Goal: Task Accomplishment & Management: Manage account settings

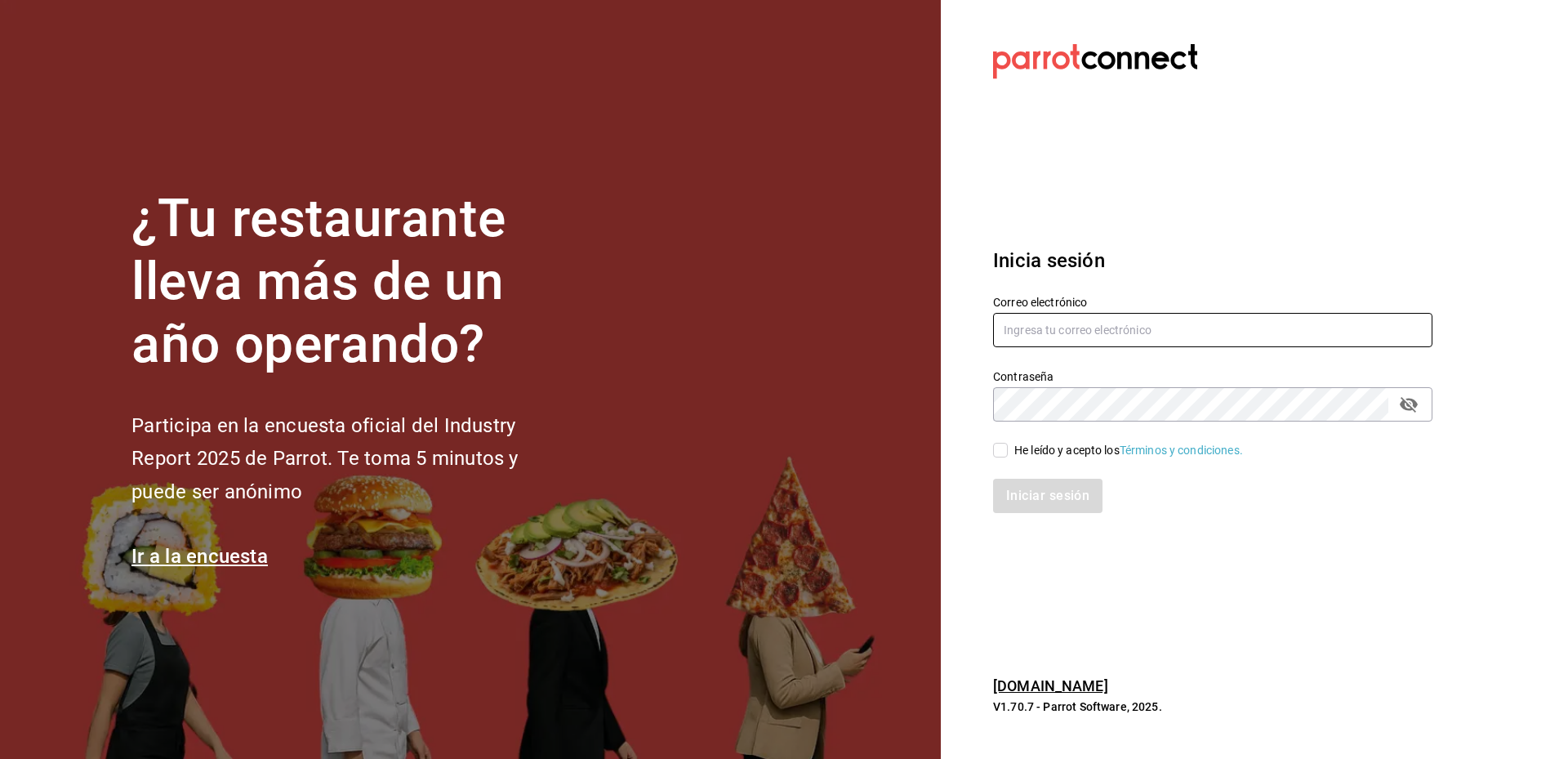
type input "[EMAIL_ADDRESS][DOMAIN_NAME]"
click at [995, 452] on input "He leído y acepto los Términos y condiciones." at bounding box center [1000, 449] width 14 height 14
checkbox input "true"
click at [1056, 503] on button "Iniciar sesión" at bounding box center [1049, 496] width 112 height 34
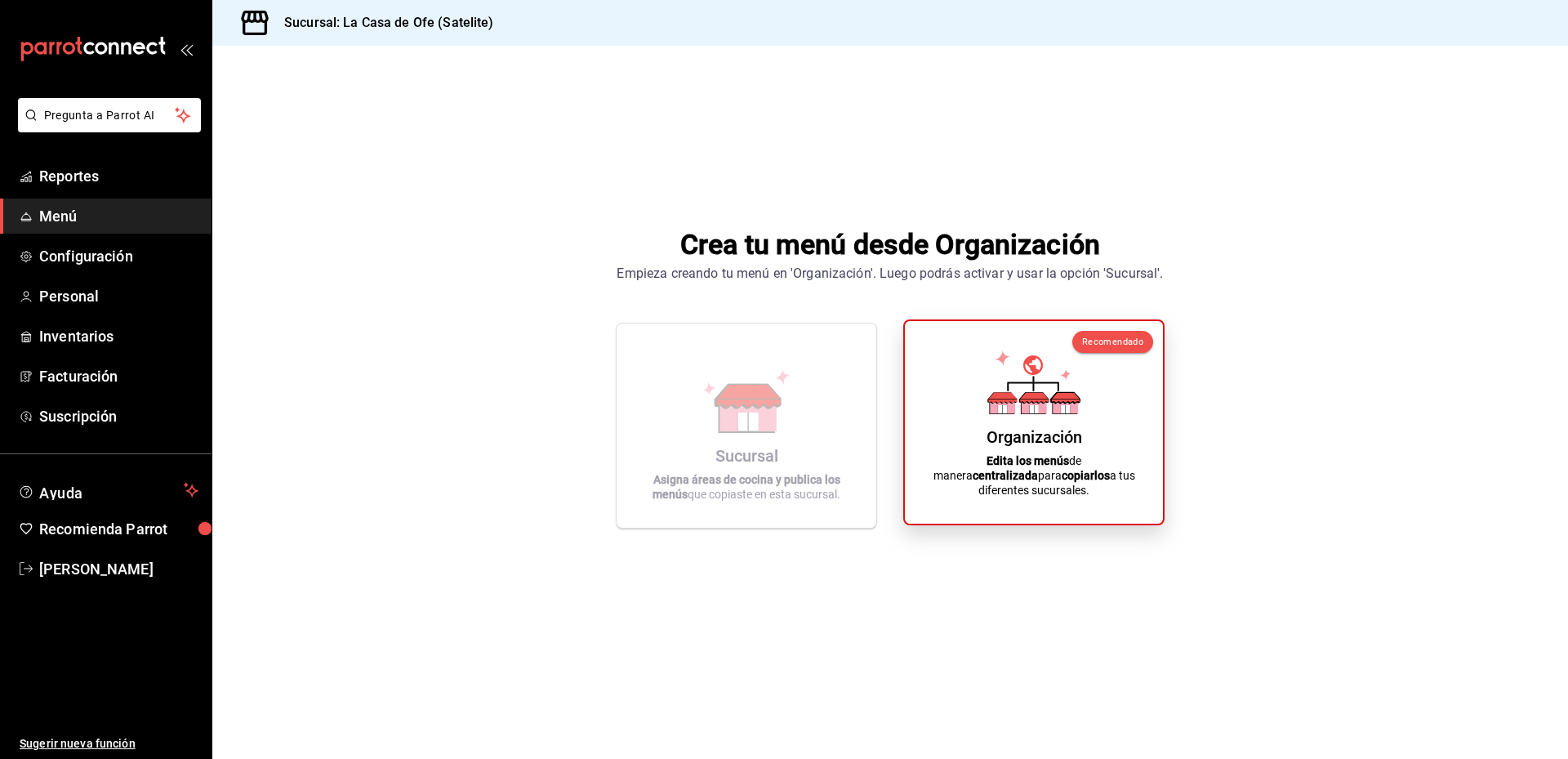
click at [1012, 400] on icon at bounding box center [1003, 399] width 29 height 1
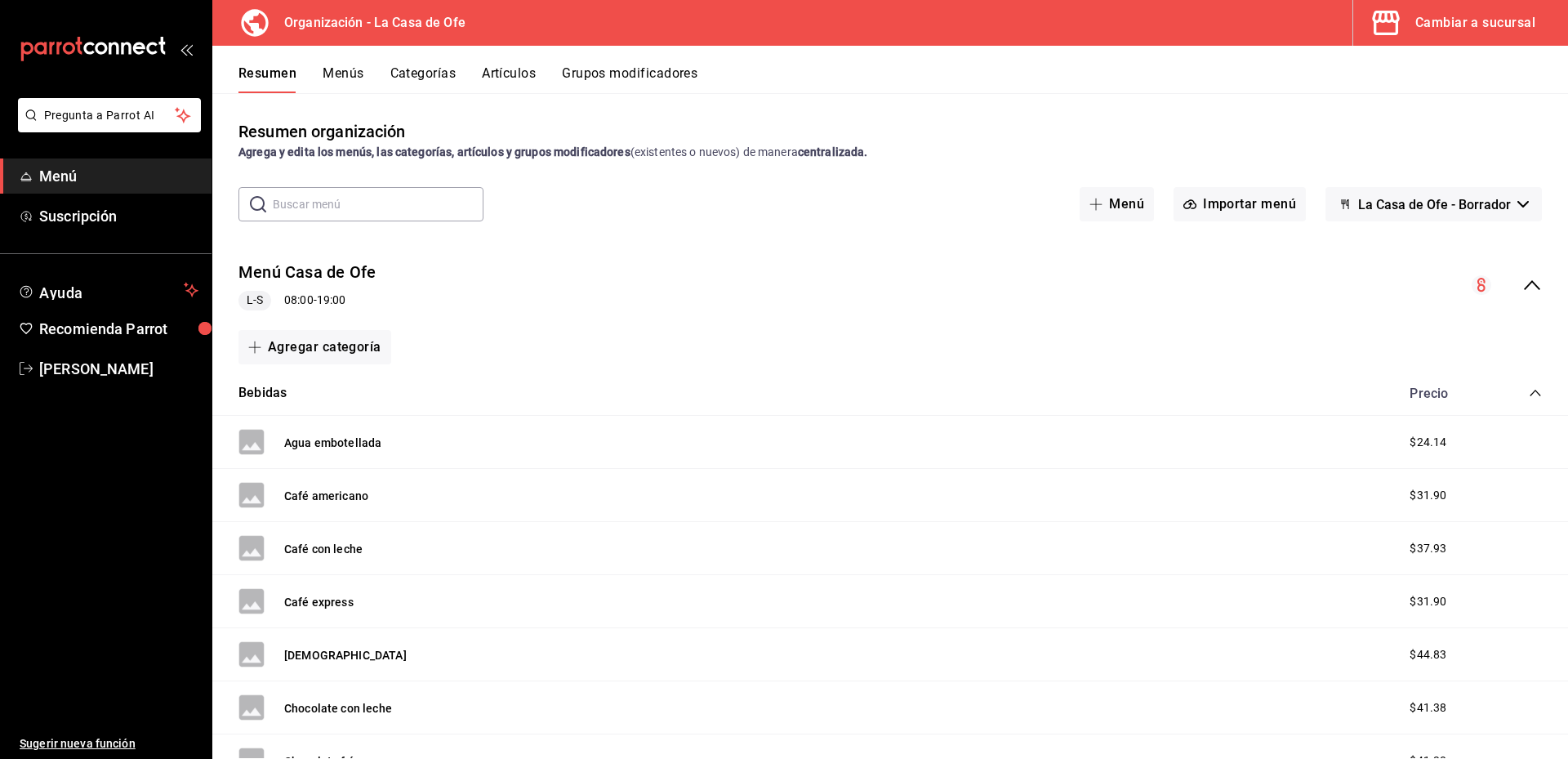
click at [518, 72] on button "Artículos" at bounding box center [508, 79] width 54 height 28
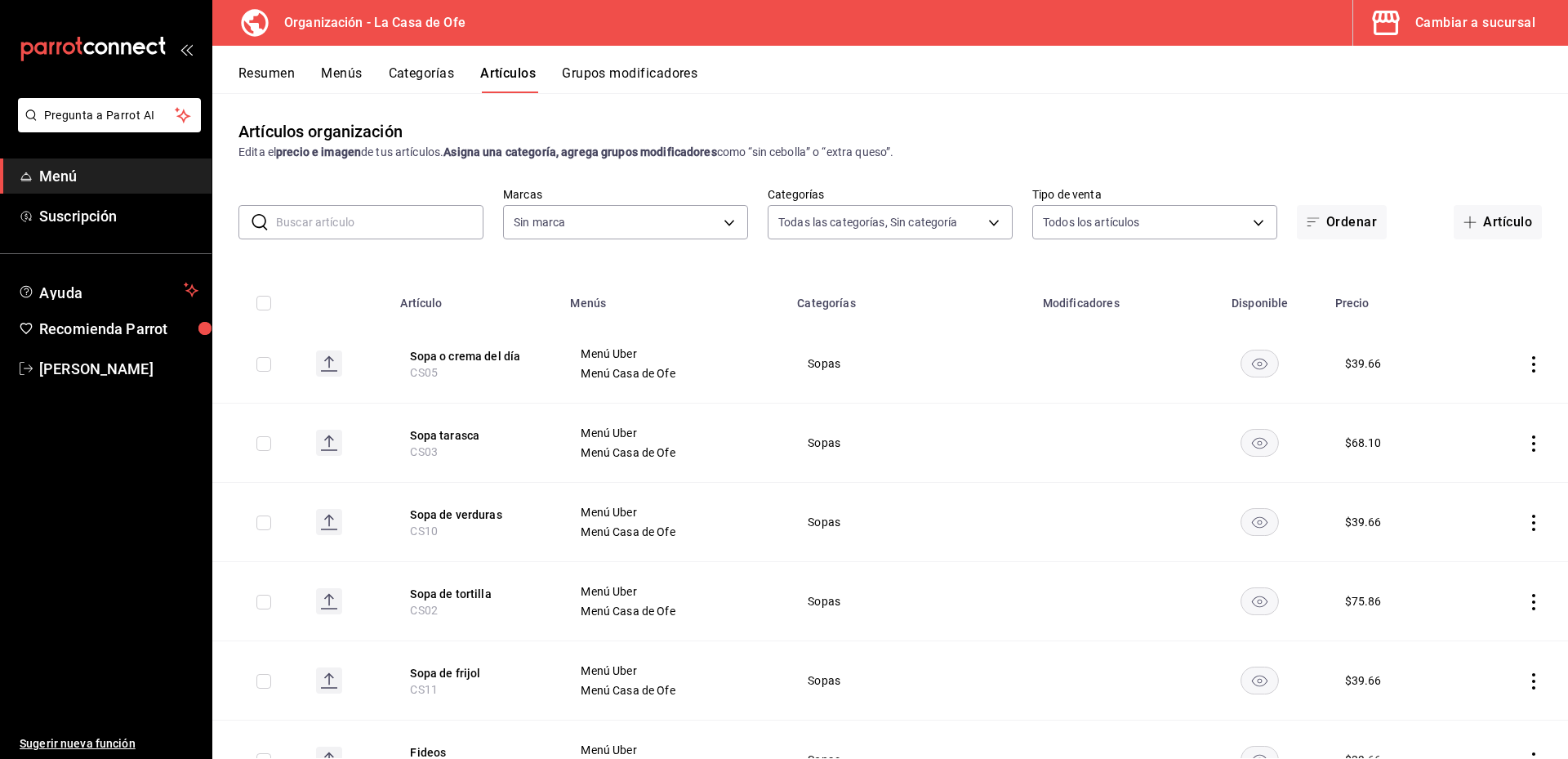
type input "664b0d78-650e-4ca2-91e5-3f1bc9c26177,ff2178f8-76c5-4b82-96ac-9a25c4859e8a,9d29a…"
type input "67433abd-b9d0-4ced-a497-ee4a6d481917"
click at [473, 356] on button "Sopa o crema del día" at bounding box center [475, 356] width 131 height 16
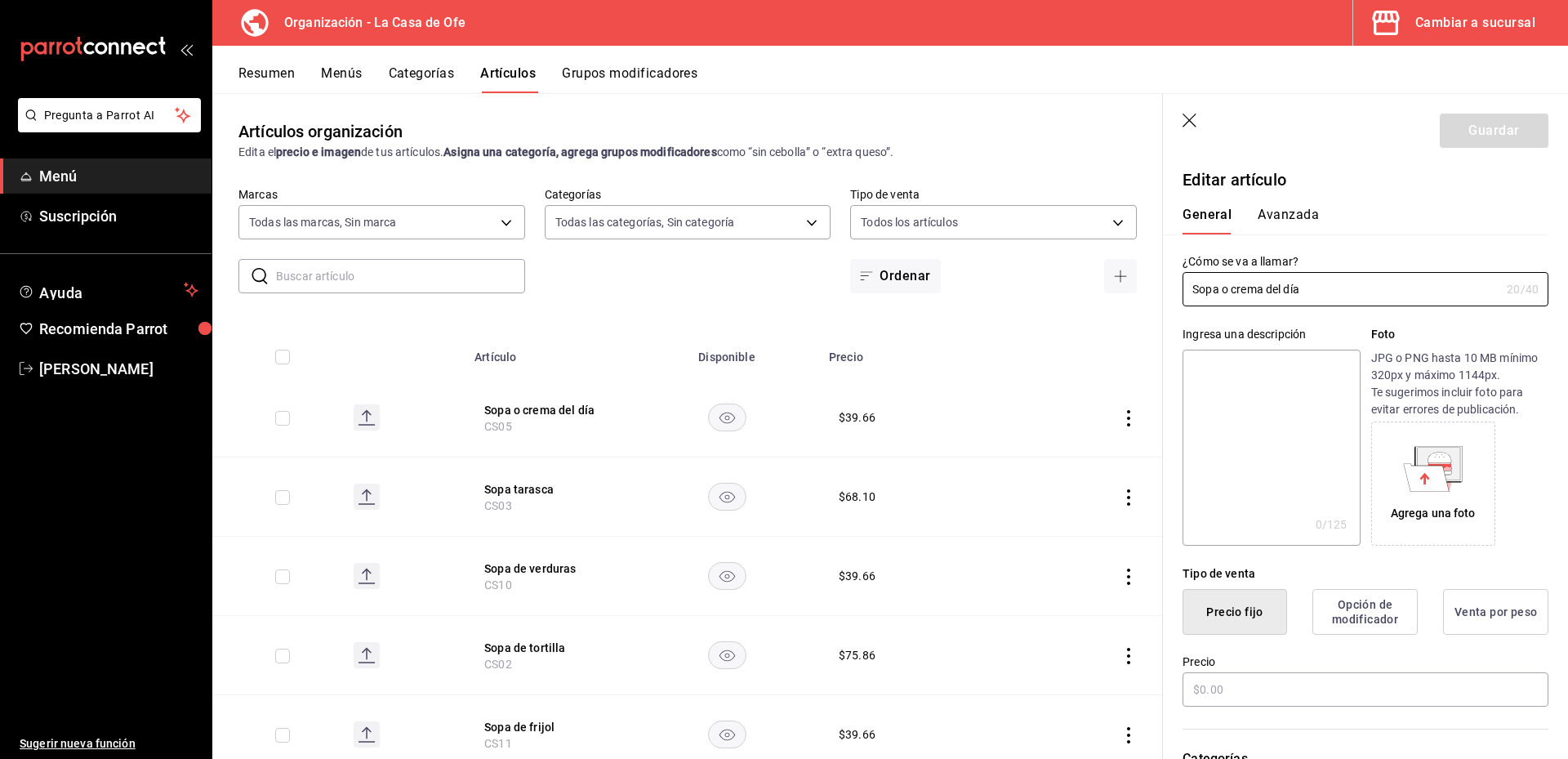
type input "$39.66"
type input "E48"
type input "90101500"
radio input "true"
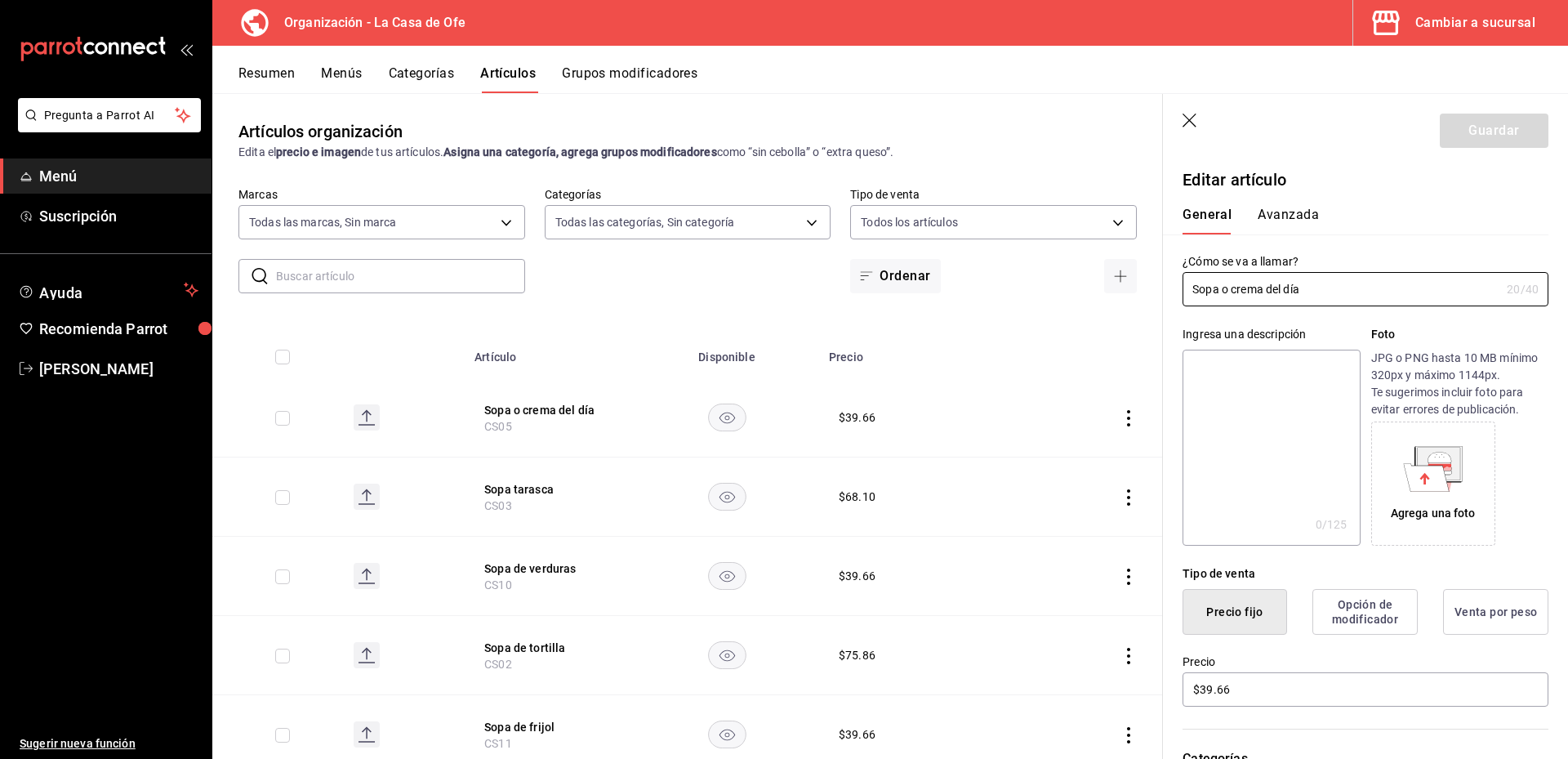
type input "3cc62e95-affc-4da7-8e32-d6d437ea6e2d"
click at [1317, 202] on div "General [PERSON_NAME]" at bounding box center [1355, 213] width 385 height 43
click at [1295, 215] on button "Avanzada" at bounding box center [1288, 220] width 61 height 28
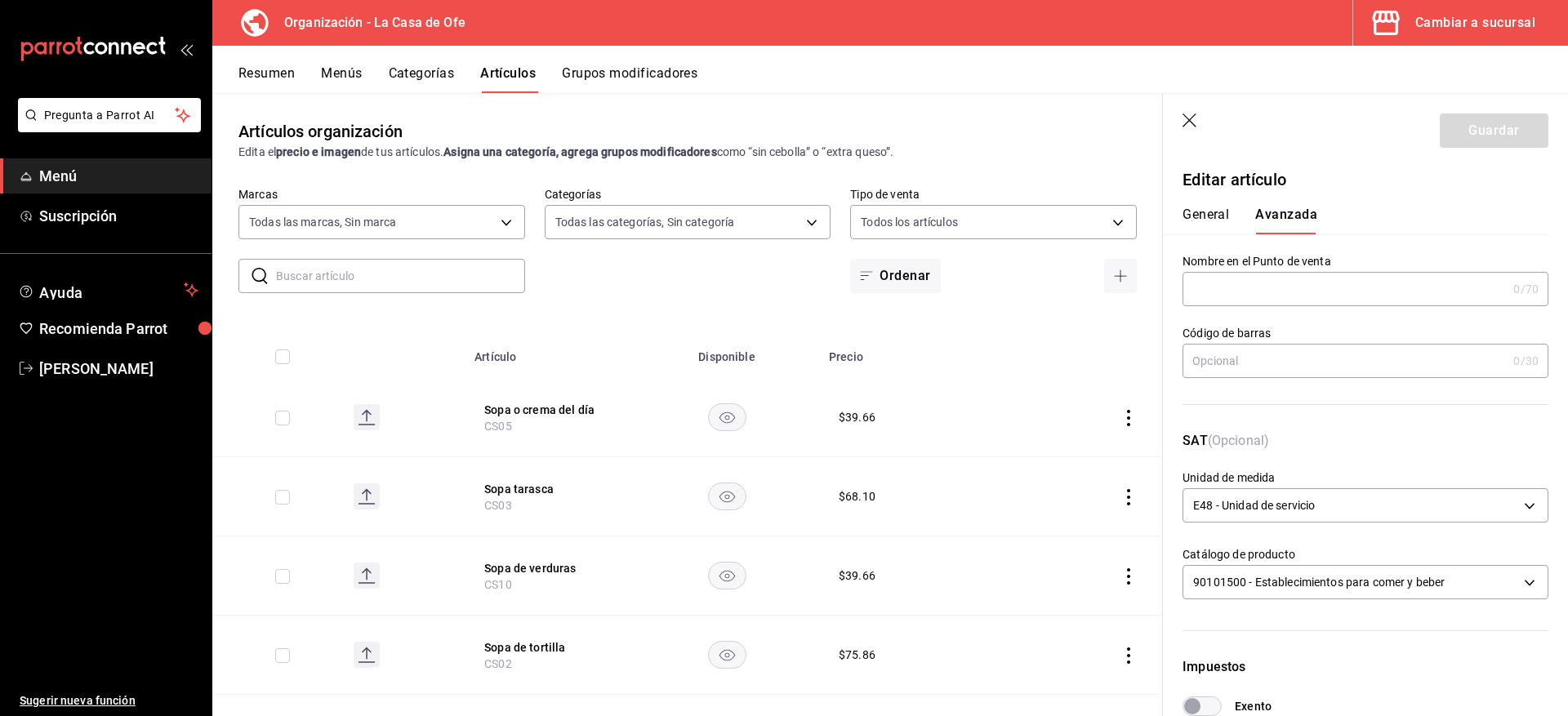
click at [1263, 367] on input "text" at bounding box center [1344, 361] width 324 height 32
click at [1225, 218] on button "General" at bounding box center [1205, 220] width 47 height 28
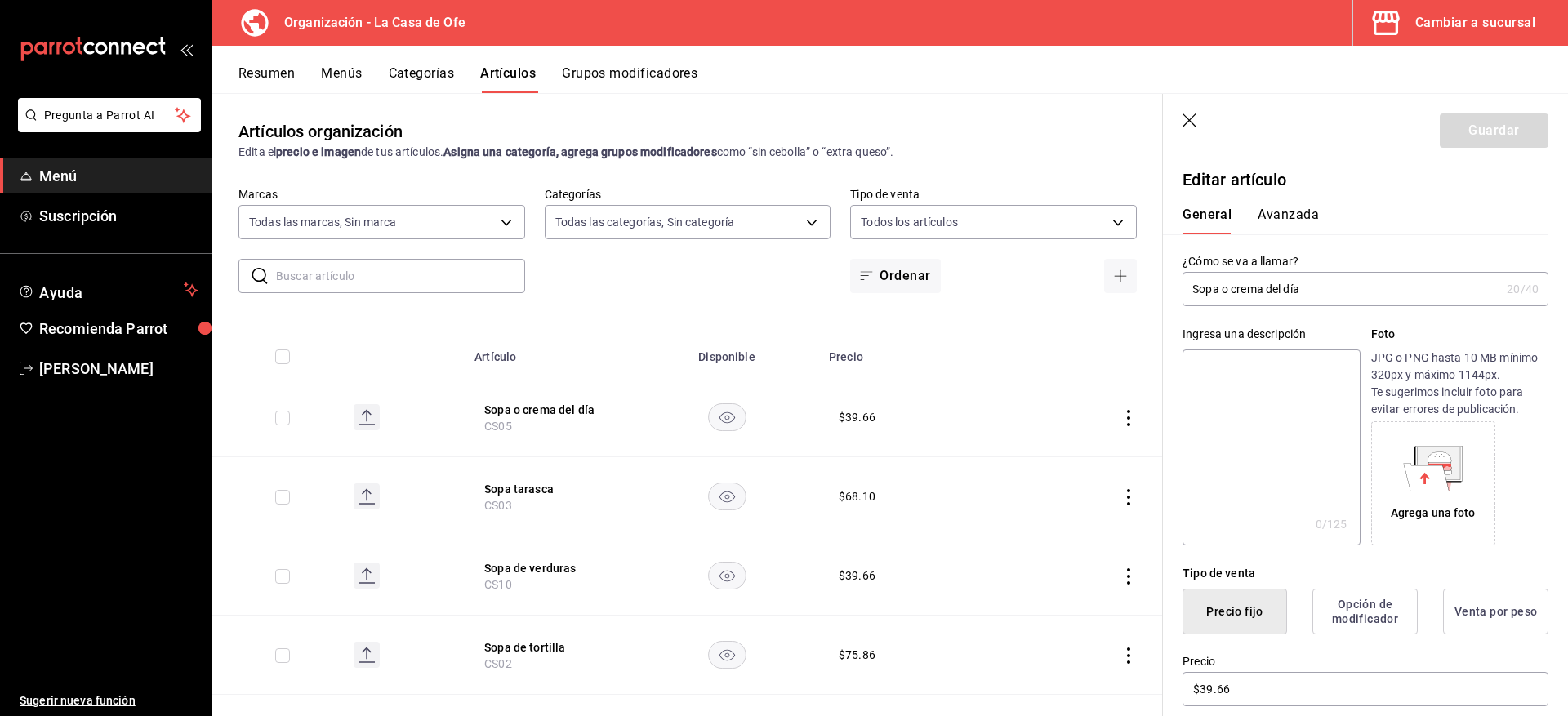
click at [1195, 112] on header "Guardar" at bounding box center [1365, 128] width 405 height 67
click at [1193, 116] on icon "button" at bounding box center [1190, 121] width 16 height 16
click at [1188, 122] on icon "button" at bounding box center [1190, 121] width 16 height 16
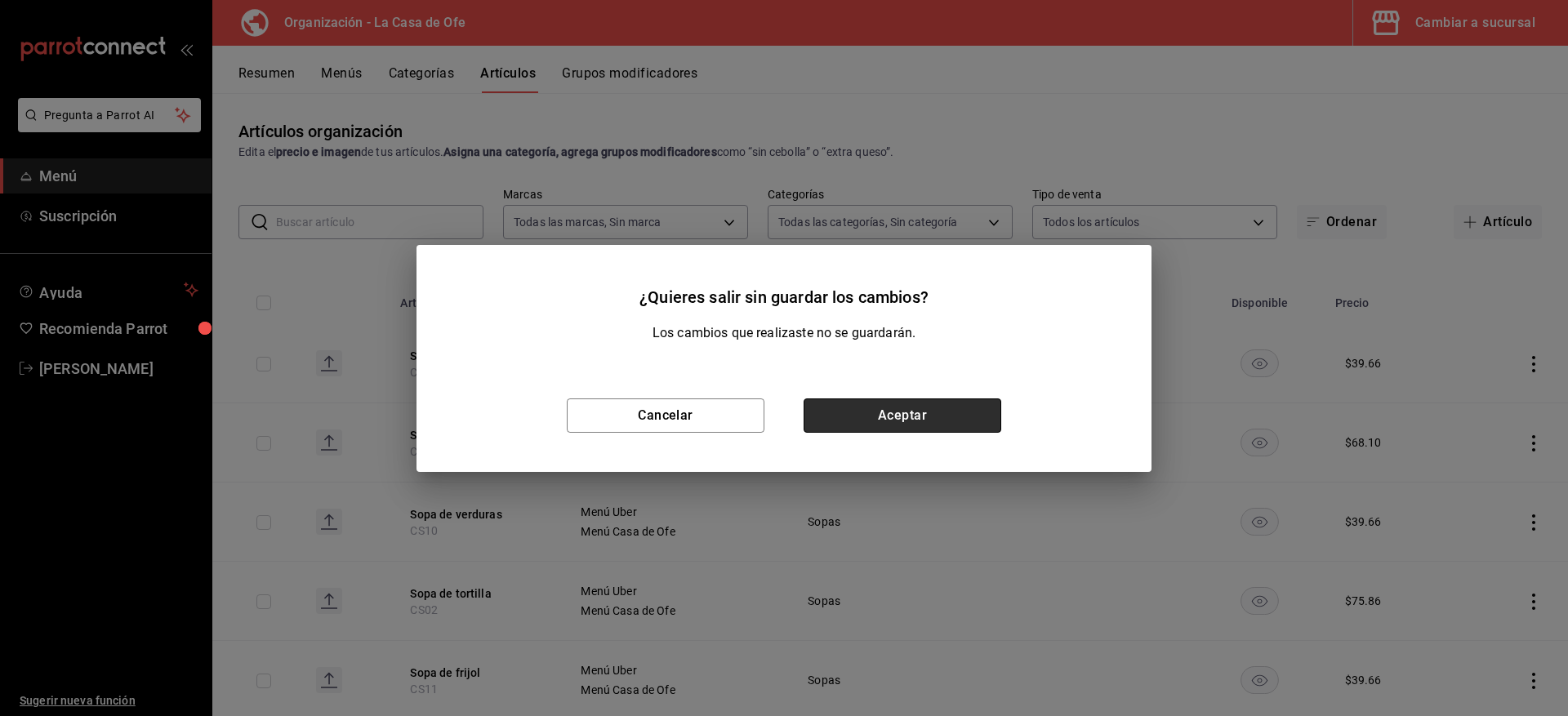
click at [875, 425] on button "Aceptar" at bounding box center [902, 416] width 197 height 34
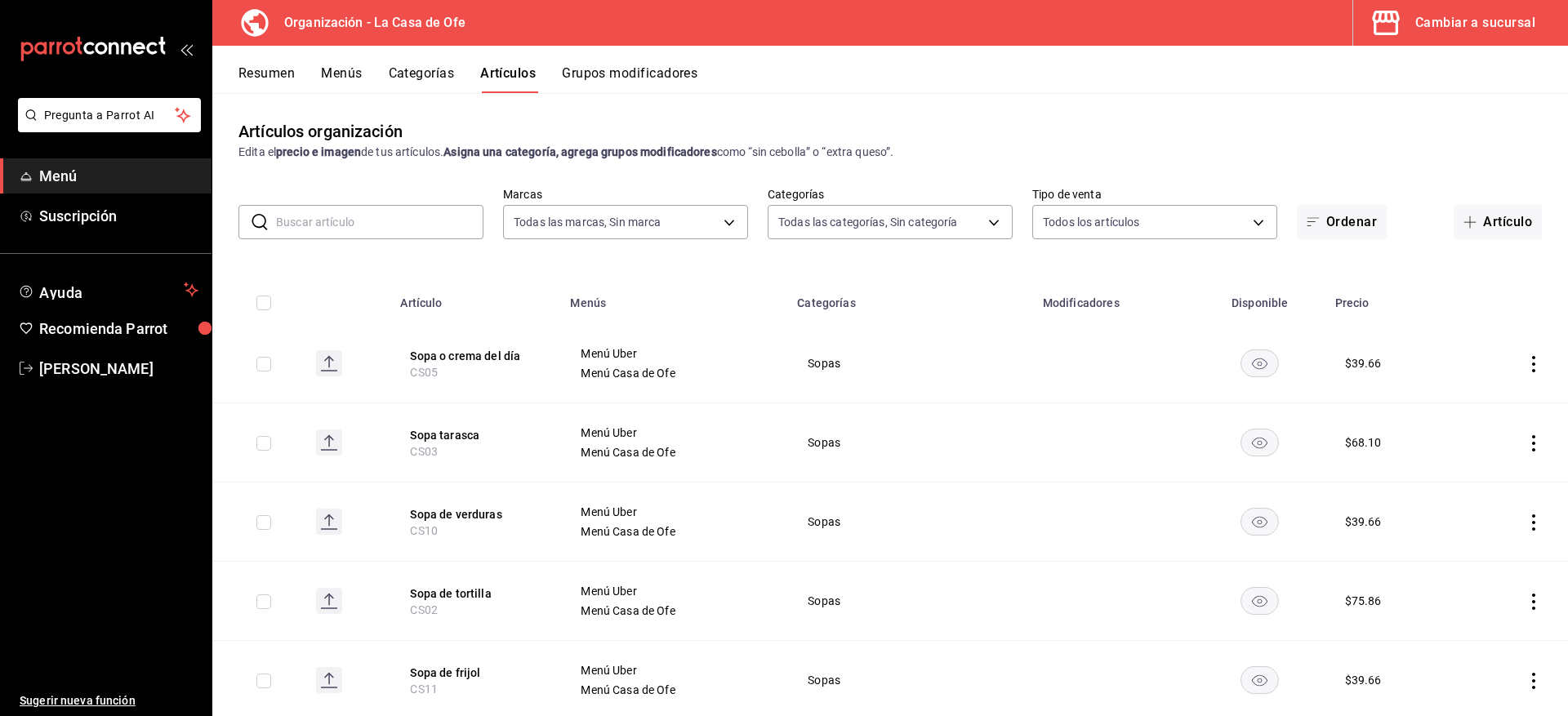
click at [336, 76] on button "Menús" at bounding box center [341, 79] width 41 height 28
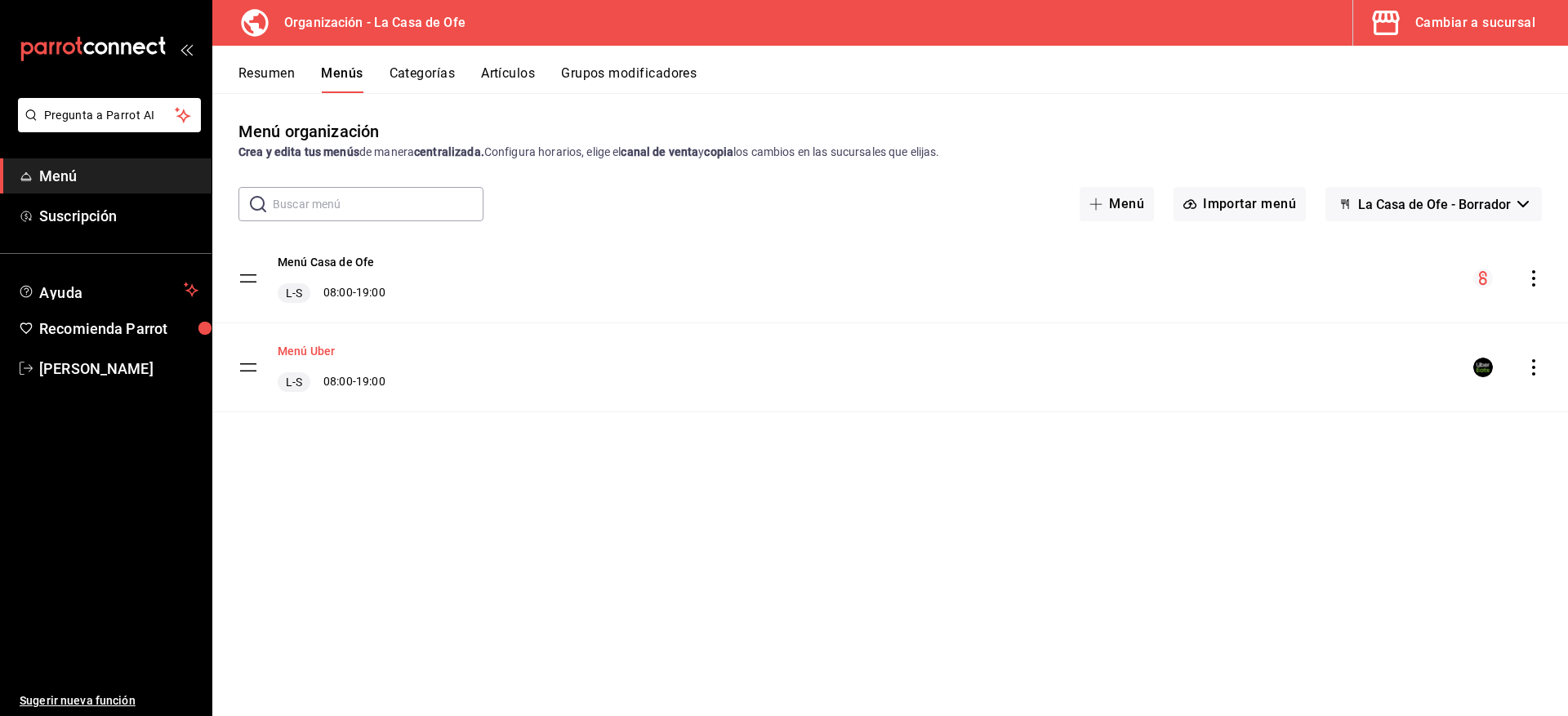
click at [302, 355] on button "Menú Uber" at bounding box center [306, 351] width 57 height 16
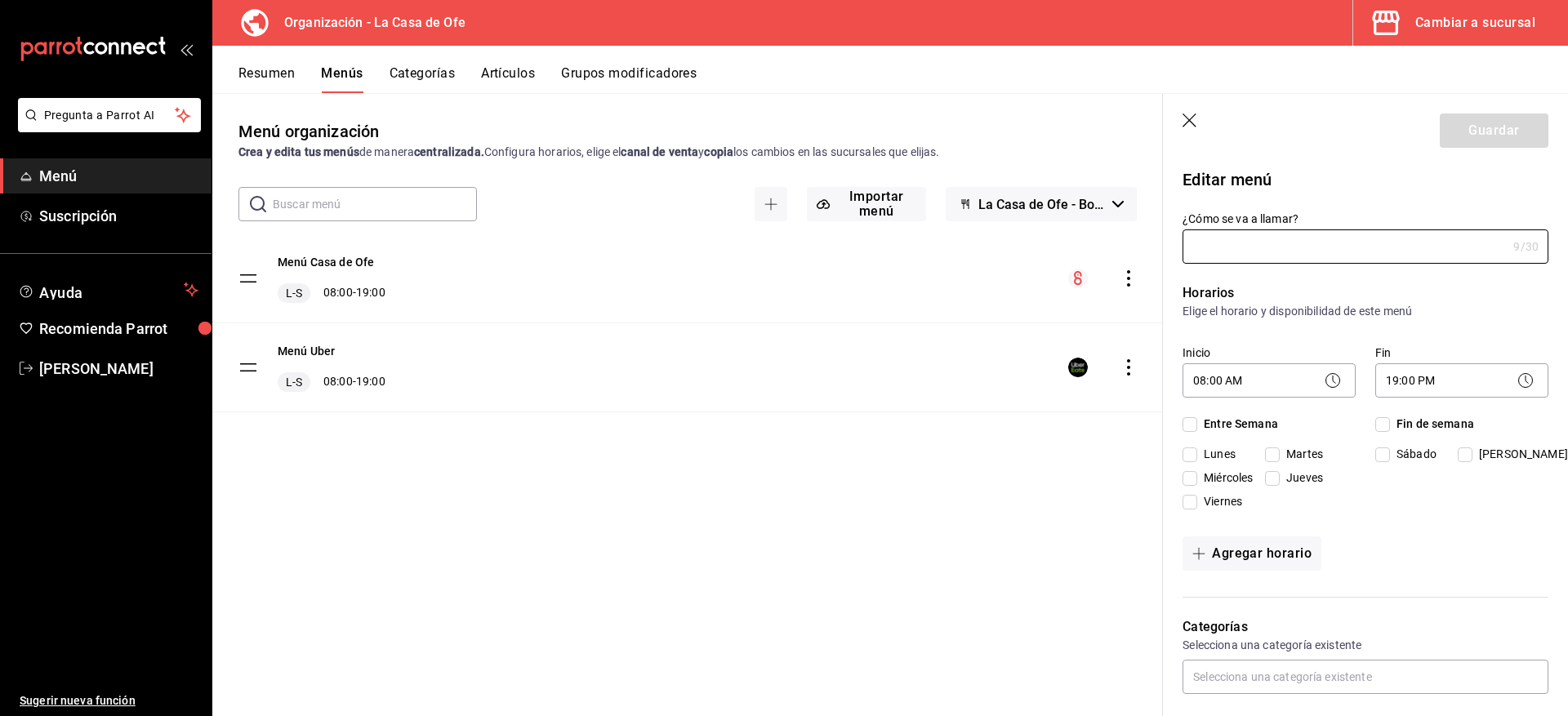
type input "Menú Uber"
checkbox input "true"
type input "1758047483142"
checkbox input "true"
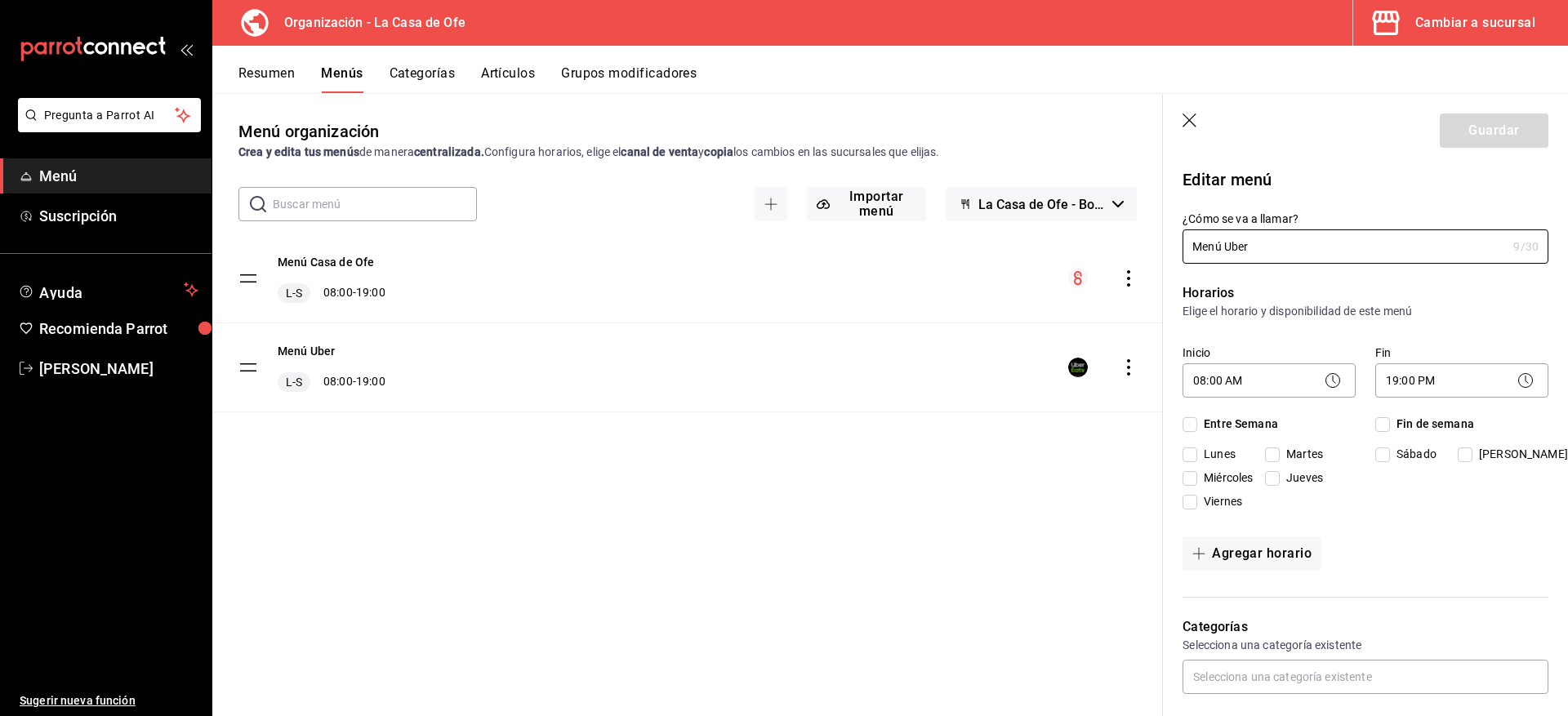
checkbox input "true"
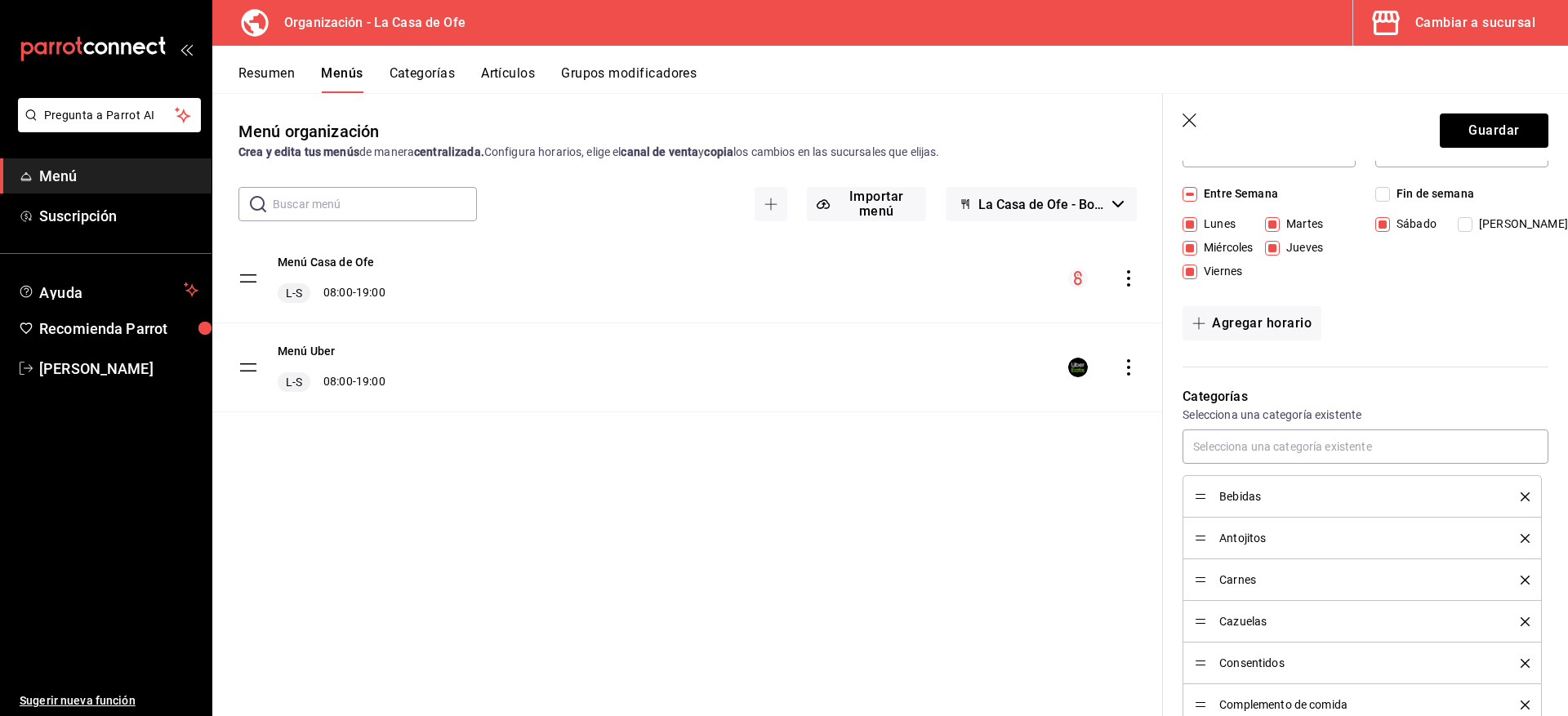
scroll to position [245, 0]
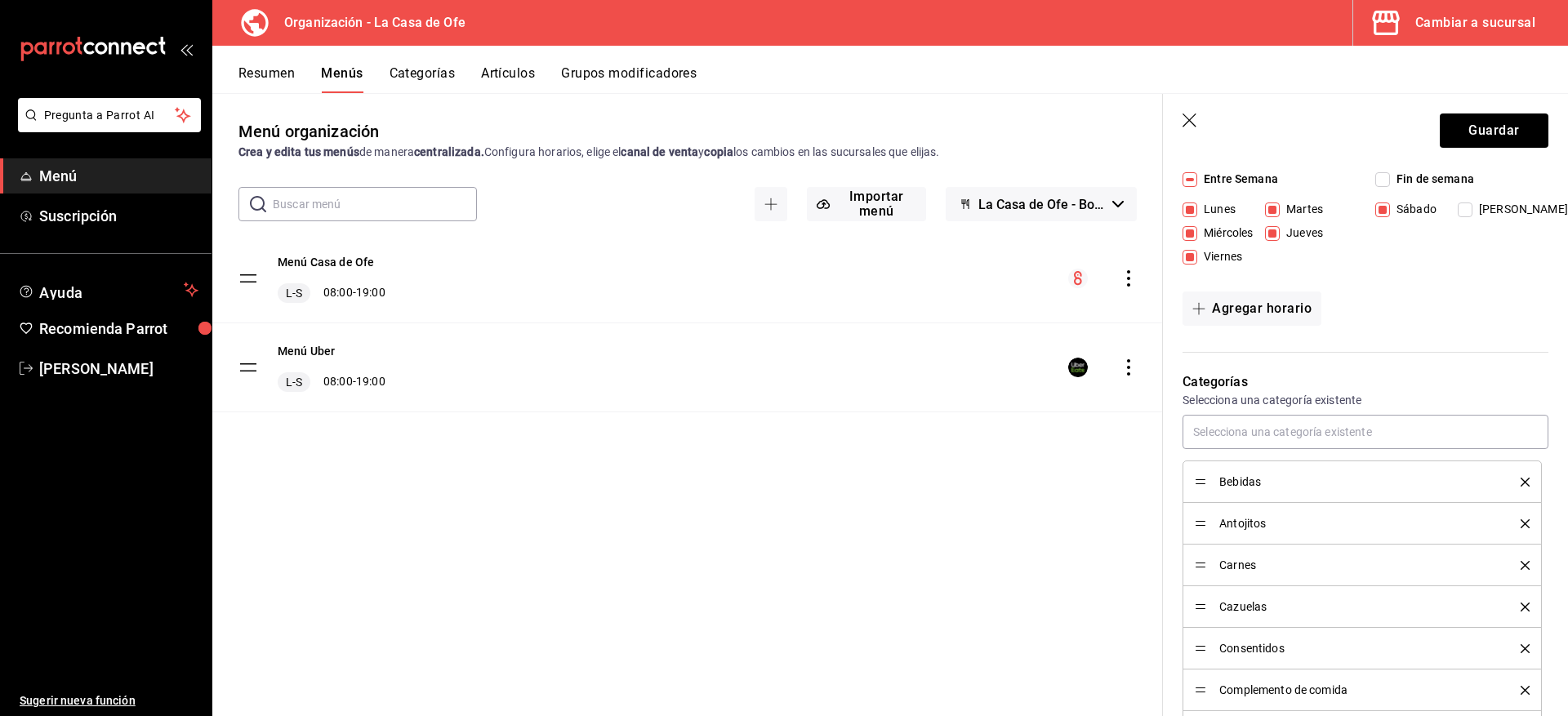
click at [1182, 117] on icon "button" at bounding box center [1190, 121] width 16 height 16
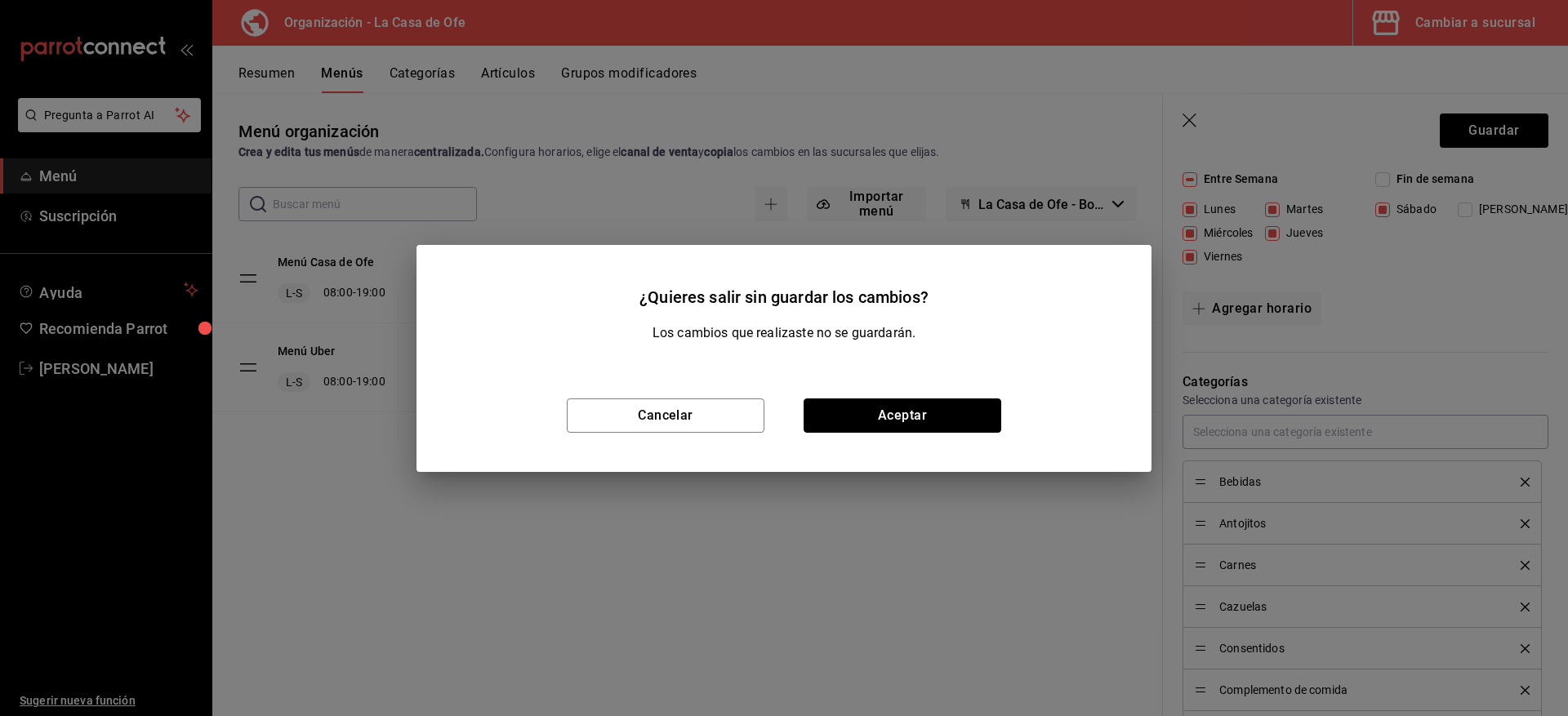
drag, startPoint x: 893, startPoint y: 407, endPoint x: 933, endPoint y: 412, distance: 40.3
click at [894, 408] on button "Aceptar" at bounding box center [902, 416] width 197 height 34
checkbox input "false"
type input "1758645653937"
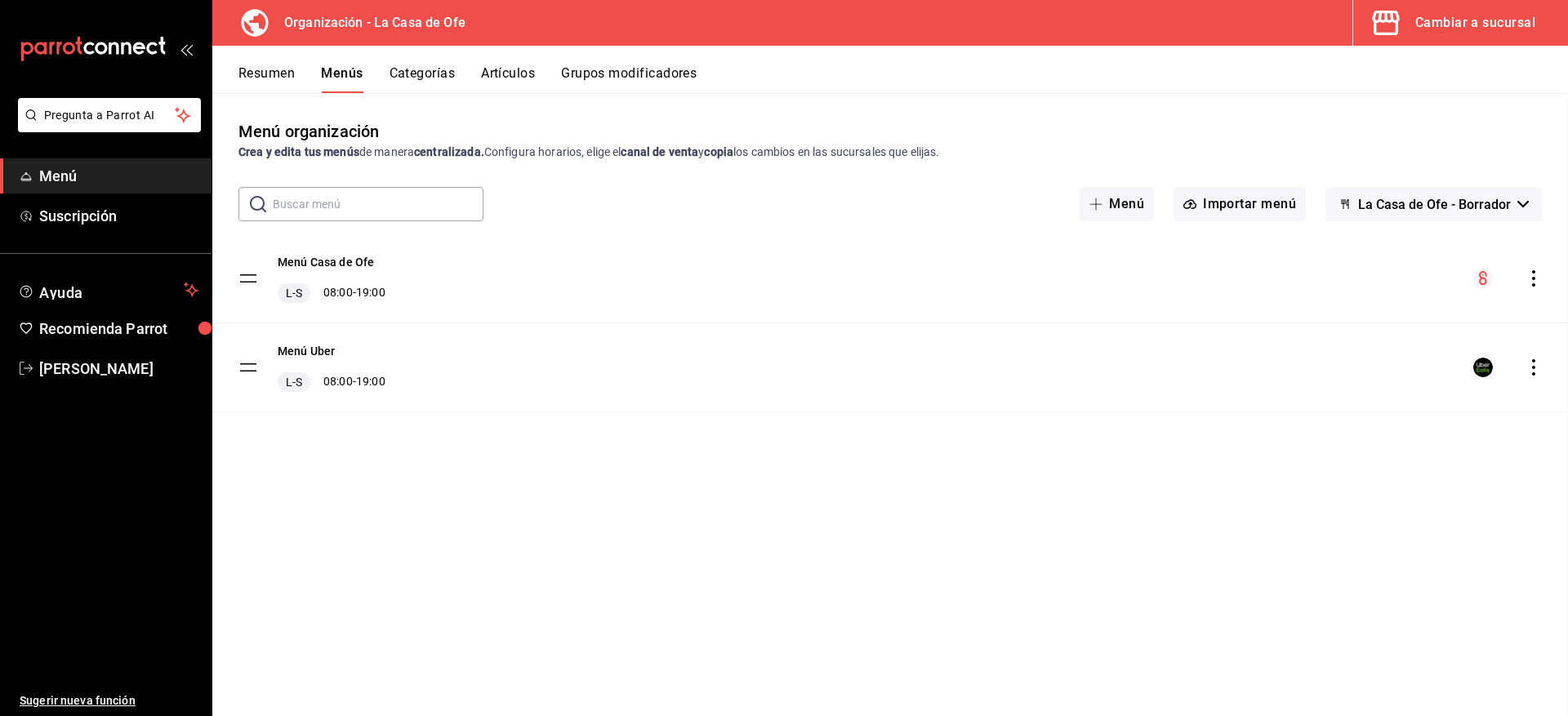
checkbox input "false"
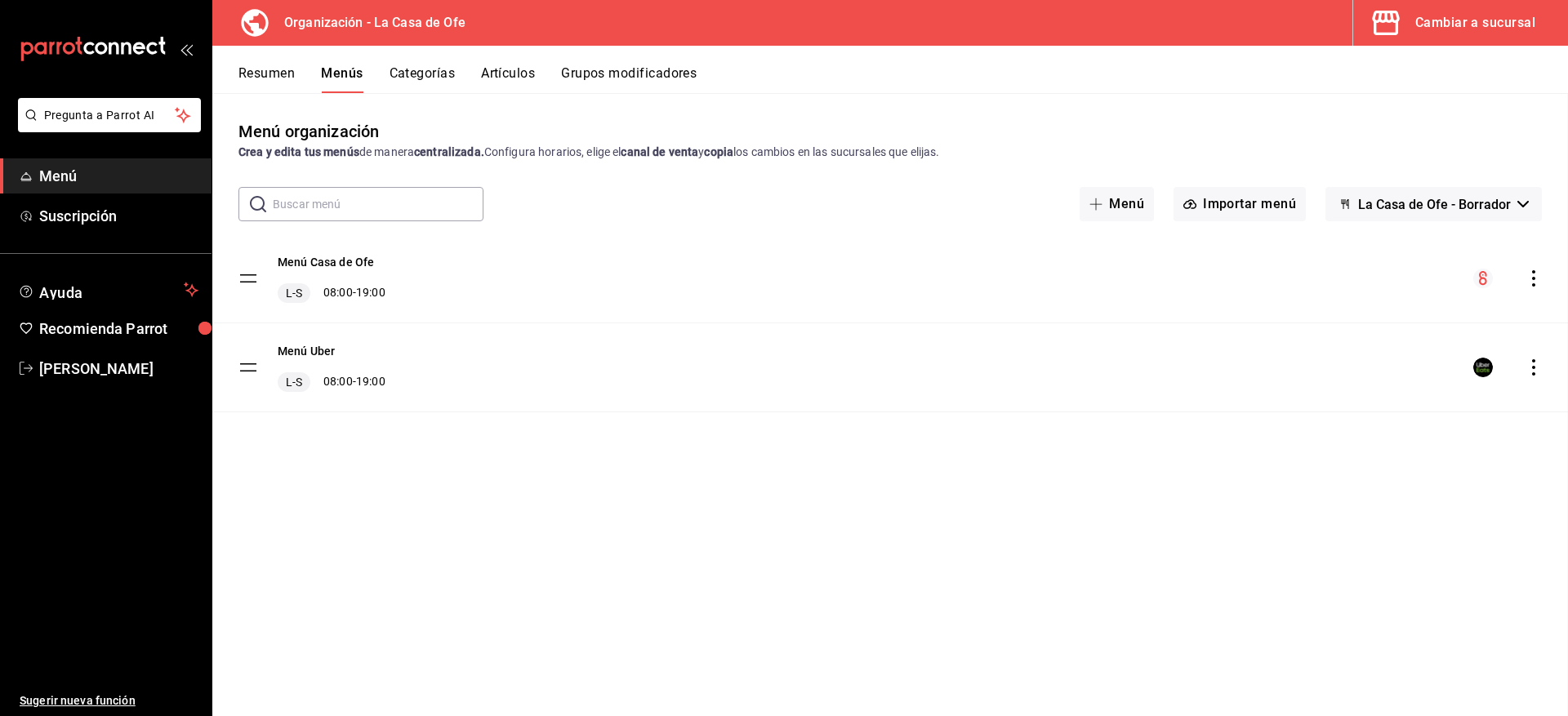
checkbox input "false"
click at [1532, 373] on icon "actions" at bounding box center [1533, 367] width 16 height 16
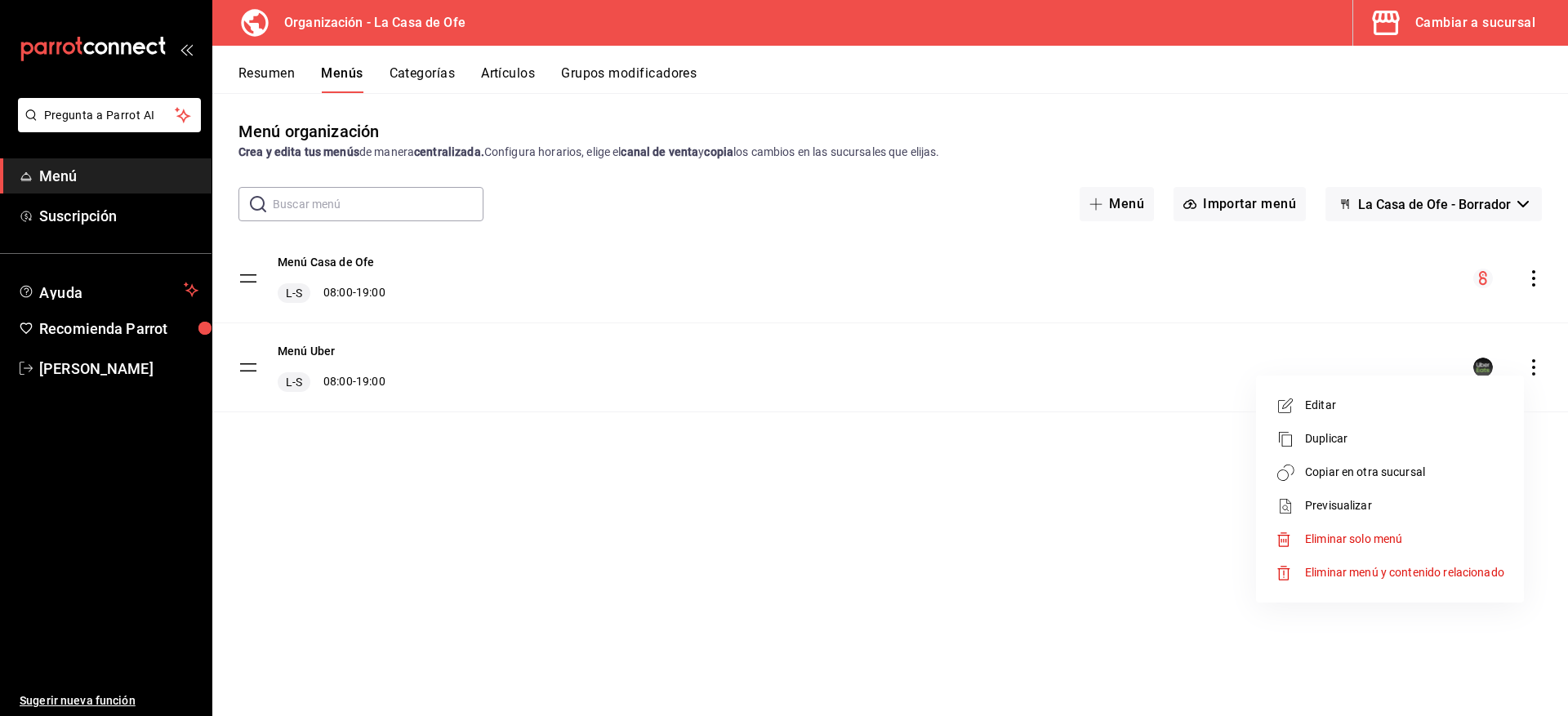
click at [1018, 530] on div at bounding box center [784, 358] width 1568 height 716
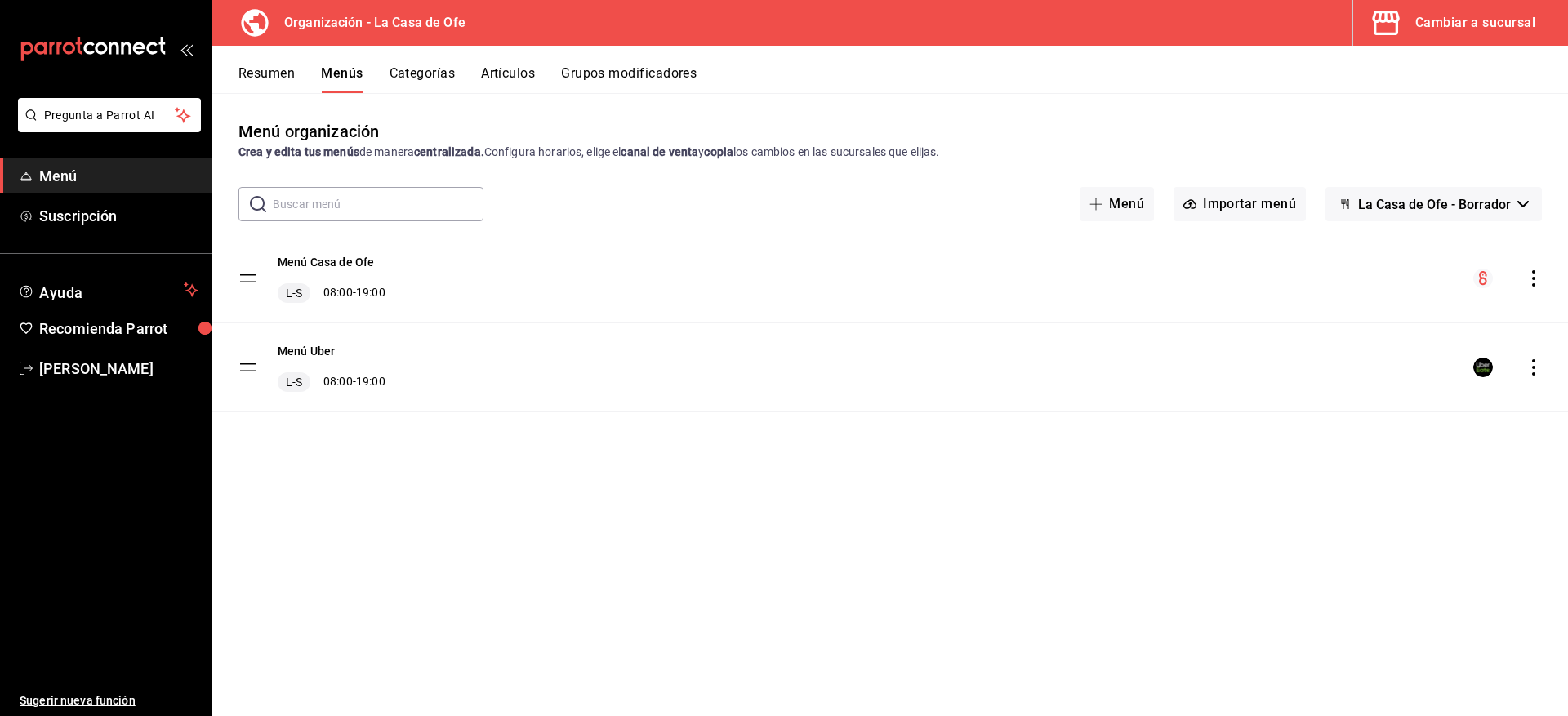
click at [272, 75] on button "Resumen" at bounding box center [266, 79] width 56 height 28
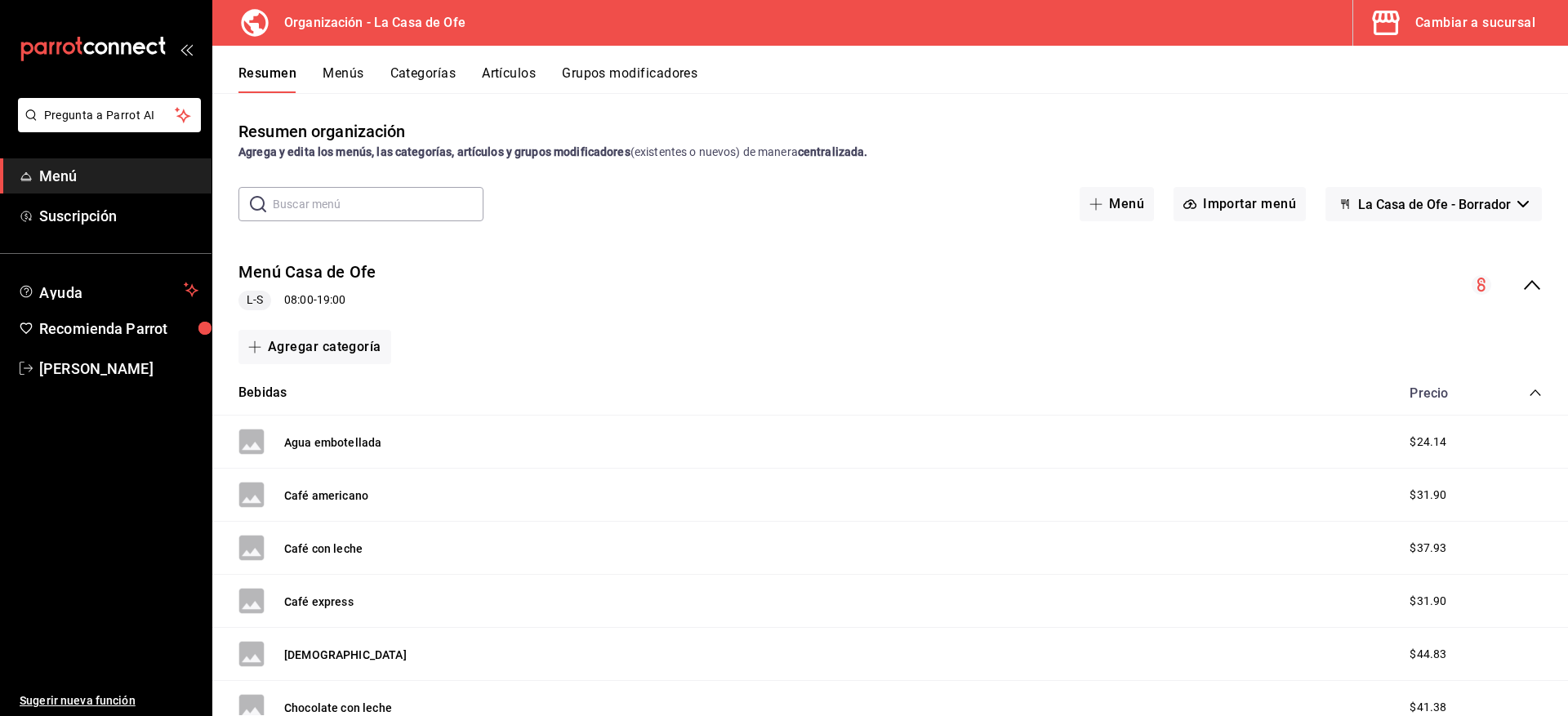
scroll to position [82, 0]
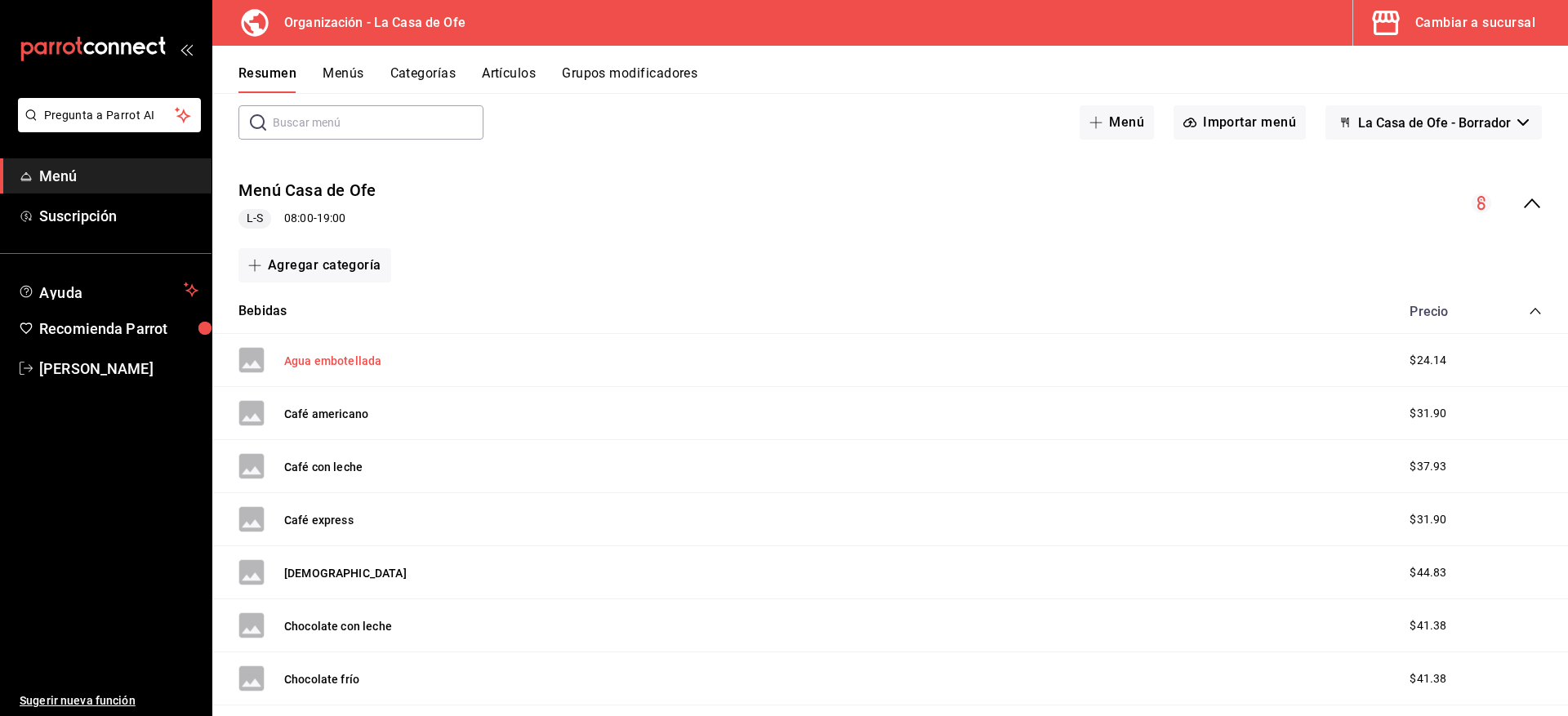
click at [335, 356] on button "Agua embotellada" at bounding box center [333, 360] width 97 height 16
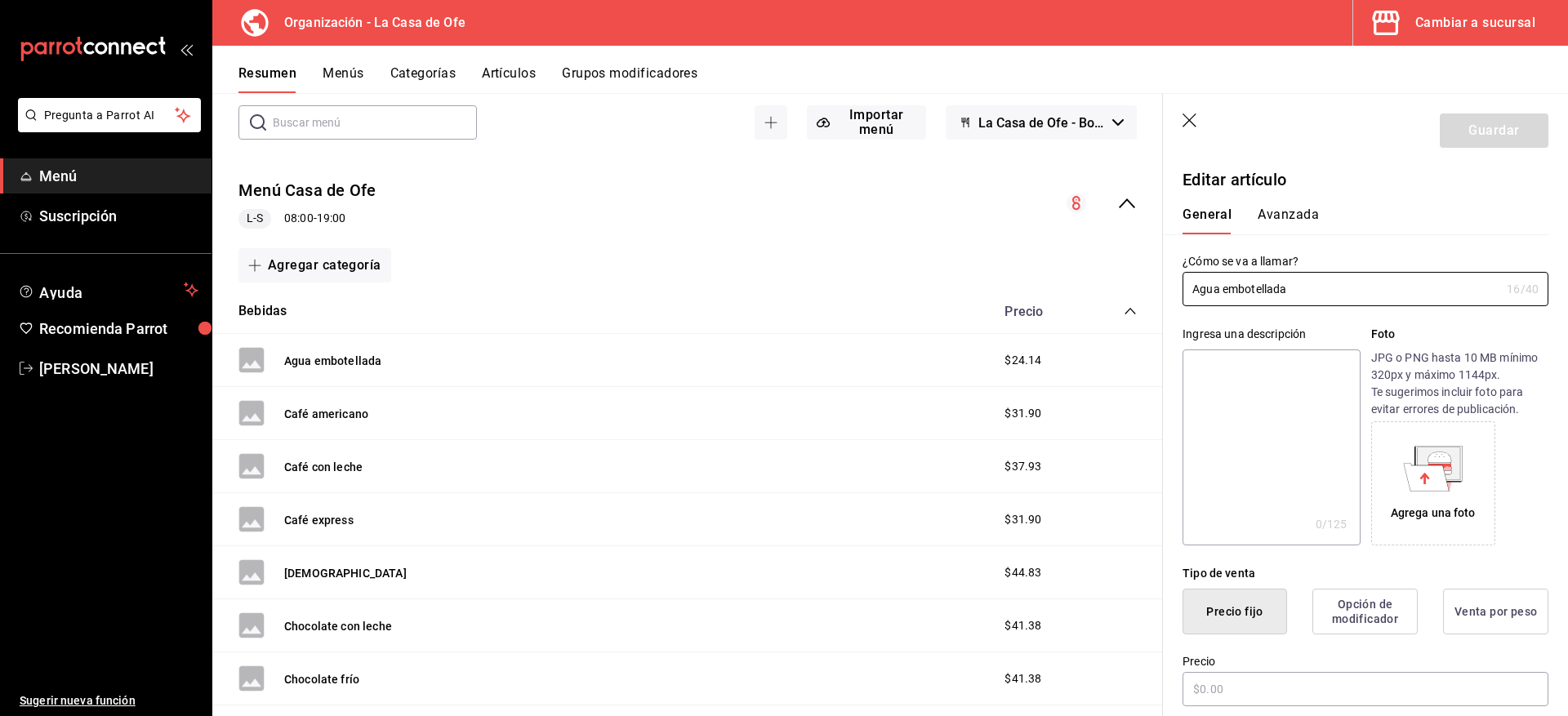
click at [1186, 116] on icon "button" at bounding box center [1189, 120] width 14 height 14
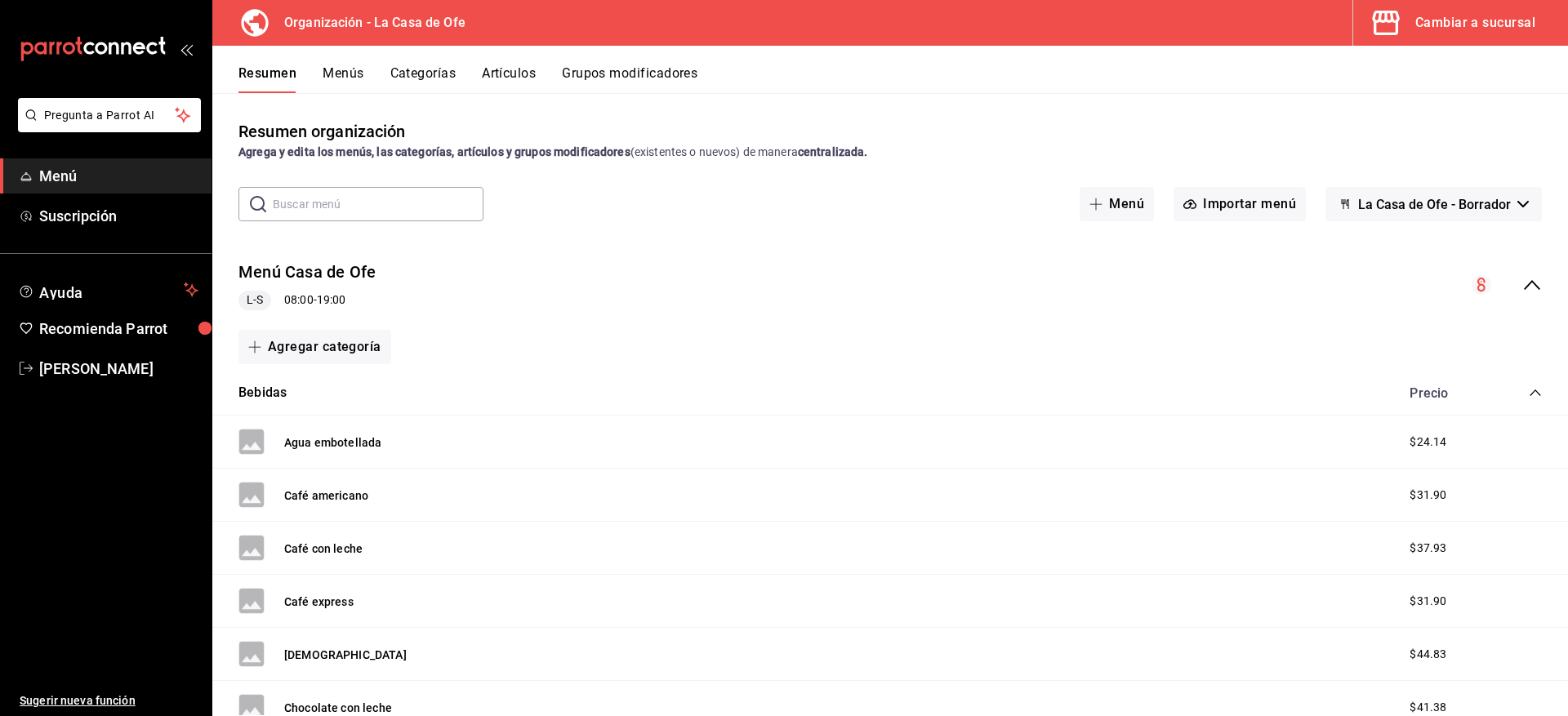
click at [1486, 203] on span "La Casa de Ofe - Borrador" at bounding box center [1435, 204] width 153 height 15
click at [1417, 139] on div at bounding box center [784, 358] width 1568 height 716
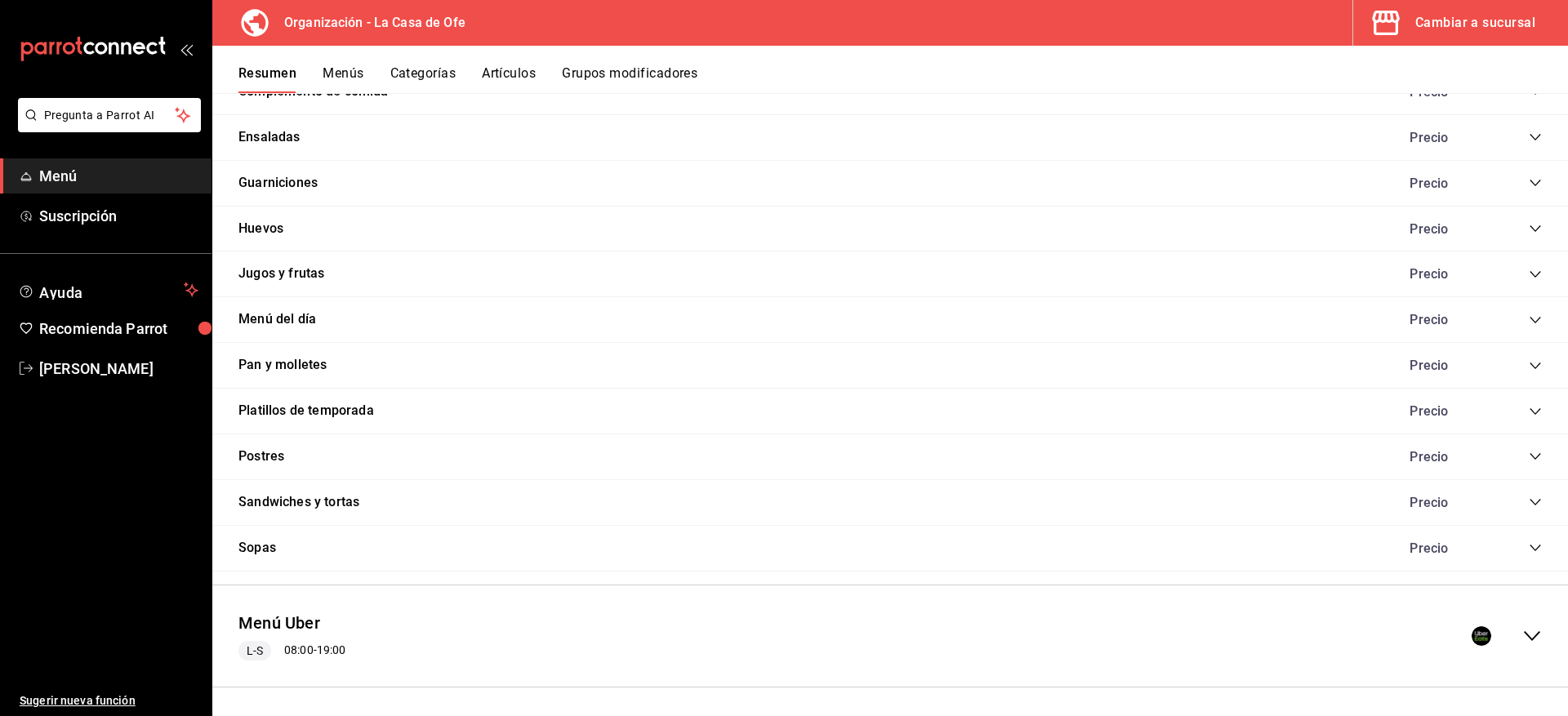
scroll to position [2539, 0]
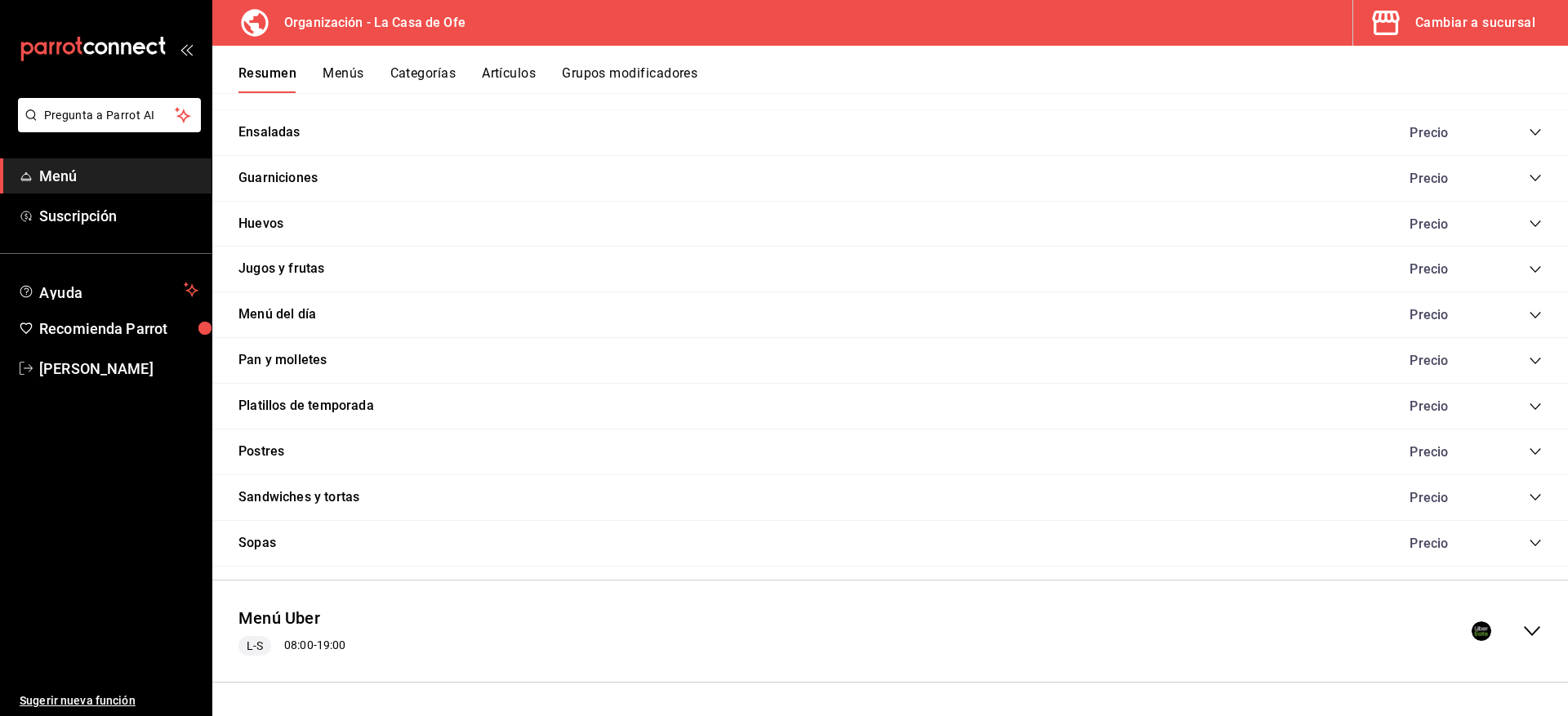
click at [1529, 629] on icon "collapse-menu-row" at bounding box center [1532, 631] width 20 height 20
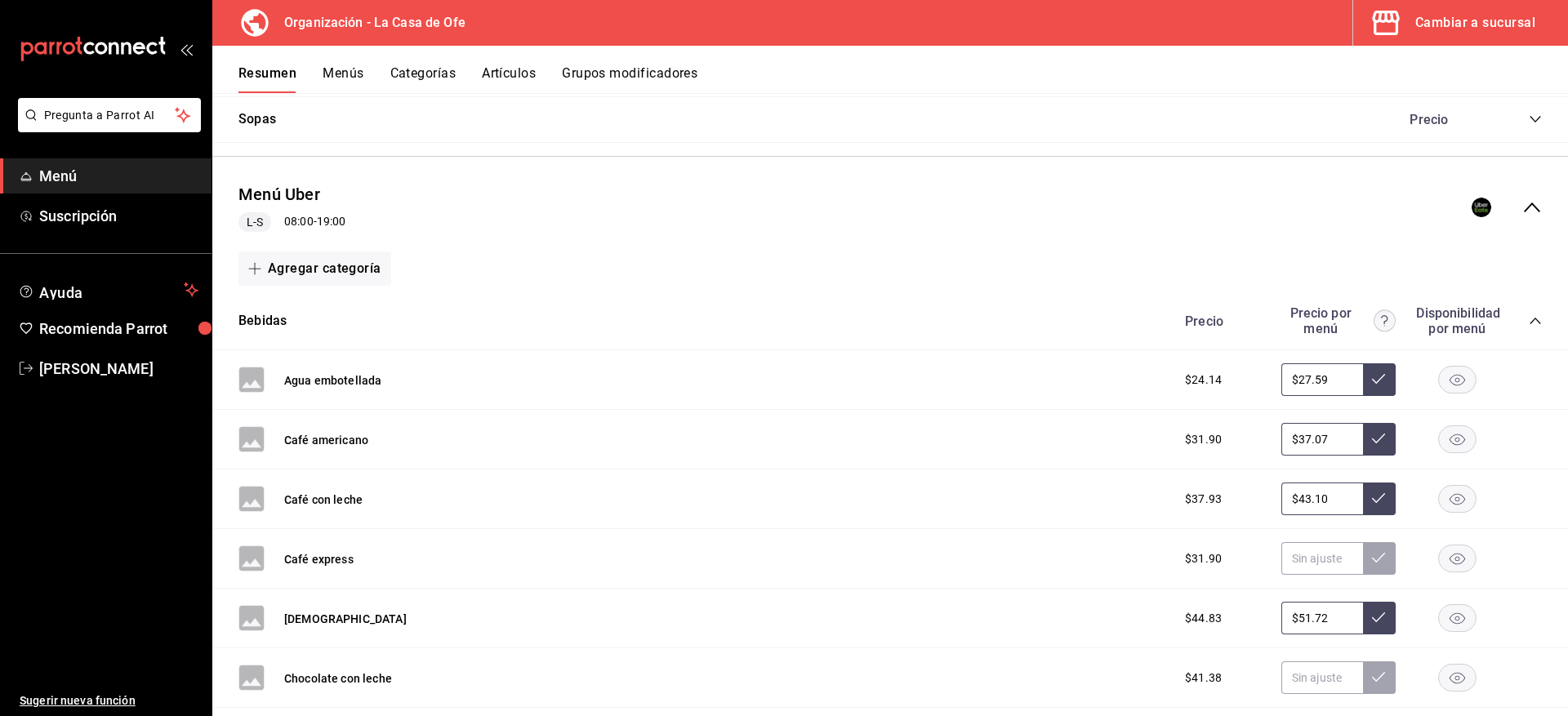
scroll to position [3045, 0]
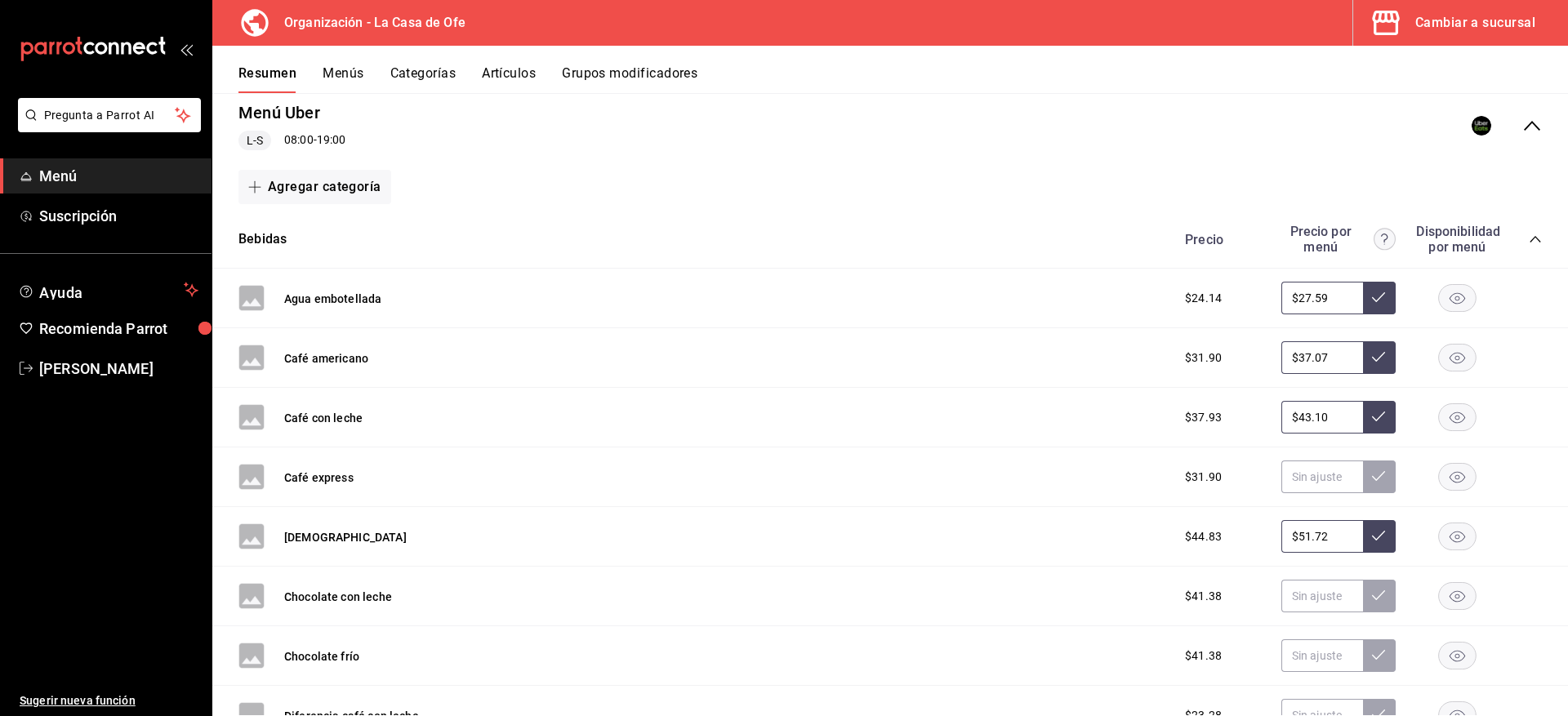
click at [251, 77] on button "Resumen" at bounding box center [267, 79] width 58 height 28
click at [335, 80] on button "Menús" at bounding box center [342, 79] width 41 height 28
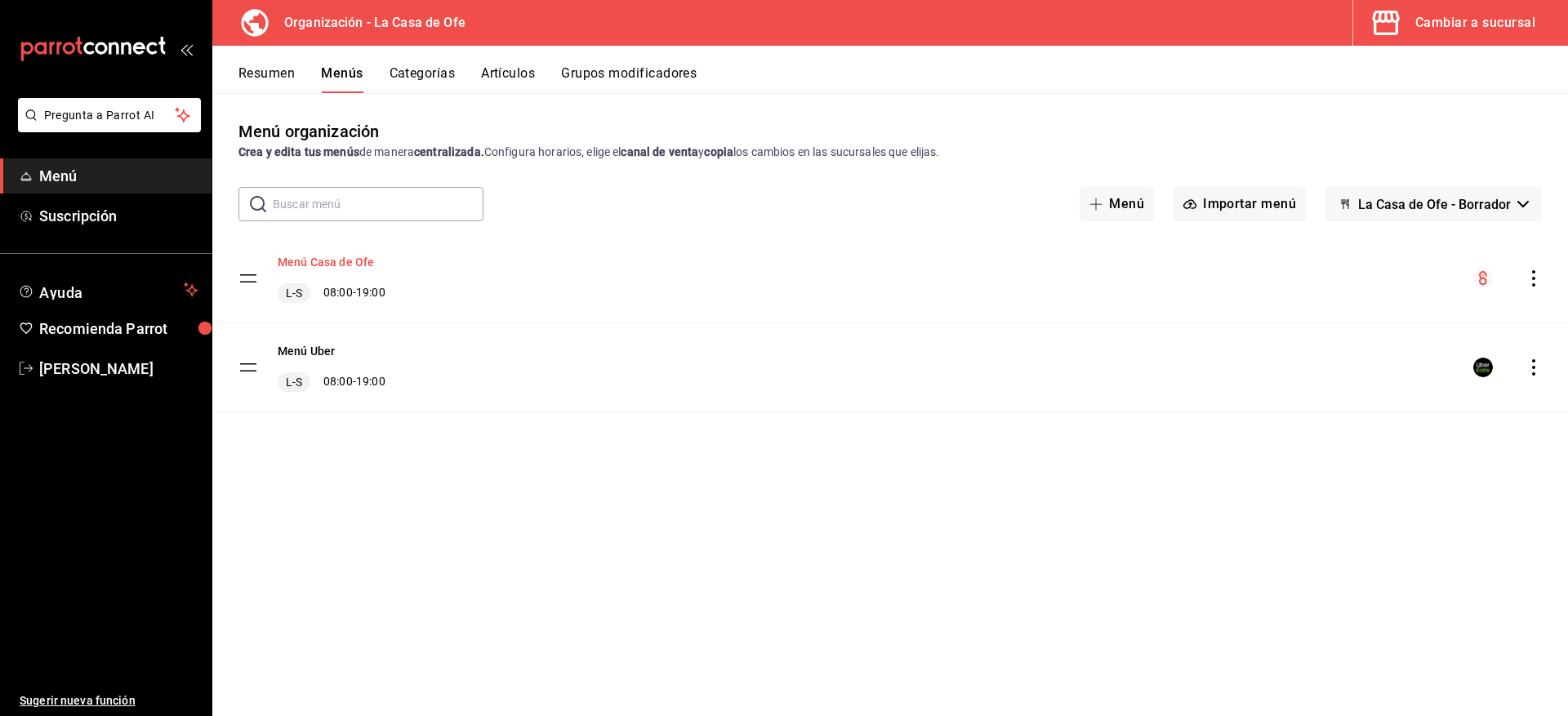
click at [334, 262] on button "Menú Casa de Ofe" at bounding box center [325, 261] width 96 height 16
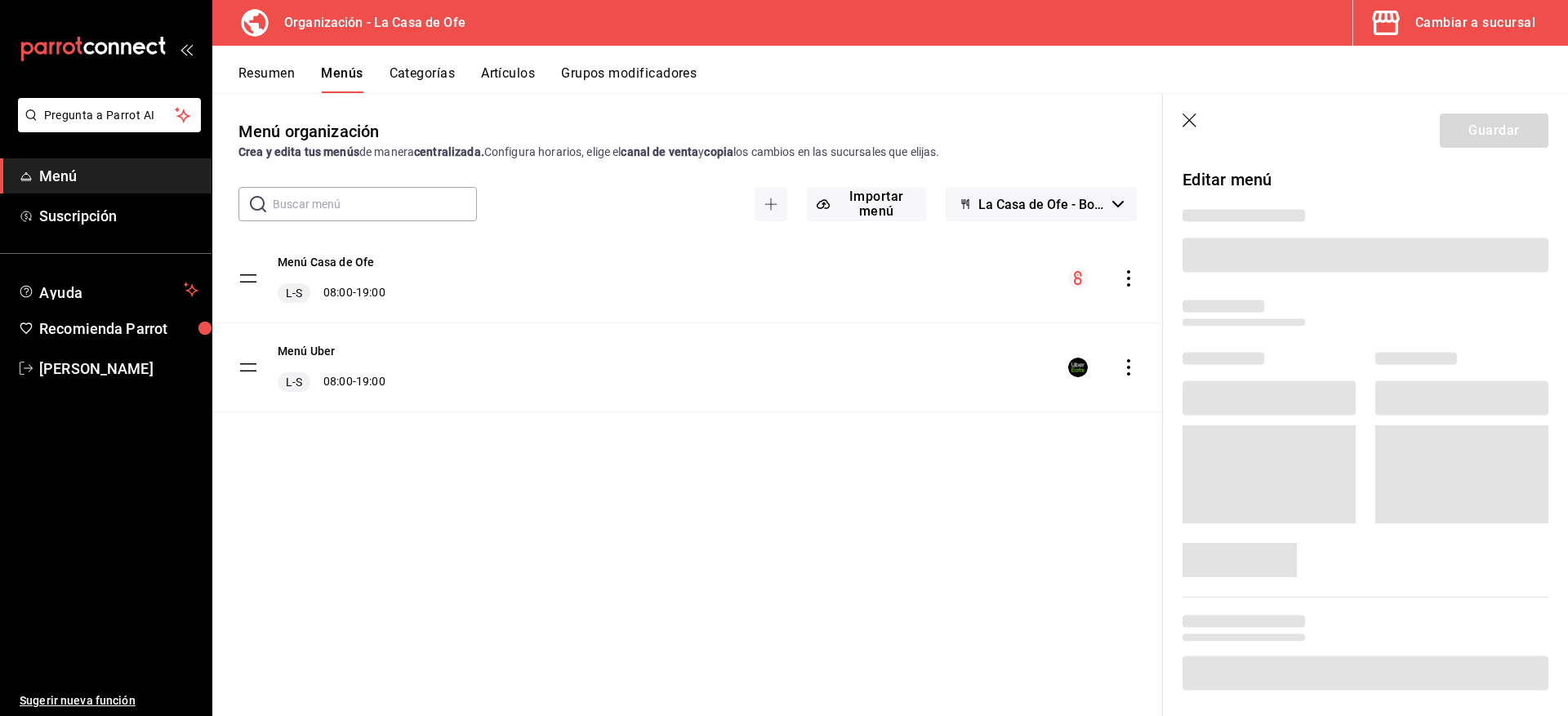
click at [1184, 114] on icon "button" at bounding box center [1190, 121] width 16 height 16
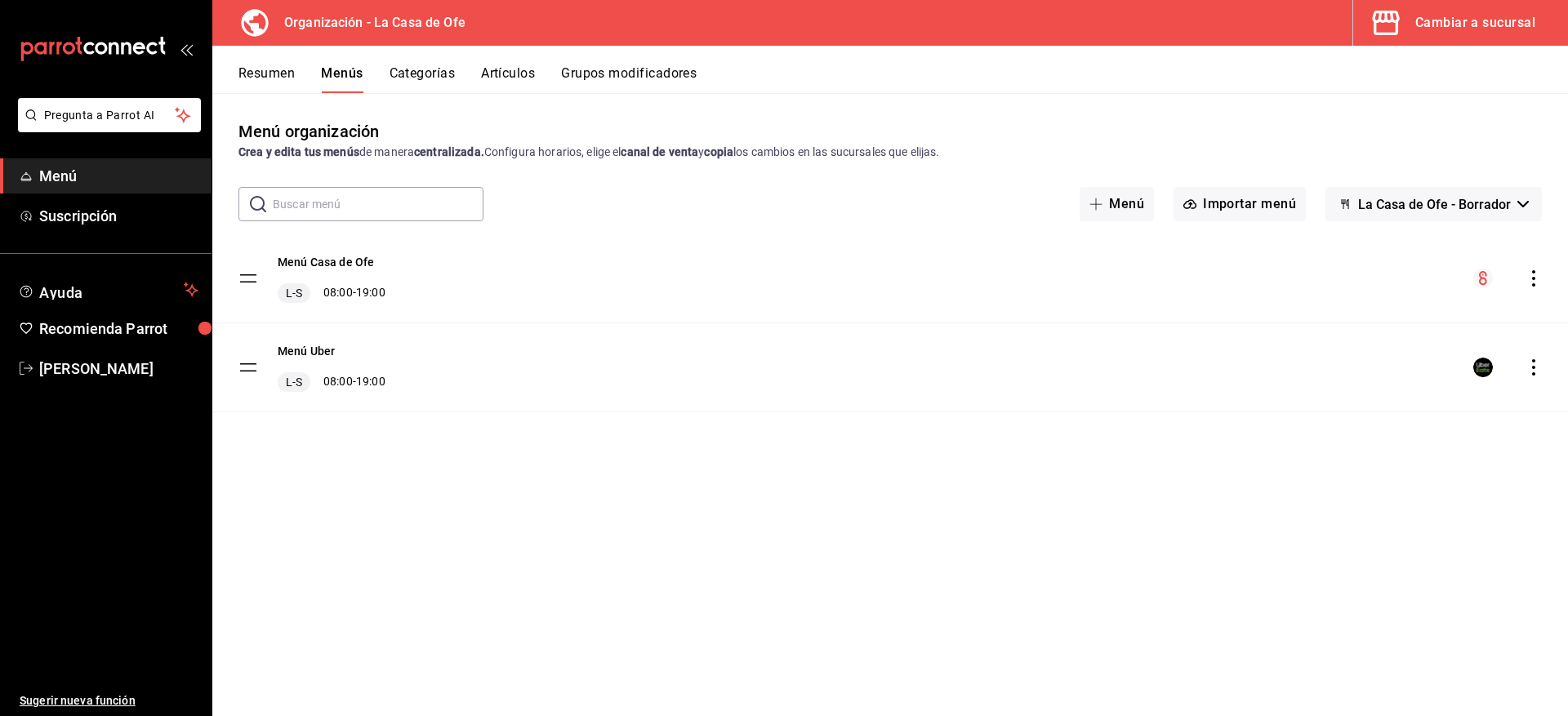
click at [1419, 29] on div "Cambiar a sucursal" at bounding box center [1476, 23] width 120 height 23
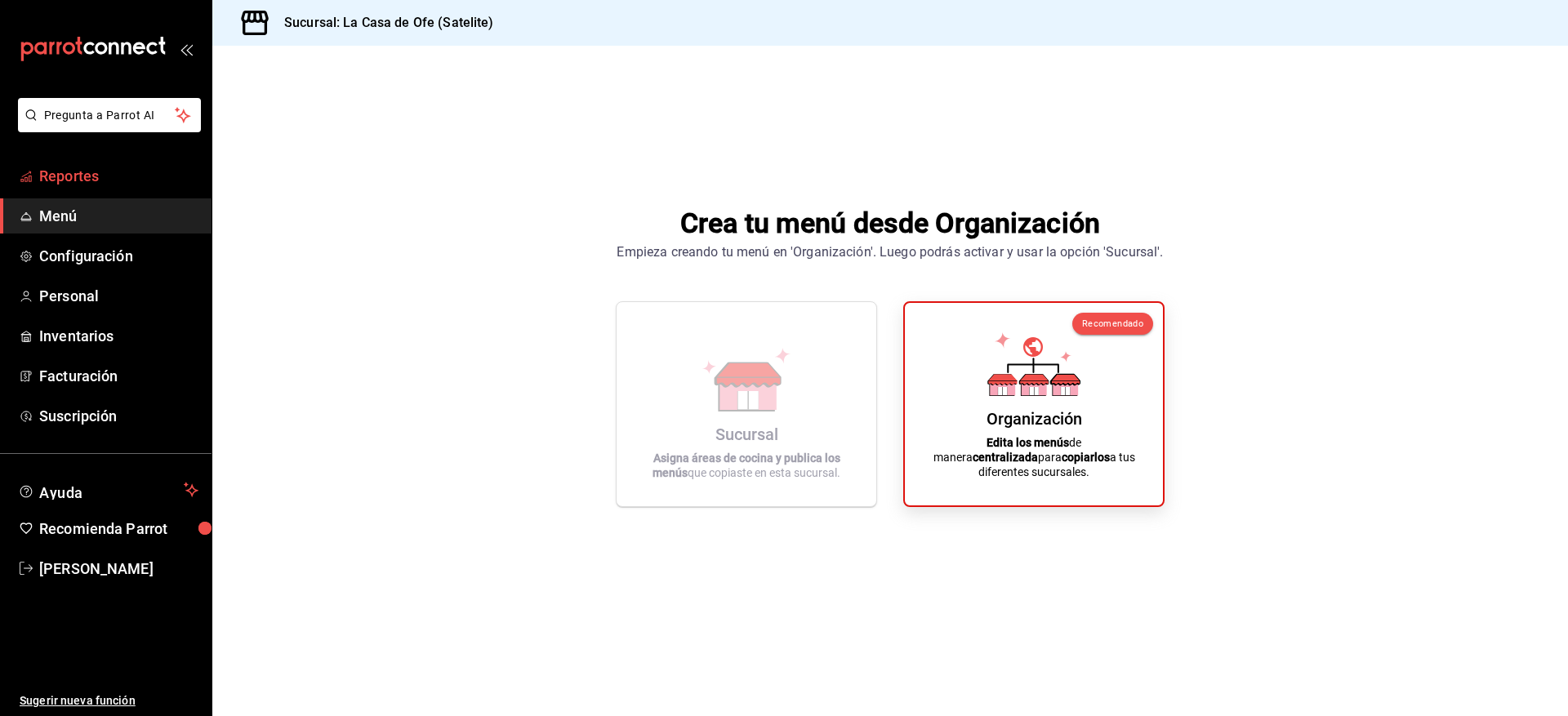
click at [66, 174] on span "Reportes" at bounding box center [118, 175] width 159 height 22
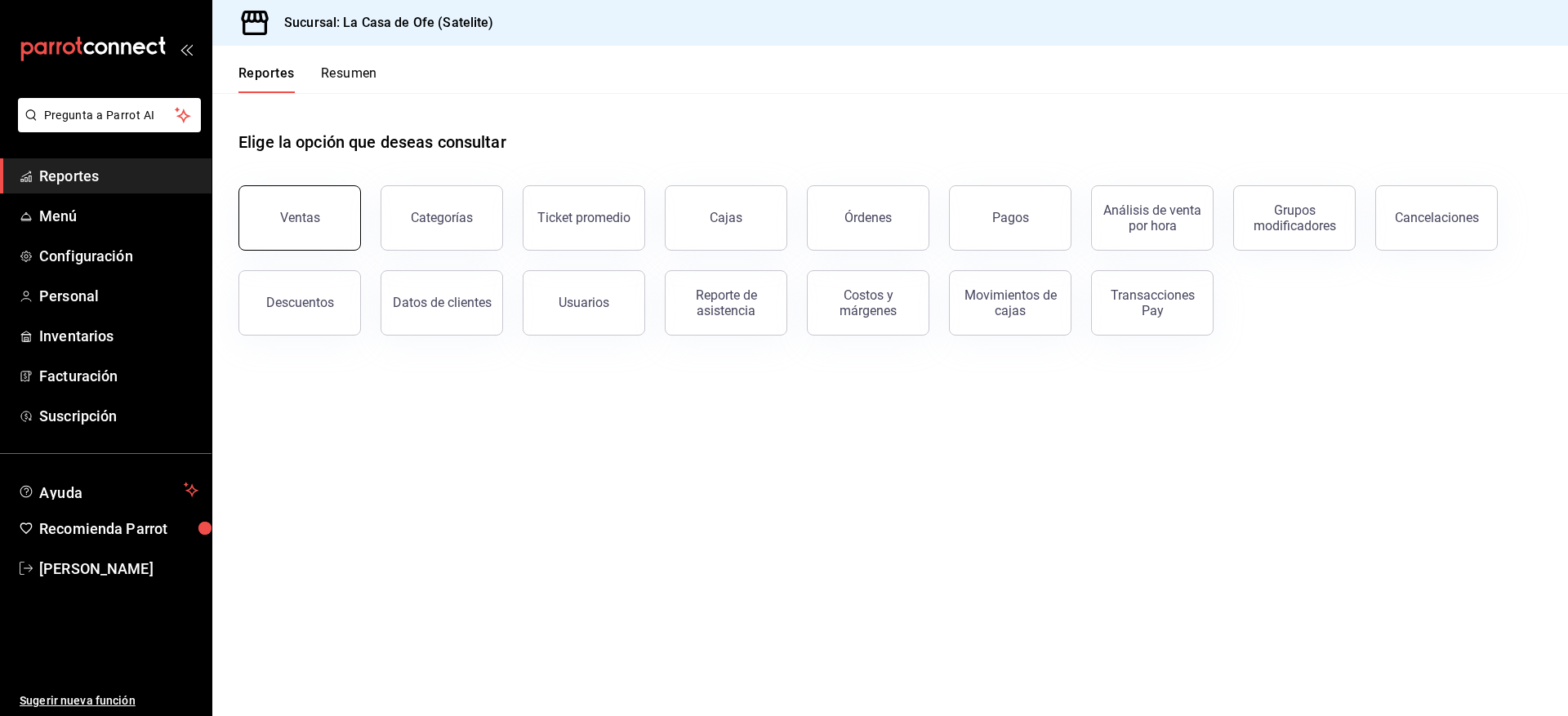
click at [308, 208] on button "Ventas" at bounding box center [299, 217] width 122 height 66
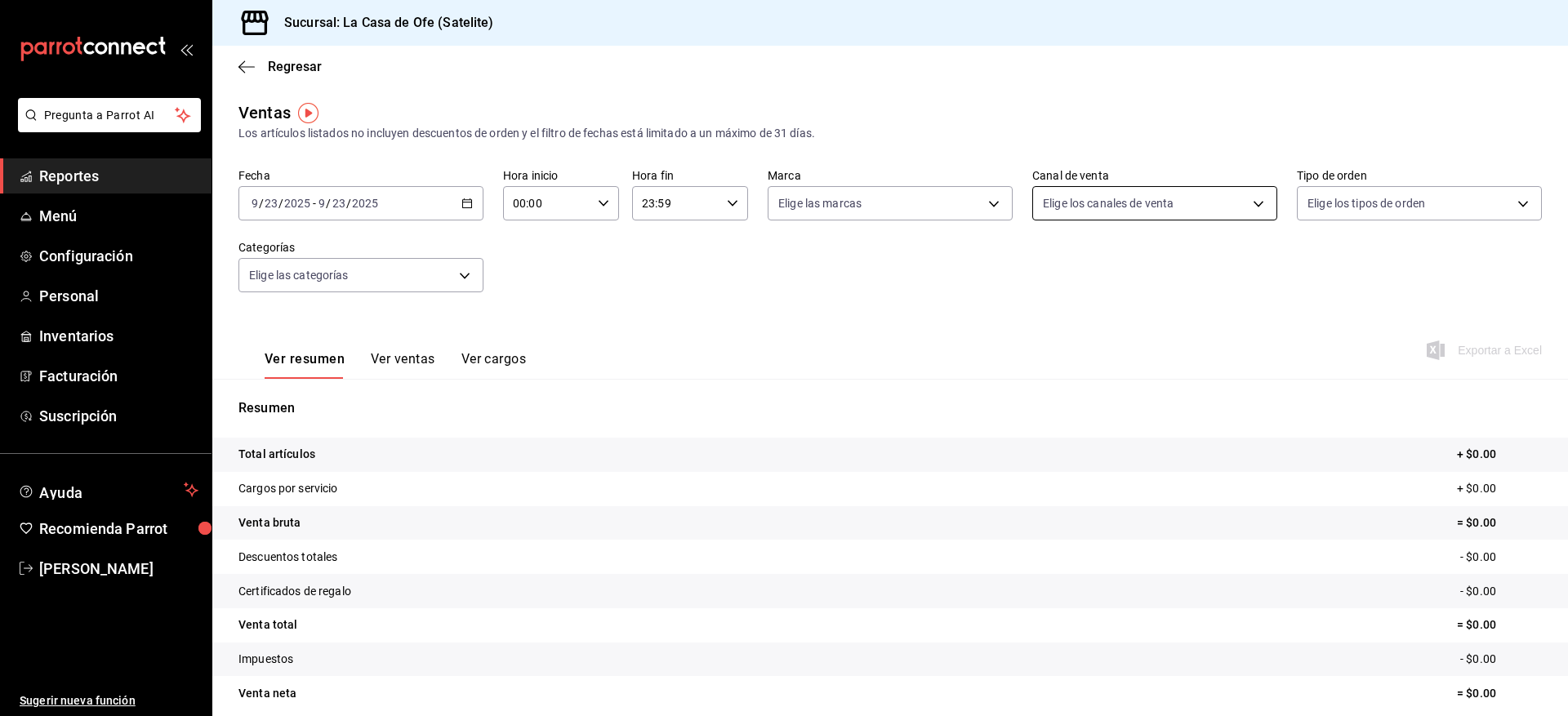
click at [1212, 201] on body "Pregunta a Parrot AI Reportes Menú Configuración Personal Inventarios Facturaci…" at bounding box center [784, 358] width 1568 height 716
drag, startPoint x: 885, startPoint y: 270, endPoint x: 913, endPoint y: 236, distance: 44.0
click at [888, 271] on div at bounding box center [784, 358] width 1568 height 716
click at [927, 203] on div "Ver todos Punto de venta Uber Eats Rappi DiDi Food Pedidos Online" at bounding box center [784, 358] width 1568 height 716
click at [989, 208] on body "Pregunta a Parrot AI Reportes Menú Configuración Personal Inventarios Facturaci…" at bounding box center [784, 358] width 1568 height 716
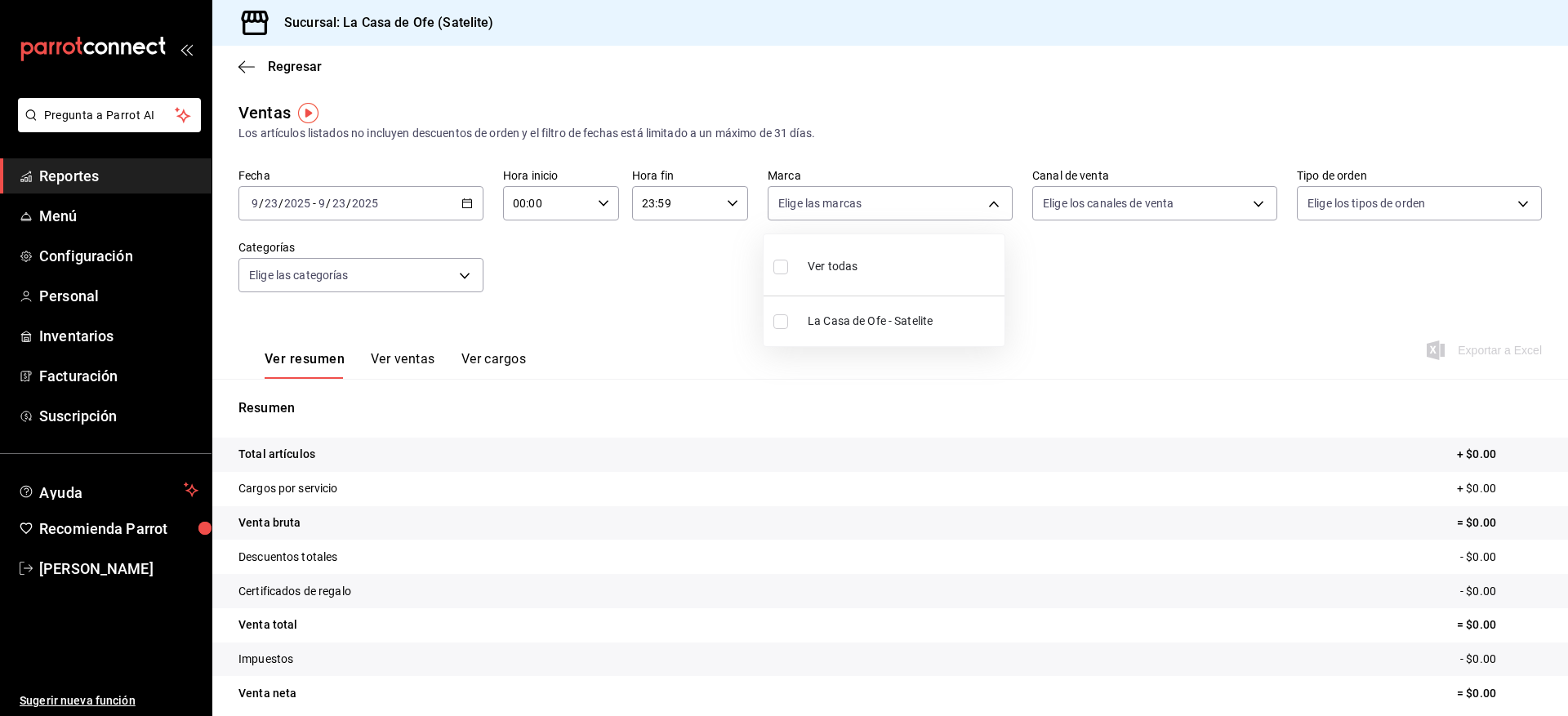
click at [1110, 322] on div at bounding box center [784, 358] width 1568 height 716
click at [1366, 210] on body "Pregunta a Parrot AI Reportes Menú Configuración Personal Inventarios Facturaci…" at bounding box center [784, 358] width 1568 height 716
click at [987, 327] on div at bounding box center [784, 358] width 1568 height 716
click at [462, 278] on body "Pregunta a Parrot AI Reportes Menú Configuración Personal Inventarios Facturaci…" at bounding box center [784, 358] width 1568 height 716
click at [462, 278] on div at bounding box center [784, 358] width 1568 height 716
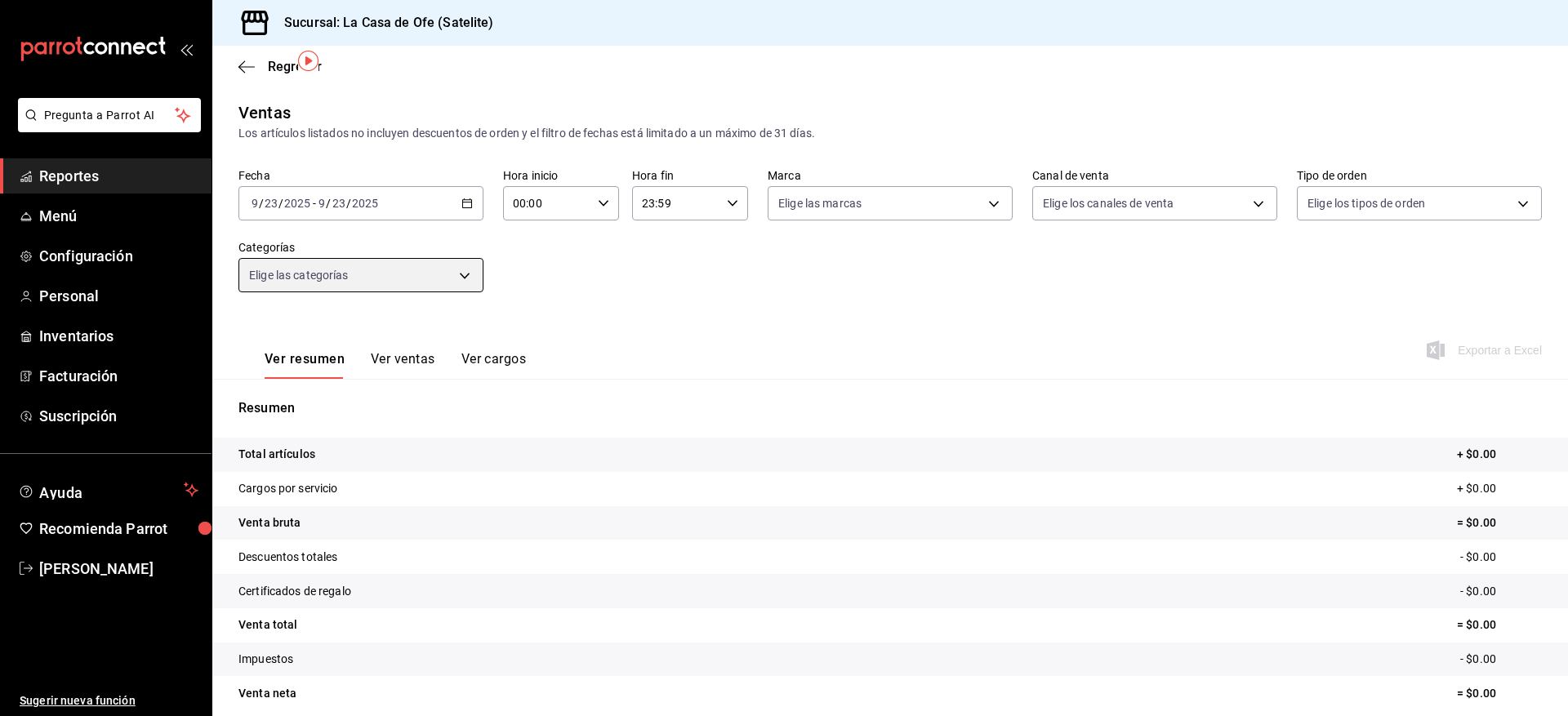
scroll to position [66, 0]
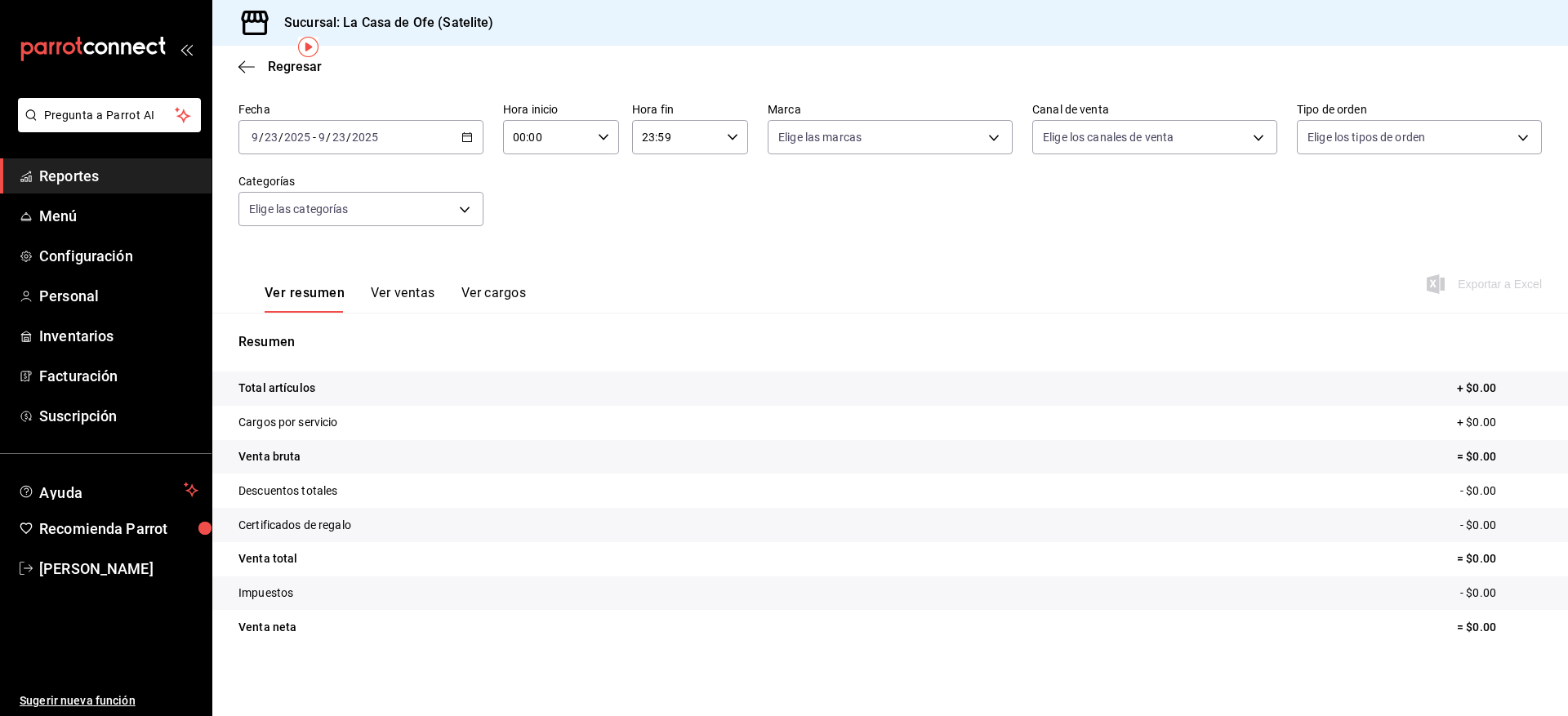
click at [383, 296] on button "Ver ventas" at bounding box center [403, 298] width 65 height 28
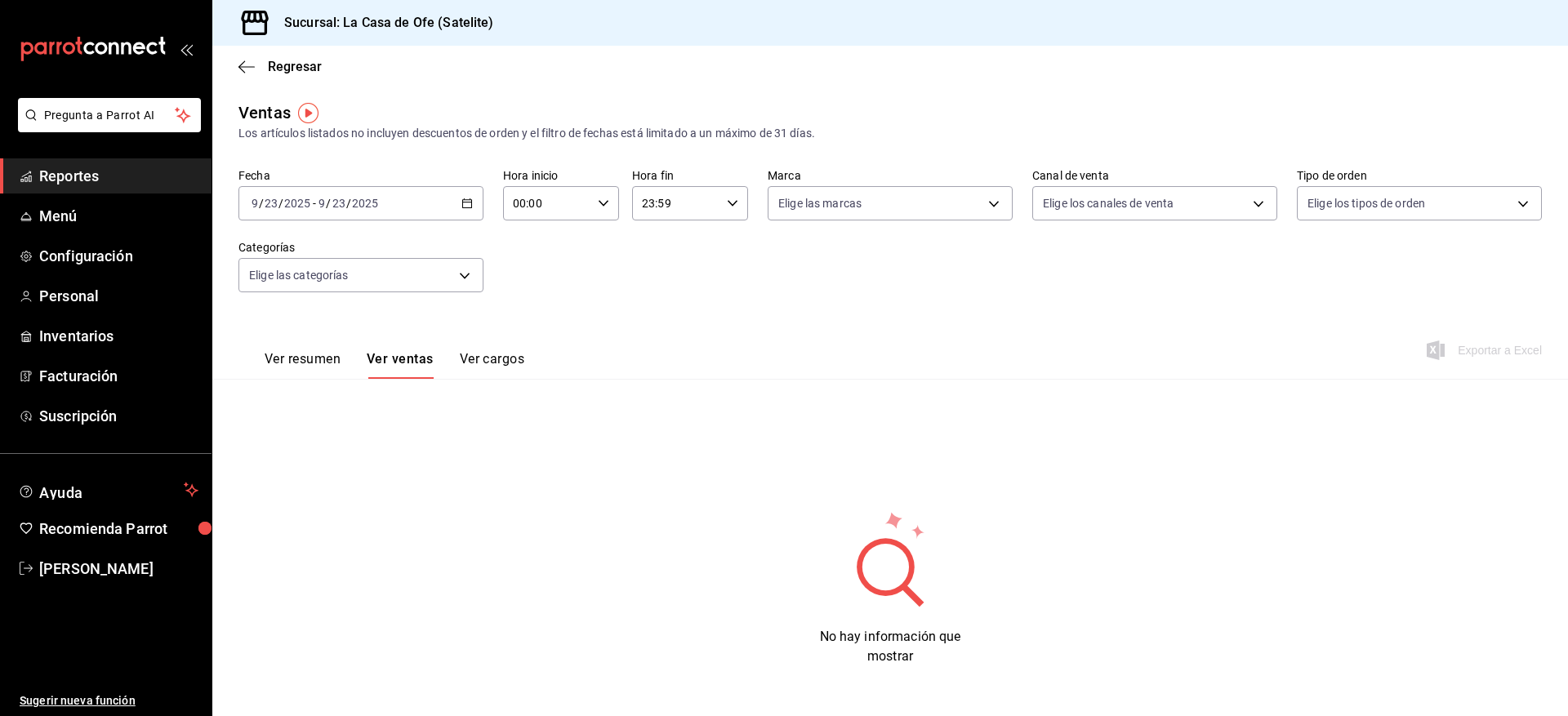
click at [320, 363] on button "Ver resumen" at bounding box center [303, 364] width 76 height 28
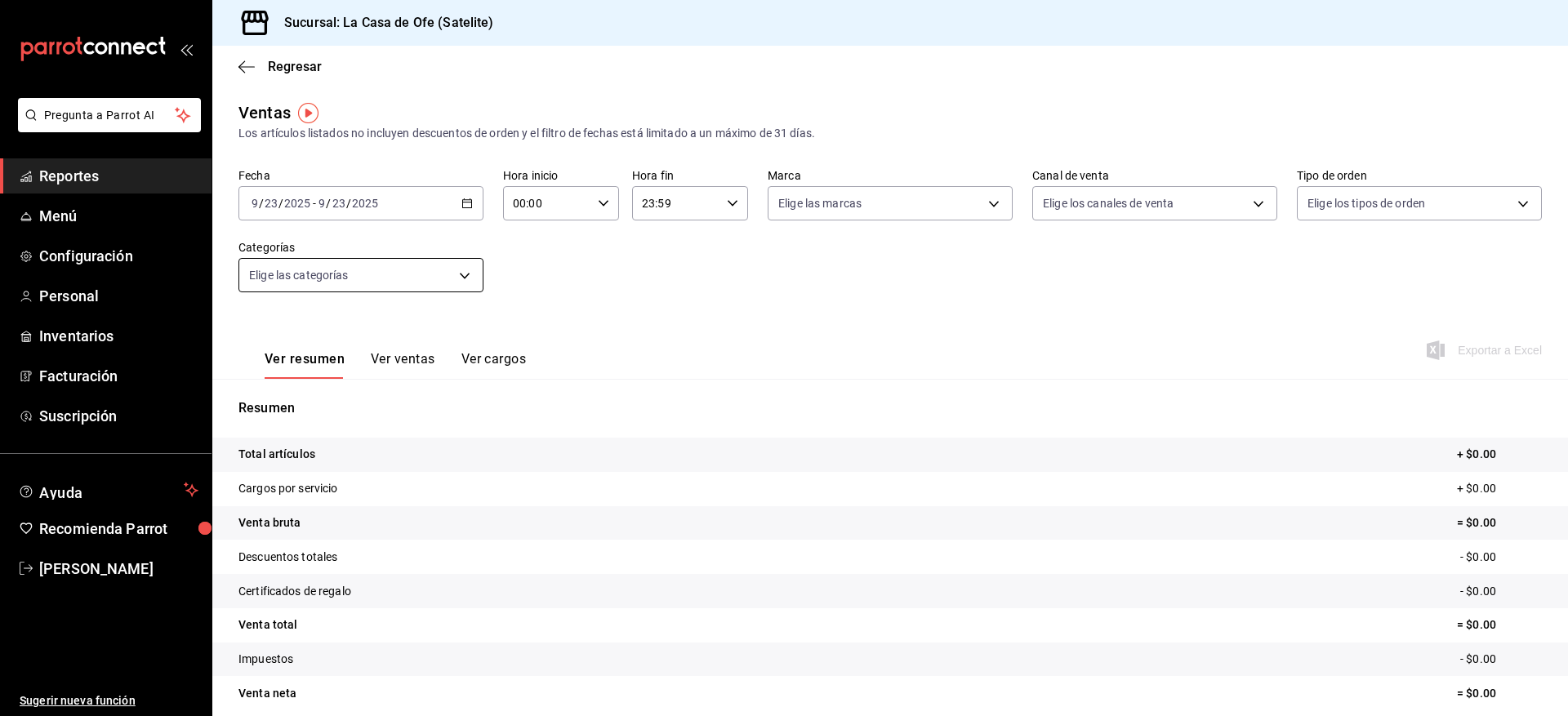
click at [468, 264] on body "Pregunta a Parrot AI Reportes Menú Configuración Personal Inventarios Facturaci…" at bounding box center [784, 358] width 1568 height 716
click at [667, 305] on div at bounding box center [784, 358] width 1568 height 716
click at [253, 66] on icon "button" at bounding box center [246, 66] width 16 height 1
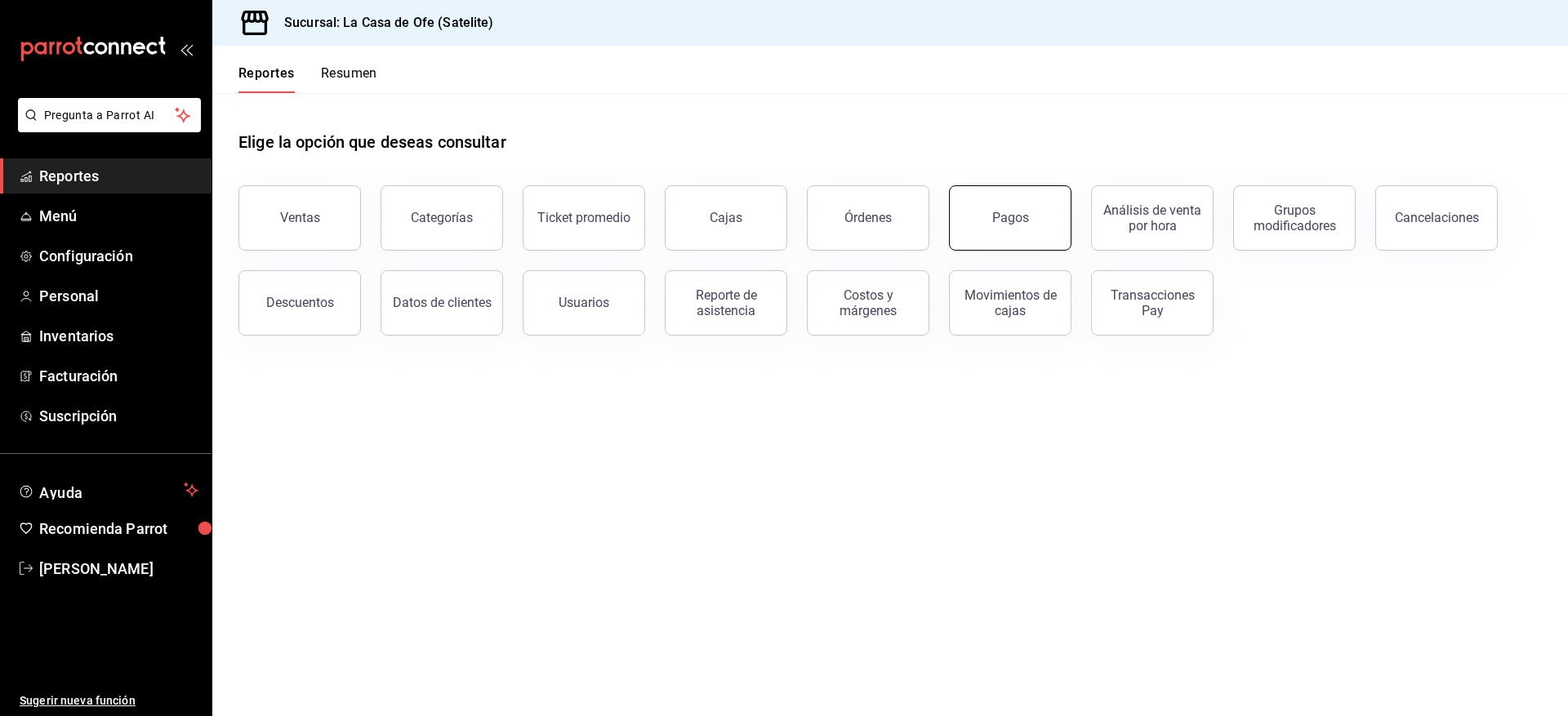
click at [1008, 214] on div "Pagos" at bounding box center [1010, 217] width 37 height 15
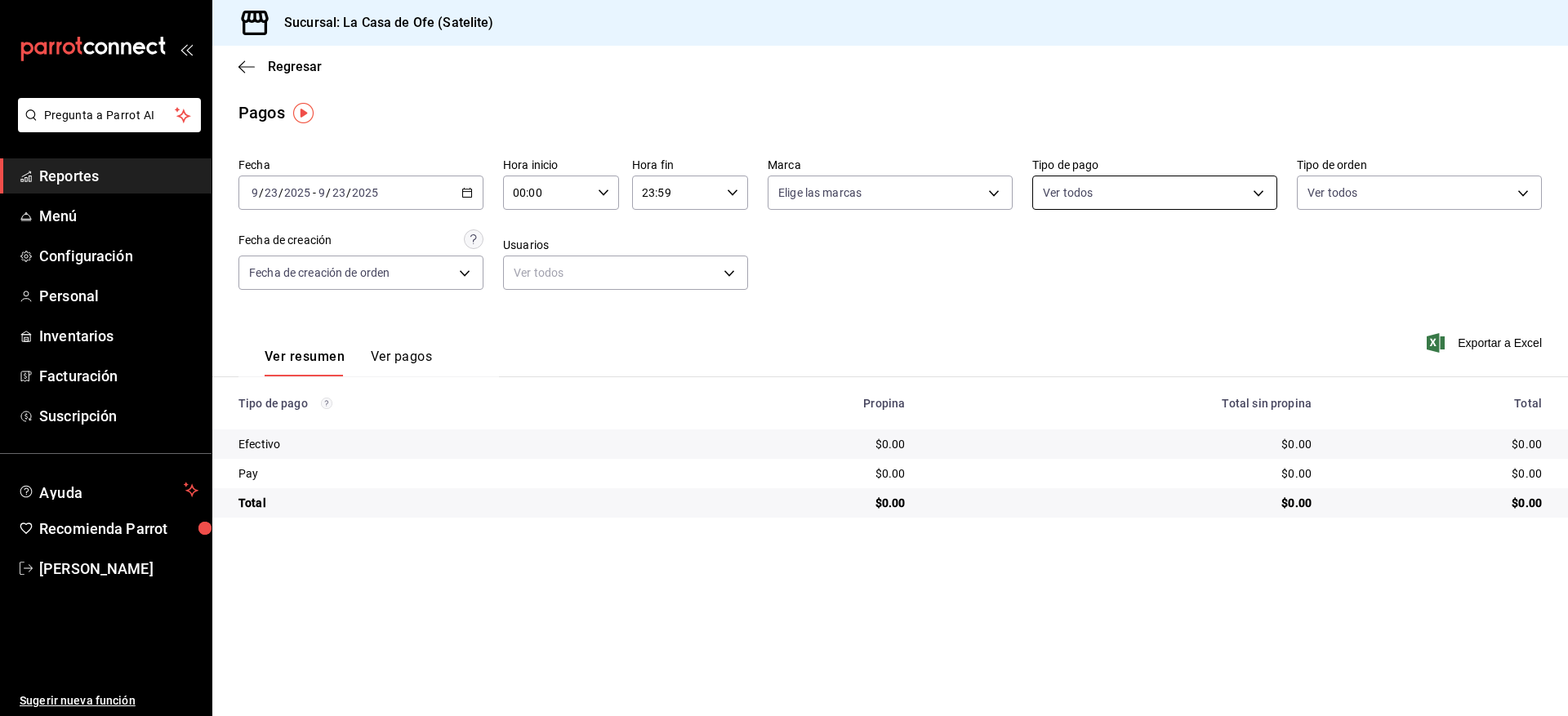
click at [1208, 199] on body "Pregunta a Parrot AI Reportes Menú Configuración Personal Inventarios Facturaci…" at bounding box center [784, 358] width 1568 height 716
click at [888, 328] on div at bounding box center [784, 358] width 1568 height 716
click at [1152, 193] on body "Pregunta a Parrot AI Reportes Menú Configuración Personal Inventarios Facturaci…" at bounding box center [784, 358] width 1568 height 716
click at [1372, 187] on div at bounding box center [784, 358] width 1568 height 716
click at [1523, 191] on body "Pregunta a Parrot AI Reportes Menú Configuración Personal Inventarios Facturaci…" at bounding box center [784, 358] width 1568 height 716
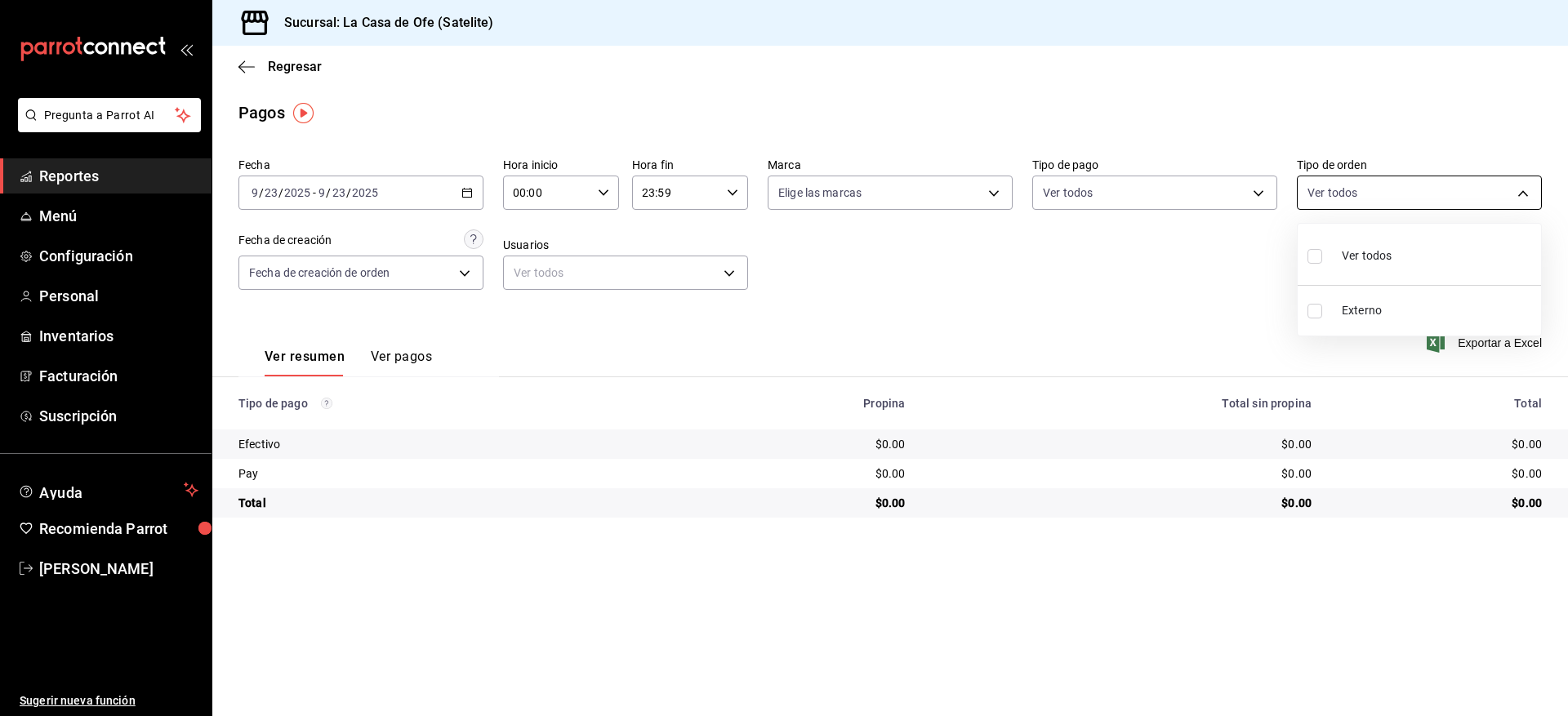
click at [1523, 191] on div at bounding box center [784, 358] width 1568 height 716
click at [1179, 199] on body "Pregunta a Parrot AI Reportes Menú Configuración Personal Inventarios Facturaci…" at bounding box center [784, 358] width 1568 height 716
click at [78, 266] on div at bounding box center [784, 358] width 1568 height 716
click at [71, 258] on span "Configuración" at bounding box center [118, 256] width 159 height 22
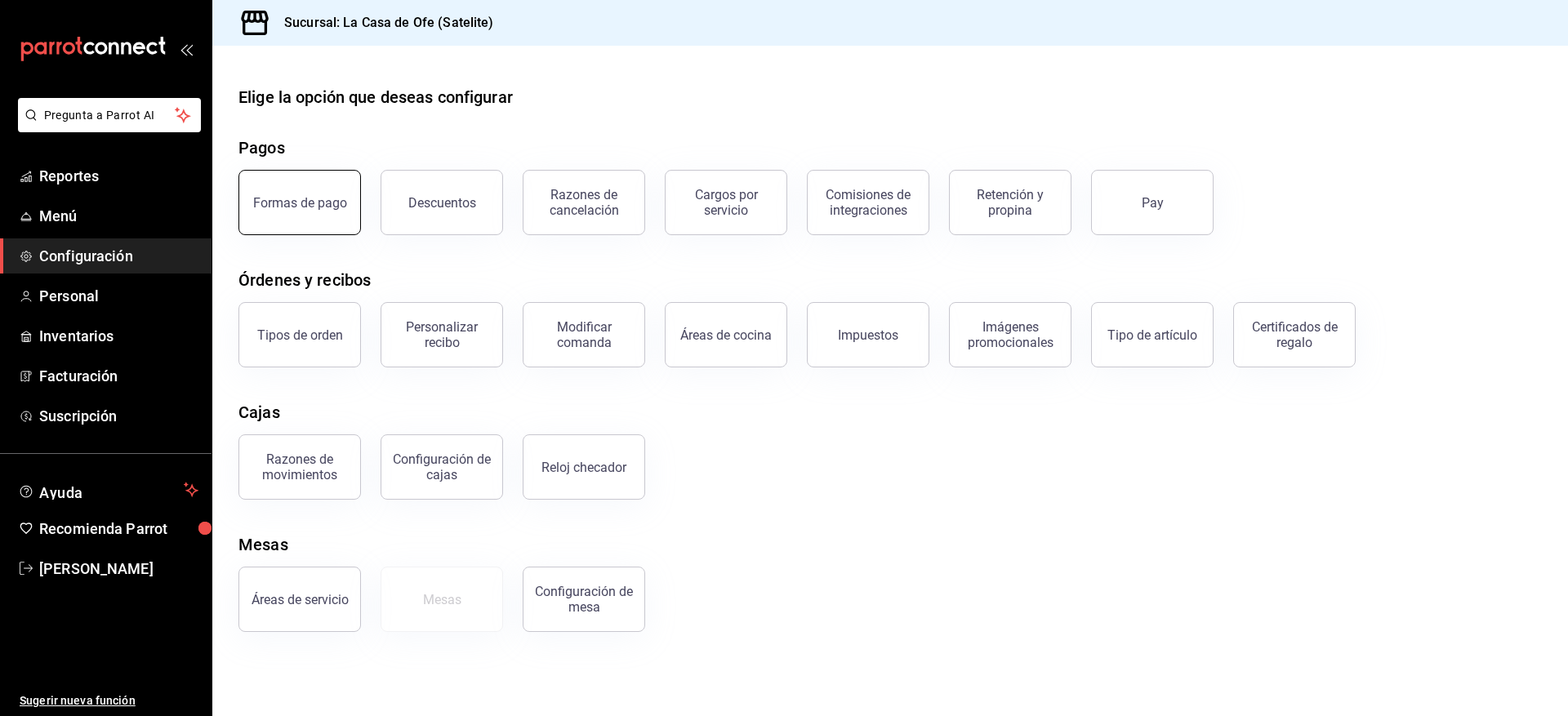
click at [282, 177] on button "Formas de pago" at bounding box center [299, 202] width 122 height 66
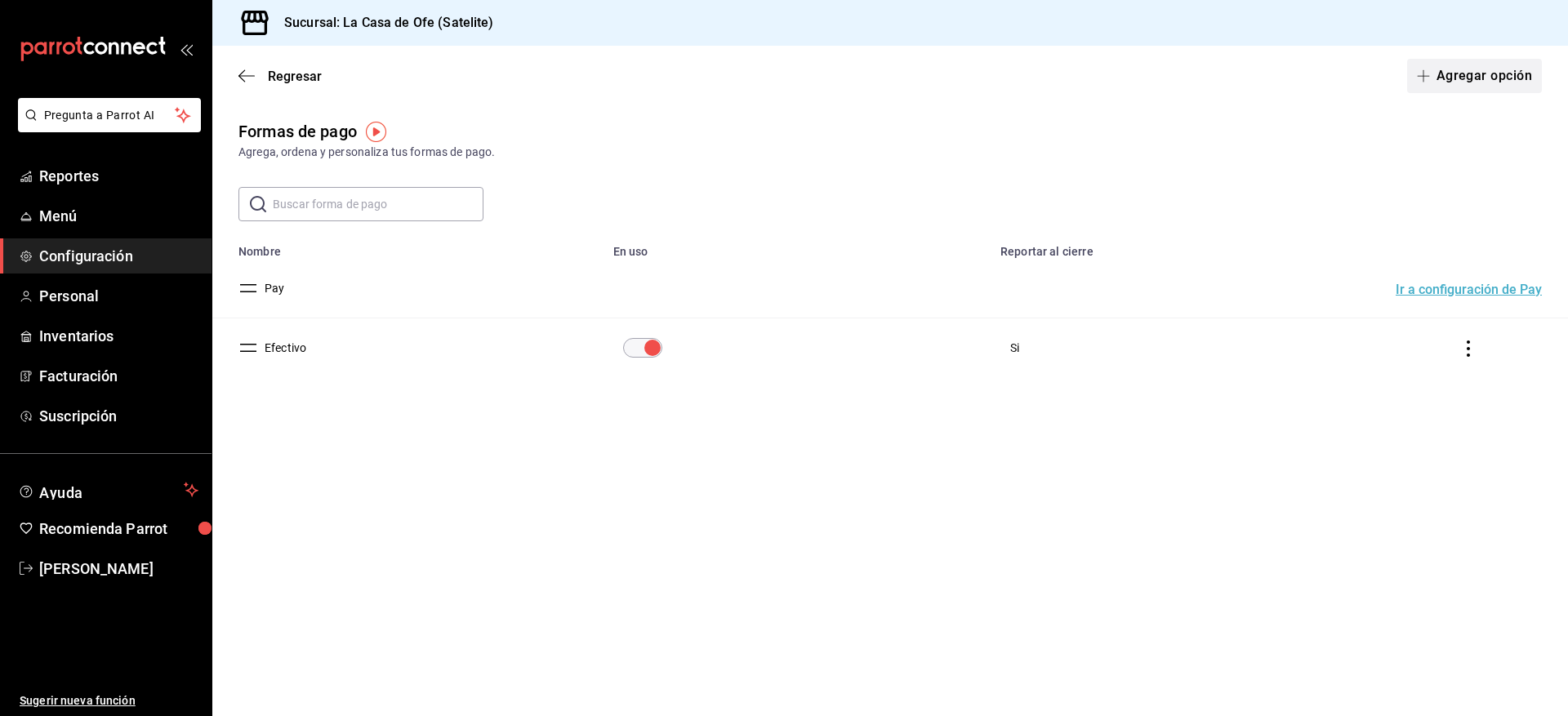
click at [1461, 78] on button "Agregar opción" at bounding box center [1474, 76] width 134 height 34
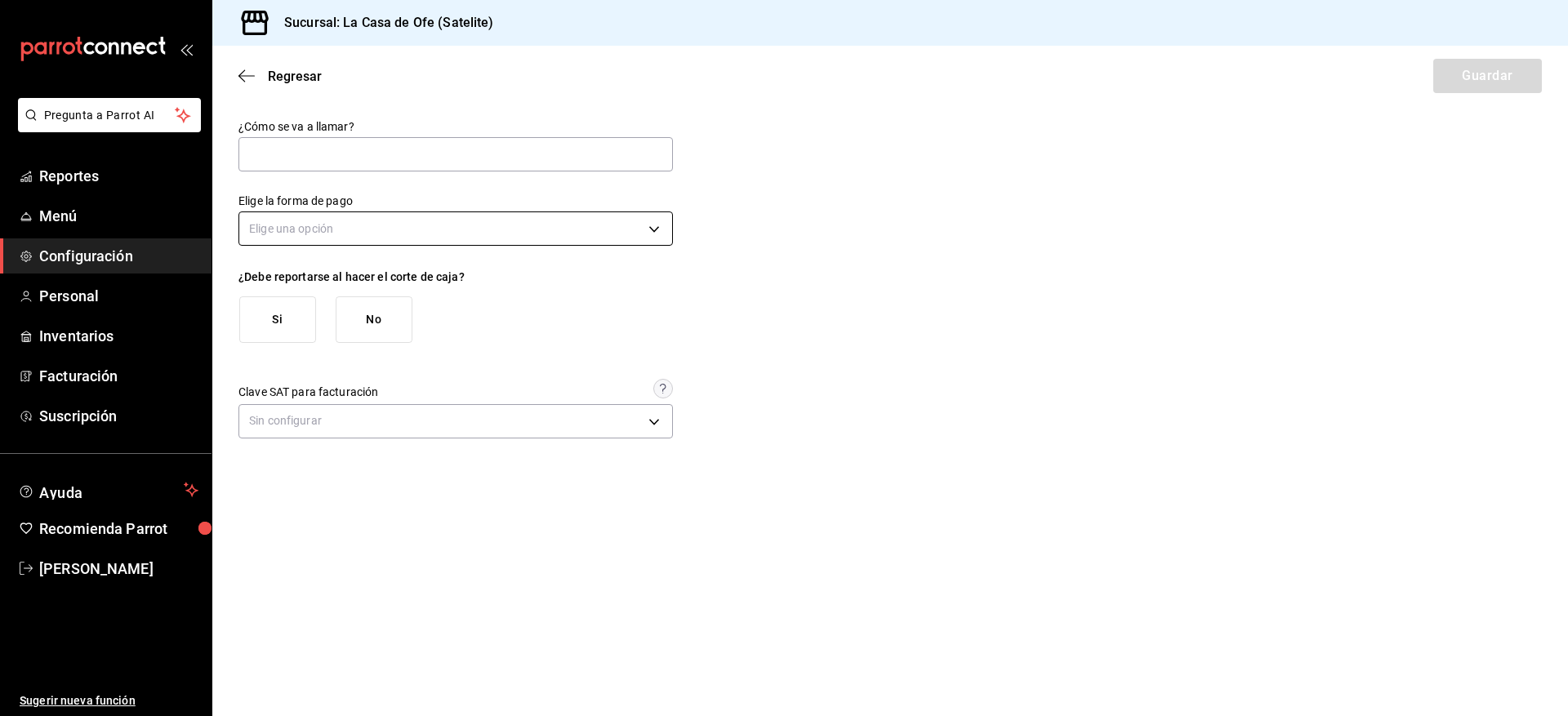
click at [412, 233] on body "Pregunta a Parrot AI Reportes Menú Configuración Personal Inventarios Facturaci…" at bounding box center [784, 358] width 1568 height 716
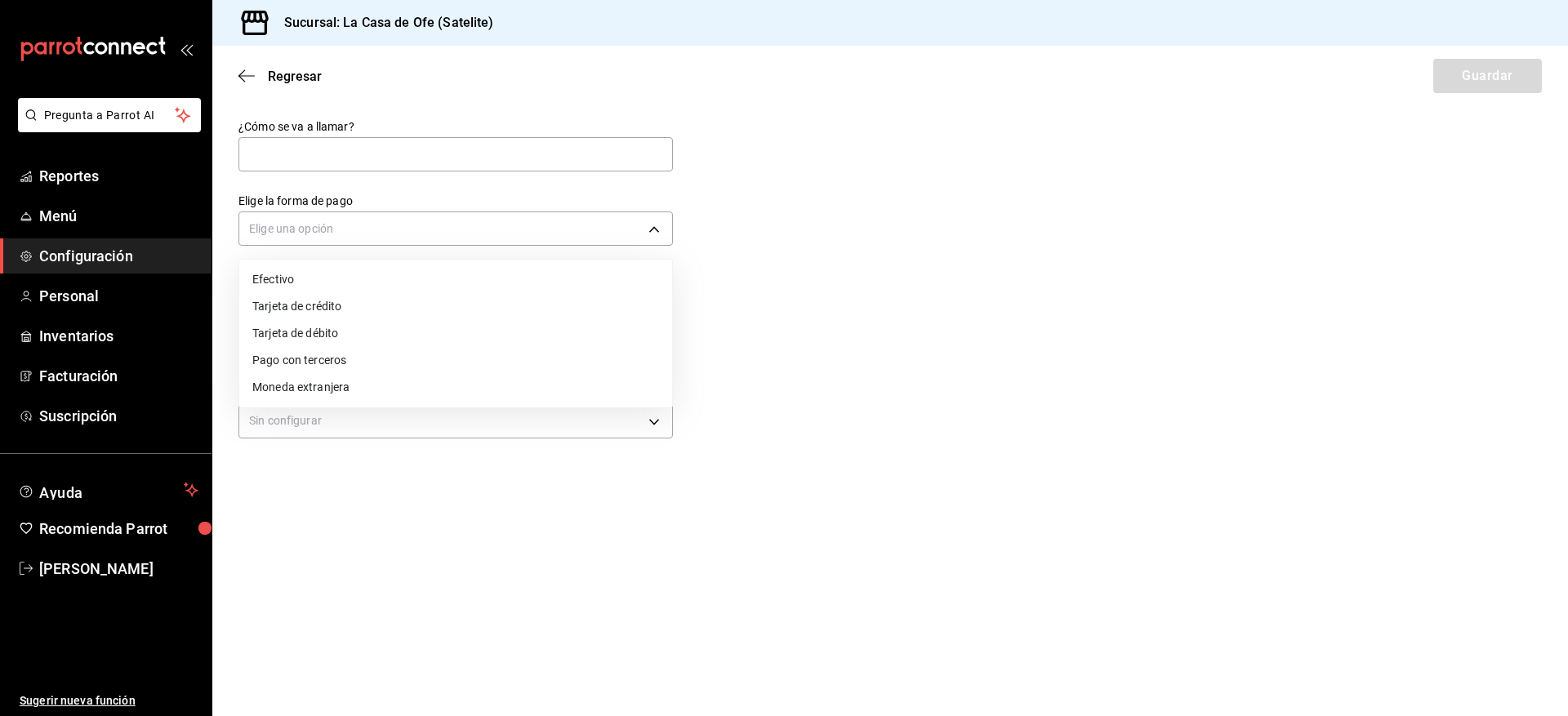
click at [803, 293] on div at bounding box center [784, 358] width 1568 height 716
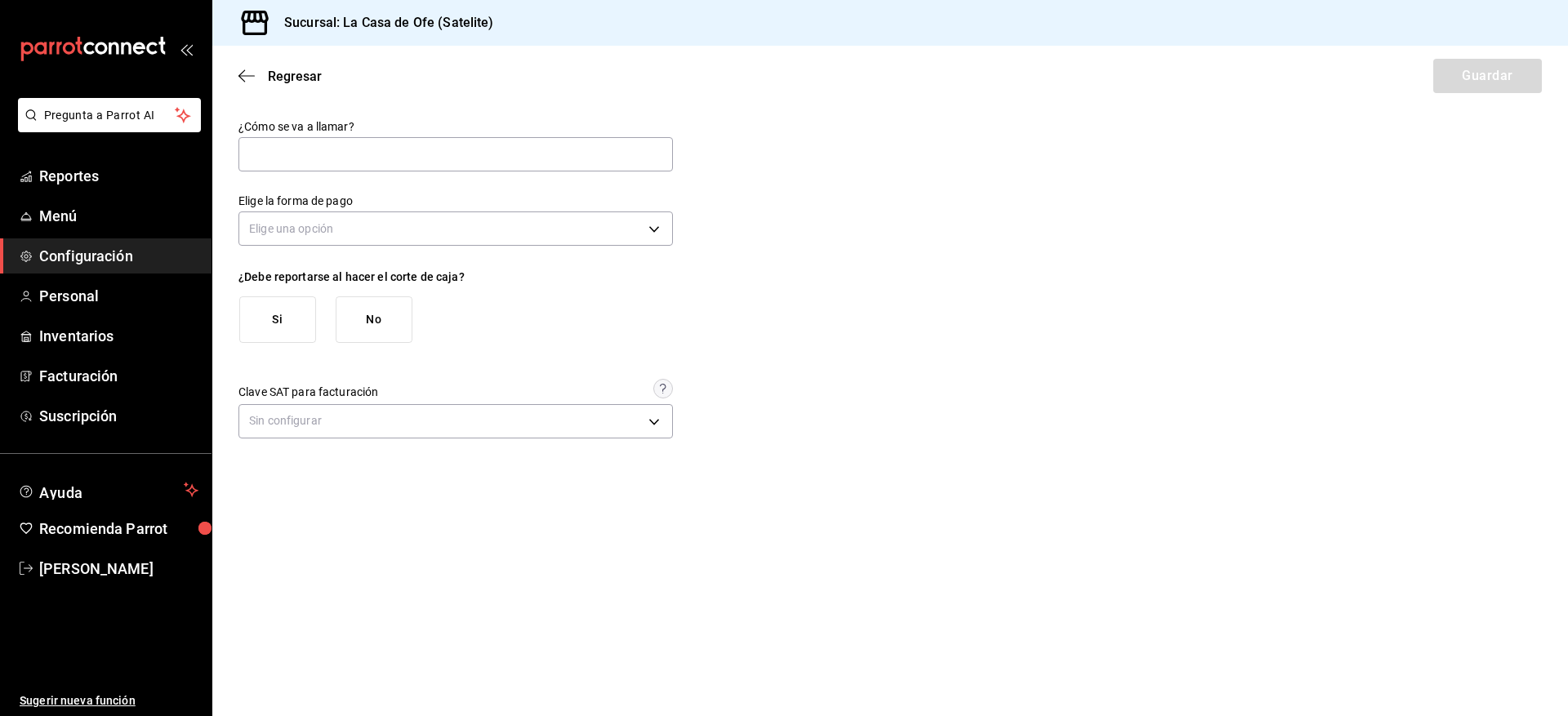
drag, startPoint x: 1009, startPoint y: 170, endPoint x: 945, endPoint y: 129, distance: 76.0
click at [1009, 170] on div "¿Cómo se va a llamar? Elige la forma de pago Elige una opción ¿Debe reportarse …" at bounding box center [889, 281] width 1303 height 324
click at [258, 80] on span "Regresar" at bounding box center [279, 76] width 83 height 15
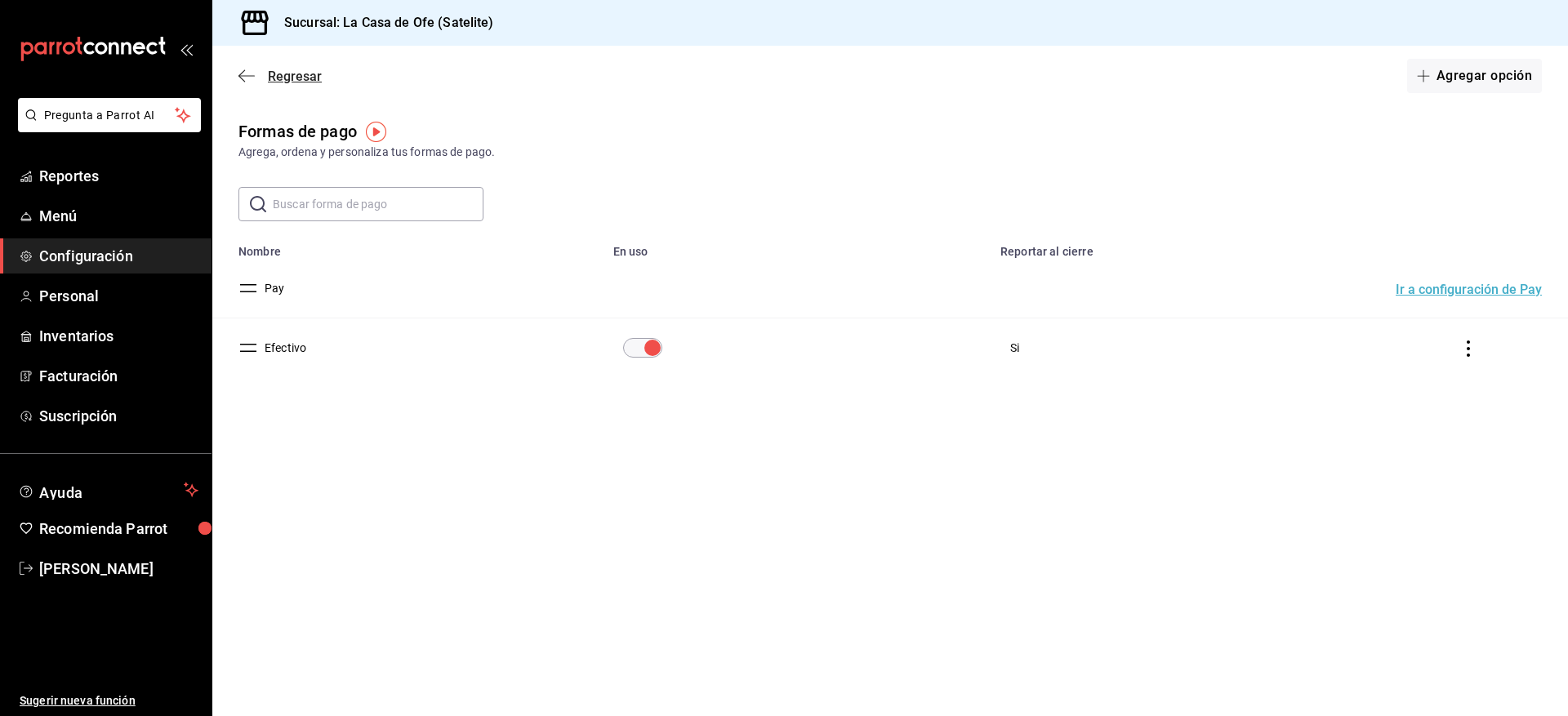
click at [254, 77] on icon "button" at bounding box center [246, 75] width 16 height 14
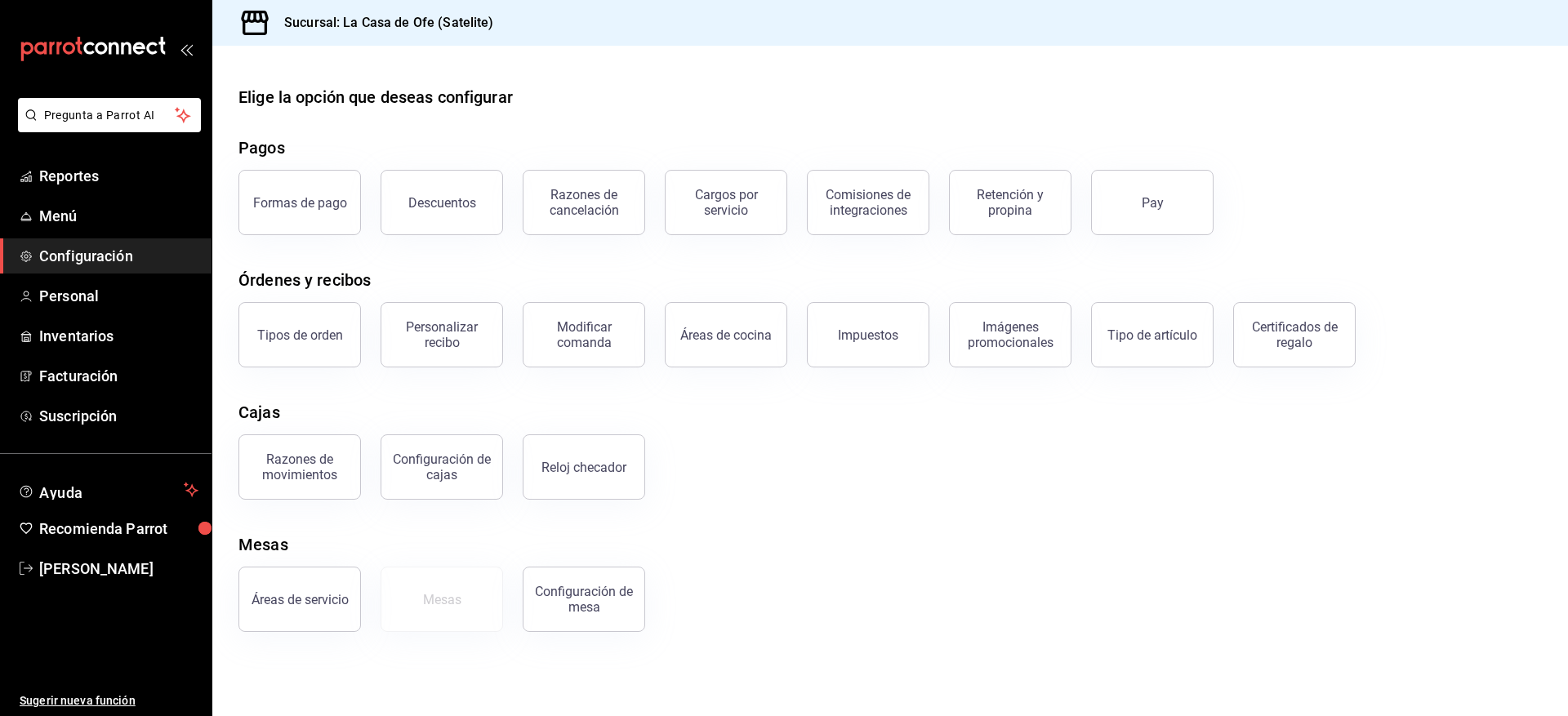
click at [582, 196] on div "Razones de cancelación" at bounding box center [583, 202] width 101 height 31
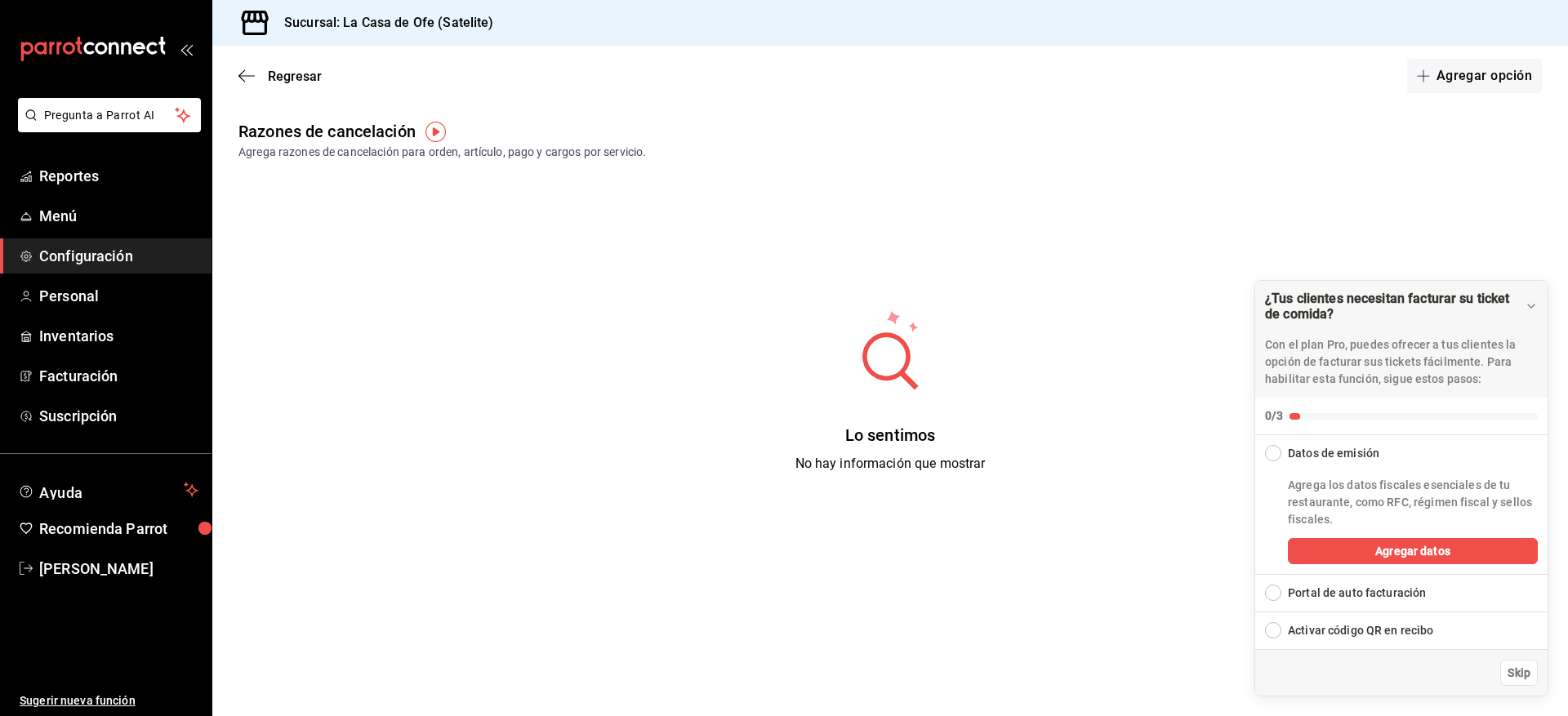
drag, startPoint x: 384, startPoint y: 263, endPoint x: 384, endPoint y: 252, distance: 11.0
click at [384, 264] on div "Lo sentimos No hay información que mostrar" at bounding box center [890, 391] width 1355 height 408
click at [252, 80] on icon "button" at bounding box center [246, 75] width 16 height 14
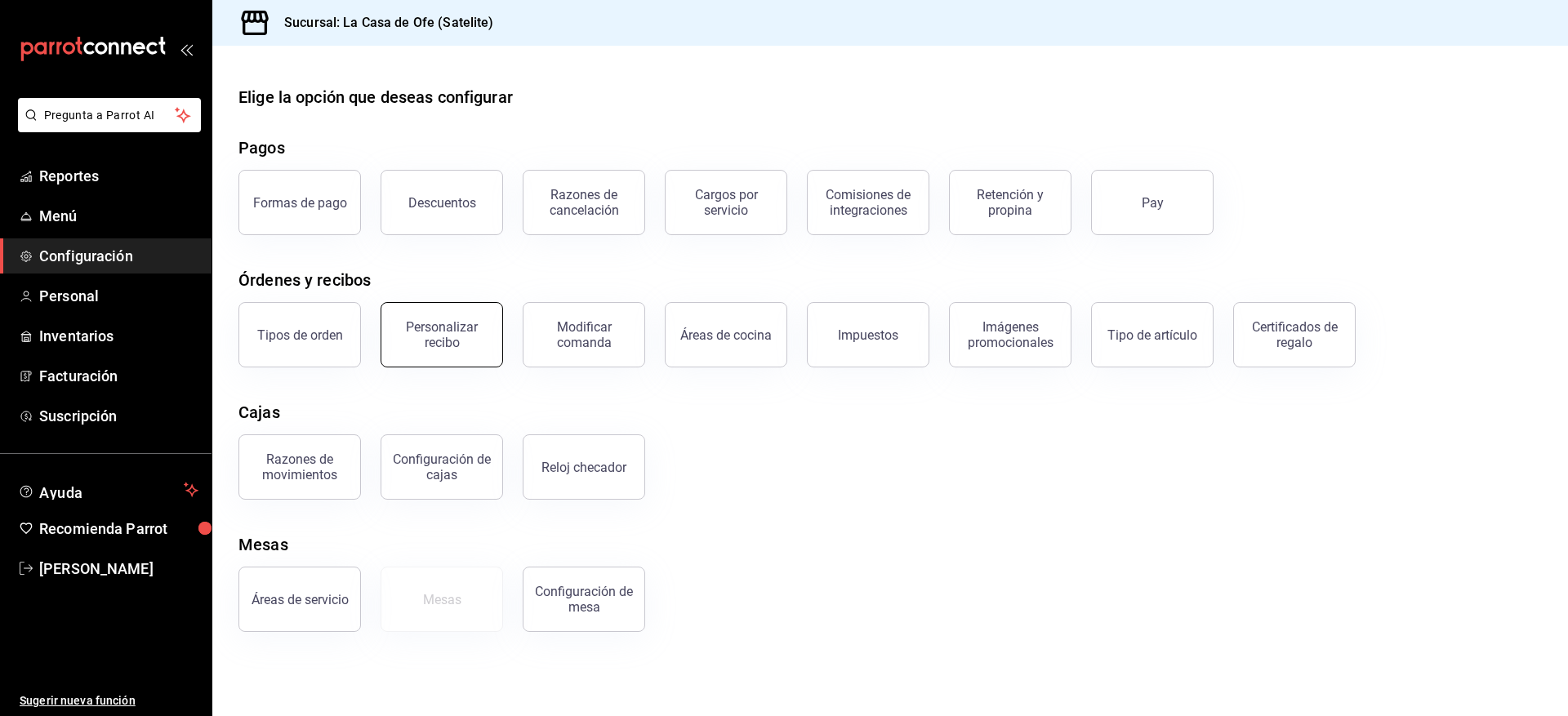
click at [459, 349] on div "Personalizar recibo" at bounding box center [441, 335] width 101 height 31
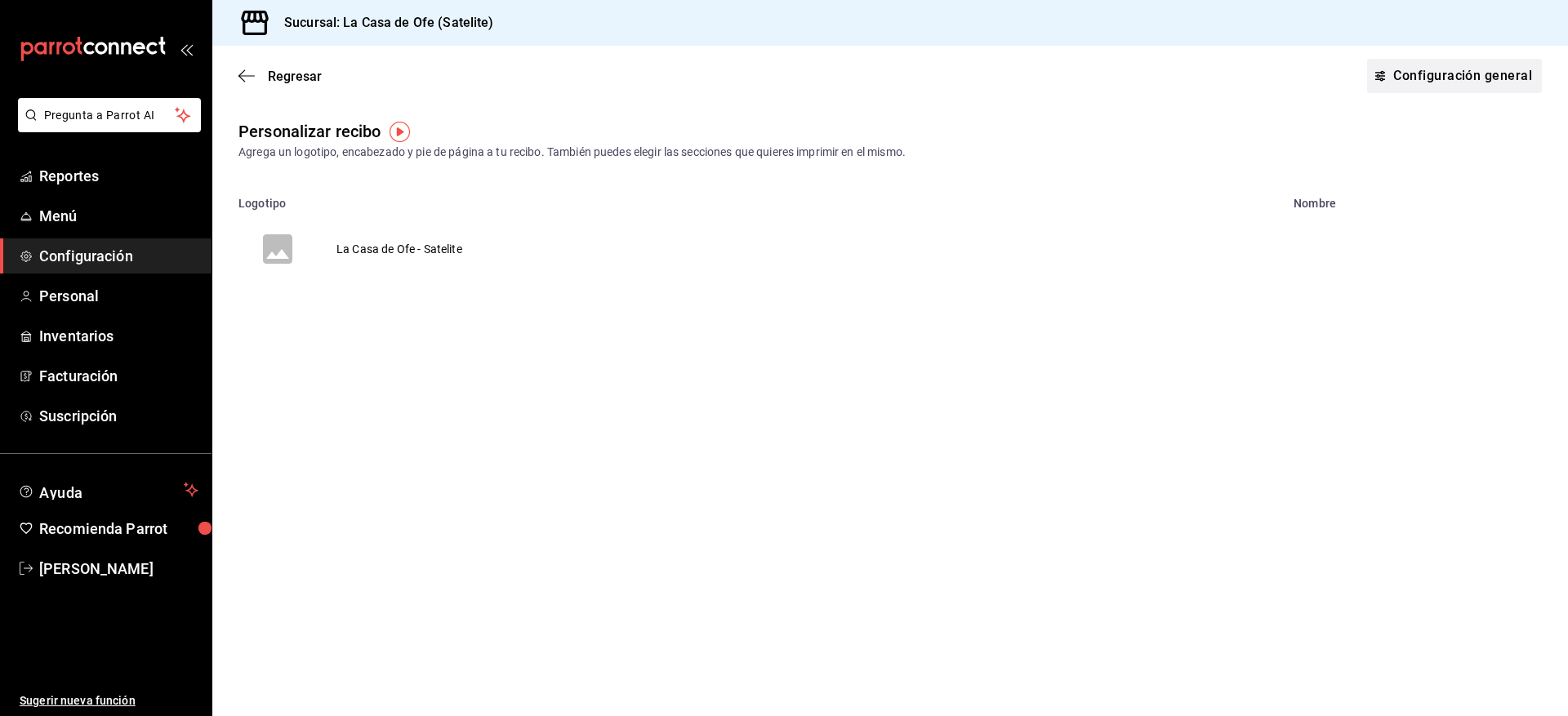
click at [1436, 82] on link "Configuración general" at bounding box center [1454, 76] width 174 height 34
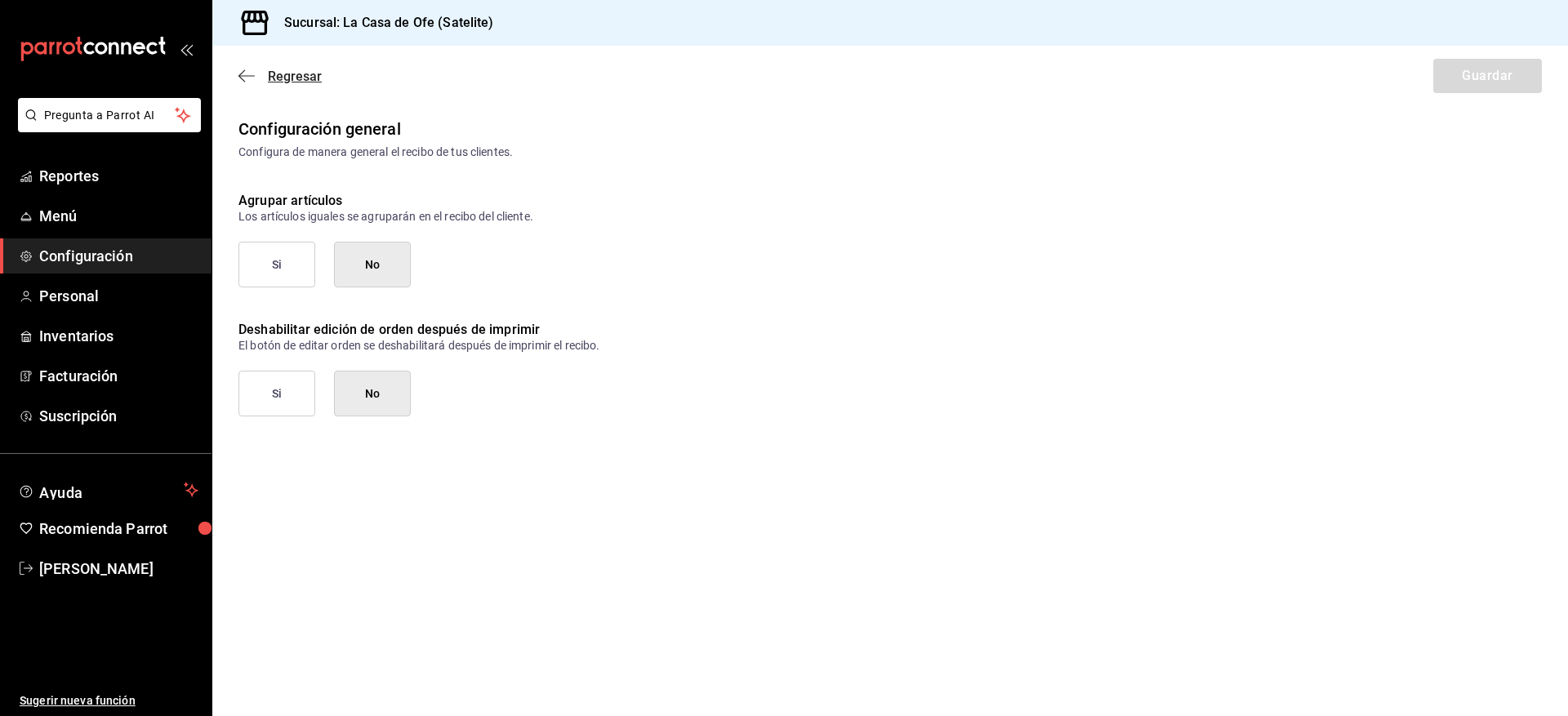
click at [271, 76] on span "Regresar" at bounding box center [295, 76] width 54 height 15
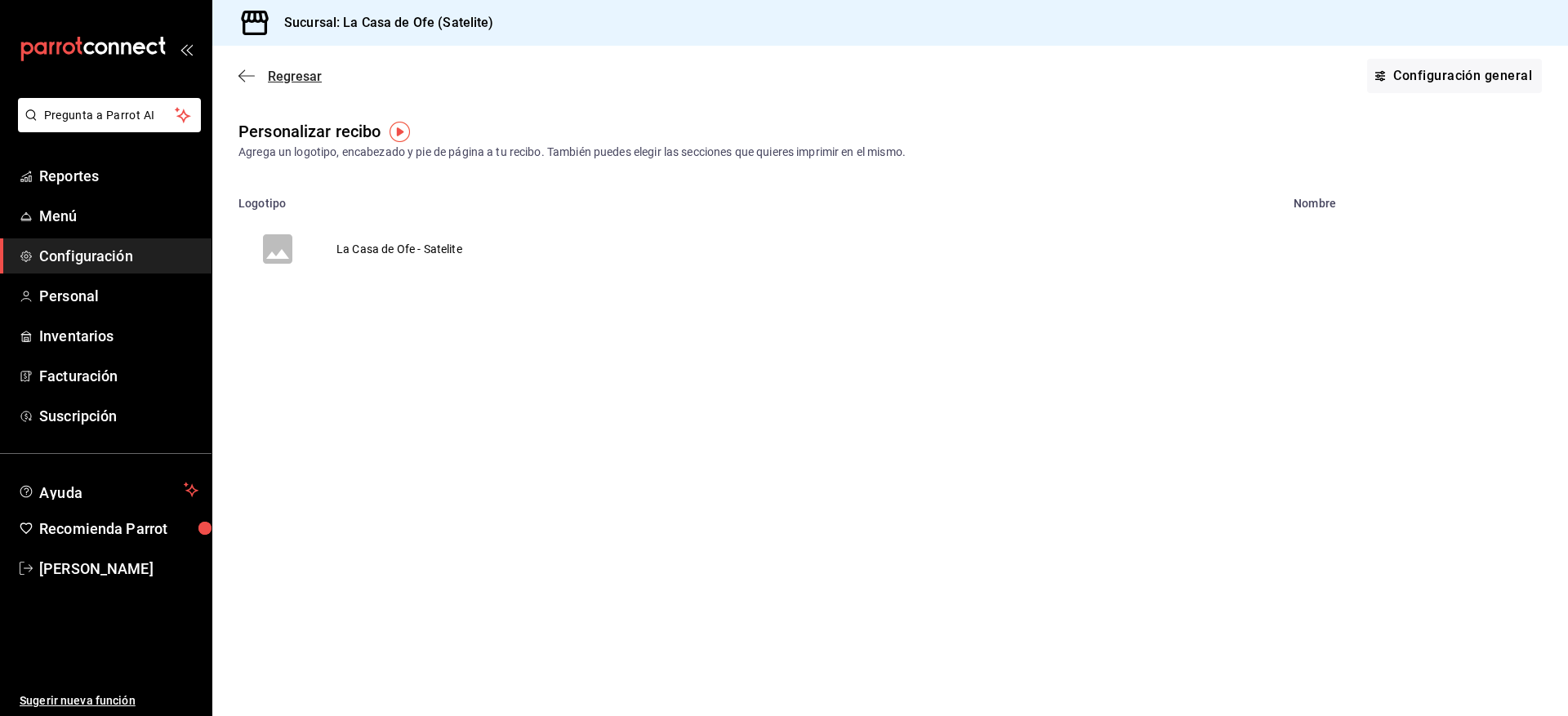
click at [294, 74] on span "Regresar" at bounding box center [295, 76] width 54 height 15
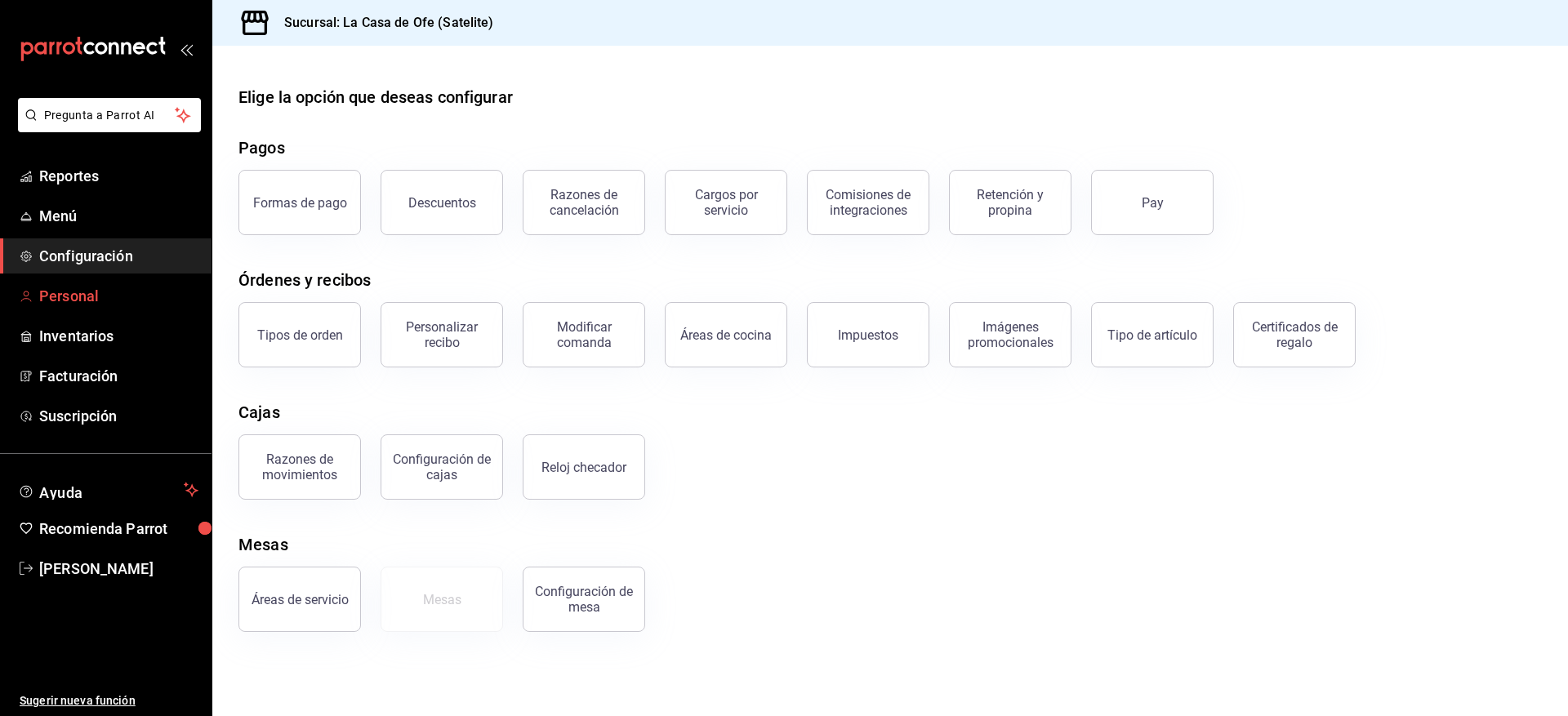
click at [99, 293] on span "Personal" at bounding box center [118, 296] width 159 height 22
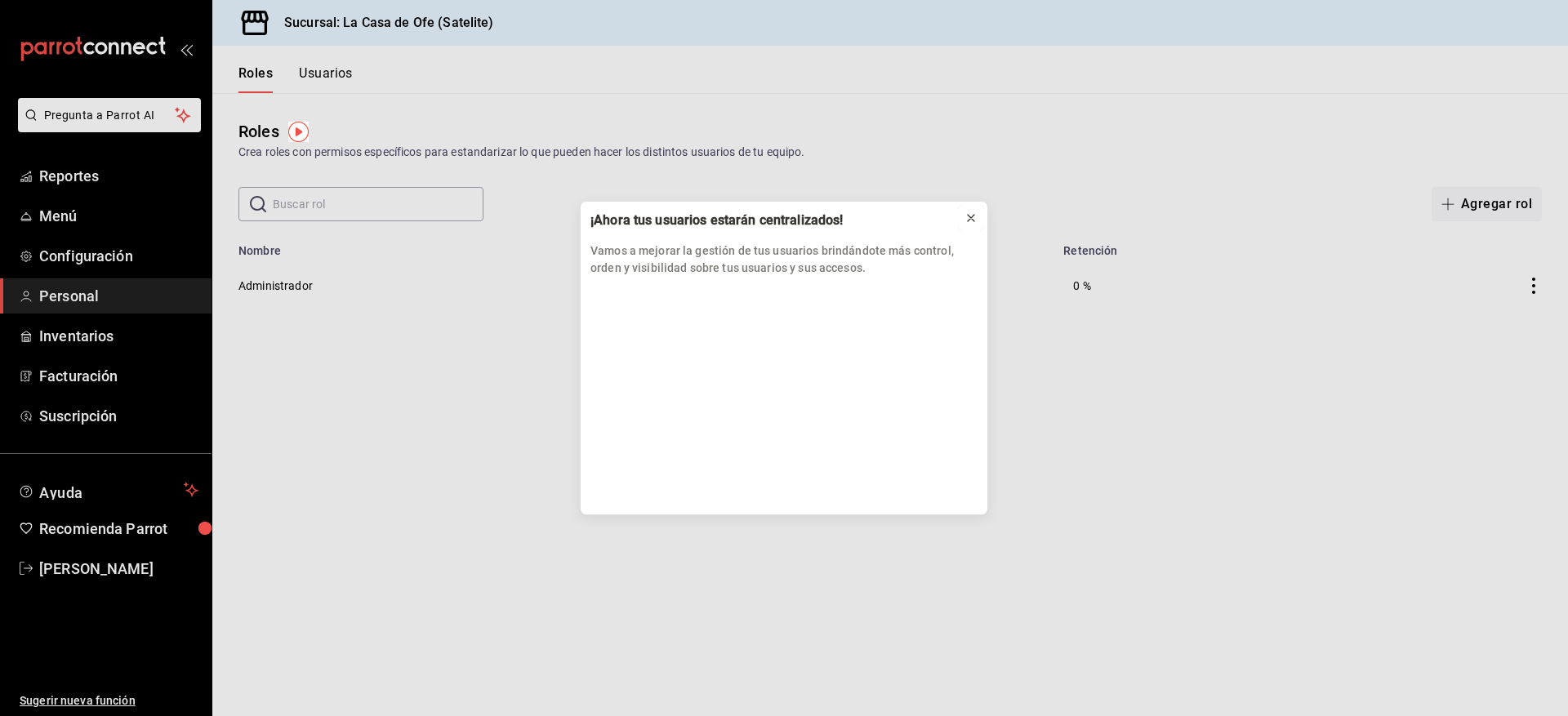
click at [967, 219] on icon at bounding box center [971, 218] width 13 height 13
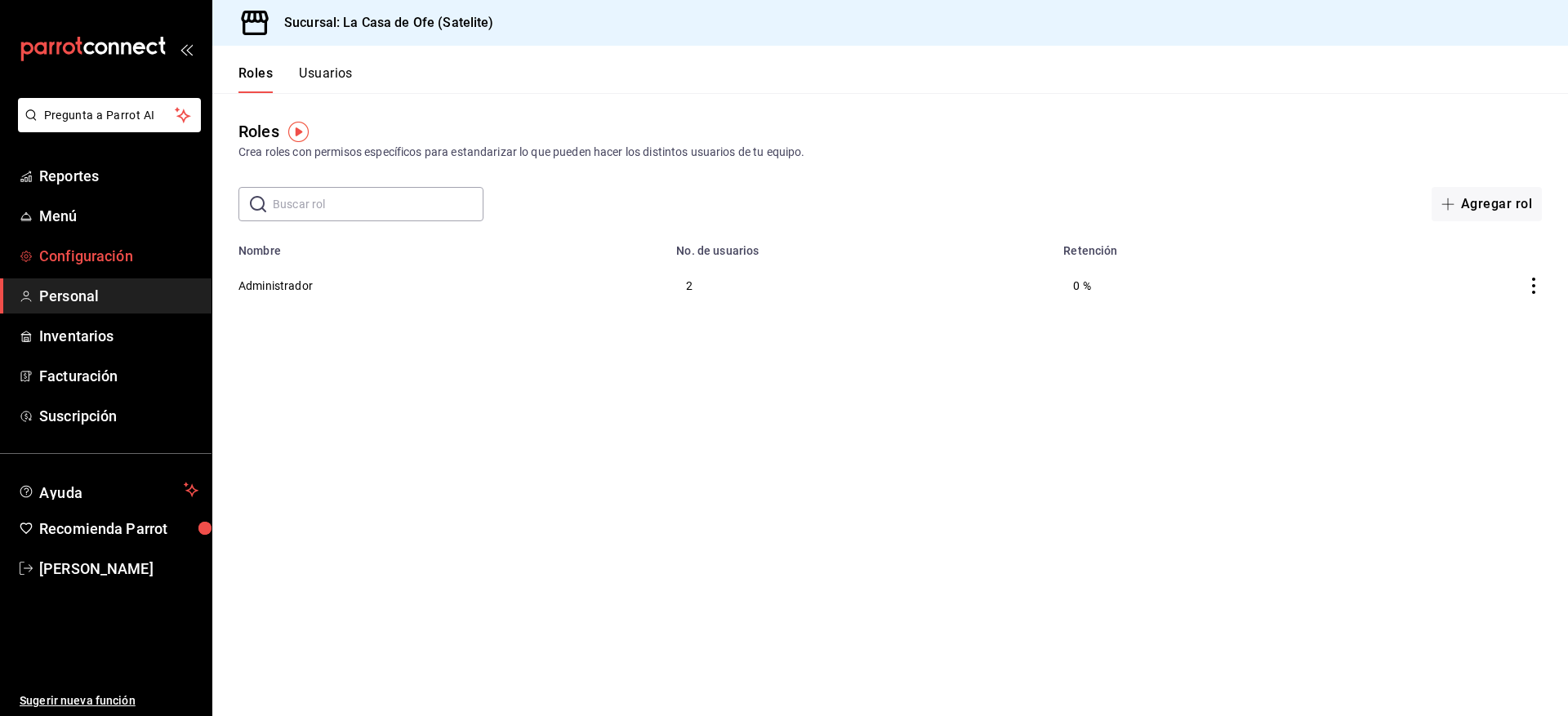
click at [99, 253] on span "Configuración" at bounding box center [118, 256] width 159 height 22
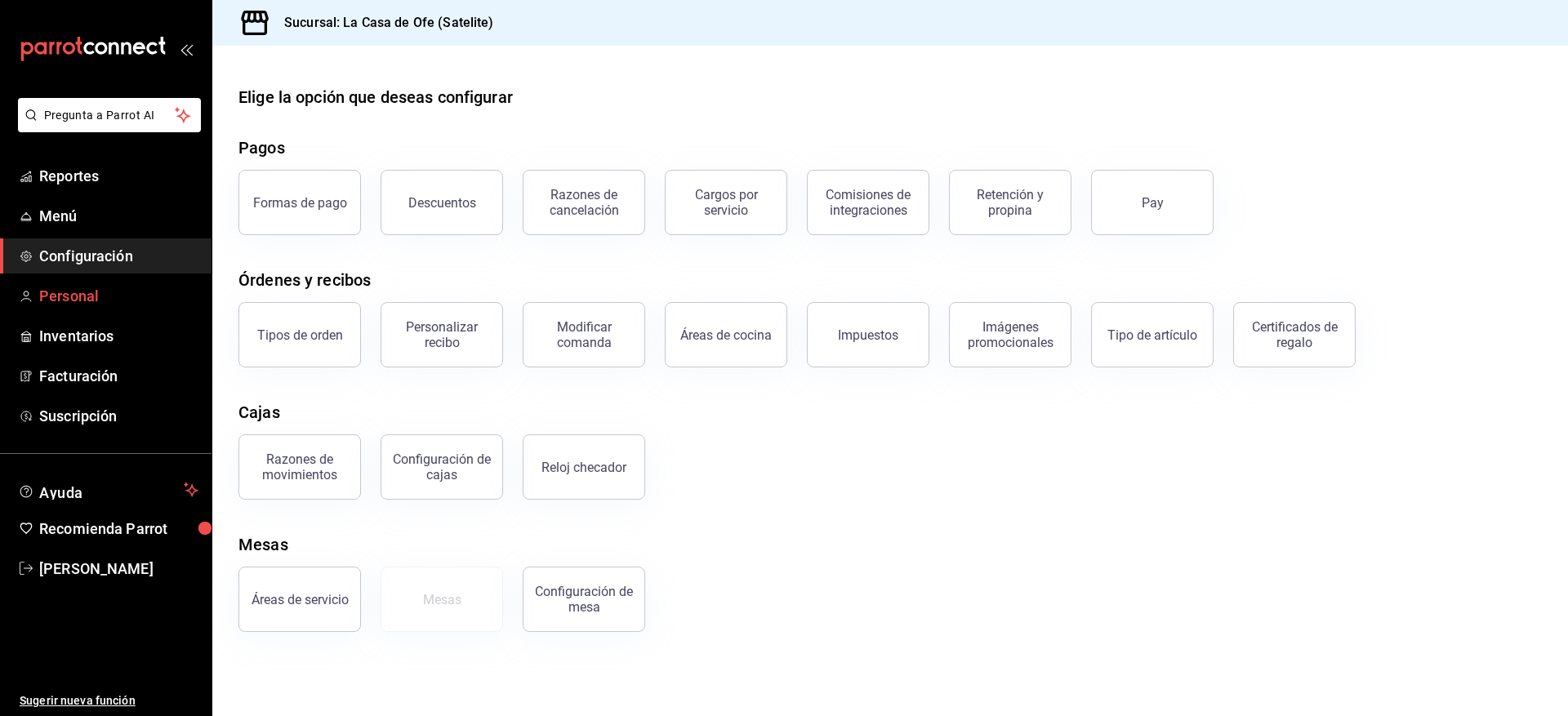
click at [77, 287] on span "Personal" at bounding box center [118, 296] width 159 height 22
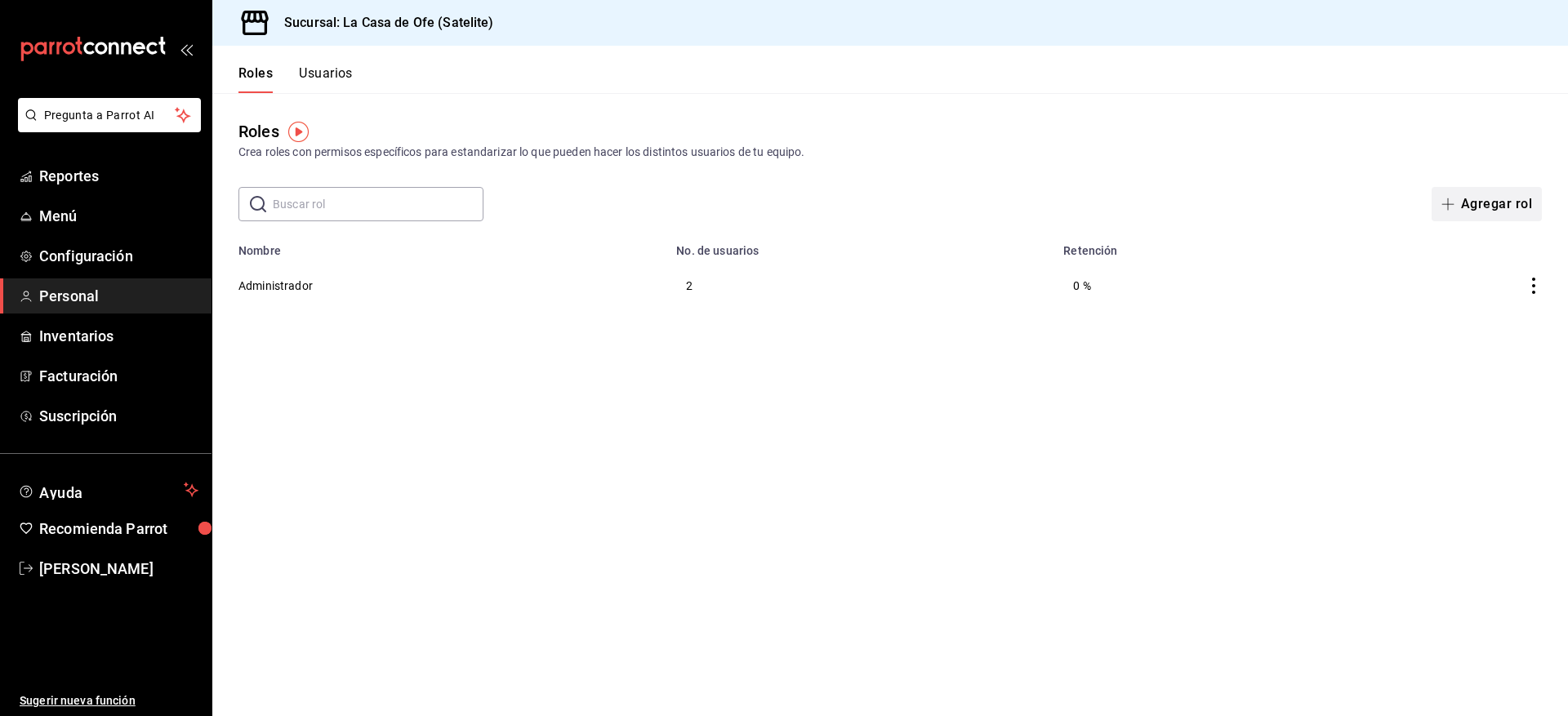
click at [1484, 191] on button "Agregar rol" at bounding box center [1487, 204] width 111 height 34
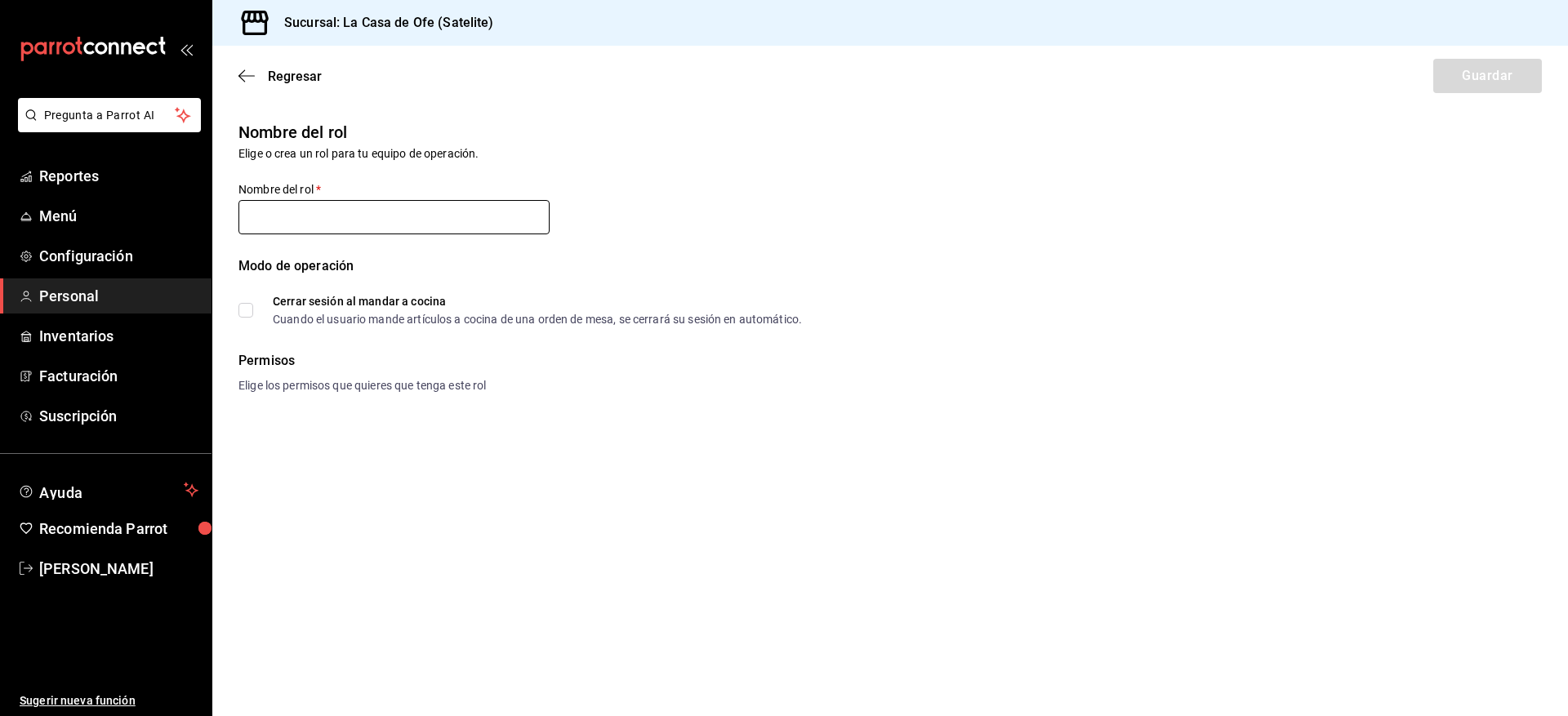
click at [330, 219] on input "text" at bounding box center [394, 217] width 311 height 34
type input "Meseros"
click at [244, 314] on input "Cerrar sesión al mandar a cocina Cuando el usuario mande artículos a cocina de …" at bounding box center [245, 310] width 14 height 14
checkbox input "false"
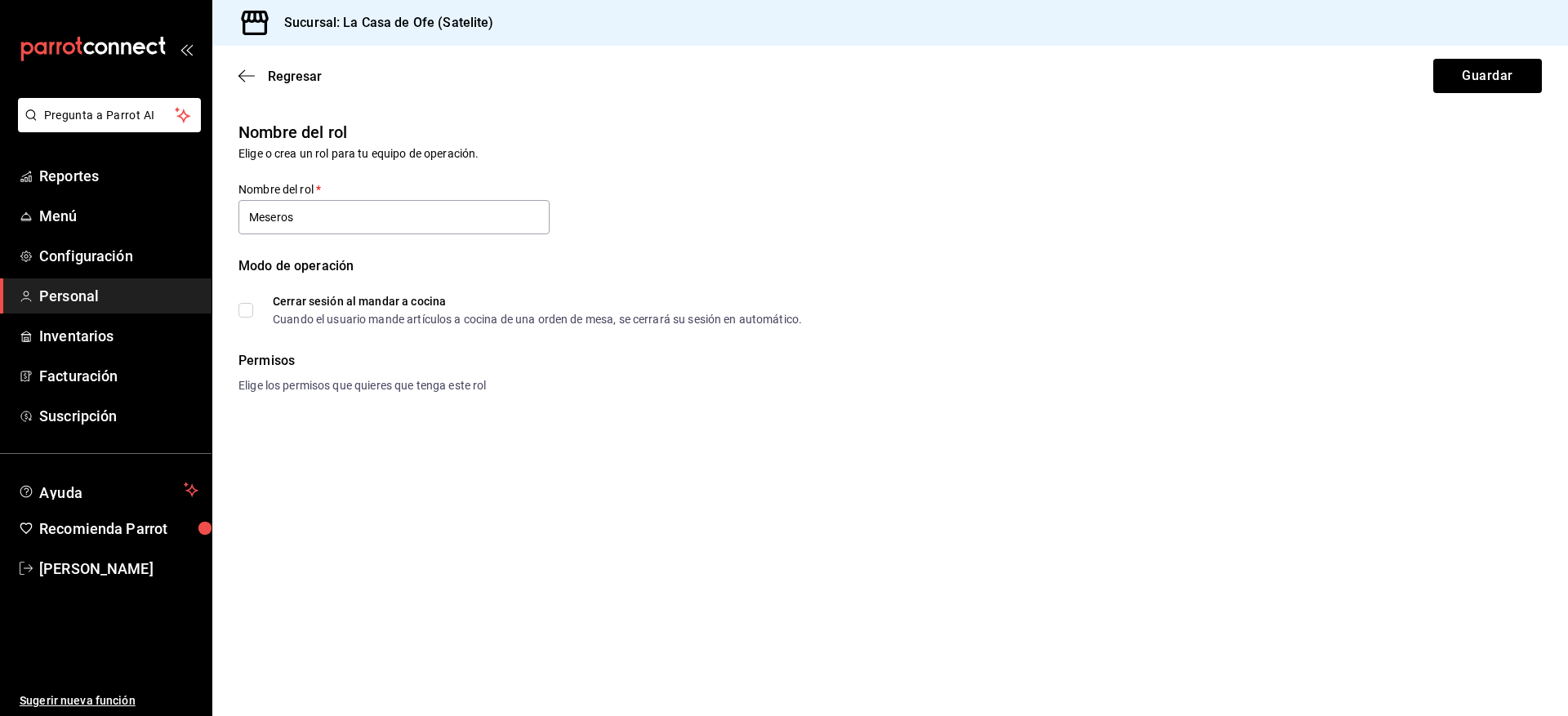
click at [337, 380] on div "Elige los permisos que quieres que tenga este rol" at bounding box center [889, 386] width 1303 height 17
click at [1489, 78] on button "Guardar" at bounding box center [1487, 76] width 109 height 34
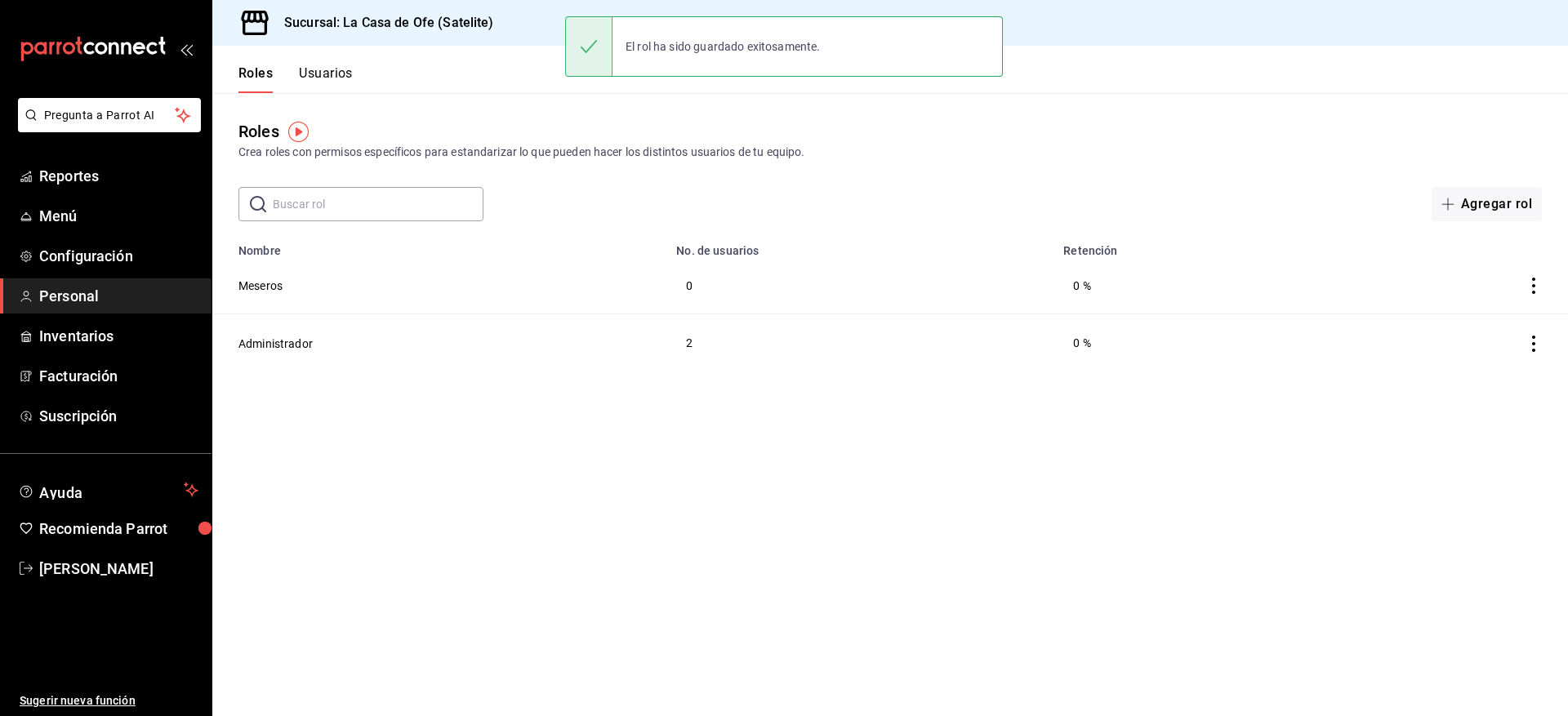
click at [1525, 293] on icon "actions" at bounding box center [1533, 285] width 16 height 16
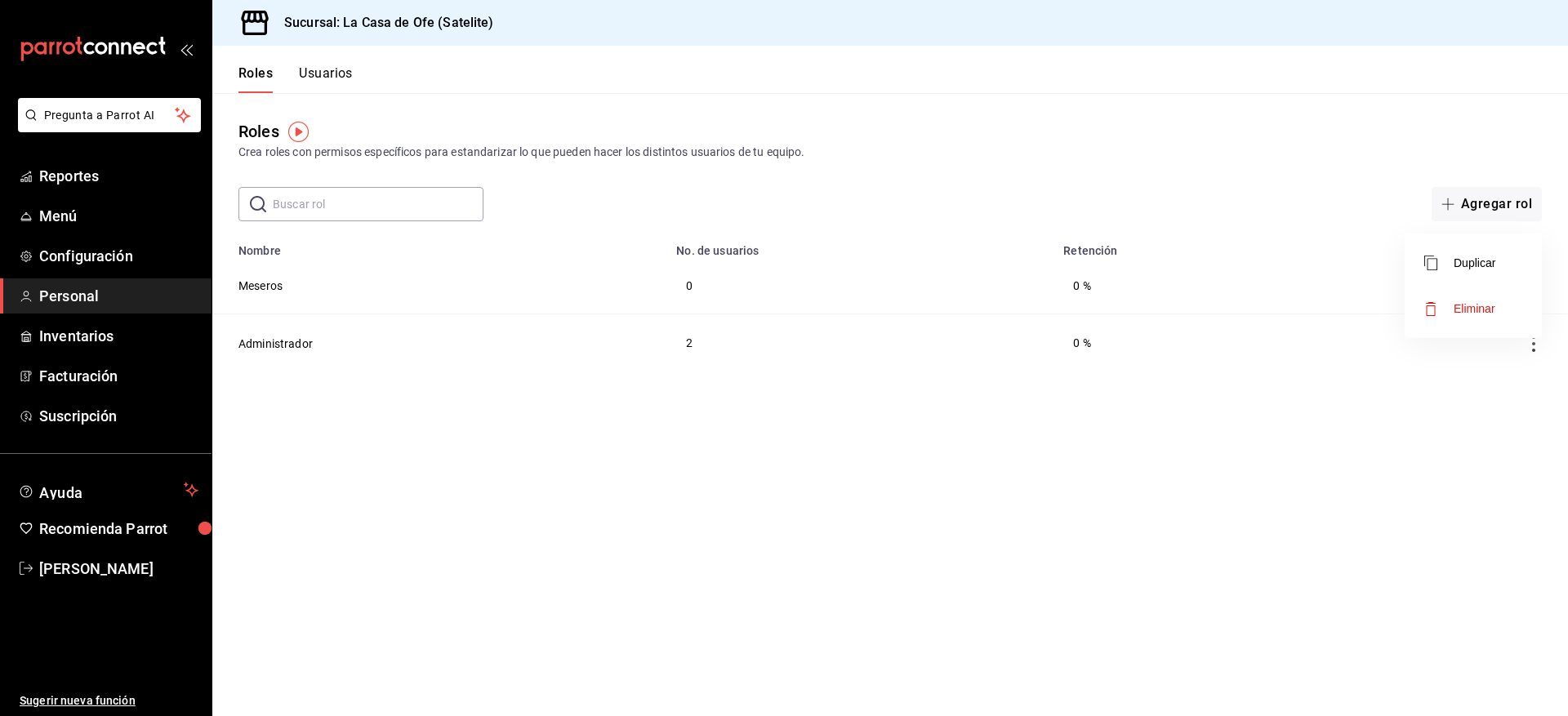
click at [922, 377] on div at bounding box center [784, 358] width 1568 height 716
click at [254, 283] on button "Meseros" at bounding box center [260, 285] width 44 height 16
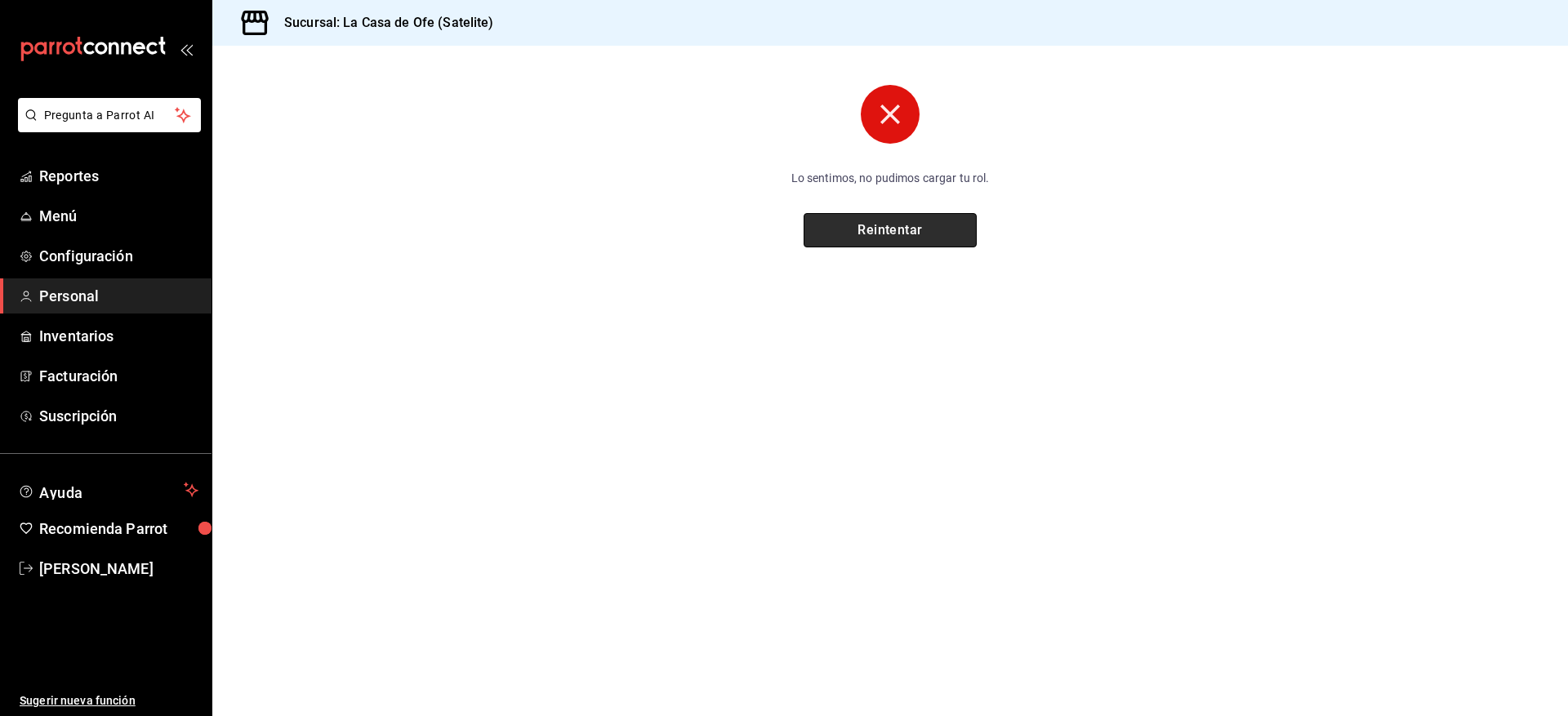
click at [931, 236] on button "Reintentar" at bounding box center [890, 231] width 173 height 34
click at [851, 243] on button "Reintentar" at bounding box center [890, 231] width 173 height 34
click at [837, 234] on button "Reintentar" at bounding box center [890, 231] width 173 height 34
click at [89, 254] on span "Configuración" at bounding box center [118, 256] width 159 height 22
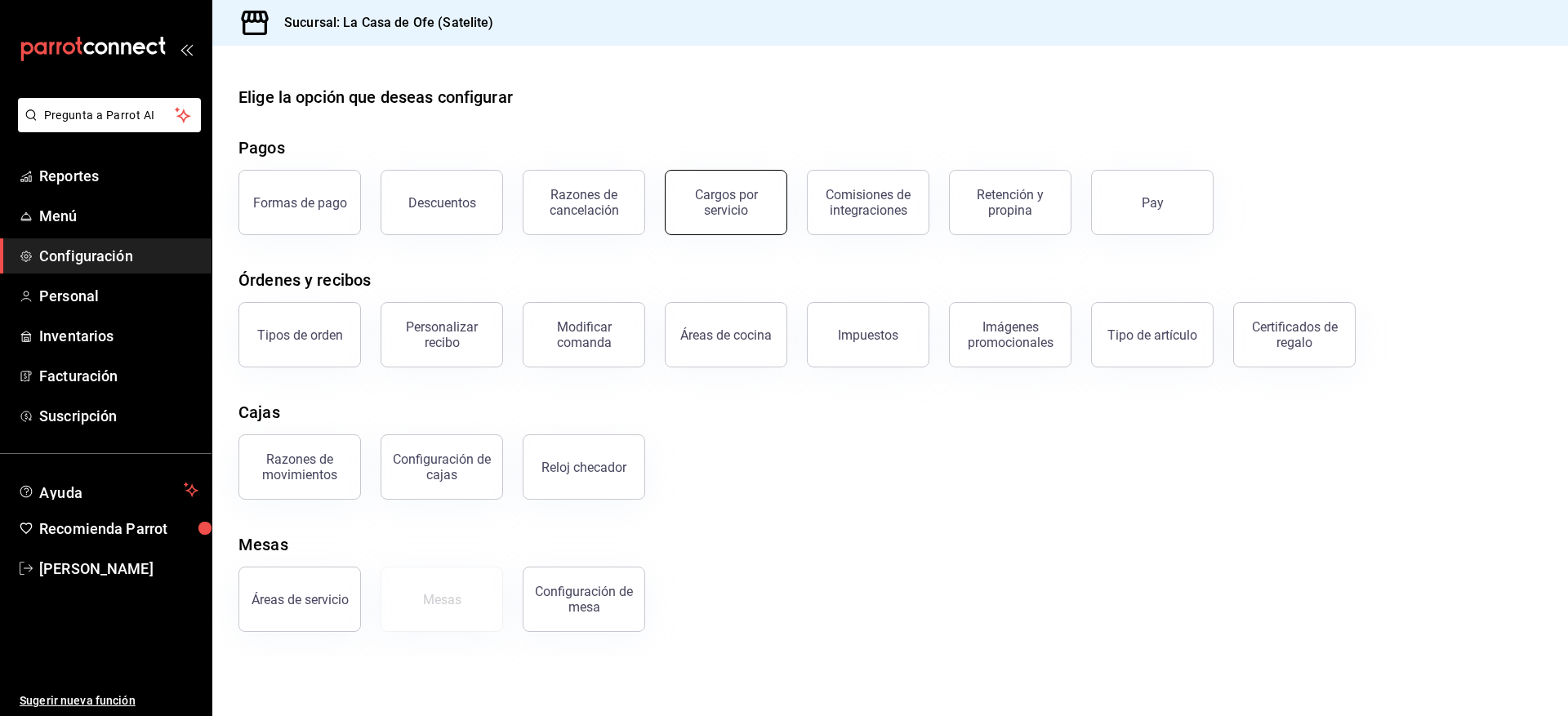
click at [741, 196] on div "Cargos por servicio" at bounding box center [725, 202] width 101 height 31
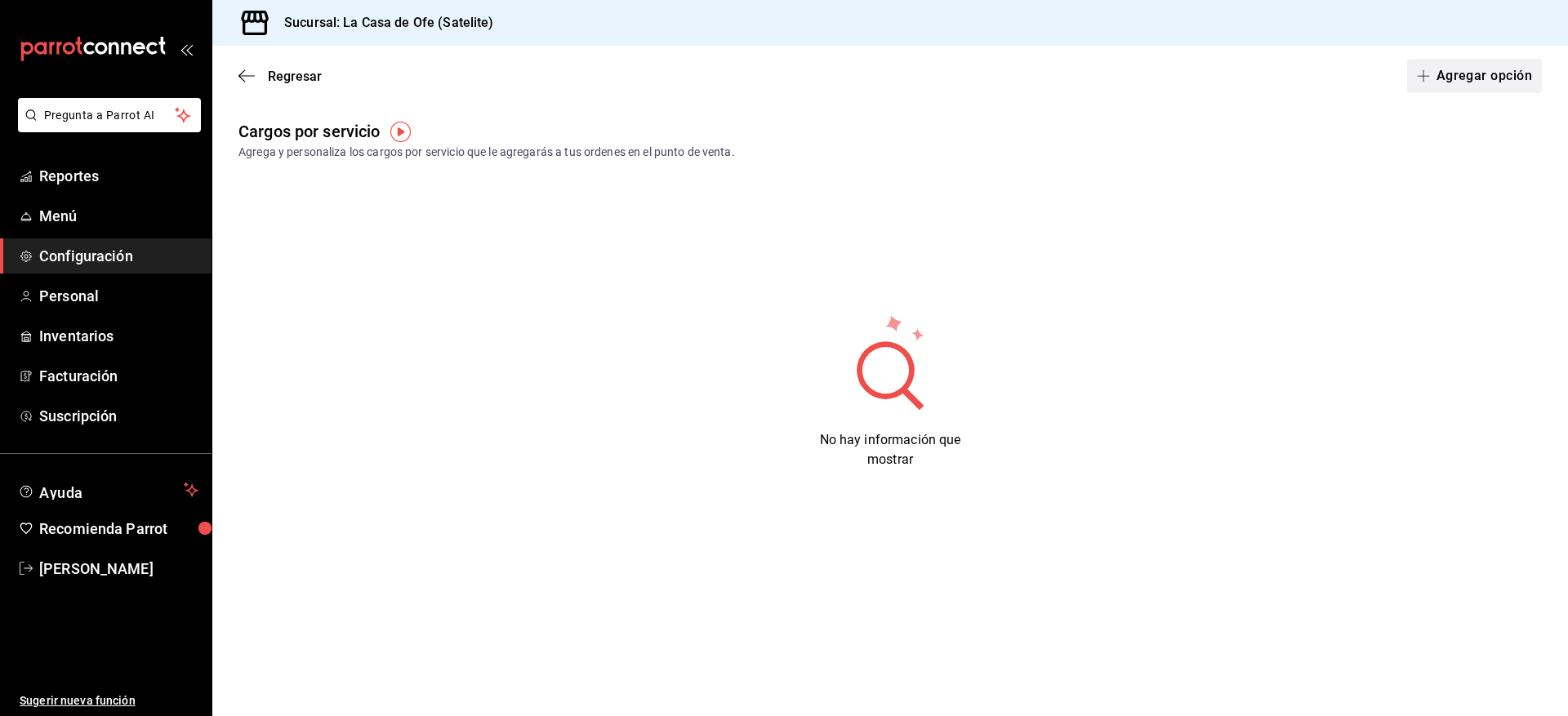
click at [1490, 83] on button "Agregar opción" at bounding box center [1474, 76] width 134 height 34
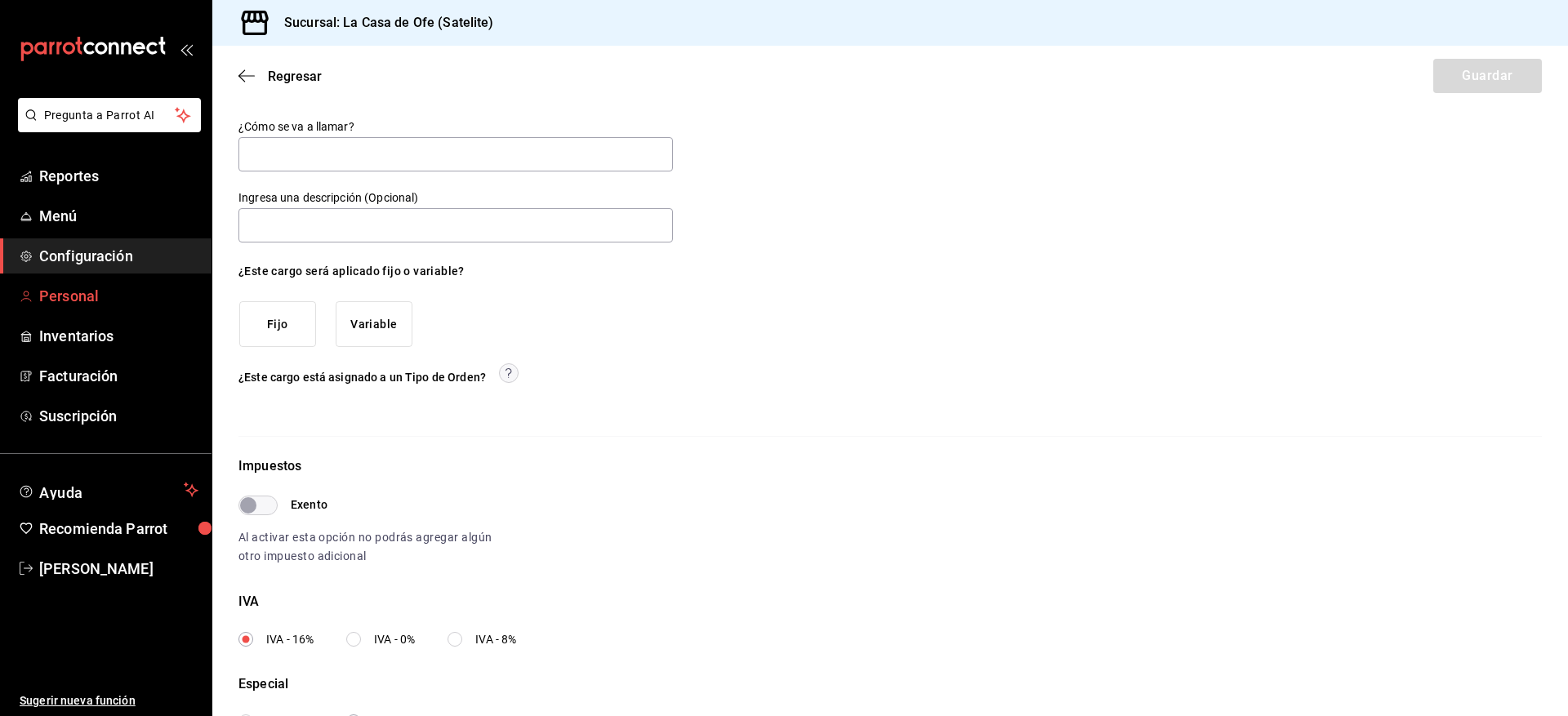
click at [65, 291] on span "Personal" at bounding box center [118, 296] width 159 height 22
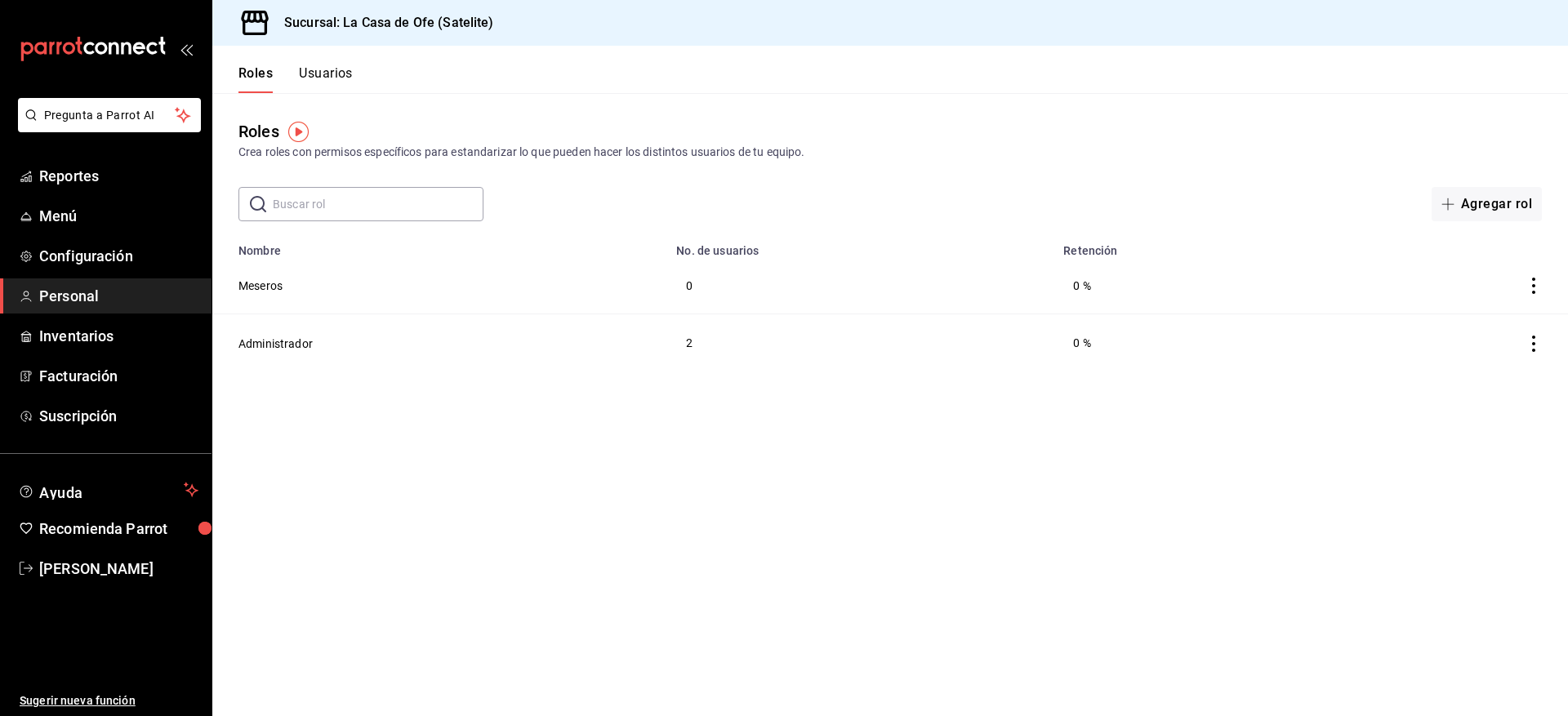
click at [1533, 294] on icon "actions" at bounding box center [1533, 285] width 3 height 16
click at [993, 420] on div at bounding box center [784, 358] width 1568 height 716
click at [275, 286] on button "Meseros" at bounding box center [260, 285] width 44 height 16
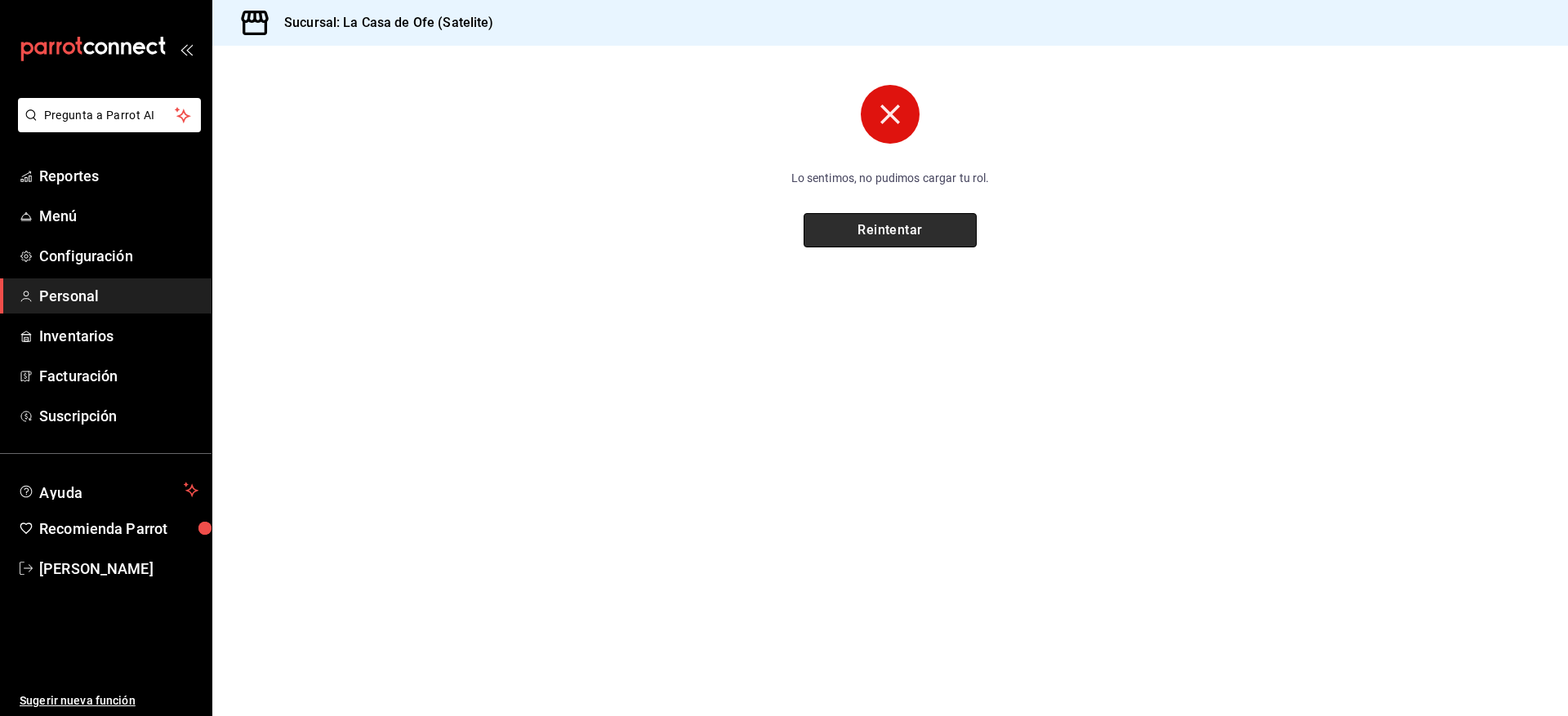
click at [926, 223] on button "Reintentar" at bounding box center [890, 231] width 173 height 34
click at [106, 306] on span "Personal" at bounding box center [118, 296] width 159 height 22
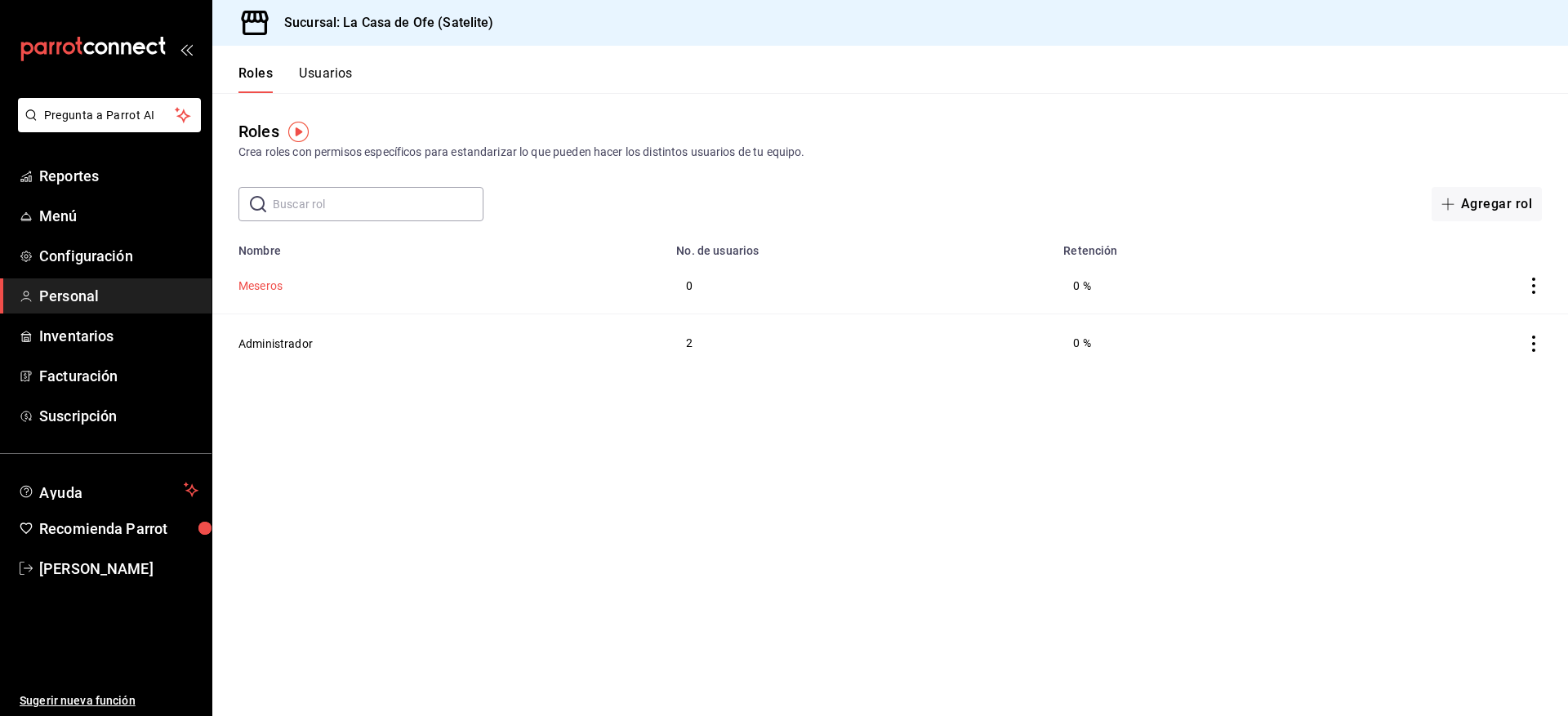
click at [268, 285] on button "Meseros" at bounding box center [260, 285] width 44 height 16
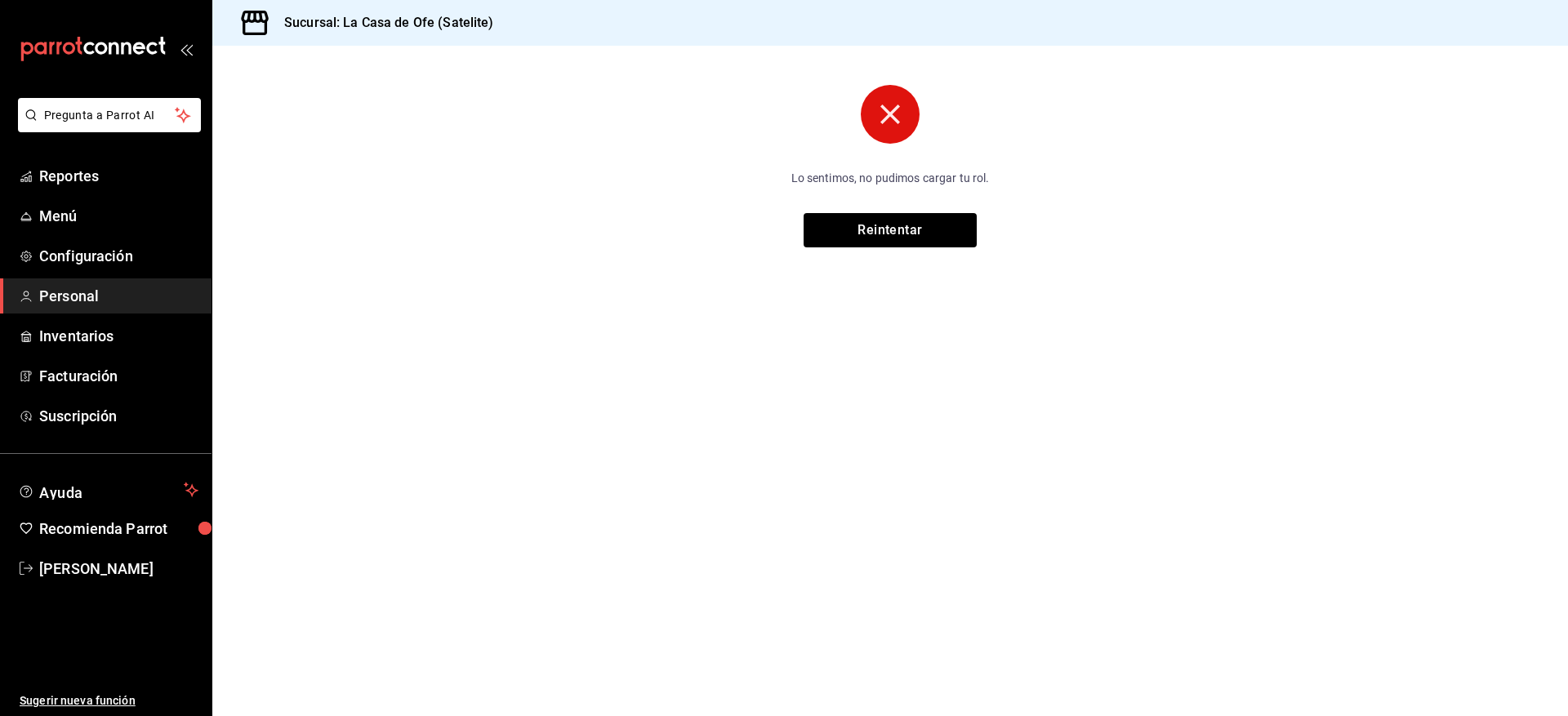
click at [106, 288] on span "Personal" at bounding box center [118, 296] width 159 height 22
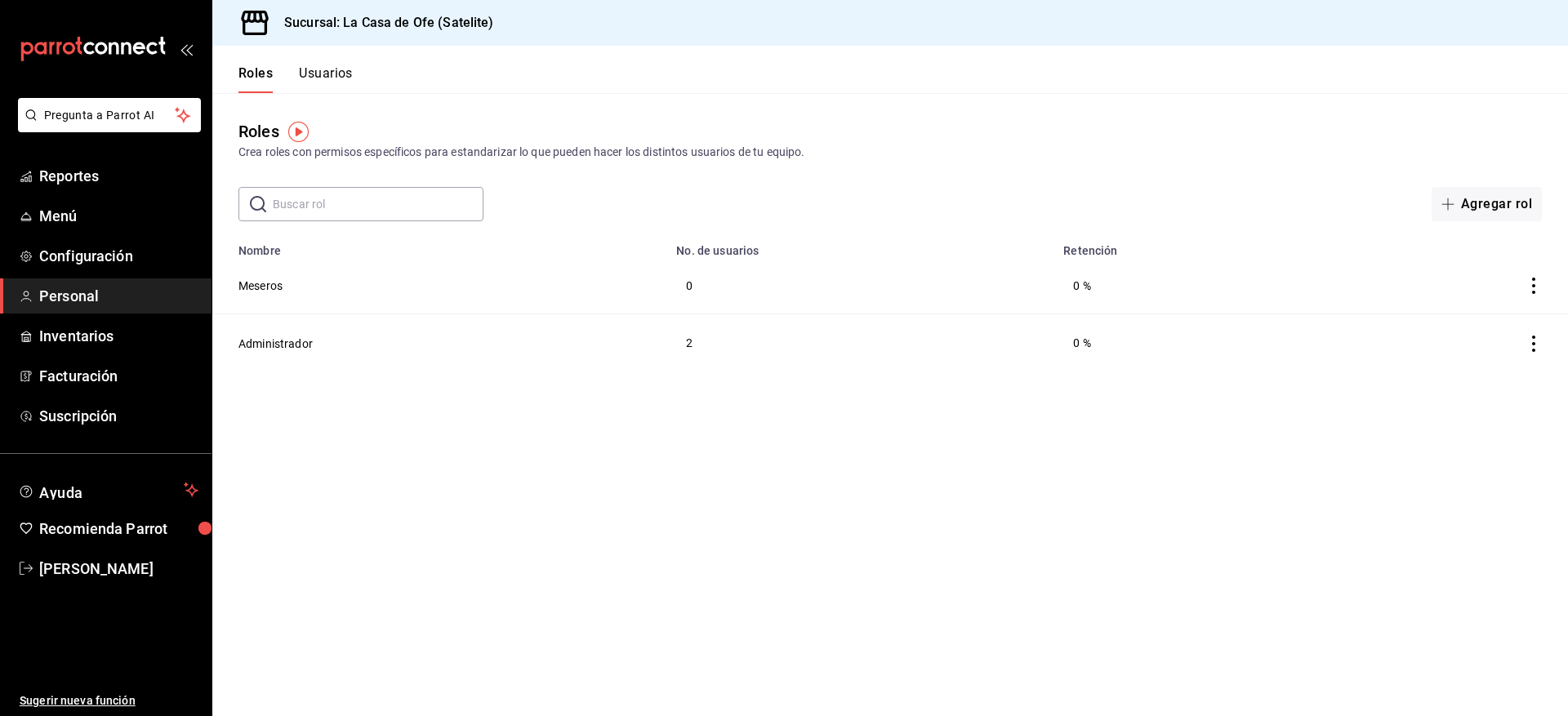
click at [1531, 286] on icon "actions" at bounding box center [1533, 285] width 16 height 16
click at [1261, 419] on div at bounding box center [784, 358] width 1568 height 716
click at [347, 65] on div "Roles Usuarios" at bounding box center [282, 70] width 140 height 48
click at [345, 75] on button "Usuarios" at bounding box center [326, 79] width 54 height 28
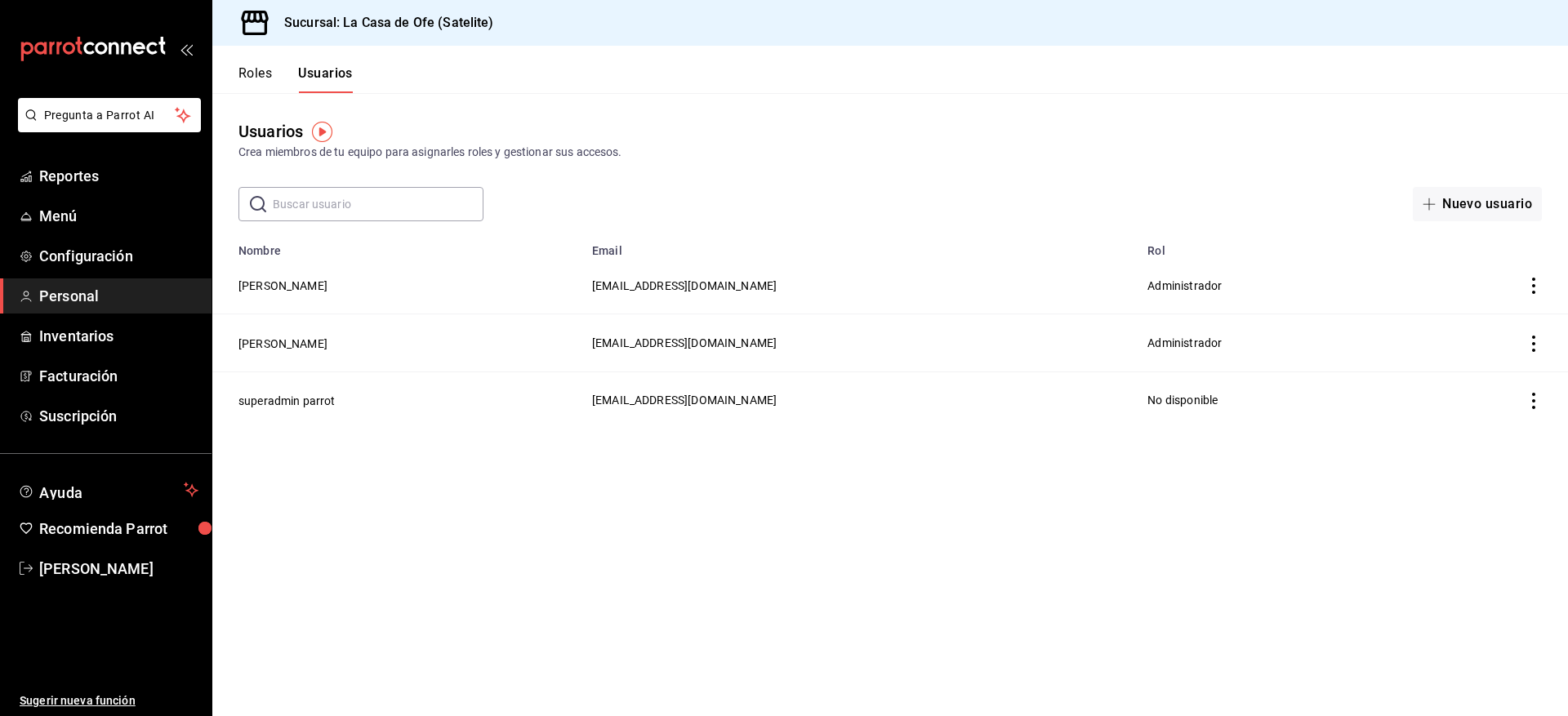
click at [269, 66] on button "Roles" at bounding box center [255, 79] width 33 height 28
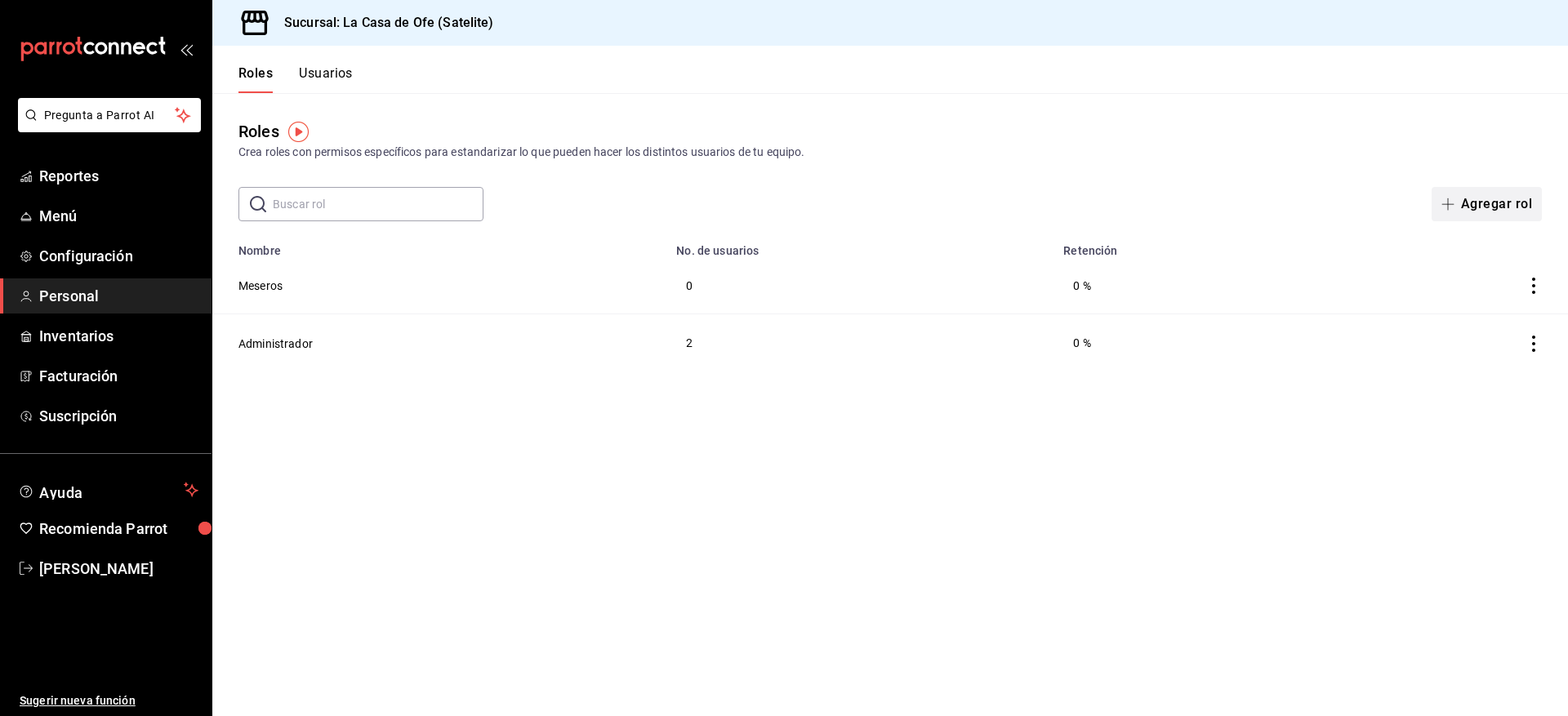
click at [1474, 213] on button "Agregar rol" at bounding box center [1487, 204] width 111 height 34
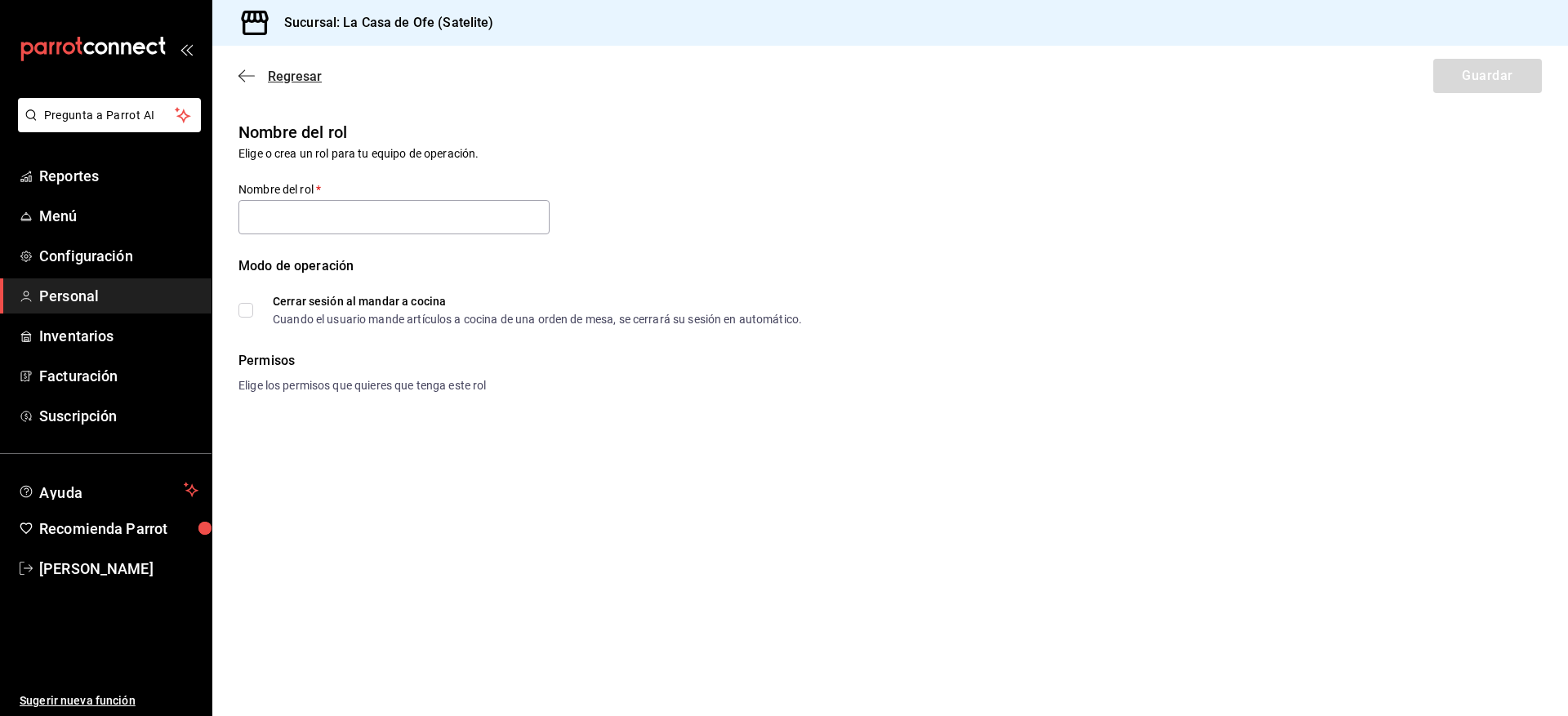
click at [287, 78] on span "Regresar" at bounding box center [295, 76] width 54 height 15
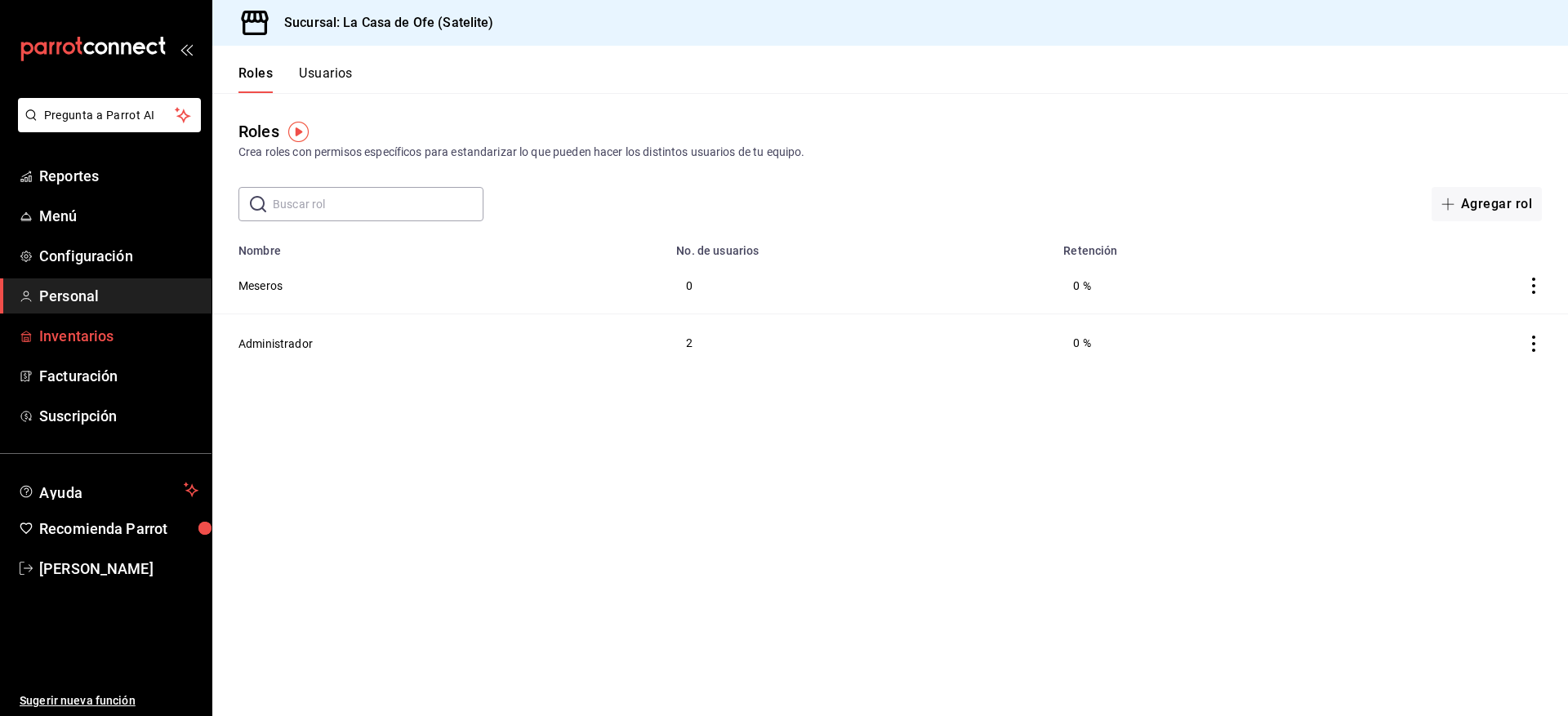
click at [100, 337] on span "Inventarios" at bounding box center [118, 336] width 159 height 22
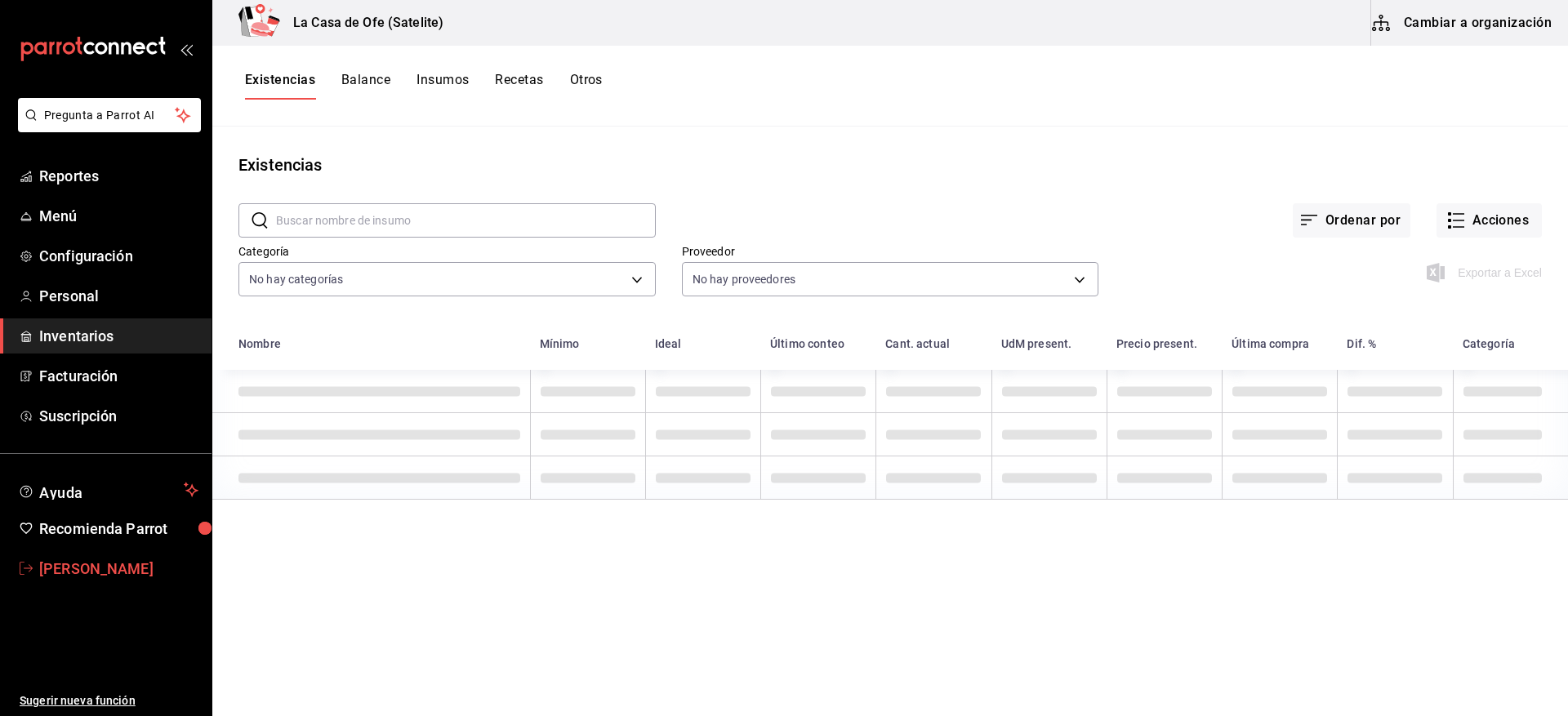
click at [81, 562] on span "[PERSON_NAME]" at bounding box center [118, 568] width 159 height 22
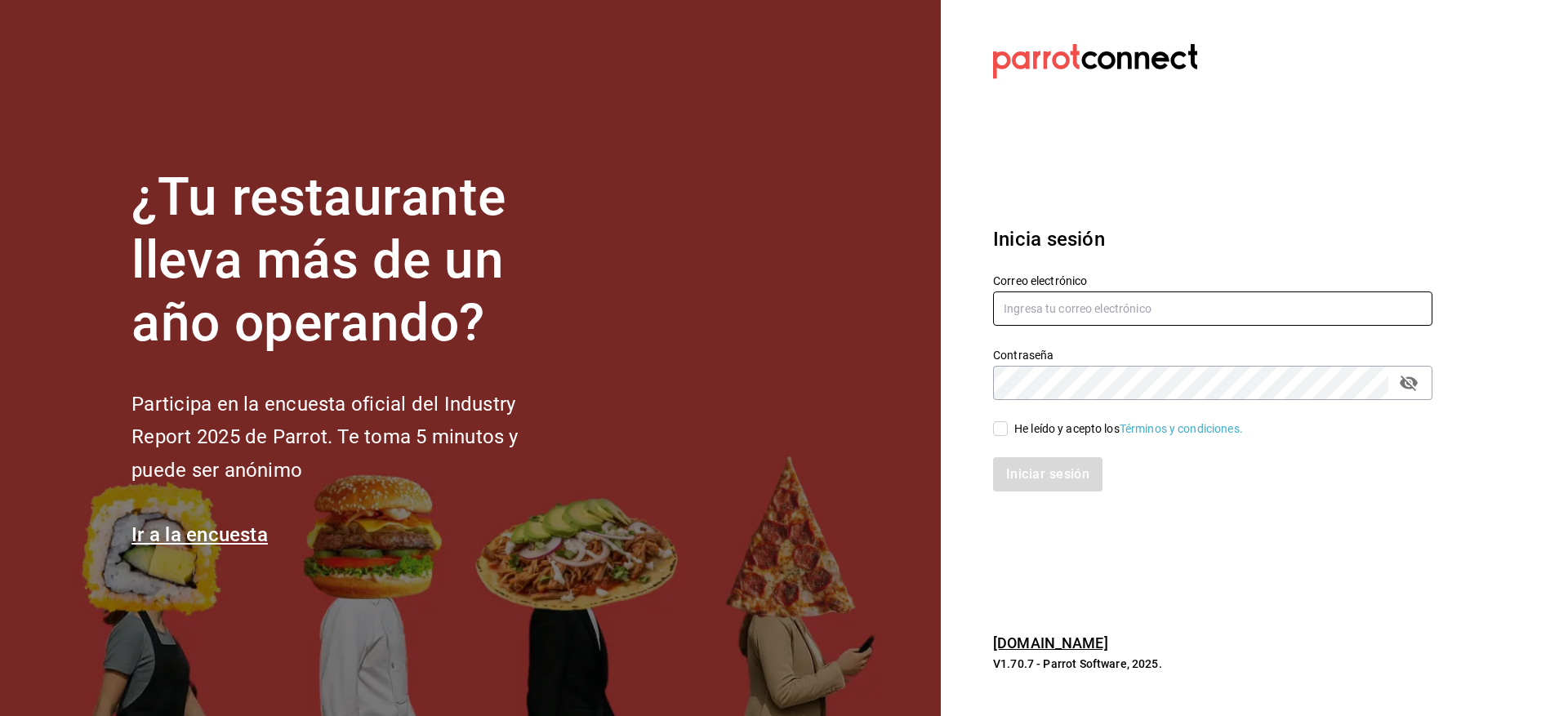
type input "[EMAIL_ADDRESS][DOMAIN_NAME]"
click at [1030, 432] on div "He leído y acepto los Términos y condiciones." at bounding box center [1129, 429] width 229 height 17
click at [1008, 432] on input "He leído y acepto los Términos y condiciones." at bounding box center [1000, 428] width 14 height 14
checkbox input "true"
click at [1050, 471] on button "Iniciar sesión" at bounding box center [1049, 475] width 112 height 34
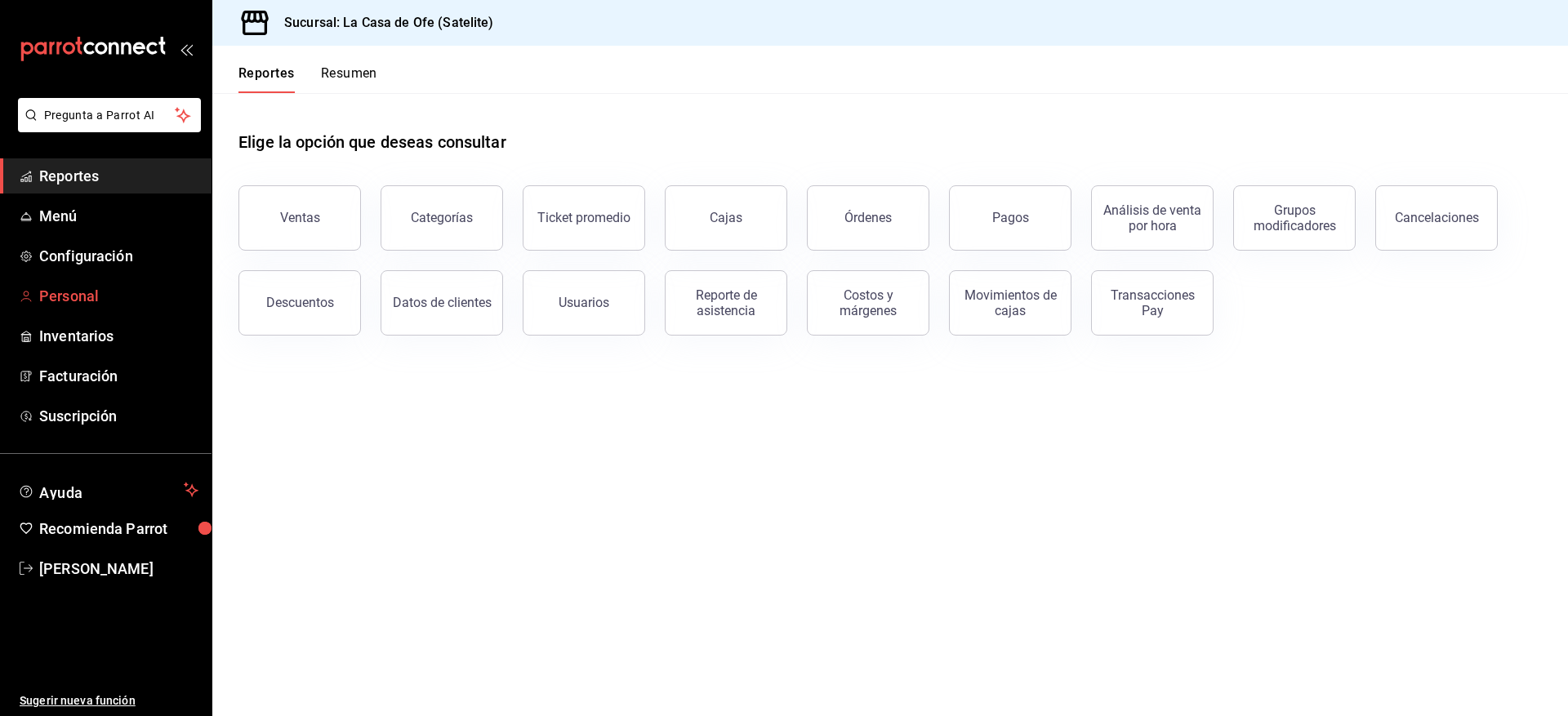
click at [78, 301] on span "Personal" at bounding box center [118, 296] width 159 height 22
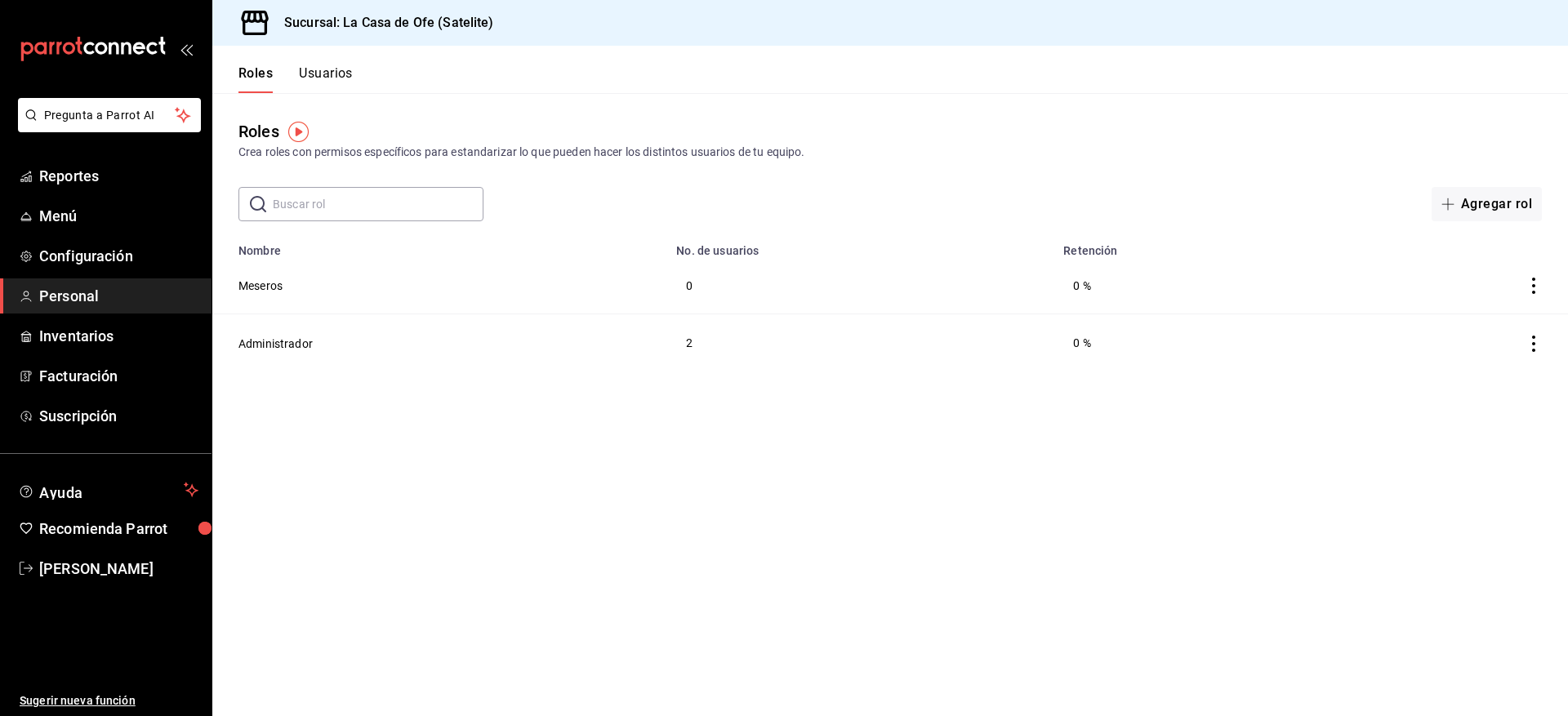
click at [971, 220] on div "​ ​ Agregar rol" at bounding box center [890, 204] width 1355 height 34
drag, startPoint x: 269, startPoint y: 281, endPoint x: 457, endPoint y: 380, distance: 212.5
click at [269, 282] on button "Meseros" at bounding box center [260, 285] width 44 height 16
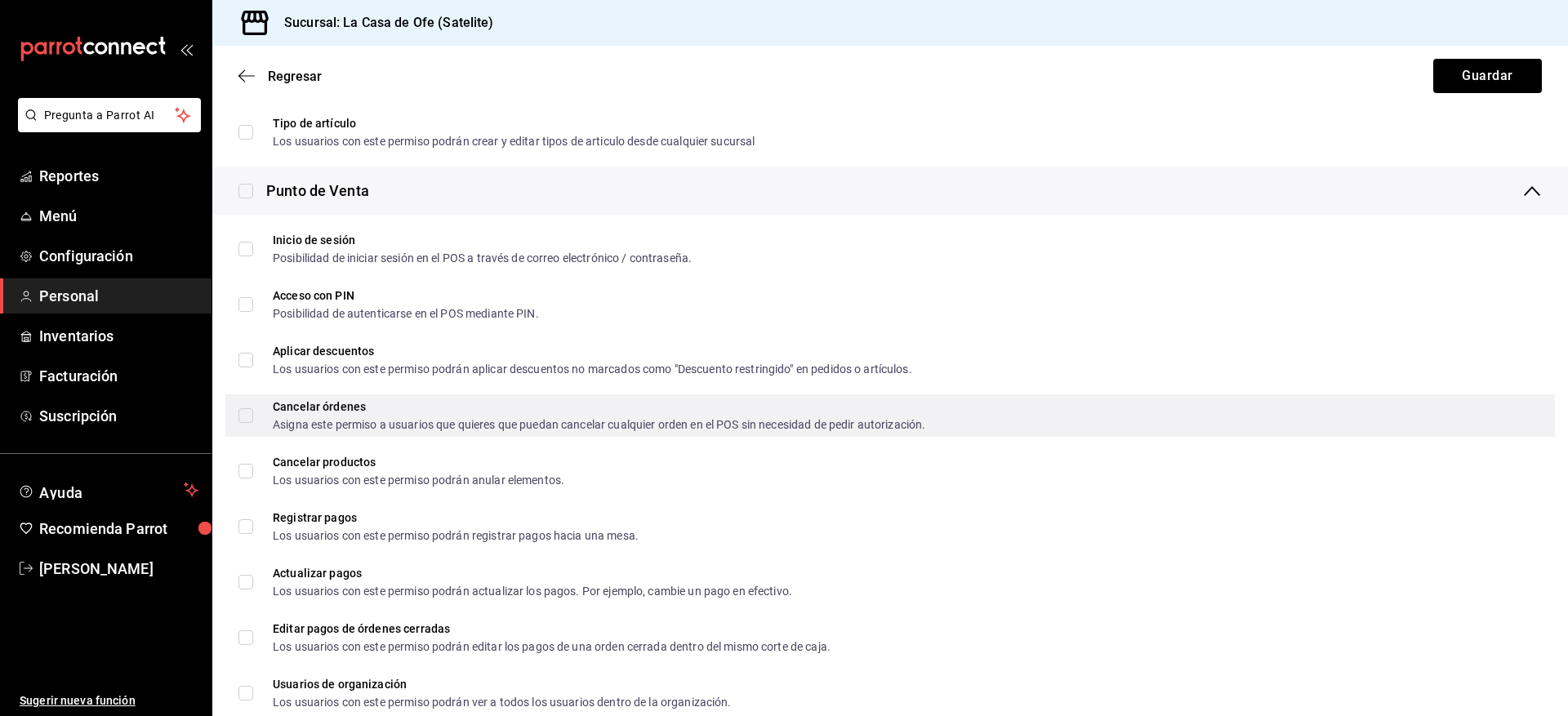
scroll to position [572, 0]
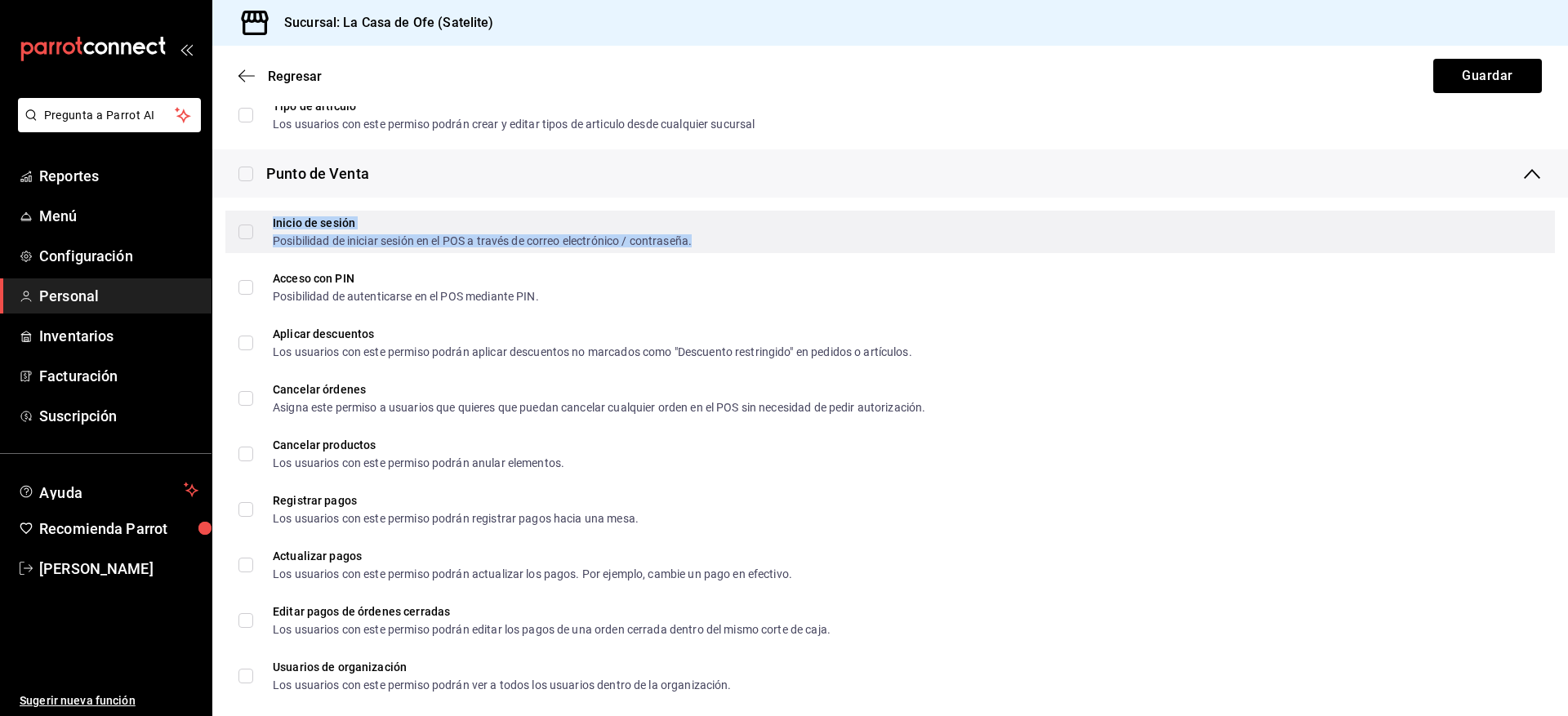
click at [302, 247] on div "Posibilidad de iniciar sesión en el POS a través de correo electrónico / contra…" at bounding box center [481, 241] width 418 height 11
checkbox input "true"
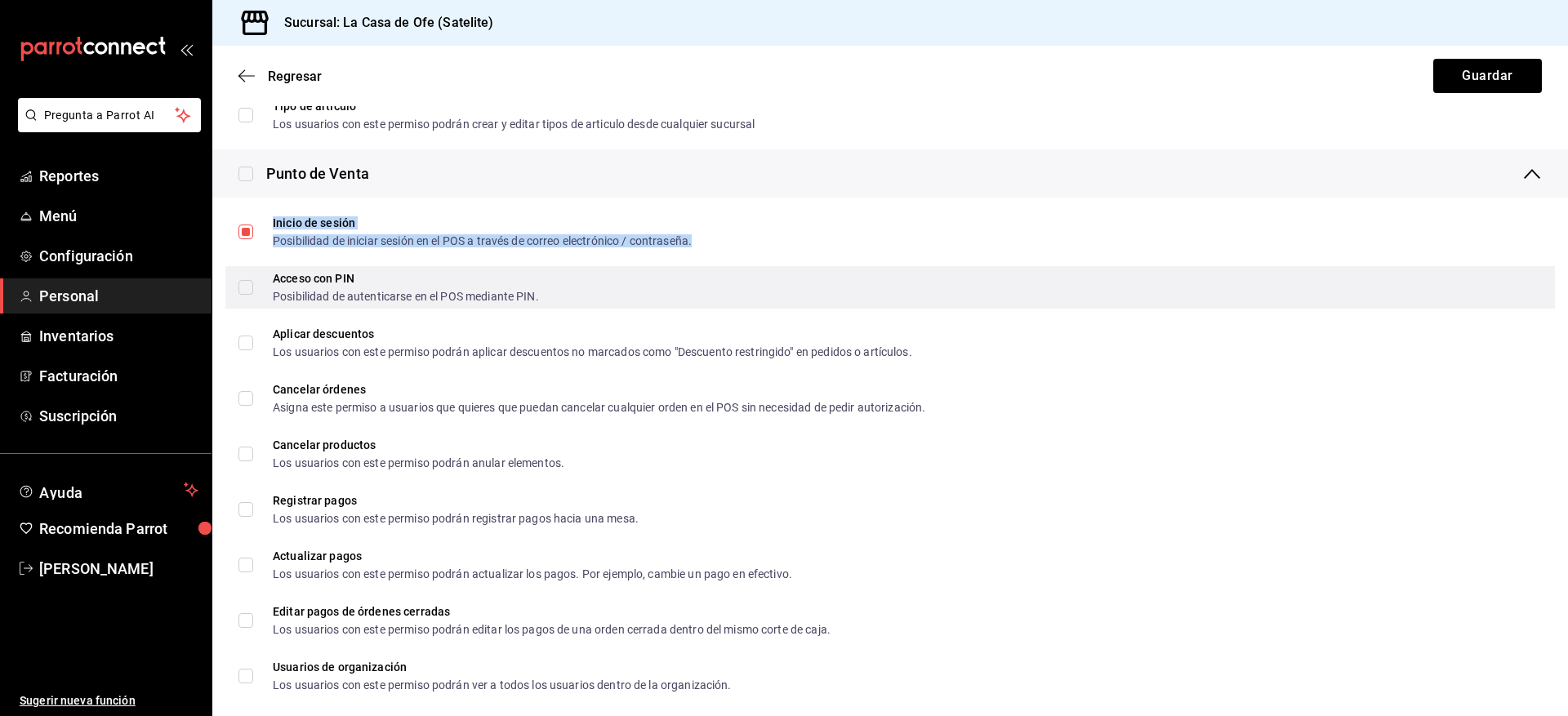
click at [245, 288] on input "Acceso con PIN Posibilidad de autenticarse en el POS mediante PIN." at bounding box center [245, 287] width 14 height 14
checkbox input "true"
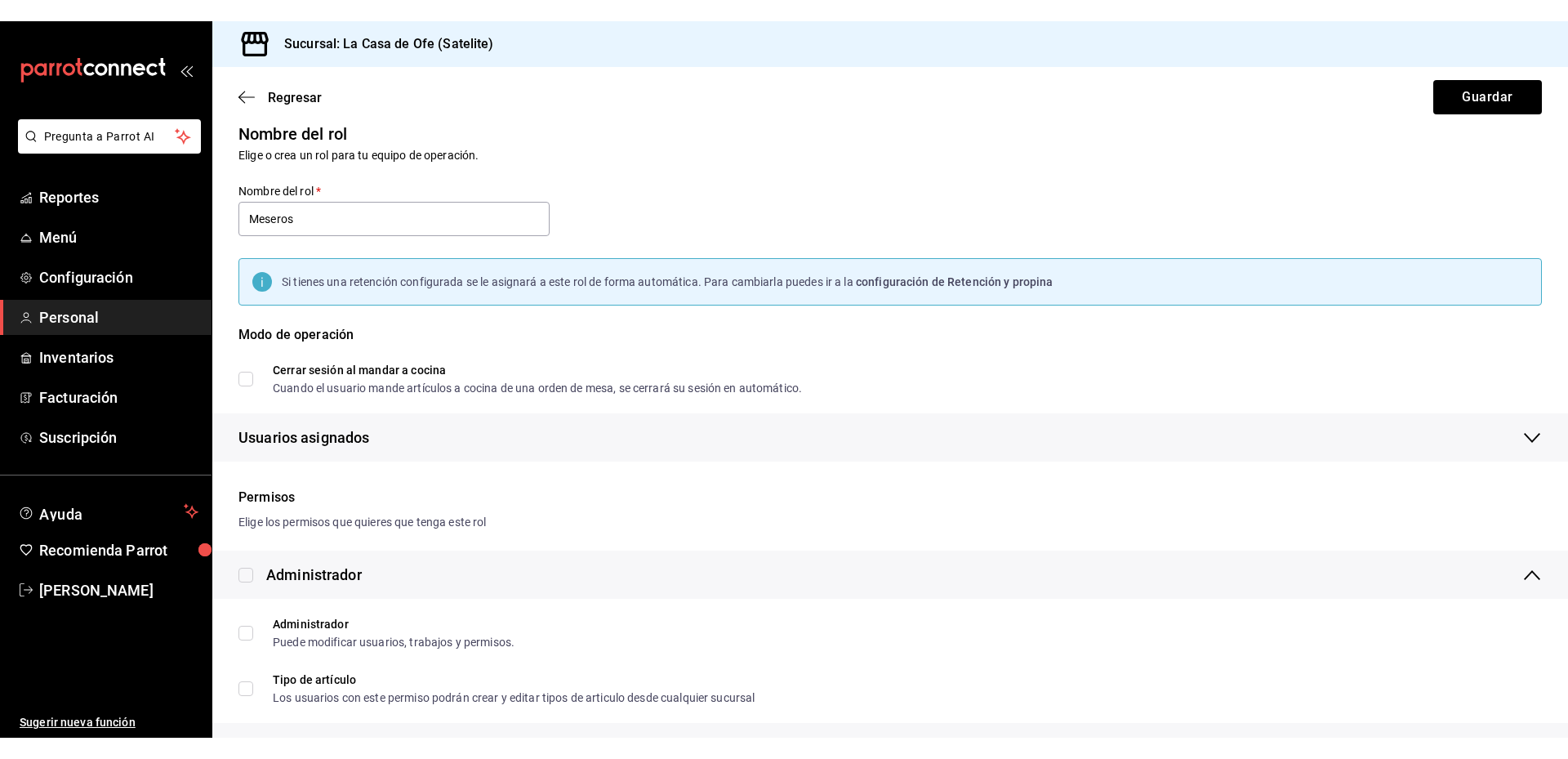
scroll to position [0, 0]
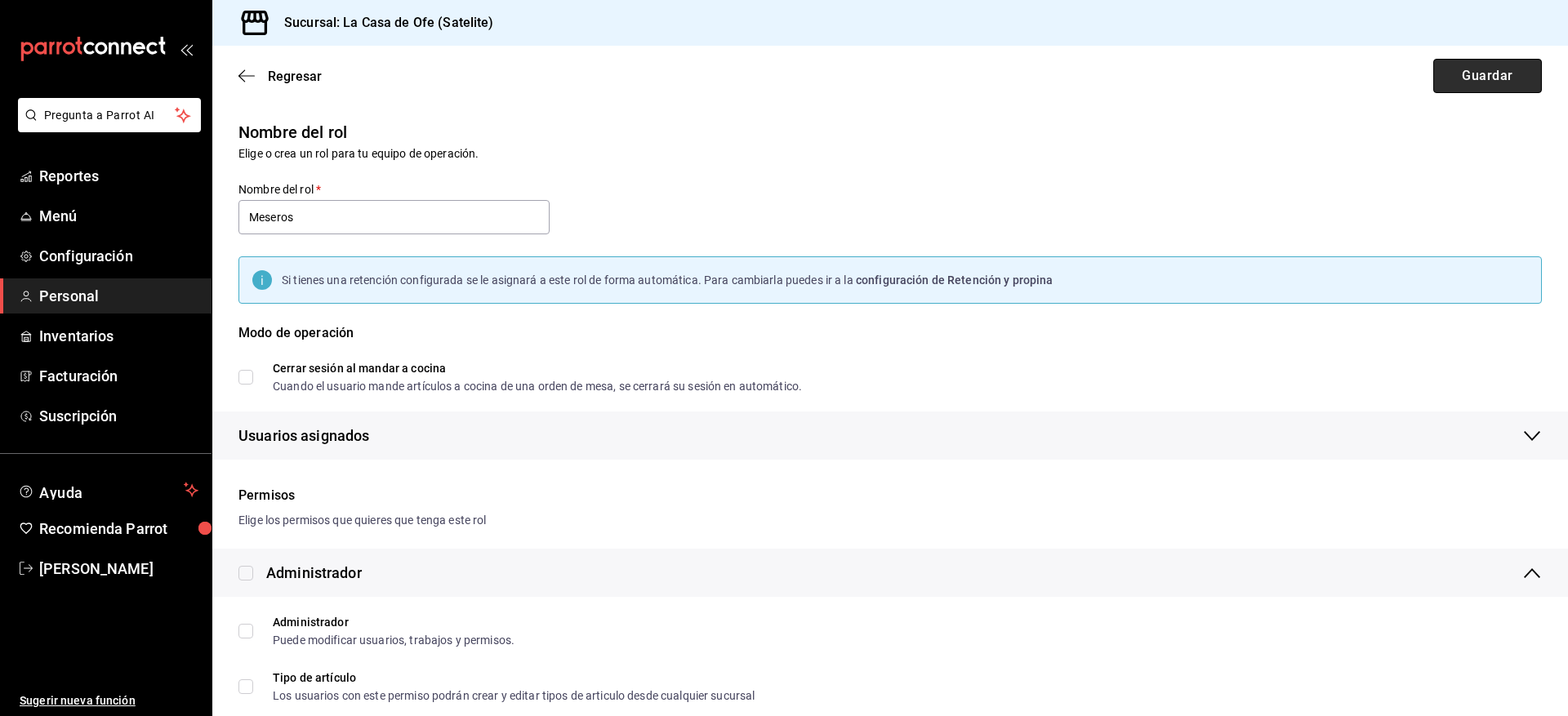
click at [1461, 83] on button "Guardar" at bounding box center [1487, 76] width 109 height 34
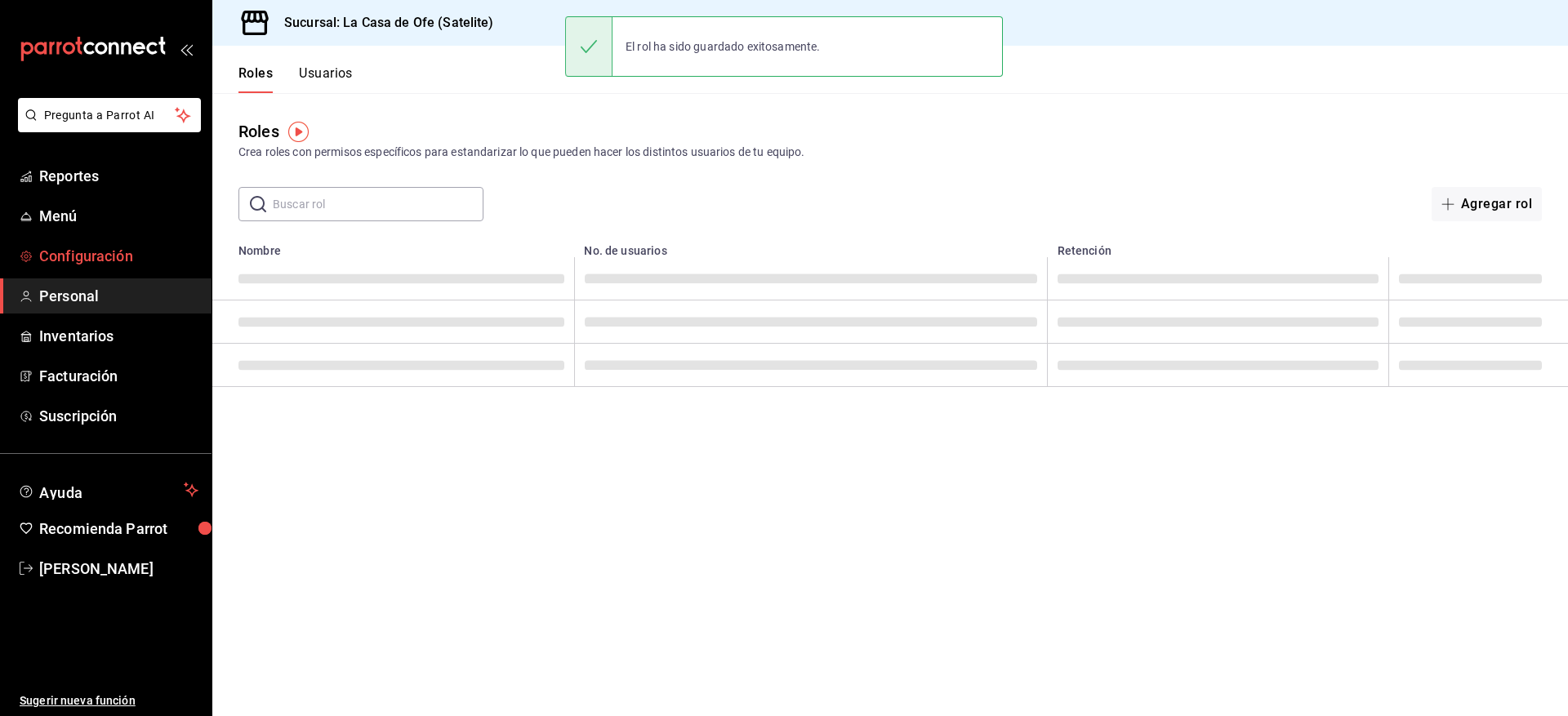
click at [94, 270] on link "Configuración" at bounding box center [106, 256] width 212 height 35
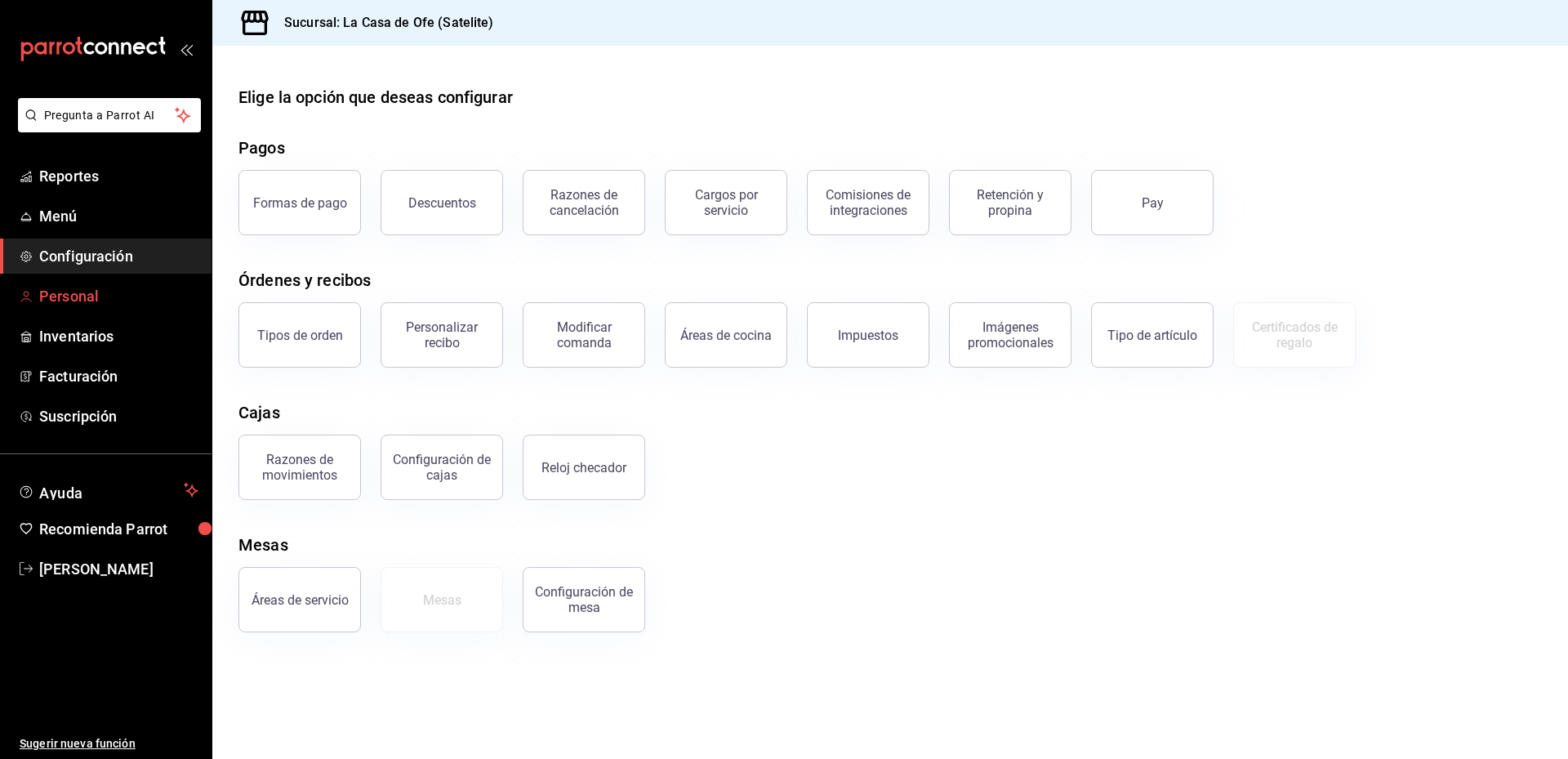
click at [75, 290] on span "Personal" at bounding box center [118, 296] width 159 height 22
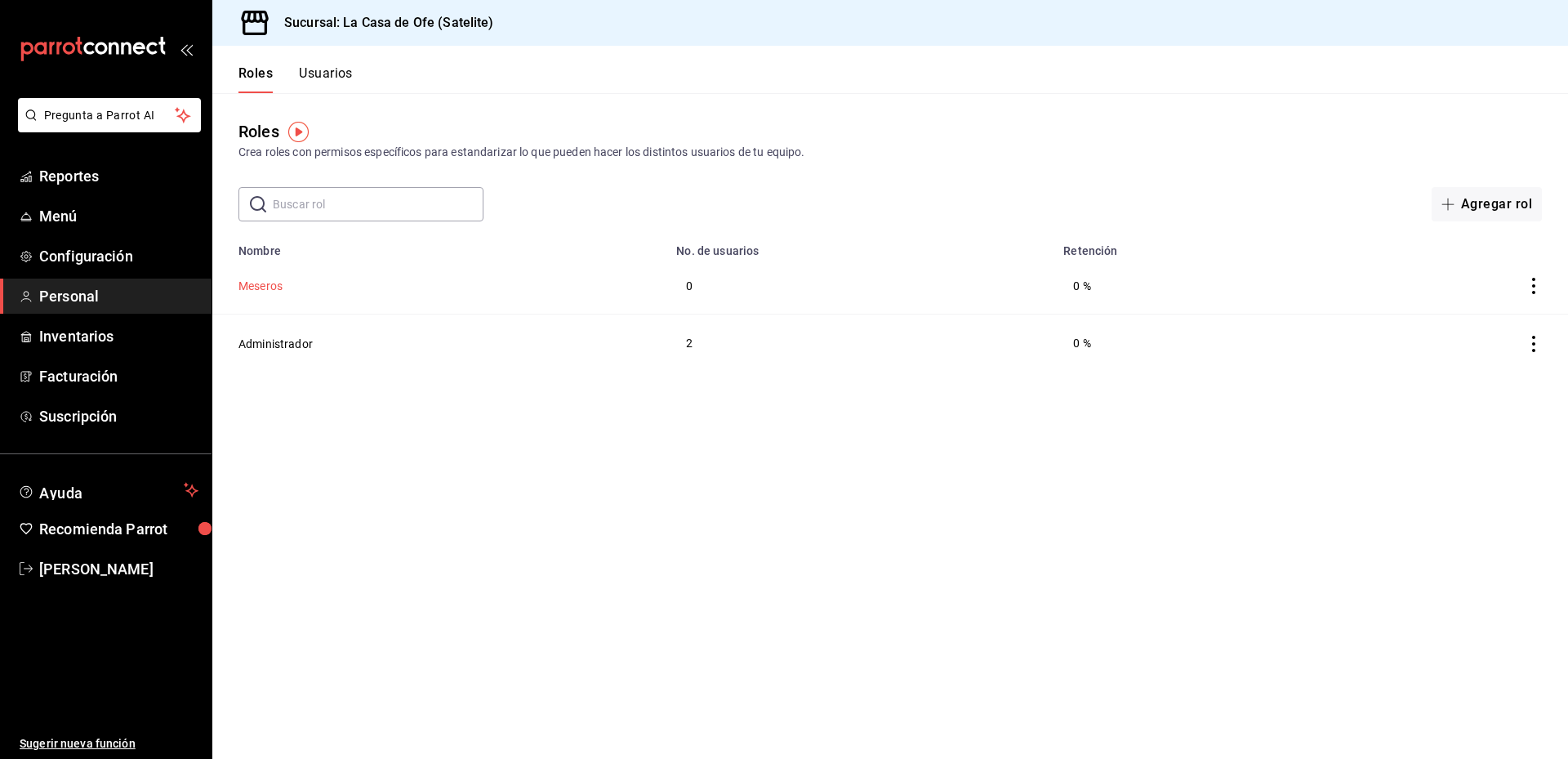
click at [264, 287] on button "Meseros" at bounding box center [260, 285] width 44 height 16
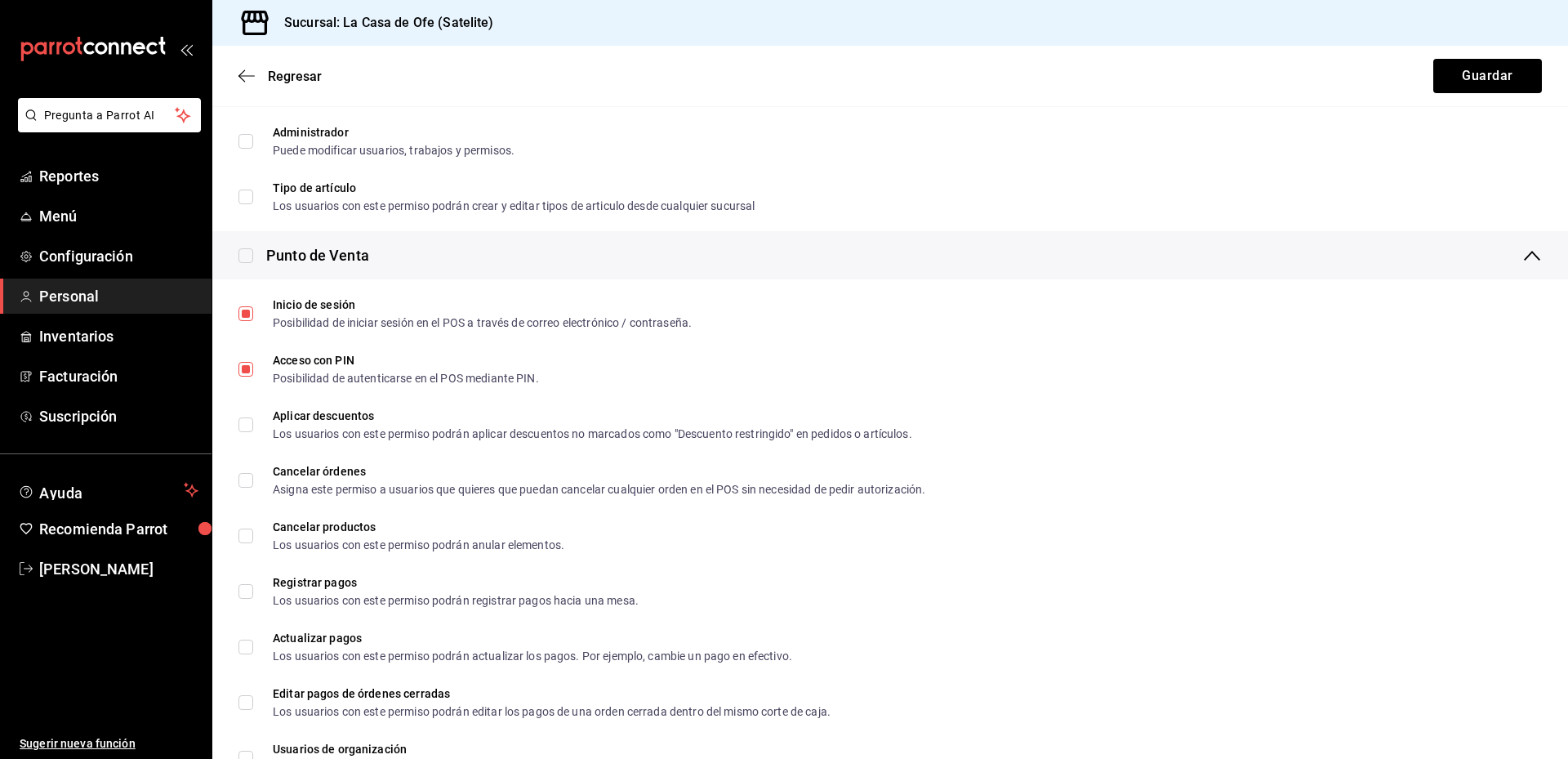
scroll to position [572, 0]
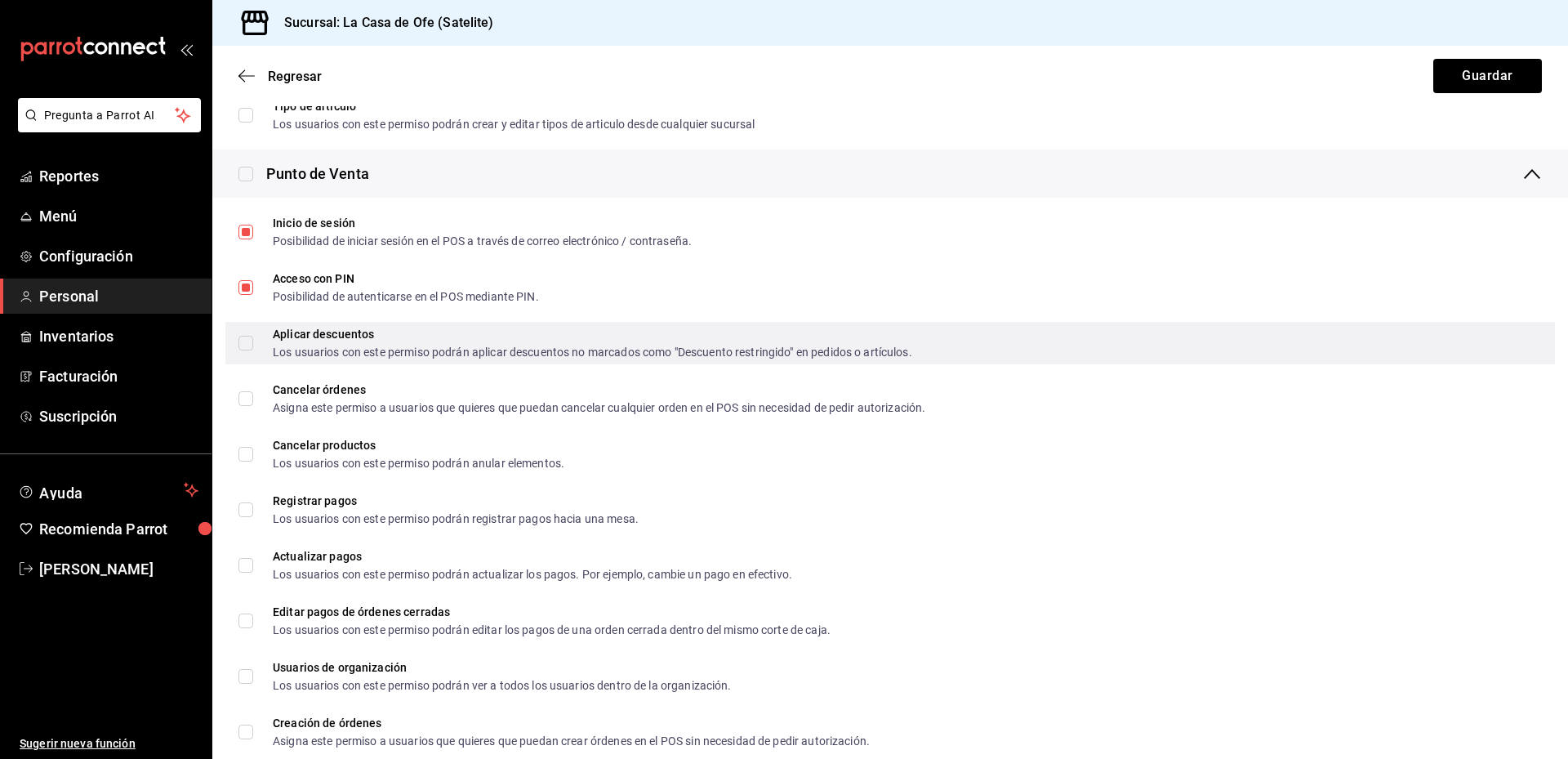
click at [236, 349] on div "Aplicar descuentos Los usuarios con este permiso podrán aplicar descuentos no m…" at bounding box center [889, 343] width 1330 height 43
checkbox input "true"
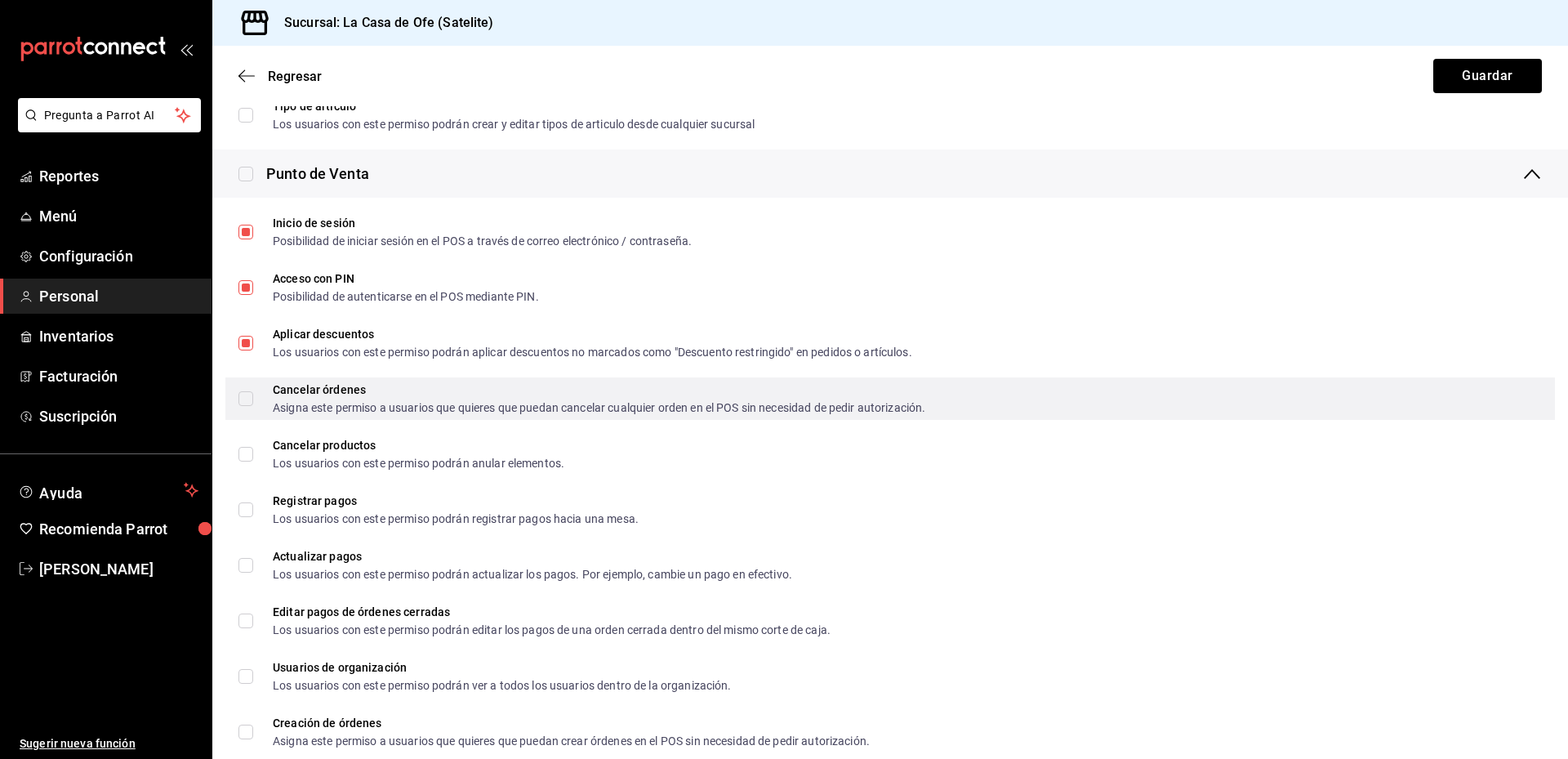
click at [247, 400] on input "Cancelar órdenes Asigna este permiso a usuarios que quieres que puedan cancelar…" at bounding box center [245, 398] width 14 height 14
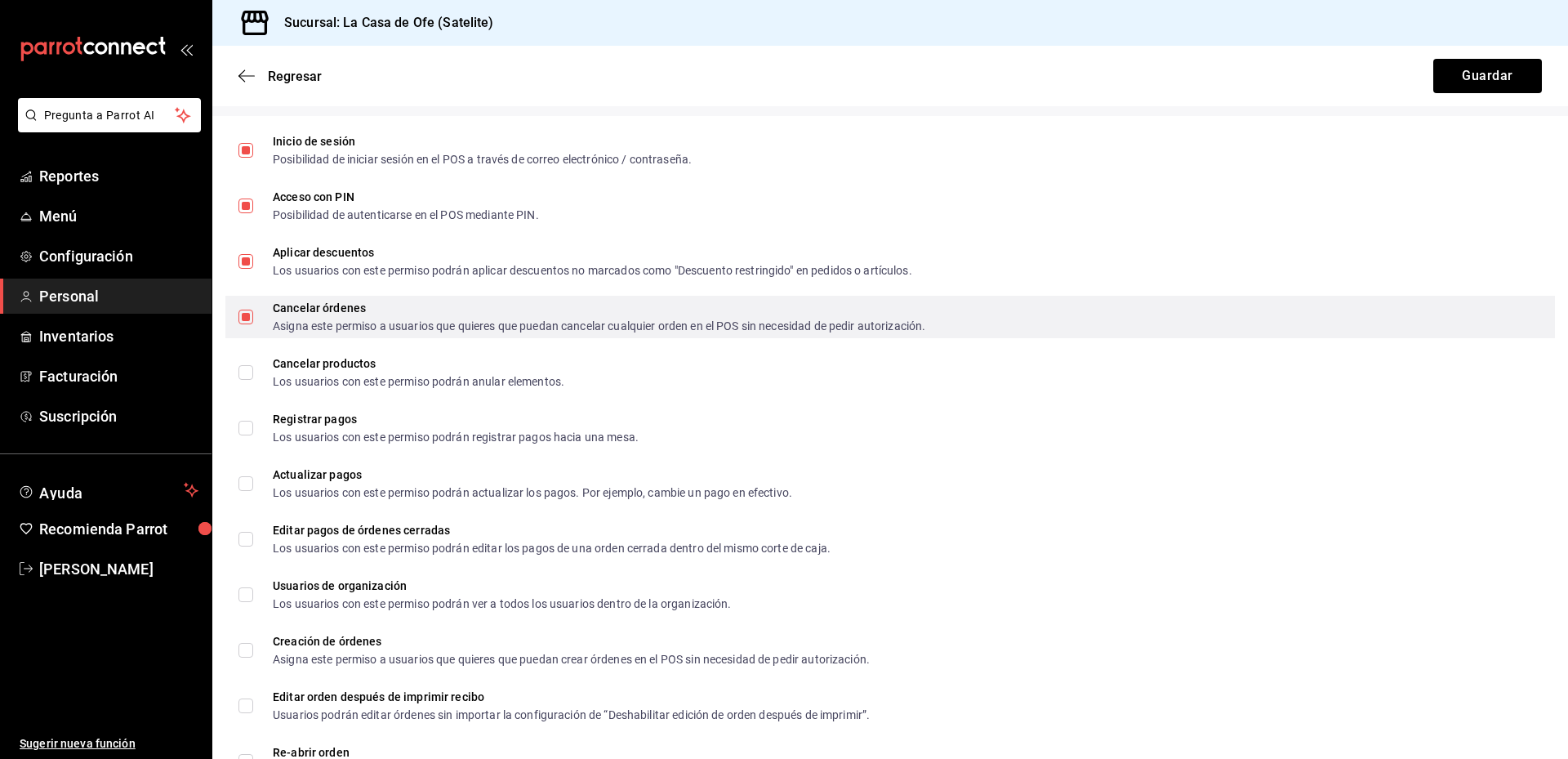
click at [243, 316] on input "Cancelar órdenes Asigna este permiso a usuarios que quieres que puedan cancelar…" at bounding box center [245, 317] width 14 height 14
checkbox input "false"
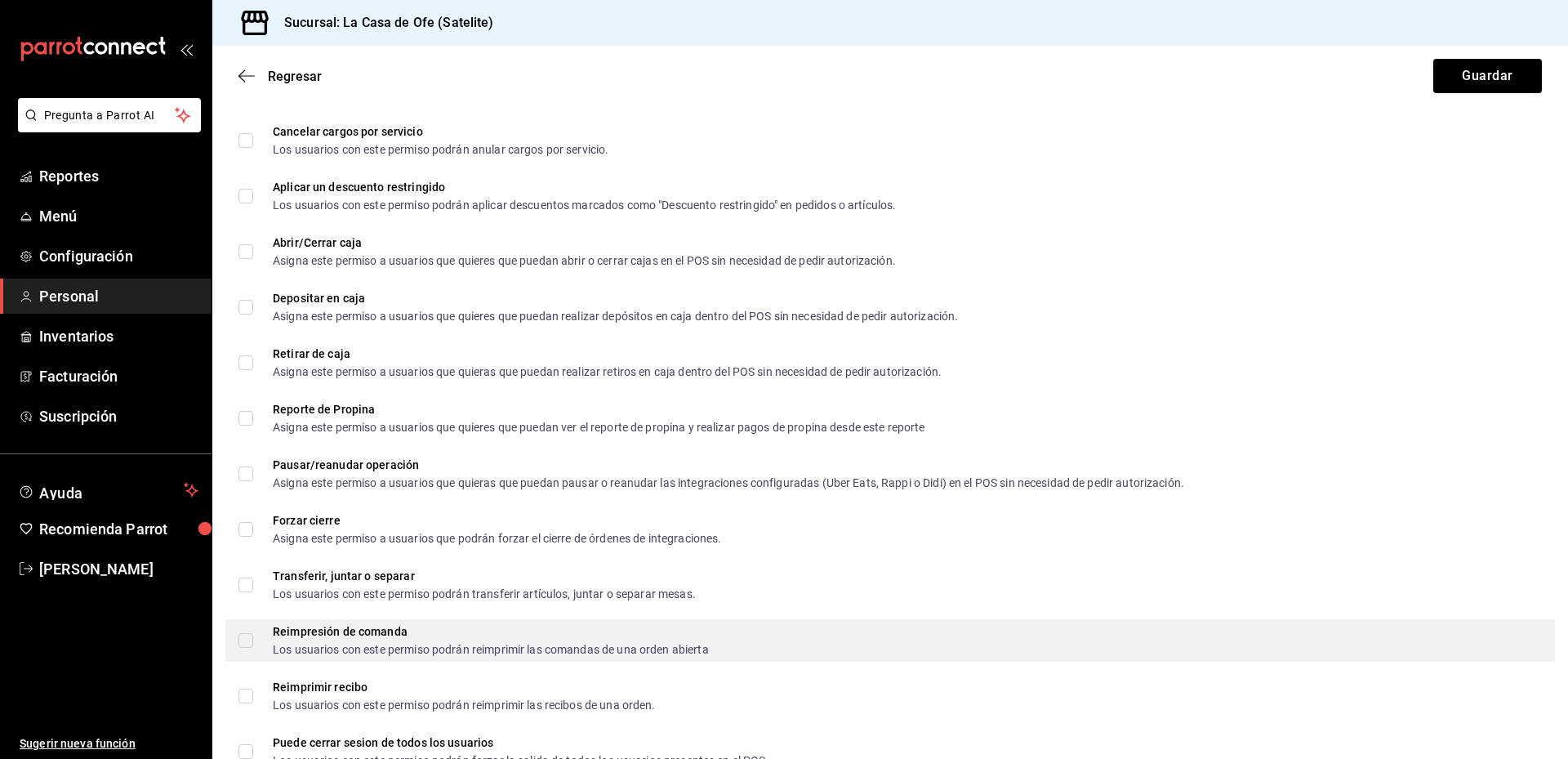
scroll to position [1470, 0]
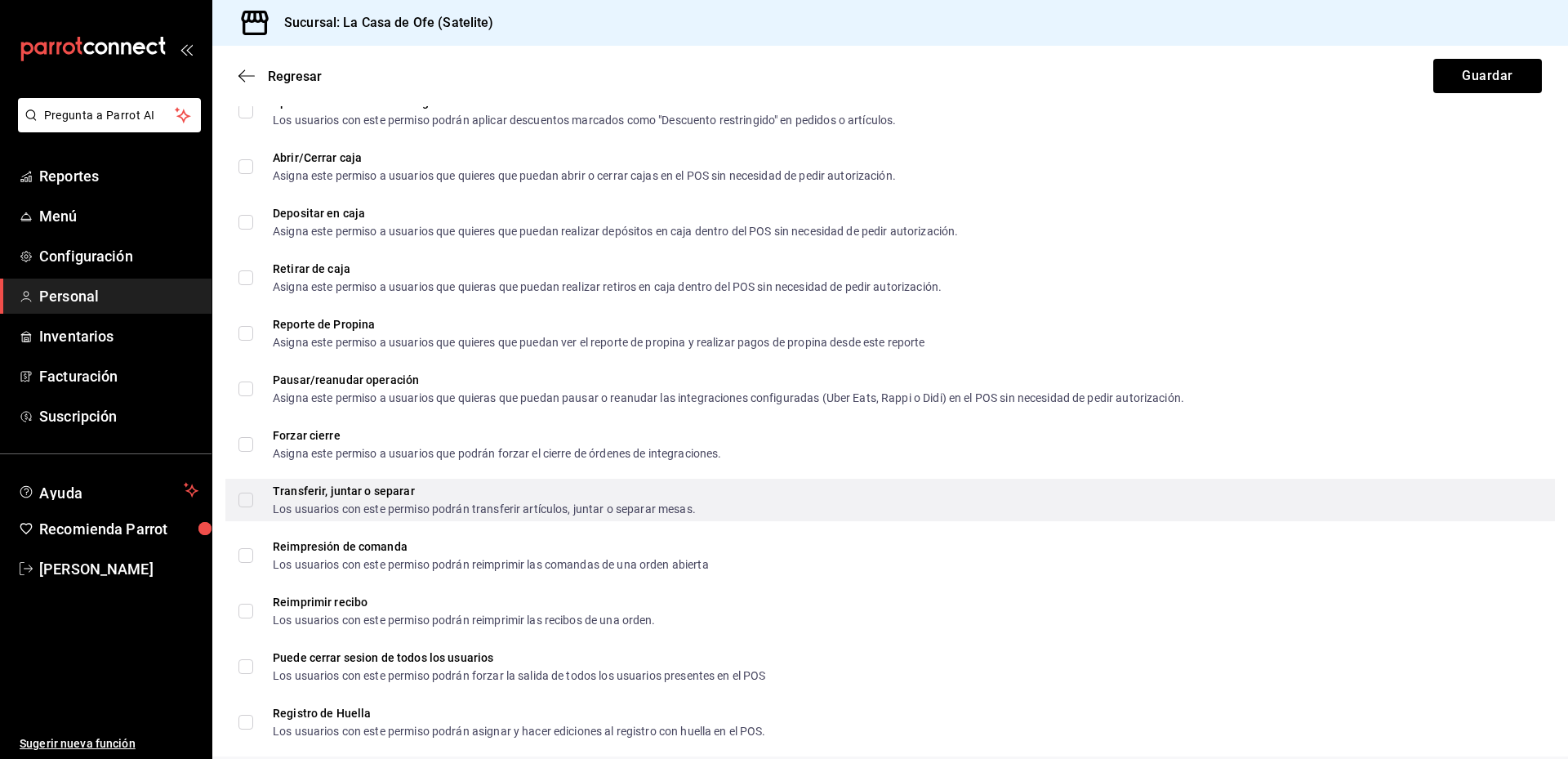
click at [244, 496] on label "Transferir, juntar o separar Los usuarios con este permiso podrán transferir ar…" at bounding box center [467, 500] width 458 height 30
click at [244, 496] on input "Transferir, juntar o separar Los usuarios con este permiso podrán transferir ar…" at bounding box center [245, 500] width 14 height 14
click at [247, 503] on input "Transferir, juntar o separar Los usuarios con este permiso podrán transferir ar…" at bounding box center [245, 500] width 14 height 14
checkbox input "true"
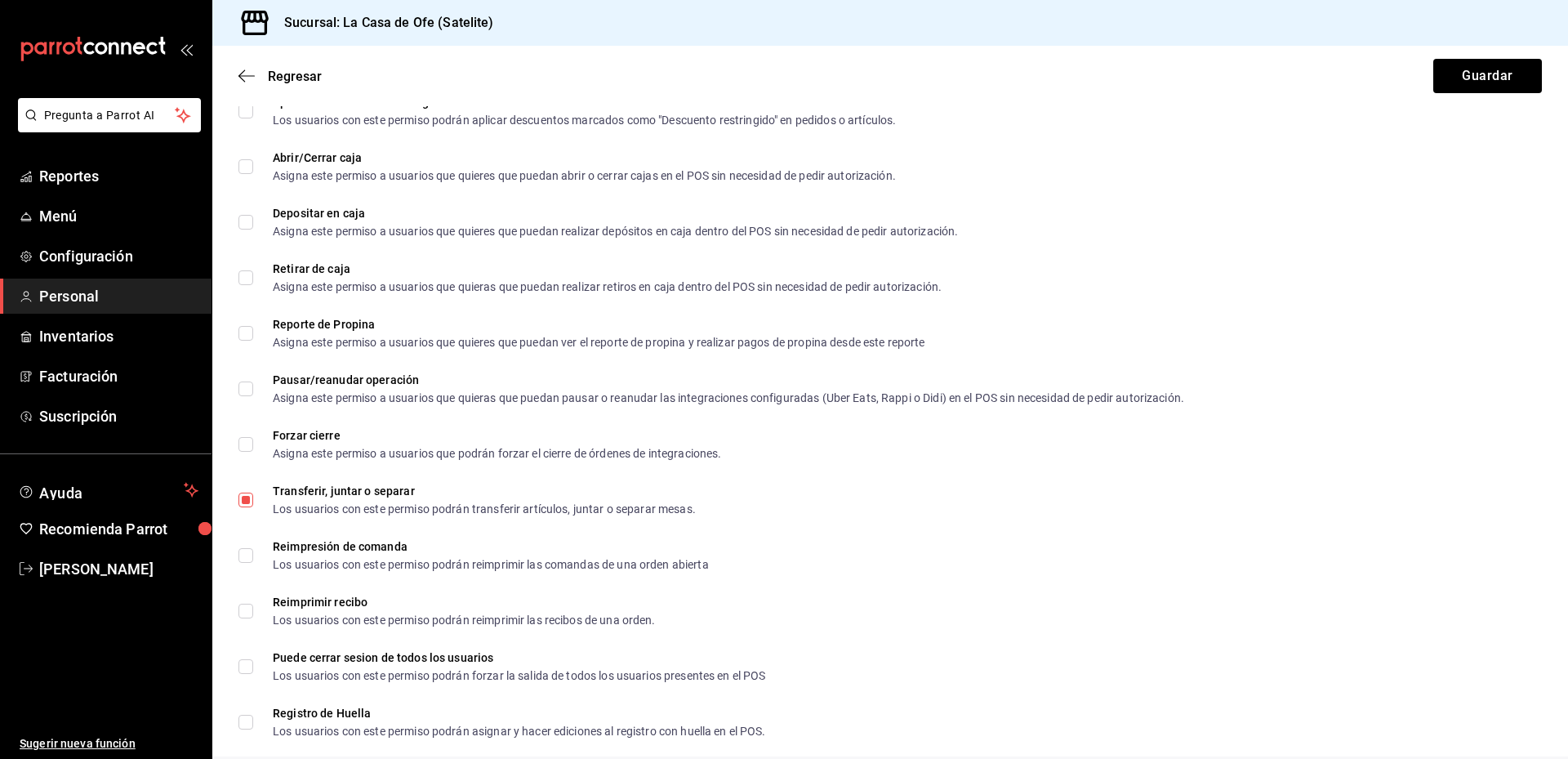
scroll to position [1552, 0]
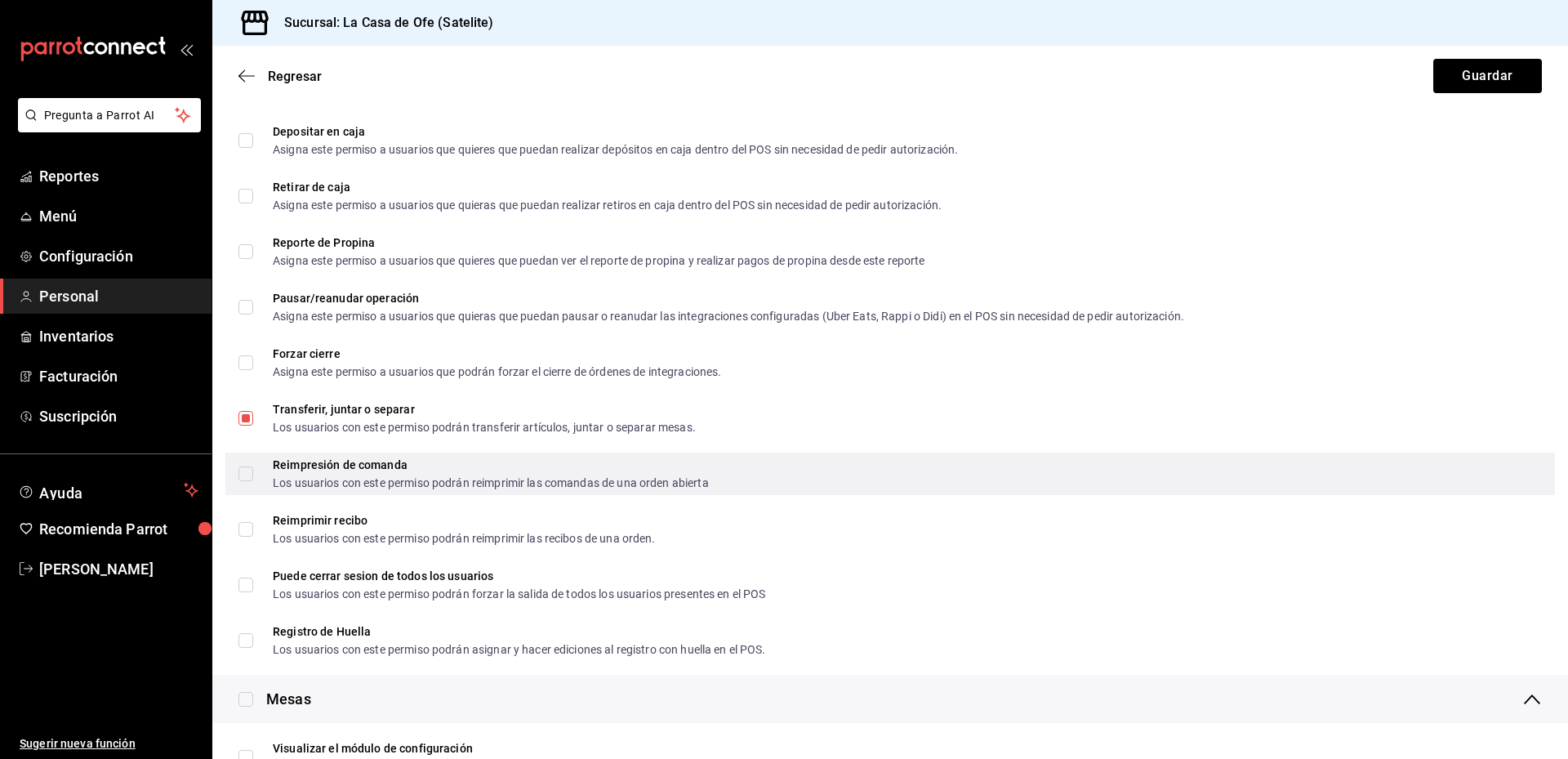
click at [238, 472] on input "Reimpresión de comanda Los usuarios con este permiso podrán reimprimir las coma…" at bounding box center [245, 473] width 14 height 14
checkbox input "true"
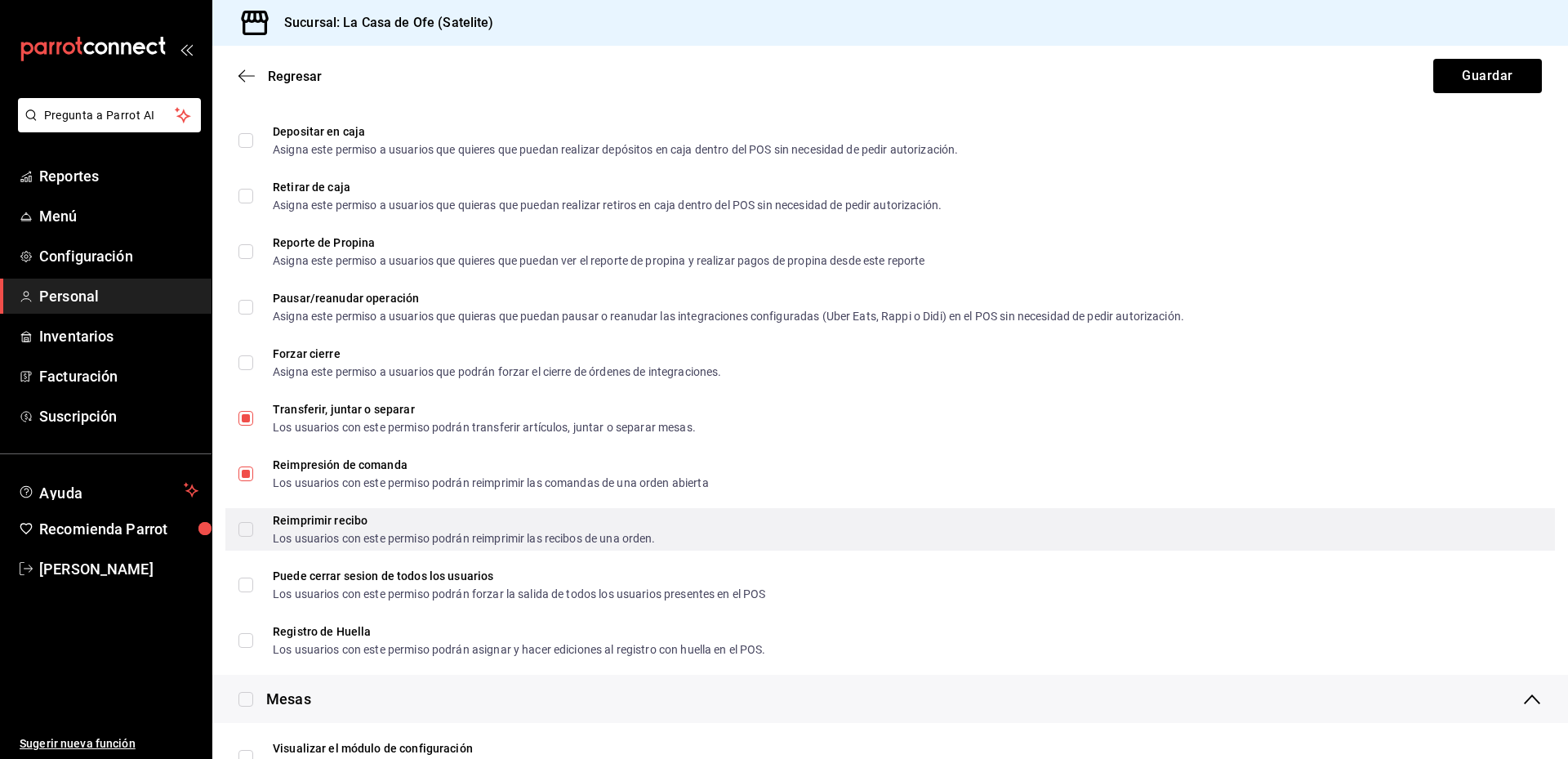
click at [243, 526] on input "Reimprimir recibo Los usuarios con este permiso podrán reimprimir las recibos d…" at bounding box center [245, 528] width 14 height 14
checkbox input "true"
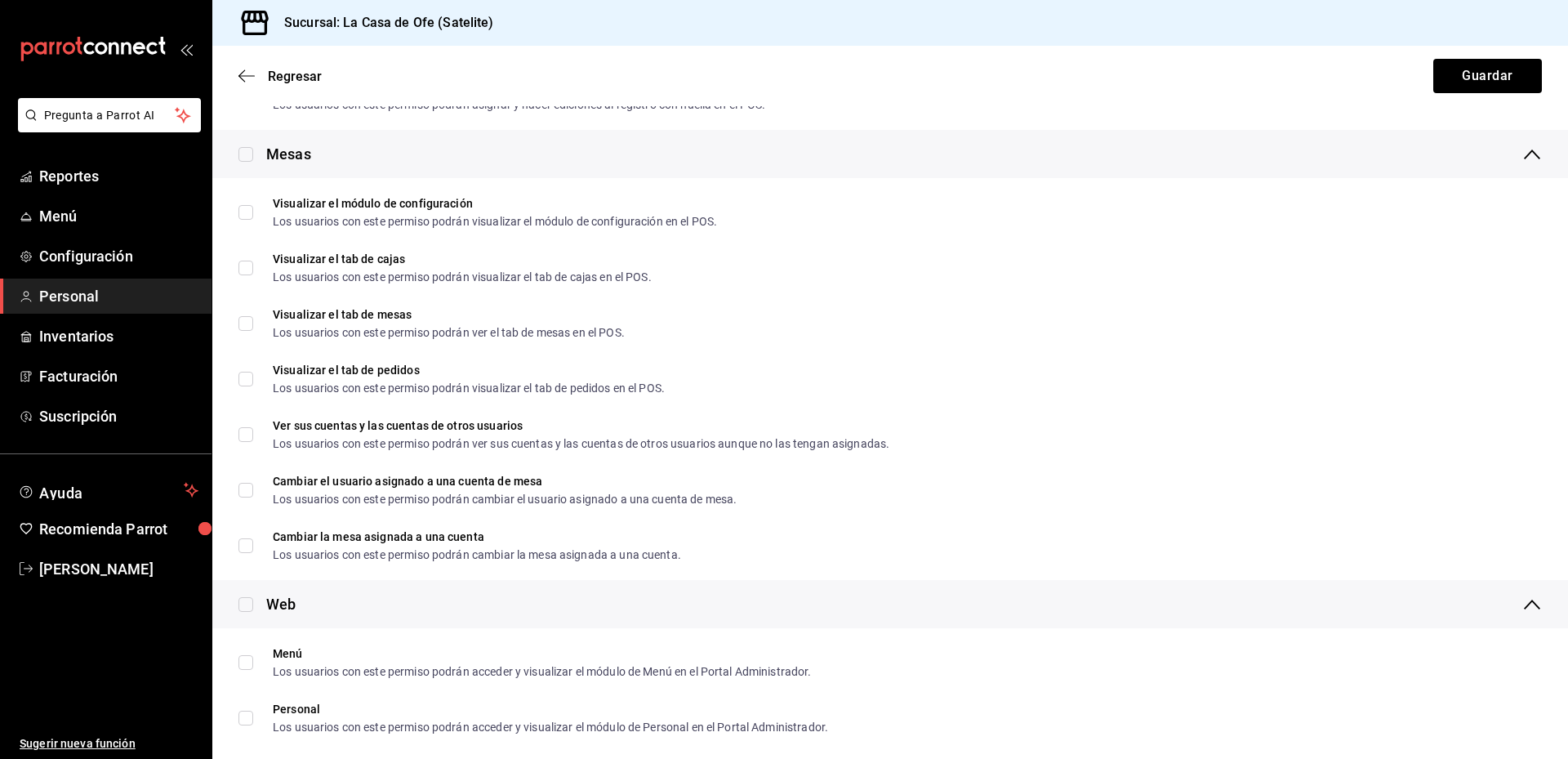
scroll to position [2123, 0]
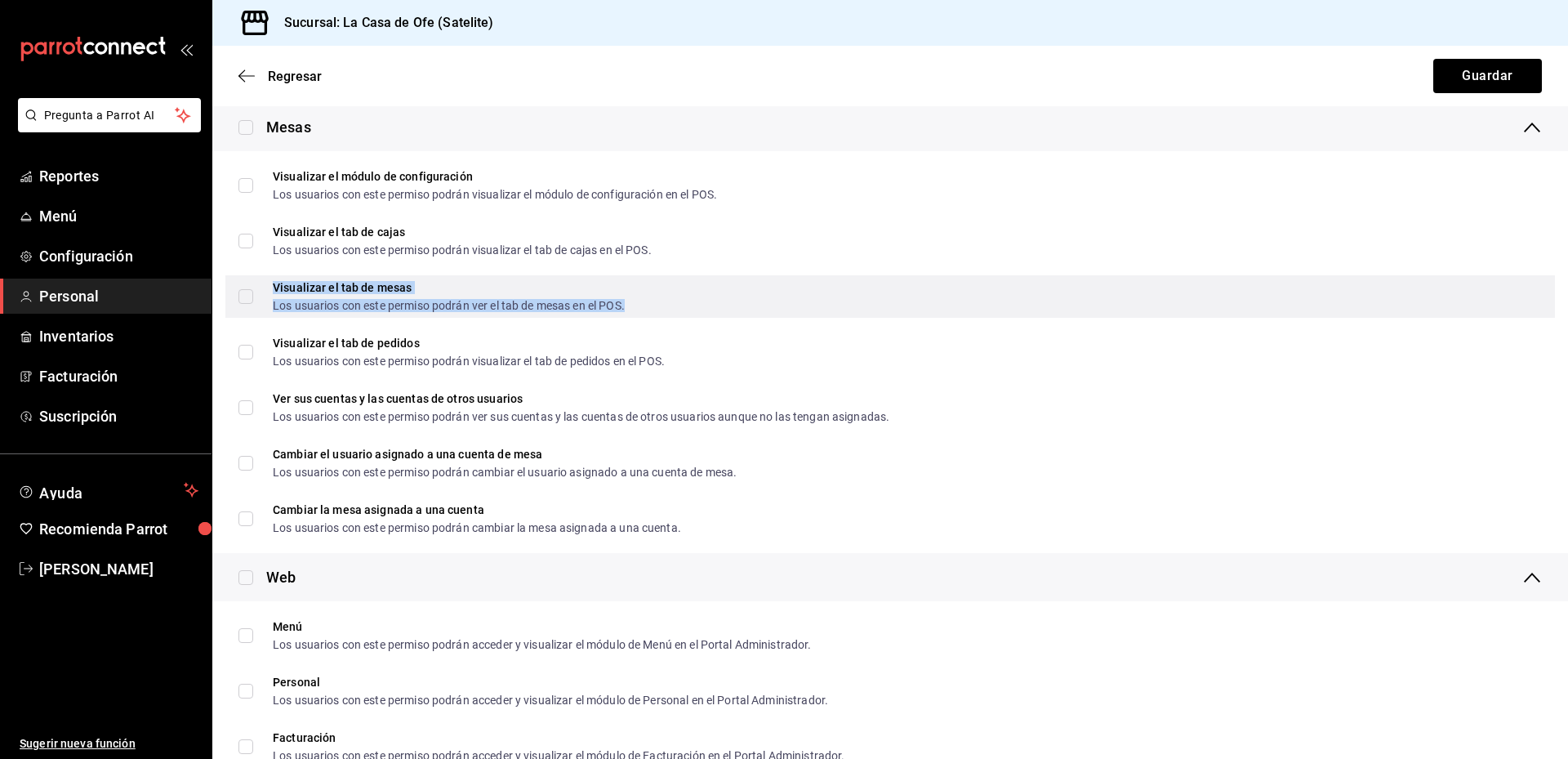
click at [425, 299] on div "Los usuarios con este permiso podrán ver el tab de mesas en el POS." at bounding box center [448, 305] width 352 height 11
checkbox input "true"
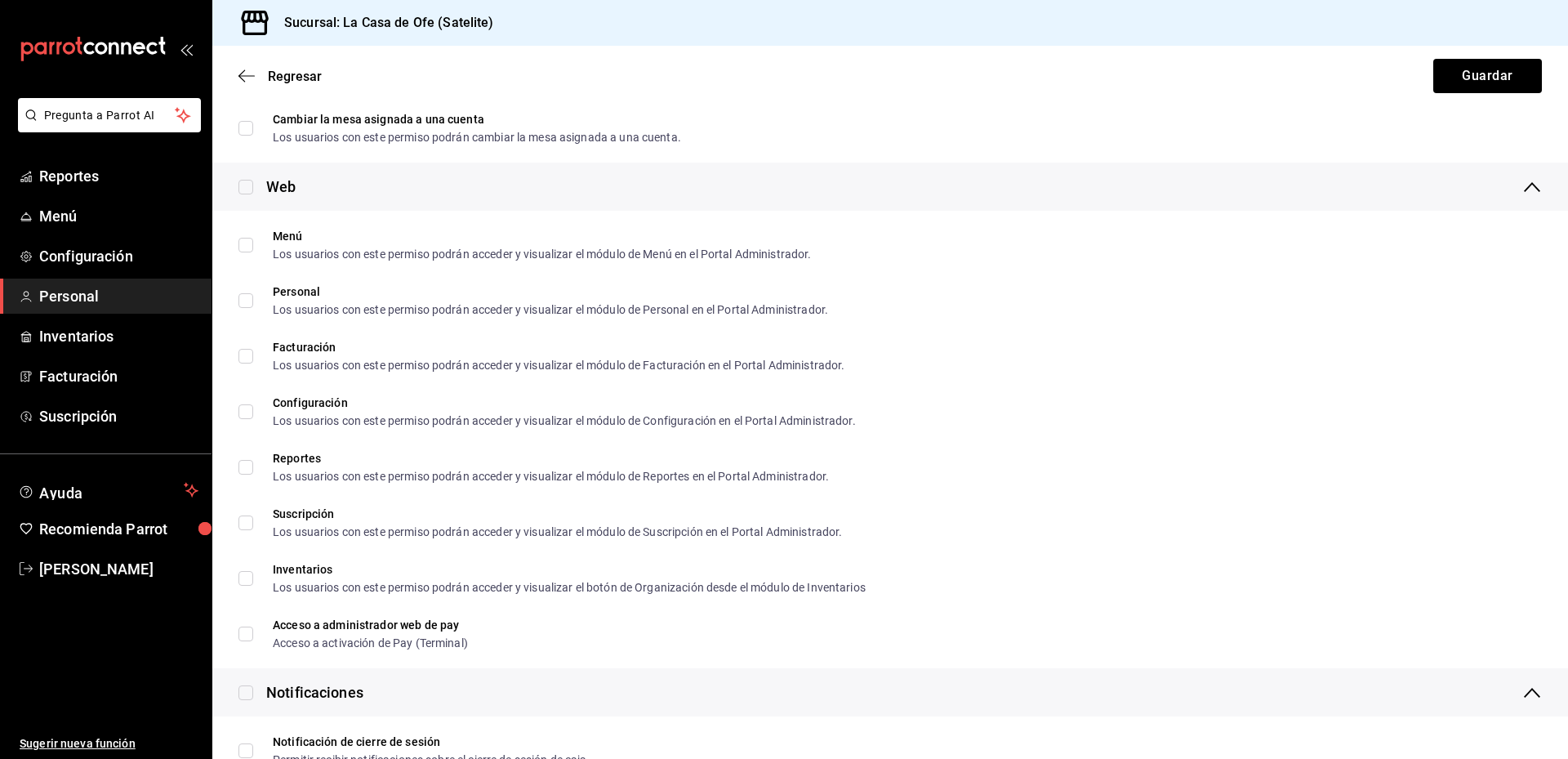
scroll to position [2533, 0]
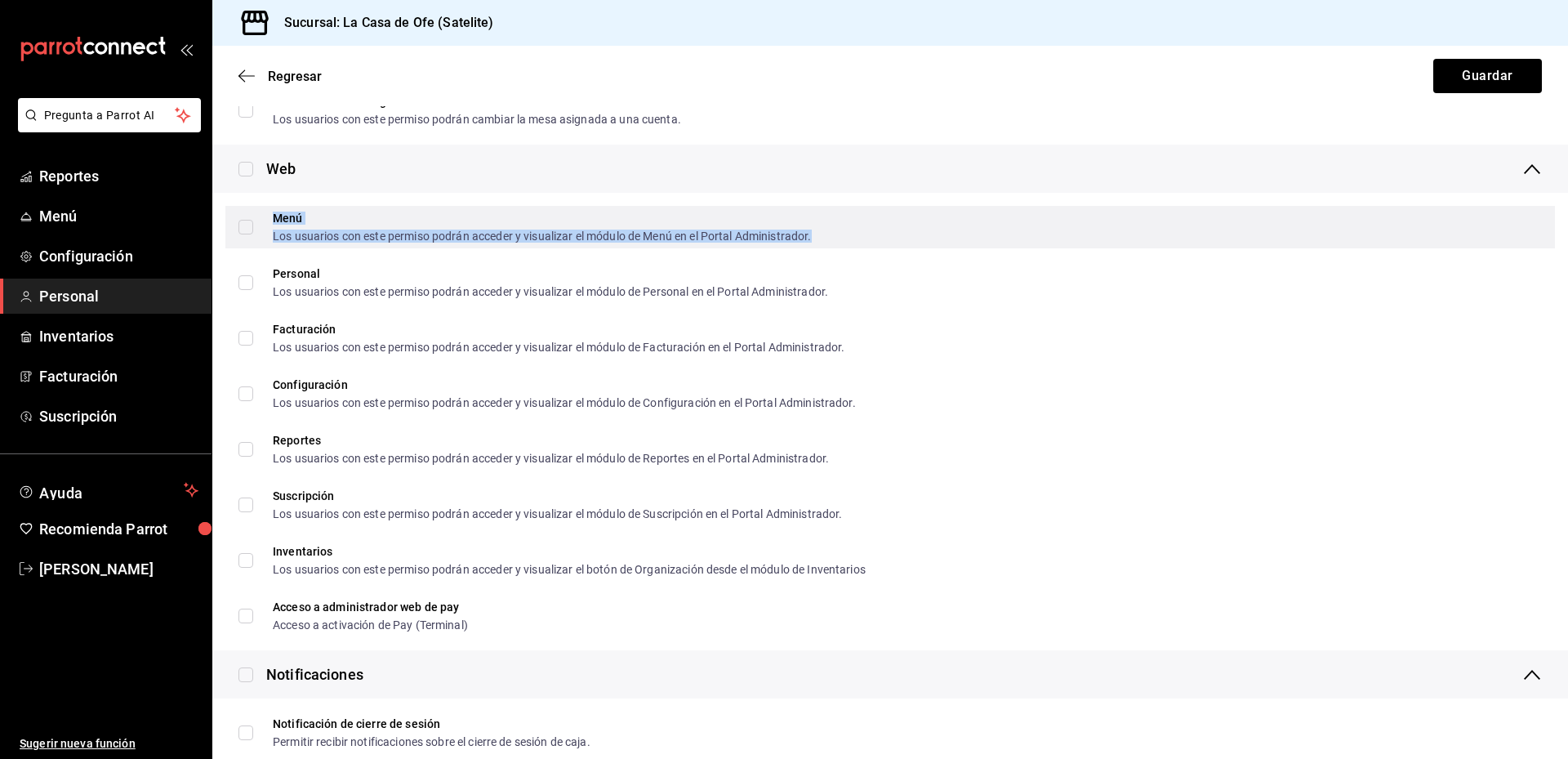
click at [458, 240] on div "Los usuarios con este permiso podrán acceder y visualizar el módulo de Menú en …" at bounding box center [541, 236] width 539 height 11
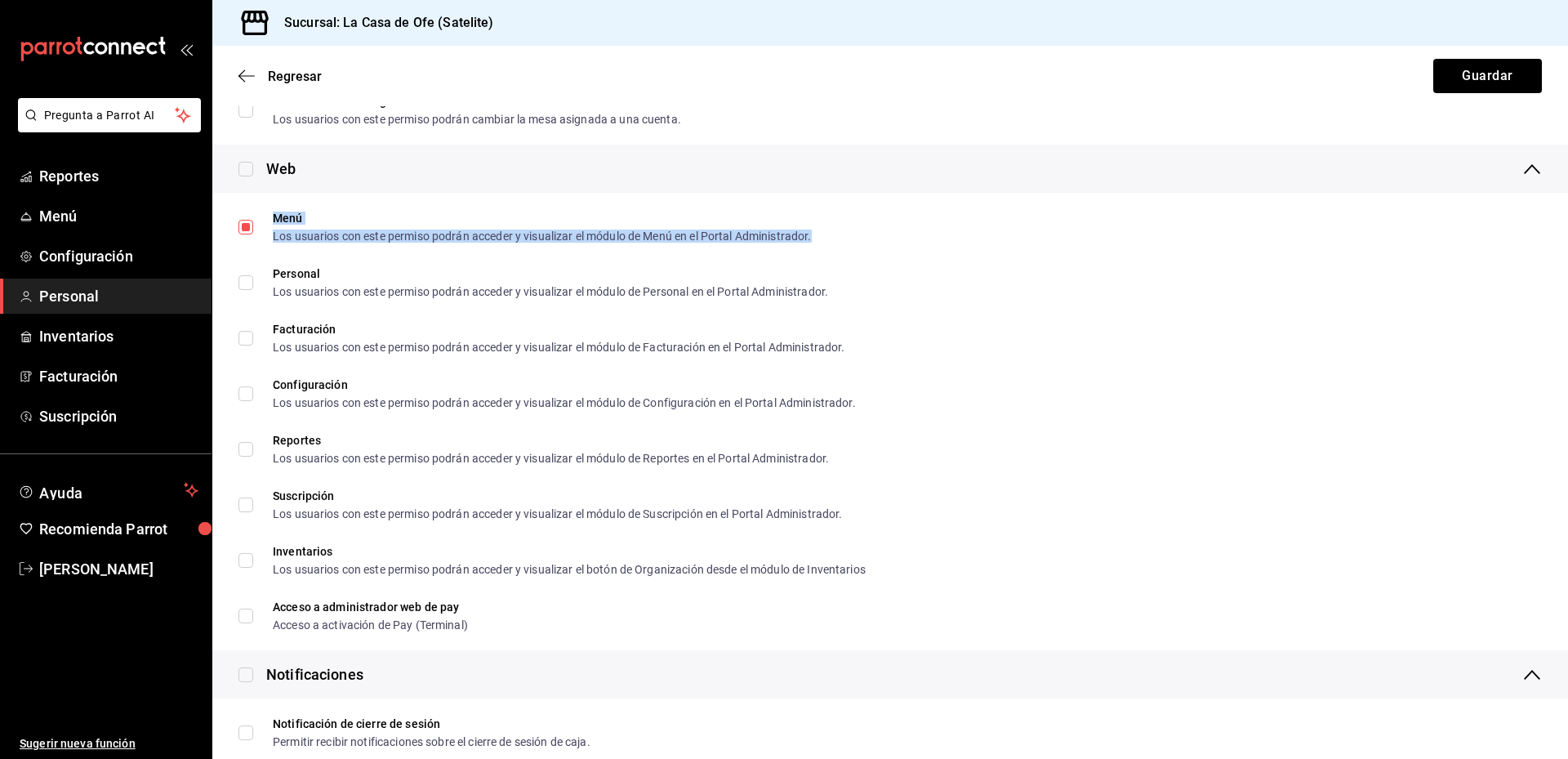
click at [452, 200] on li "Menú Los usuarios con este permiso podrán acceder y visualizar el módulo de Men…" at bounding box center [890, 227] width 1355 height 55
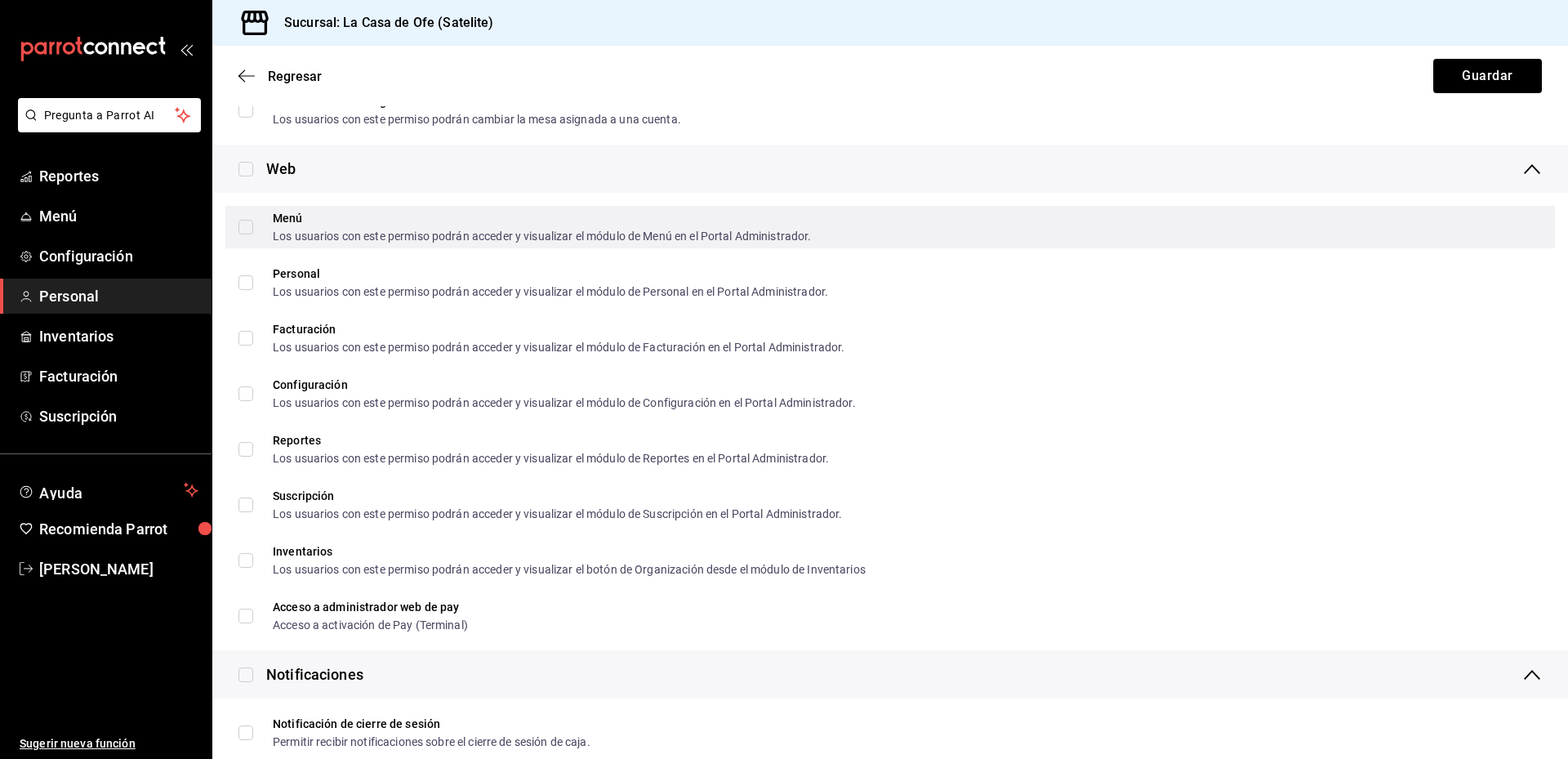
click at [245, 225] on input "Menú Los usuarios con este permiso podrán acceder y visualizar el módulo de Men…" at bounding box center [245, 226] width 14 height 14
checkbox input "true"
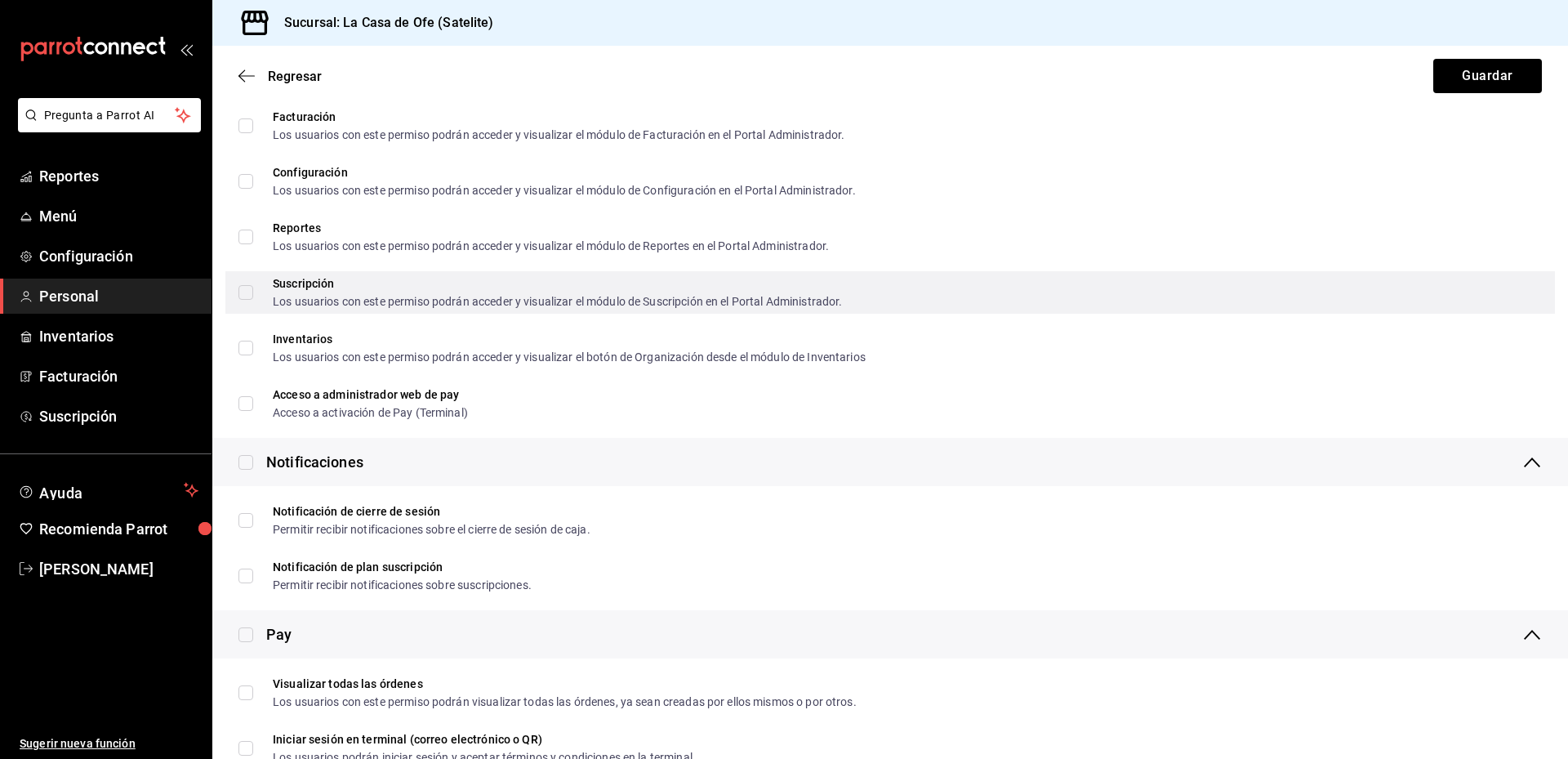
scroll to position [2795, 0]
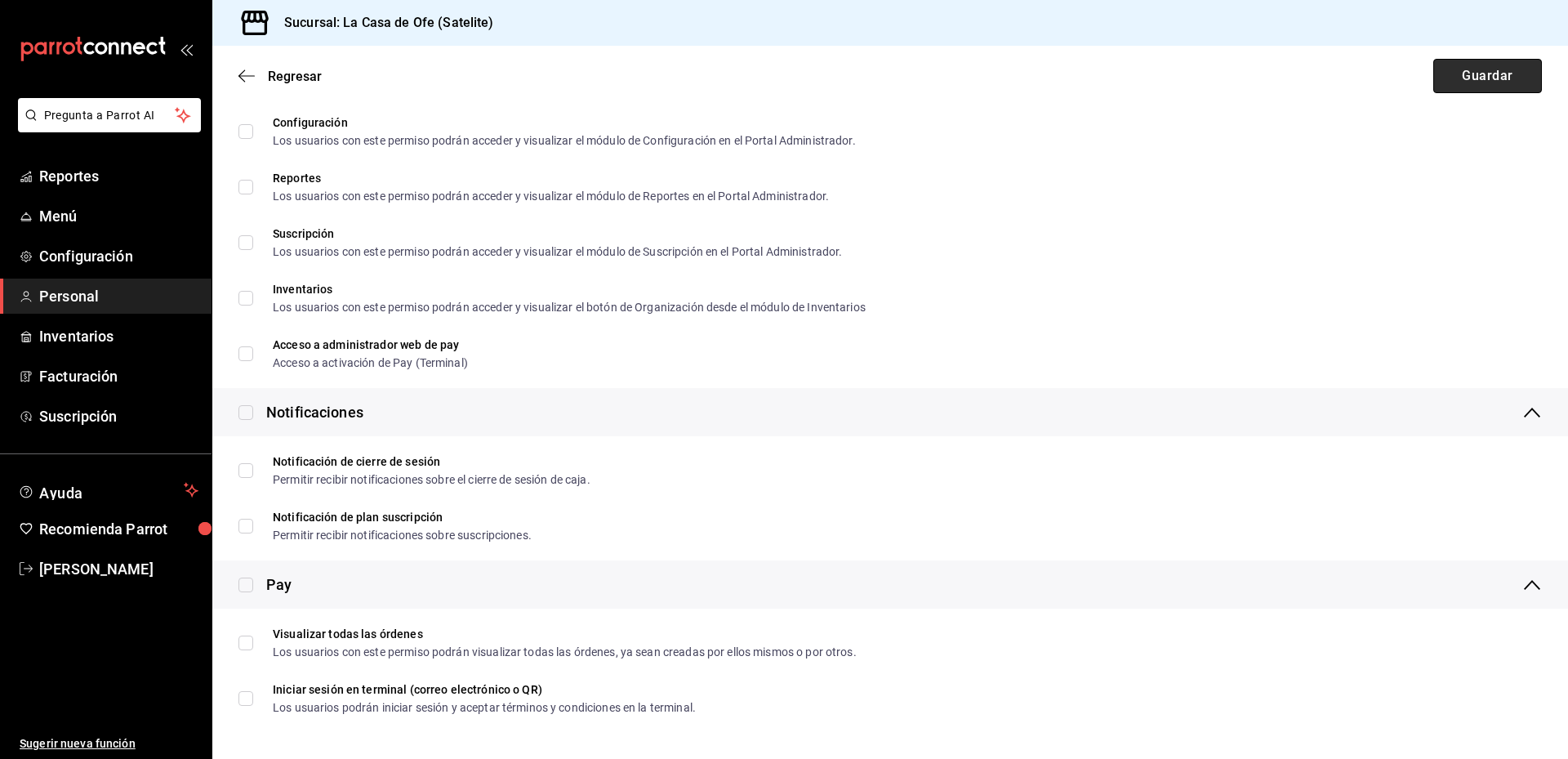
click at [1480, 79] on button "Guardar" at bounding box center [1487, 76] width 109 height 34
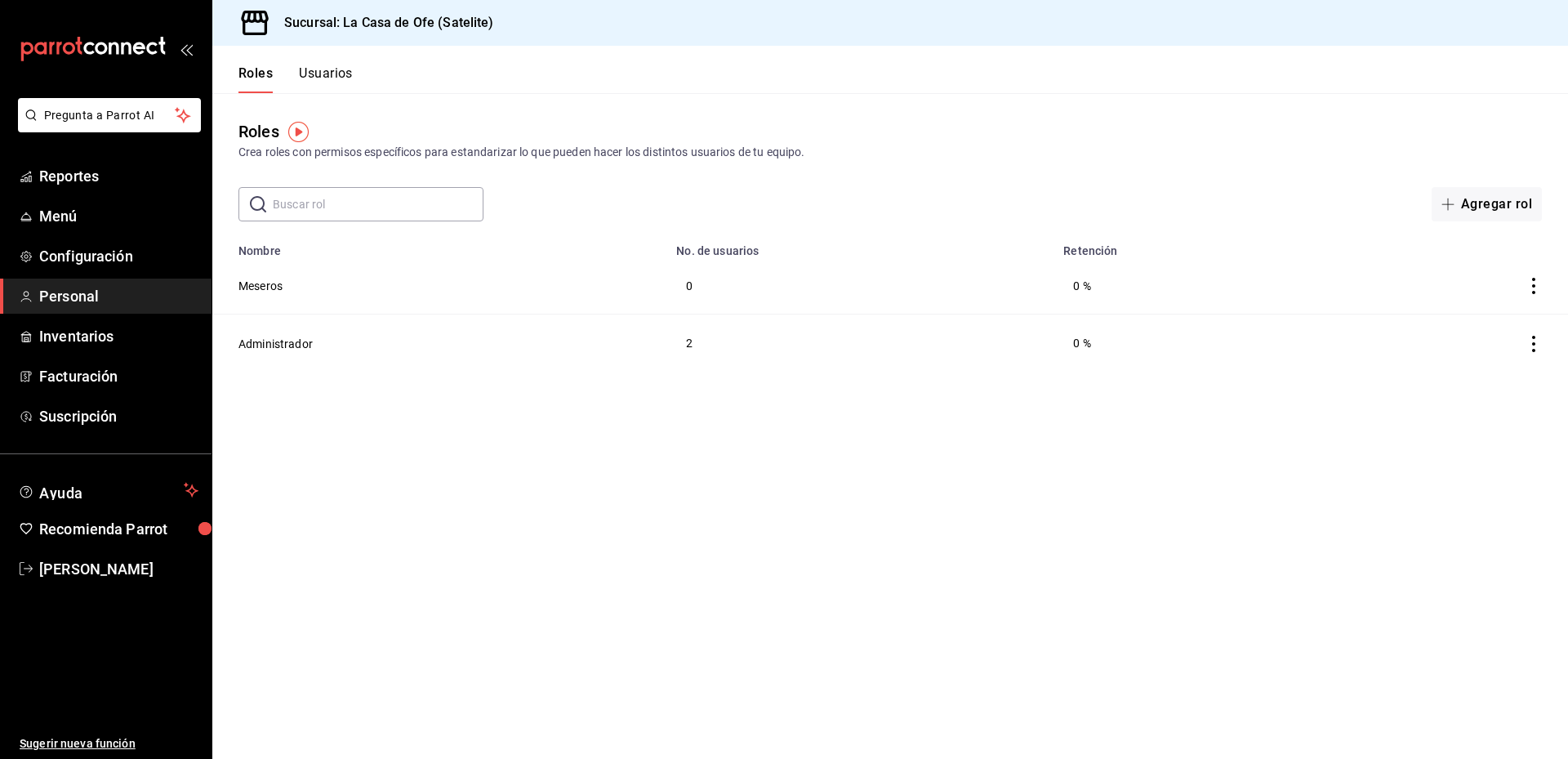
click at [295, 136] on img "button" at bounding box center [297, 132] width 20 height 20
click at [295, 128] on img "button" at bounding box center [297, 132] width 20 height 20
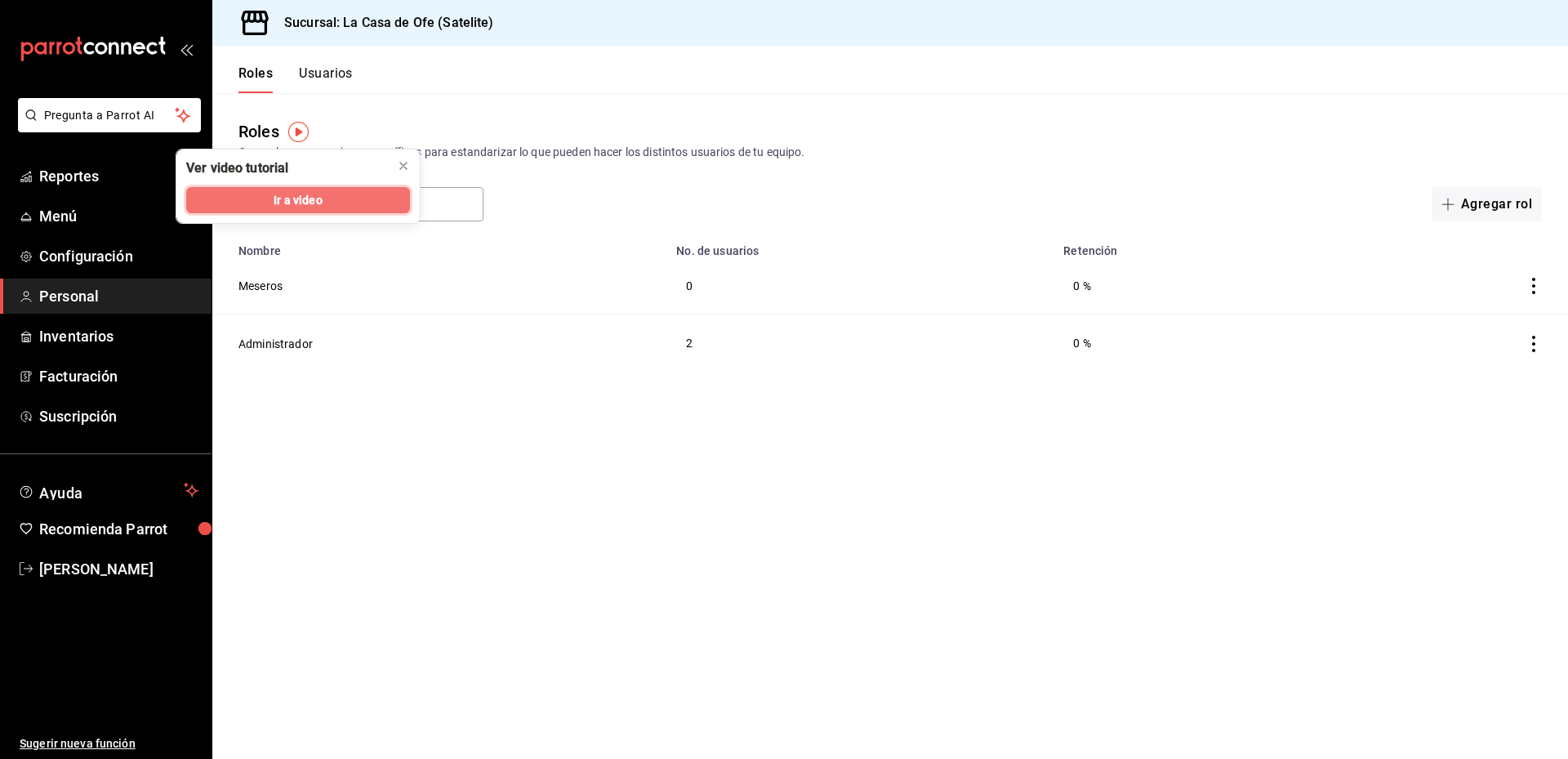
click at [299, 195] on span "Ir a video" at bounding box center [297, 200] width 49 height 17
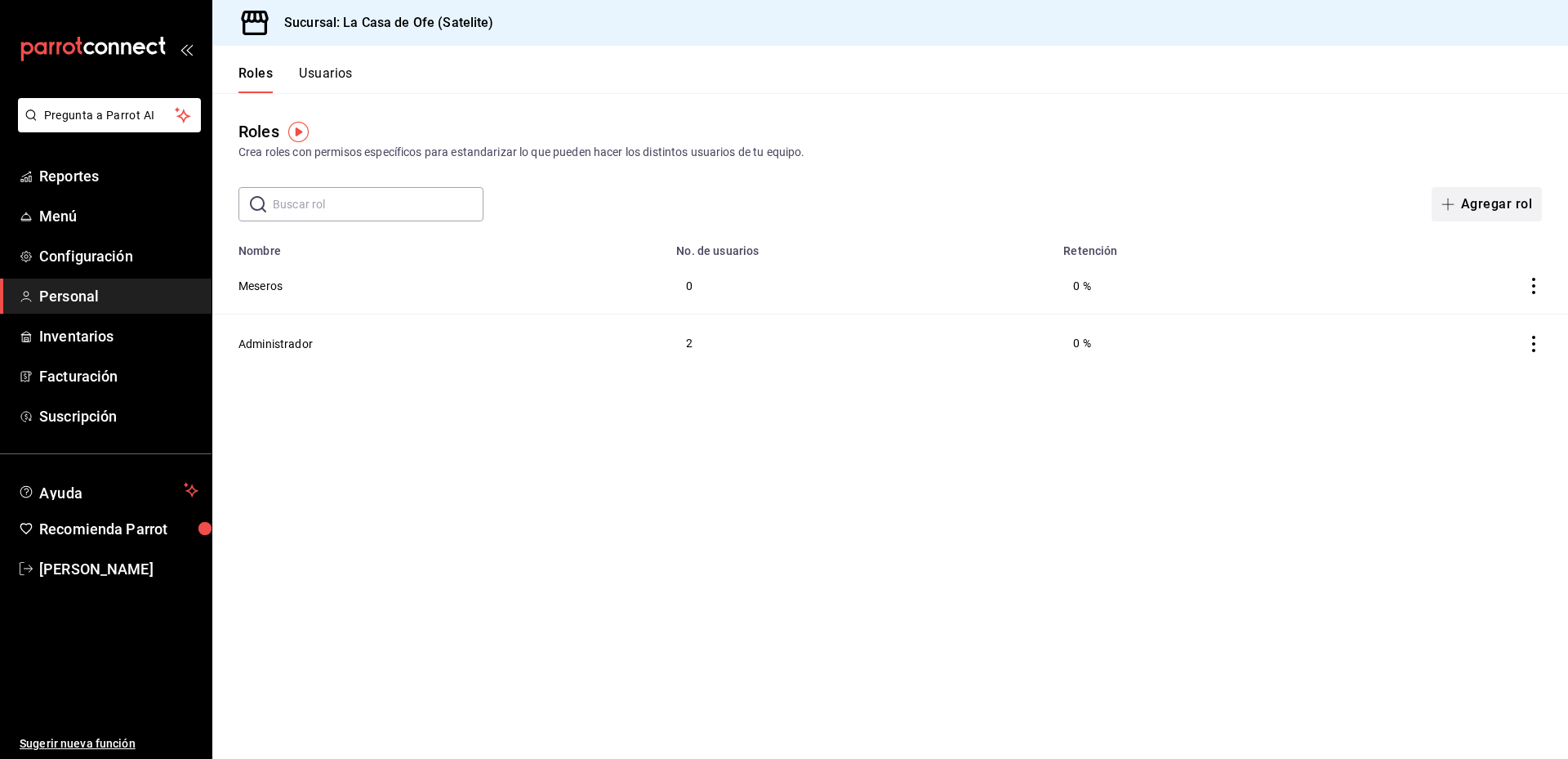
click at [1454, 194] on button "Agregar rol" at bounding box center [1487, 204] width 111 height 34
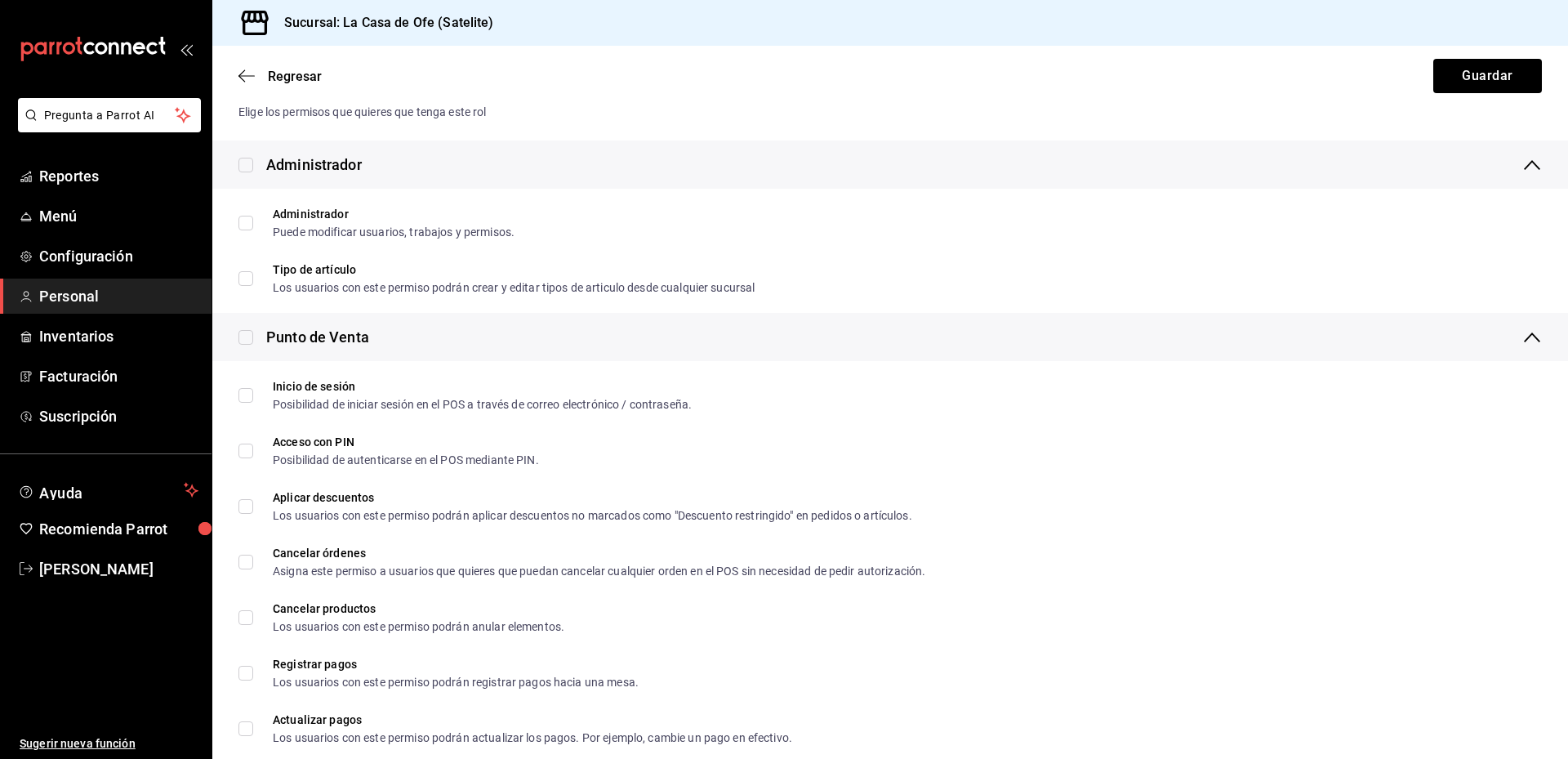
scroll to position [245, 0]
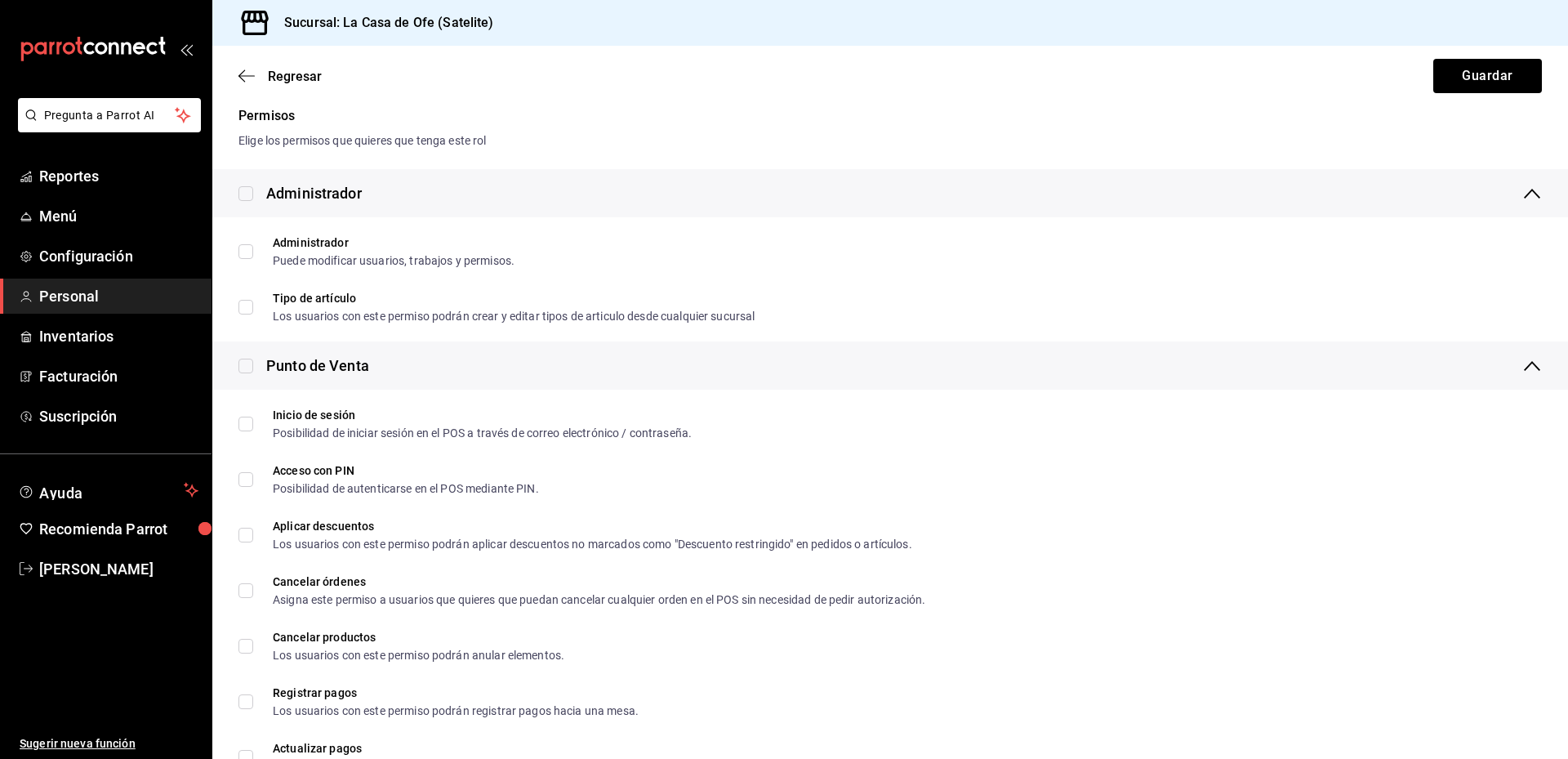
type input "Gerente"
click at [1522, 196] on icon at bounding box center [1532, 194] width 20 height 20
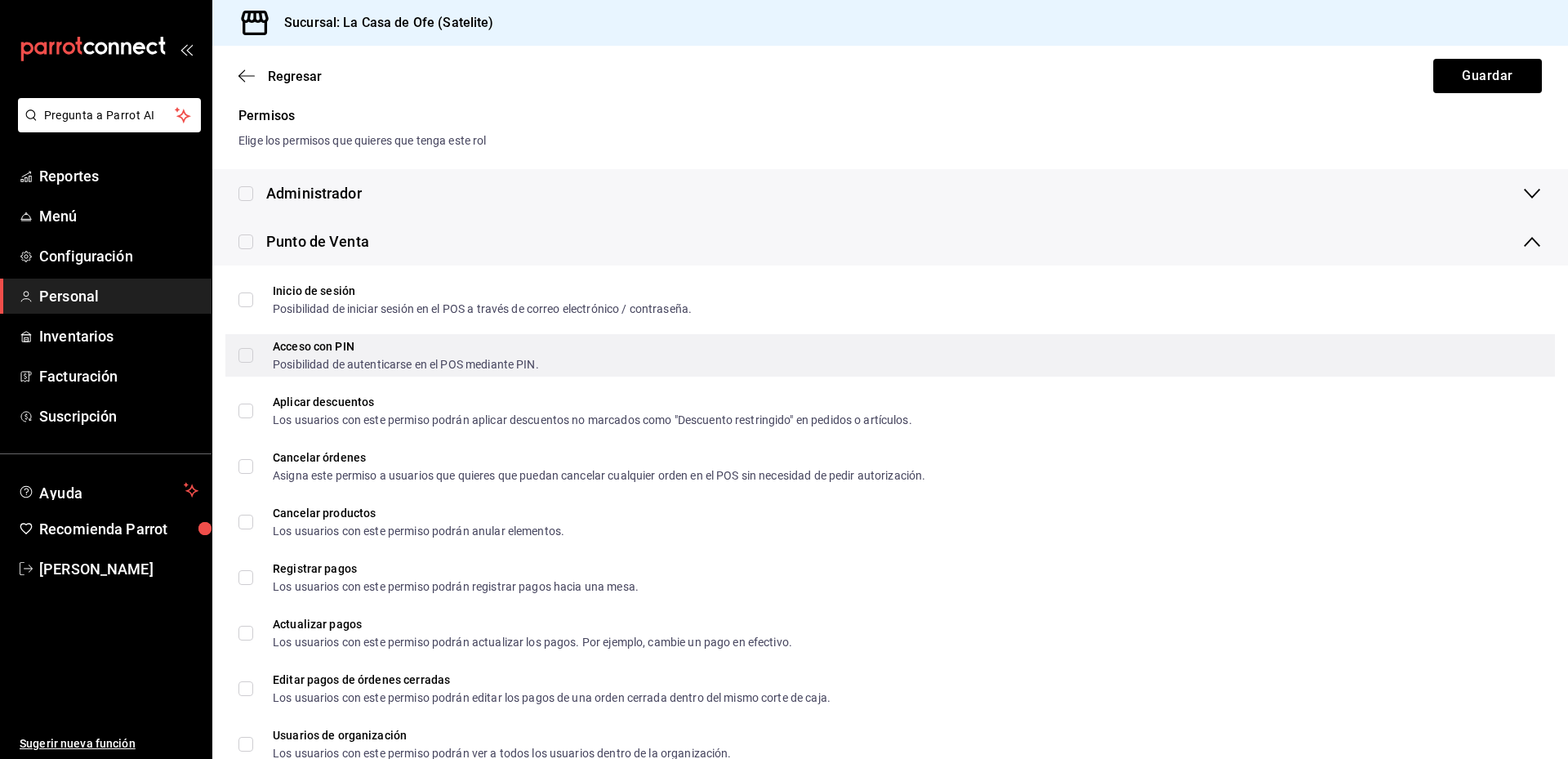
click at [241, 356] on input "Acceso con PIN Posibilidad de autenticarse en el POS mediante PIN." at bounding box center [245, 355] width 14 height 14
checkbox input "true"
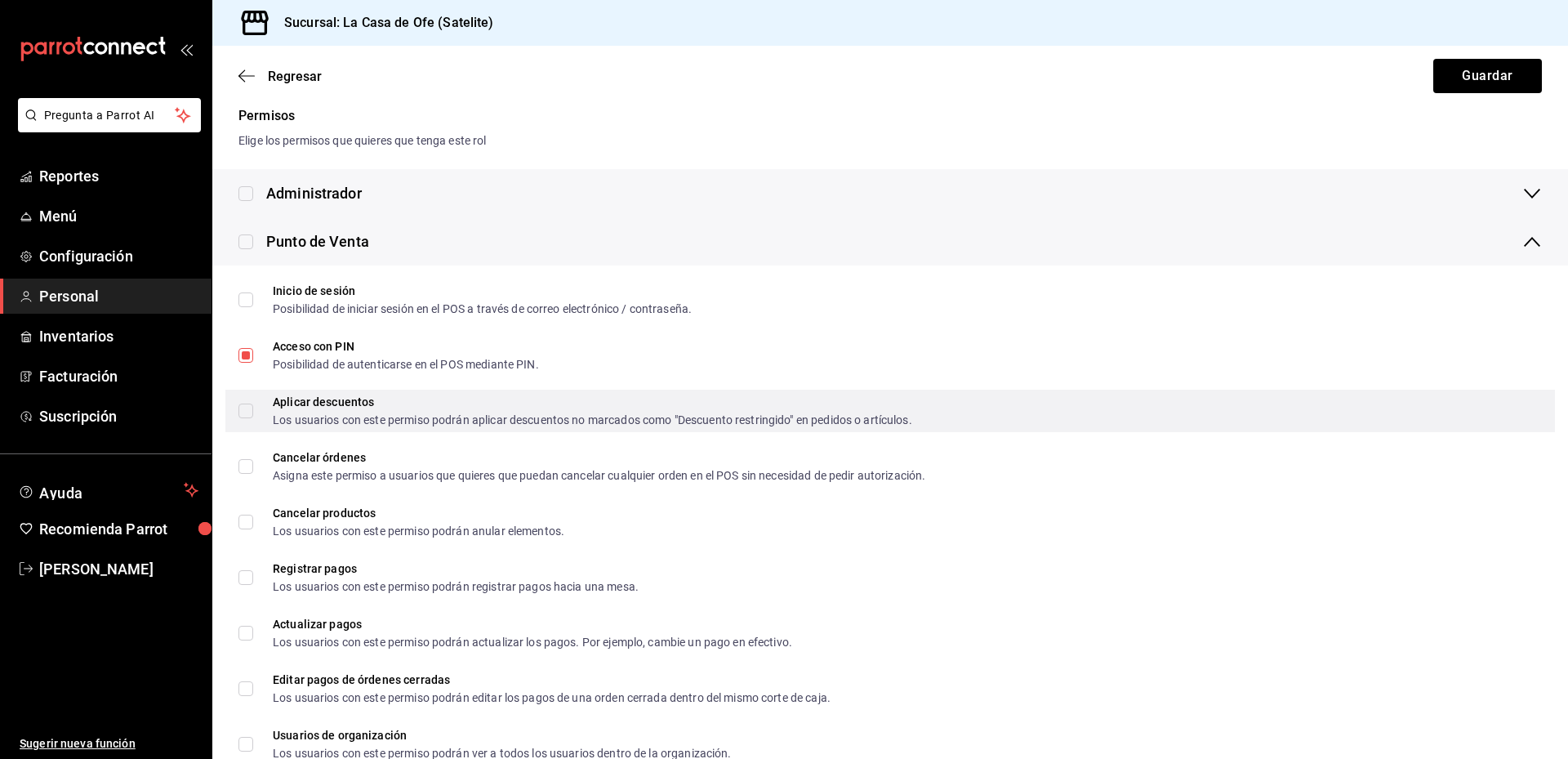
click at [240, 411] on input "Aplicar descuentos Los usuarios con este permiso podrán aplicar descuentos no m…" at bounding box center [245, 410] width 14 height 14
checkbox input "true"
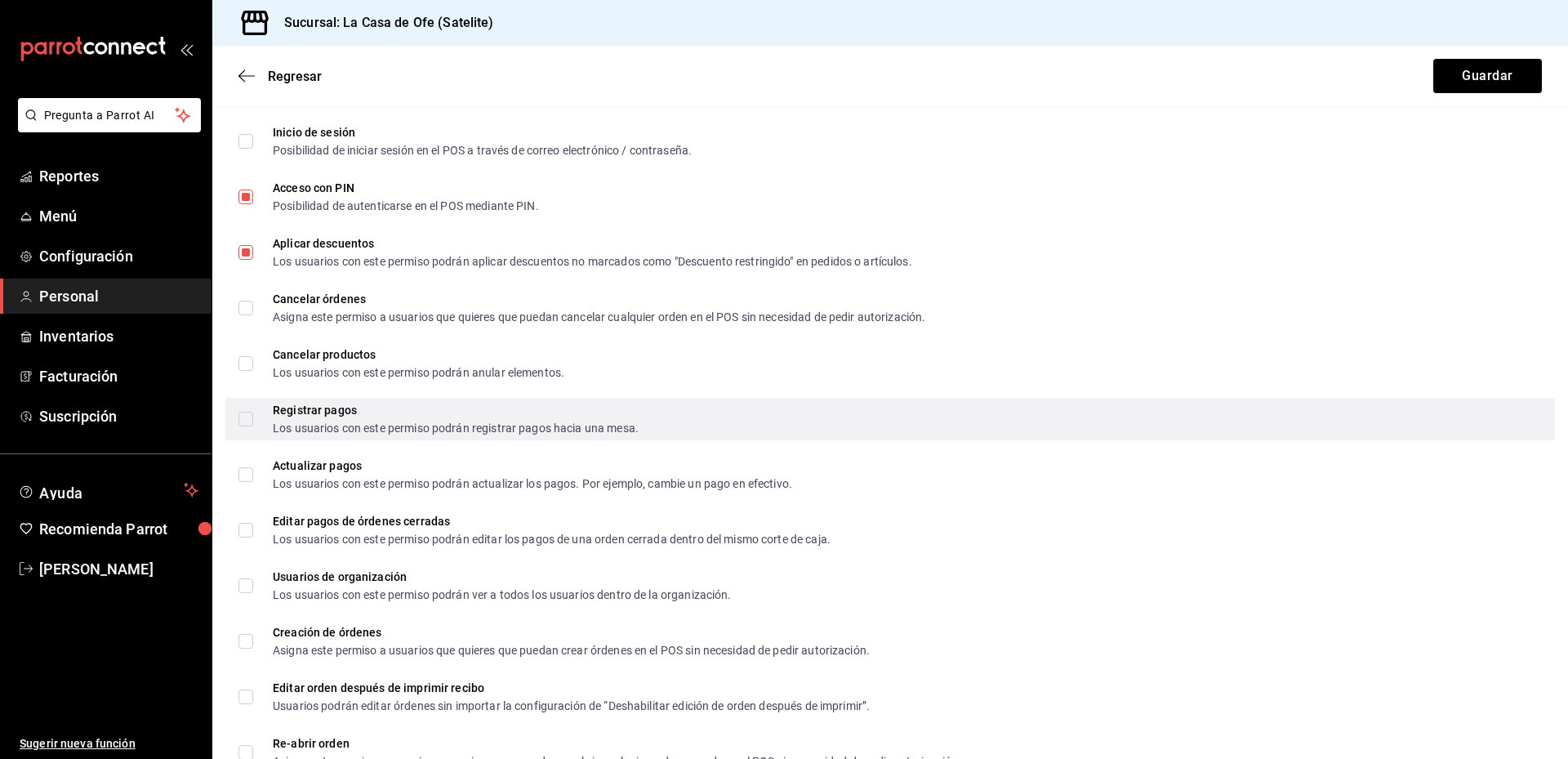
scroll to position [408, 0]
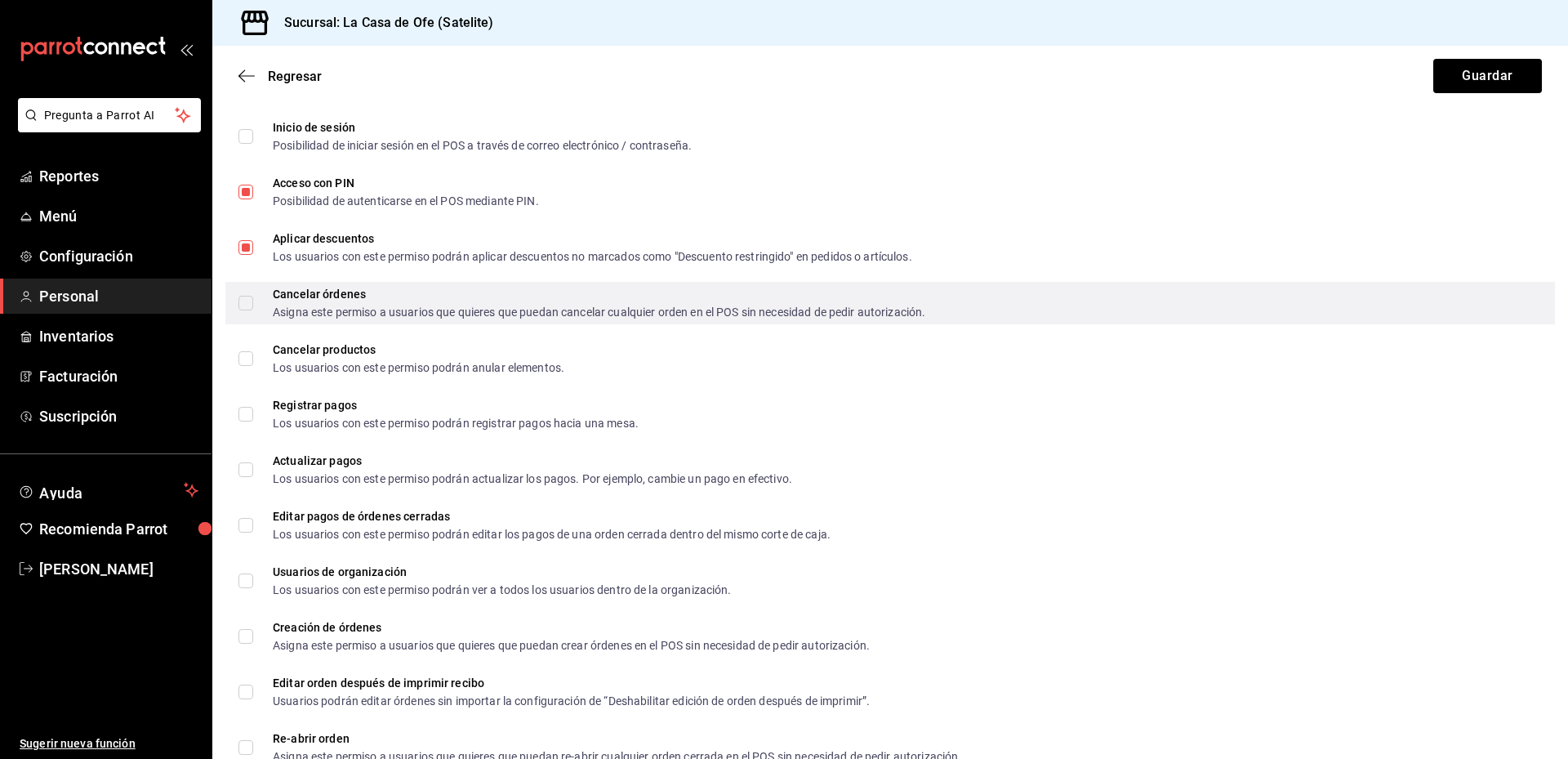
click at [238, 305] on input "Cancelar órdenes Asigna este permiso a usuarios que quieres que puedan cancelar…" at bounding box center [245, 302] width 14 height 14
checkbox input "true"
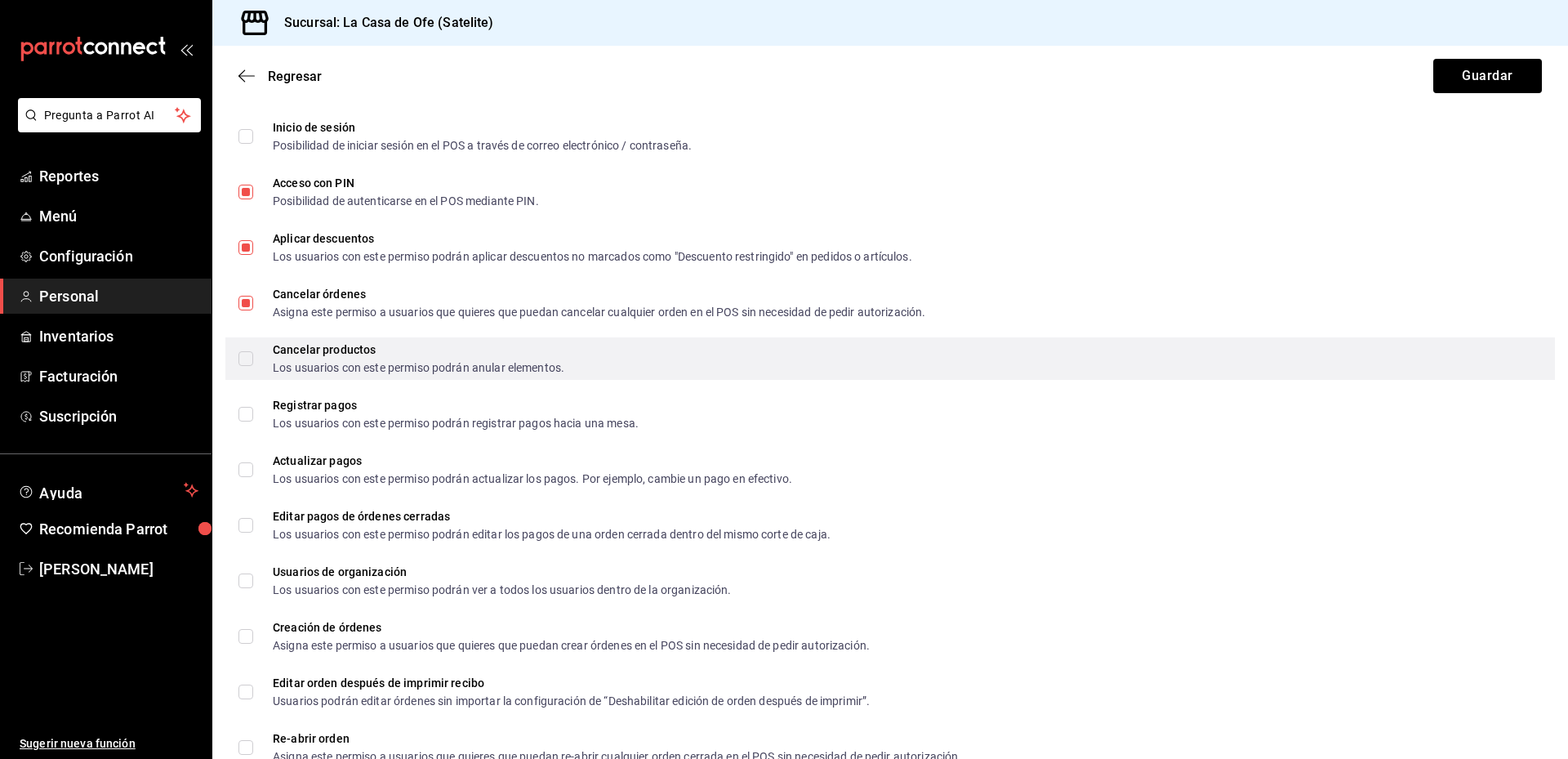
click at [241, 355] on input "Cancelar productos Los usuarios con este permiso podrán anular elementos." at bounding box center [245, 358] width 14 height 14
checkbox input "true"
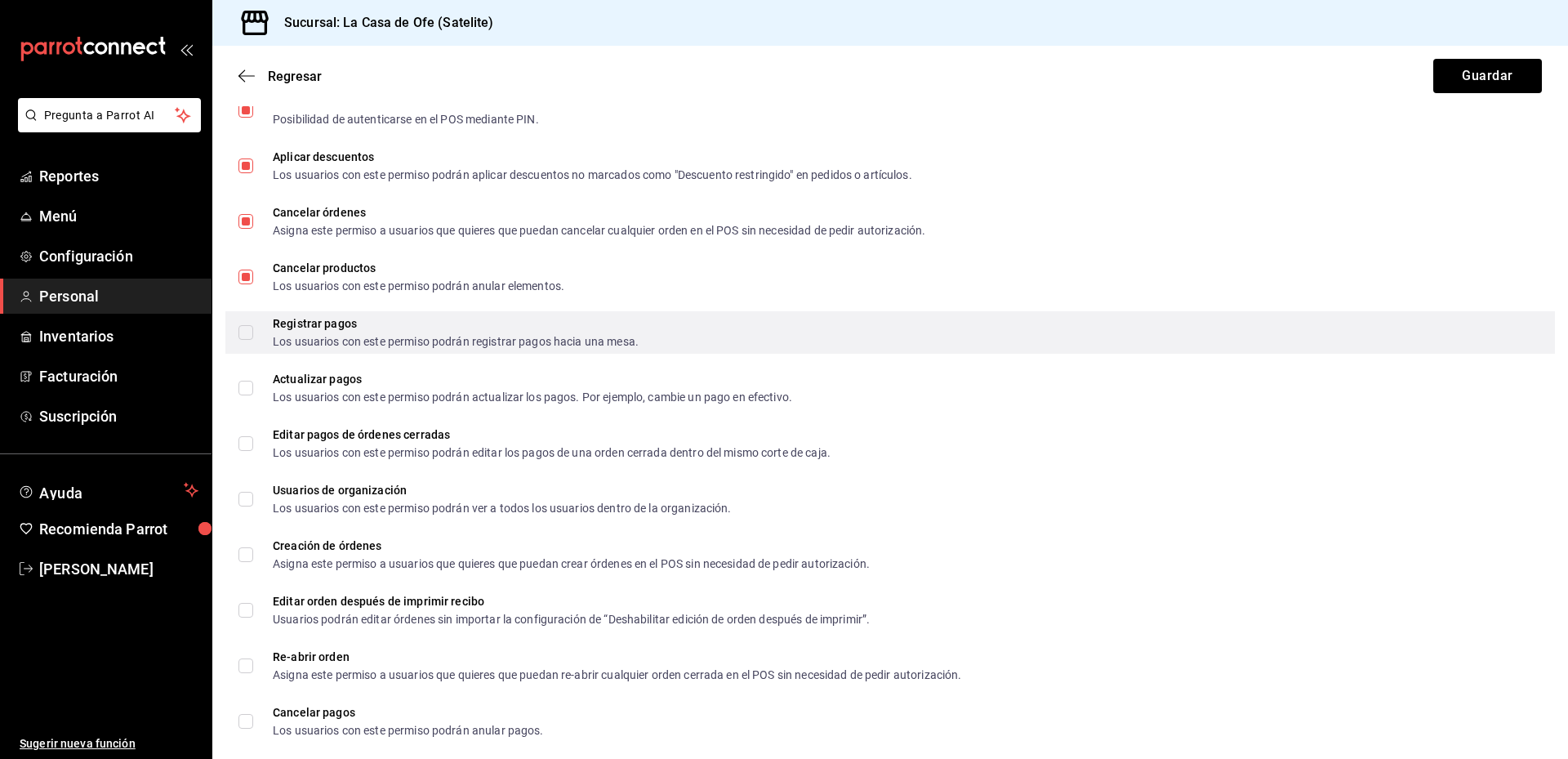
click at [246, 337] on input "Registrar pagos Los usuarios con este permiso podrán registrar pagos hacia una …" at bounding box center [245, 332] width 14 height 14
checkbox input "true"
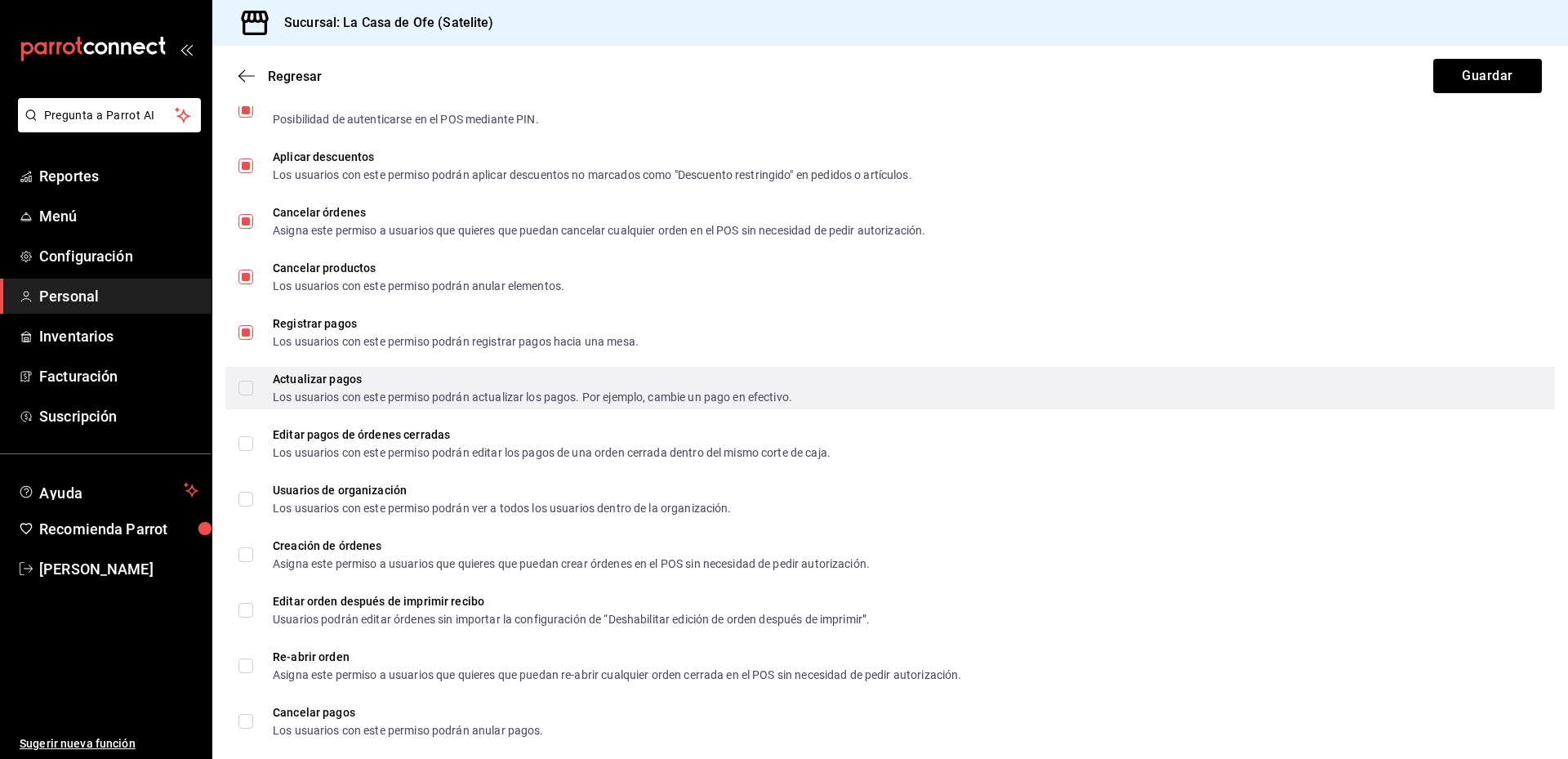
click at [247, 390] on input "Actualizar pagos Los usuarios con este permiso podrán actualizar los pagos. Por…" at bounding box center [245, 387] width 14 height 14
checkbox input "true"
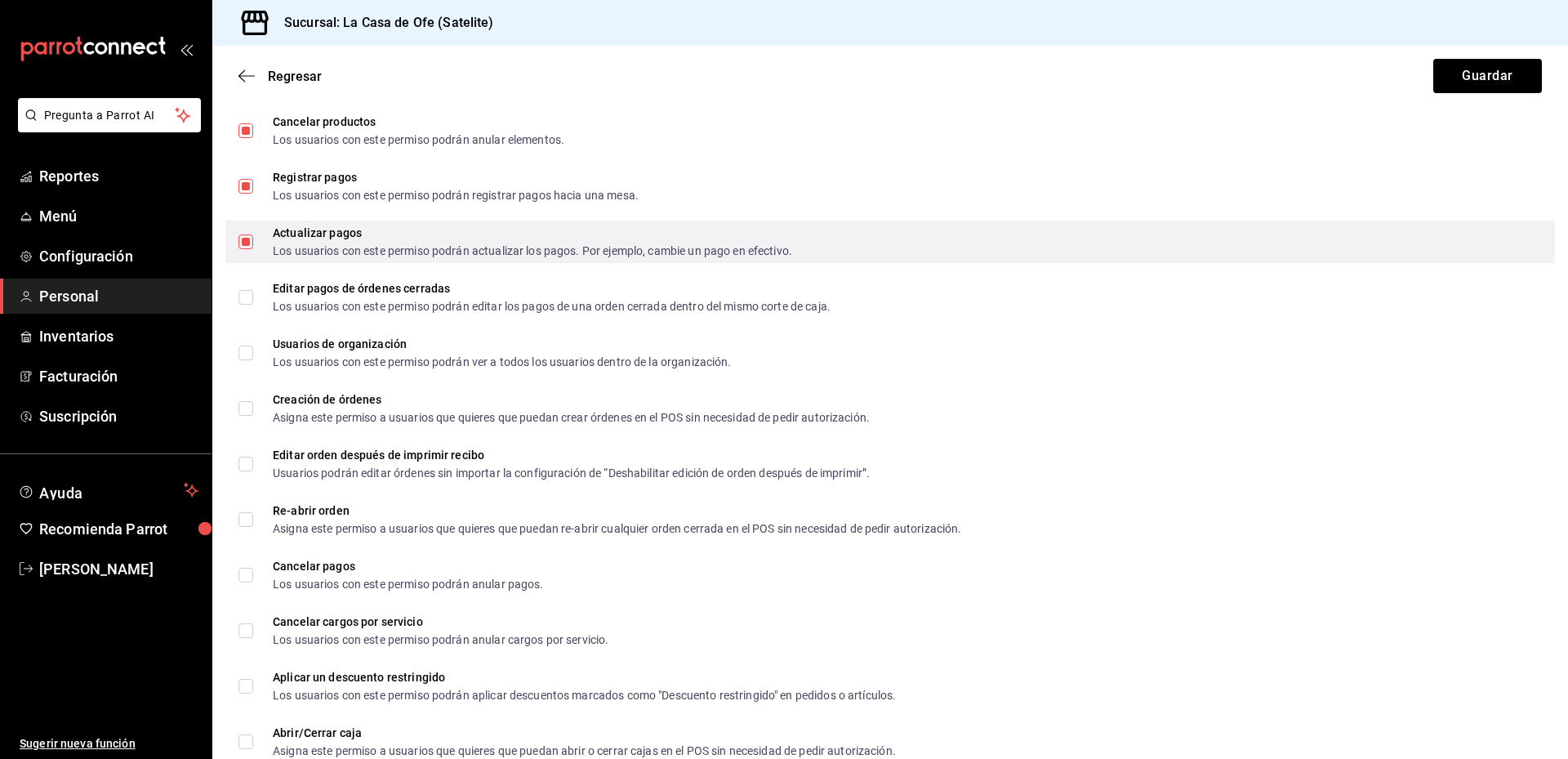
scroll to position [653, 0]
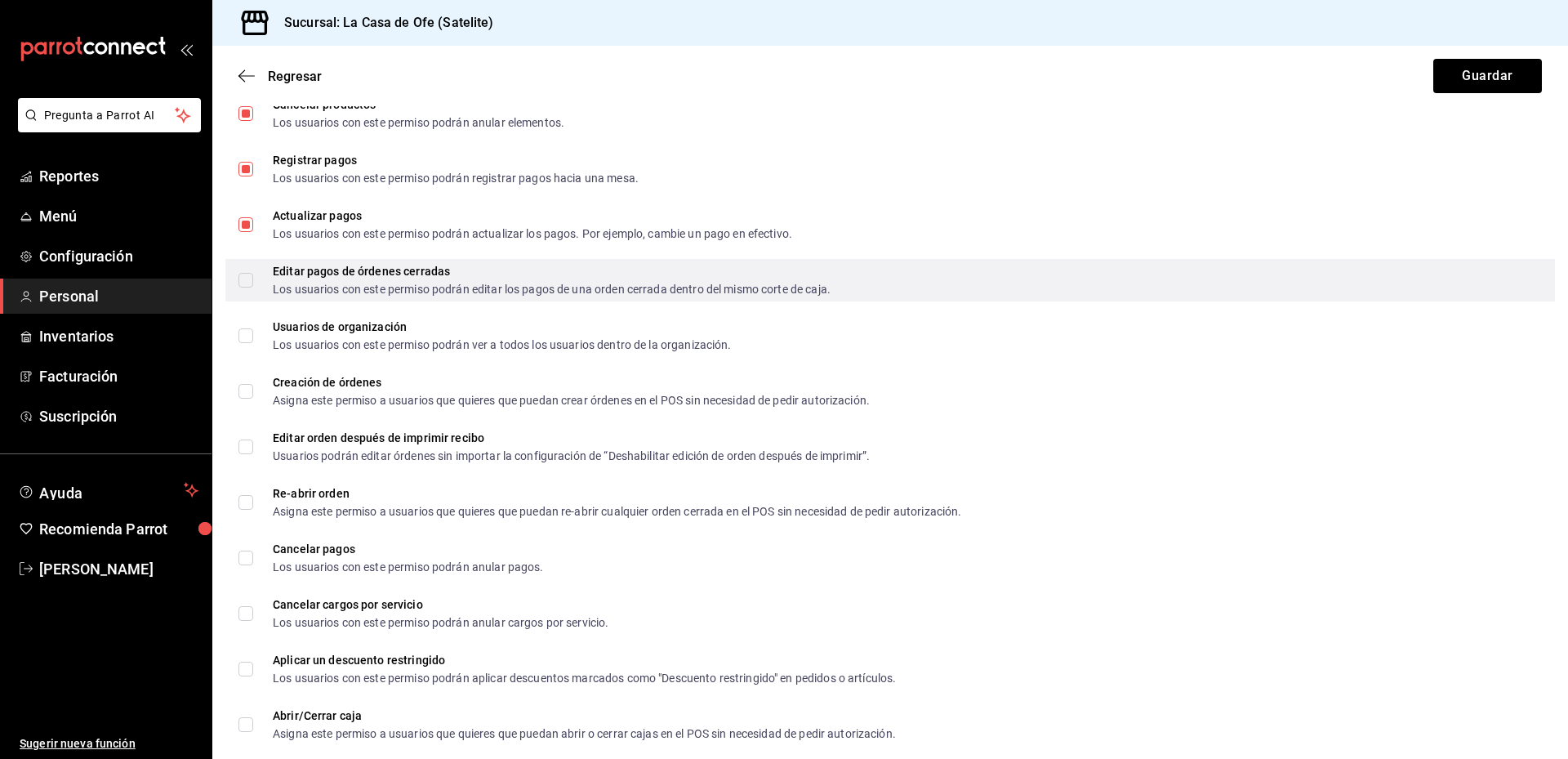
click at [246, 282] on input "Editar pagos de órdenes cerradas Los usuarios con este permiso podrán editar lo…" at bounding box center [245, 279] width 14 height 14
checkbox input "true"
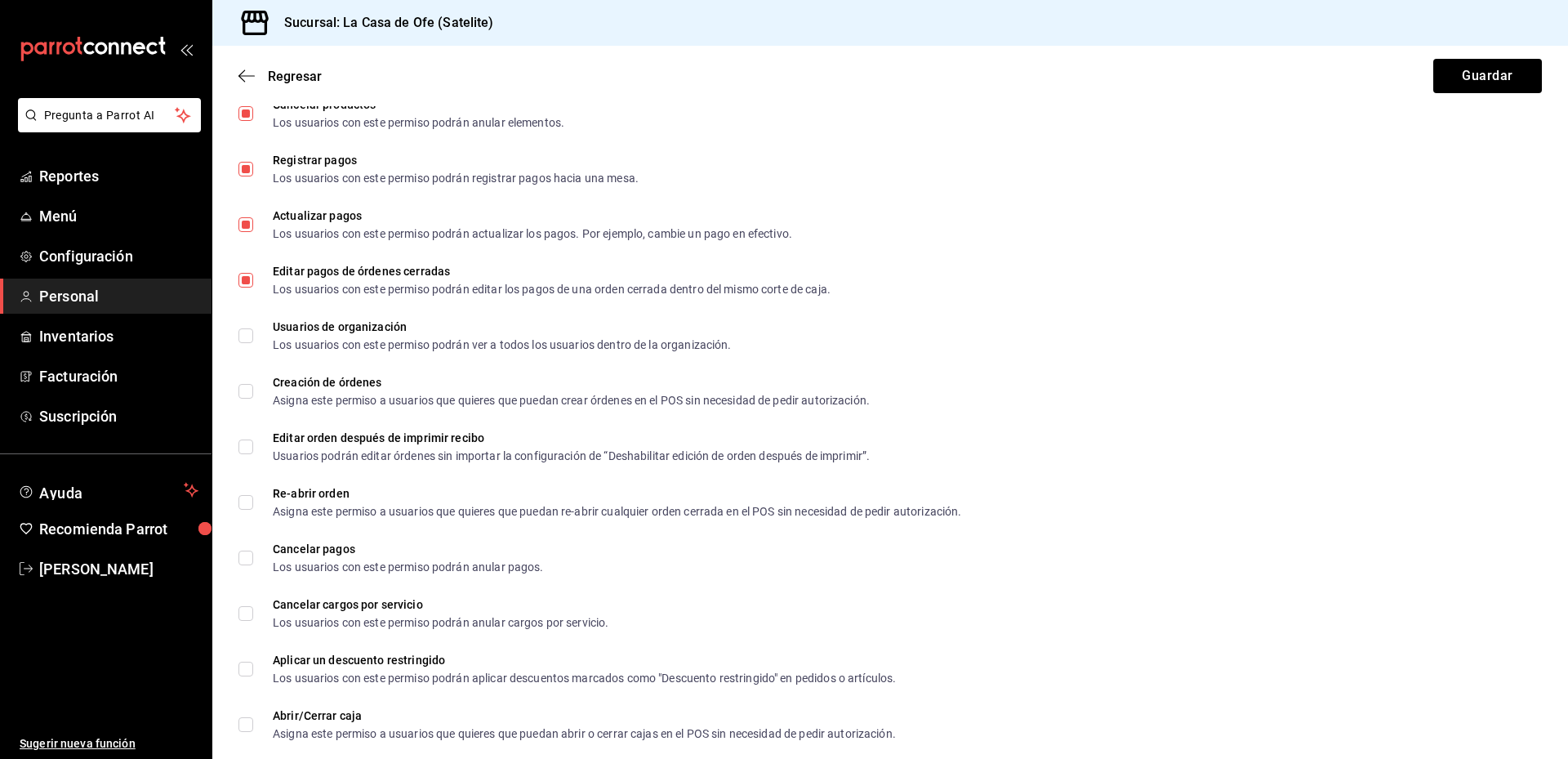
scroll to position [735, 0]
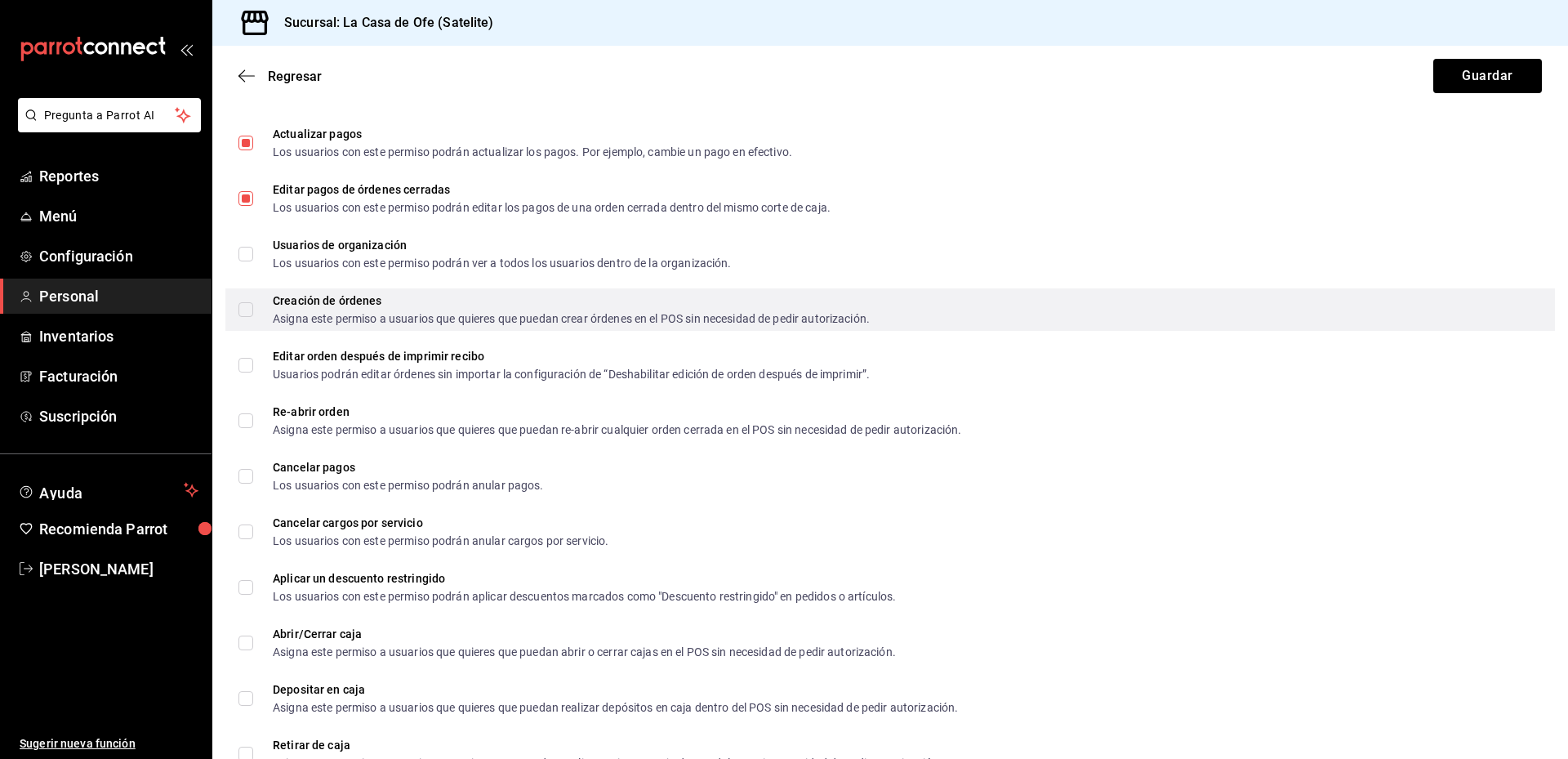
click at [250, 307] on input "Creación de órdenes Asigna este permiso a usuarios que quieres que puedan crear…" at bounding box center [245, 309] width 14 height 14
checkbox input "true"
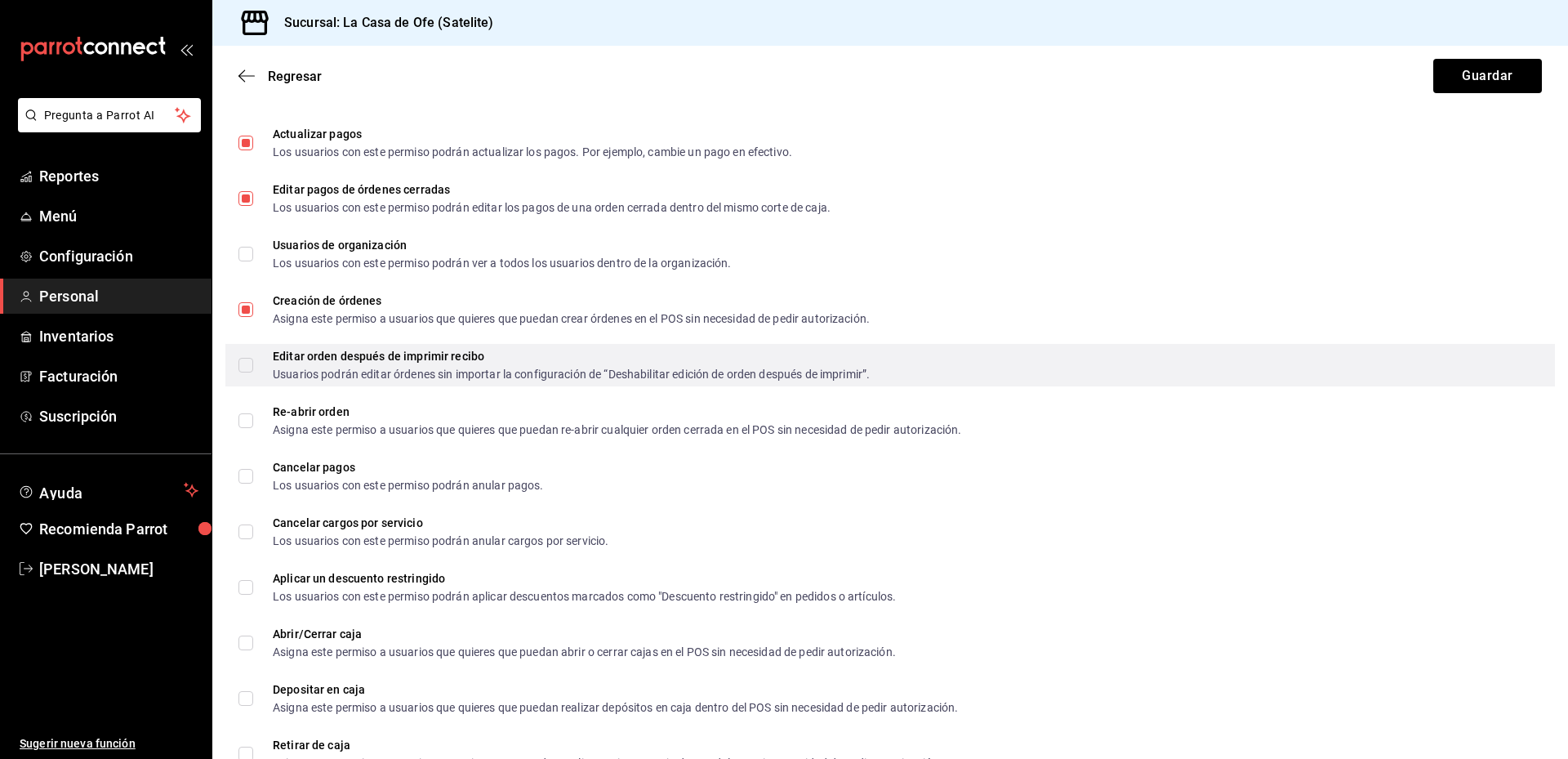
click at [241, 369] on input "Editar orden después de imprimir recibo Usuarios podrán editar órdenes sin impo…" at bounding box center [245, 364] width 14 height 14
checkbox input "true"
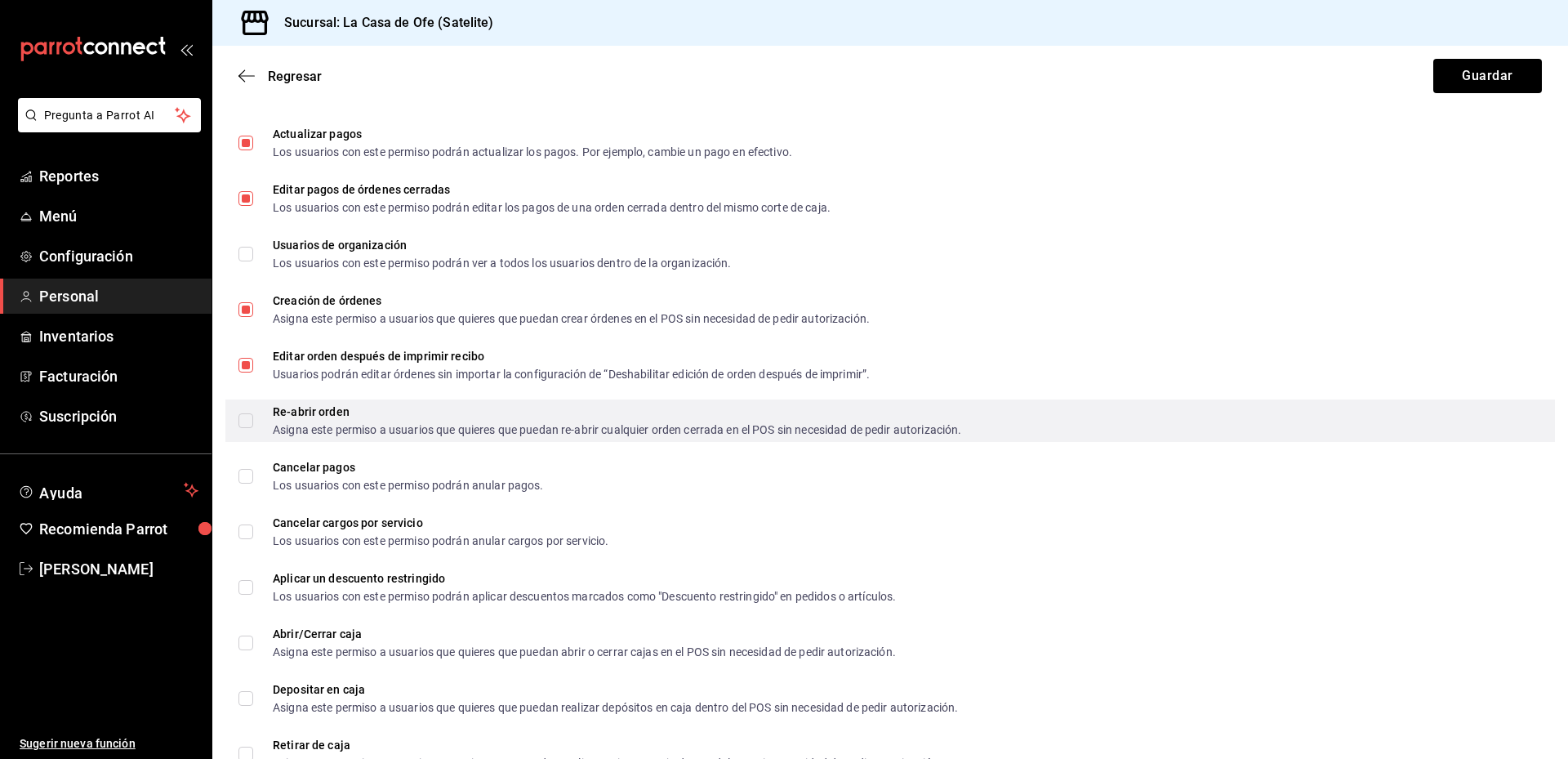
click at [250, 419] on input "Re-abrir orden Asigna este permiso a usuarios que quieres que puedan re-abrir c…" at bounding box center [245, 420] width 14 height 14
checkbox input "true"
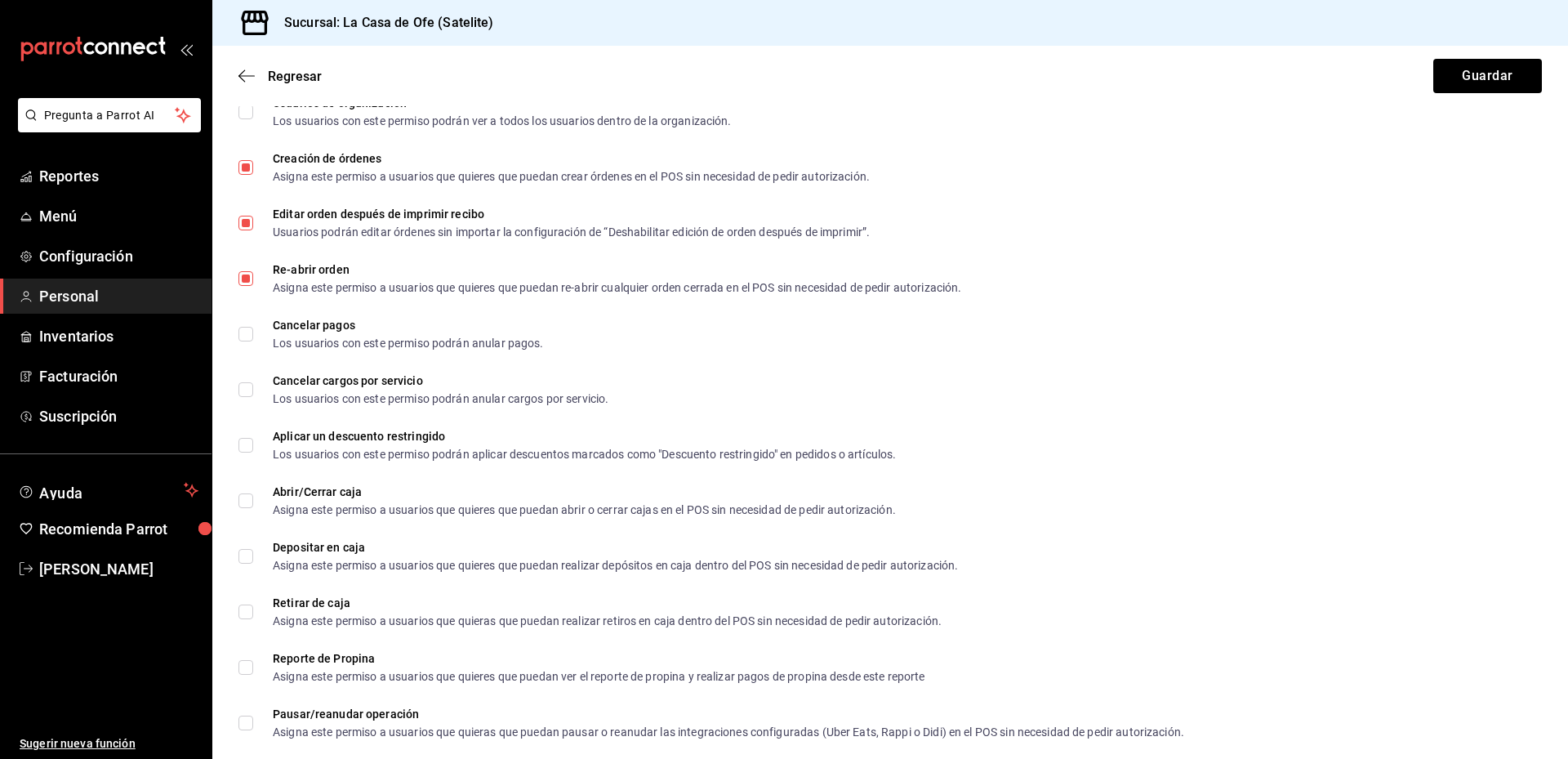
scroll to position [898, 0]
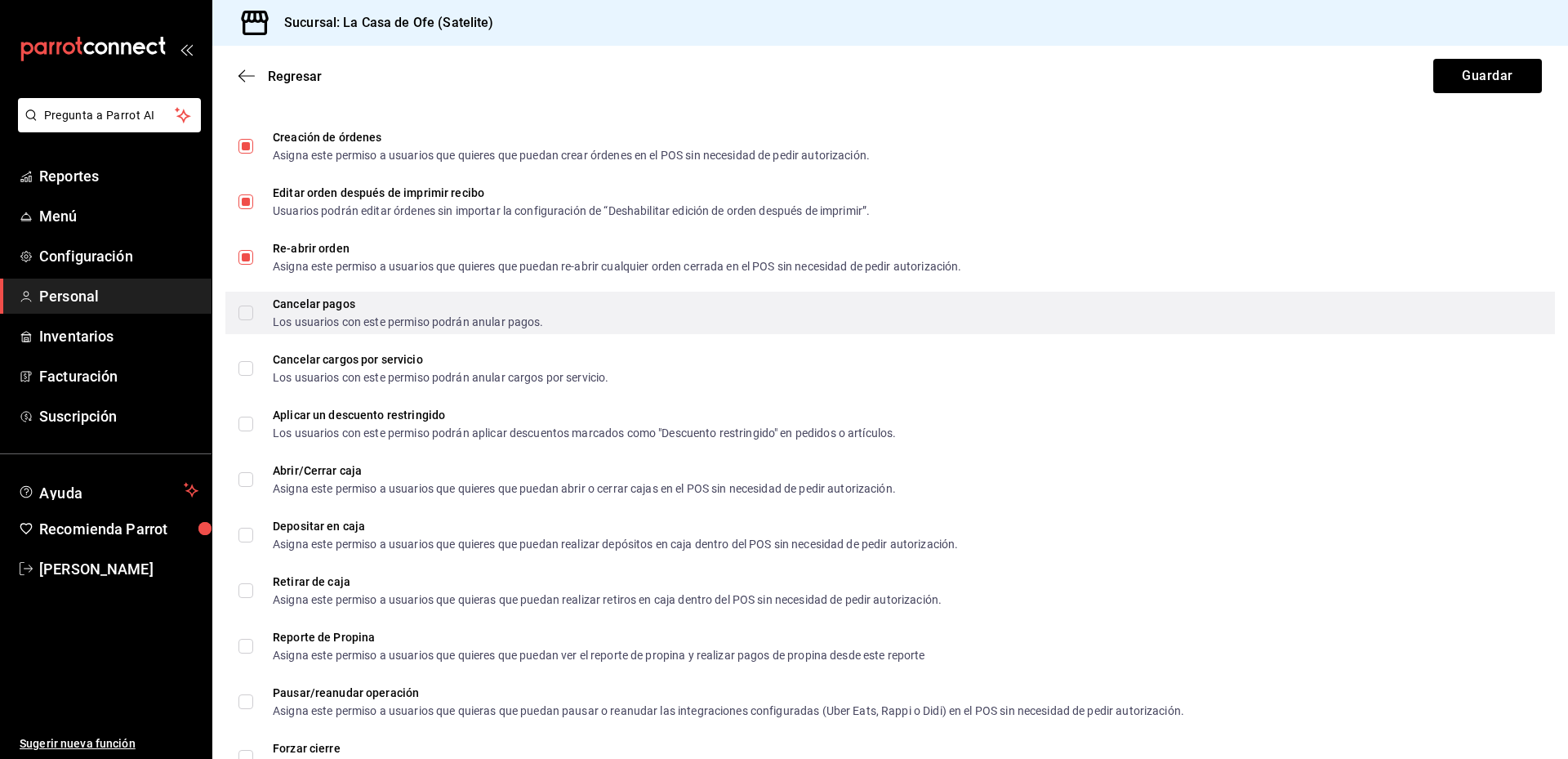
click at [246, 315] on input "Cancelar pagos Los usuarios con este permiso podrán anular pagos." at bounding box center [245, 312] width 14 height 14
checkbox input "true"
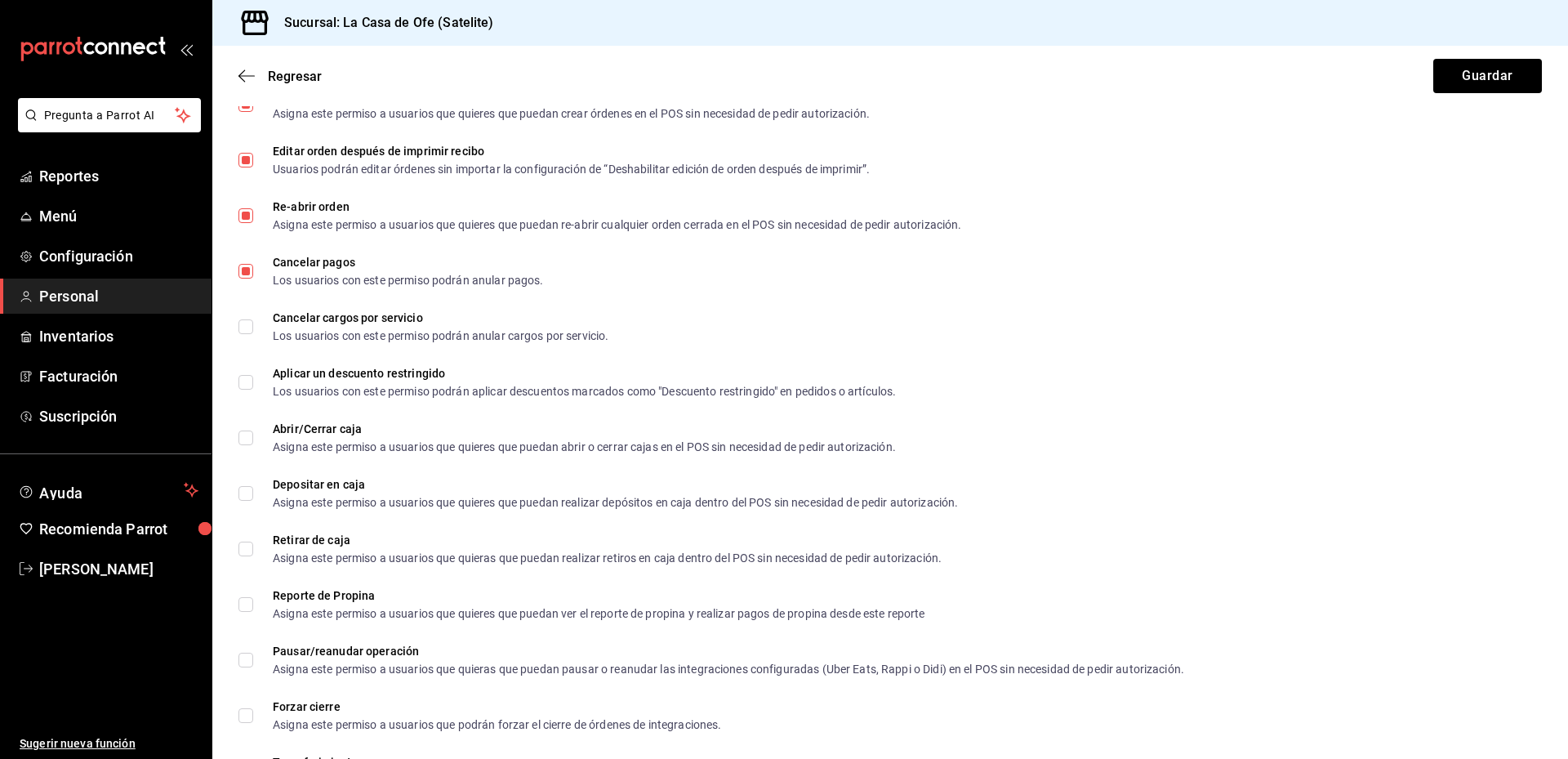
scroll to position [980, 0]
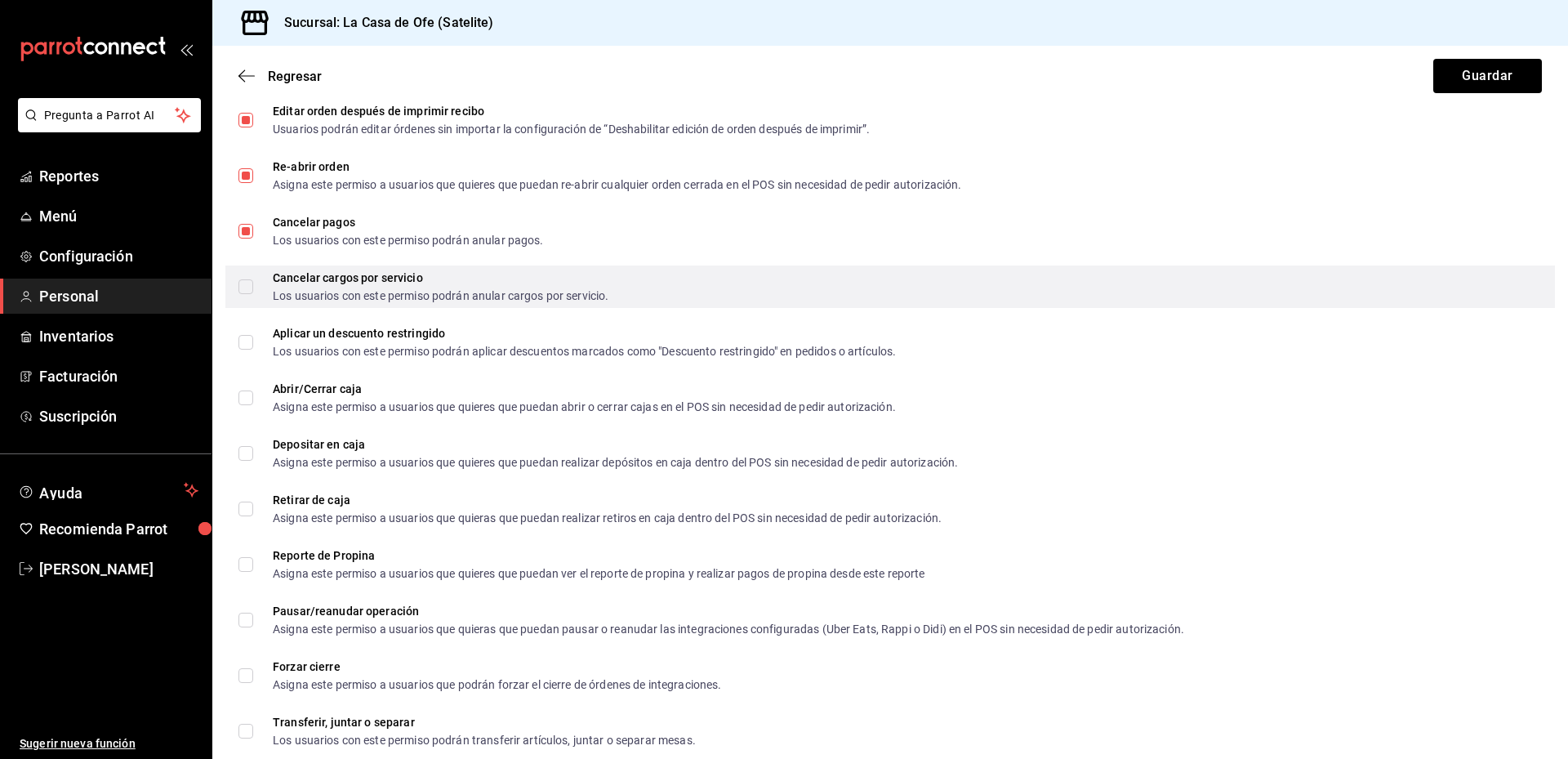
click at [236, 283] on div "Cancelar cargos por servicio Los usuarios con este permiso podrán anular cargos…" at bounding box center [889, 286] width 1330 height 43
checkbox input "true"
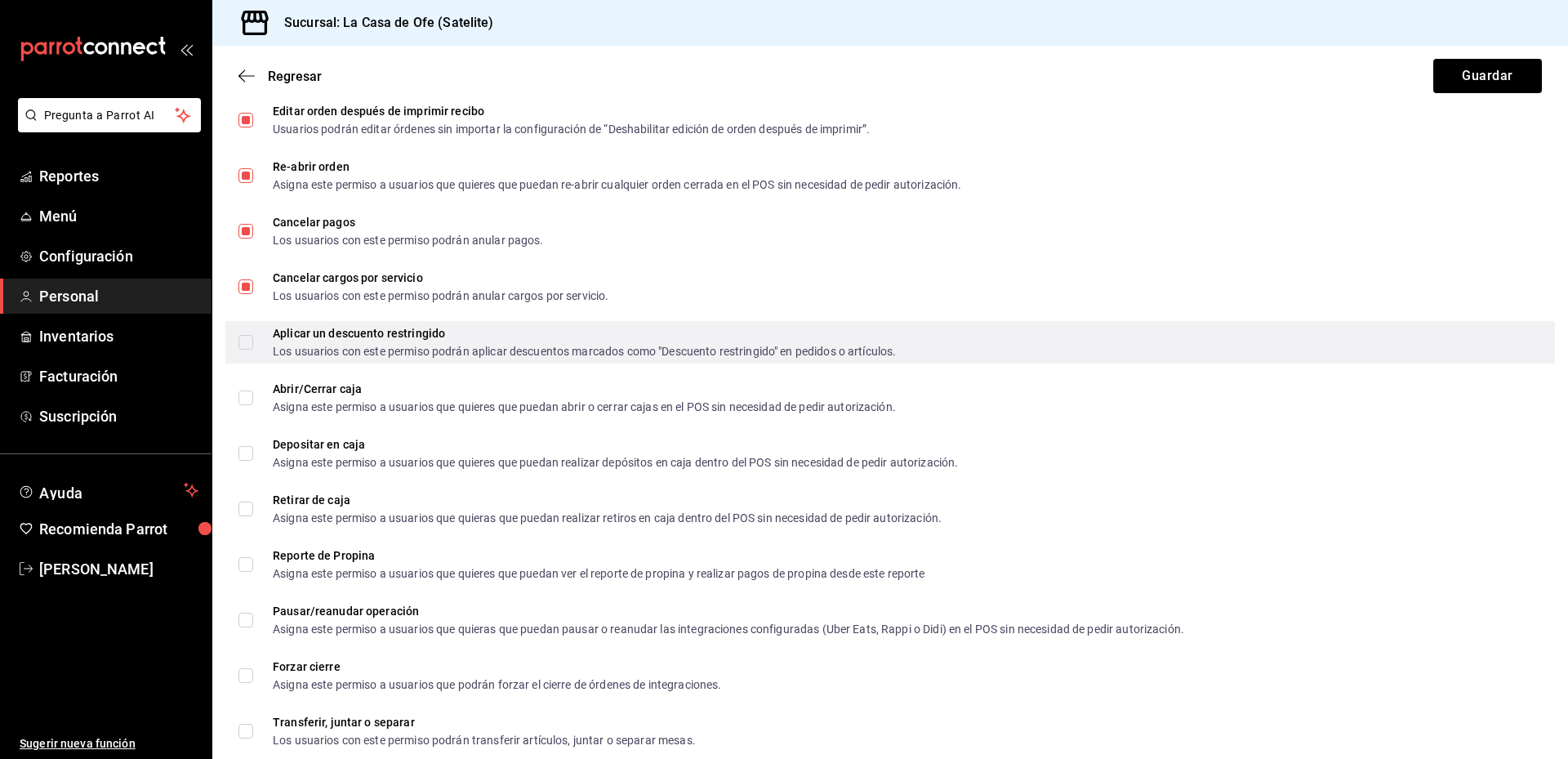
click at [242, 345] on input "Aplicar un descuento restringido Los usuarios con este permiso podrán aplicar d…" at bounding box center [245, 341] width 14 height 14
checkbox input "true"
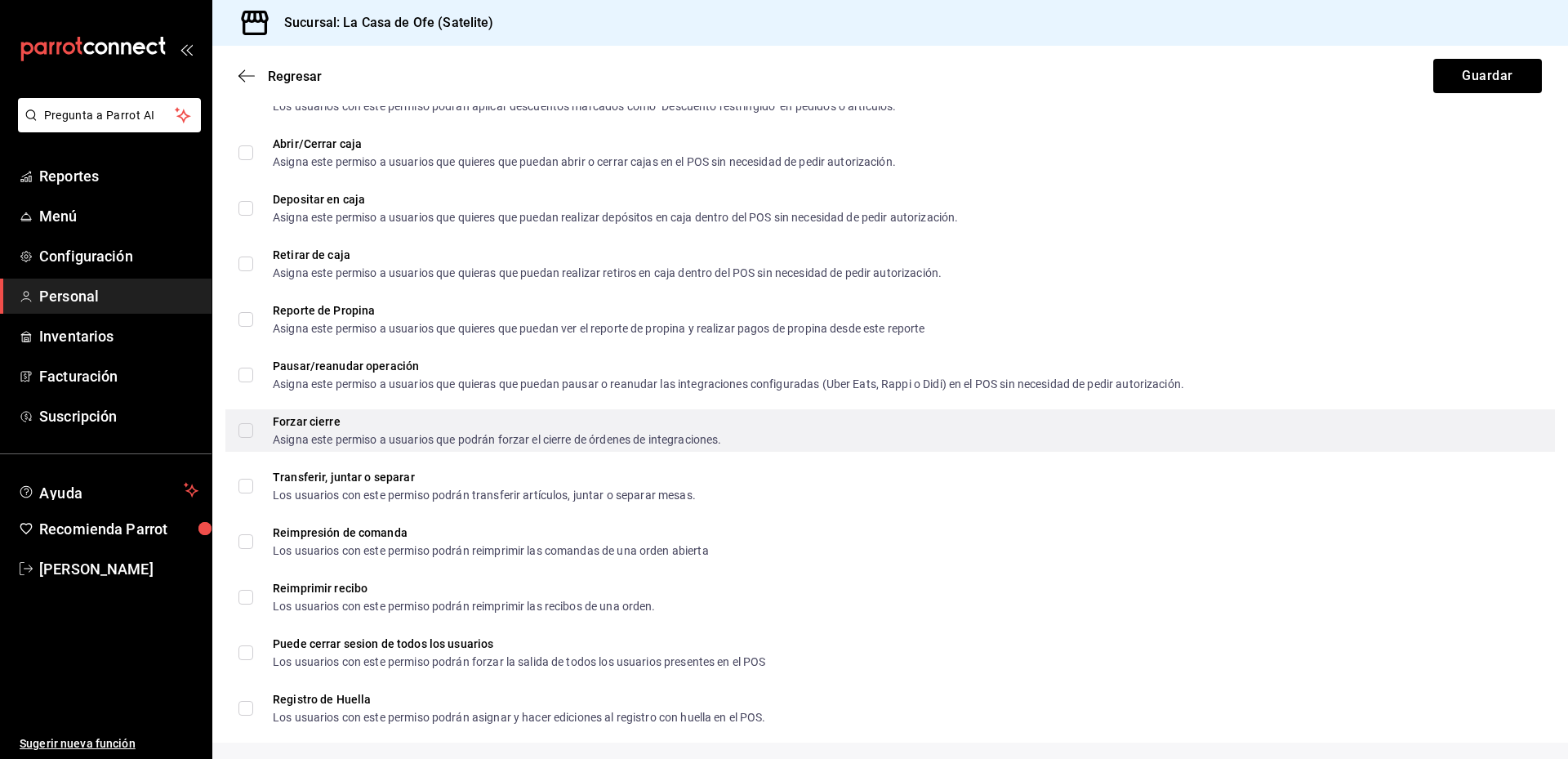
scroll to position [1307, 0]
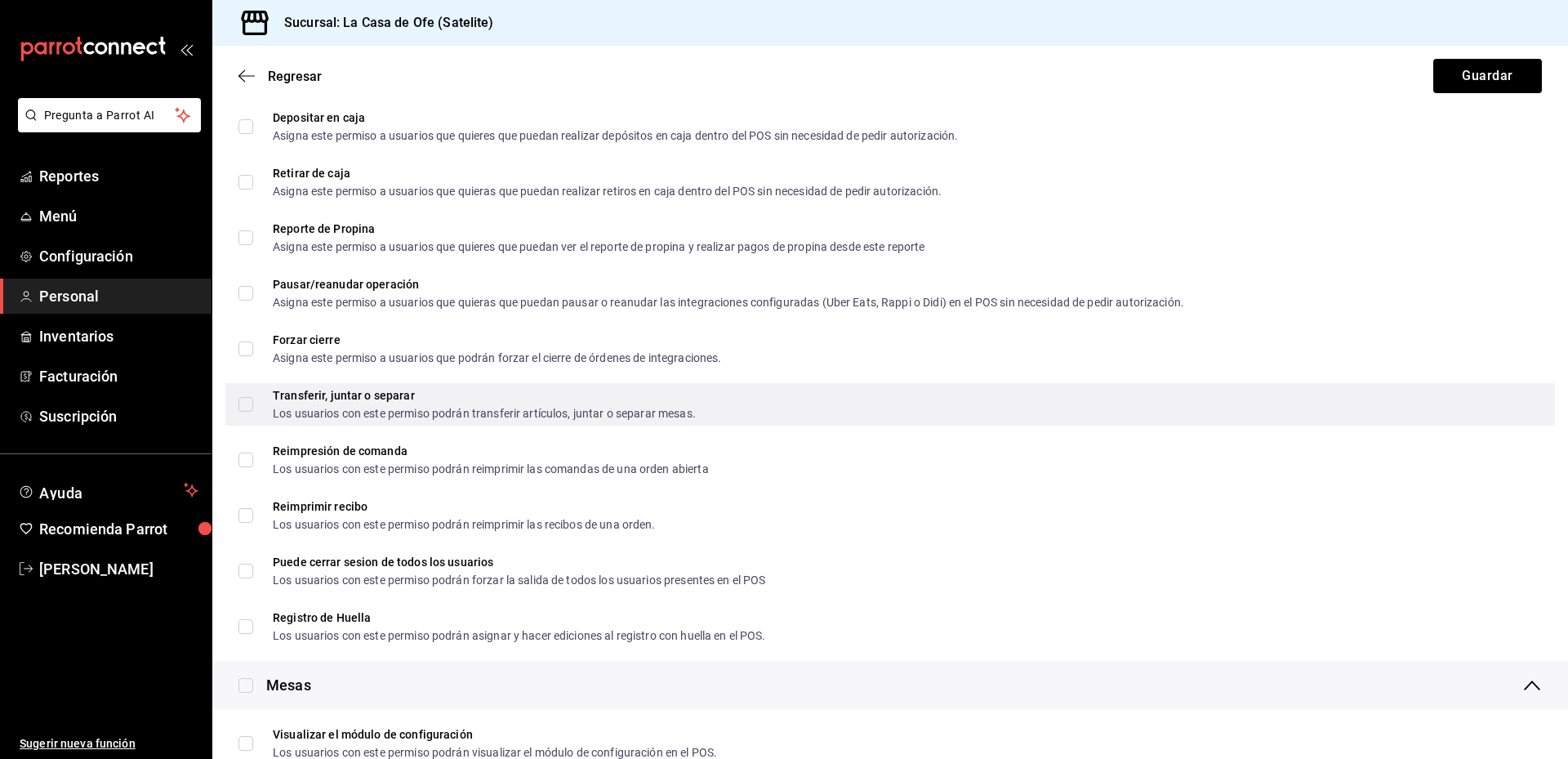
click at [252, 407] on input "Transferir, juntar o separar Los usuarios con este permiso podrán transferir ar…" at bounding box center [245, 403] width 14 height 14
checkbox input "true"
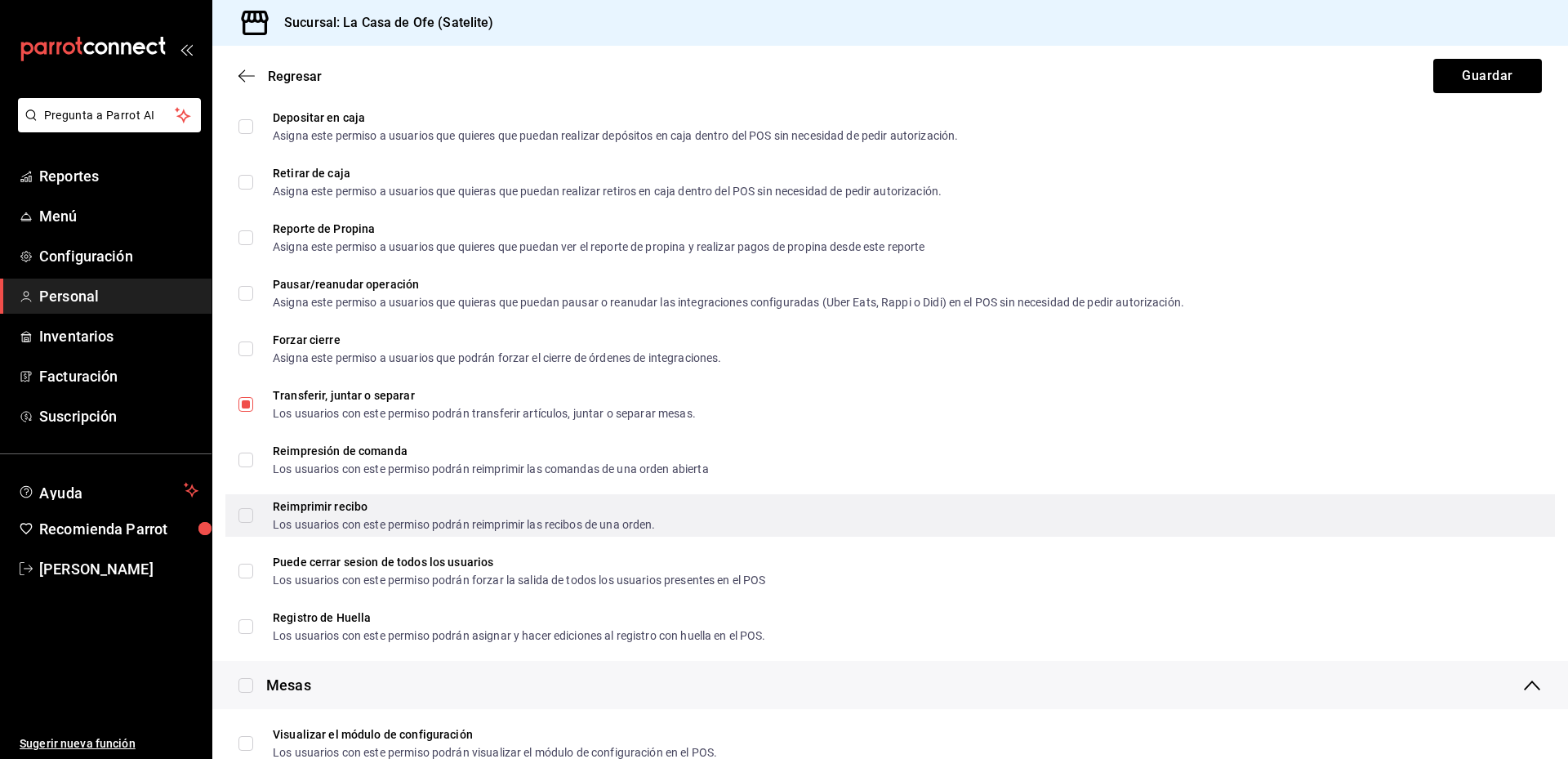
scroll to position [1388, 0]
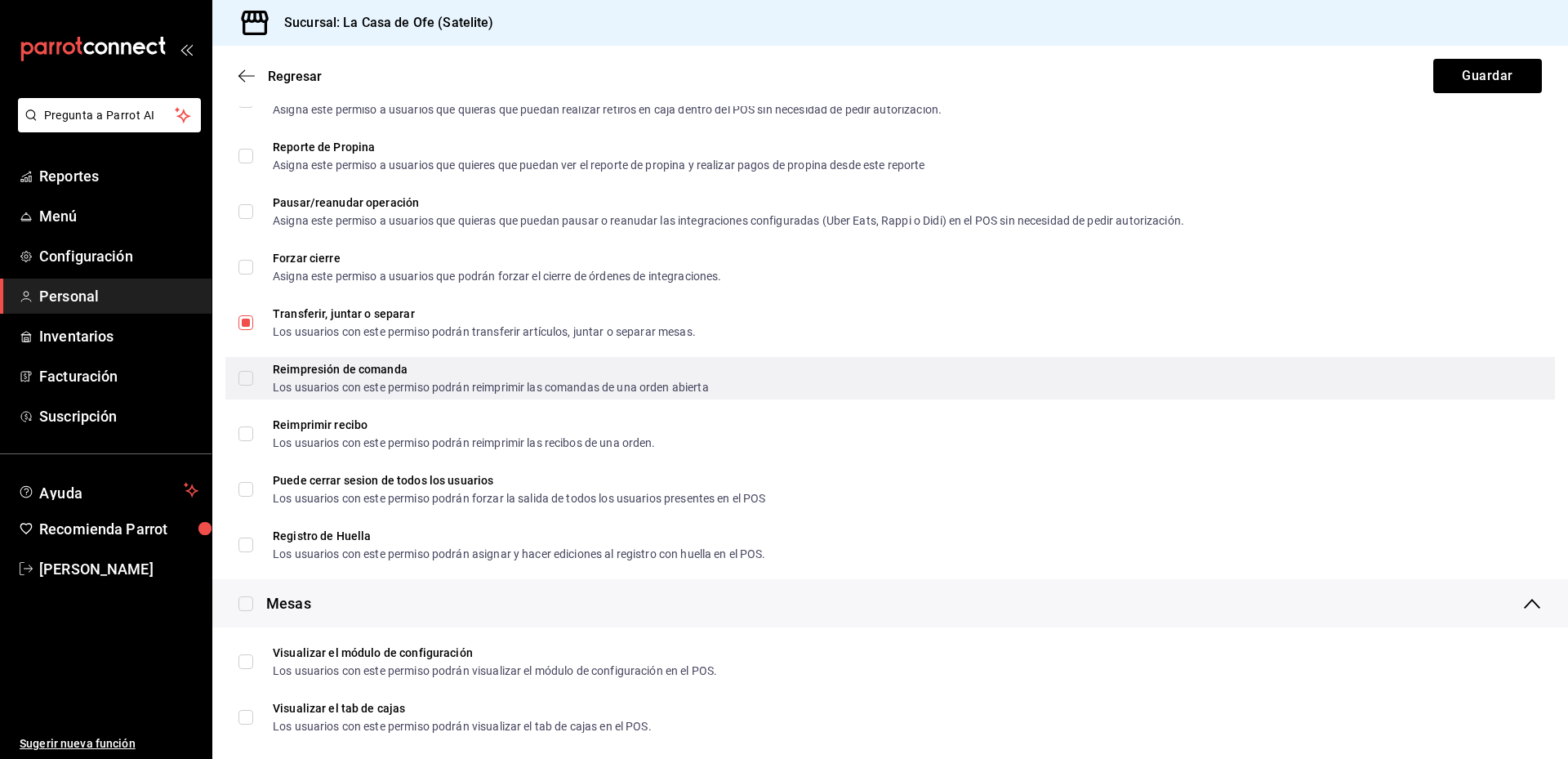
click at [255, 373] on span "Reimpresión de comanda Los usuarios con este permiso podrán reimprimir las coma…" at bounding box center [481, 378] width 456 height 30
click at [254, 373] on input "Reimpresión de comanda Los usuarios con este permiso podrán reimprimir las coma…" at bounding box center [245, 378] width 14 height 14
checkbox input "false"
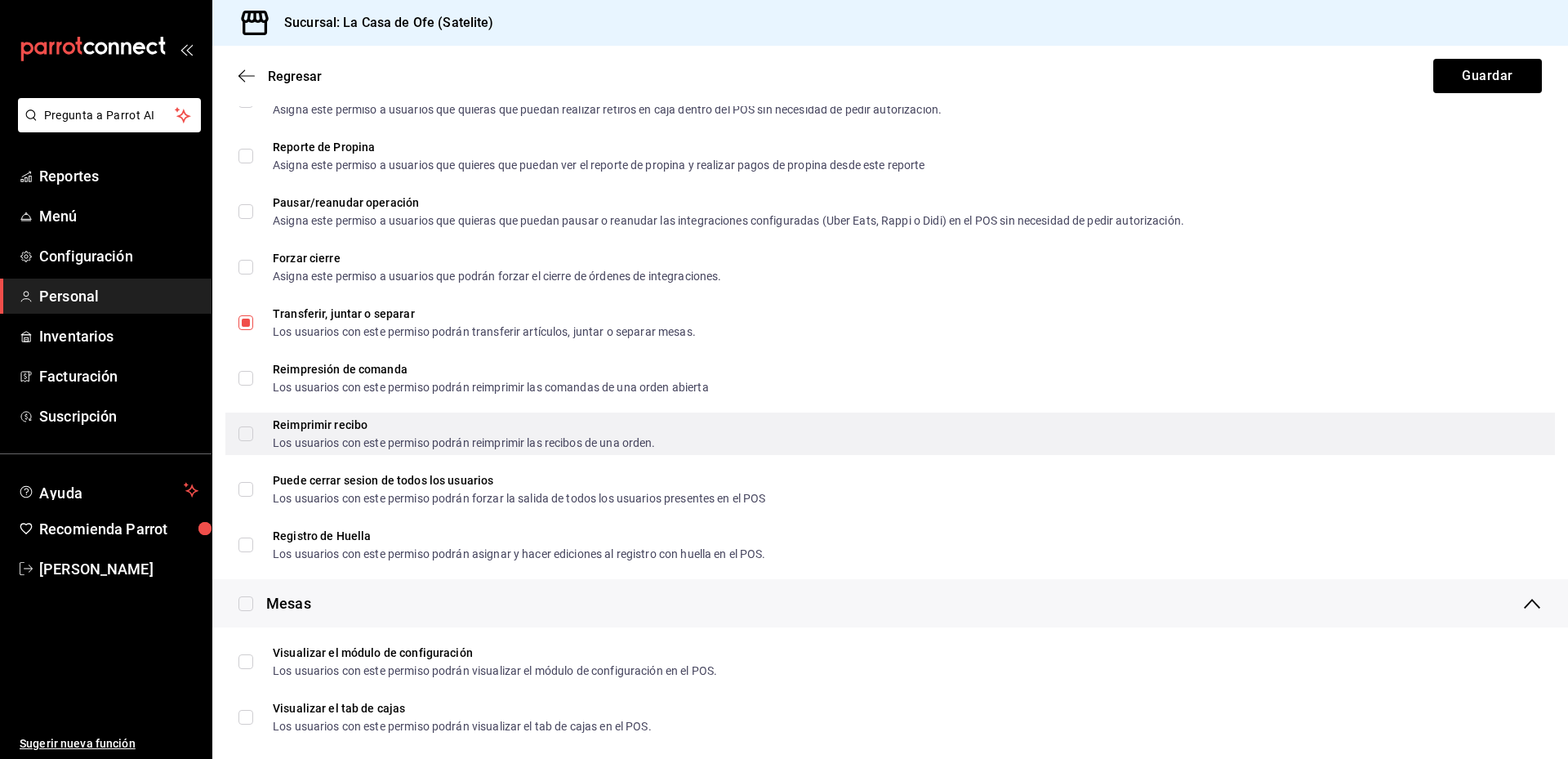
click at [242, 430] on input "Reimprimir recibo Los usuarios con este permiso podrán reimprimir las recibos d…" at bounding box center [245, 433] width 14 height 14
checkbox input "true"
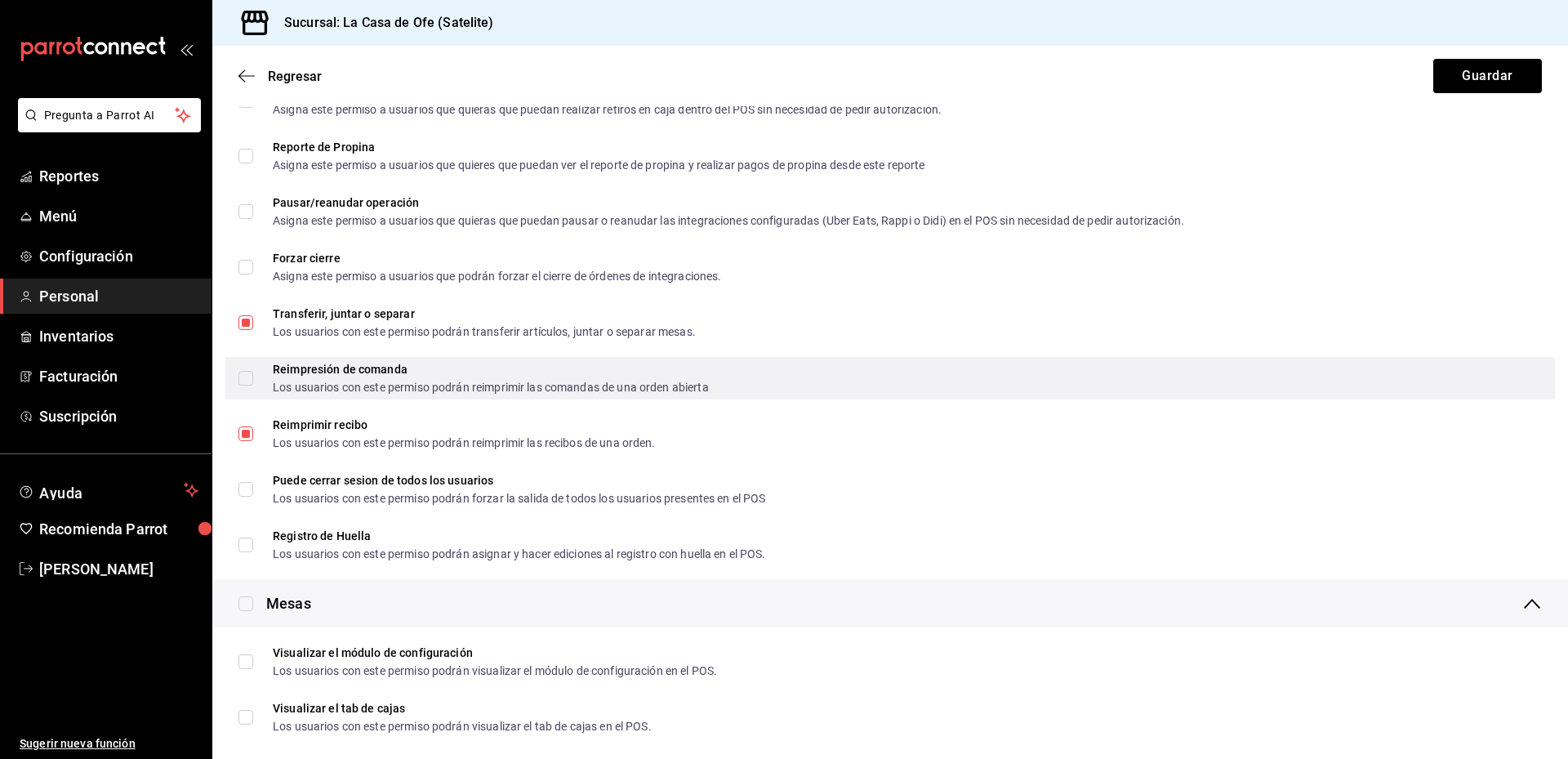
click at [242, 378] on input "Reimpresión de comanda Los usuarios con este permiso podrán reimprimir las coma…" at bounding box center [245, 378] width 14 height 14
checkbox input "true"
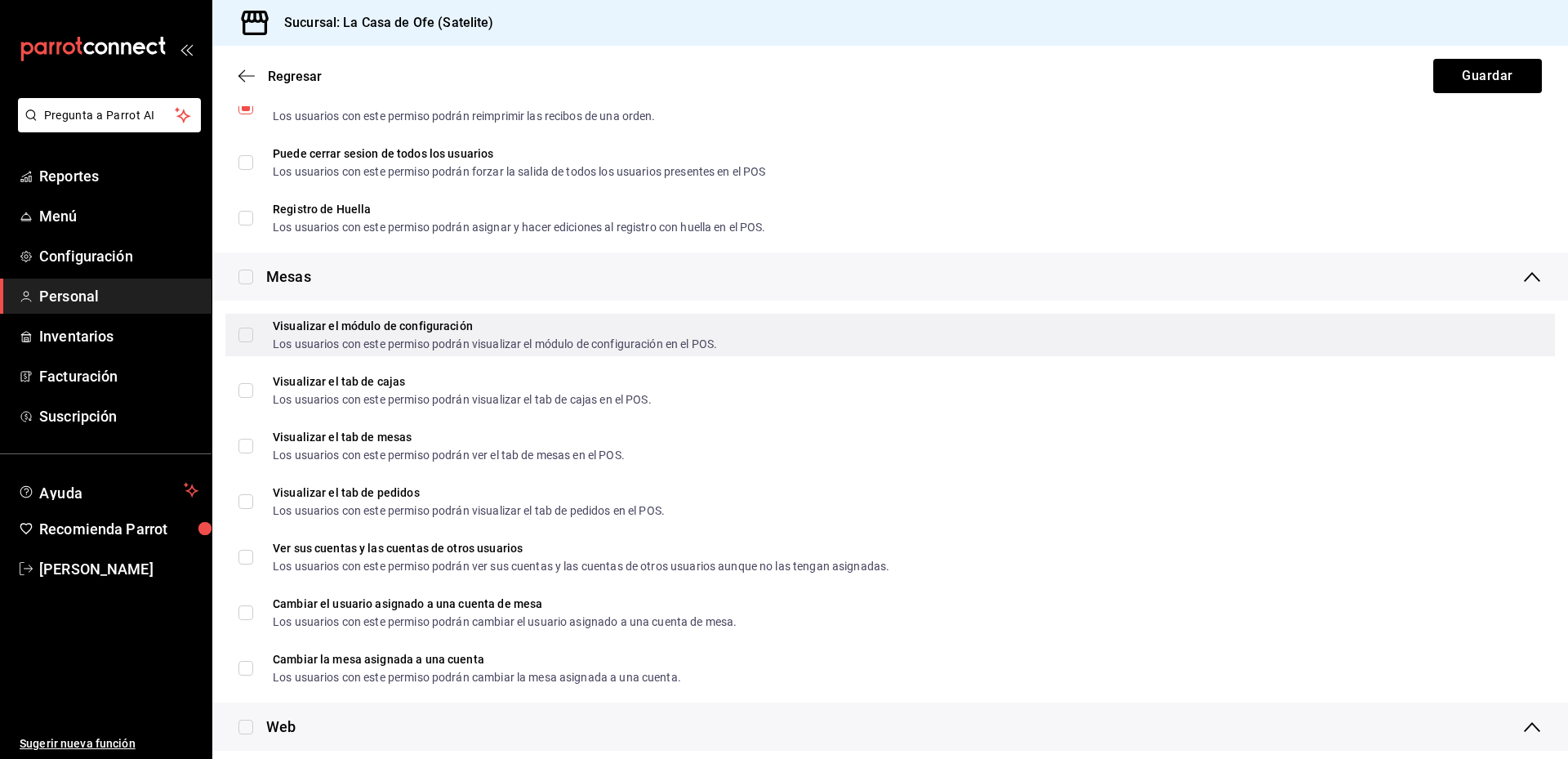
scroll to position [1797, 0]
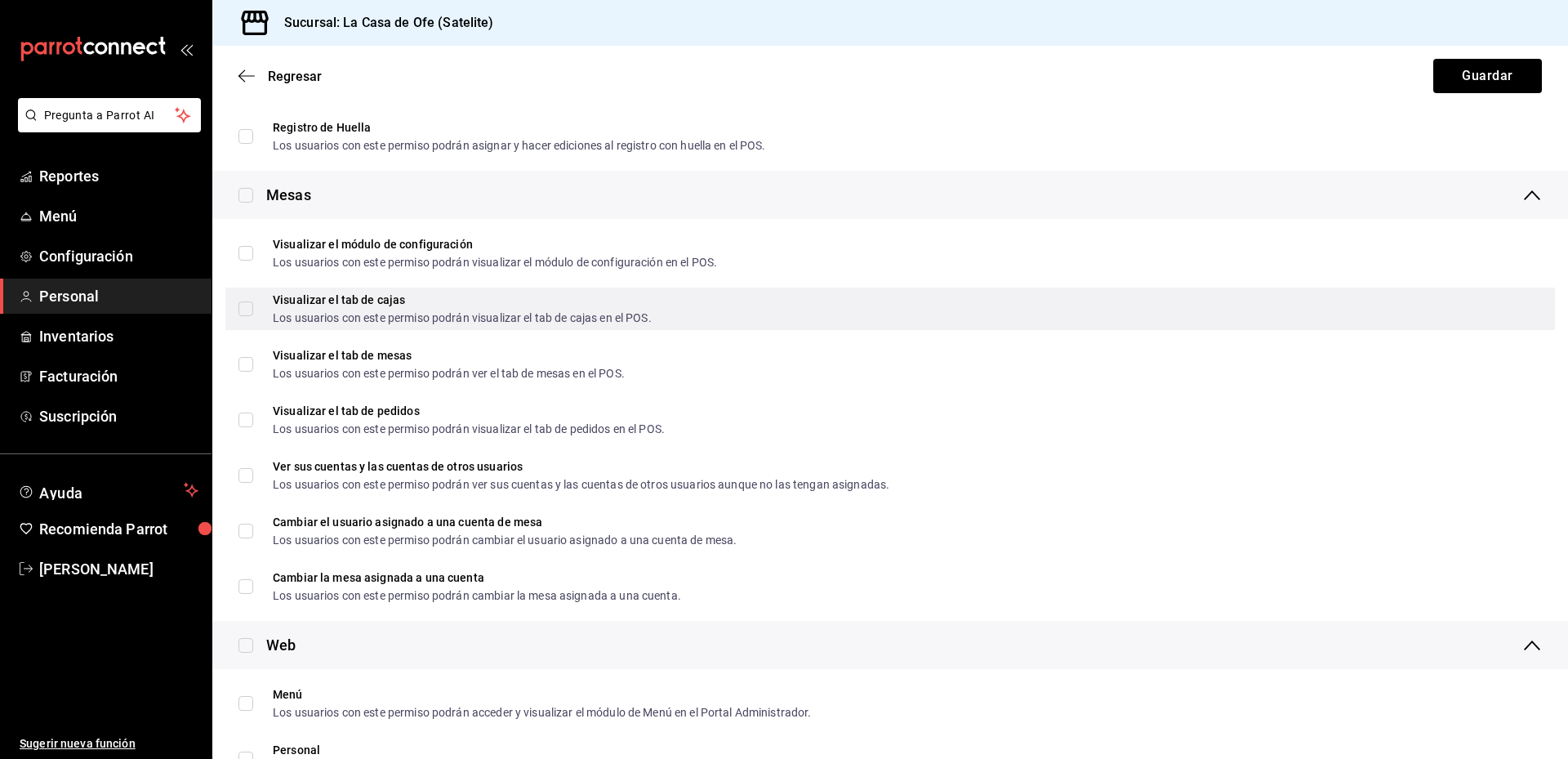
click at [242, 307] on input "Visualizar el tab de cajas Los usuarios con este permiso podrán visualizar el t…" at bounding box center [245, 308] width 14 height 14
checkbox input "true"
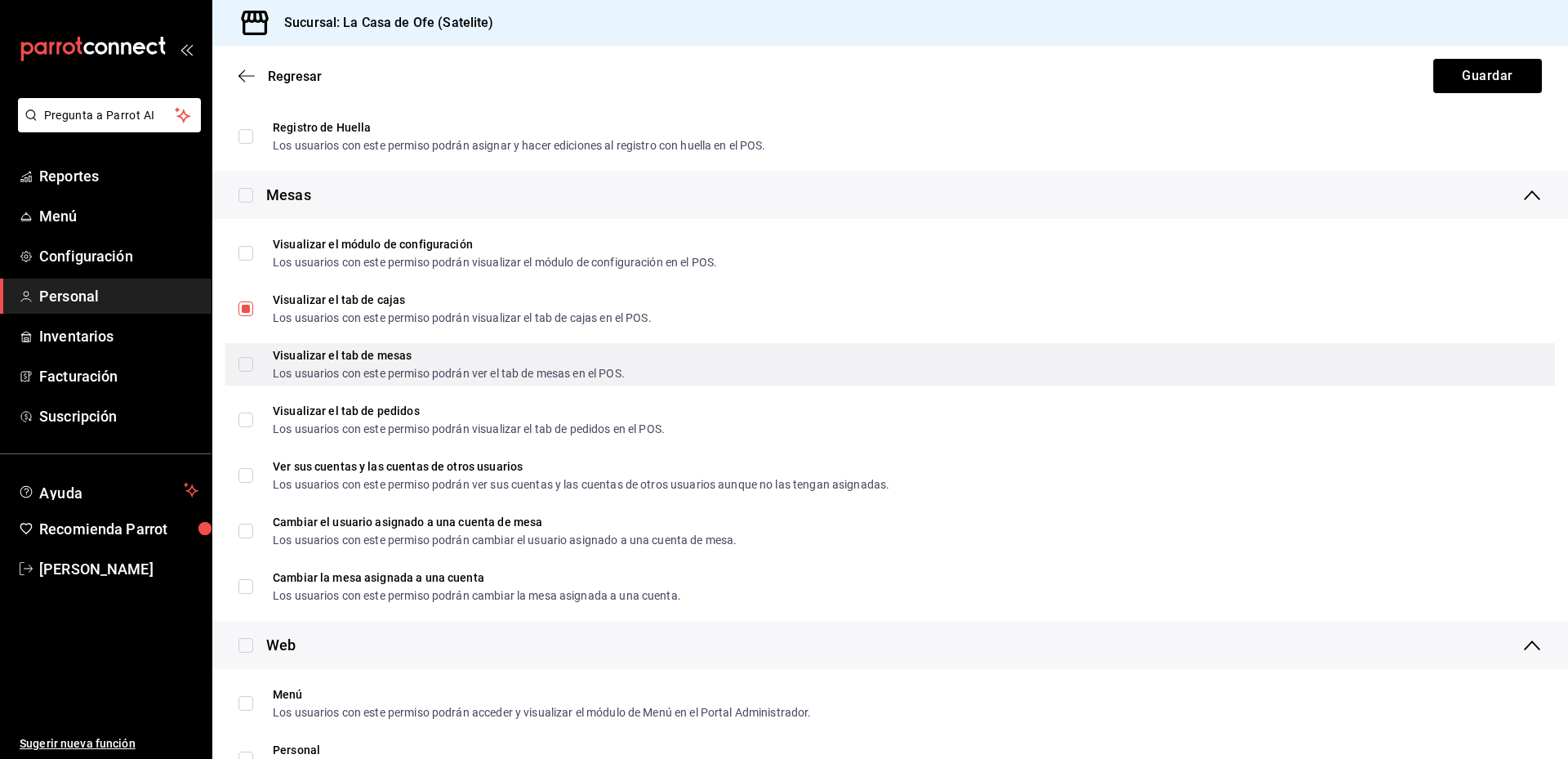
click at [245, 361] on input "Visualizar el tab de mesas Los usuarios con este permiso podrán ver el tab de m…" at bounding box center [245, 363] width 14 height 14
checkbox input "true"
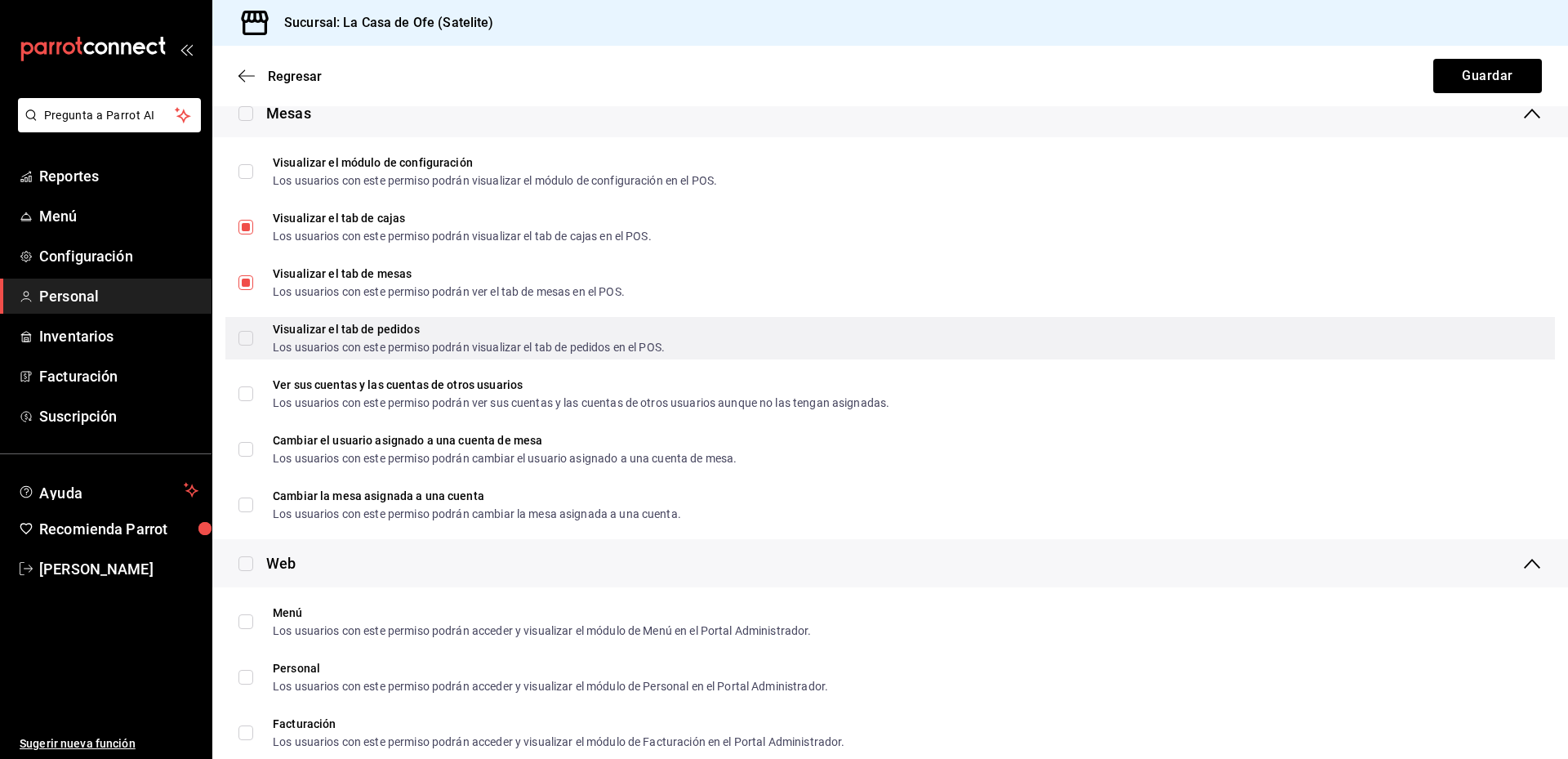
click at [248, 338] on input "Visualizar el tab de pedidos Los usuarios con este permiso podrán visualizar el…" at bounding box center [245, 338] width 14 height 14
checkbox input "true"
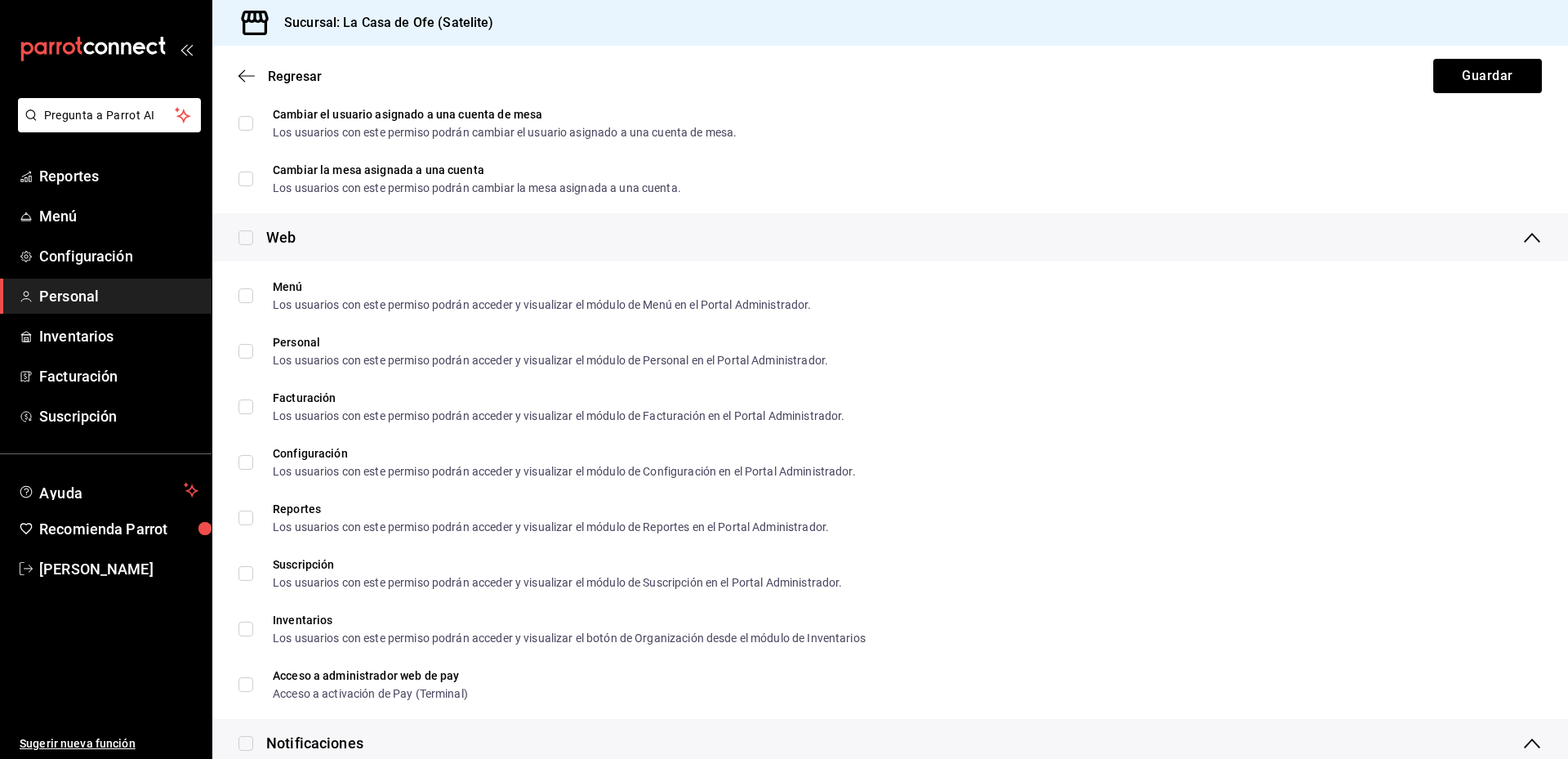
scroll to position [2205, 0]
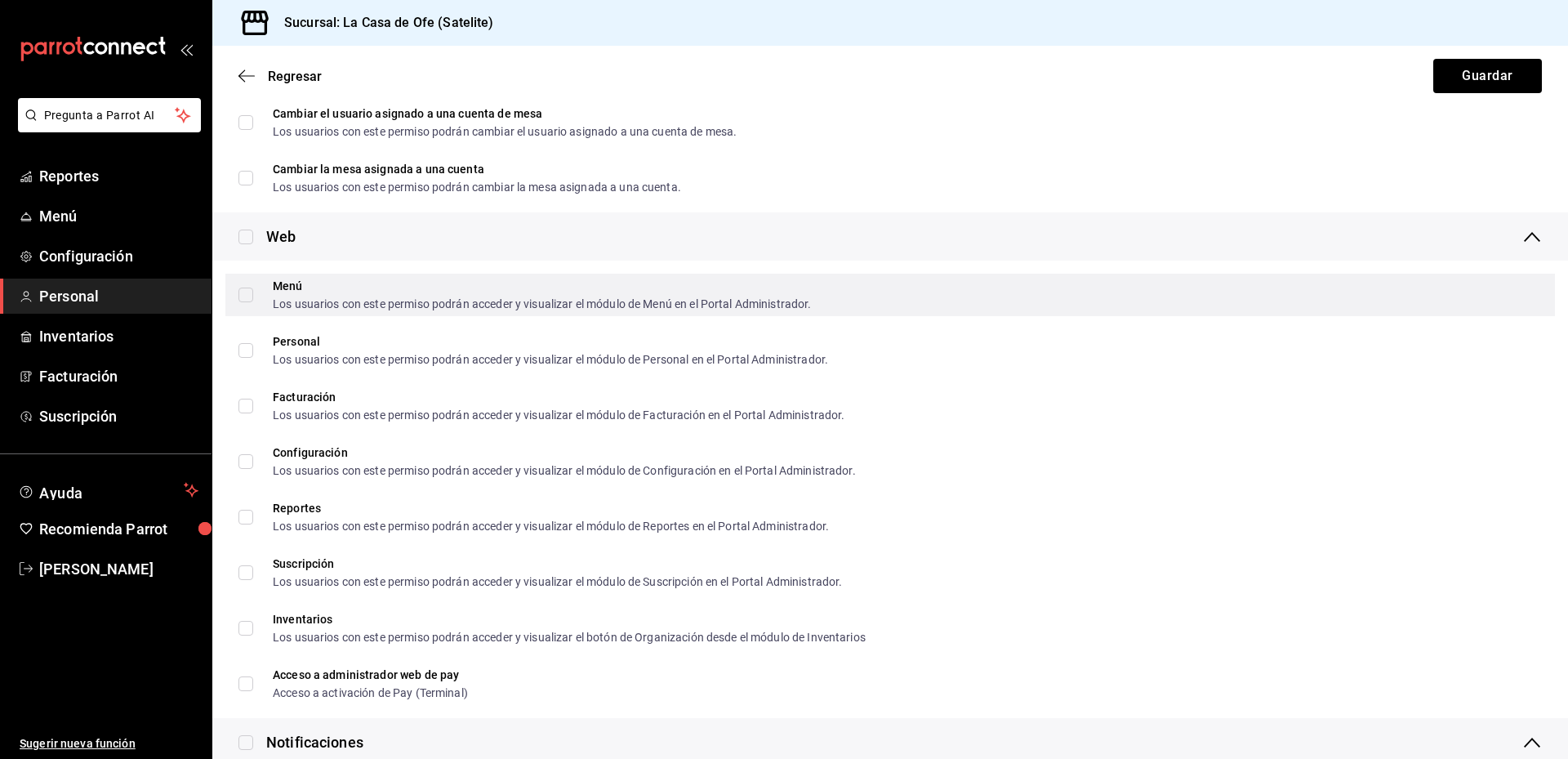
click at [246, 299] on input "Menú Los usuarios con este permiso podrán acceder y visualizar el módulo de Men…" at bounding box center [245, 295] width 14 height 14
checkbox input "true"
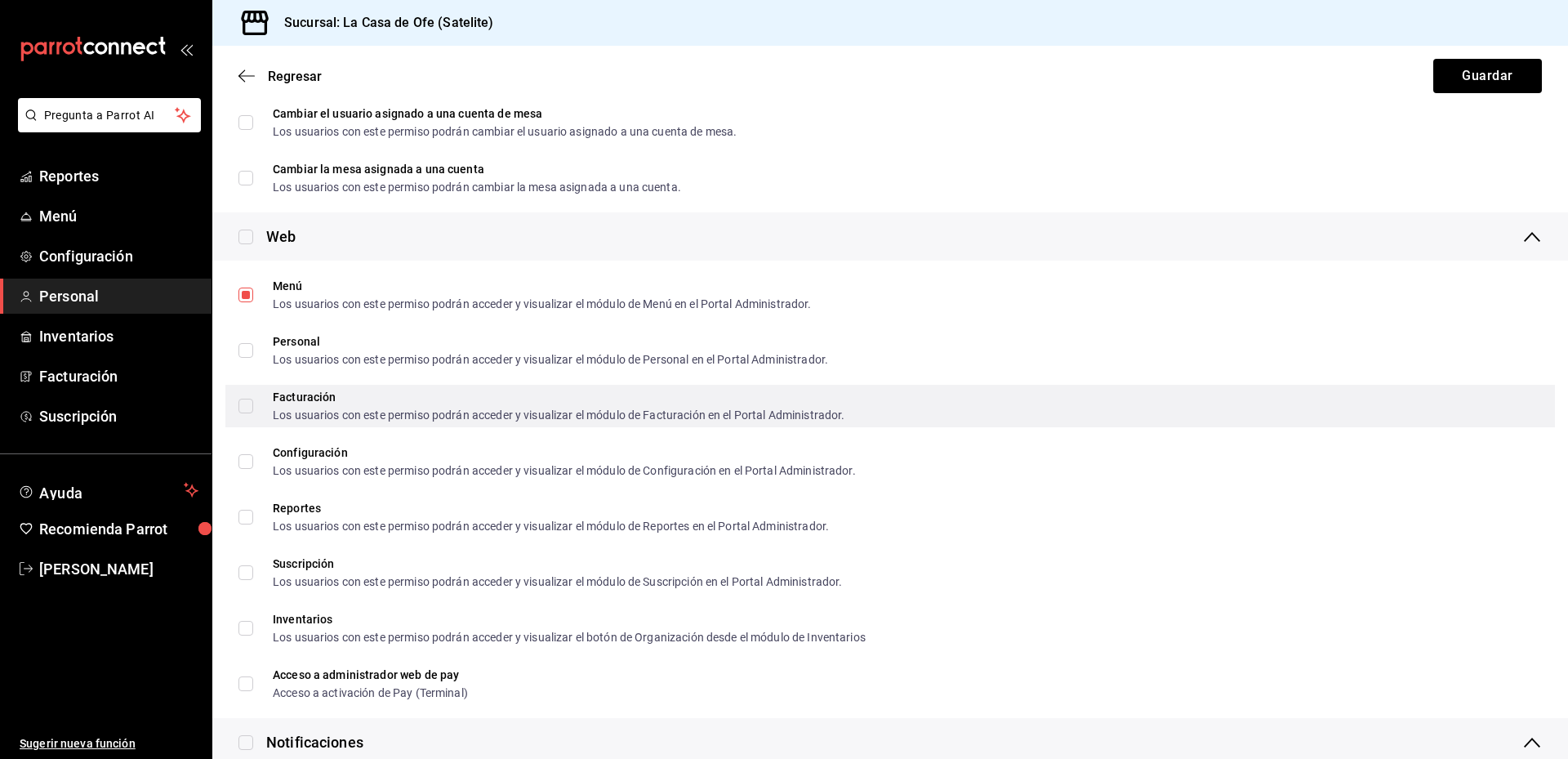
scroll to position [2287, 0]
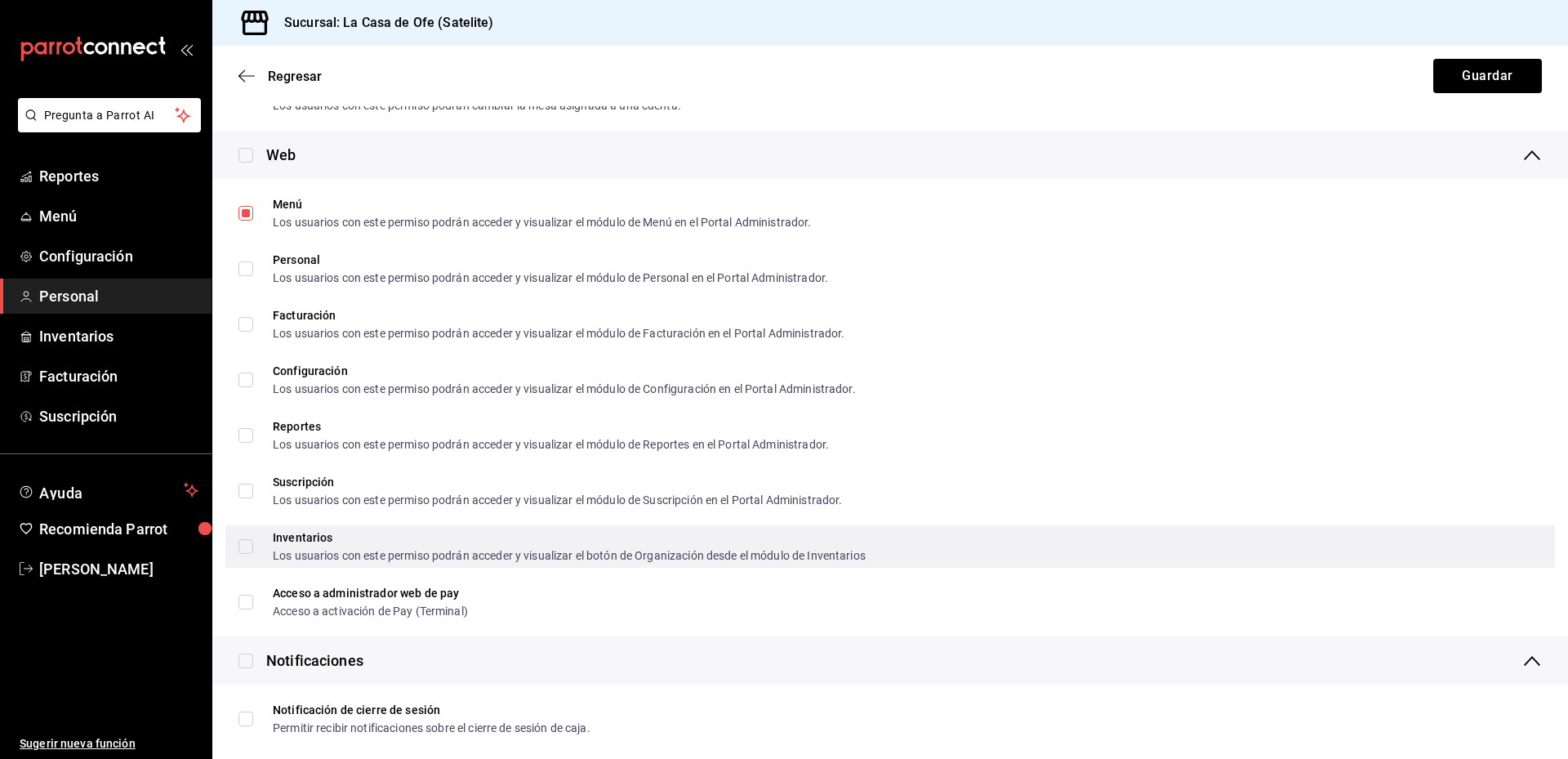
click at [245, 544] on input "Inventarios Los usuarios con este permiso podrán acceder y visualizar el botón …" at bounding box center [245, 545] width 14 height 14
checkbox input "true"
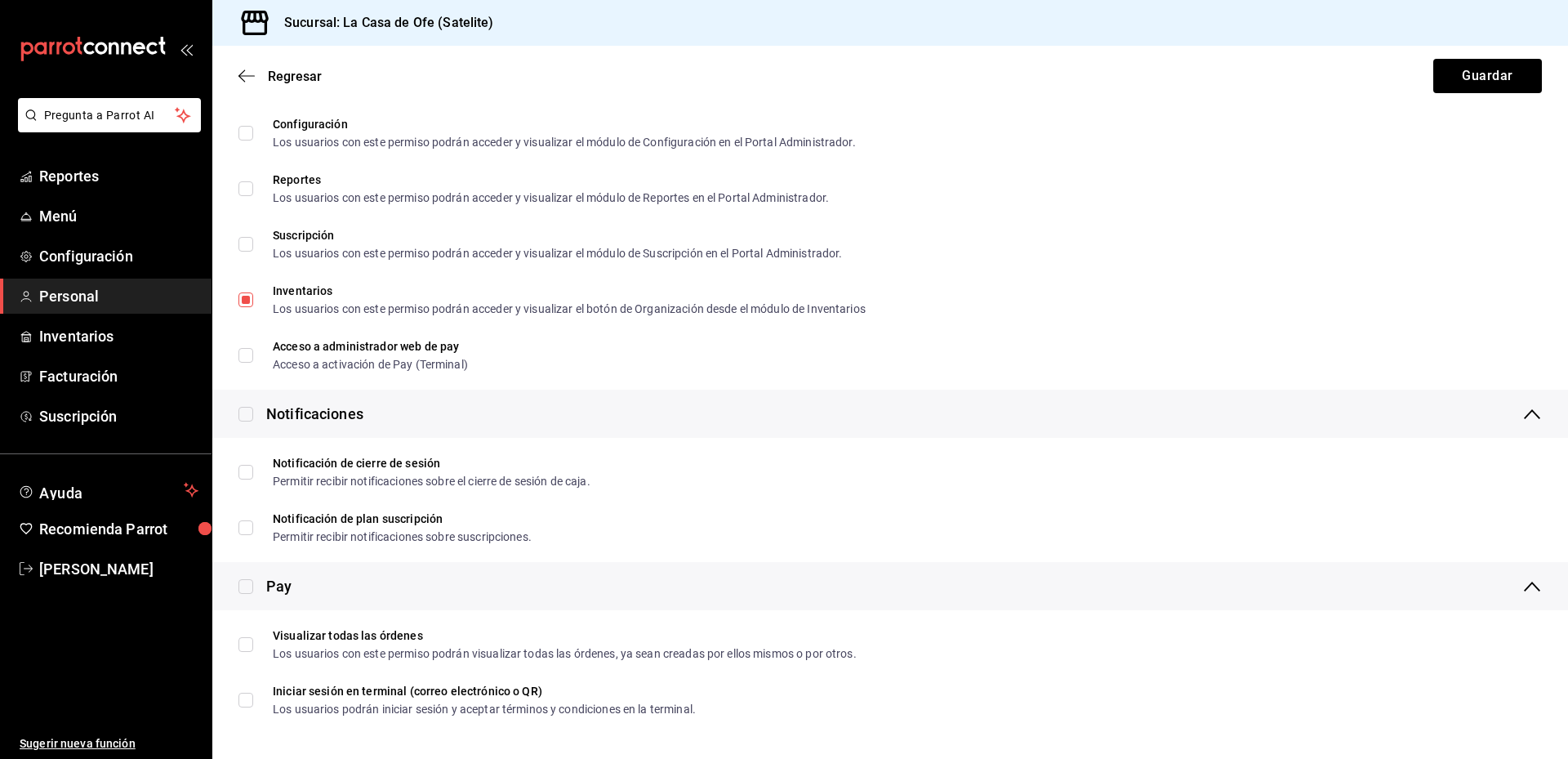
scroll to position [2535, 0]
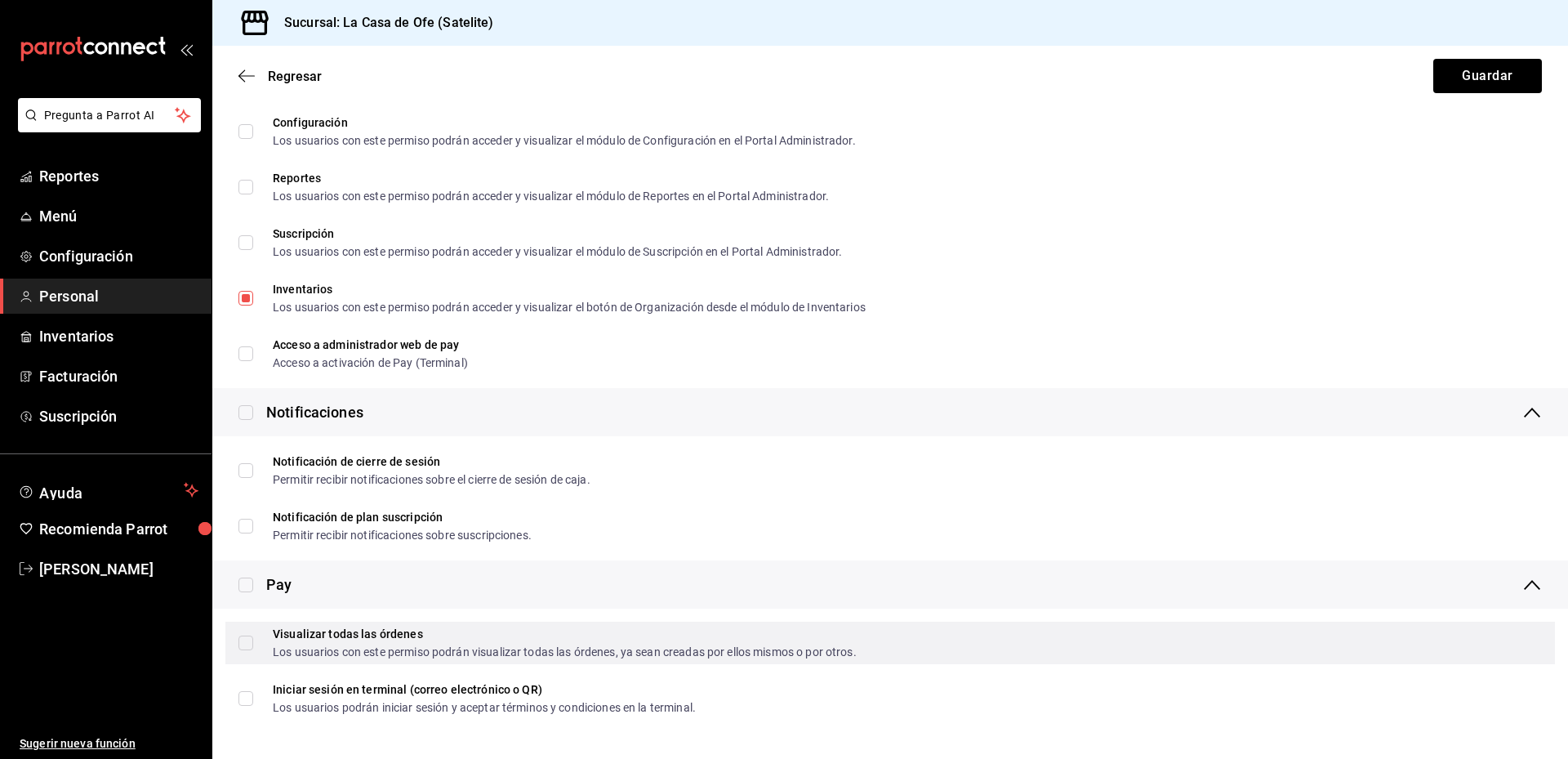
click at [242, 643] on input "Visualizar todas las órdenes Los usuarios con este permiso podrán visualizar to…" at bounding box center [245, 642] width 14 height 14
checkbox input "true"
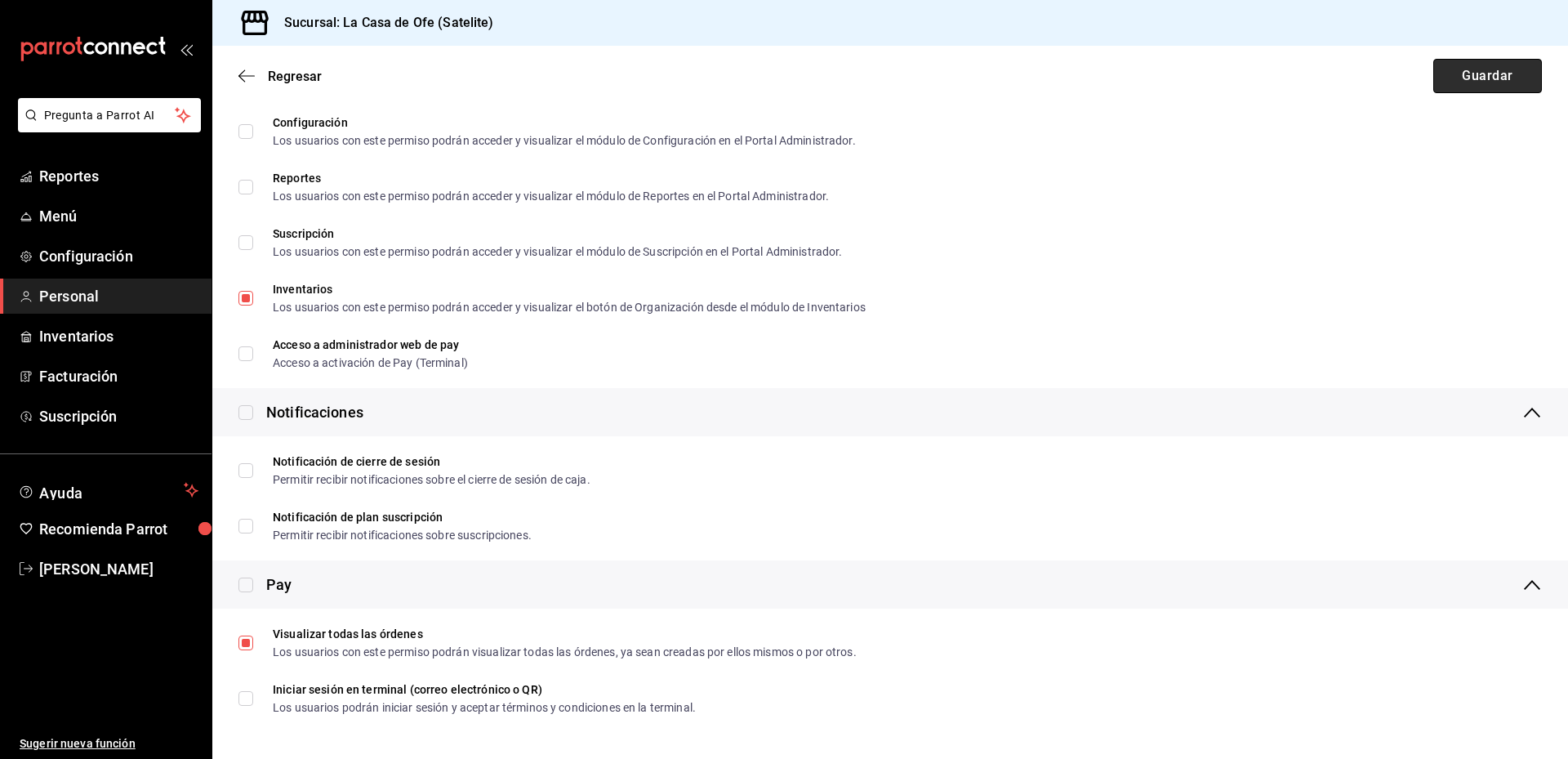
click at [1433, 82] on button "Guardar" at bounding box center [1487, 76] width 109 height 34
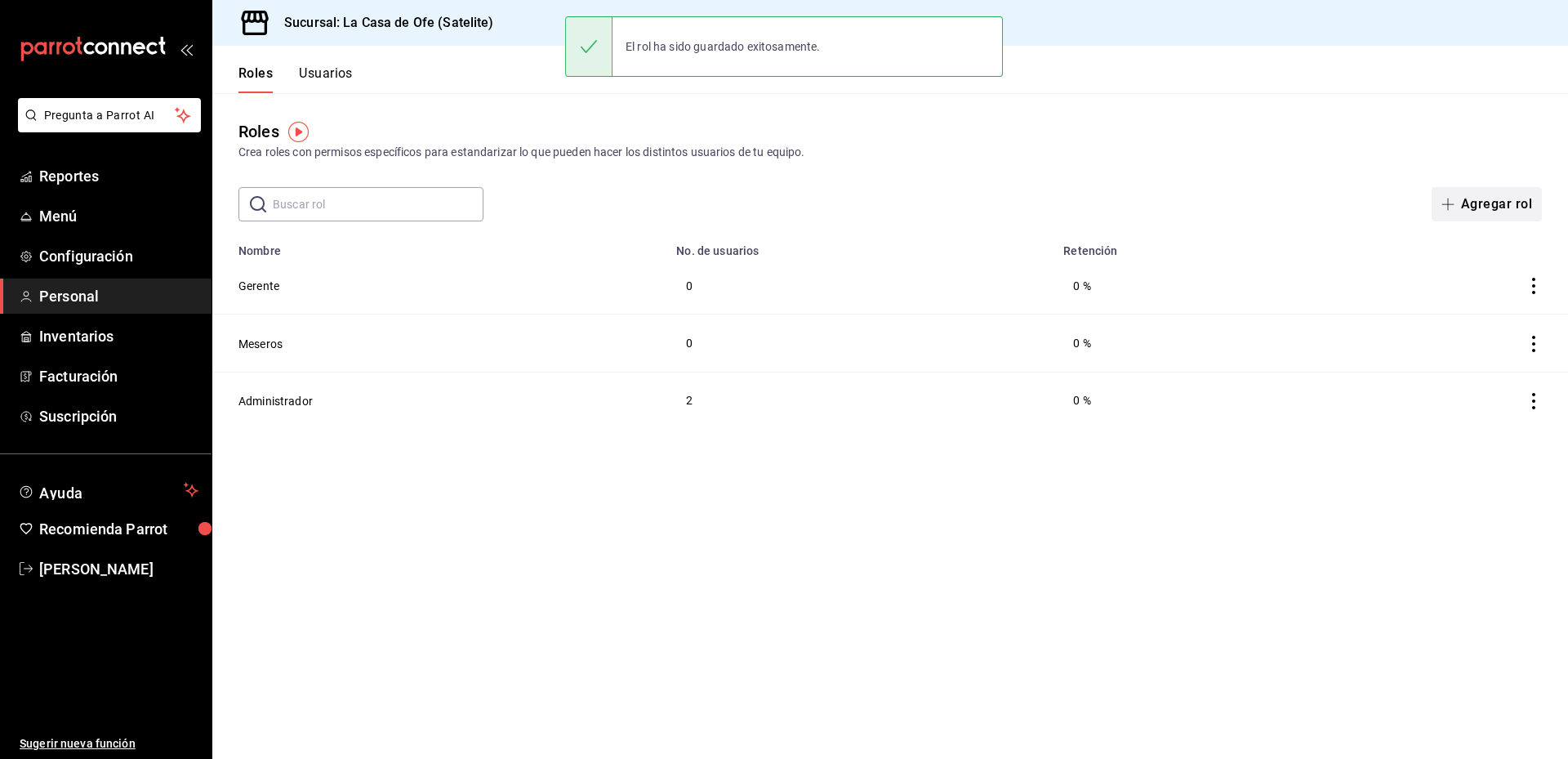
click at [1487, 198] on button "Agregar rol" at bounding box center [1487, 204] width 111 height 34
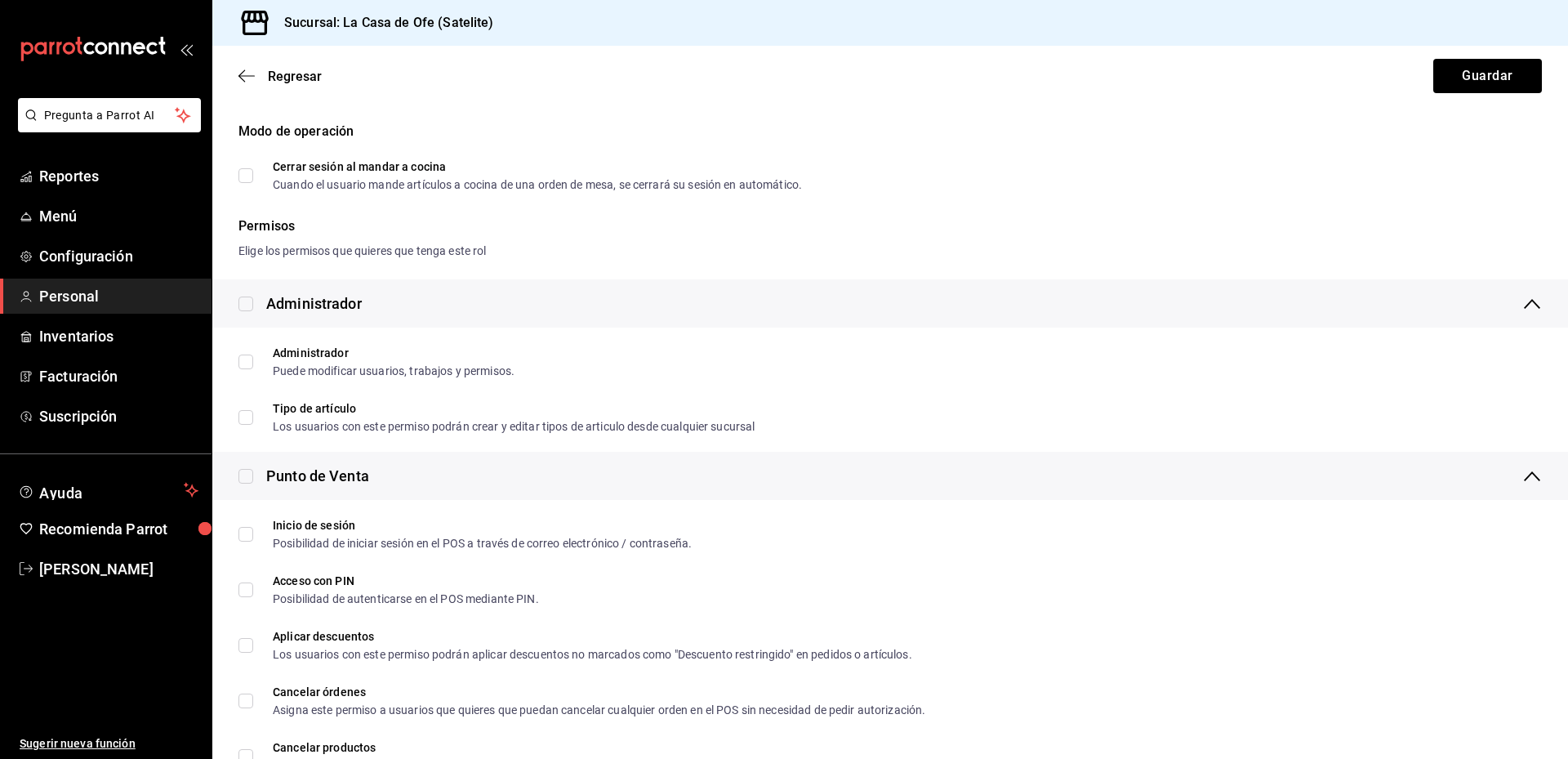
scroll to position [163, 0]
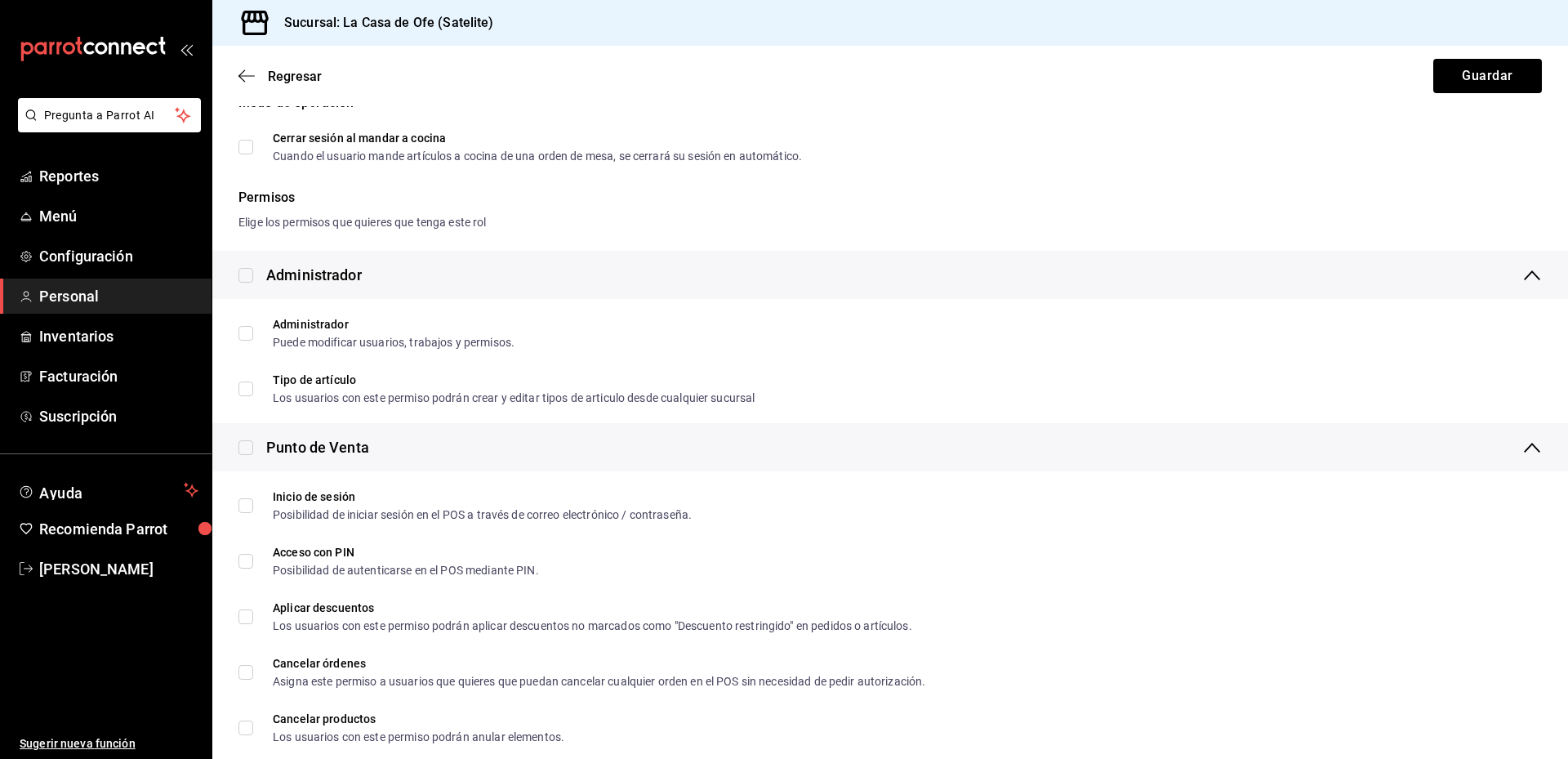
type input "Cajero"
click at [1522, 277] on icon at bounding box center [1532, 275] width 20 height 20
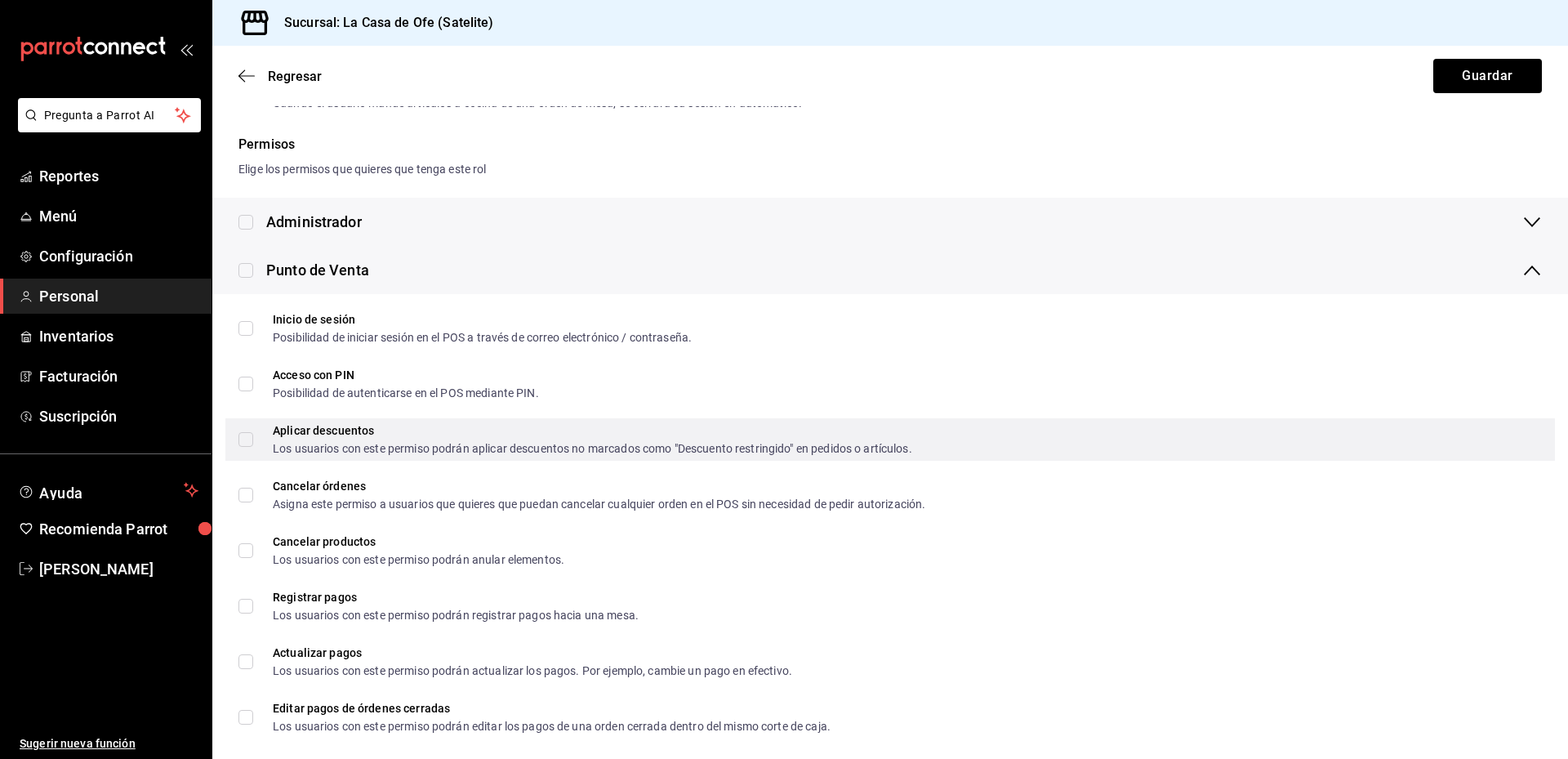
scroll to position [245, 0]
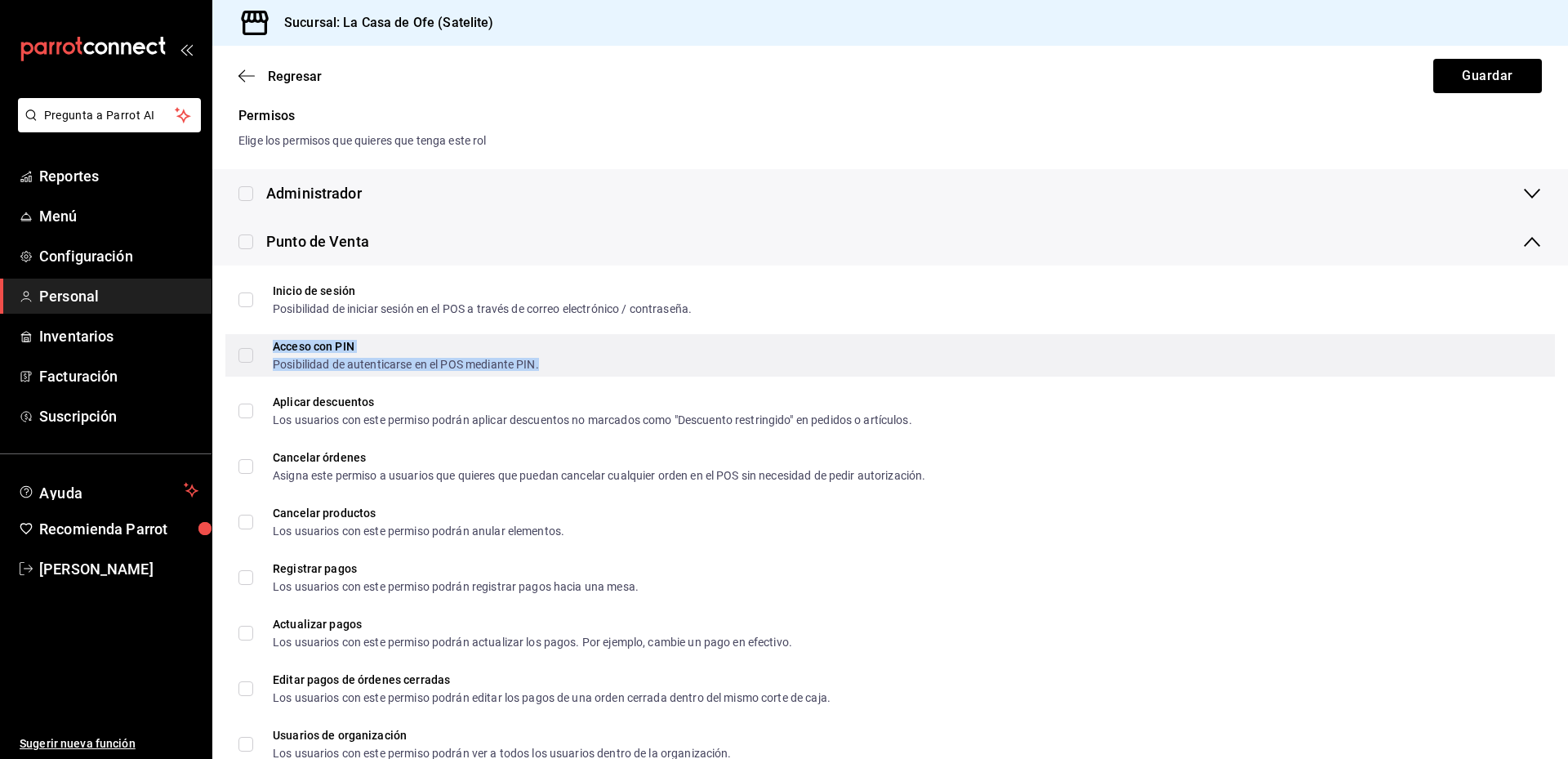
click at [513, 365] on div "Posibilidad de autenticarse en el POS mediante PIN." at bounding box center [405, 364] width 266 height 11
checkbox input "true"
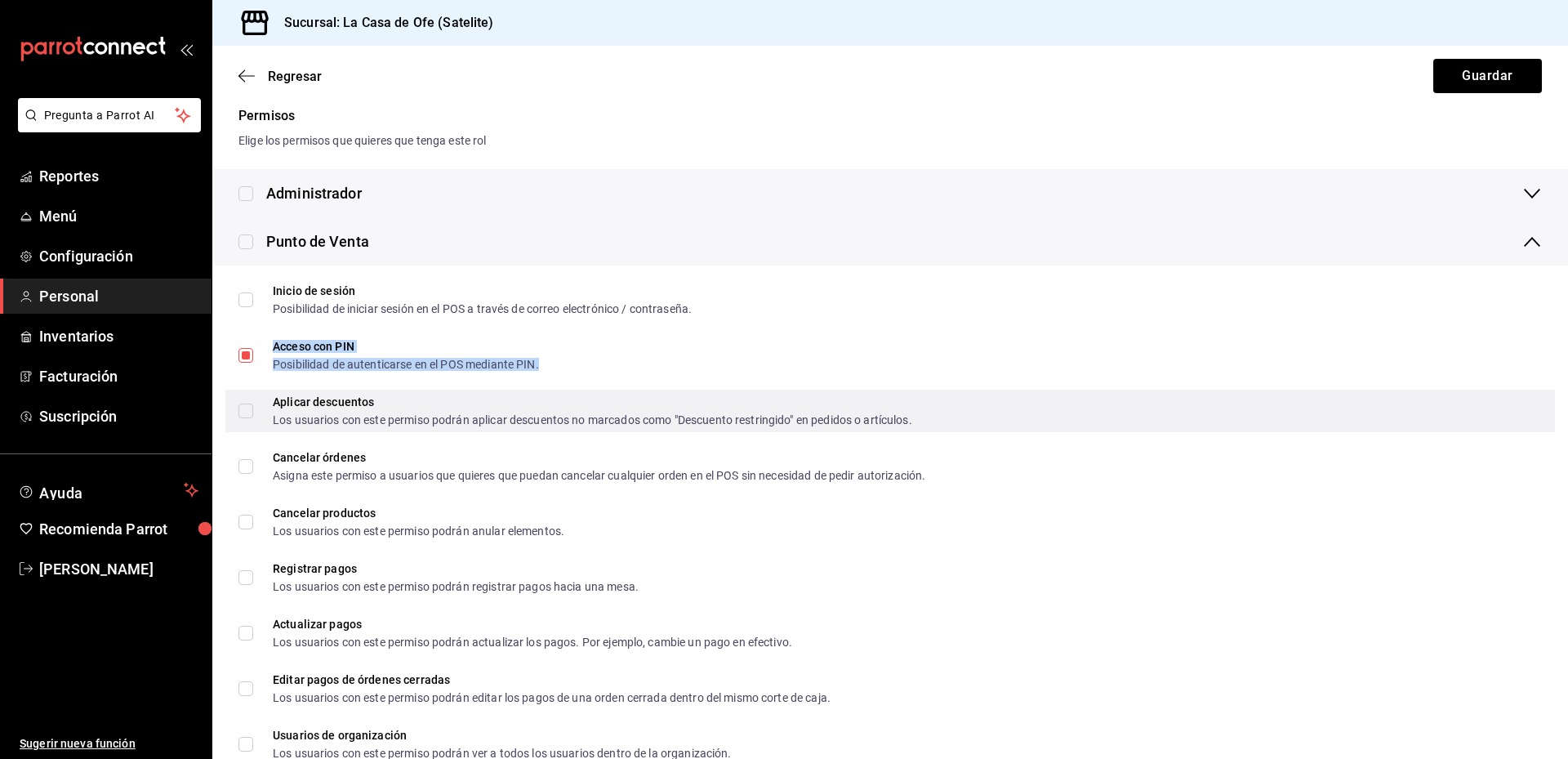
click at [239, 413] on input "Aplicar descuentos Los usuarios con este permiso podrán aplicar descuentos no m…" at bounding box center [245, 410] width 14 height 14
checkbox input "true"
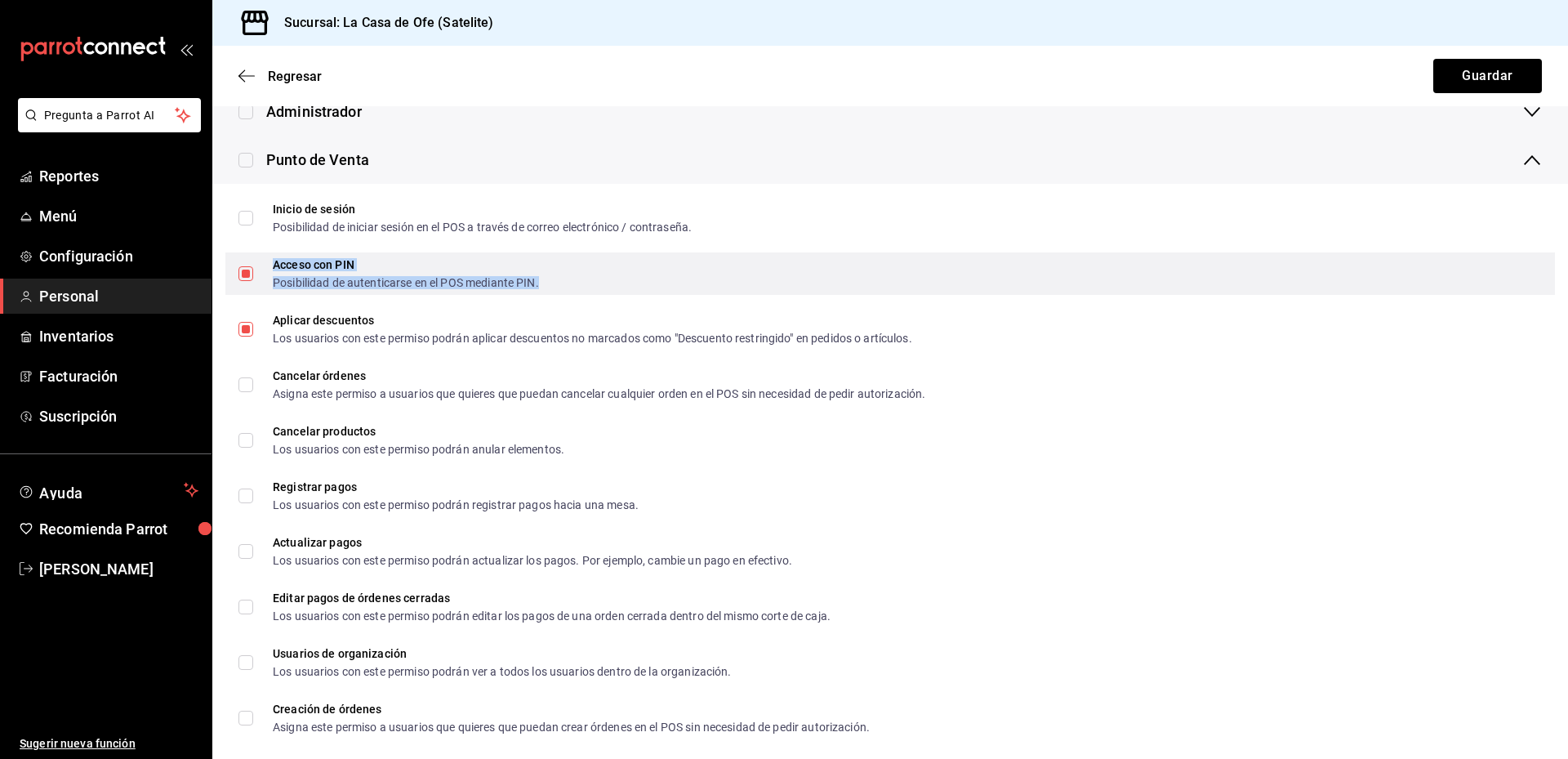
click at [675, 288] on div "Acceso con PIN Posibilidad de autenticarse en el POS mediante PIN." at bounding box center [889, 274] width 1330 height 43
checkbox input "false"
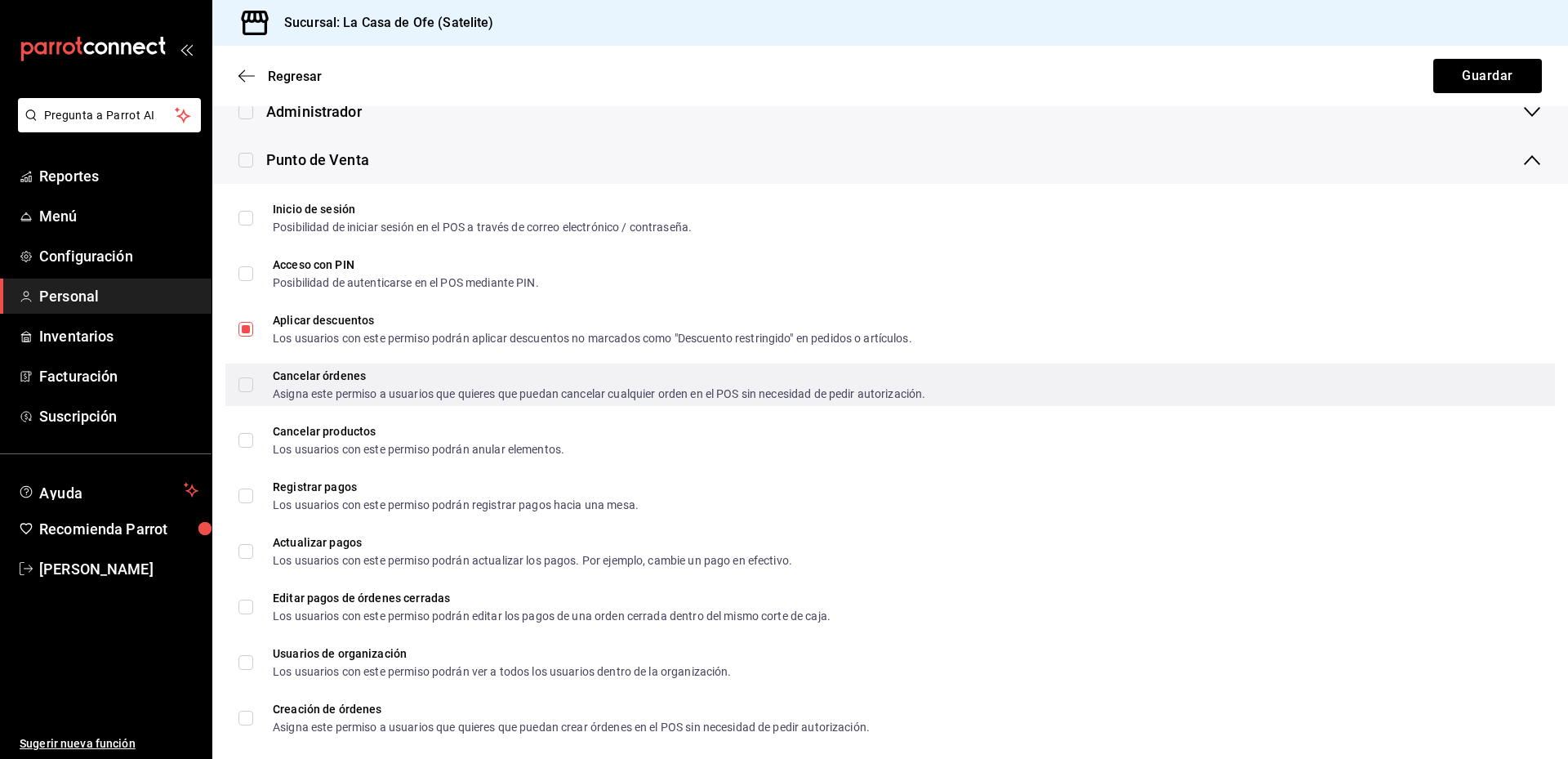
click at [246, 381] on input "Cancelar órdenes Asigna este permiso a usuarios que quieres que puedan cancelar…" at bounding box center [245, 384] width 14 height 14
checkbox input "true"
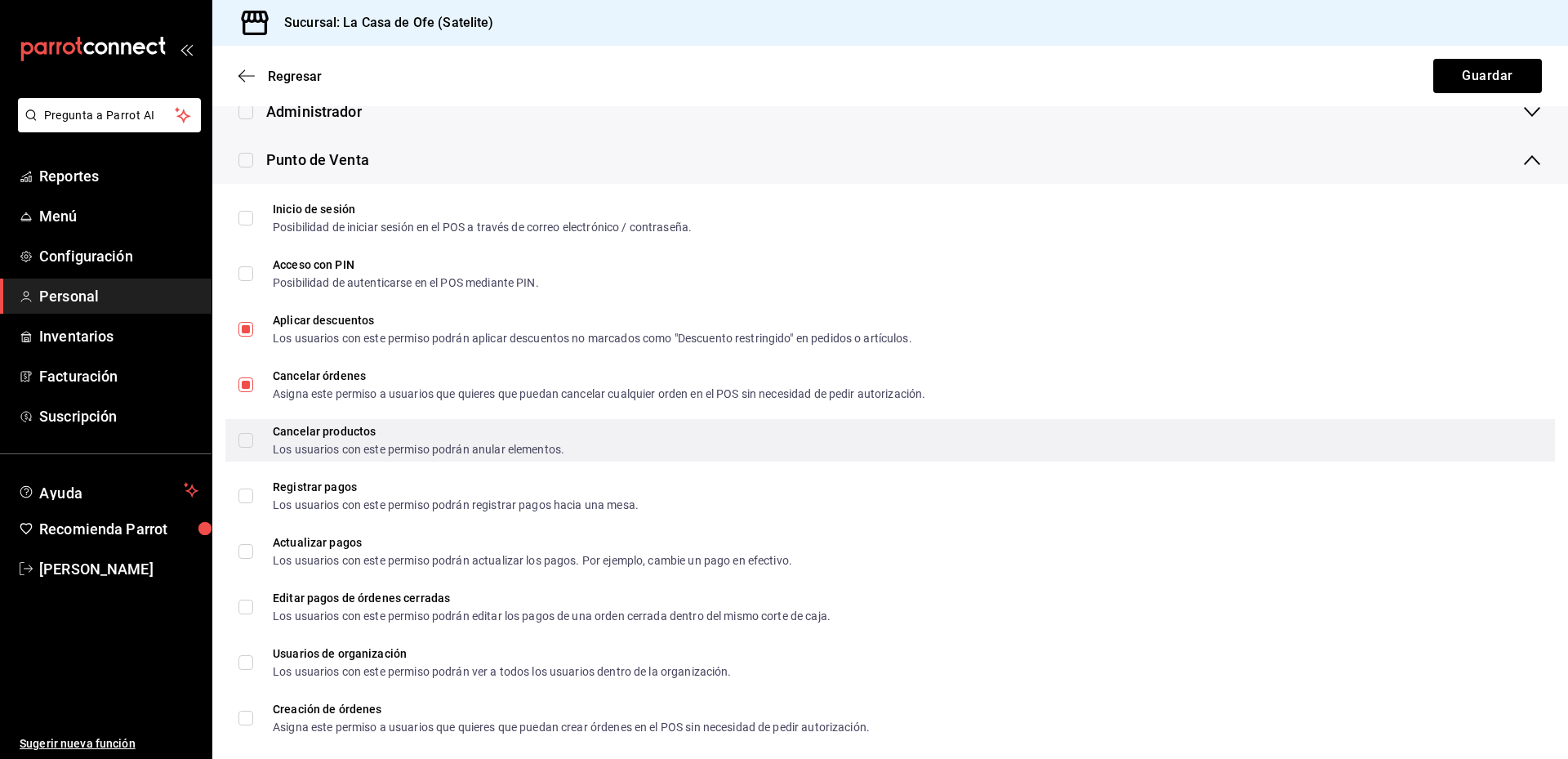
click at [245, 447] on label "Cancelar productos Los usuarios con este permiso podrán anular elementos." at bounding box center [401, 440] width 326 height 30
click at [245, 447] on input "Cancelar productos Los usuarios con este permiso podrán anular elementos." at bounding box center [245, 440] width 14 height 14
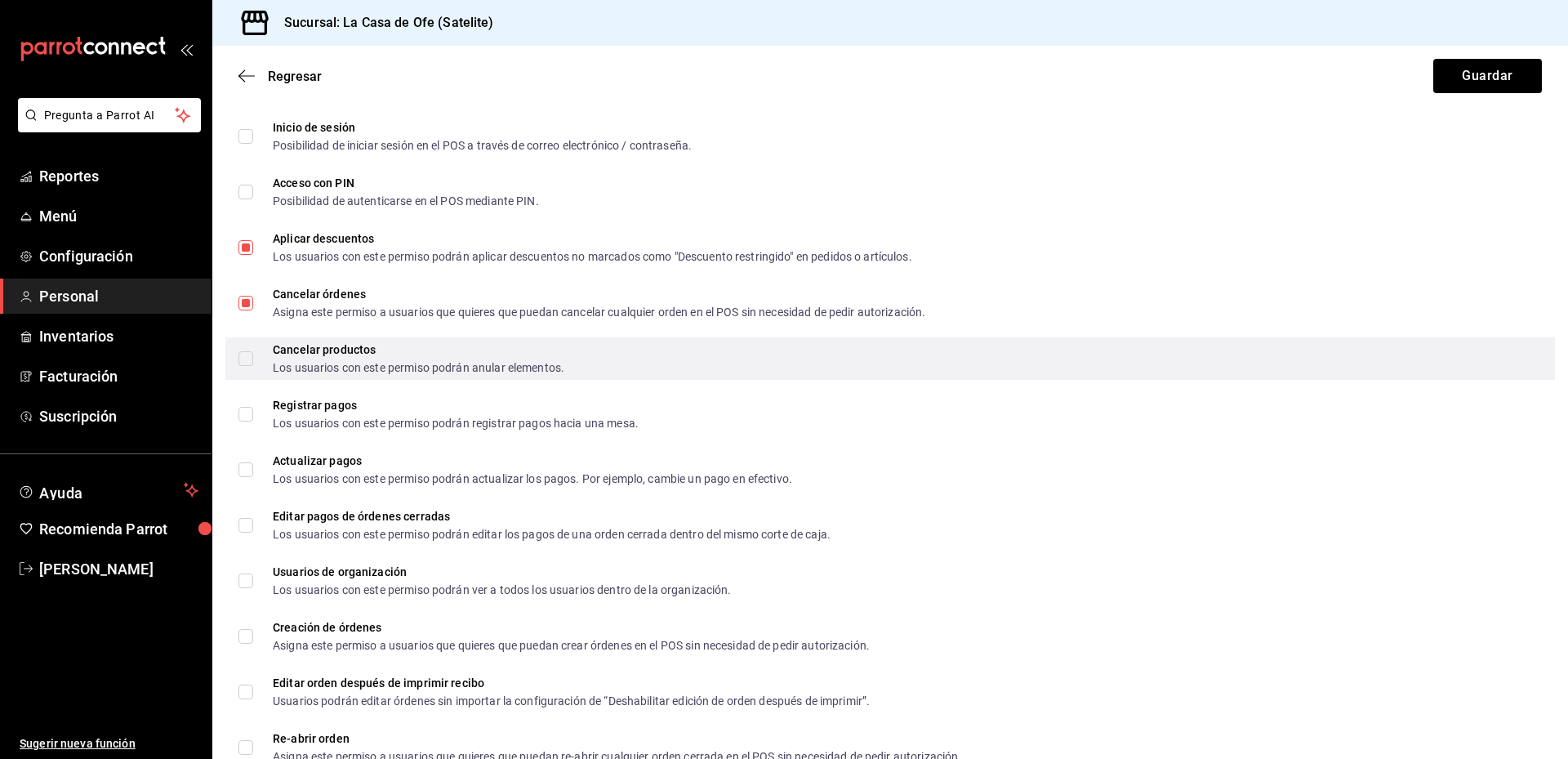
click at [246, 361] on input "Cancelar productos Los usuarios con este permiso podrán anular elementos." at bounding box center [245, 358] width 14 height 14
checkbox input "true"
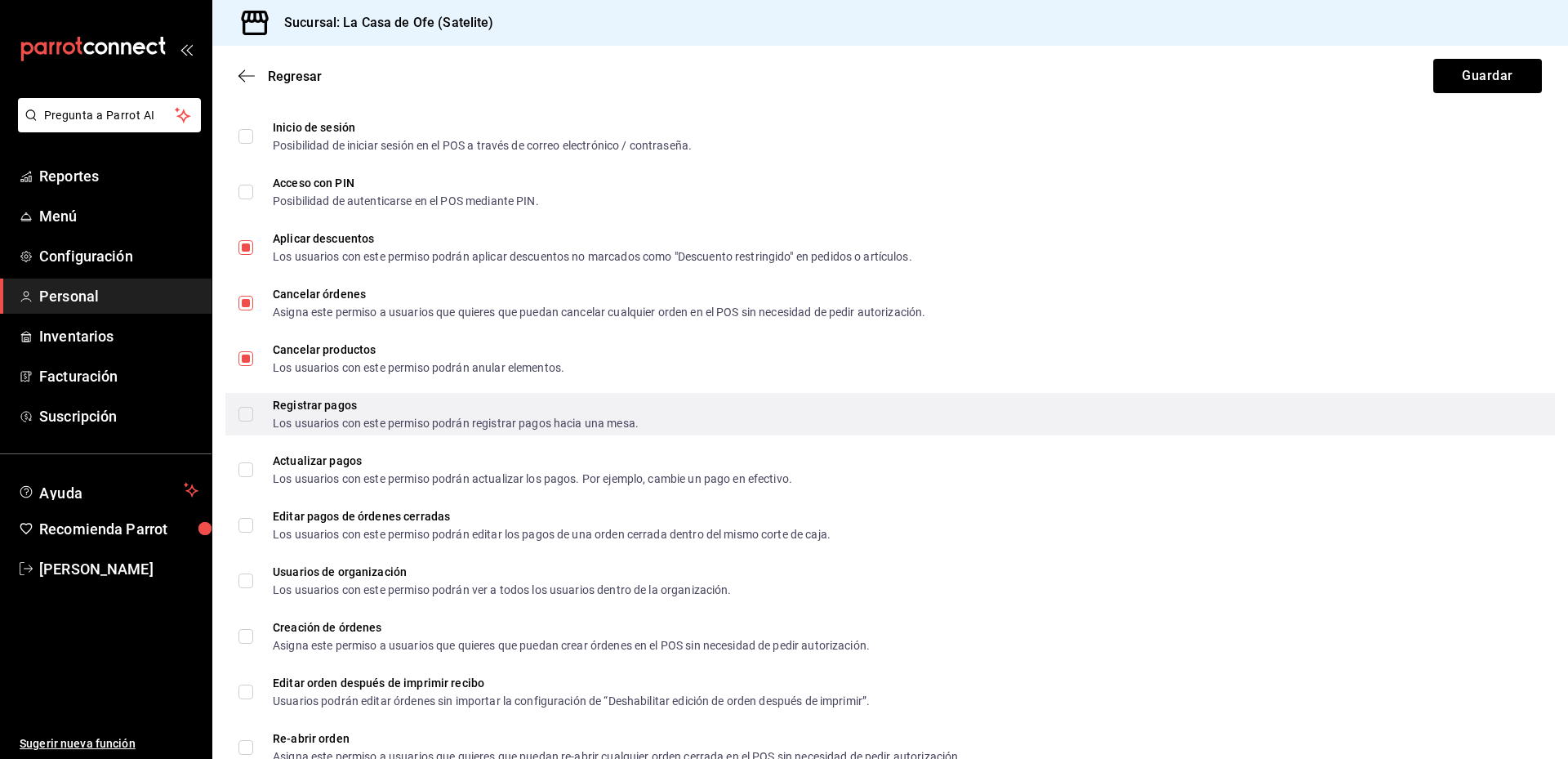
click at [247, 415] on input "Registrar pagos Los usuarios con este permiso podrán registrar pagos hacia una …" at bounding box center [245, 414] width 14 height 14
checkbox input "true"
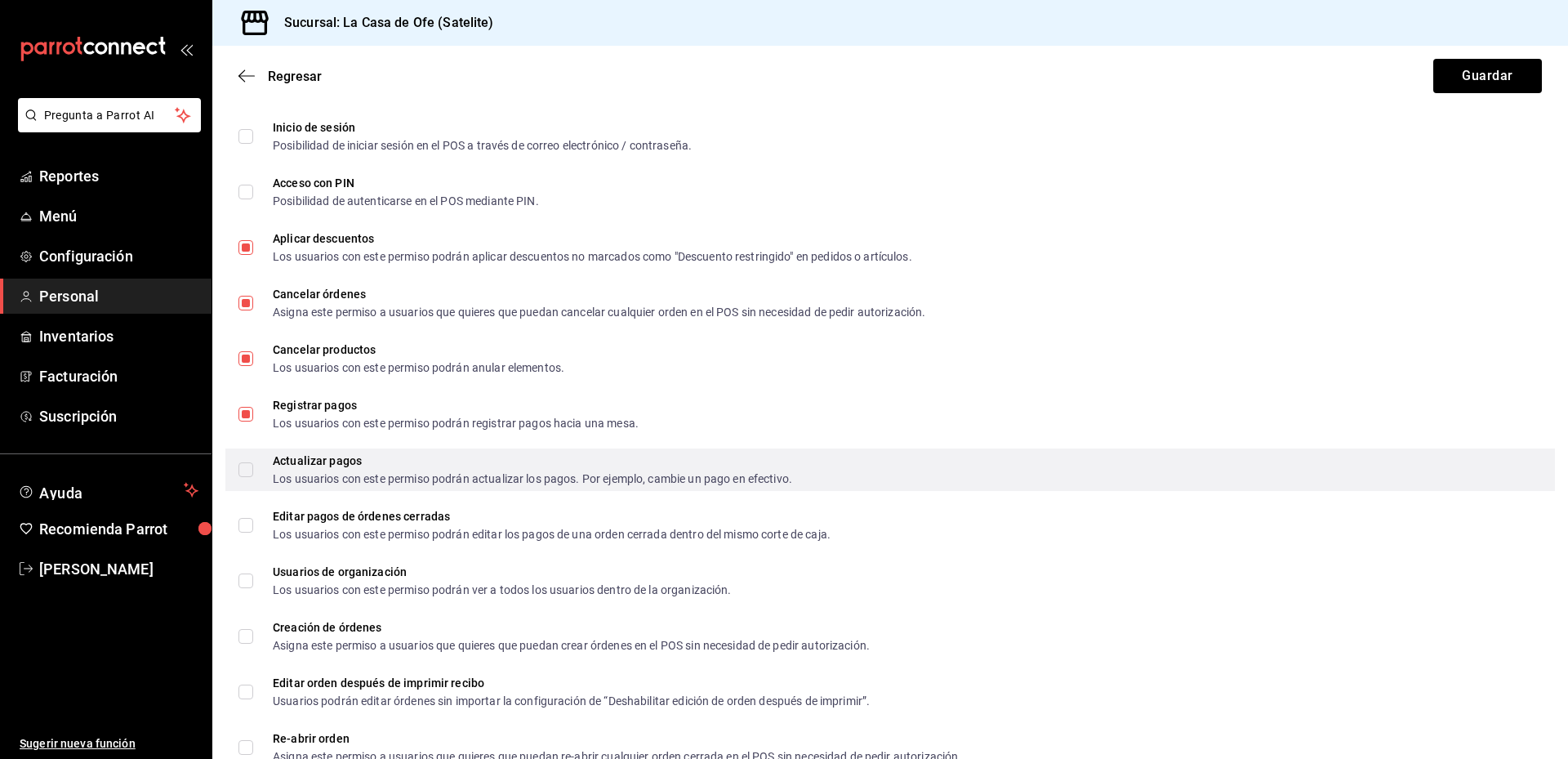
click at [239, 462] on input "Actualizar pagos Los usuarios con este permiso podrán actualizar los pagos. Por…" at bounding box center [245, 469] width 14 height 14
checkbox input "true"
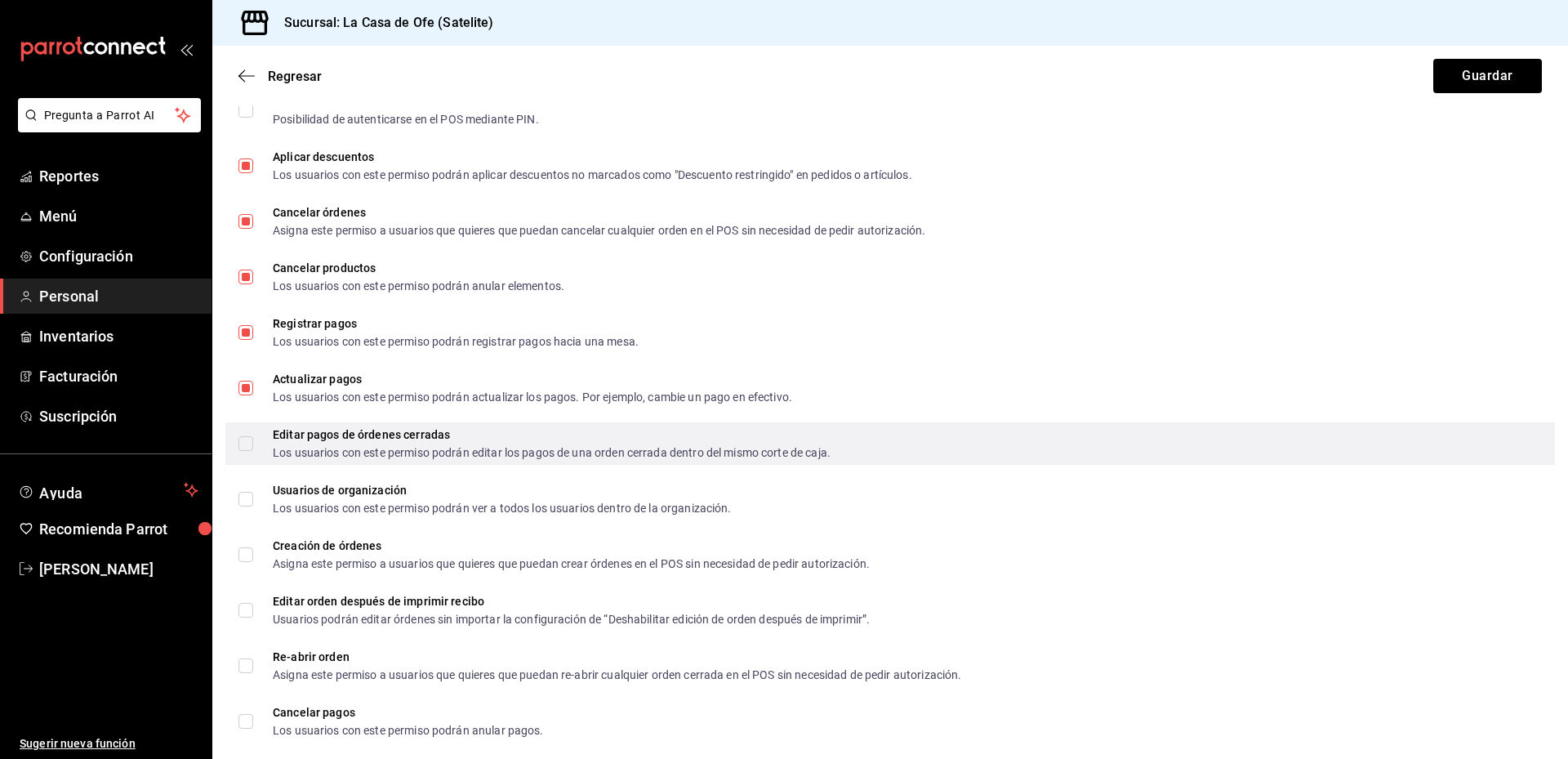
click at [252, 453] on label "Editar pagos de órdenes cerradas Los usuarios con este permiso podrán editar lo…" at bounding box center [534, 443] width 592 height 30
click at [252, 451] on input "Editar pagos de órdenes cerradas Los usuarios con este permiso podrán editar lo…" at bounding box center [245, 442] width 14 height 14
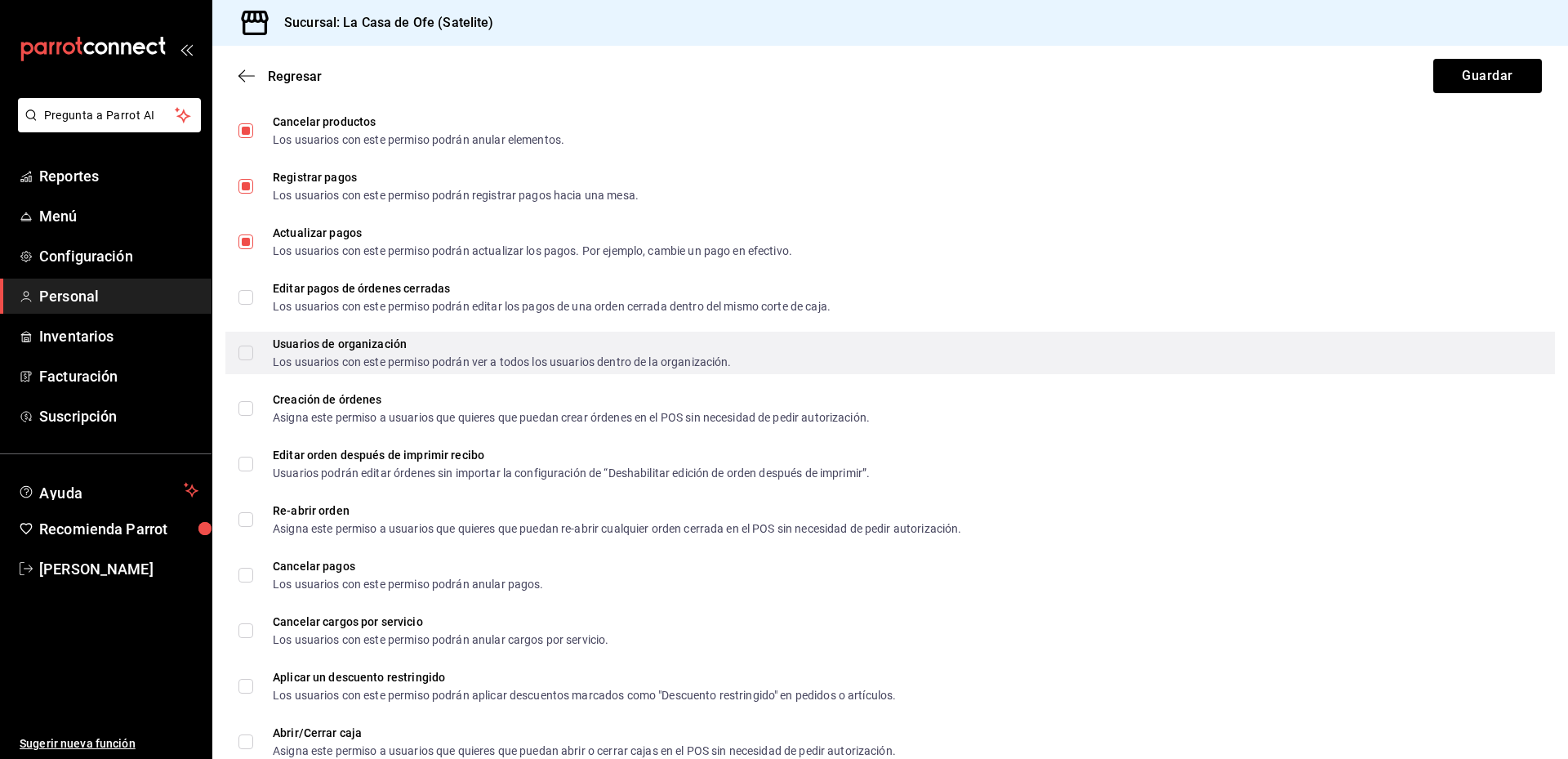
scroll to position [653, 0]
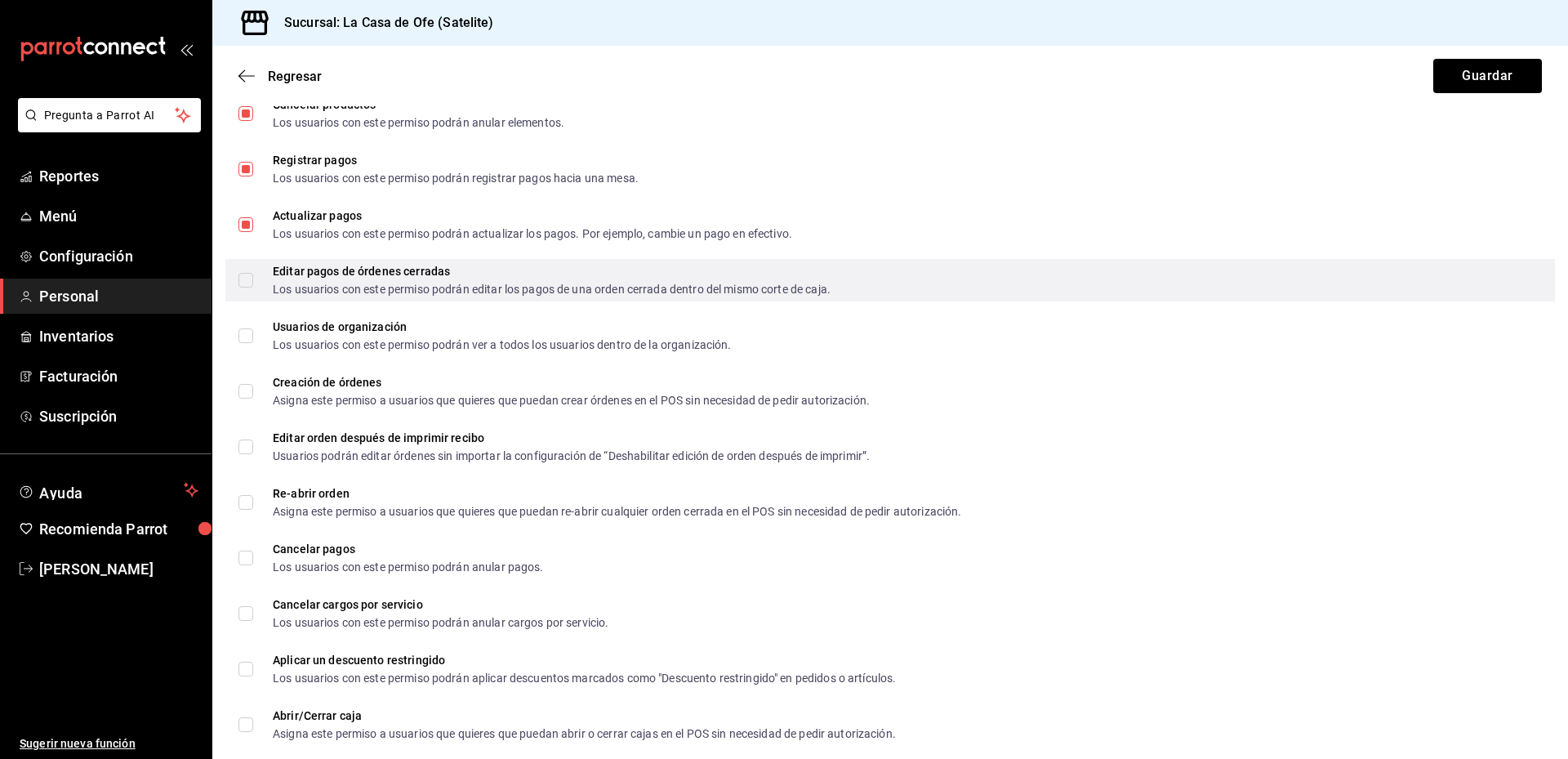
click at [242, 279] on input "Editar pagos de órdenes cerradas Los usuarios con este permiso podrán editar lo…" at bounding box center [245, 279] width 14 height 14
checkbox input "true"
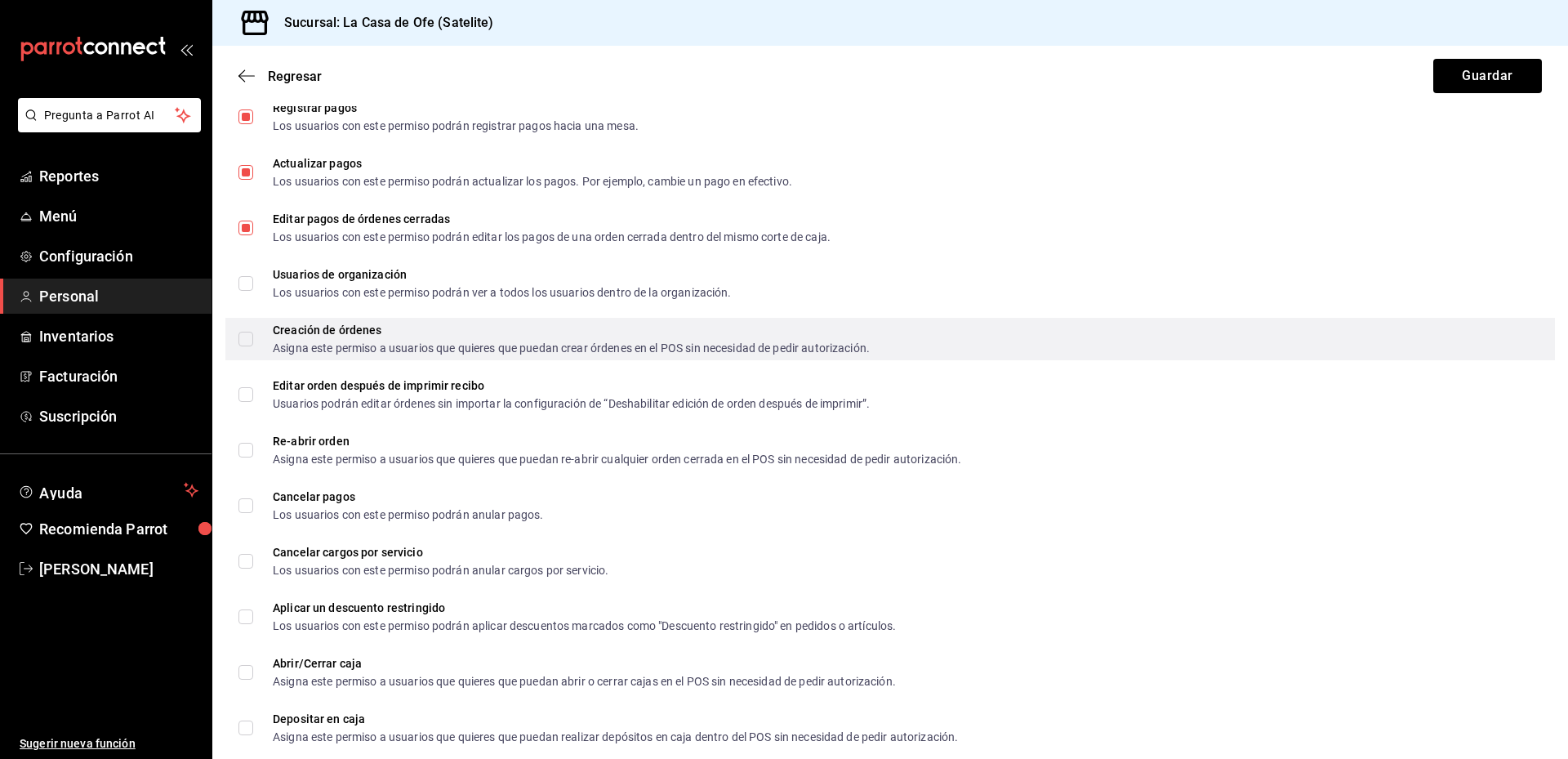
scroll to position [735, 0]
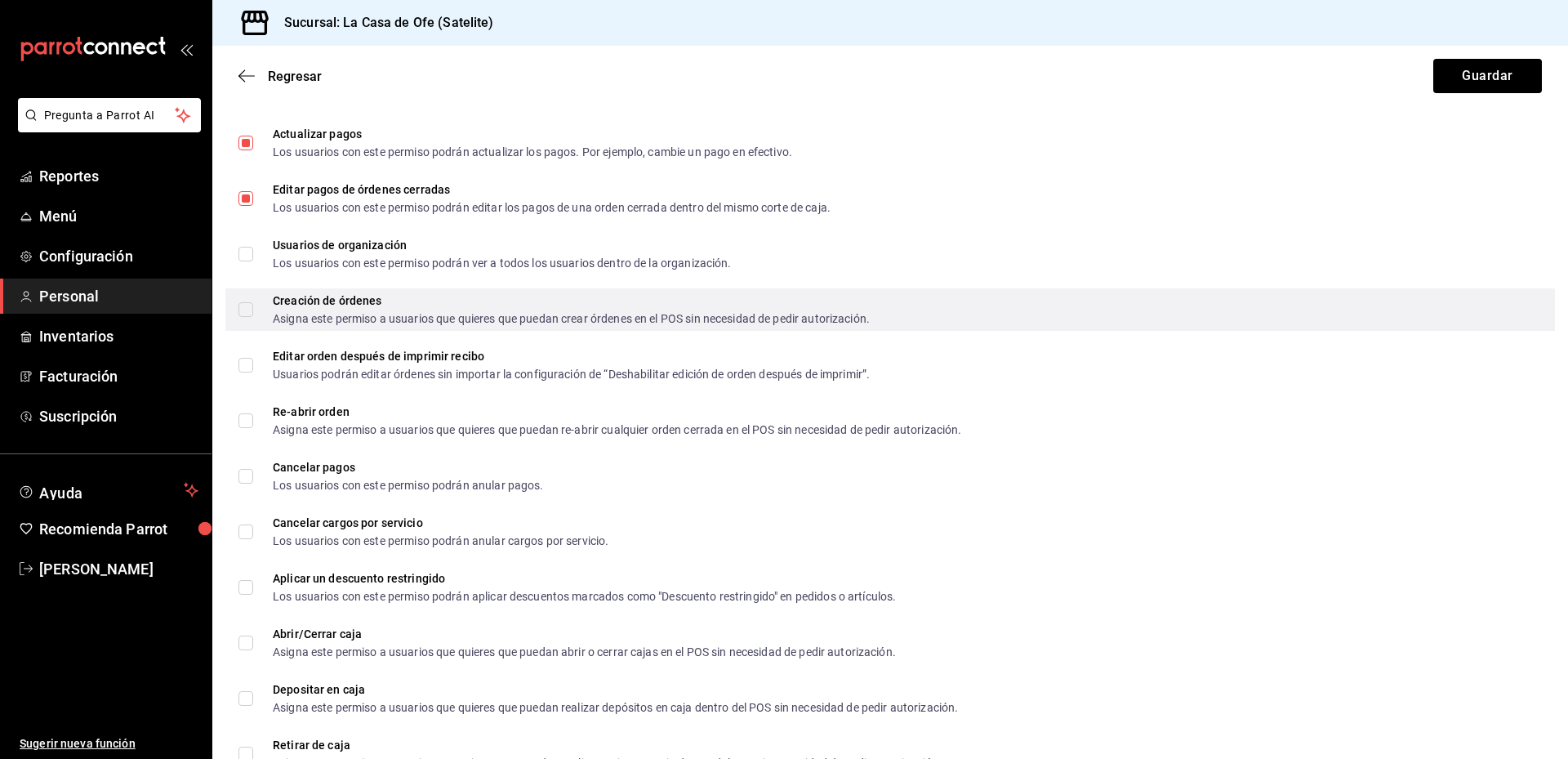
click at [242, 299] on label "Creación de órdenes Asigna este permiso a usuarios que quieres que puedan crear…" at bounding box center [554, 309] width 631 height 30
click at [242, 302] on input "Creación de órdenes Asigna este permiso a usuarios que quieres que puedan crear…" at bounding box center [245, 309] width 14 height 14
click at [252, 310] on input "Creación de órdenes Asigna este permiso a usuarios que quieres que puedan crear…" at bounding box center [245, 309] width 14 height 14
checkbox input "true"
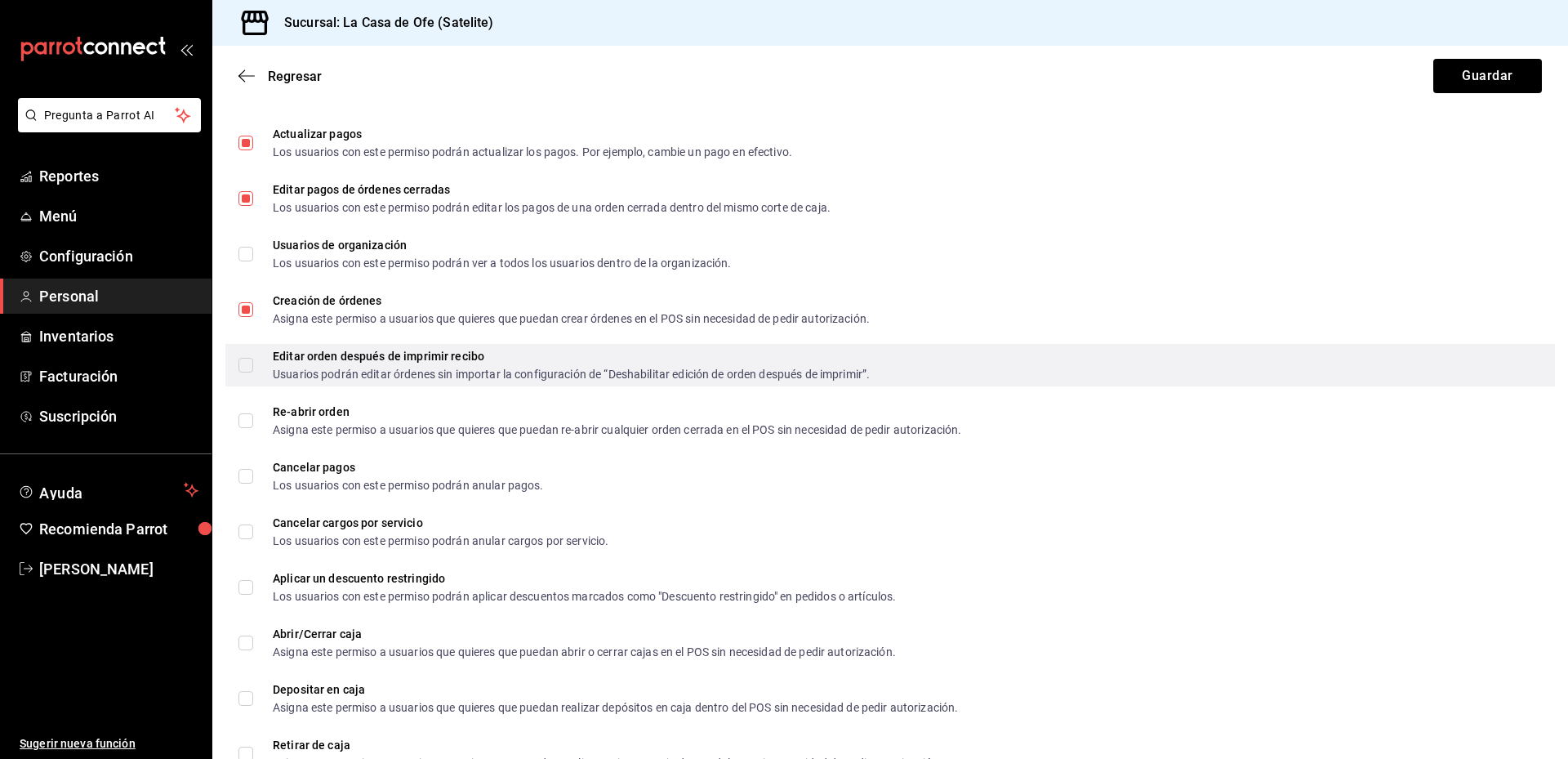
click at [246, 355] on label "Editar orden después de imprimir recibo Usuarios podrán editar órdenes sin impo…" at bounding box center [554, 364] width 631 height 30
click at [246, 358] on input "Editar orden después de imprimir recibo Usuarios podrán editar órdenes sin impo…" at bounding box center [245, 364] width 14 height 14
click at [244, 369] on input "Editar orden después de imprimir recibo Usuarios podrán editar órdenes sin impo…" at bounding box center [245, 364] width 14 height 14
checkbox input "true"
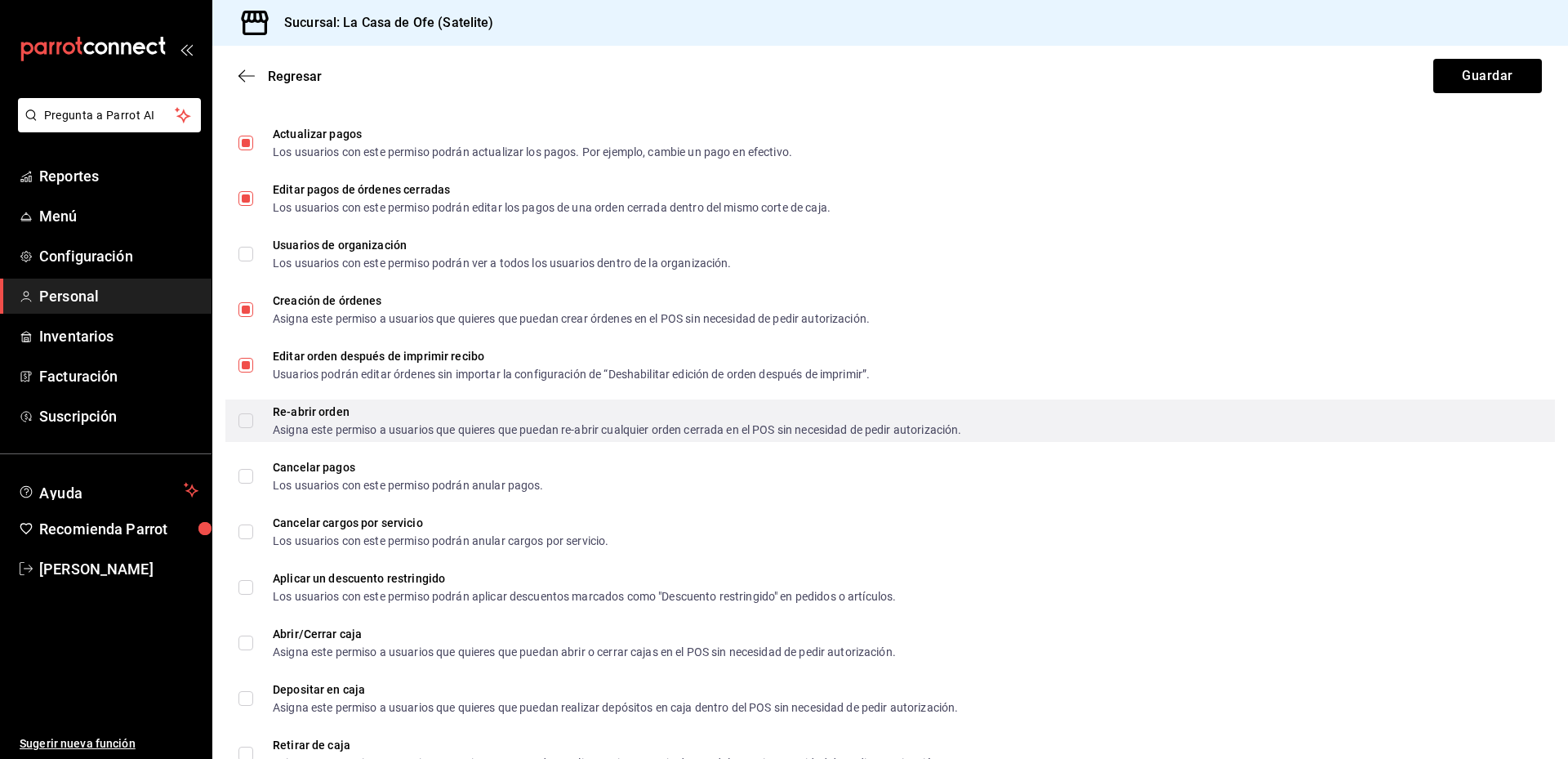
click at [247, 419] on input "Re-abrir orden Asigna este permiso a usuarios que quieres que puedan re-abrir c…" at bounding box center [245, 420] width 14 height 14
checkbox input "true"
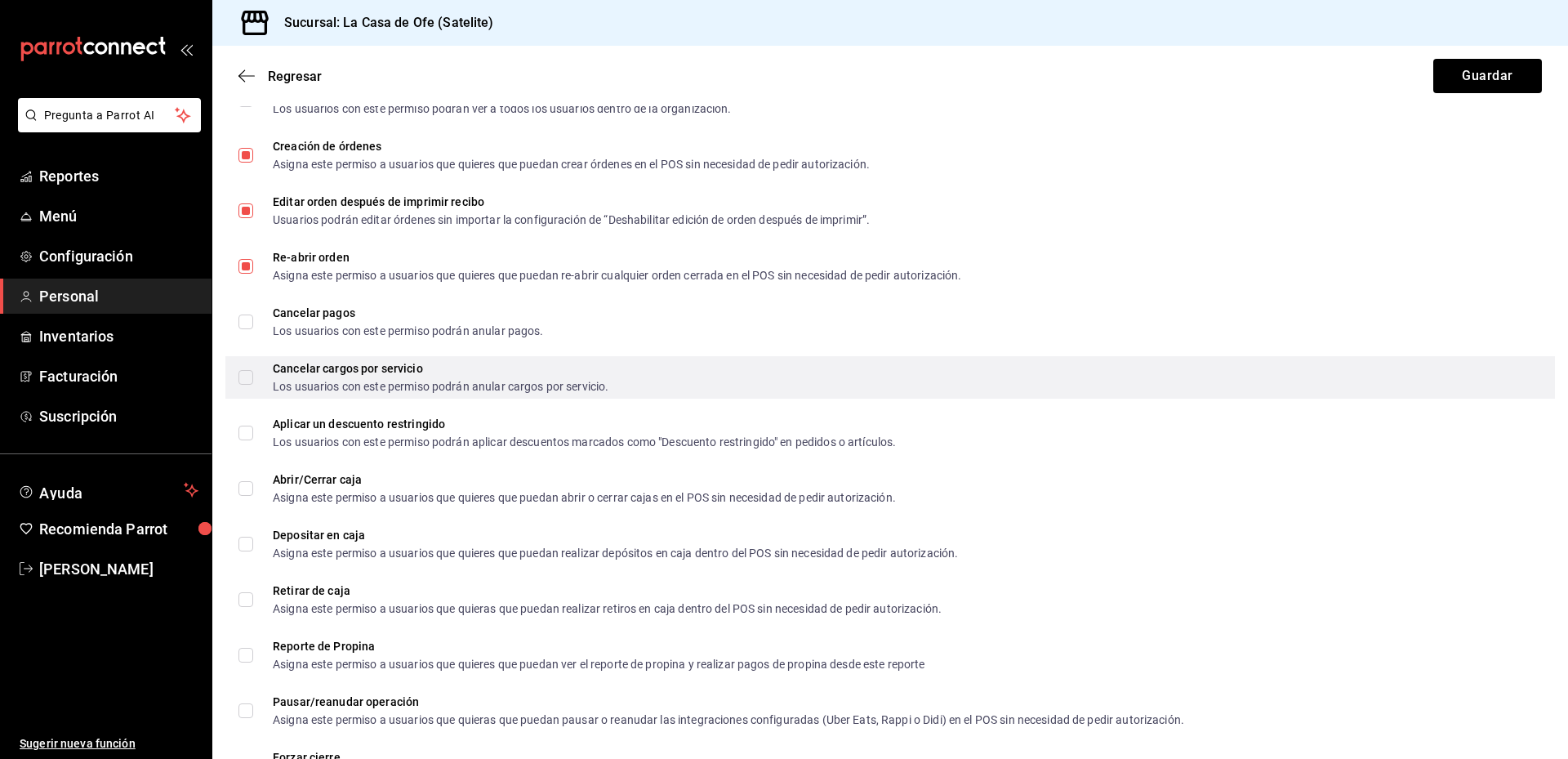
scroll to position [898, 0]
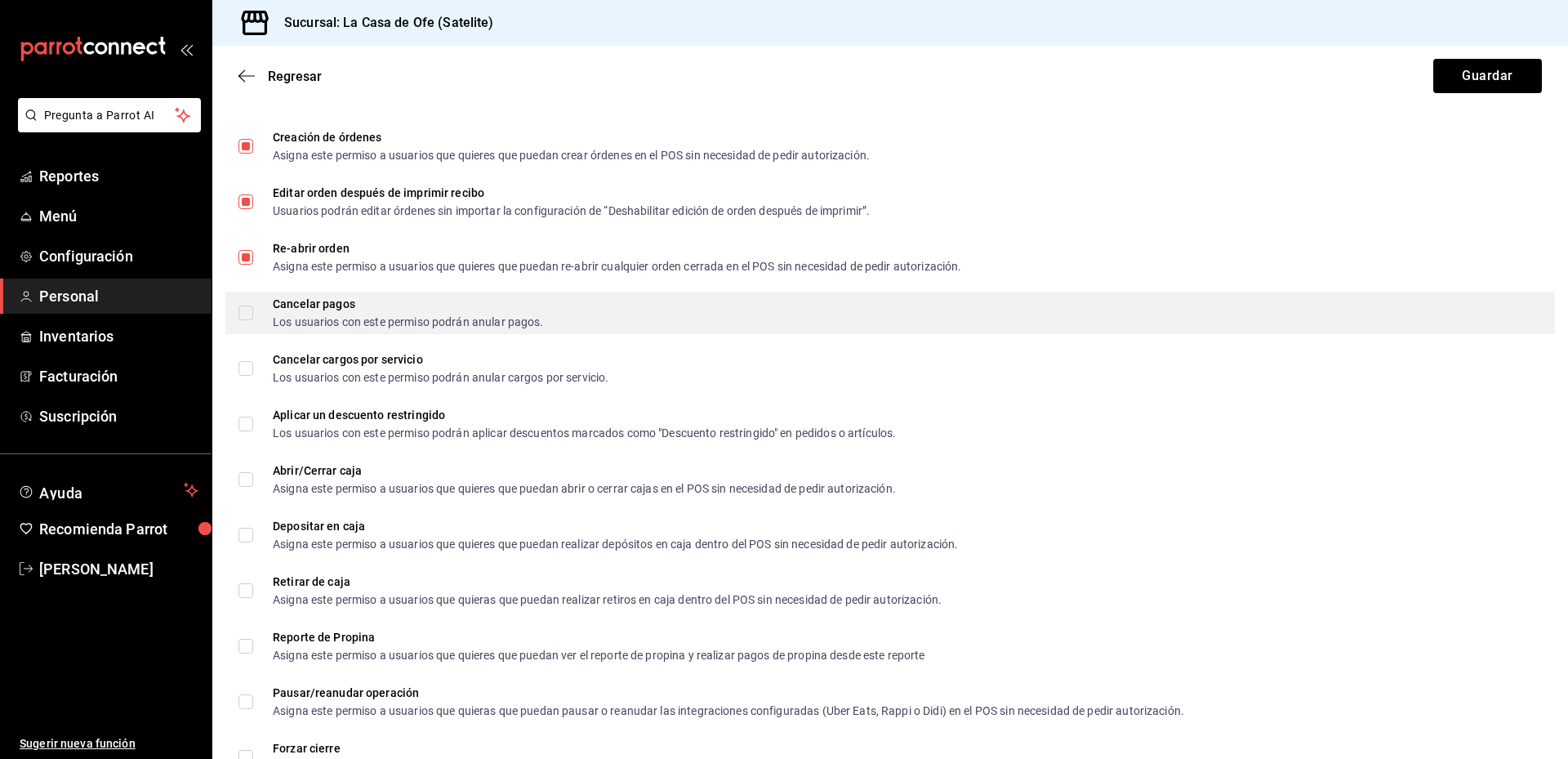
click at [251, 315] on input "Cancelar pagos Los usuarios con este permiso podrán anular pagos." at bounding box center [245, 312] width 14 height 14
checkbox input "true"
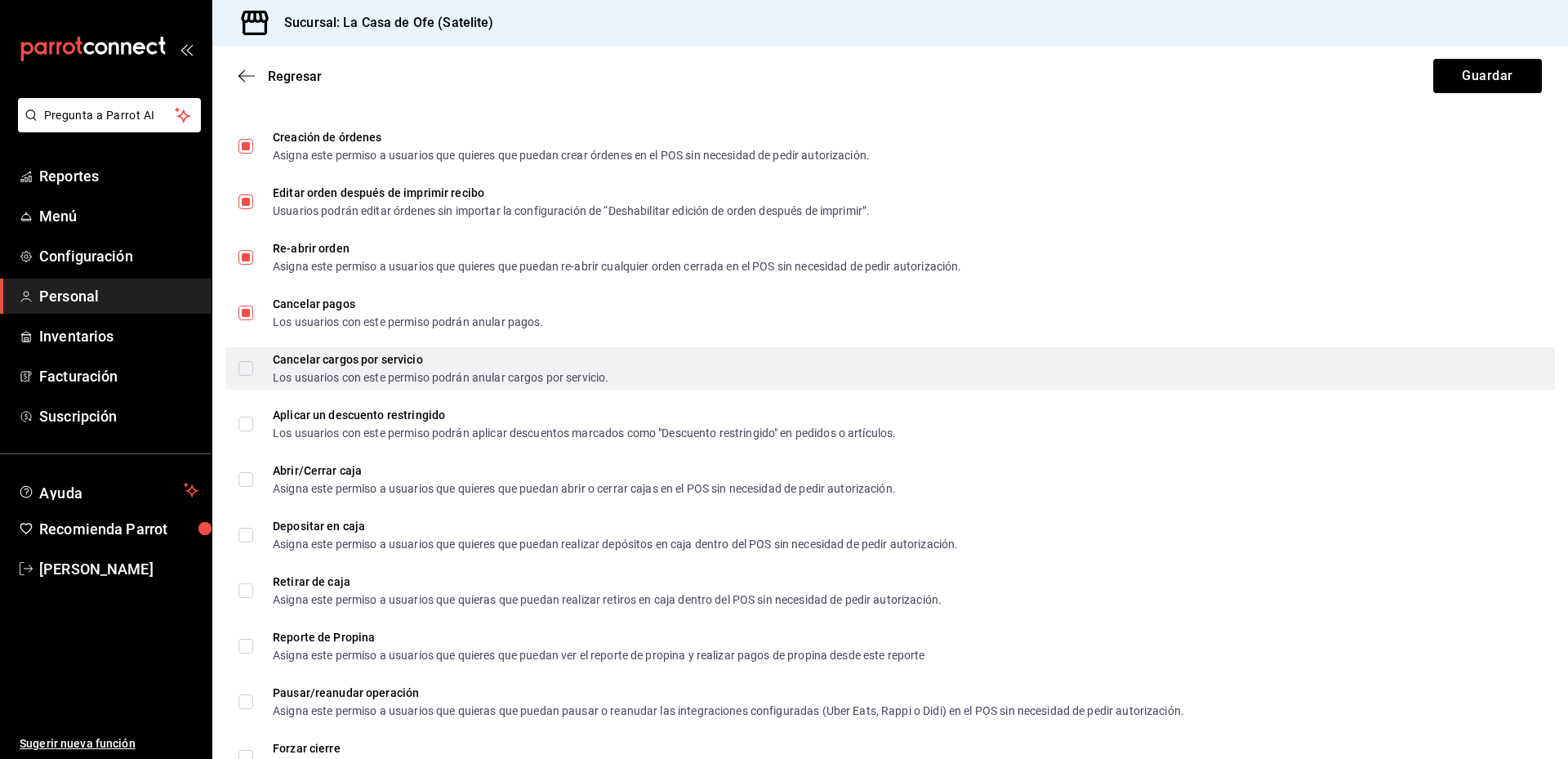
click at [225, 347] on div "Cancelar cargos por servicio Los usuarios con este permiso podrán anular cargos…" at bounding box center [889, 368] width 1330 height 43
checkbox input "true"
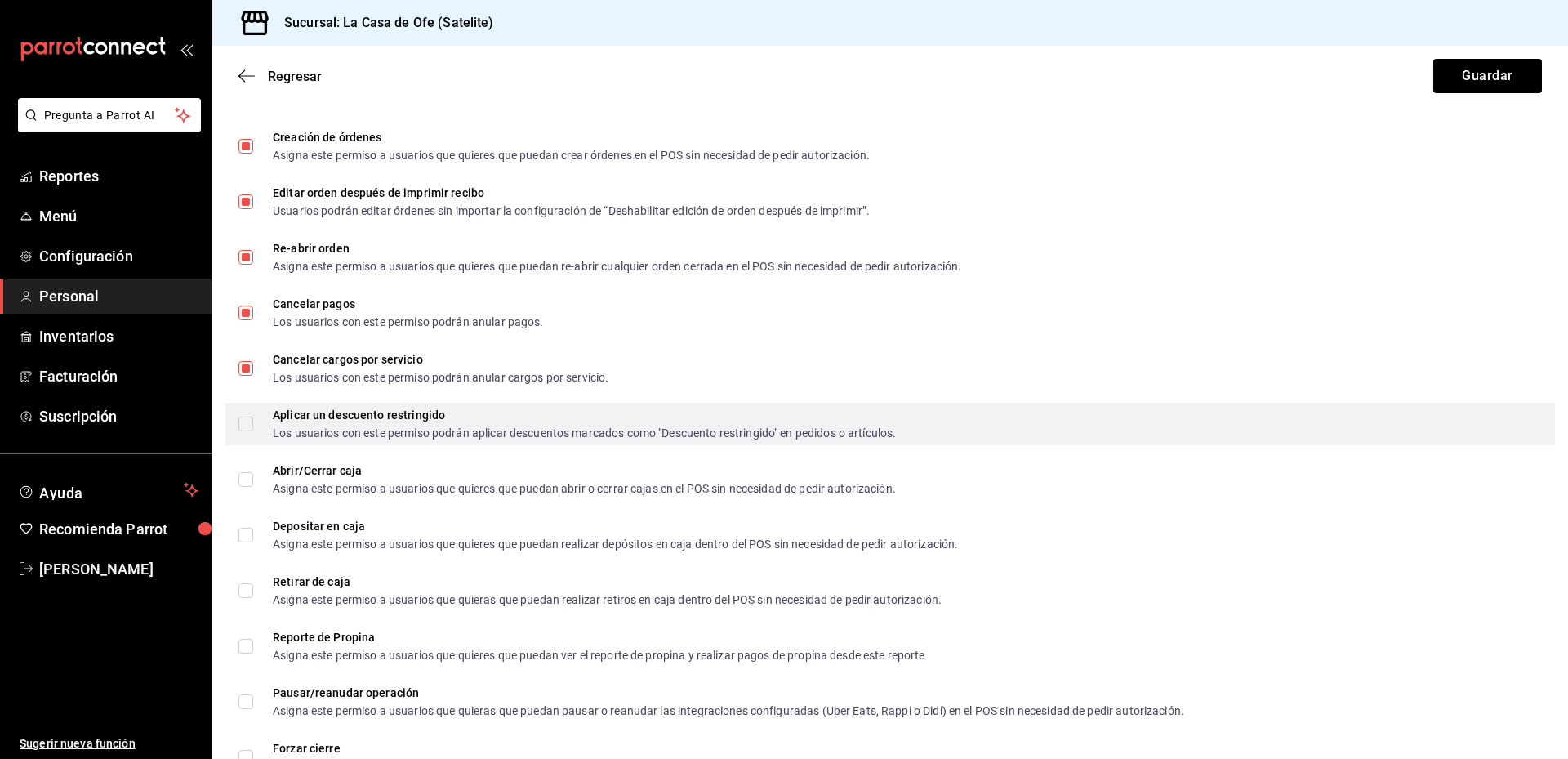
click at [261, 420] on span "Aplicar un descuento restringido Los usuarios con este permiso podrán aplicar d…" at bounding box center [575, 423] width 642 height 30
click at [254, 420] on input "Aplicar un descuento restringido Los usuarios con este permiso podrán aplicar d…" at bounding box center [245, 423] width 14 height 14
click at [248, 430] on input "Aplicar un descuento restringido Los usuarios con este permiso podrán aplicar d…" at bounding box center [245, 423] width 14 height 14
checkbox input "true"
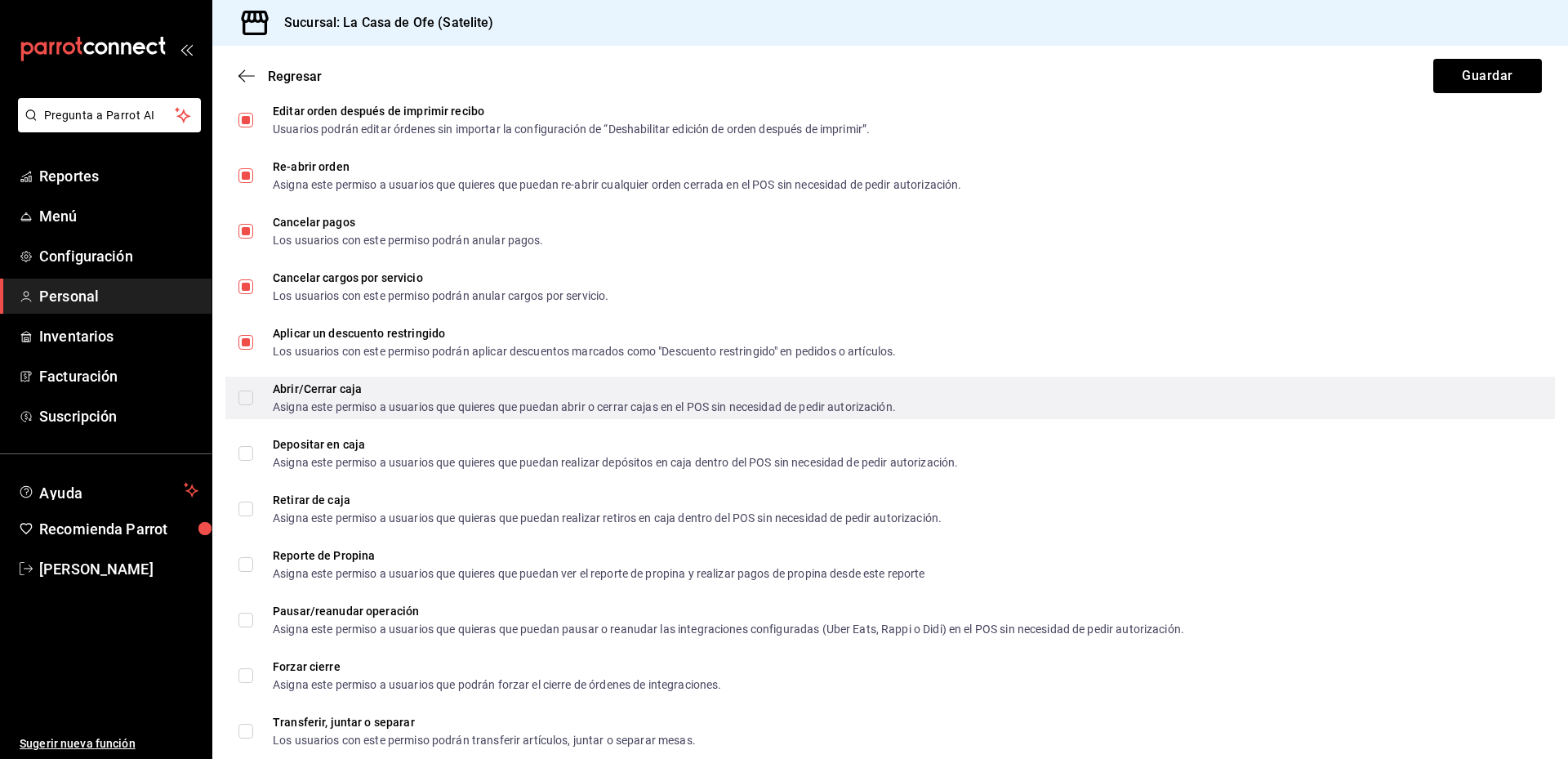
click at [242, 390] on label "Abrir/Cerrar caja Asigna este permiso a usuarios que quieres que puedan abrir o…" at bounding box center [567, 398] width 658 height 30
click at [242, 390] on input "Abrir/Cerrar caja Asigna este permiso a usuarios que quieres que puedan abrir o…" at bounding box center [245, 397] width 14 height 14
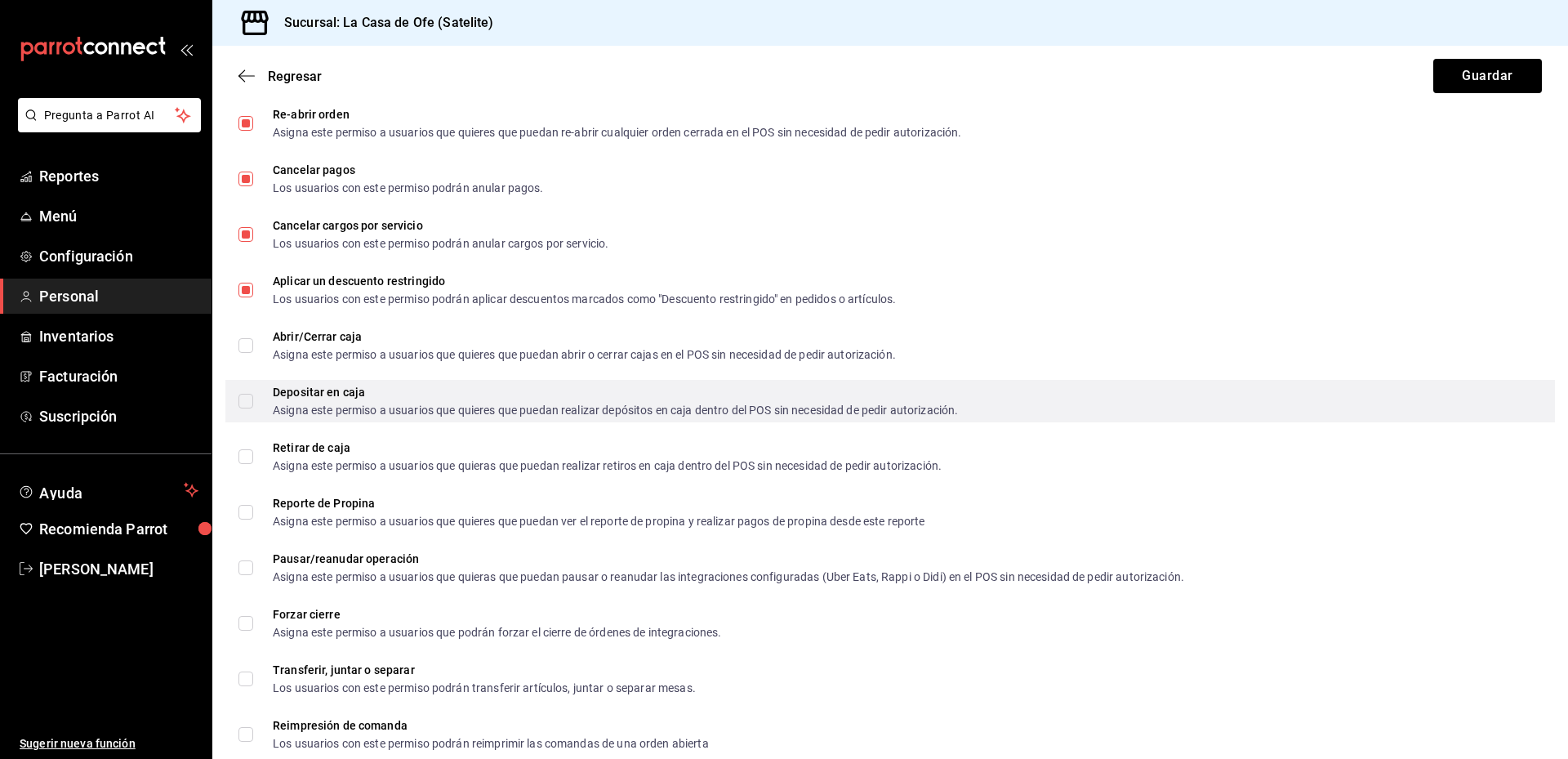
scroll to position [1062, 0]
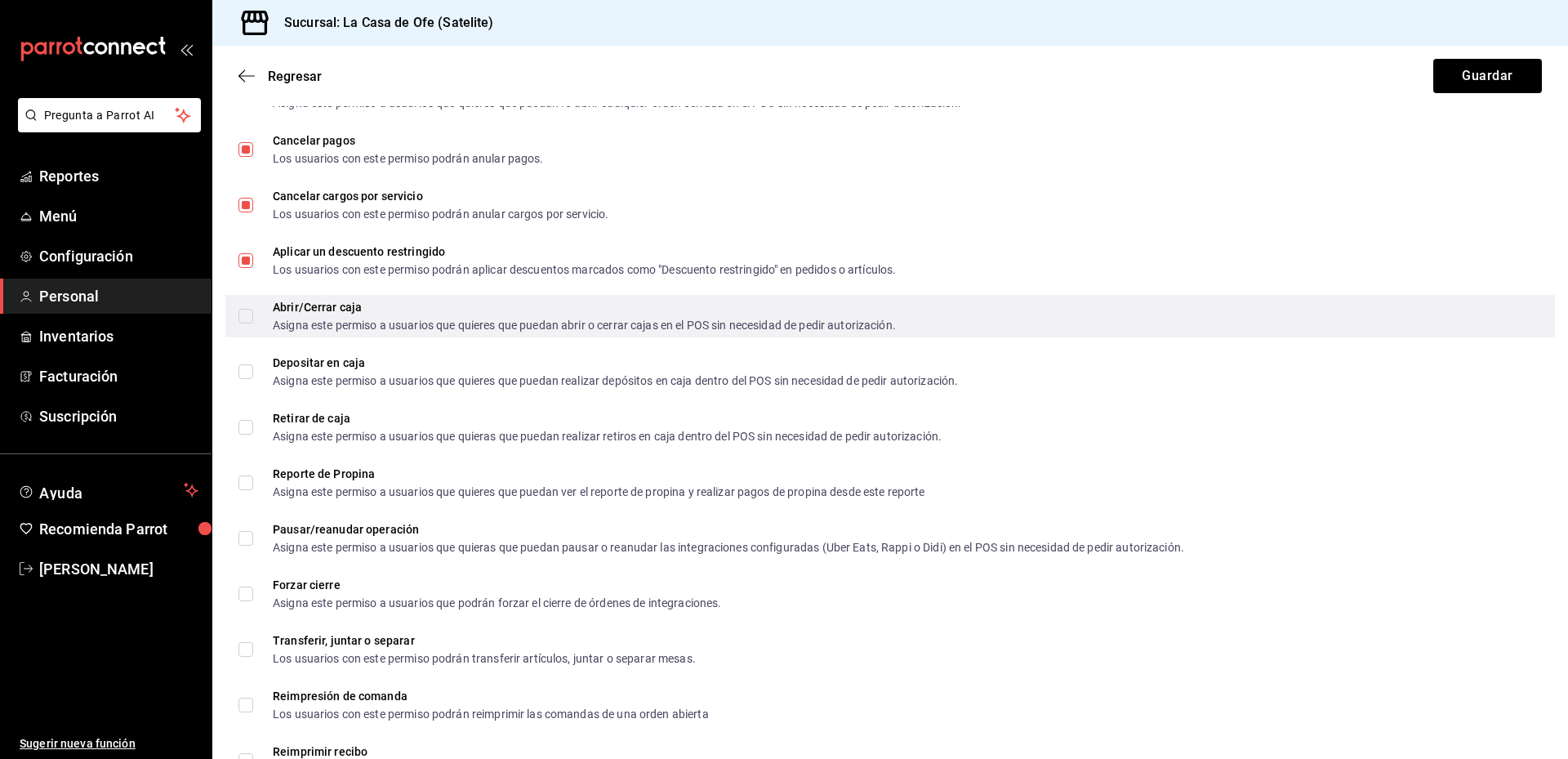
click at [244, 319] on input "Abrir/Cerrar caja Asigna este permiso a usuarios que quieres que puedan abrir o…" at bounding box center [245, 316] width 14 height 14
checkbox input "true"
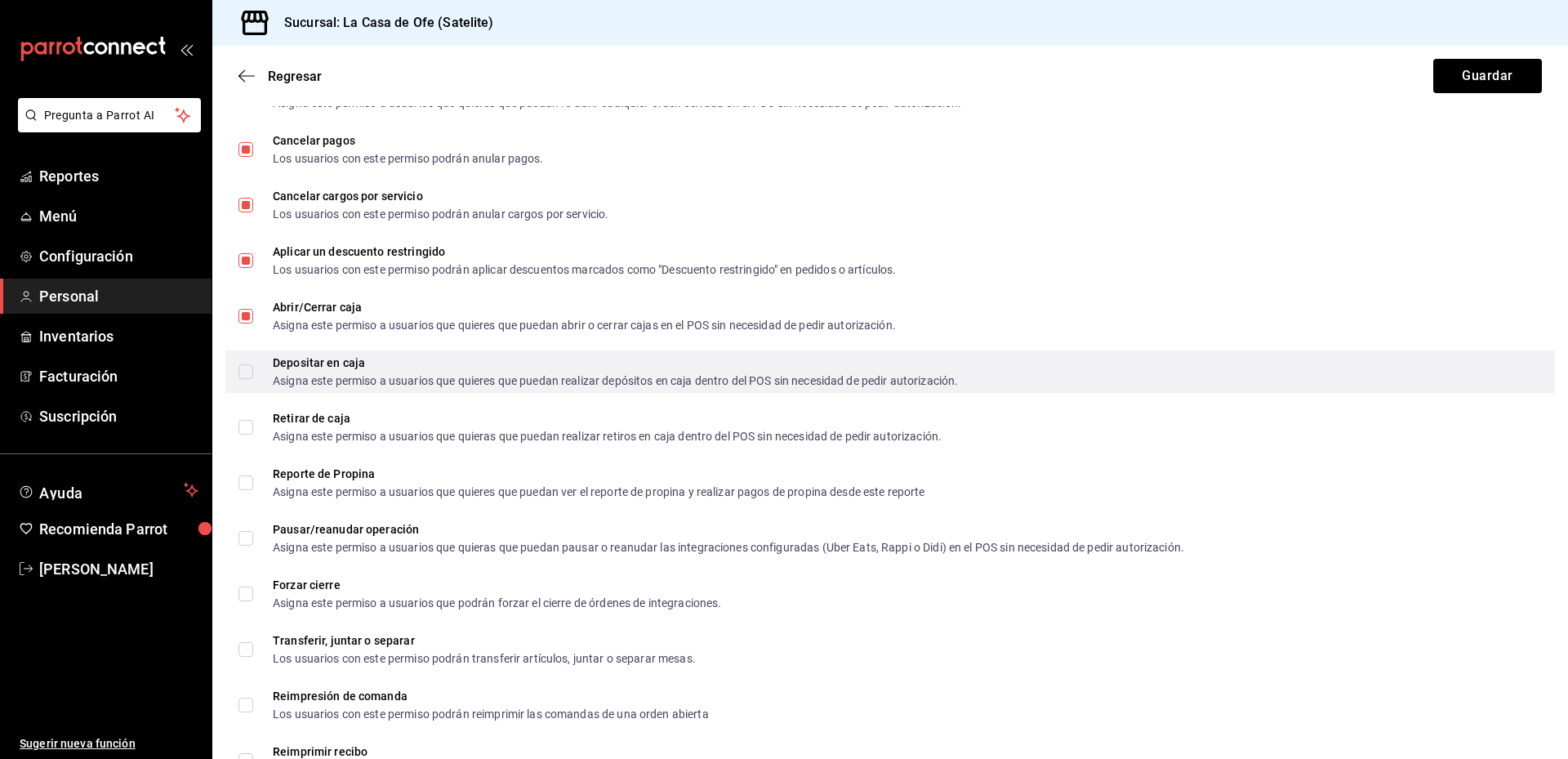
click at [244, 373] on input "Depositar en caja Asigna este permiso a usuarios que quieres que puedan realiza…" at bounding box center [245, 371] width 14 height 14
checkbox input "true"
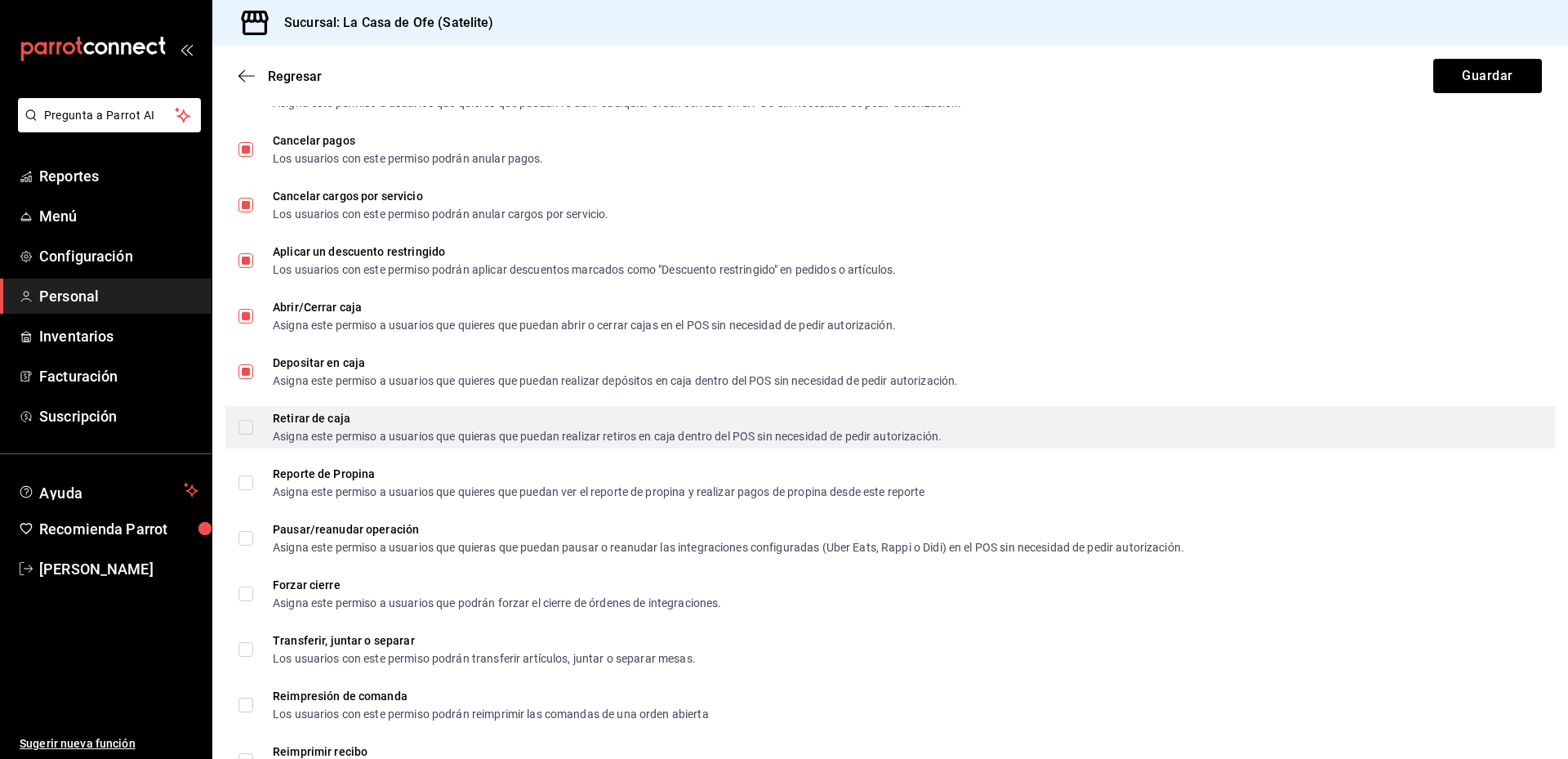
click at [244, 421] on input "Retirar de caja Asigna este permiso a usuarios que quieras que puedan realizar …" at bounding box center [245, 426] width 14 height 14
checkbox input "true"
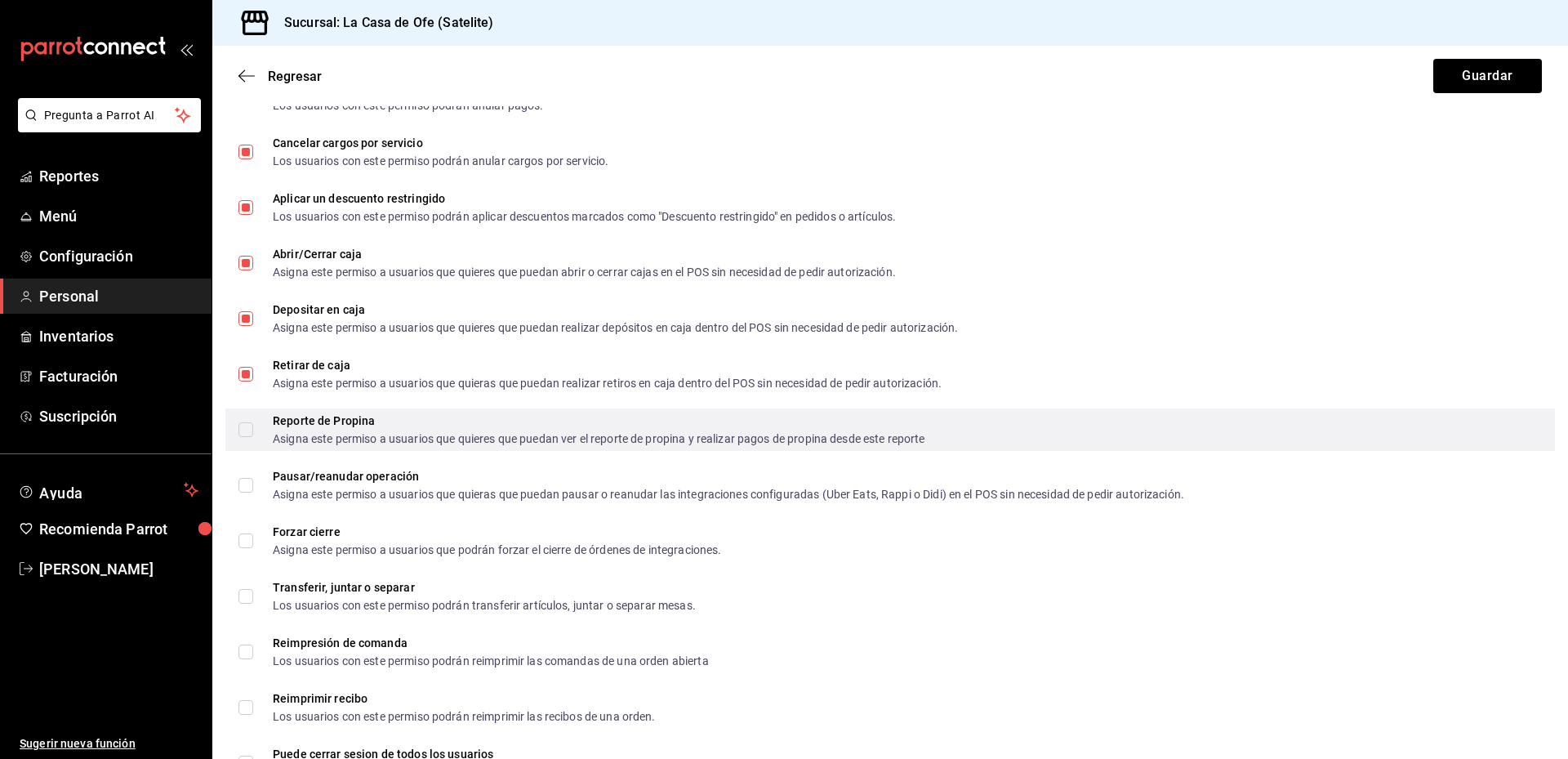
scroll to position [1143, 0]
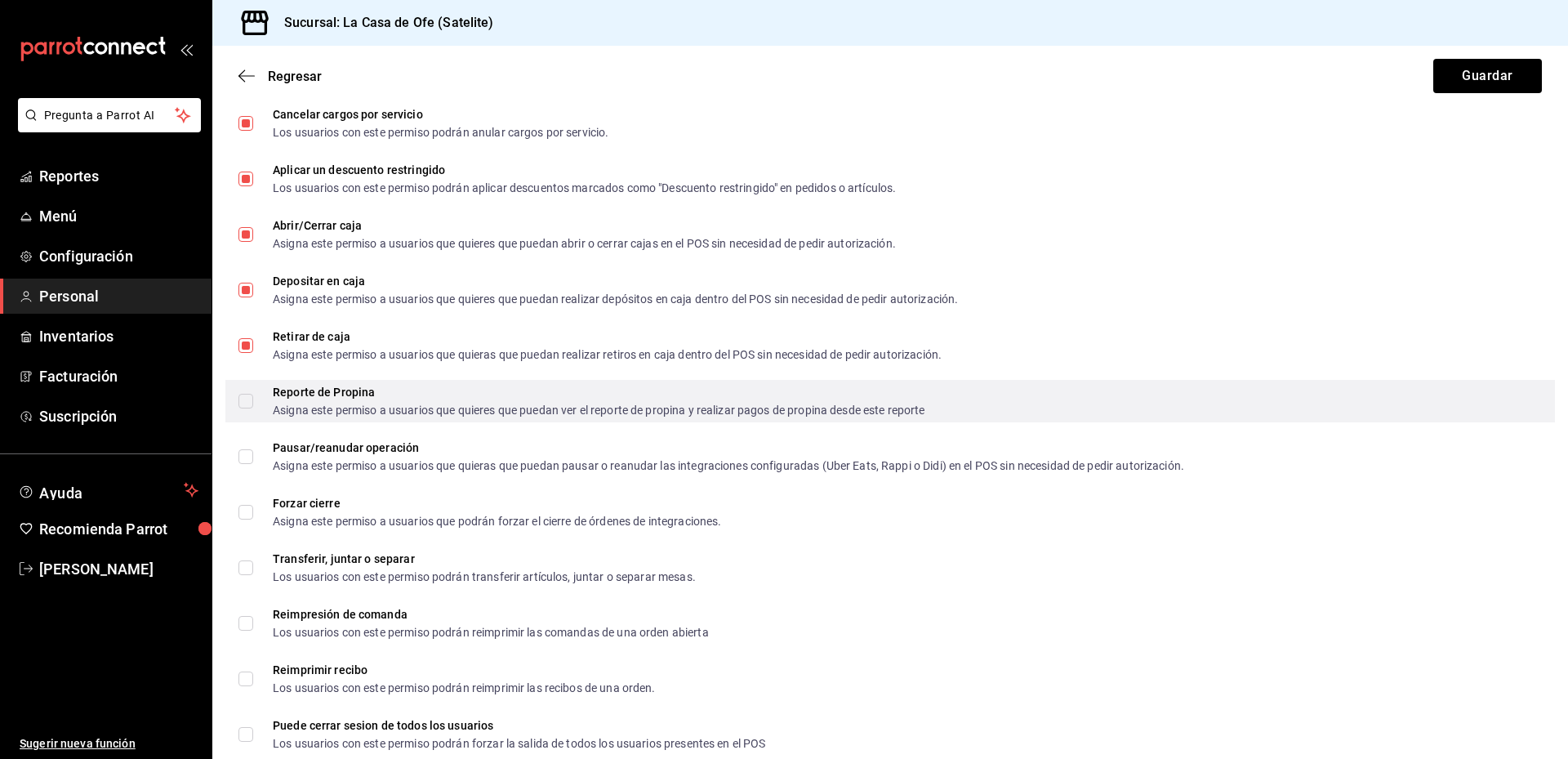
click at [241, 402] on input "Reporte de Propina Asigna este permiso a usuarios que quieres que puedan ver el…" at bounding box center [245, 400] width 14 height 14
checkbox input "true"
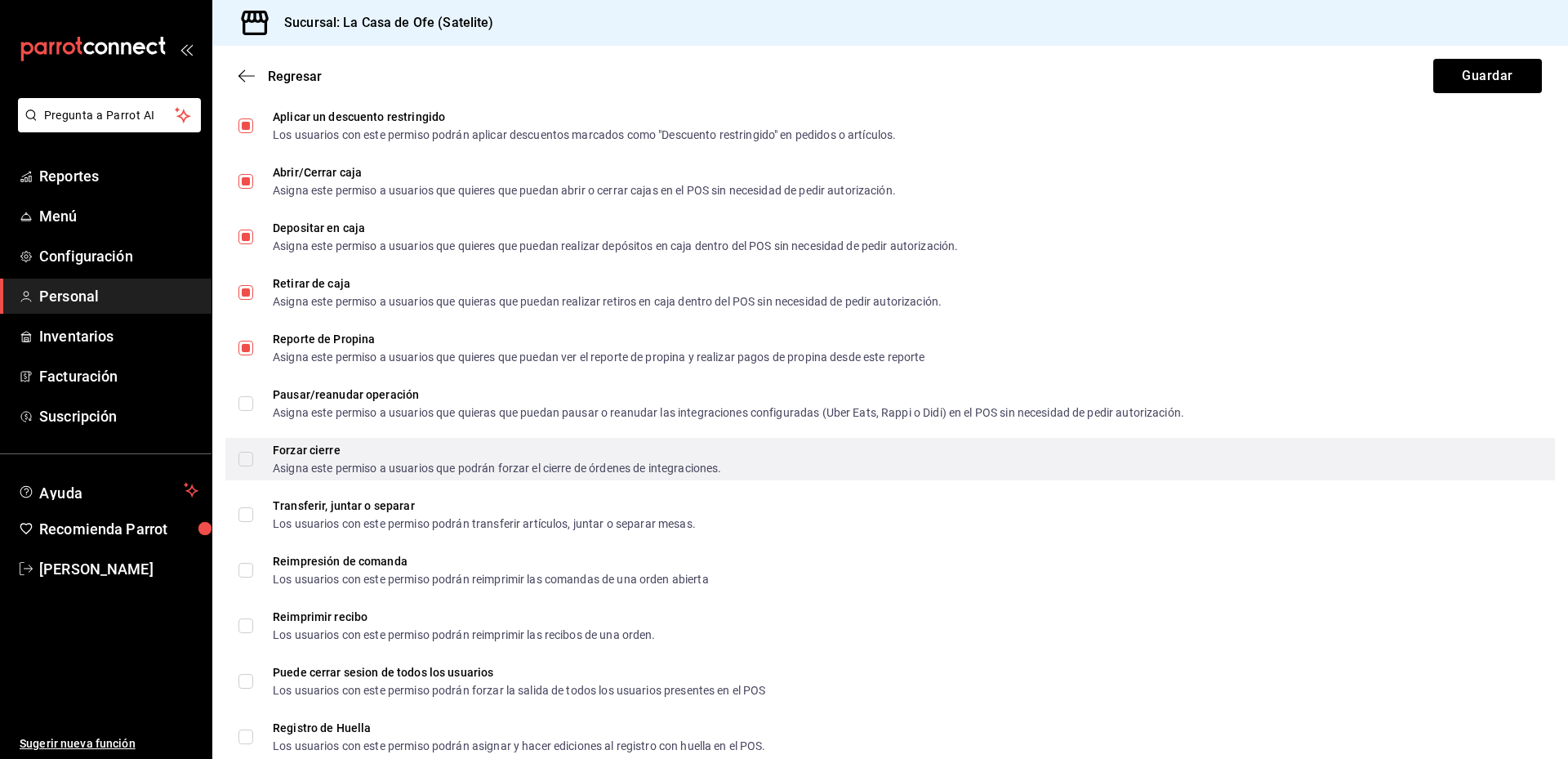
scroll to position [1225, 0]
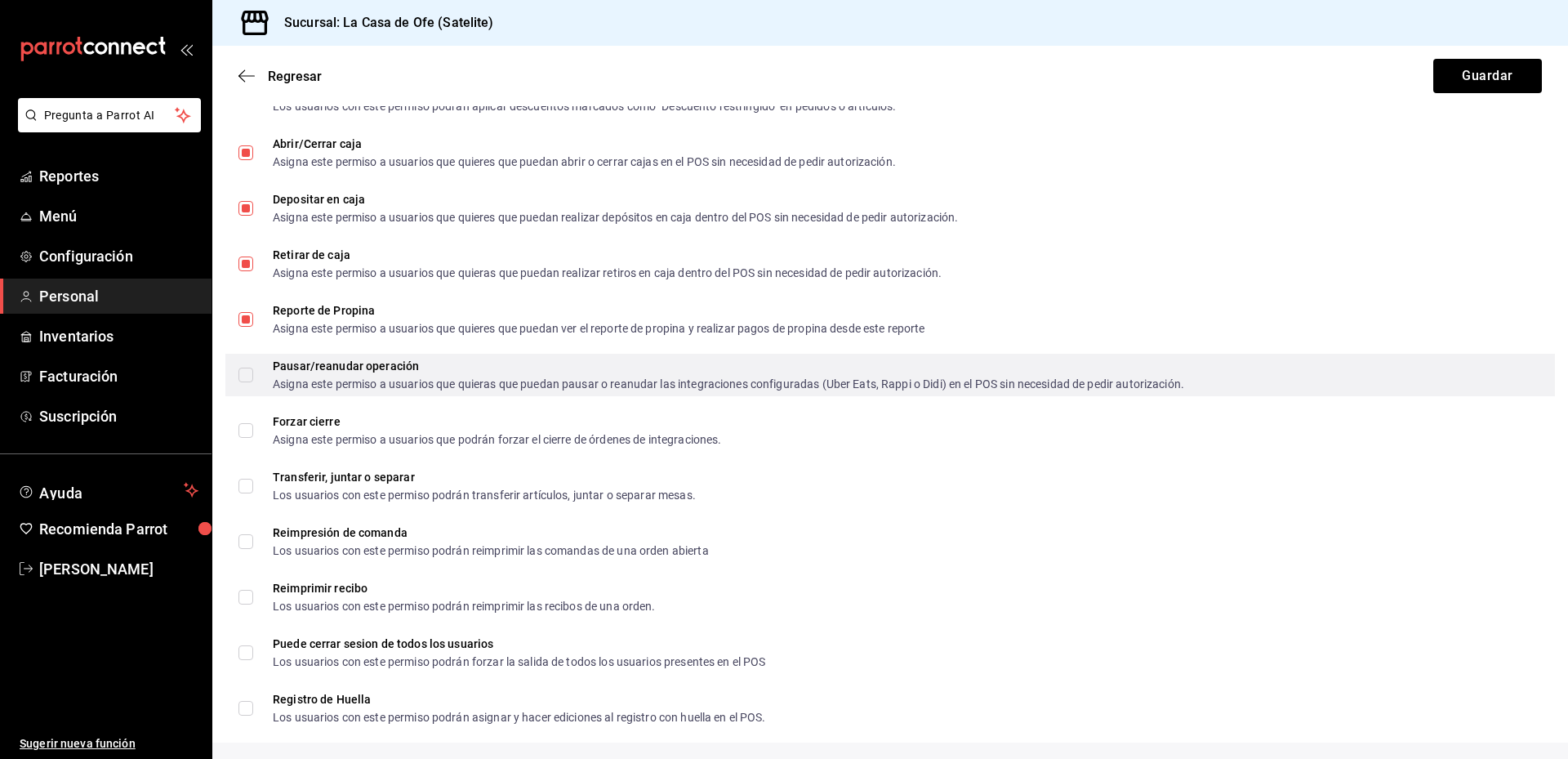
click at [254, 371] on span "Pausar/reanudar operación Asigna este permiso a usuarios que quieras que puedan…" at bounding box center [719, 375] width 931 height 30
click at [254, 371] on input "Pausar/reanudar operación Asigna este permiso a usuarios que quieras que puedan…" at bounding box center [245, 374] width 14 height 14
click at [244, 379] on input "Pausar/reanudar operación Asigna este permiso a usuarios que quieras que puedan…" at bounding box center [245, 374] width 14 height 14
checkbox input "true"
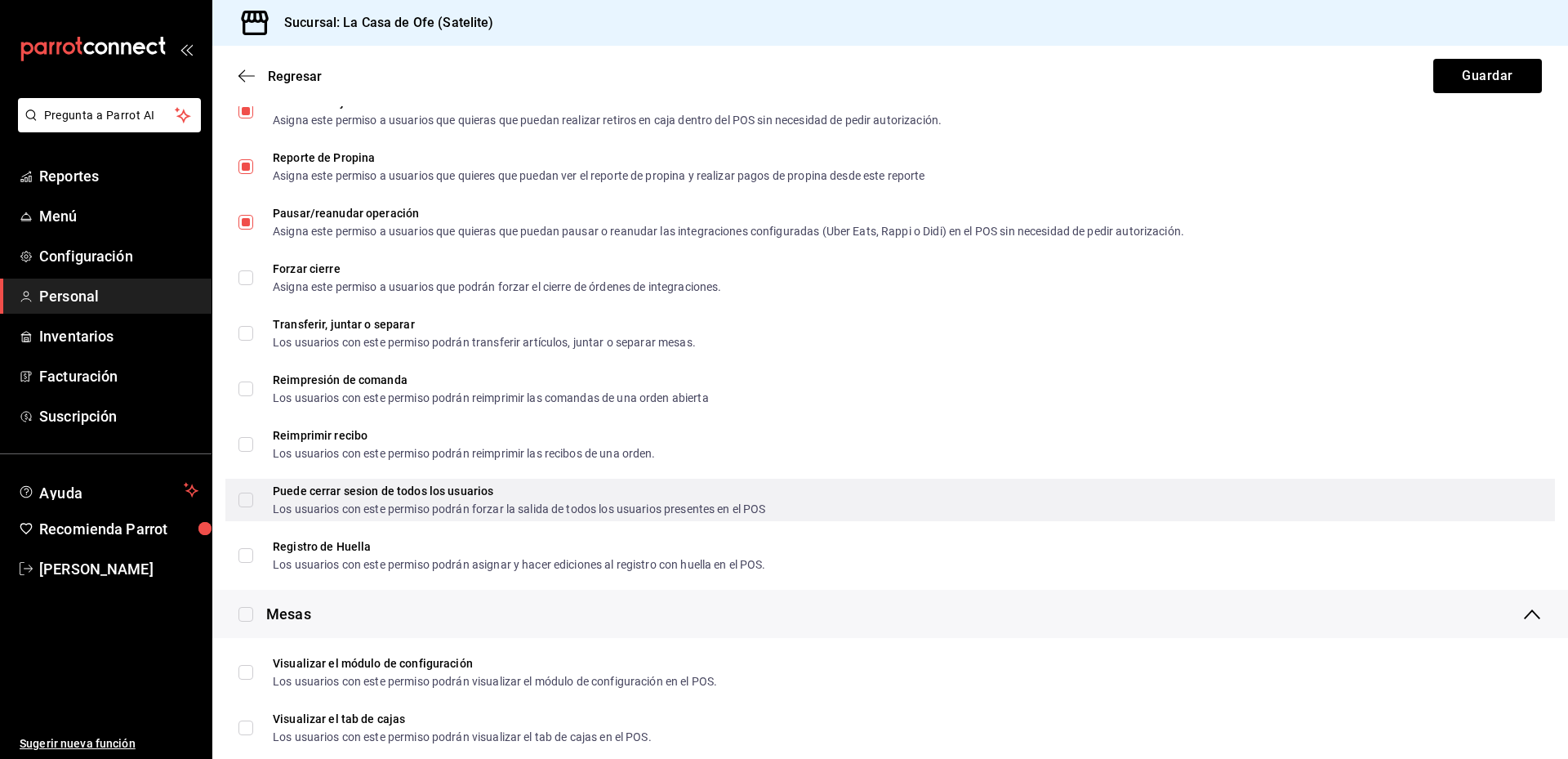
scroll to position [1388, 0]
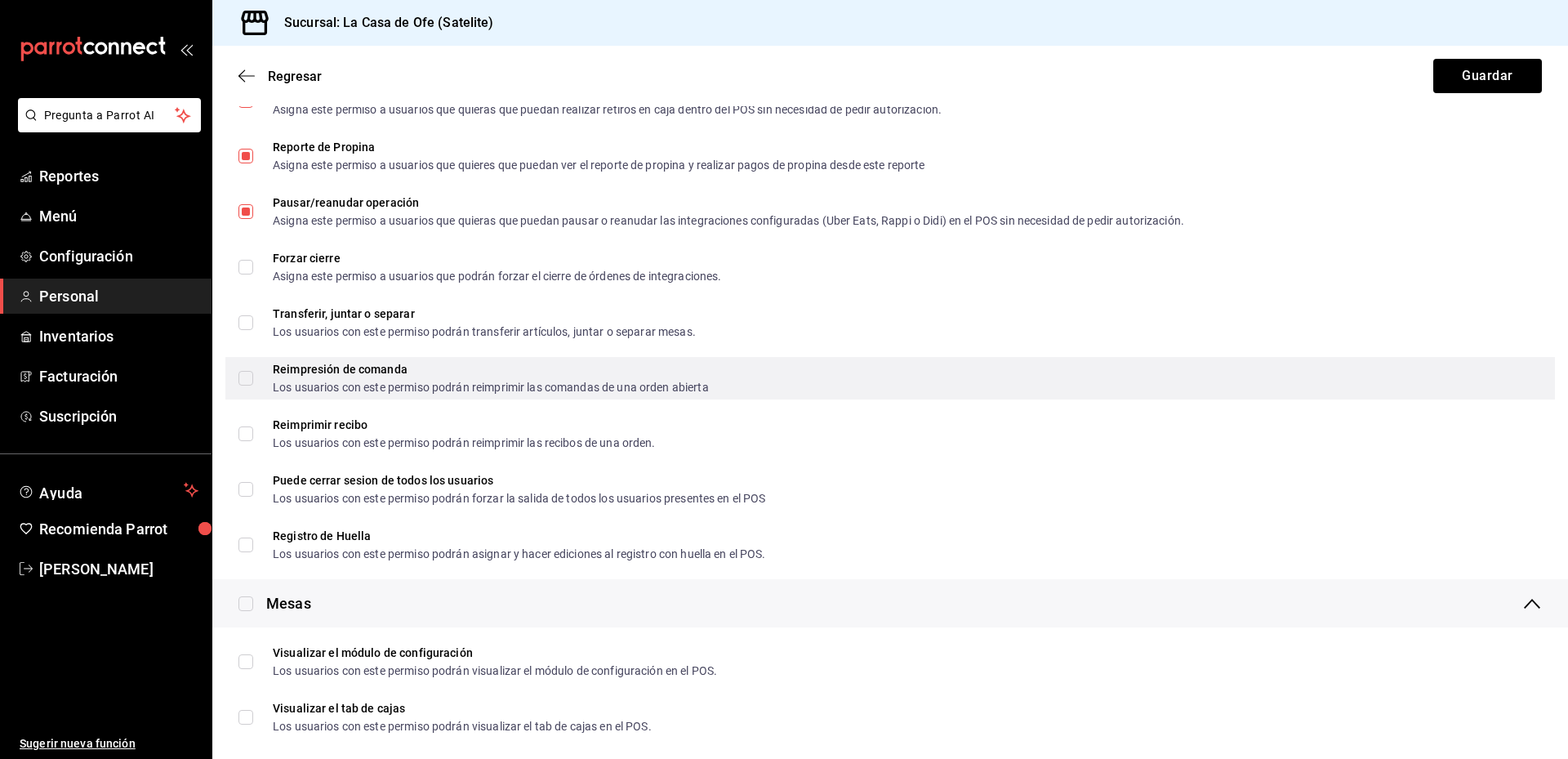
click at [250, 377] on input "Reimpresión de comanda Los usuarios con este permiso podrán reimprimir las coma…" at bounding box center [245, 378] width 14 height 14
checkbox input "true"
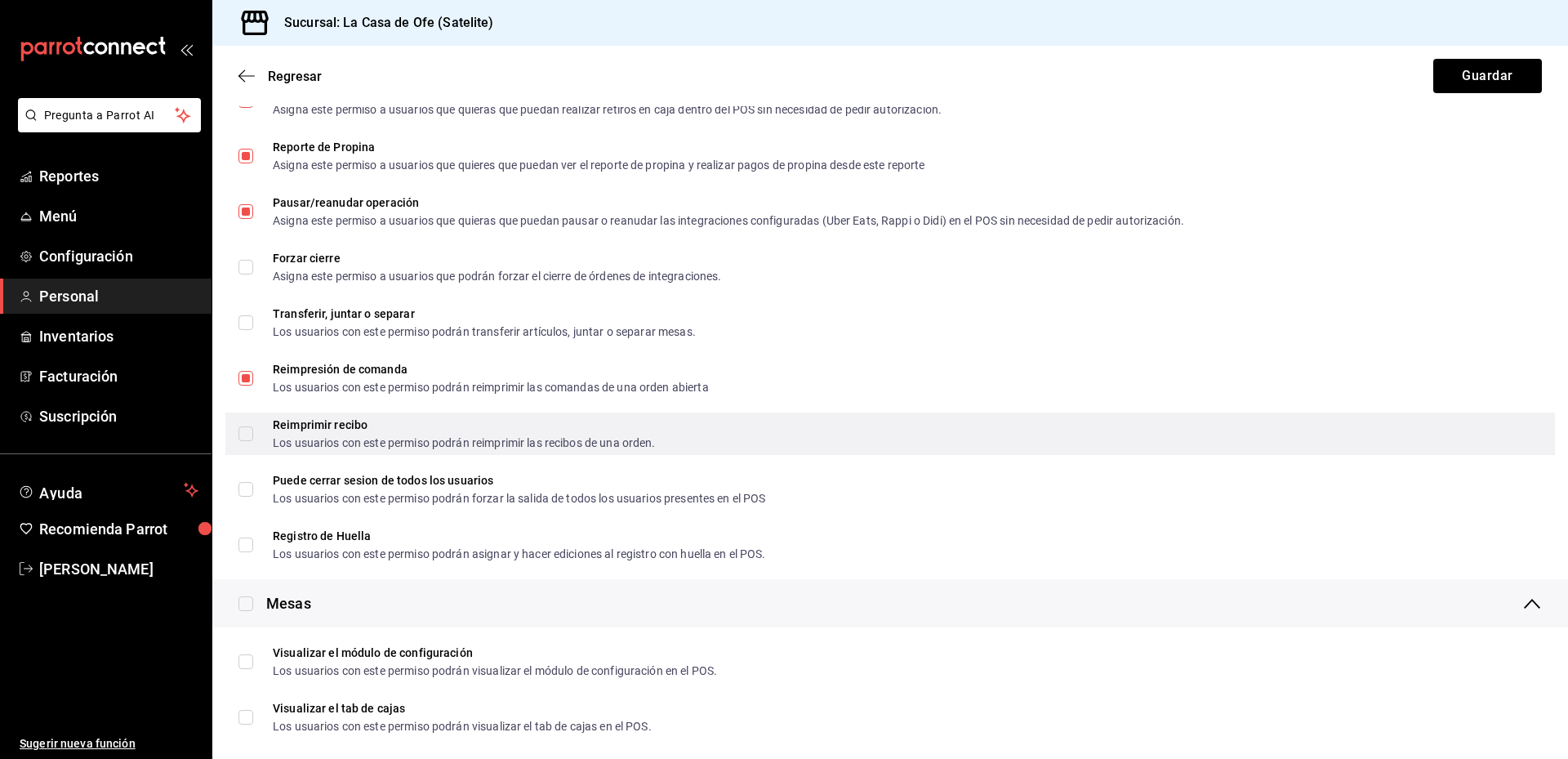
click at [248, 432] on input "Reimprimir recibo Los usuarios con este permiso podrán reimprimir las recibos d…" at bounding box center [245, 433] width 14 height 14
checkbox input "true"
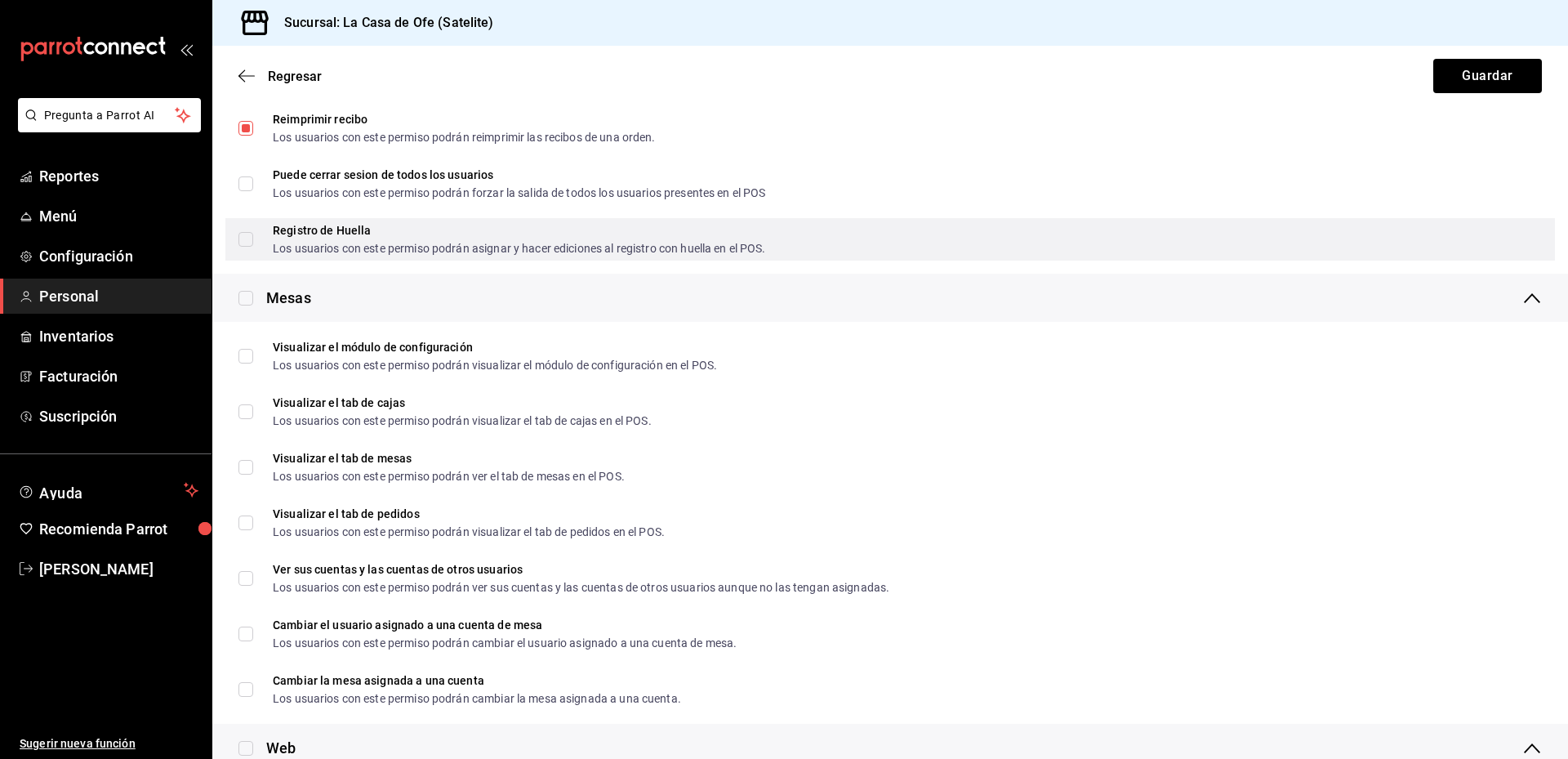
scroll to position [1715, 0]
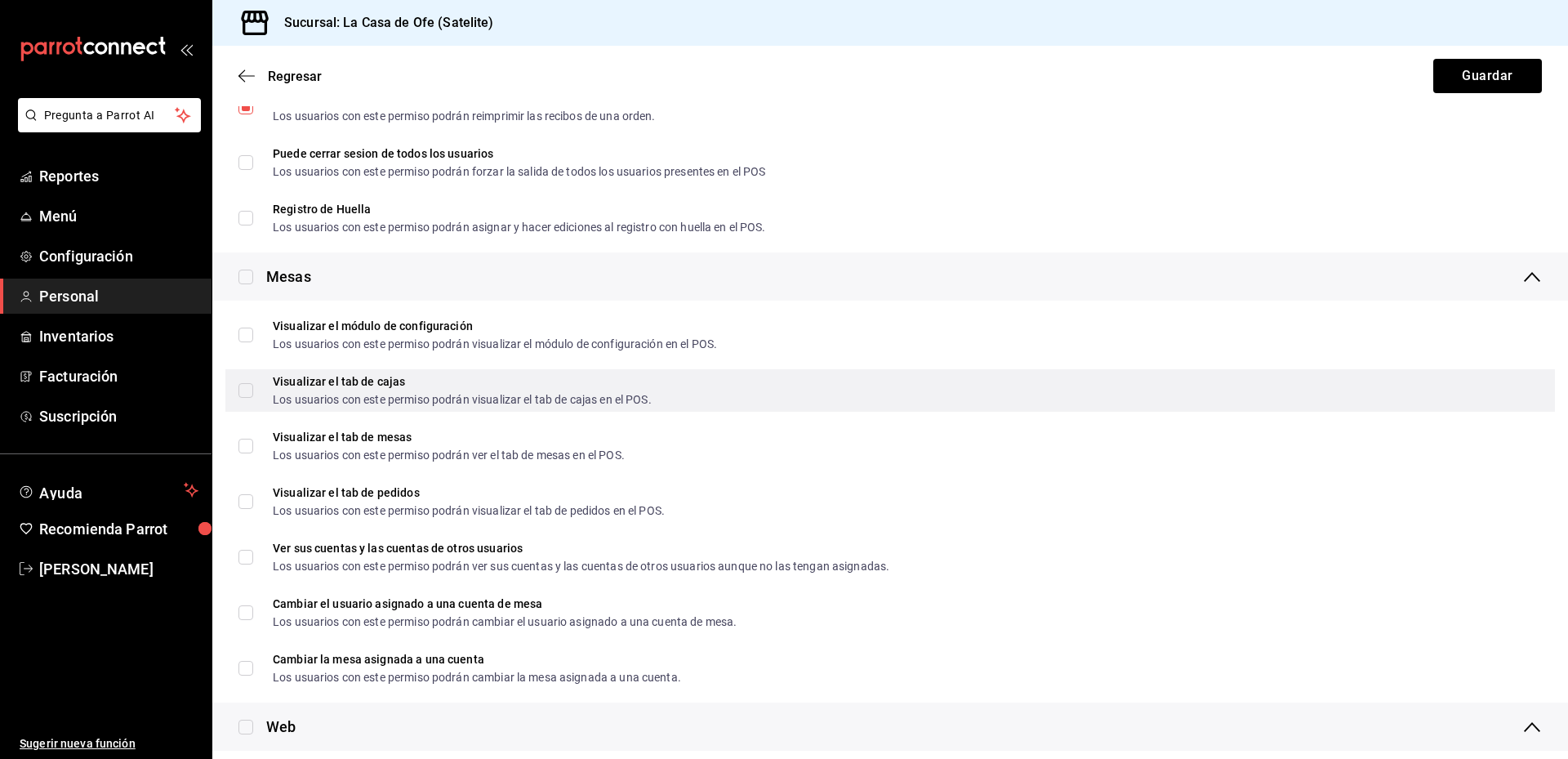
click at [241, 392] on input "Visualizar el tab de cajas Los usuarios con este permiso podrán visualizar el t…" at bounding box center [245, 390] width 14 height 14
checkbox input "true"
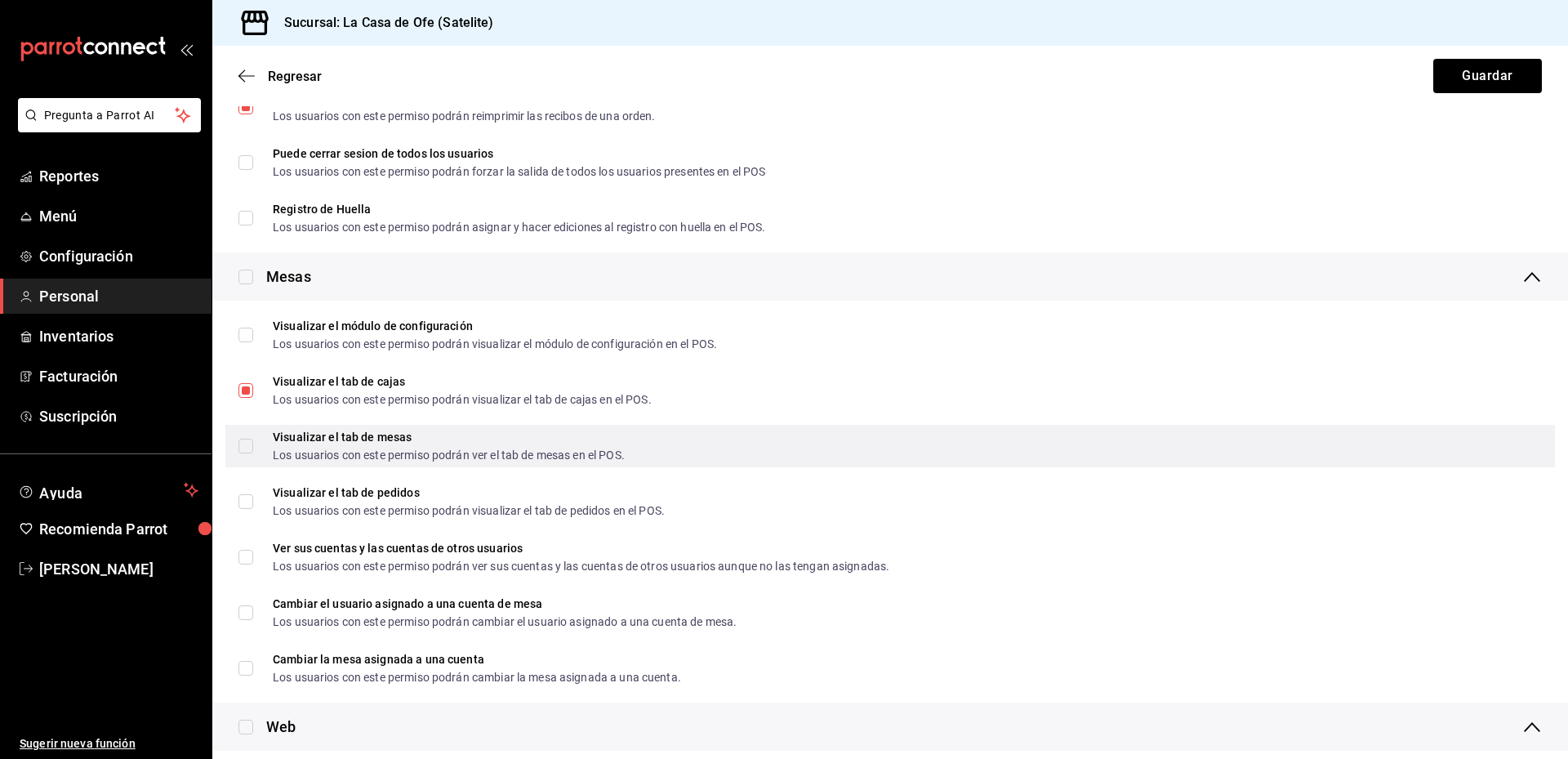
click at [240, 445] on input "Visualizar el tab de mesas Los usuarios con este permiso podrán ver el tab de m…" at bounding box center [245, 445] width 14 height 14
checkbox input "true"
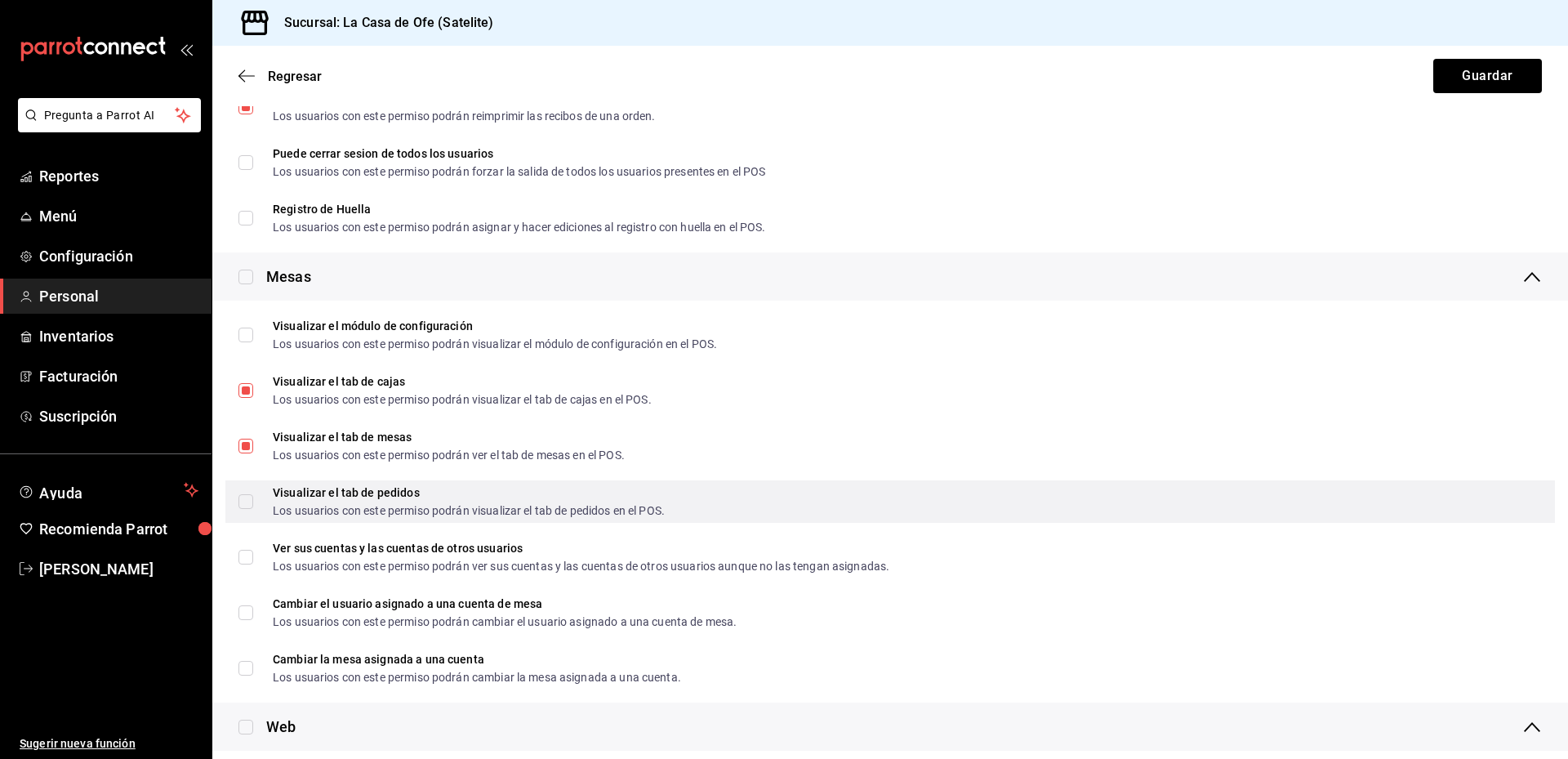
click at [250, 499] on input "Visualizar el tab de pedidos Los usuarios con este permiso podrán visualizar el…" at bounding box center [245, 501] width 14 height 14
checkbox input "true"
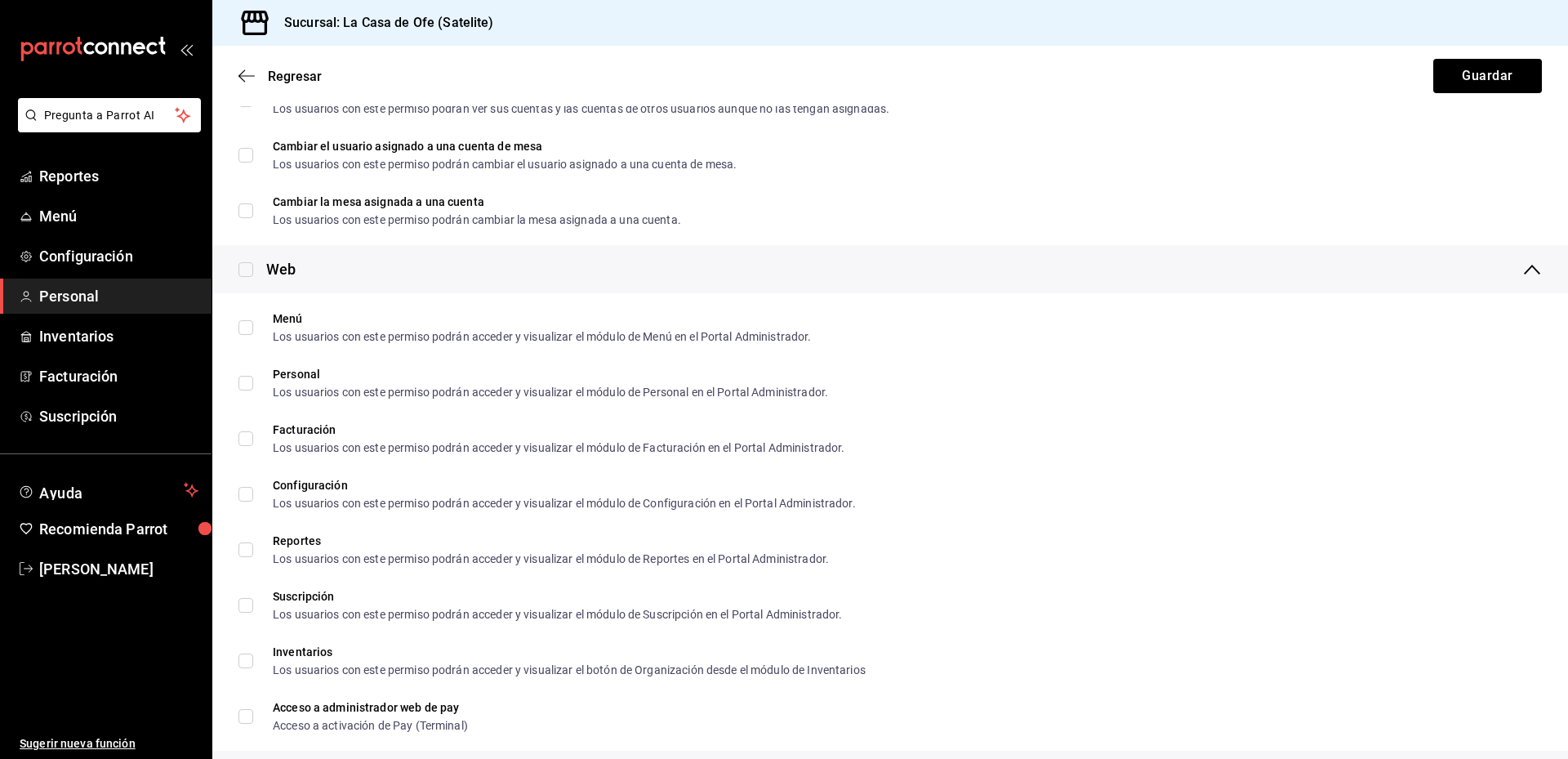
scroll to position [2205, 0]
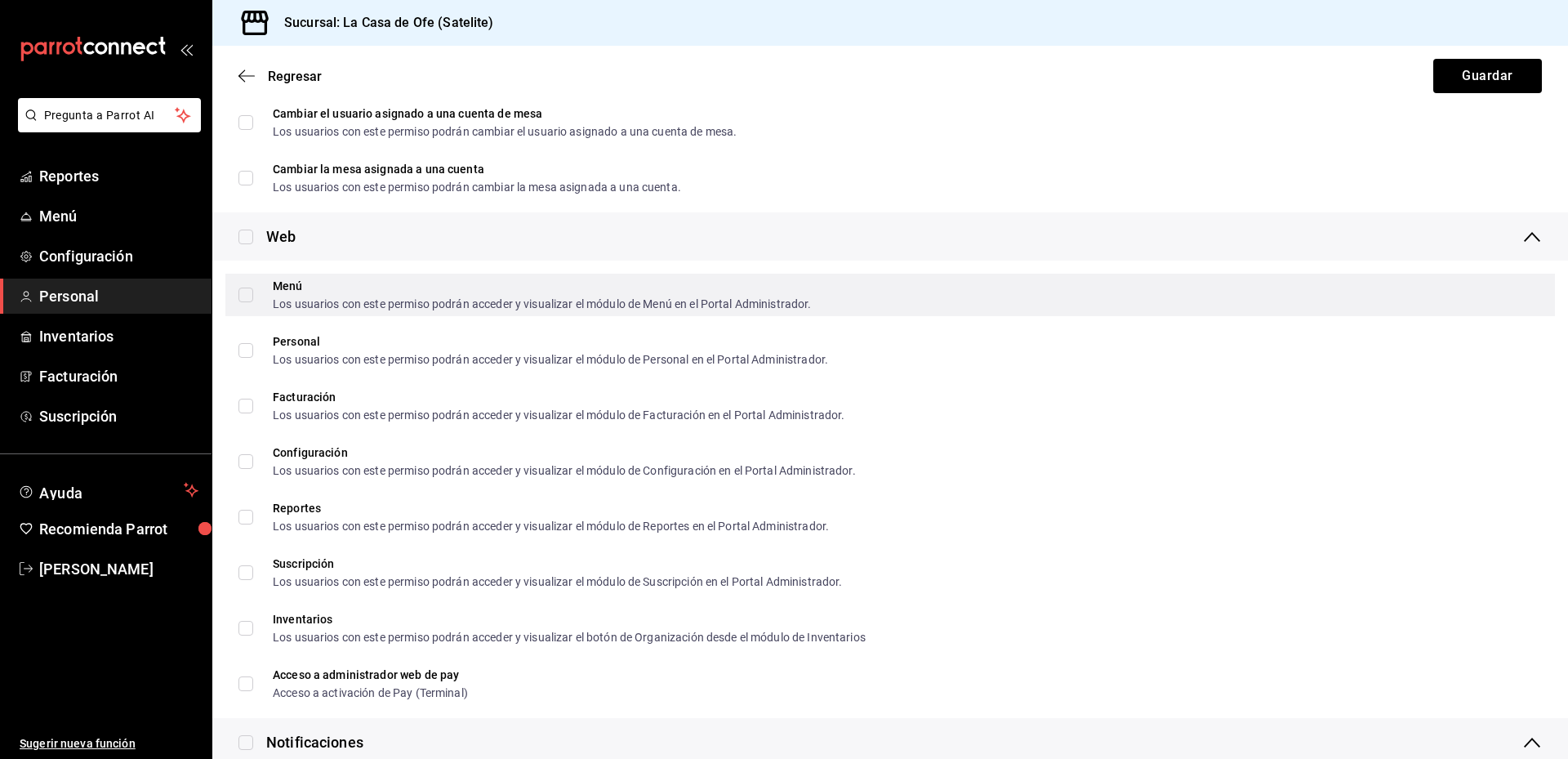
click at [244, 301] on input "Menú Los usuarios con este permiso podrán acceder y visualizar el módulo de Men…" at bounding box center [245, 295] width 14 height 14
checkbox input "true"
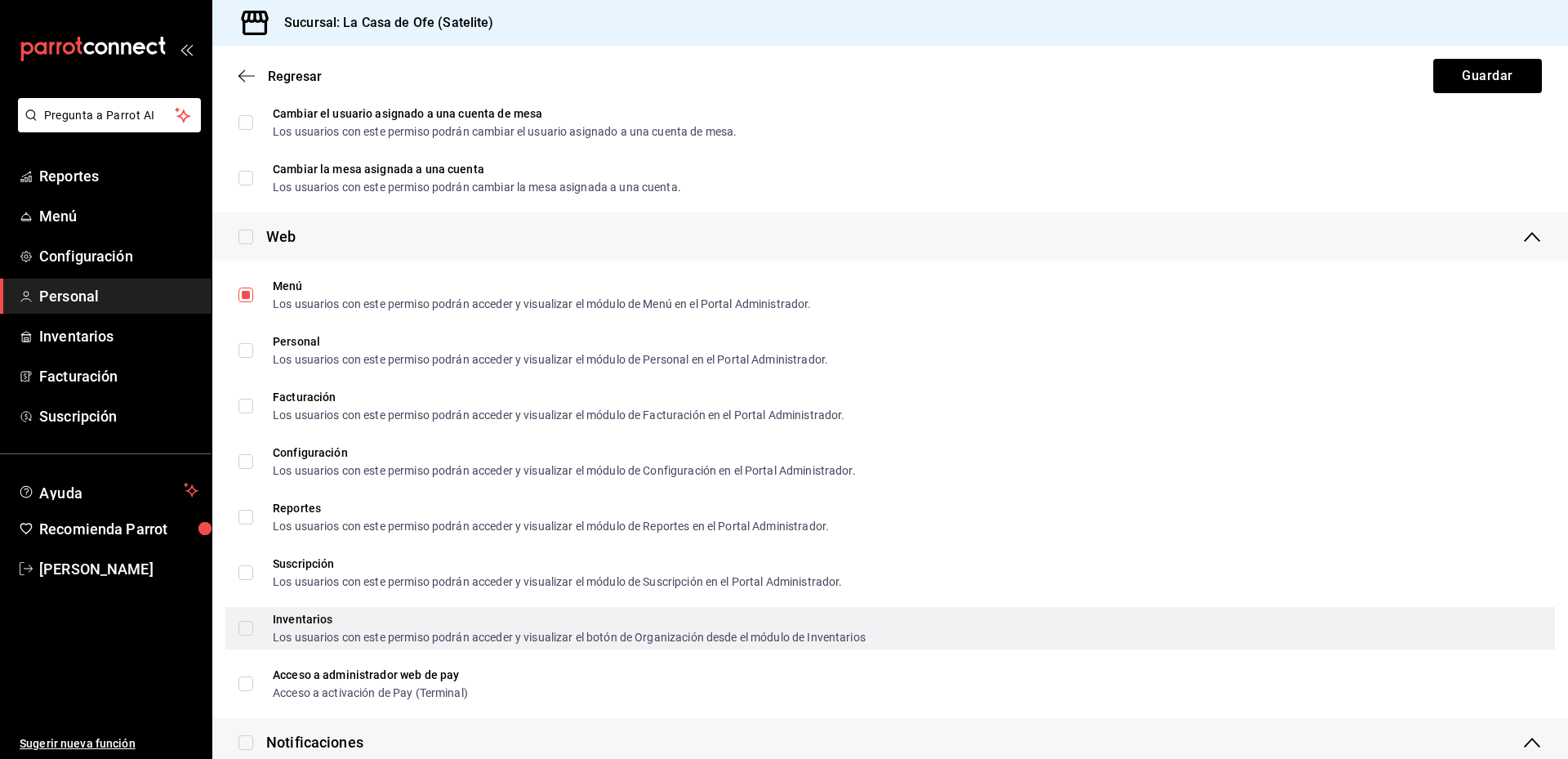
click at [242, 624] on input "Inventarios Los usuarios con este permiso podrán acceder y visualizar el botón …" at bounding box center [245, 627] width 14 height 14
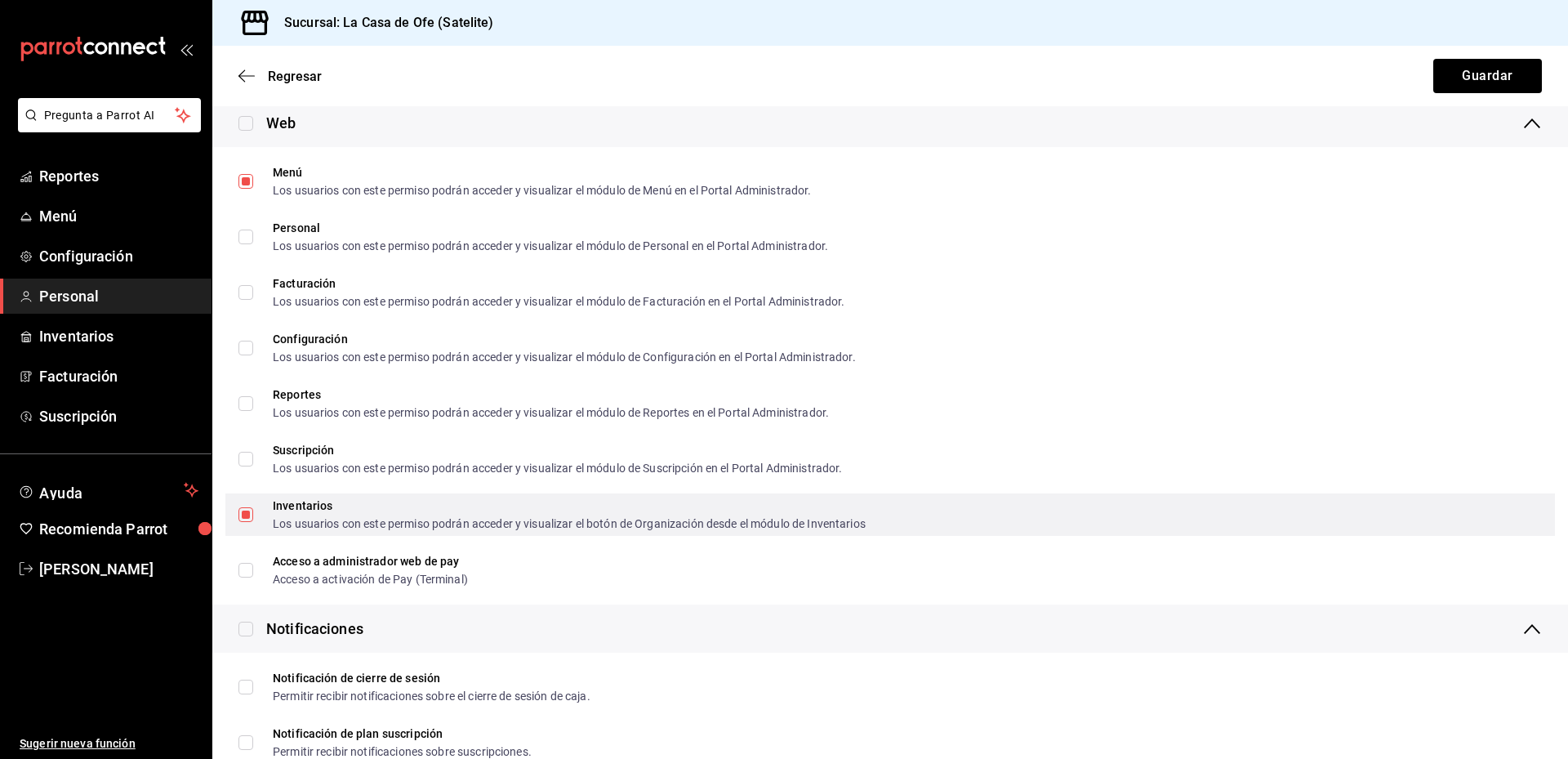
scroll to position [2290, 0]
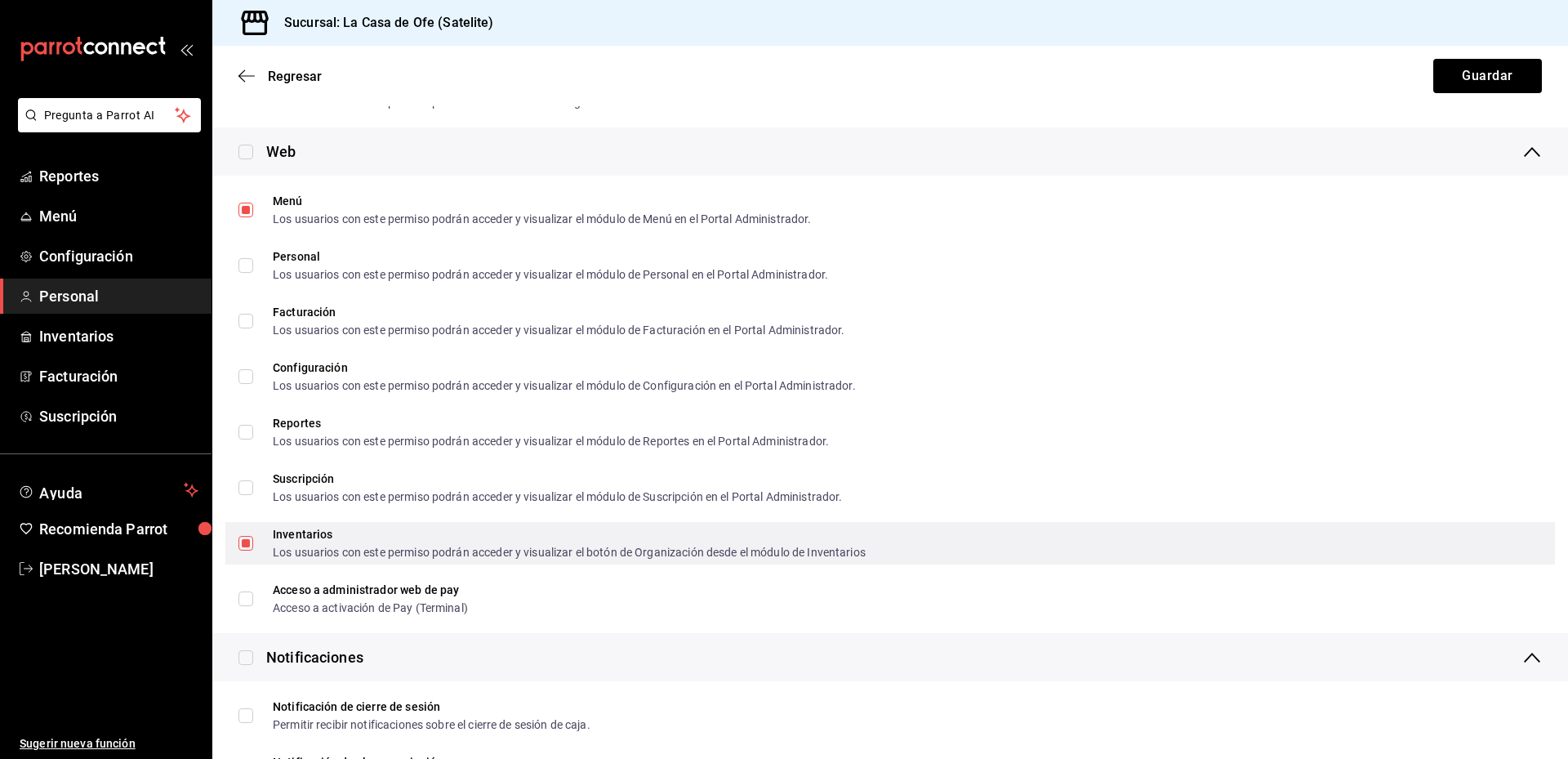
click at [248, 545] on input "Inventarios Los usuarios con este permiso podrán acceder y visualizar el botón …" at bounding box center [245, 543] width 14 height 14
checkbox input "false"
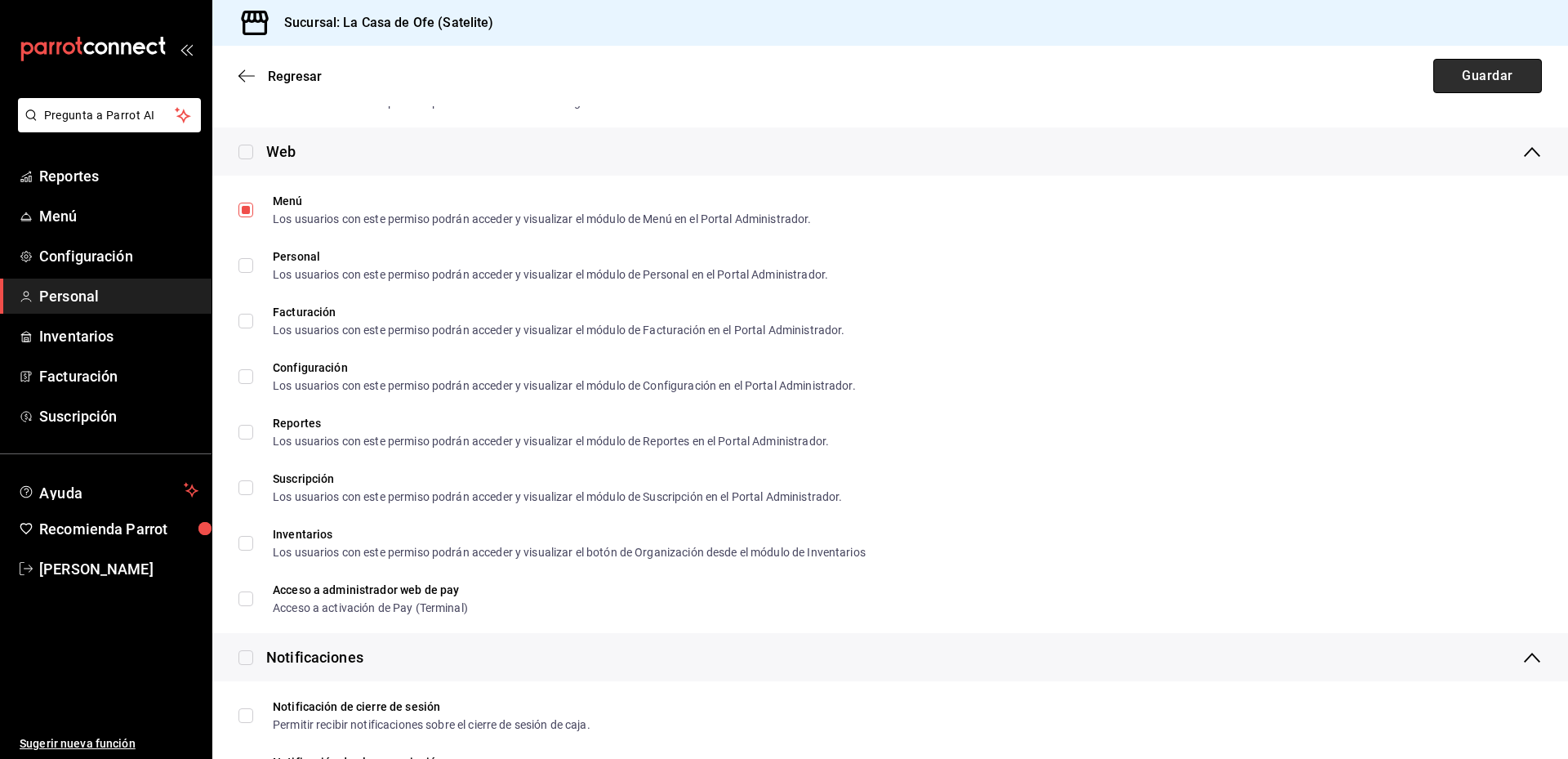
click at [1464, 79] on button "Guardar" at bounding box center [1487, 76] width 109 height 34
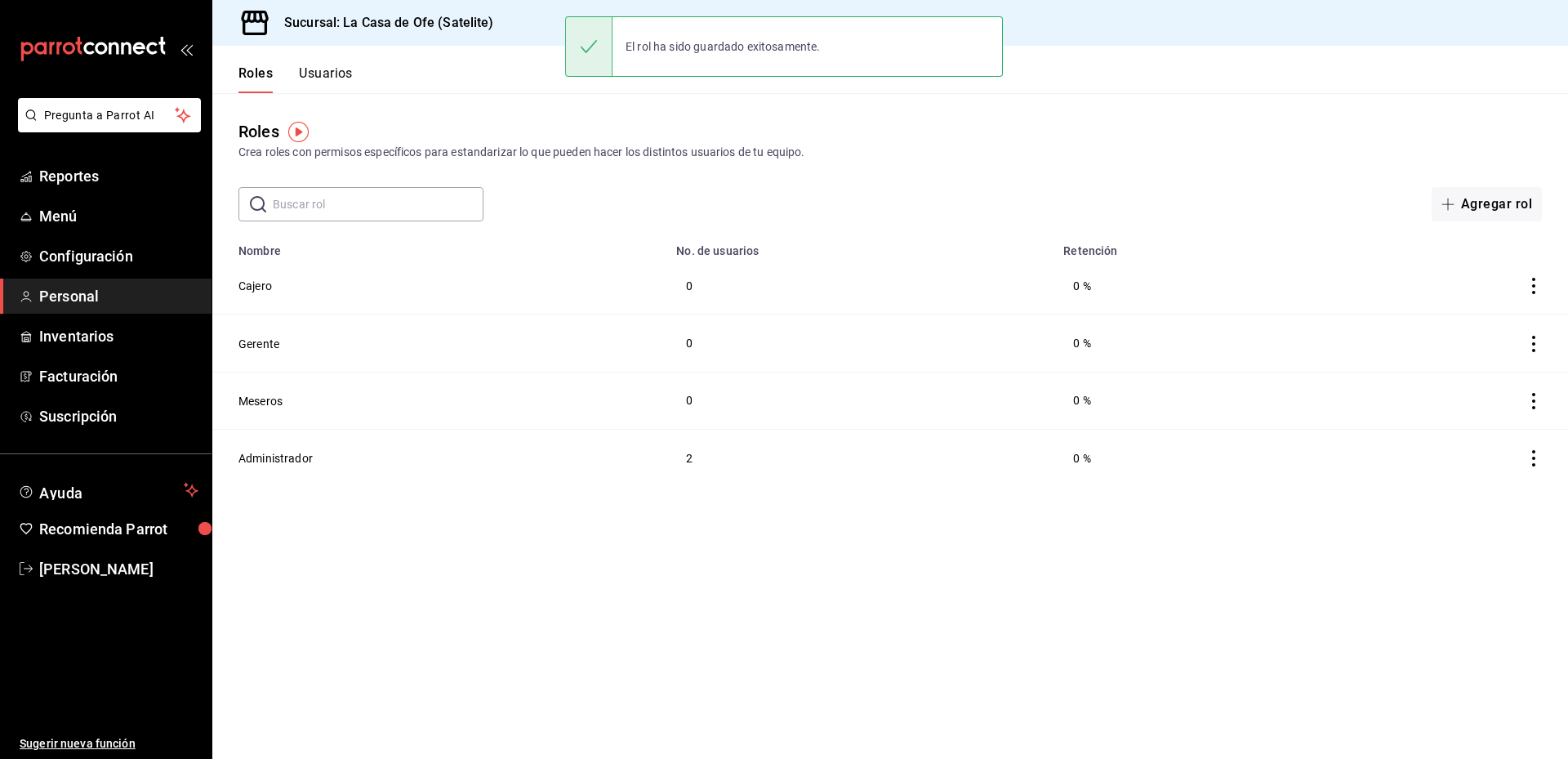
click at [331, 72] on button "Usuarios" at bounding box center [326, 79] width 54 height 28
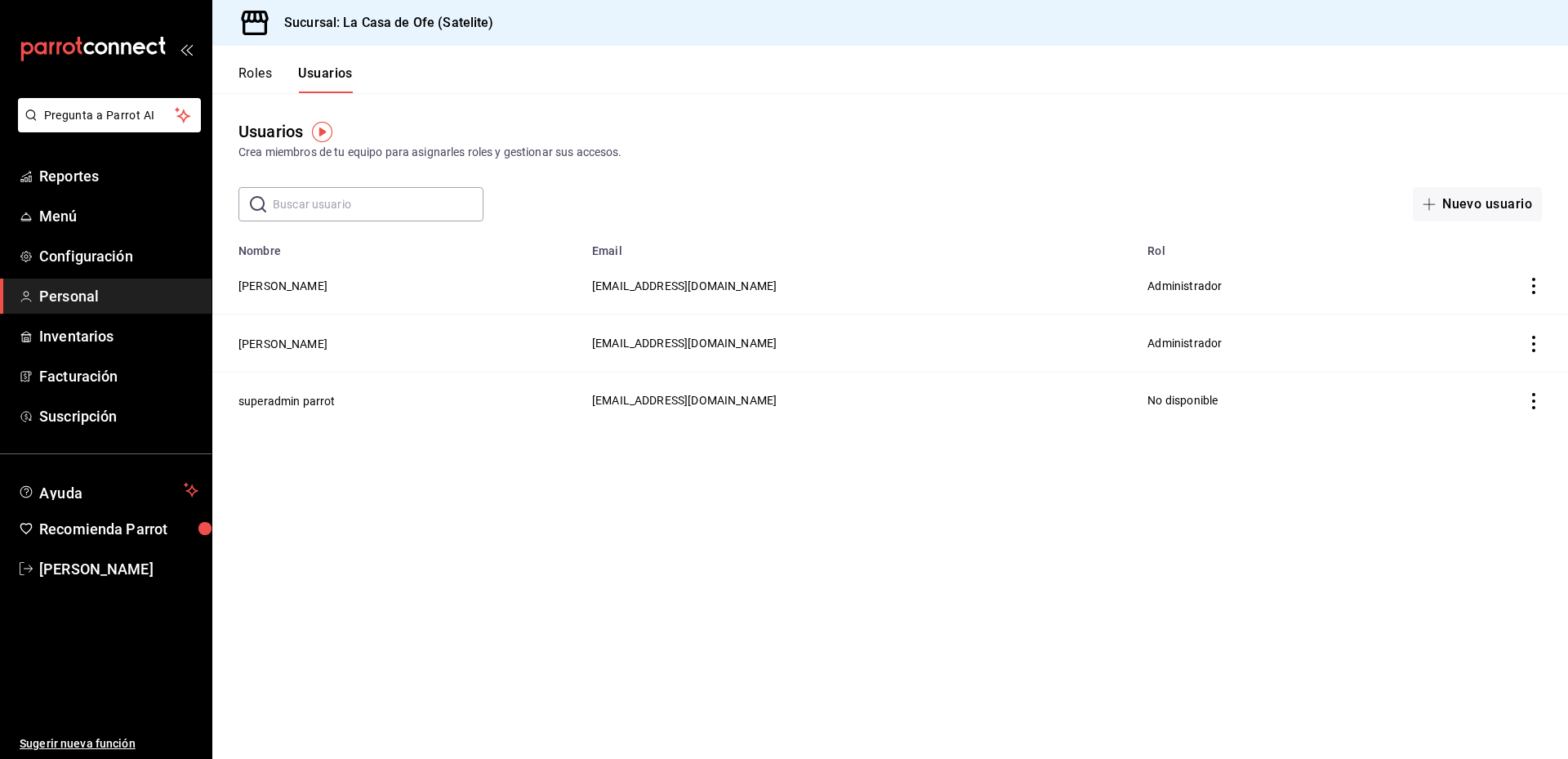
click at [252, 77] on button "Roles" at bounding box center [255, 79] width 33 height 28
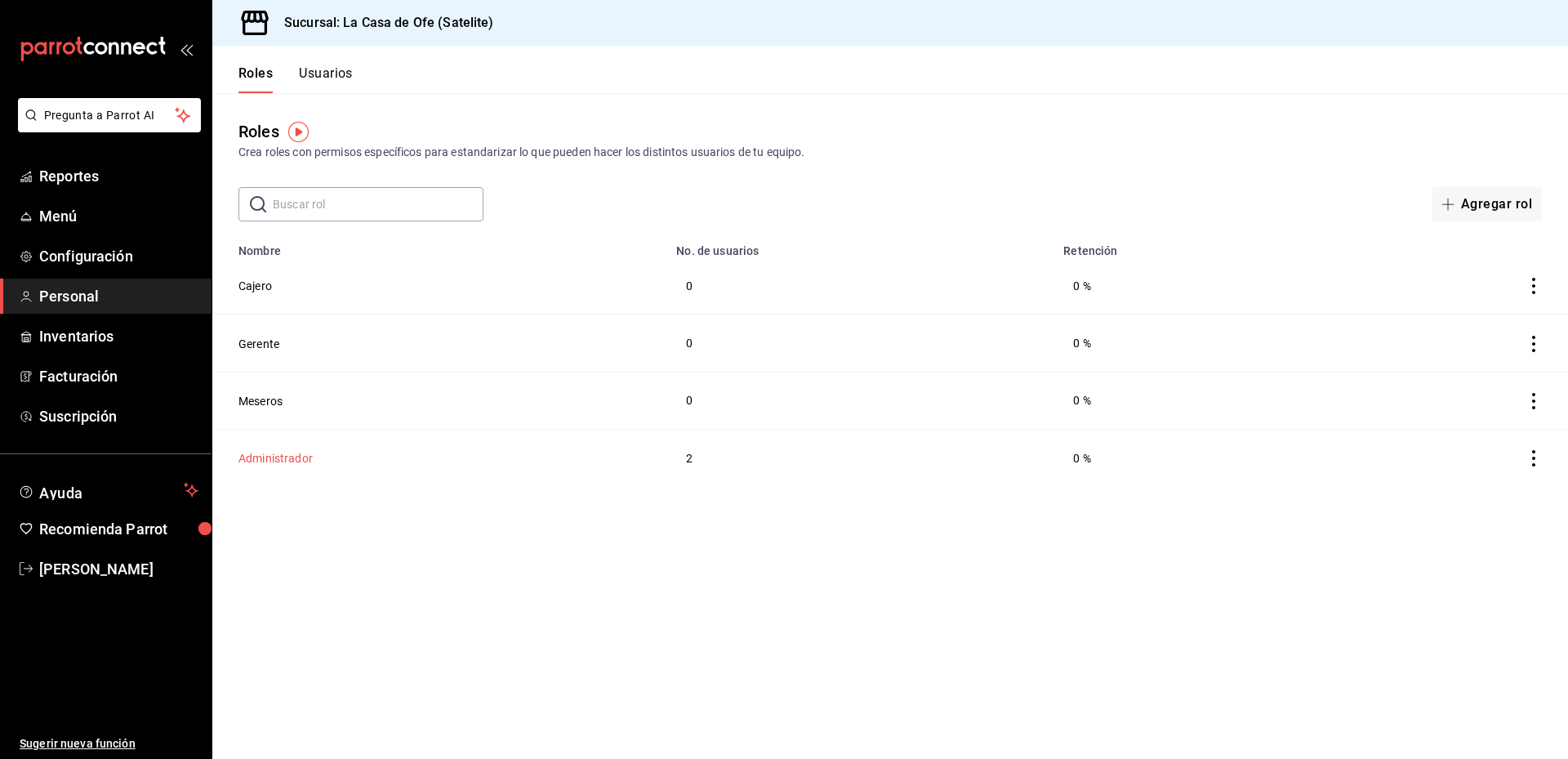
click at [292, 459] on button "Administrador" at bounding box center [275, 458] width 74 height 16
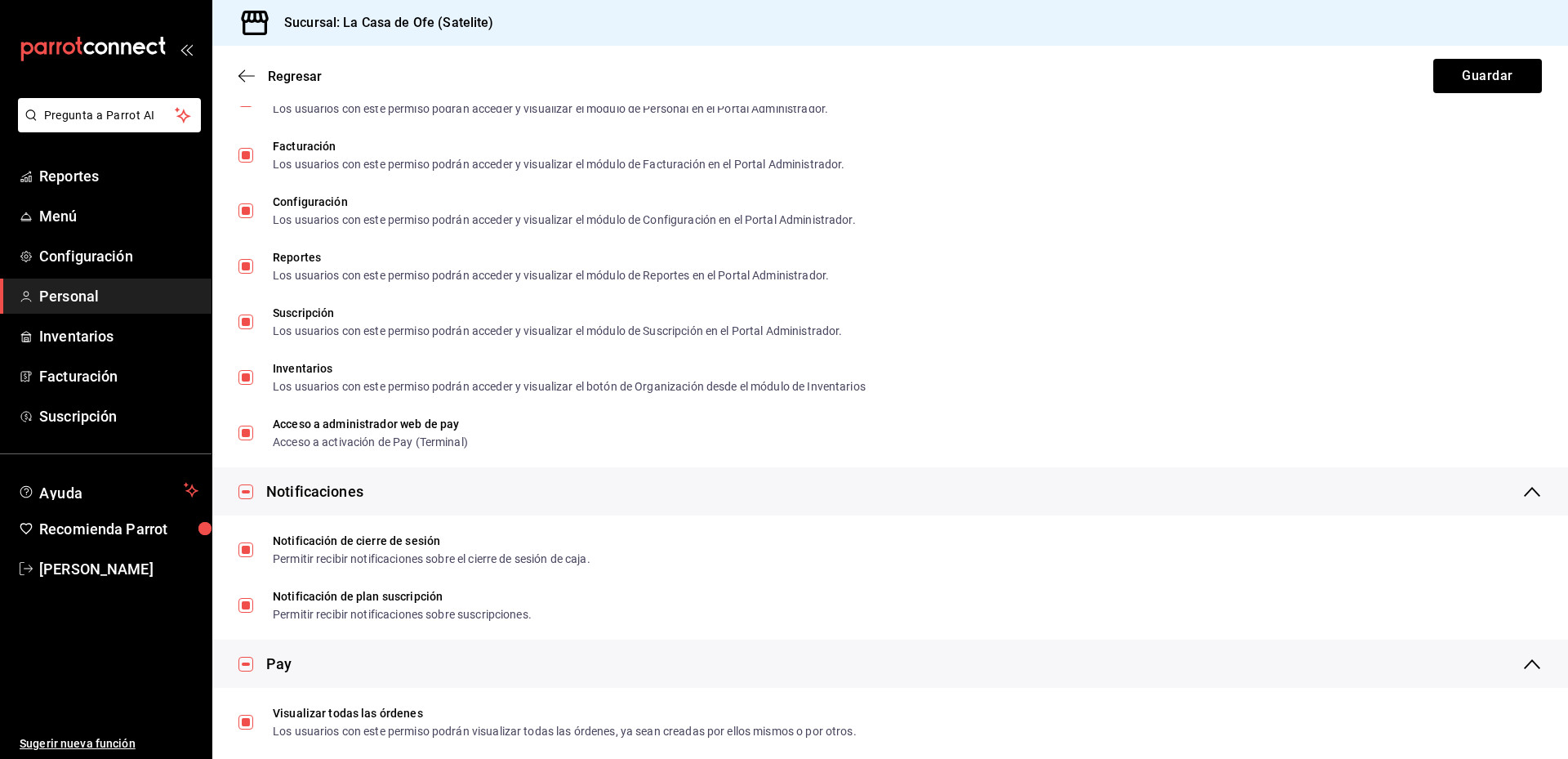
scroll to position [2795, 0]
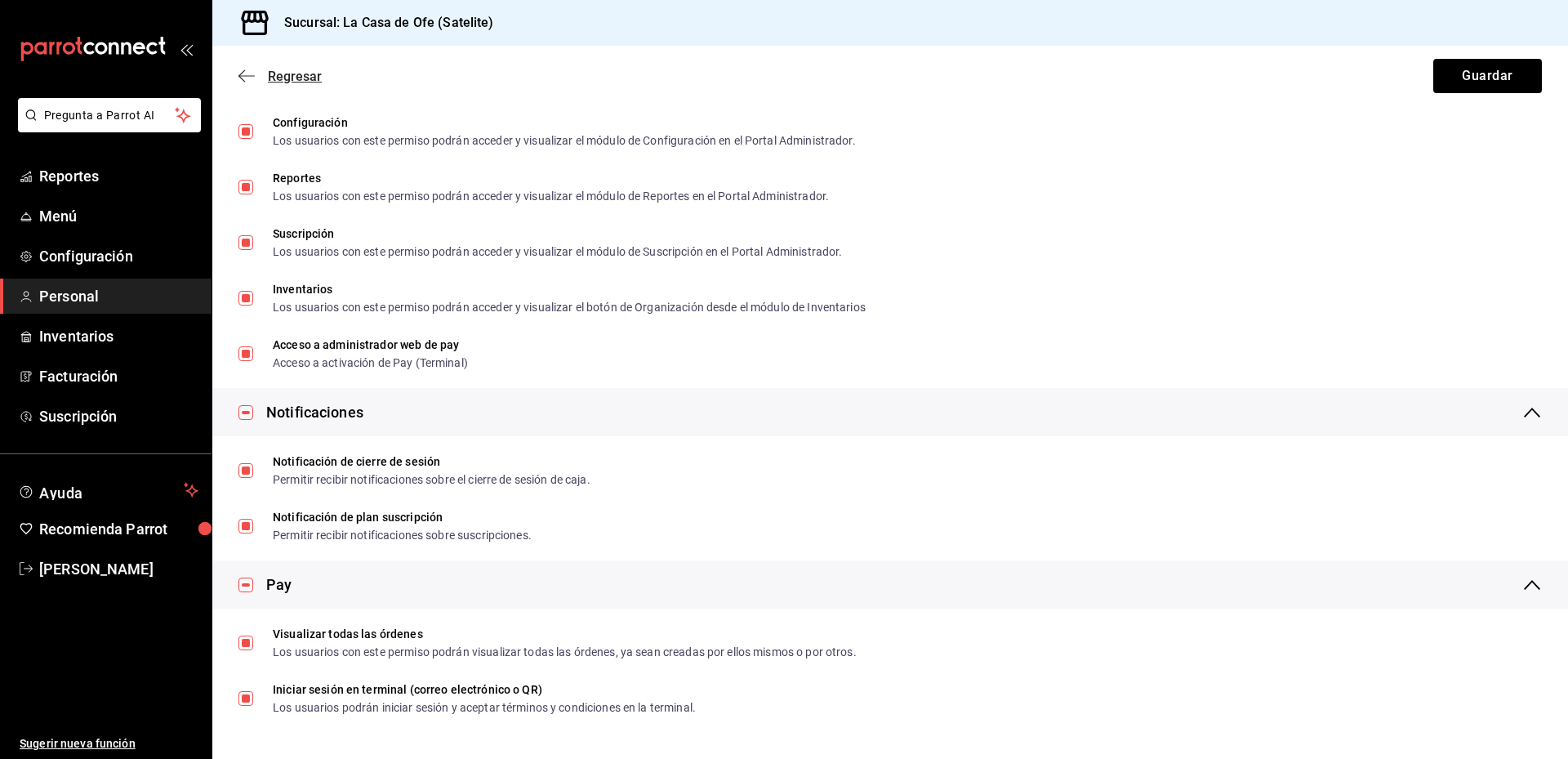
click at [274, 80] on span "Regresar" at bounding box center [295, 76] width 54 height 15
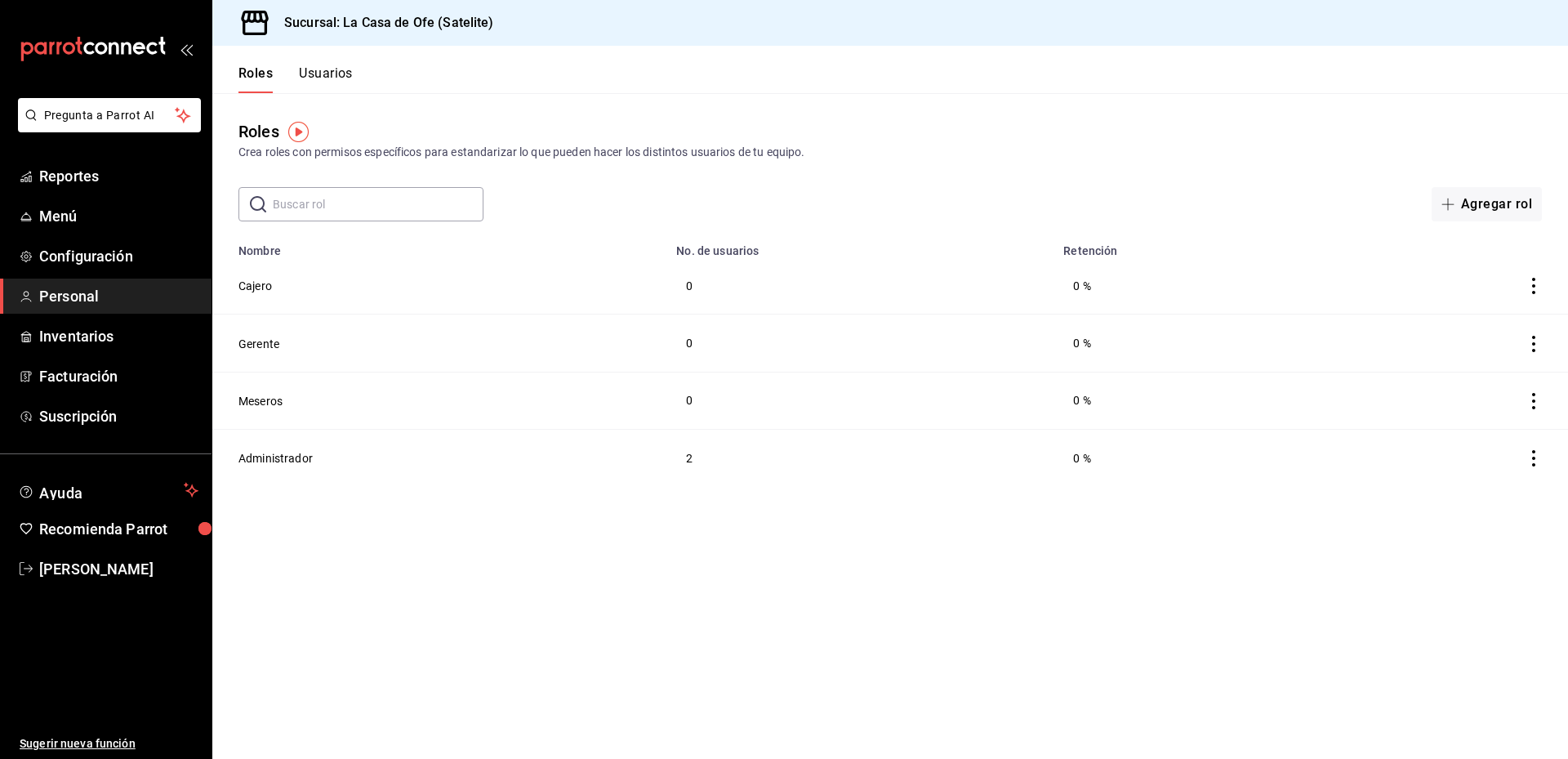
click at [345, 72] on button "Usuarios" at bounding box center [326, 79] width 54 height 28
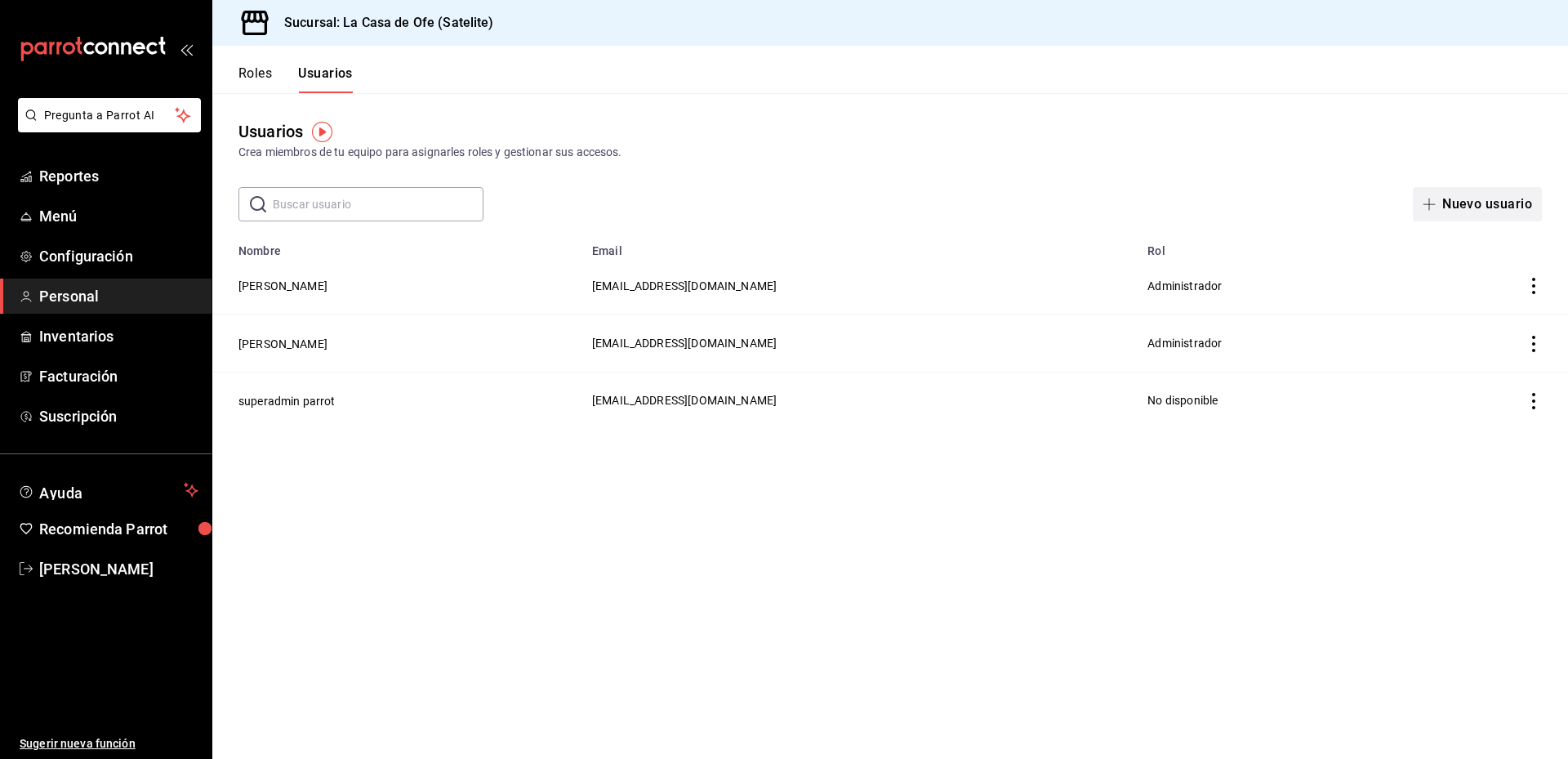
click at [1431, 204] on icon "button" at bounding box center [1429, 204] width 12 height 1
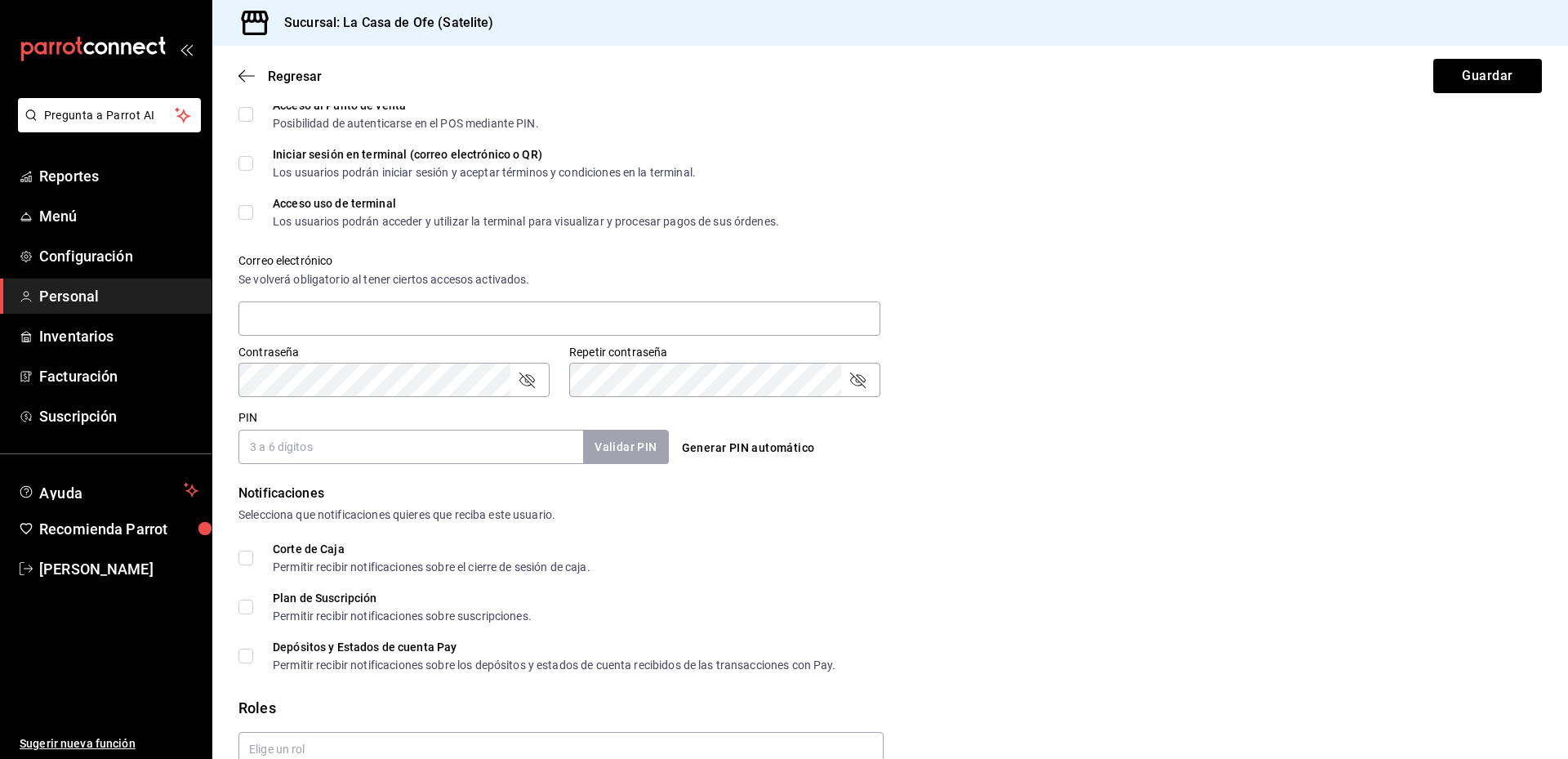
scroll to position [546, 0]
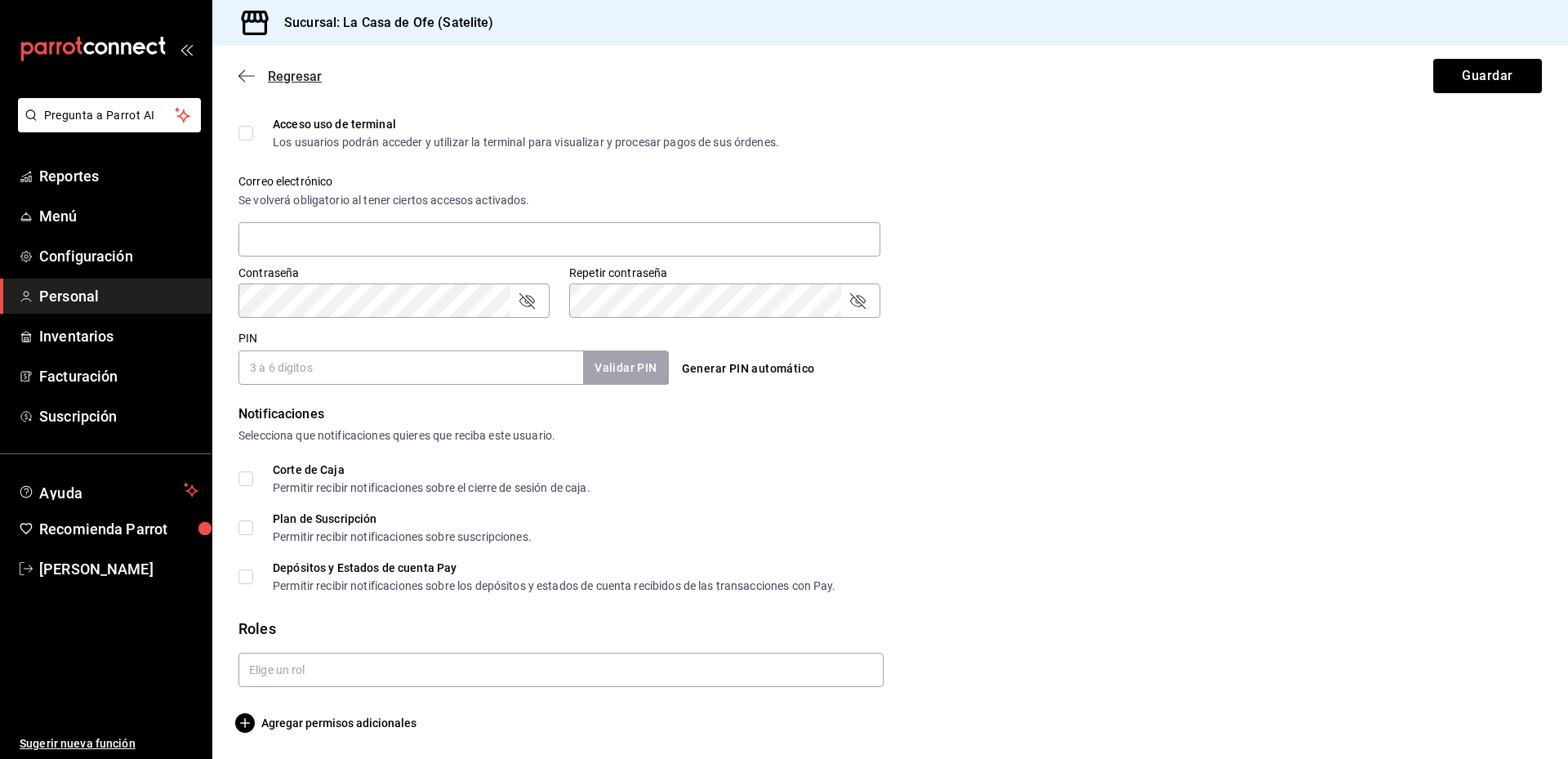
click at [262, 77] on span "Regresar" at bounding box center [279, 76] width 83 height 15
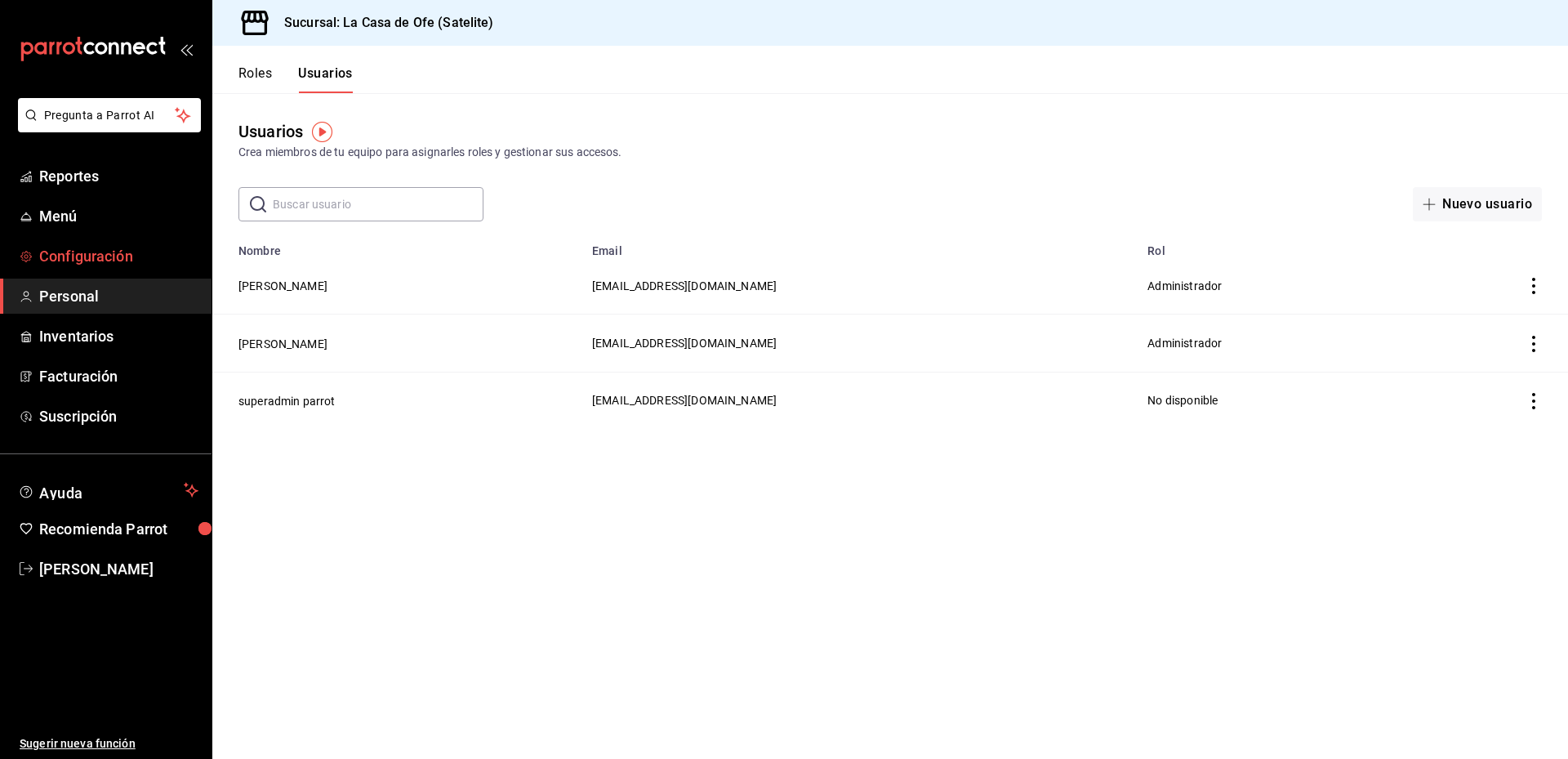
click at [130, 265] on span "Configuración" at bounding box center [118, 256] width 159 height 22
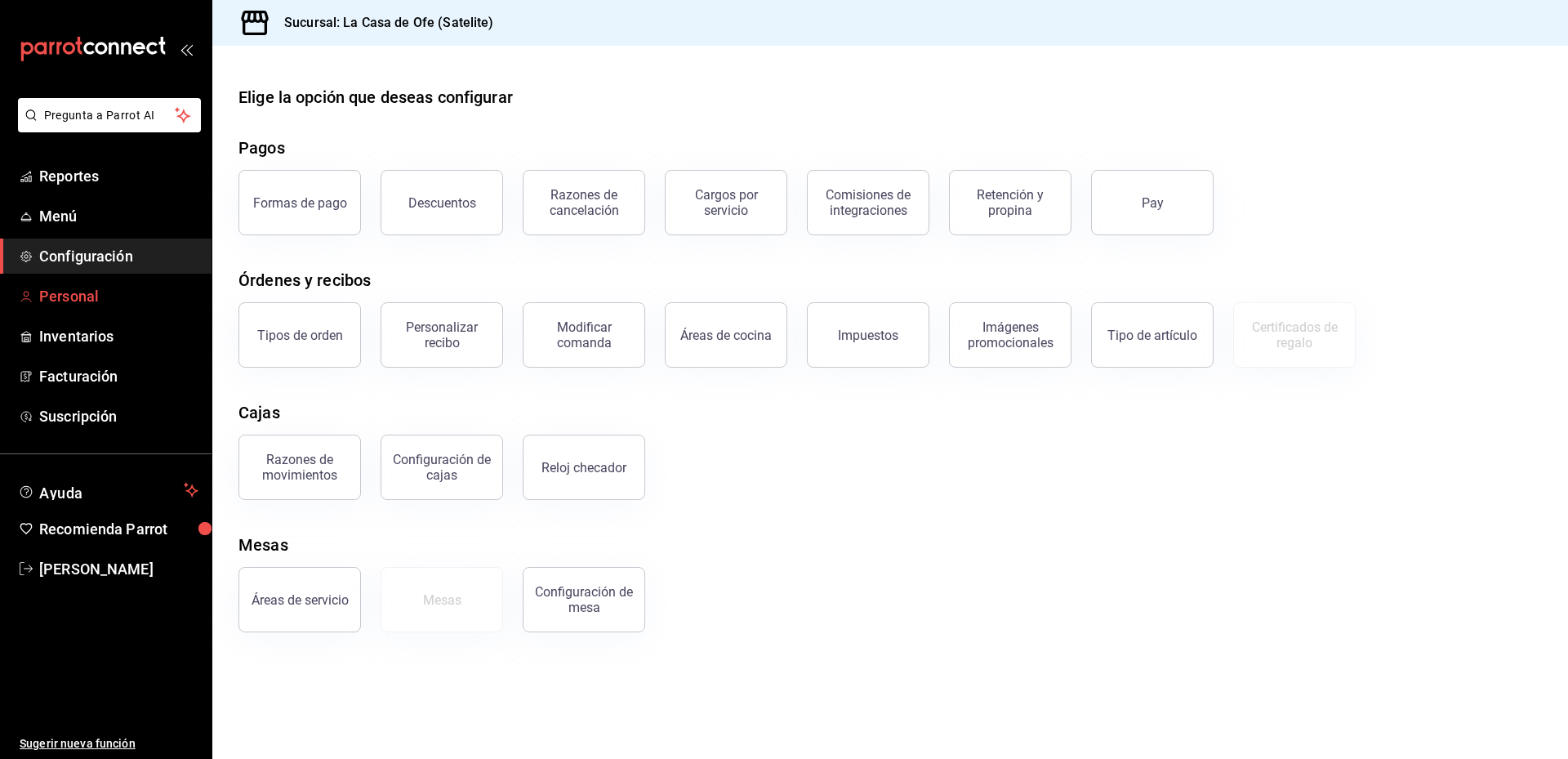
click at [118, 301] on span "Personal" at bounding box center [118, 296] width 159 height 22
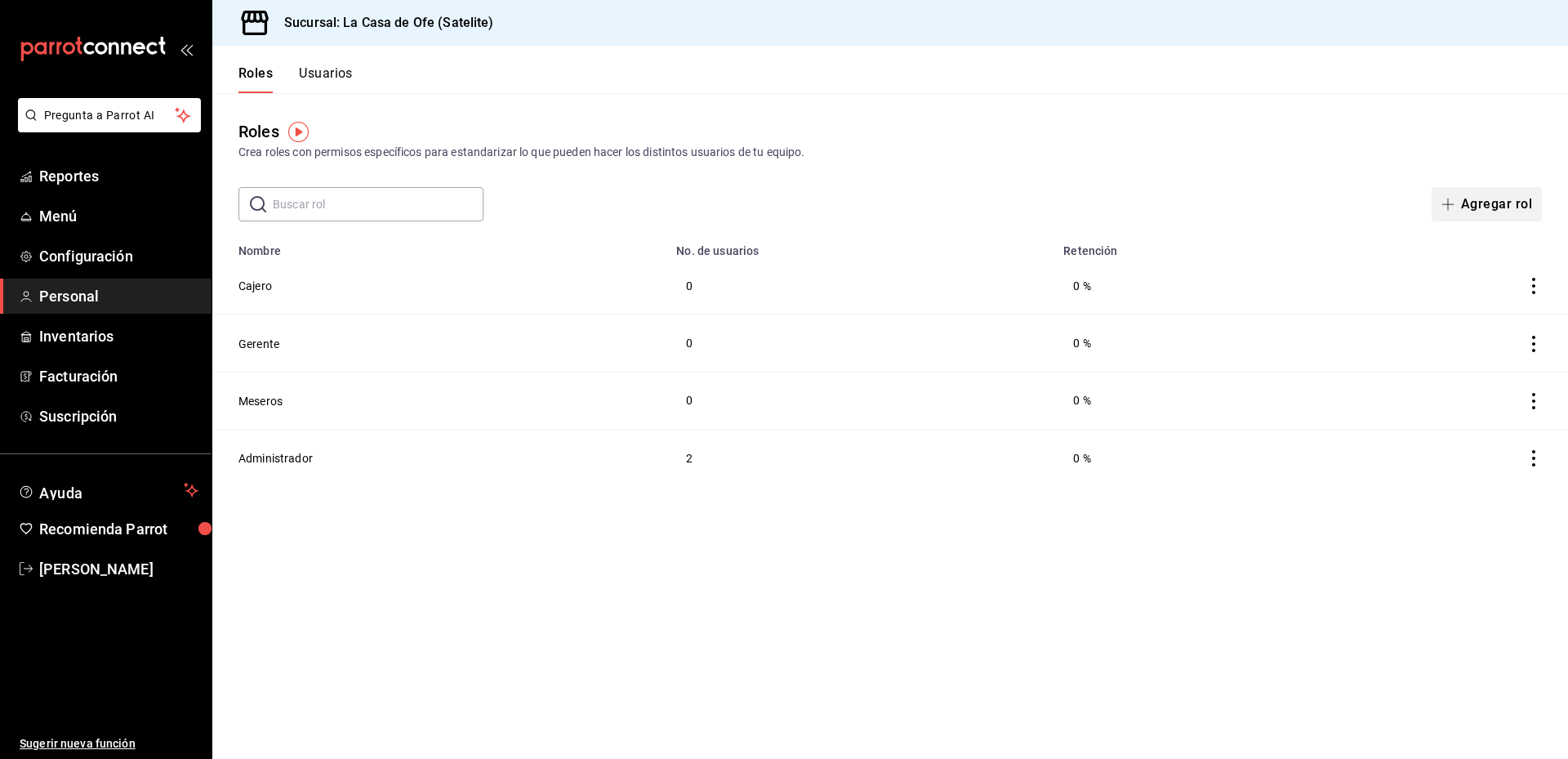
click at [1493, 203] on button "Agregar rol" at bounding box center [1487, 204] width 111 height 34
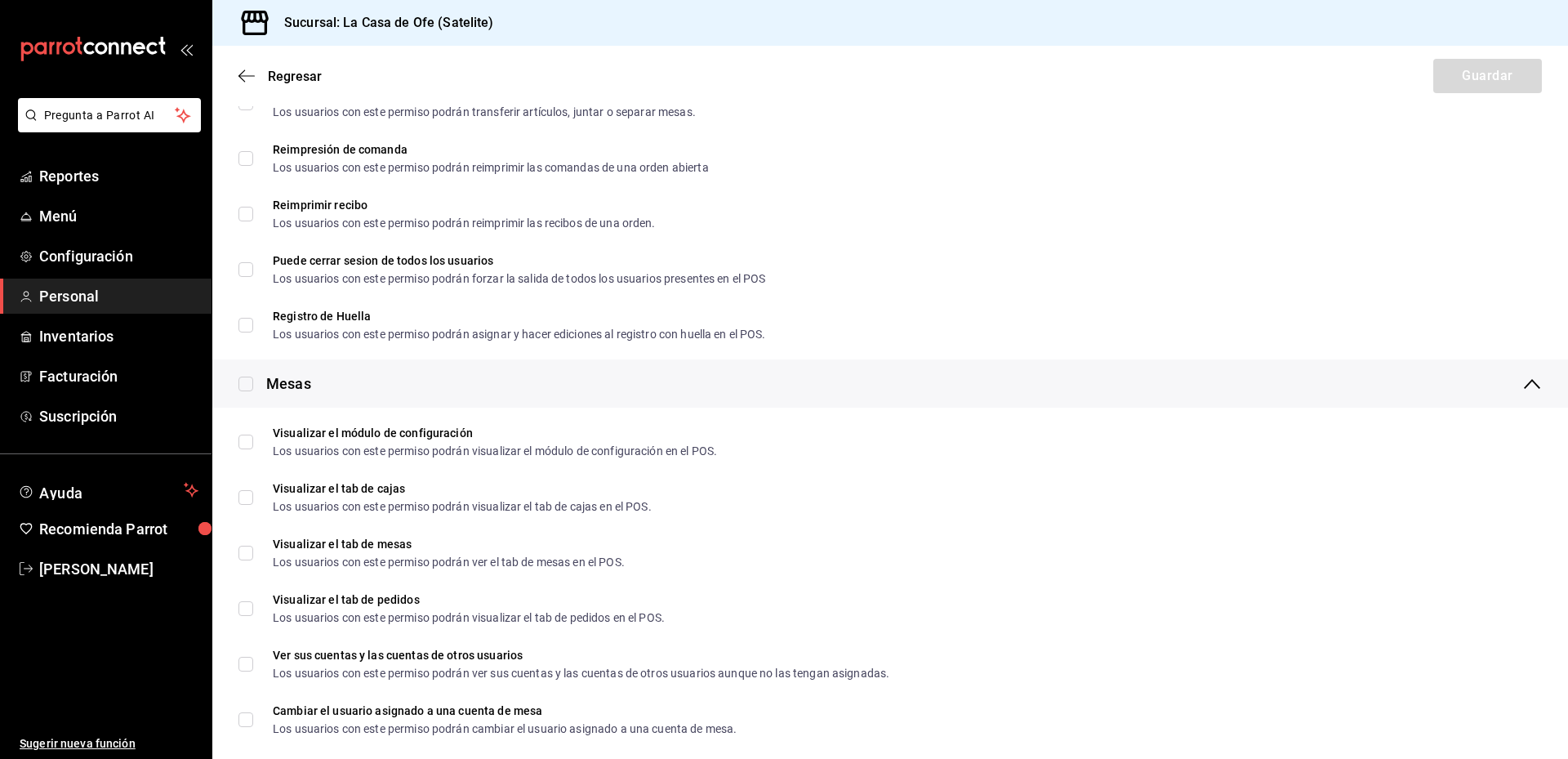
scroll to position [1797, 0]
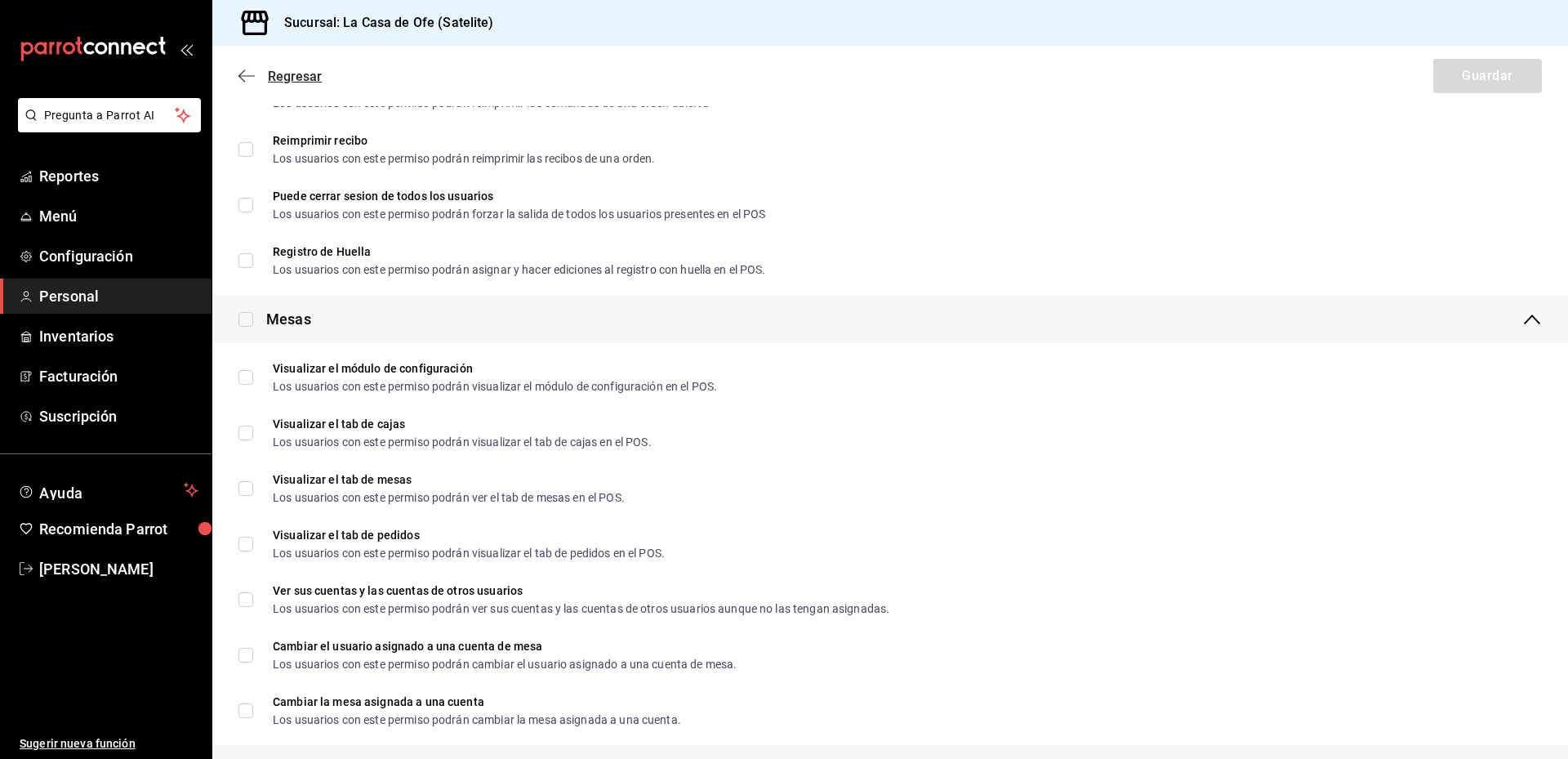
click at [272, 79] on span "Regresar" at bounding box center [295, 76] width 54 height 15
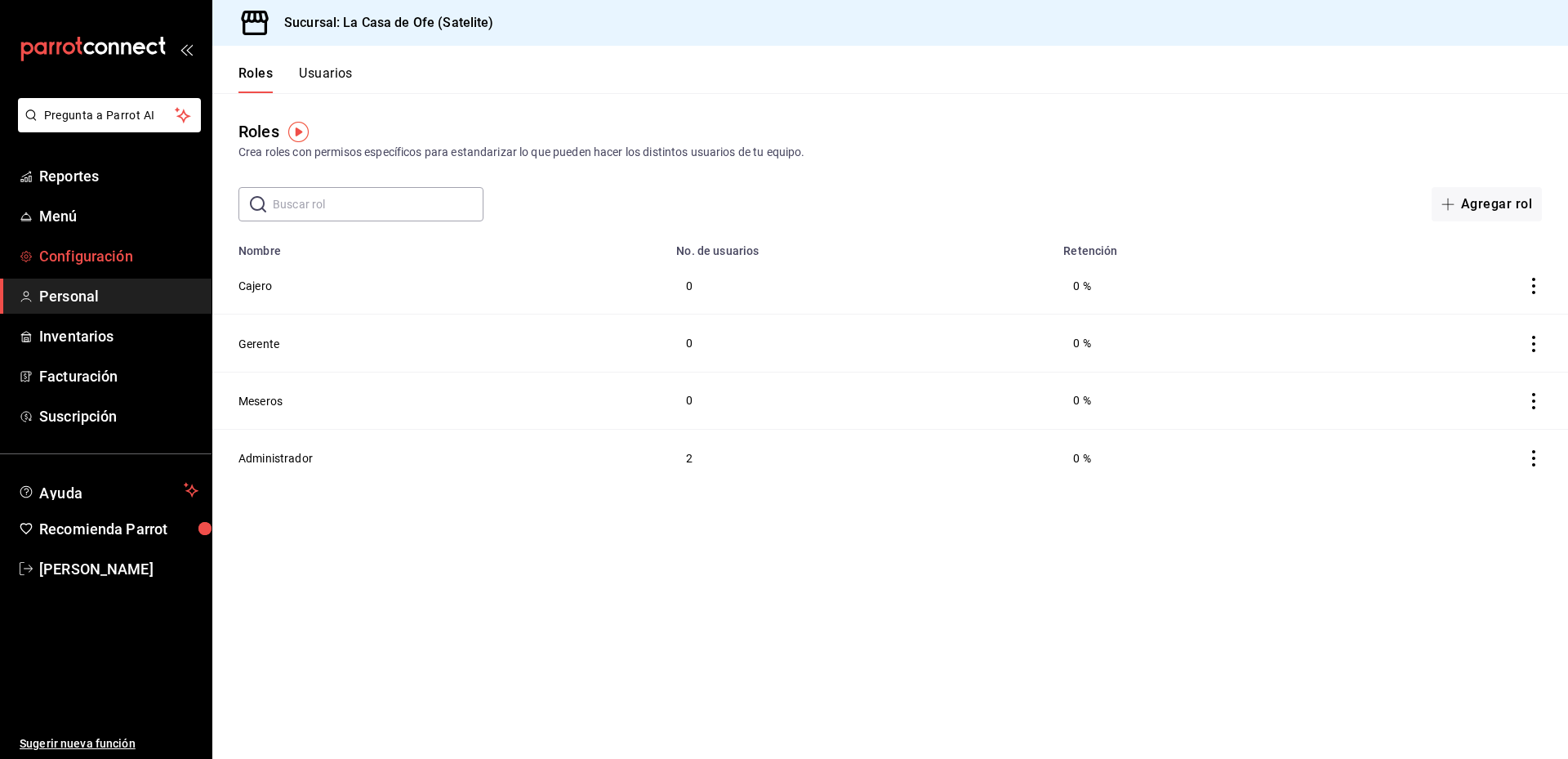
click at [145, 265] on span "Configuración" at bounding box center [118, 256] width 159 height 22
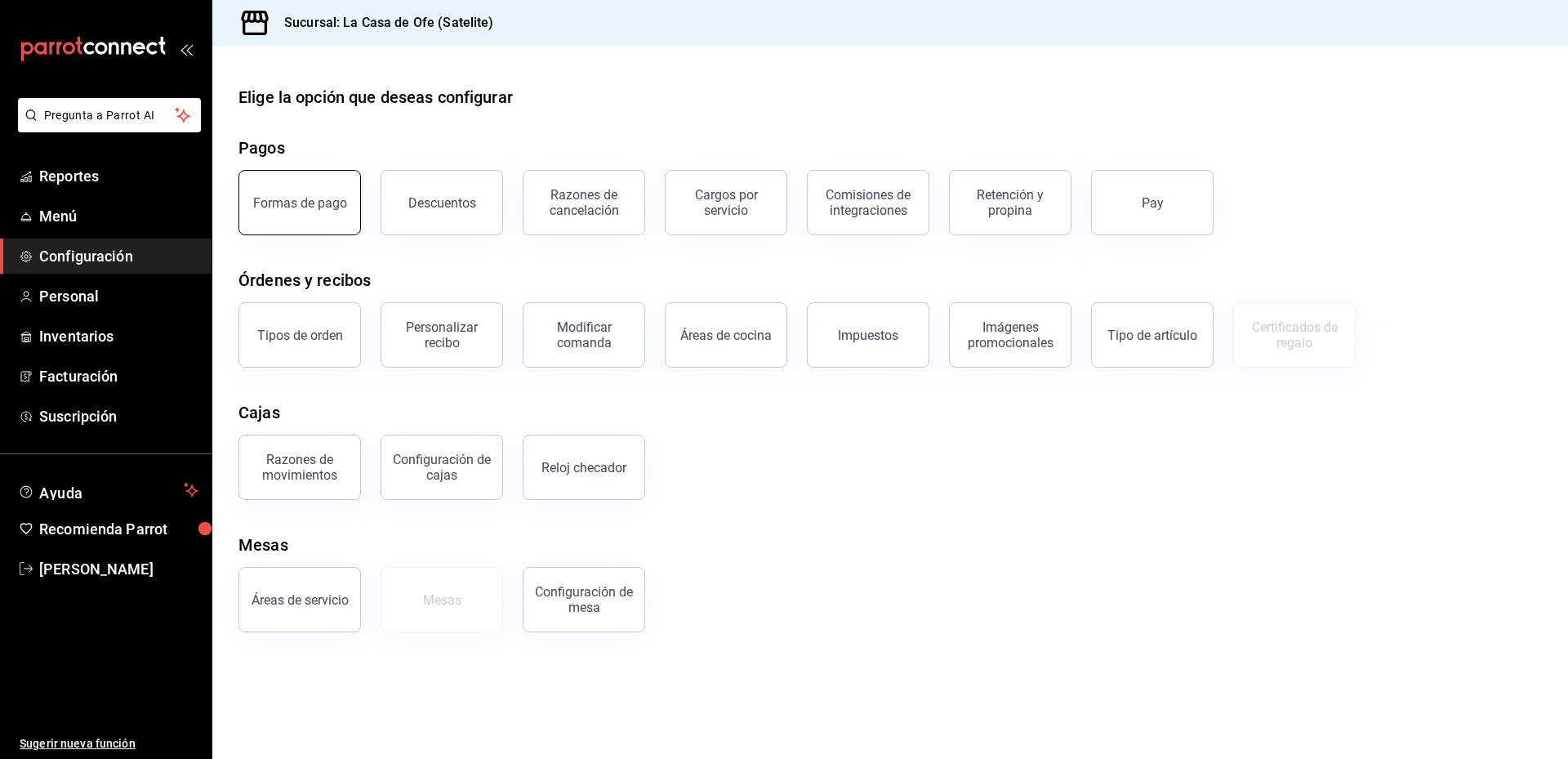
click at [327, 219] on button "Formas de pago" at bounding box center [299, 202] width 122 height 66
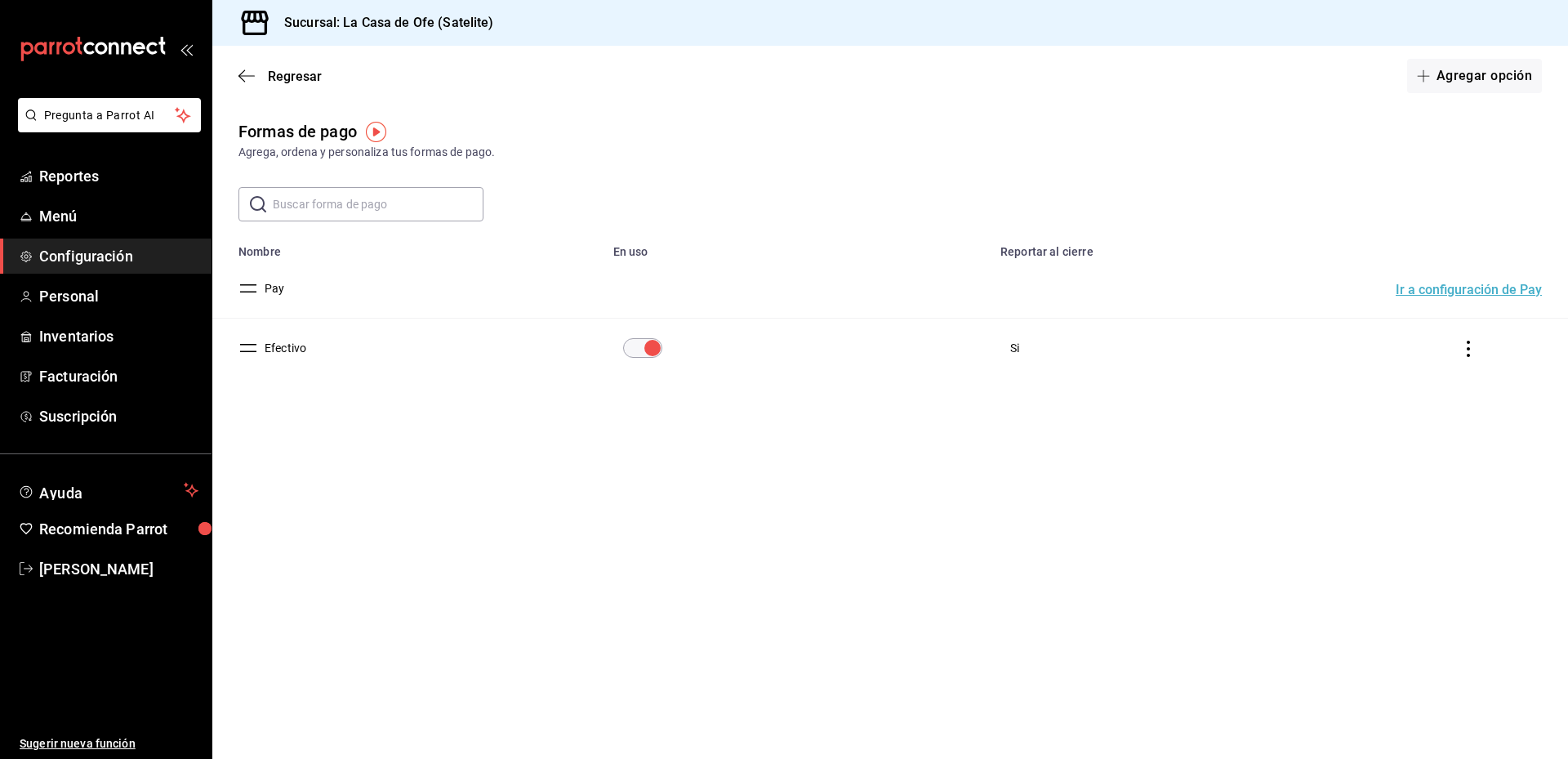
click at [289, 350] on button "Efectivo" at bounding box center [282, 347] width 49 height 16
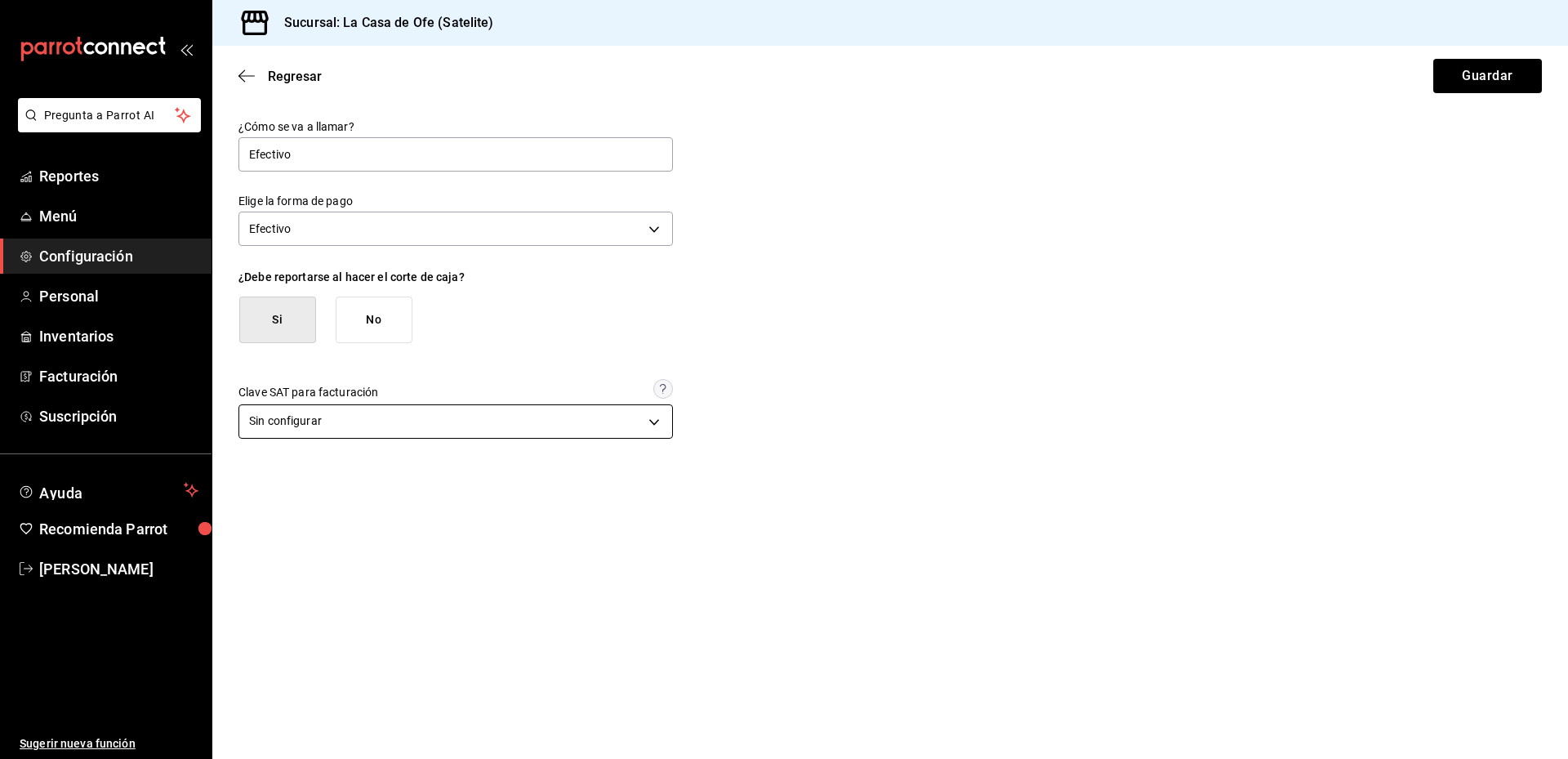
click at [625, 419] on body "Pregunta a Parrot AI Reportes Menú Configuración Personal Inventarios Facturaci…" at bounding box center [784, 380] width 1568 height 759
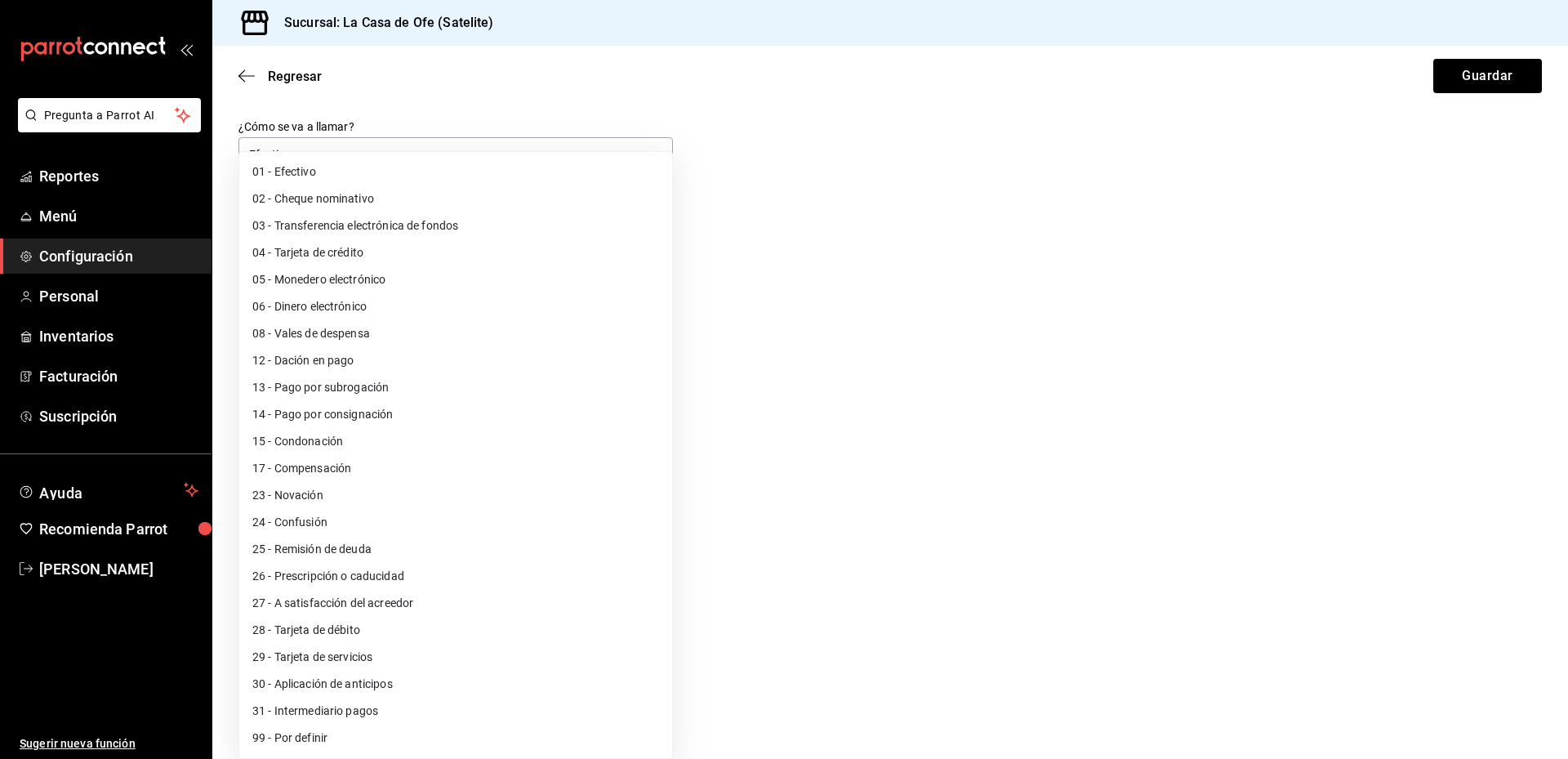
click at [728, 397] on div at bounding box center [784, 380] width 1568 height 759
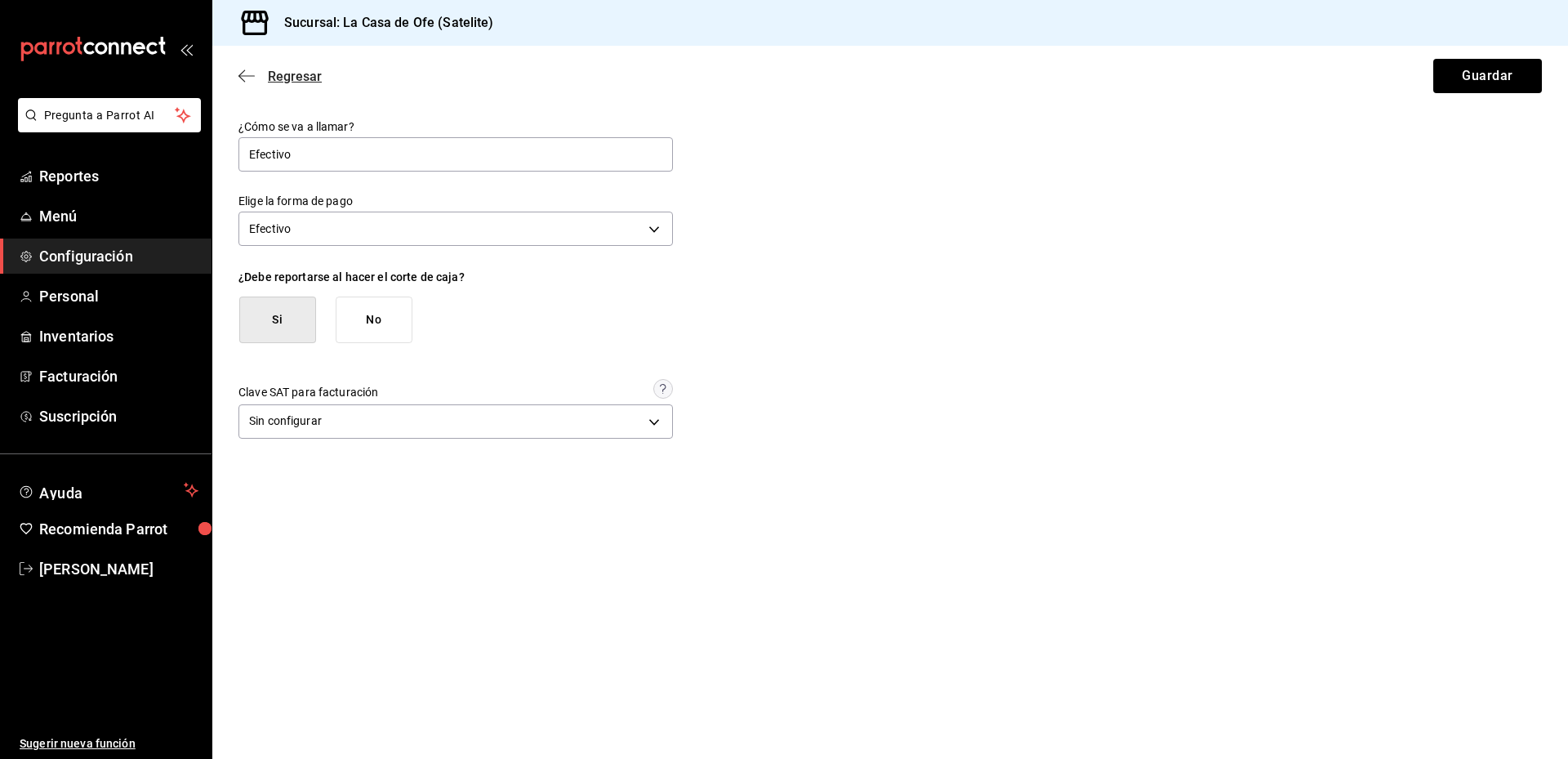
click at [246, 82] on icon "button" at bounding box center [246, 75] width 16 height 14
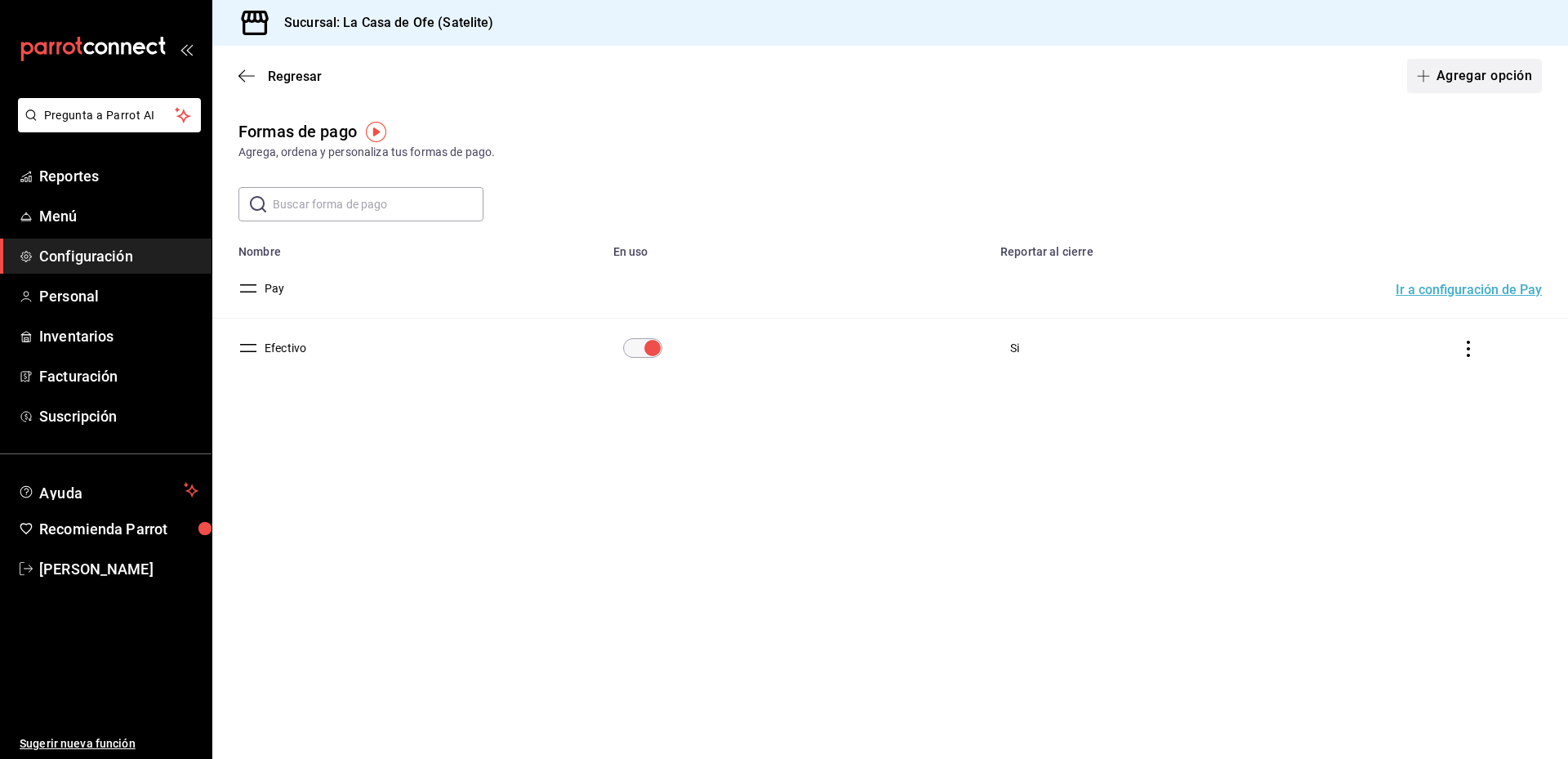
click at [1479, 80] on button "Agregar opción" at bounding box center [1474, 76] width 134 height 34
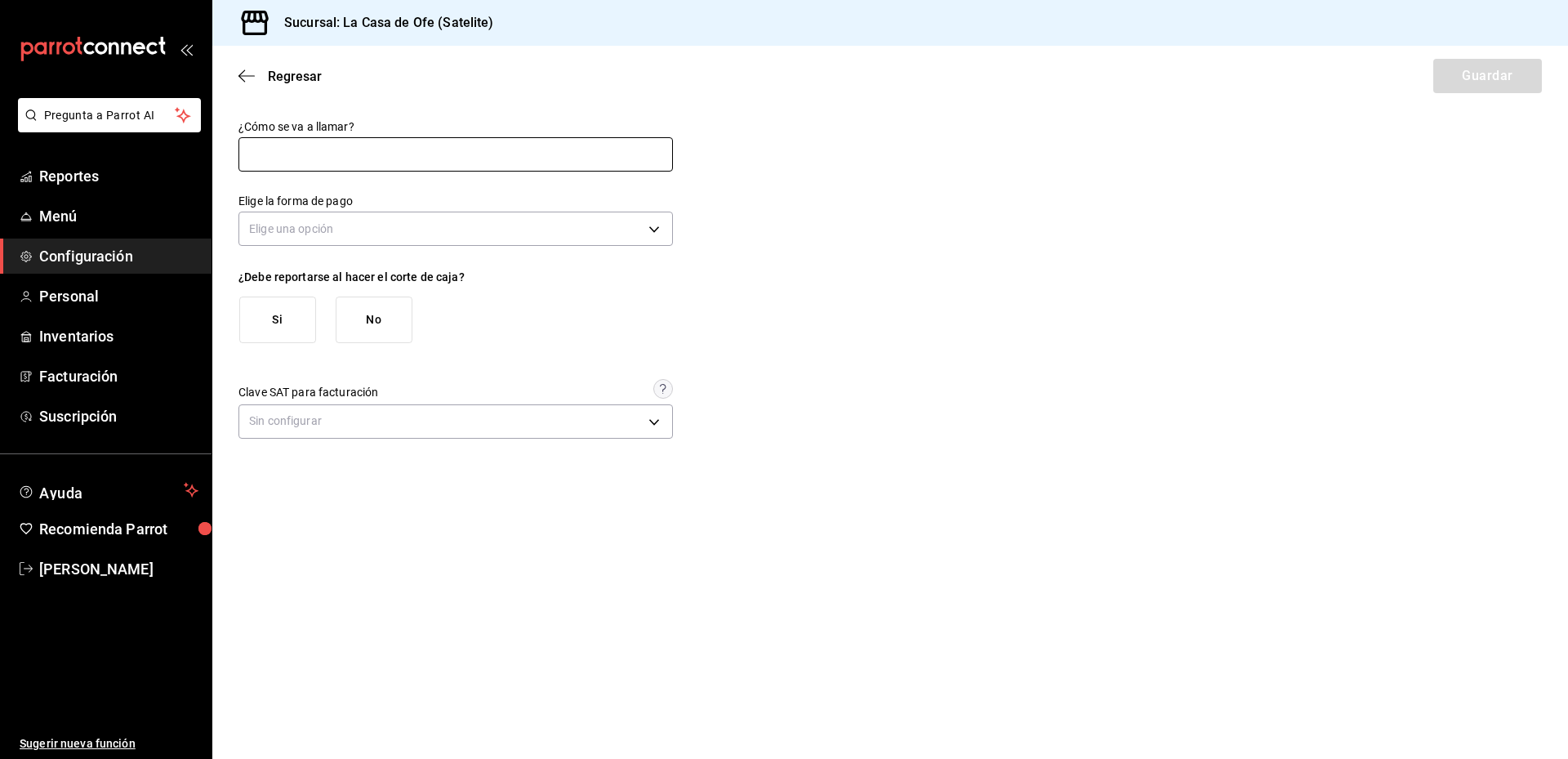
click at [463, 156] on input "text" at bounding box center [456, 154] width 435 height 34
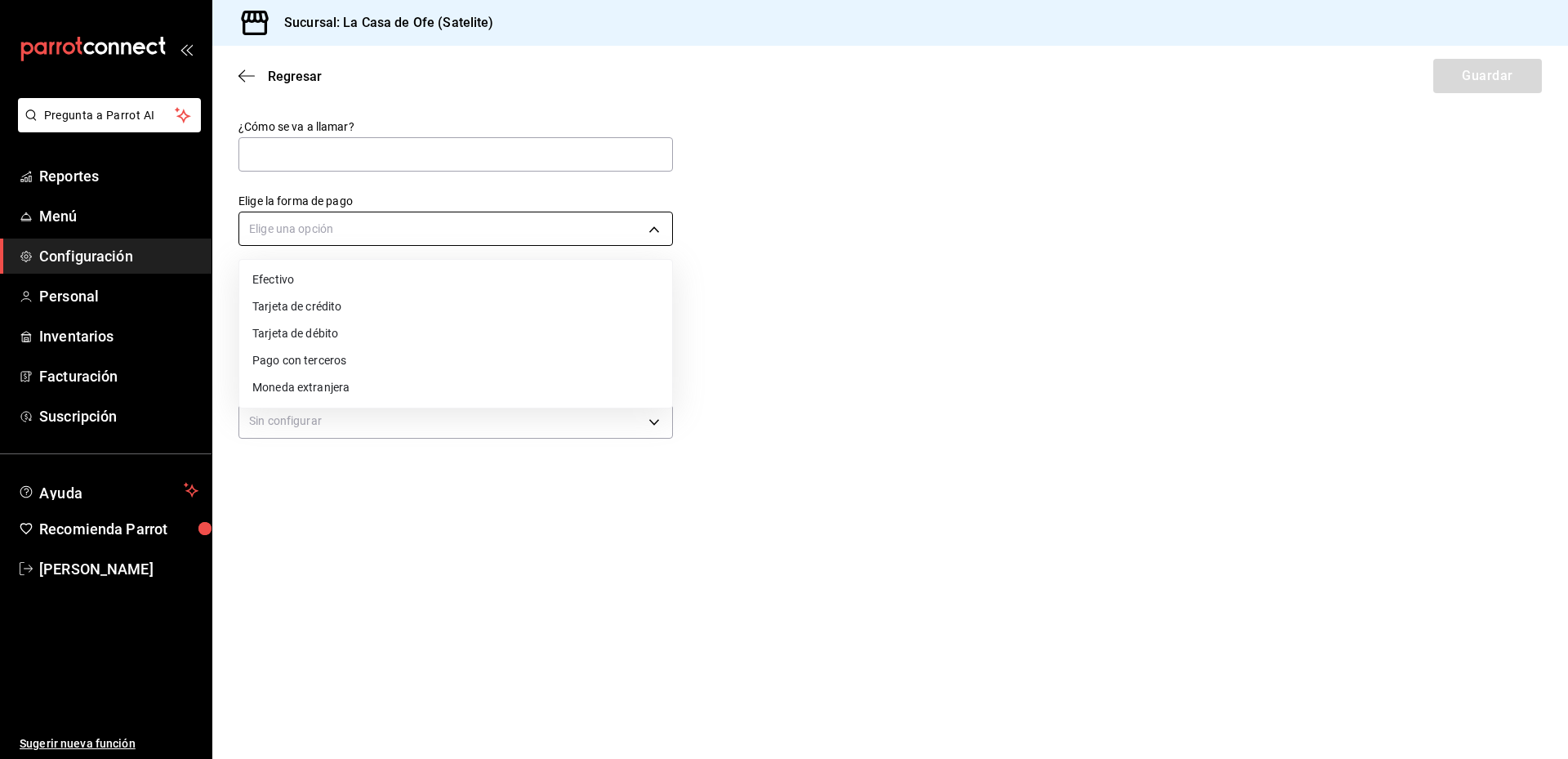
click at [378, 224] on body "Pregunta a Parrot AI Reportes Menú Configuración Personal Inventarios Facturaci…" at bounding box center [784, 380] width 1568 height 759
click at [356, 305] on li "Tarjeta de crédito" at bounding box center [456, 307] width 433 height 27
type input "CREDIT_CARD"
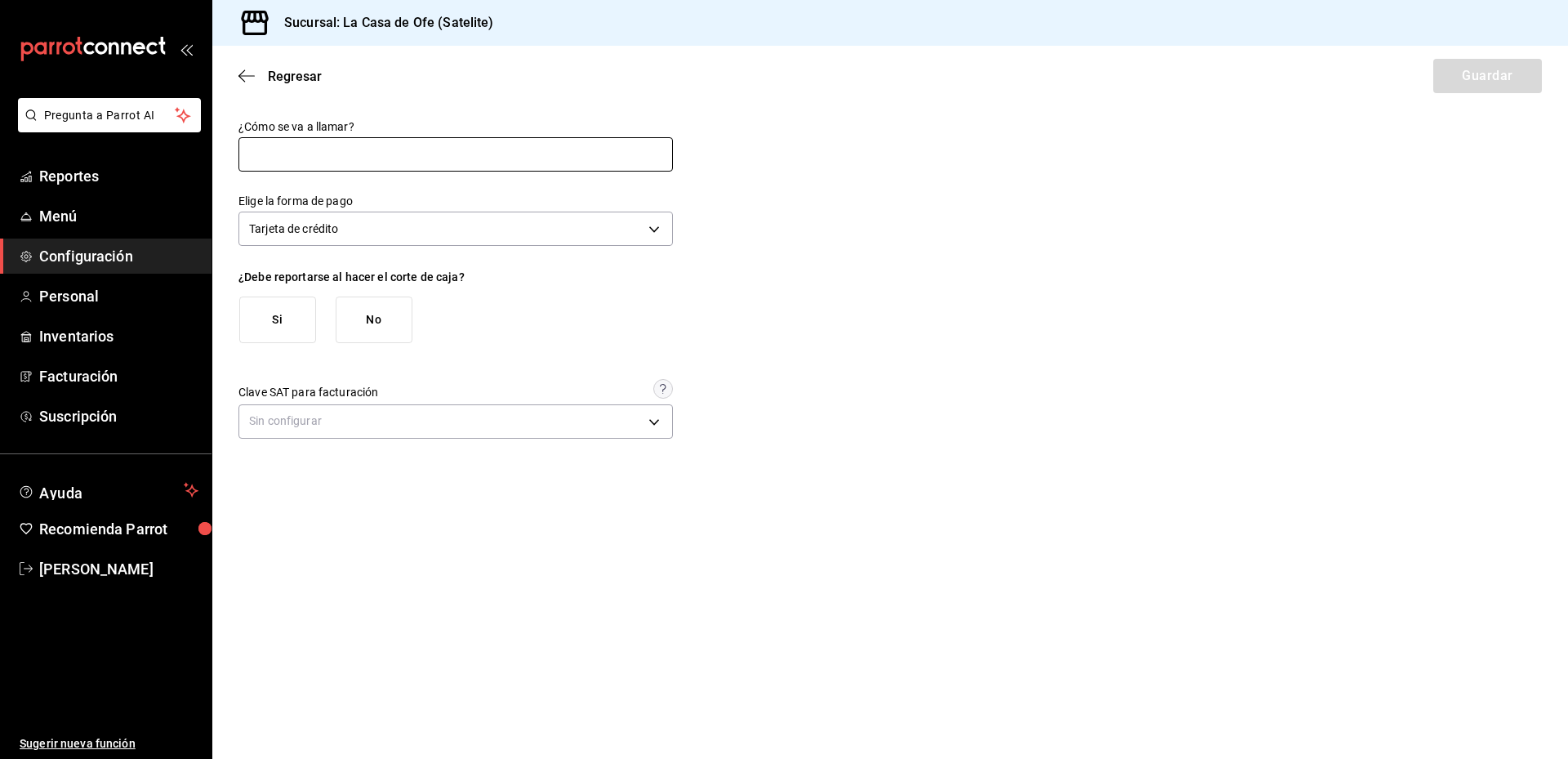
click at [493, 162] on input "text" at bounding box center [456, 154] width 435 height 34
type input "TC Mastercard"
click at [288, 313] on button "Si" at bounding box center [277, 319] width 77 height 47
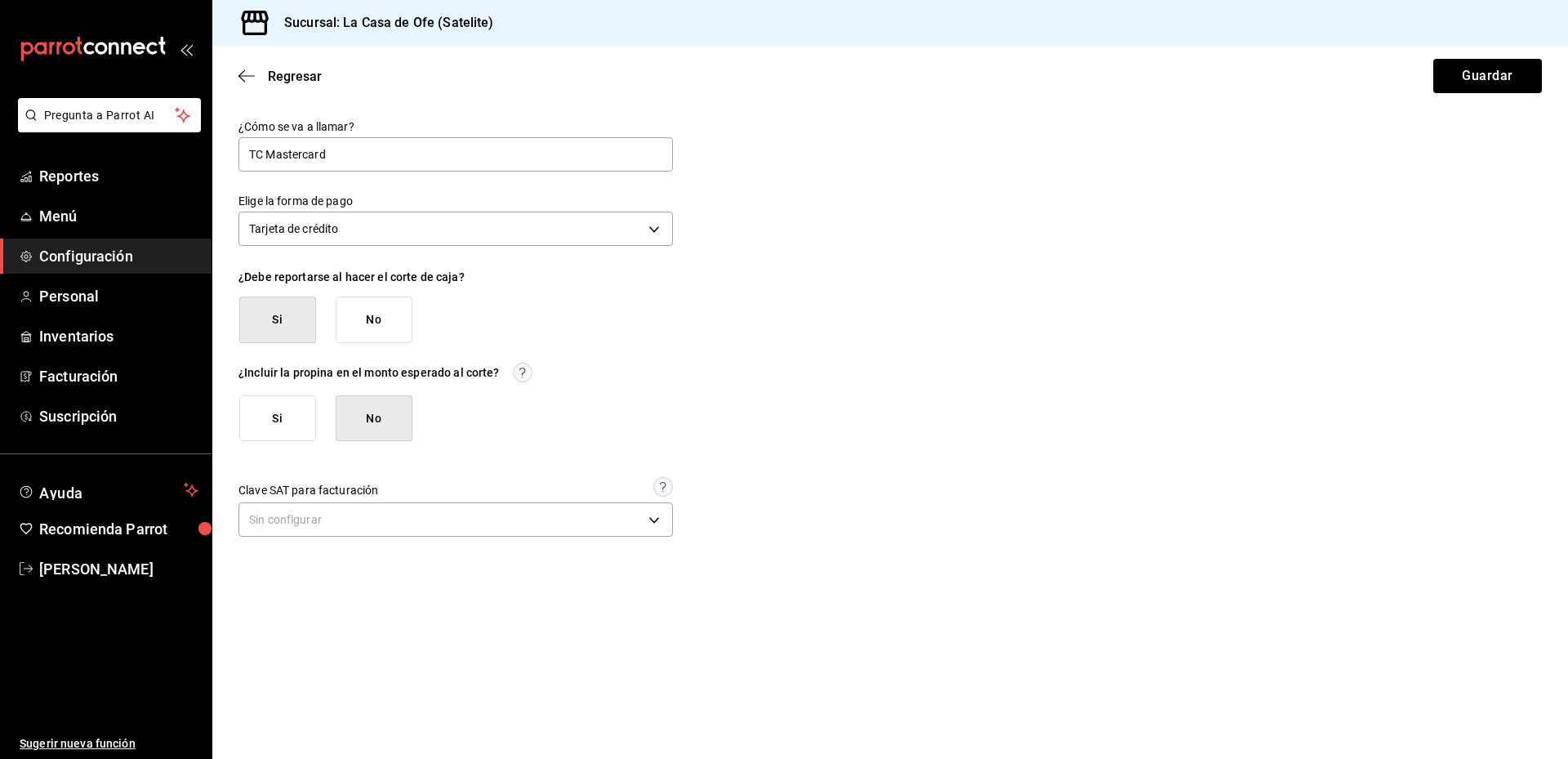
click at [279, 429] on button "Si" at bounding box center [277, 419] width 77 height 47
click at [1475, 78] on button "Guardar" at bounding box center [1487, 76] width 109 height 34
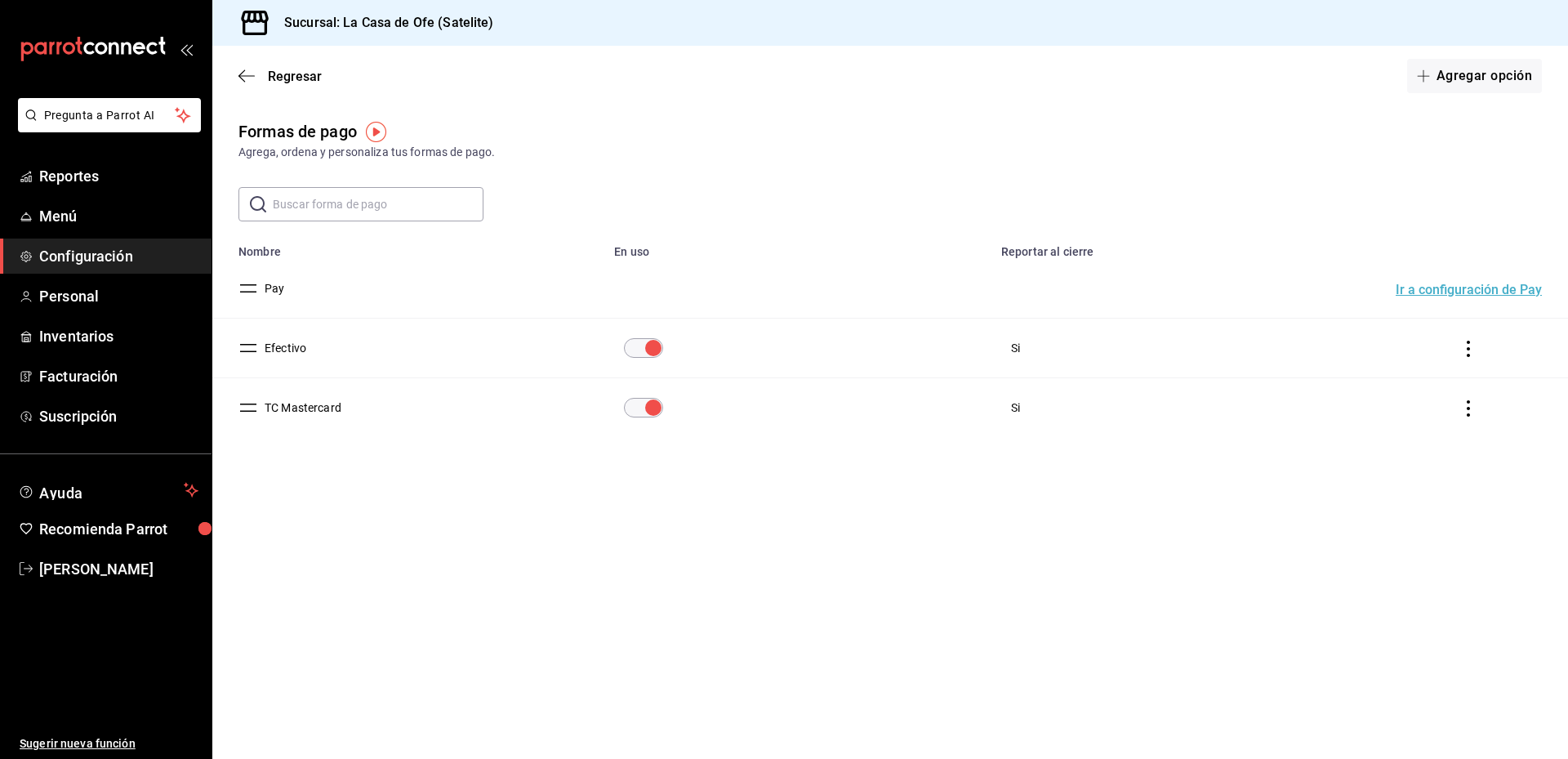
click at [267, 290] on button "Pay" at bounding box center [271, 288] width 26 height 16
click at [277, 287] on button "Pay" at bounding box center [271, 288] width 26 height 16
click at [1475, 75] on button "Agregar opción" at bounding box center [1474, 76] width 134 height 34
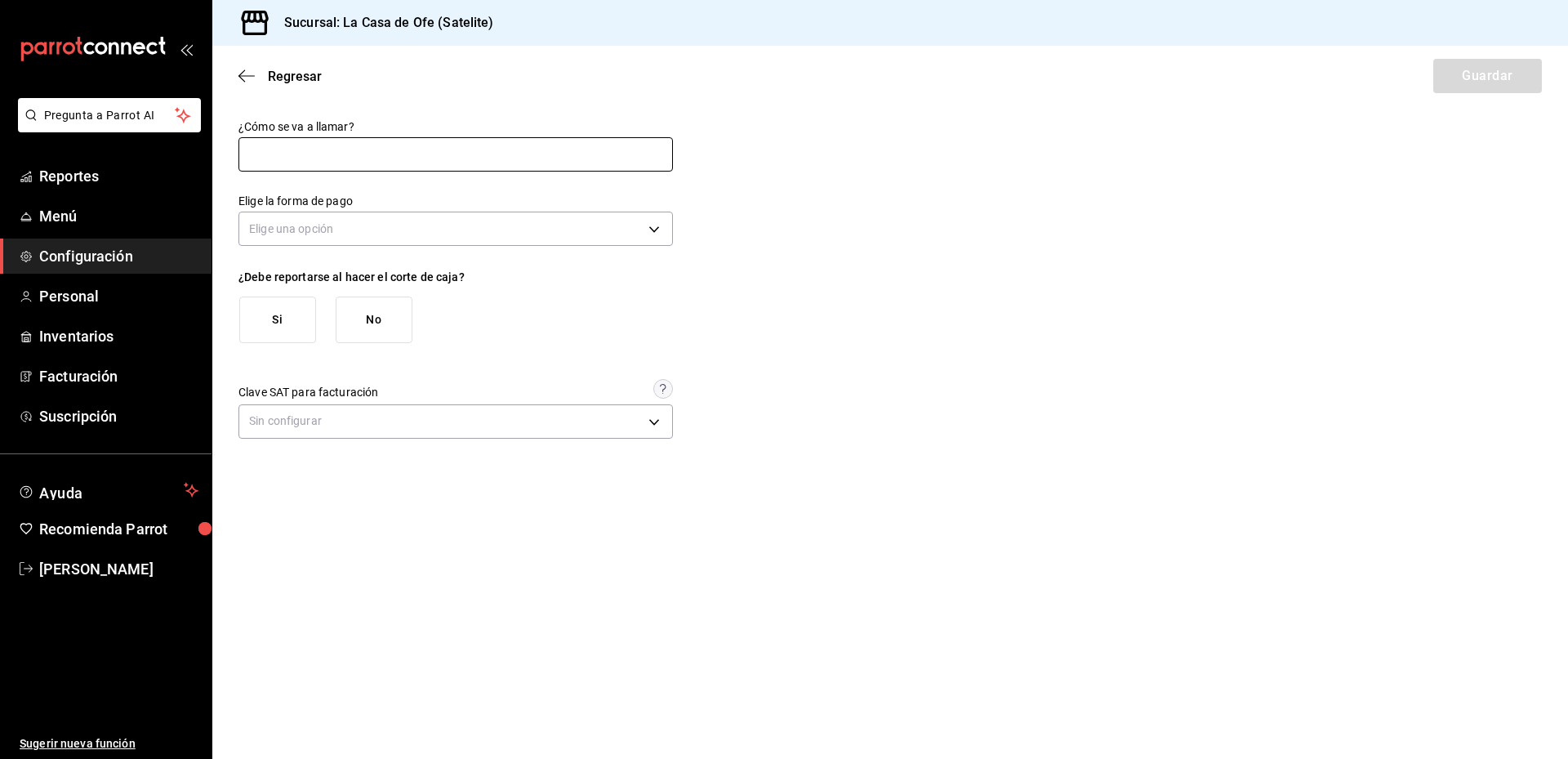
click at [409, 161] on input "text" at bounding box center [456, 154] width 435 height 34
type input "TC Visa"
click at [560, 216] on body "Pregunta a Parrot AI Reportes Menú Configuración Personal Inventarios Facturaci…" at bounding box center [784, 380] width 1568 height 759
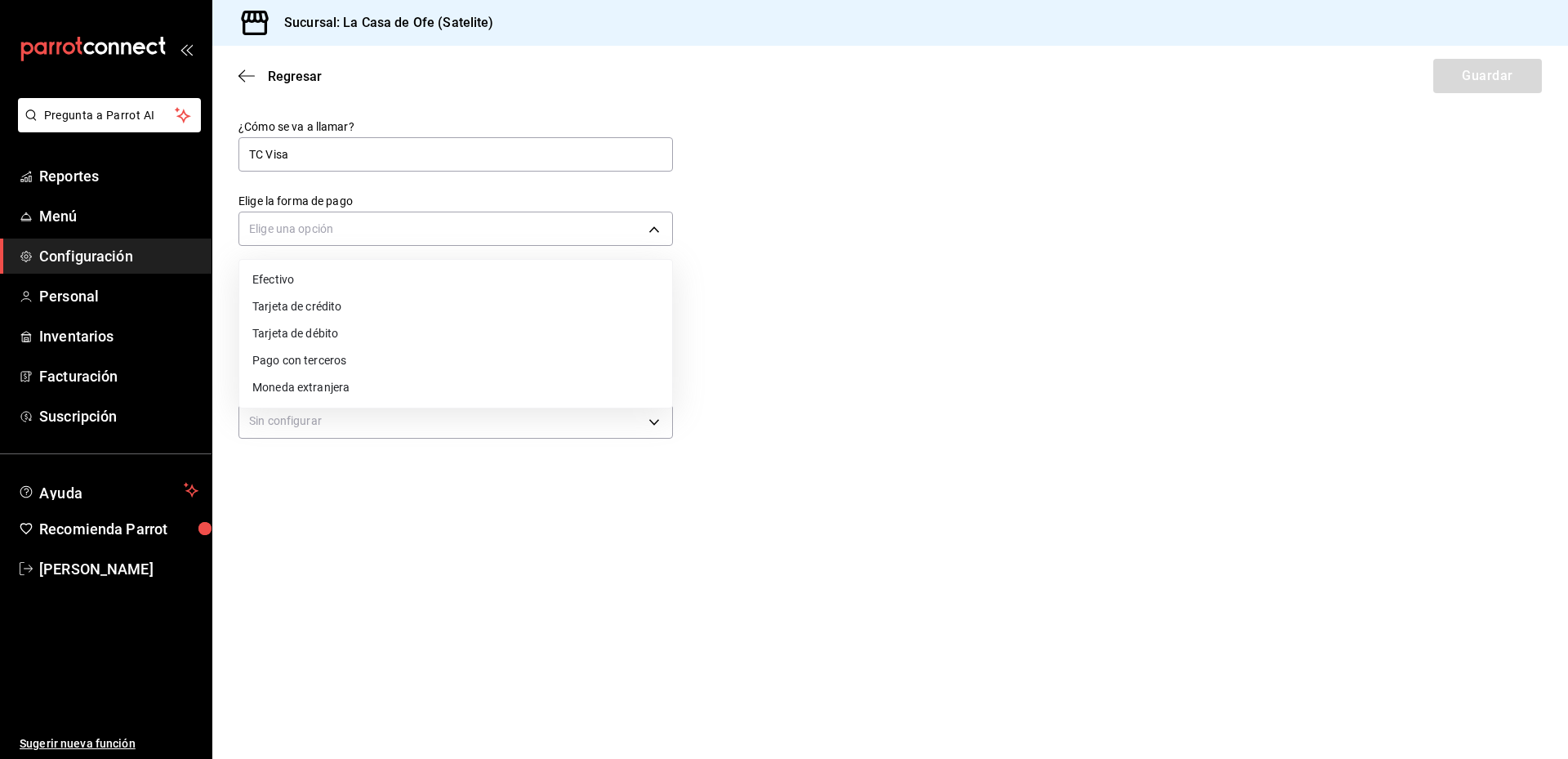
click at [416, 308] on li "Tarjeta de crédito" at bounding box center [456, 307] width 433 height 27
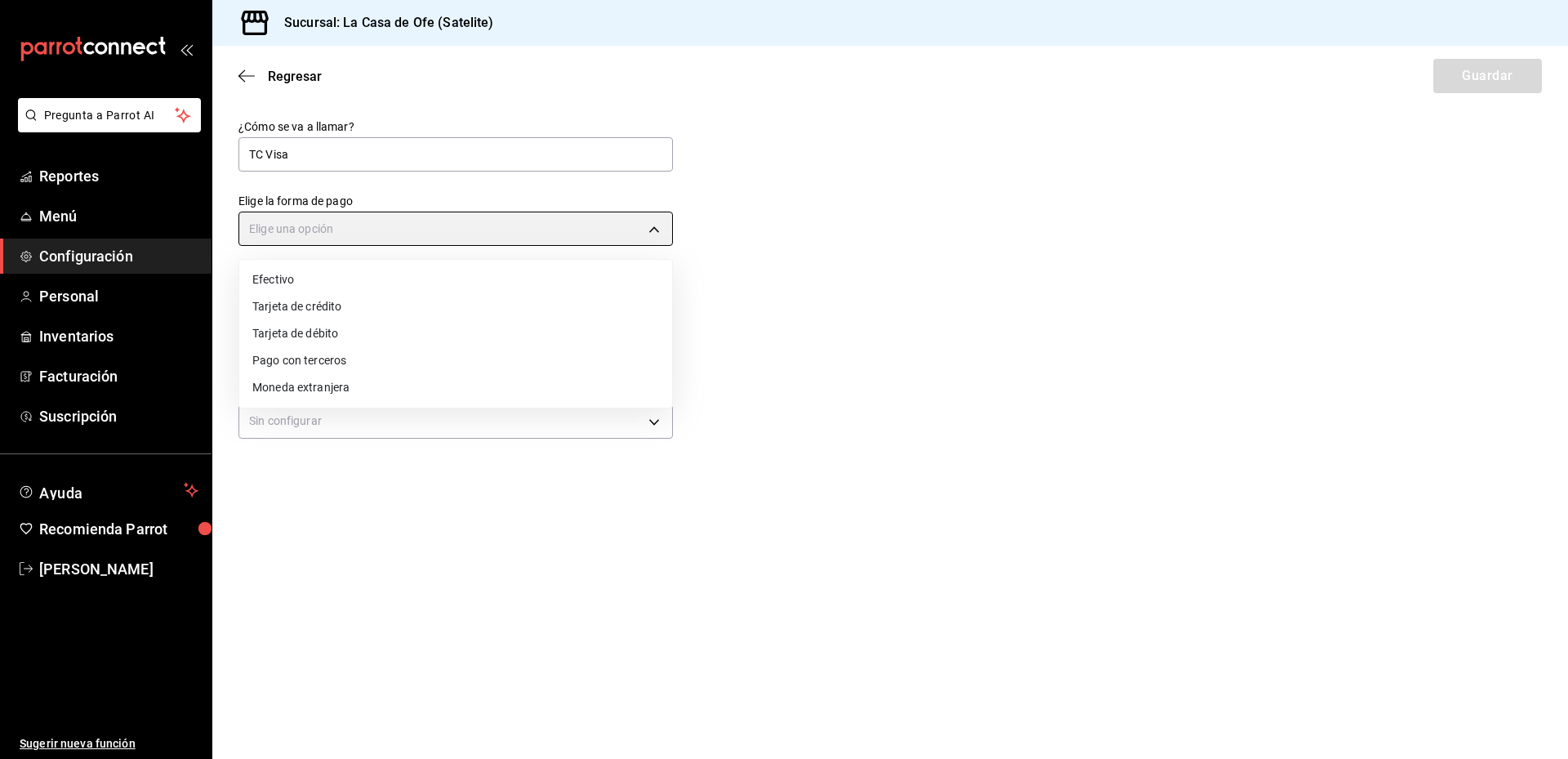
type input "CREDIT_CARD"
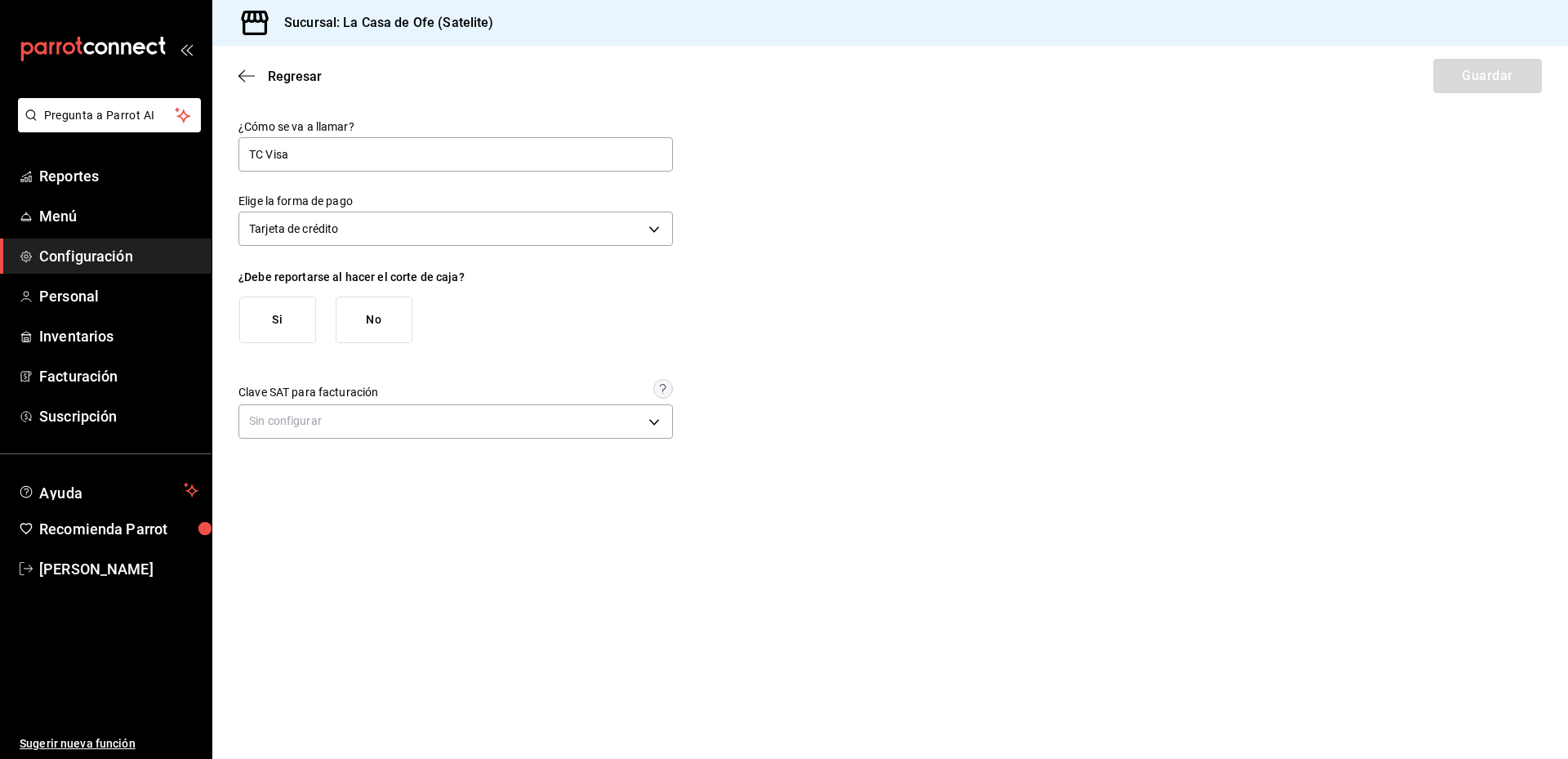
click at [276, 323] on button "Si" at bounding box center [277, 319] width 77 height 47
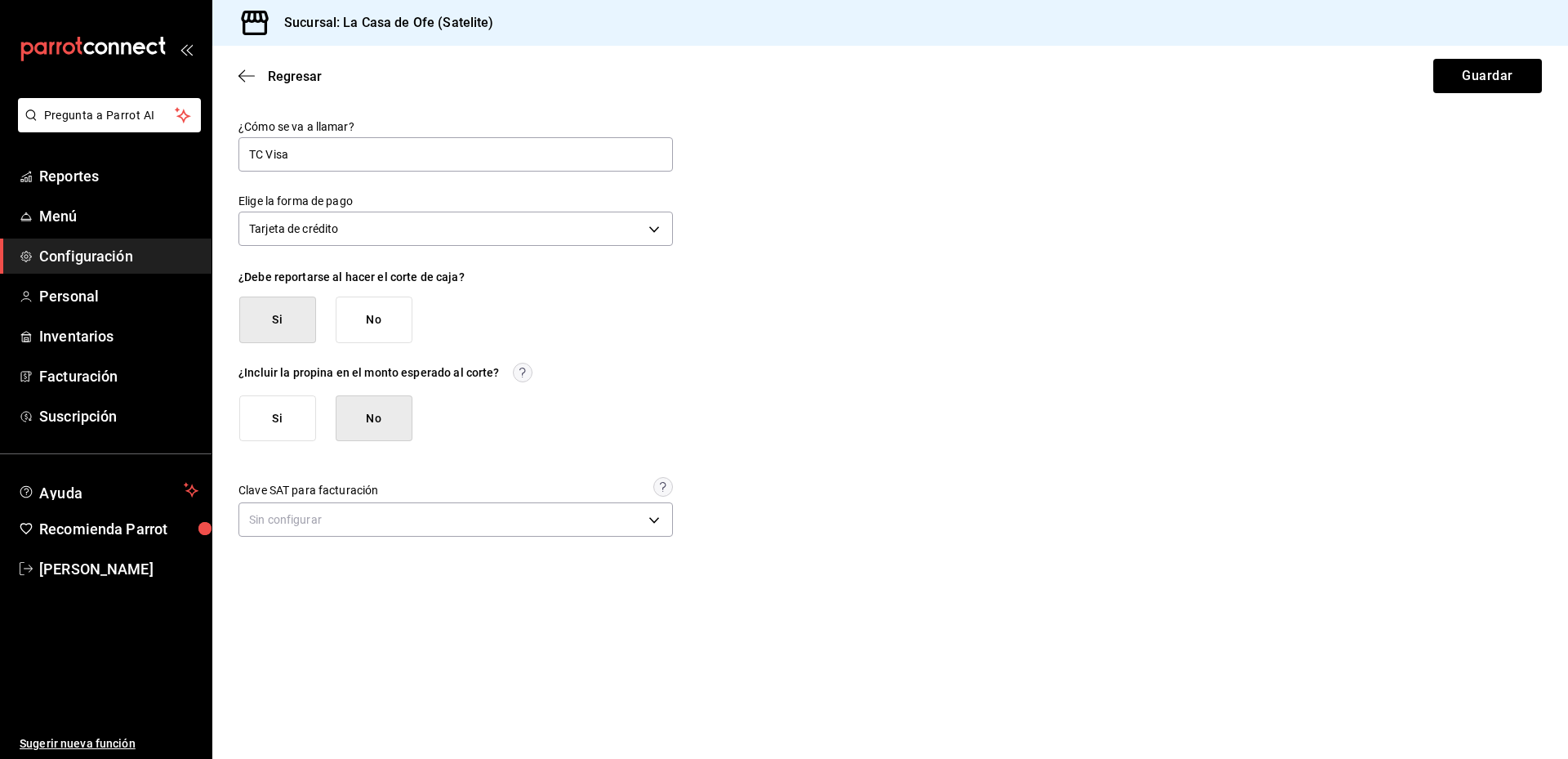
click at [290, 429] on button "Si" at bounding box center [277, 419] width 77 height 47
click at [1467, 84] on button "Guardar" at bounding box center [1487, 76] width 109 height 34
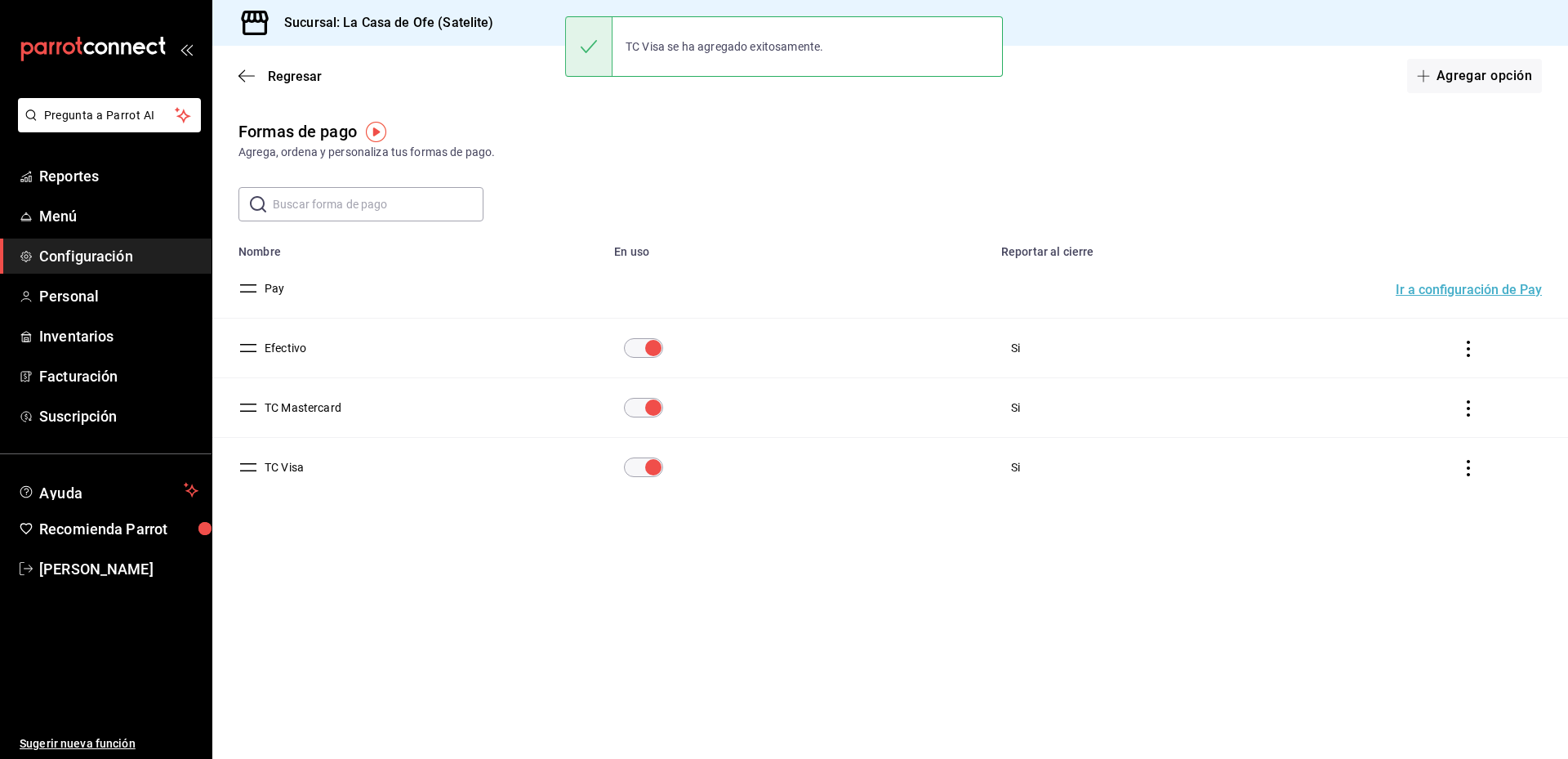
click at [600, 640] on main "Regresar Agregar opción Formas de pago Agrega, ordena y personaliza tus formas …" at bounding box center [890, 402] width 1355 height 713
click at [1474, 85] on button "Agregar opción" at bounding box center [1474, 76] width 134 height 34
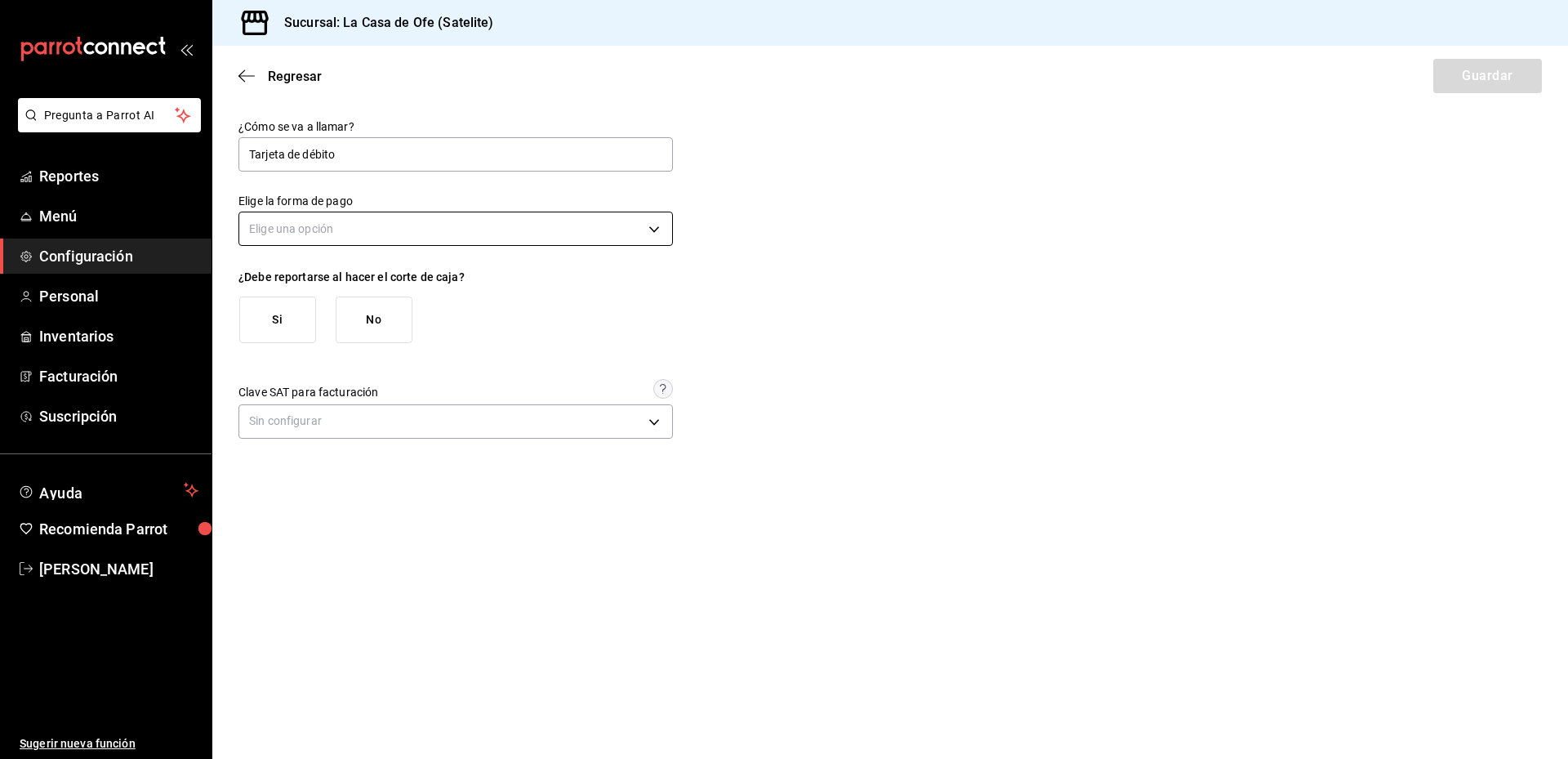
type input "Tarjeta de débito"
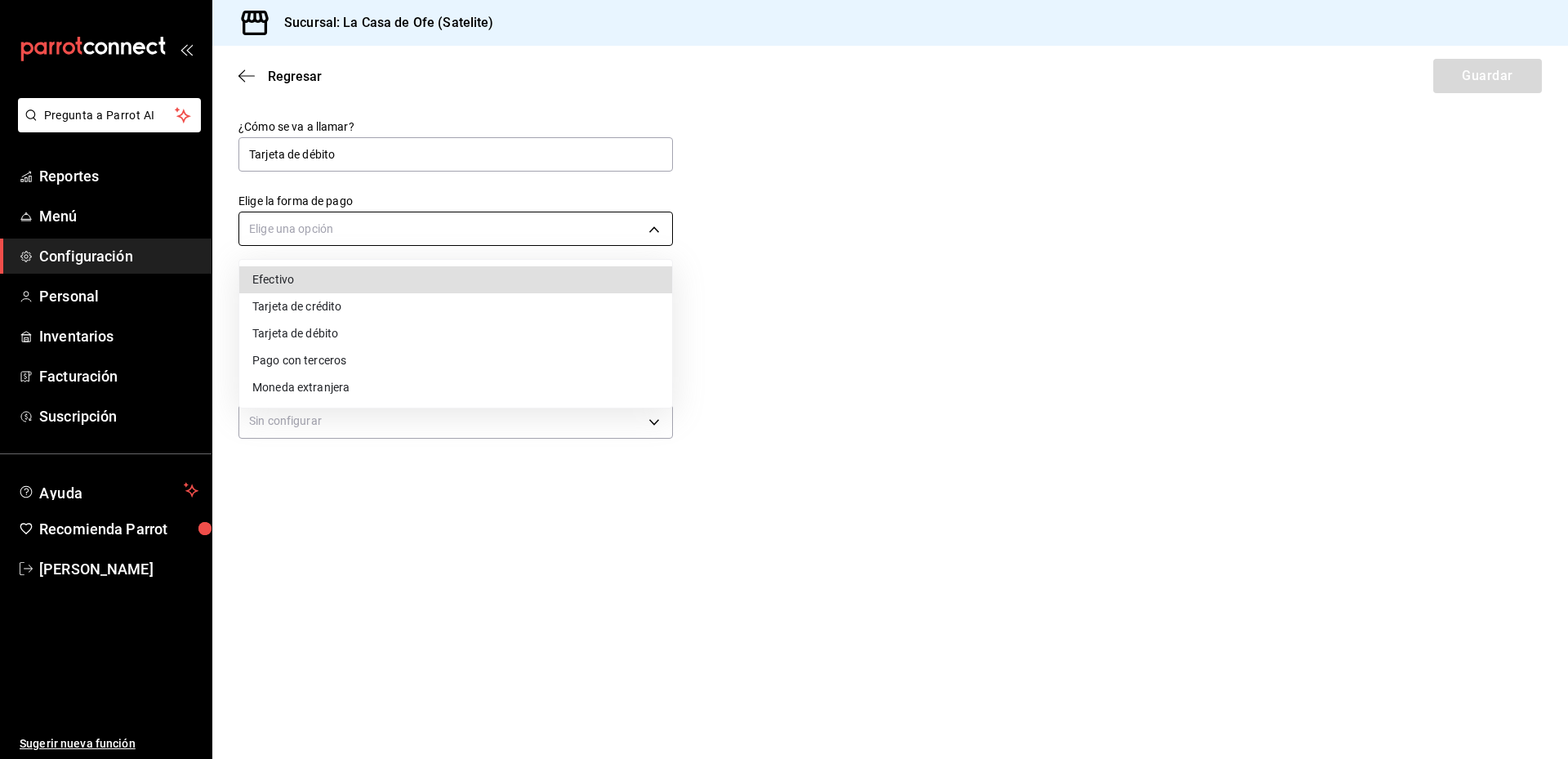
click at [377, 227] on body "Pregunta a Parrot AI Reportes Menú Configuración Personal Inventarios Facturaci…" at bounding box center [784, 380] width 1568 height 759
click at [402, 334] on li "Tarjeta de débito" at bounding box center [456, 334] width 433 height 27
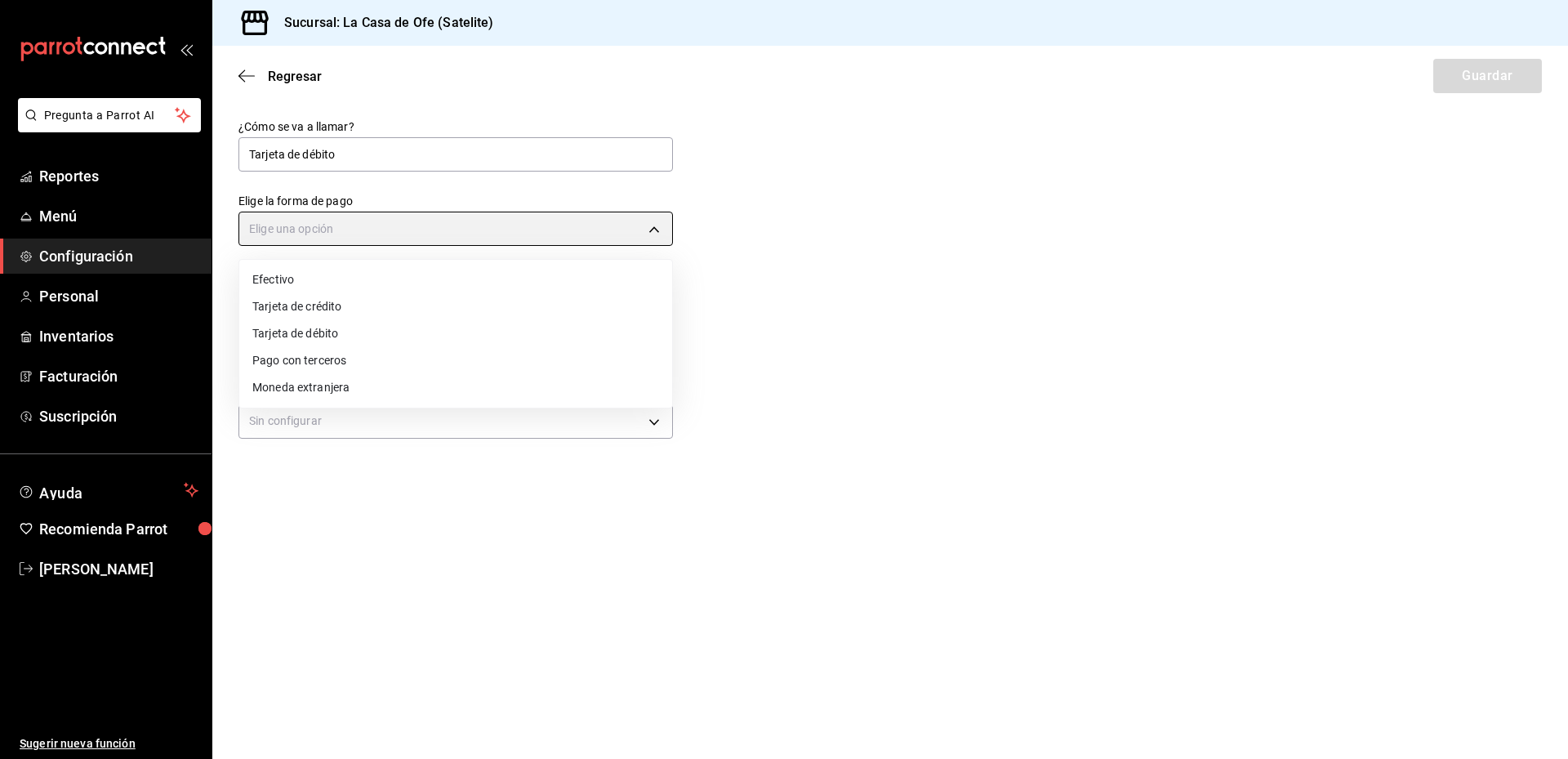
type input "DEBIT_CARD"
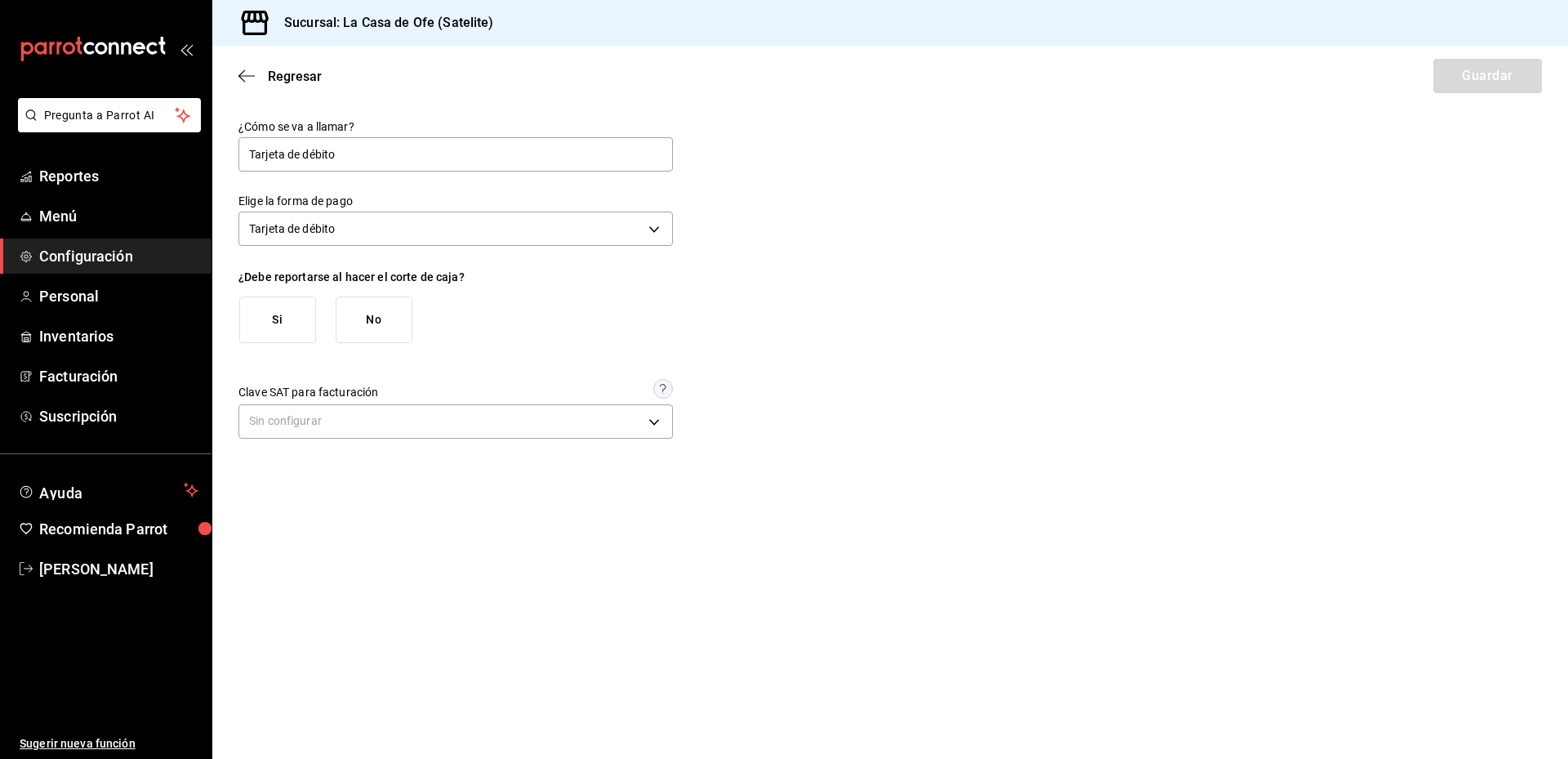
click at [273, 314] on button "Si" at bounding box center [277, 319] width 77 height 47
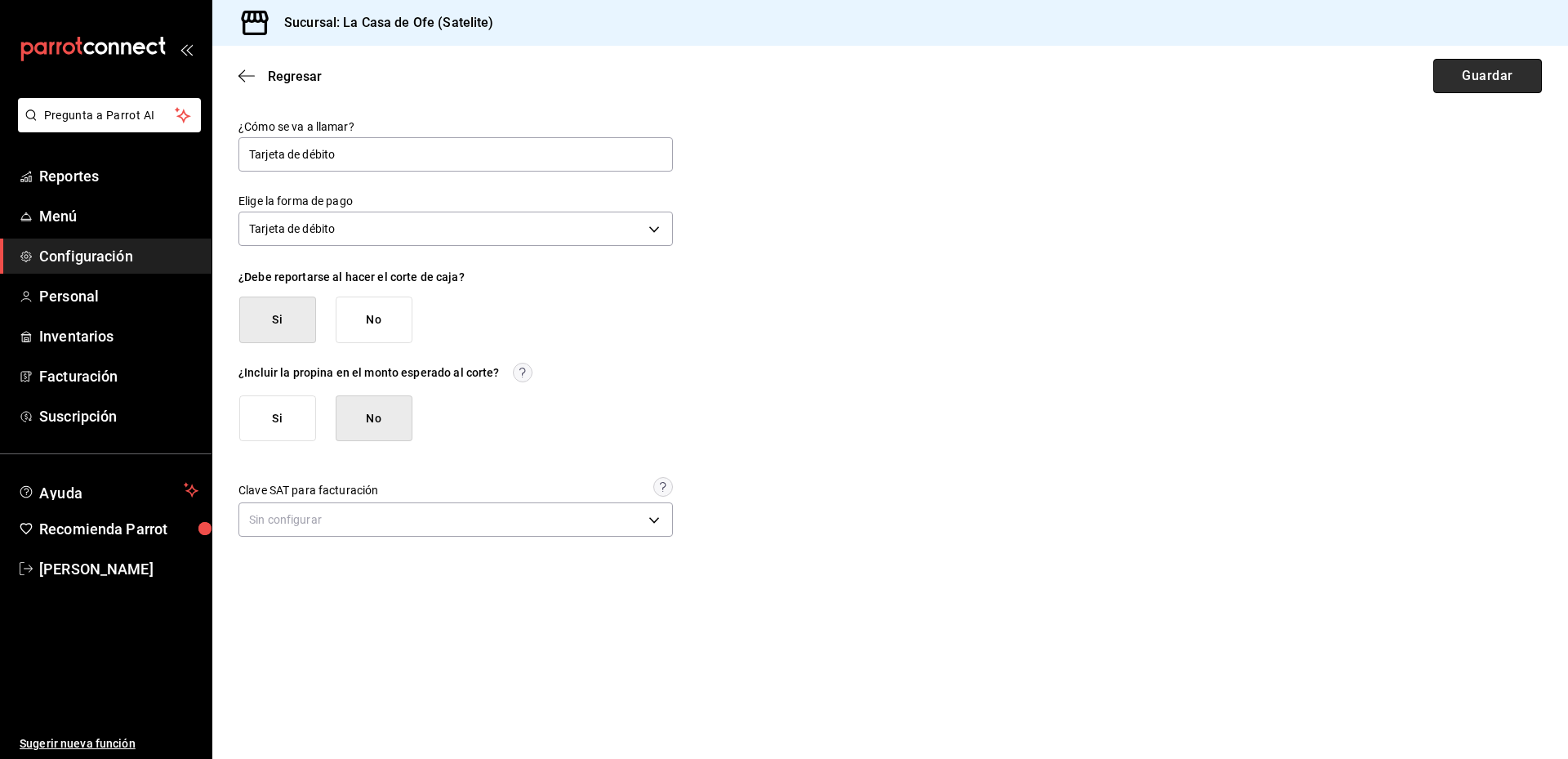
click at [1498, 65] on button "Guardar" at bounding box center [1487, 76] width 109 height 34
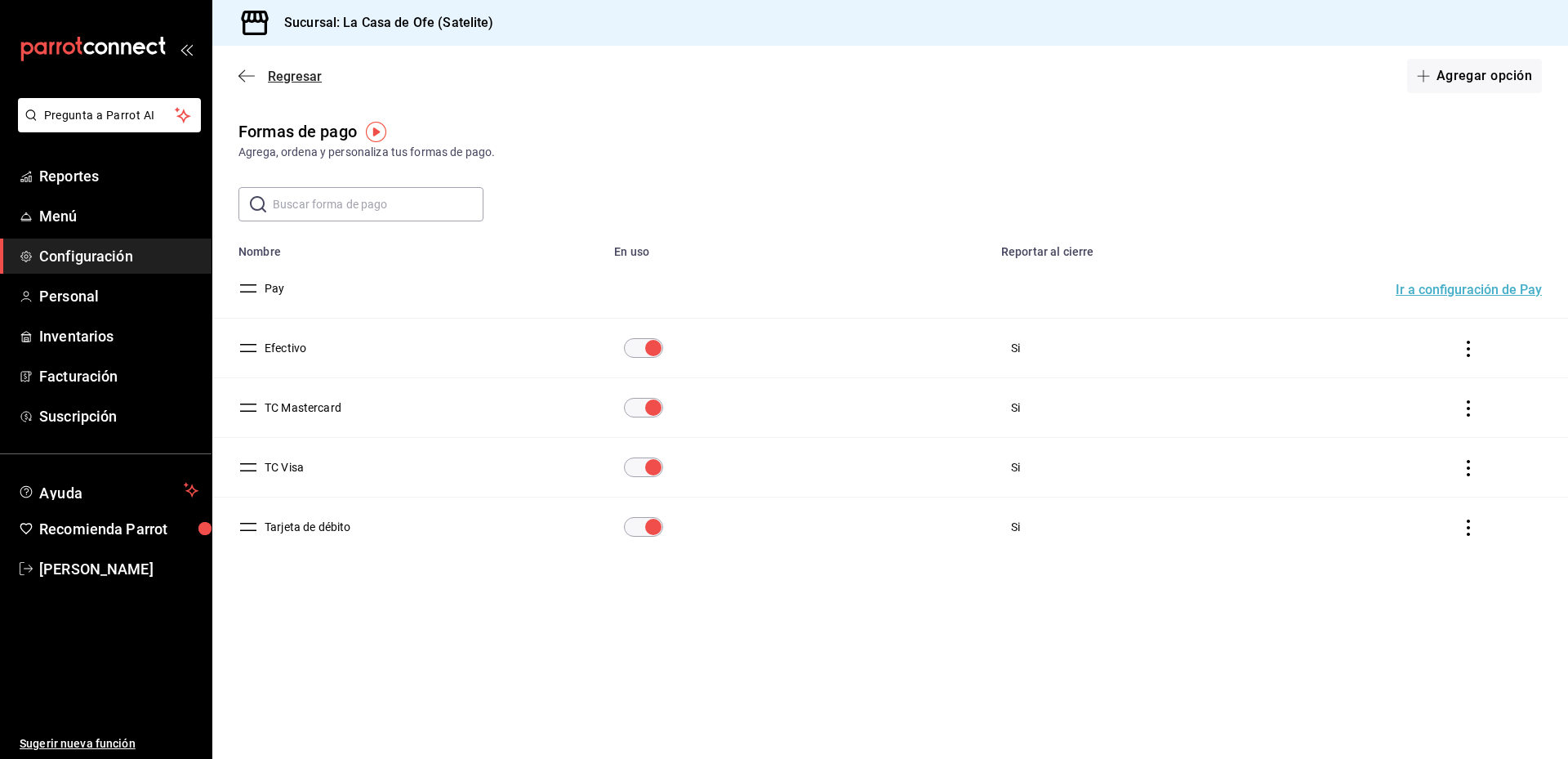
click at [267, 76] on span "Regresar" at bounding box center [279, 76] width 83 height 15
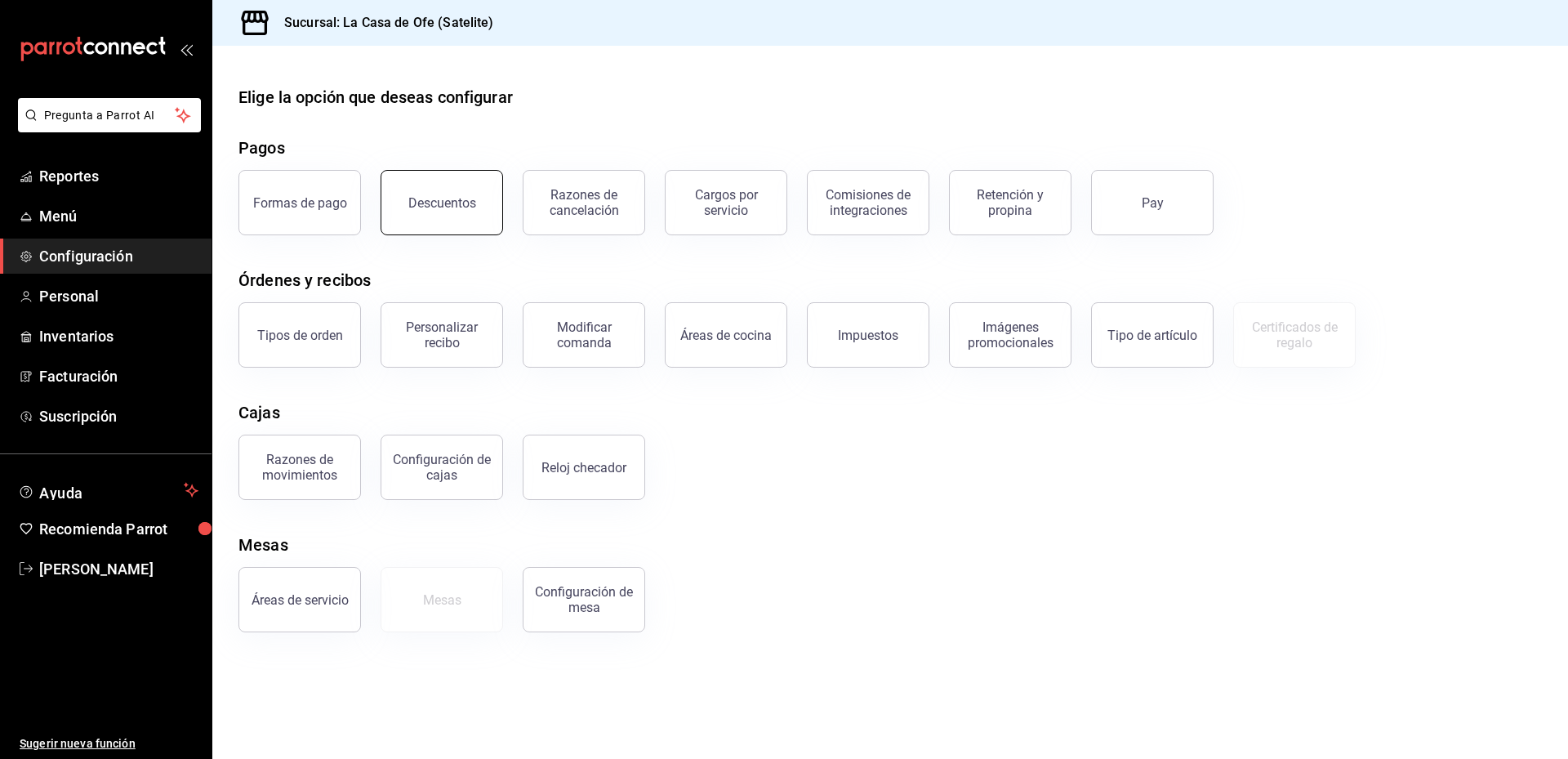
click at [430, 208] on div "Descuentos" at bounding box center [441, 203] width 68 height 15
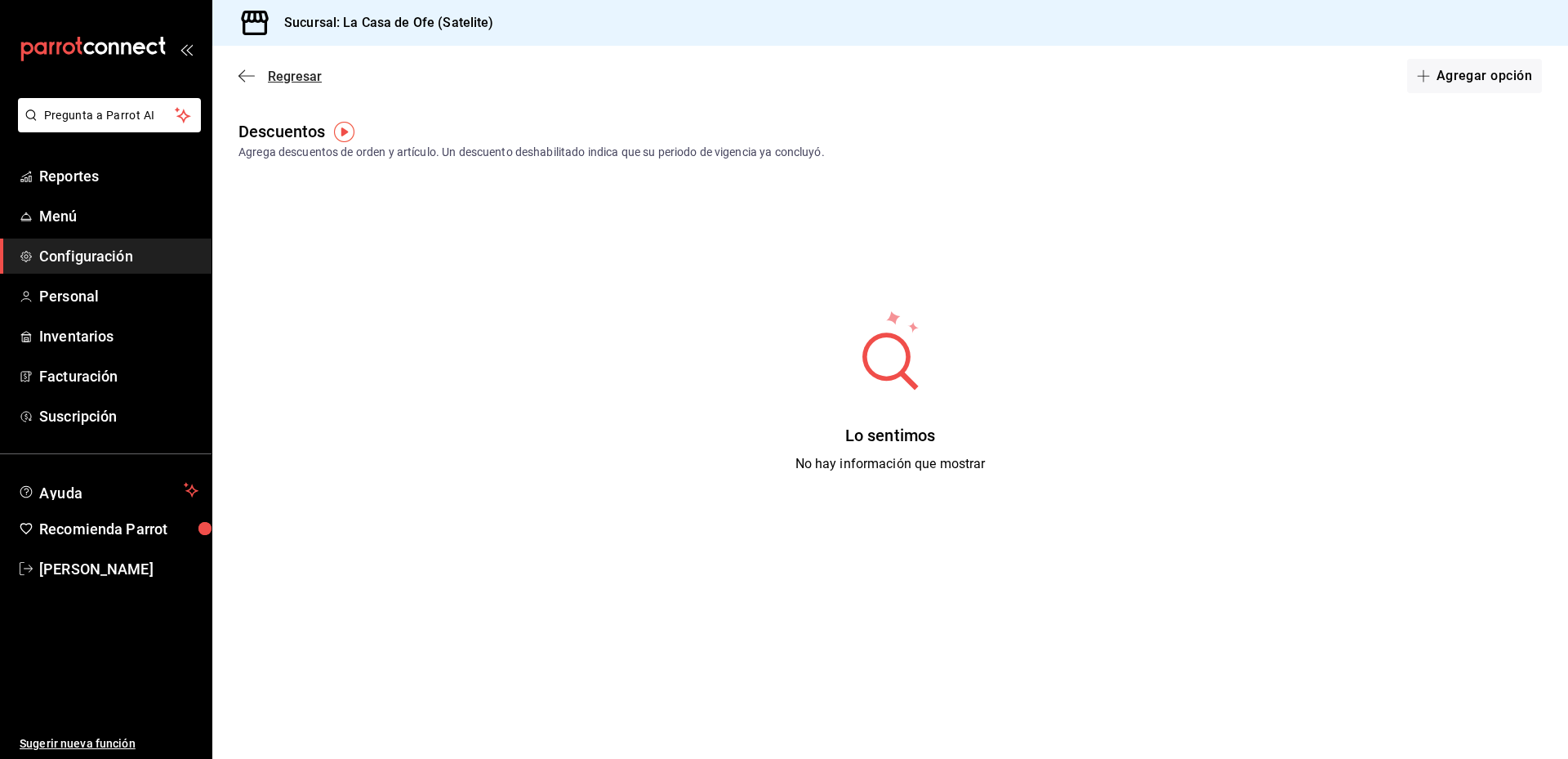
click at [299, 82] on span "Regresar" at bounding box center [295, 76] width 54 height 15
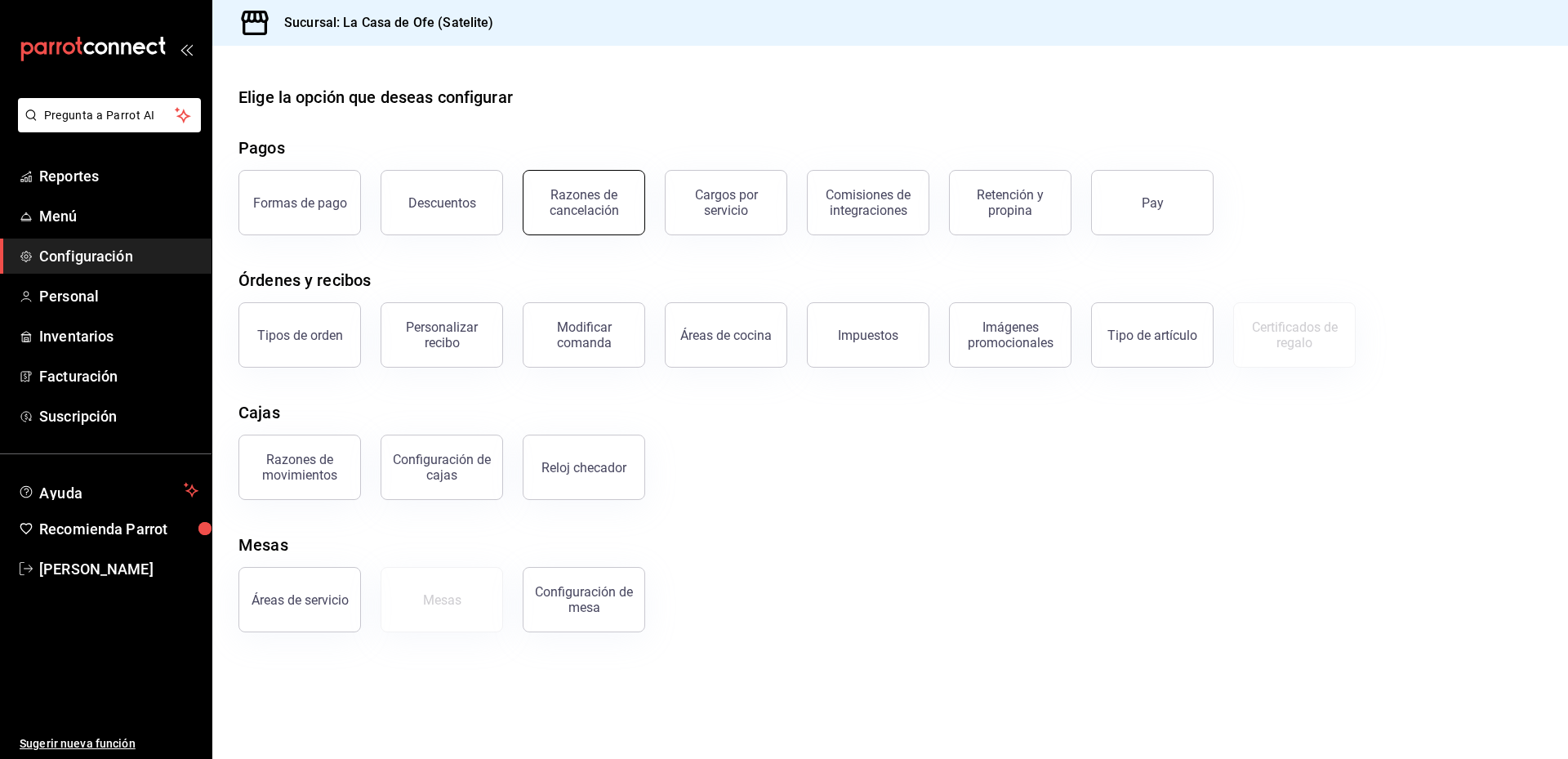
click at [613, 219] on button "Razones de cancelación" at bounding box center [583, 202] width 122 height 66
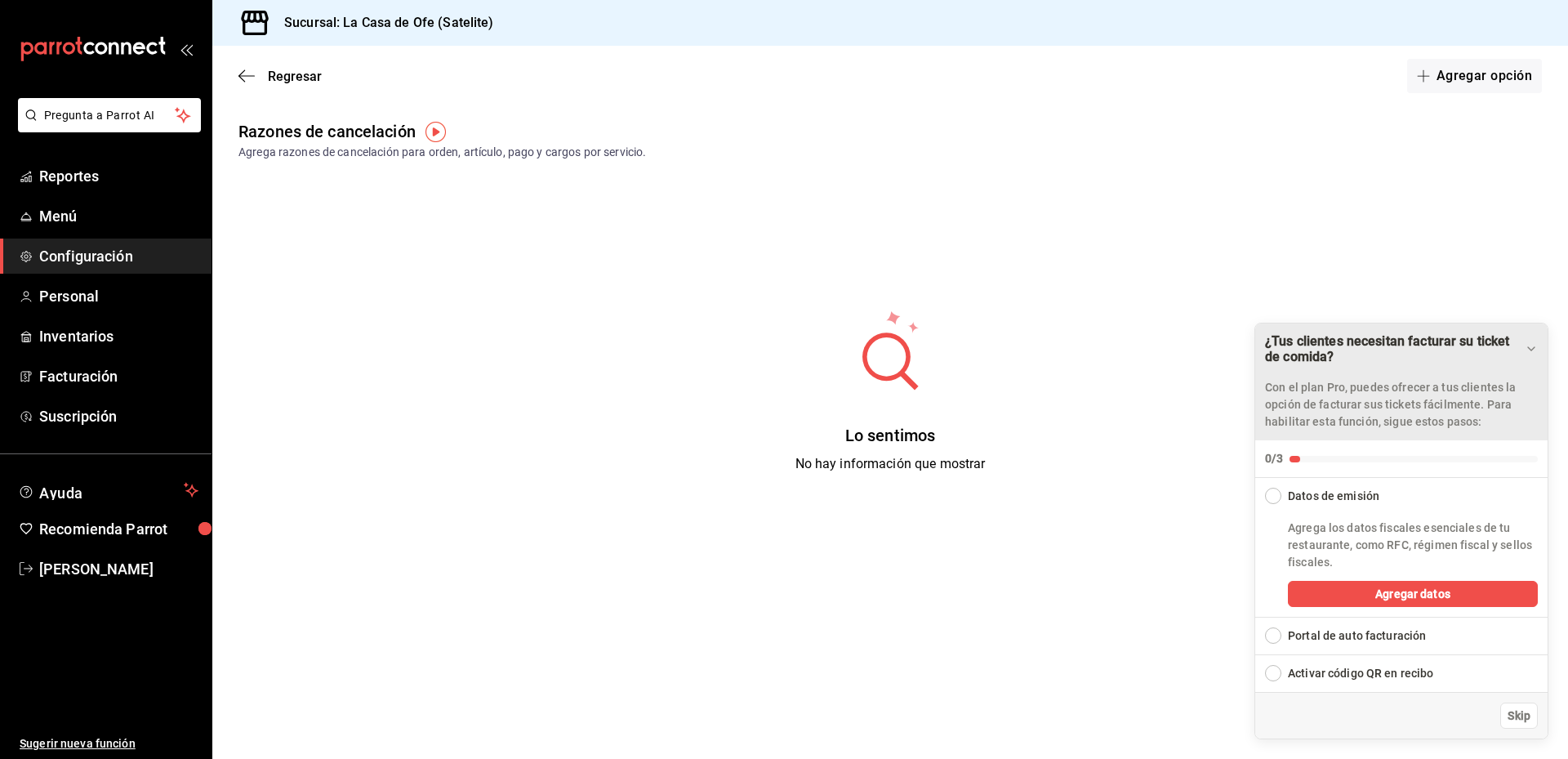
click at [1528, 347] on icon "Drag to move checklist" at bounding box center [1531, 348] width 7 height 3
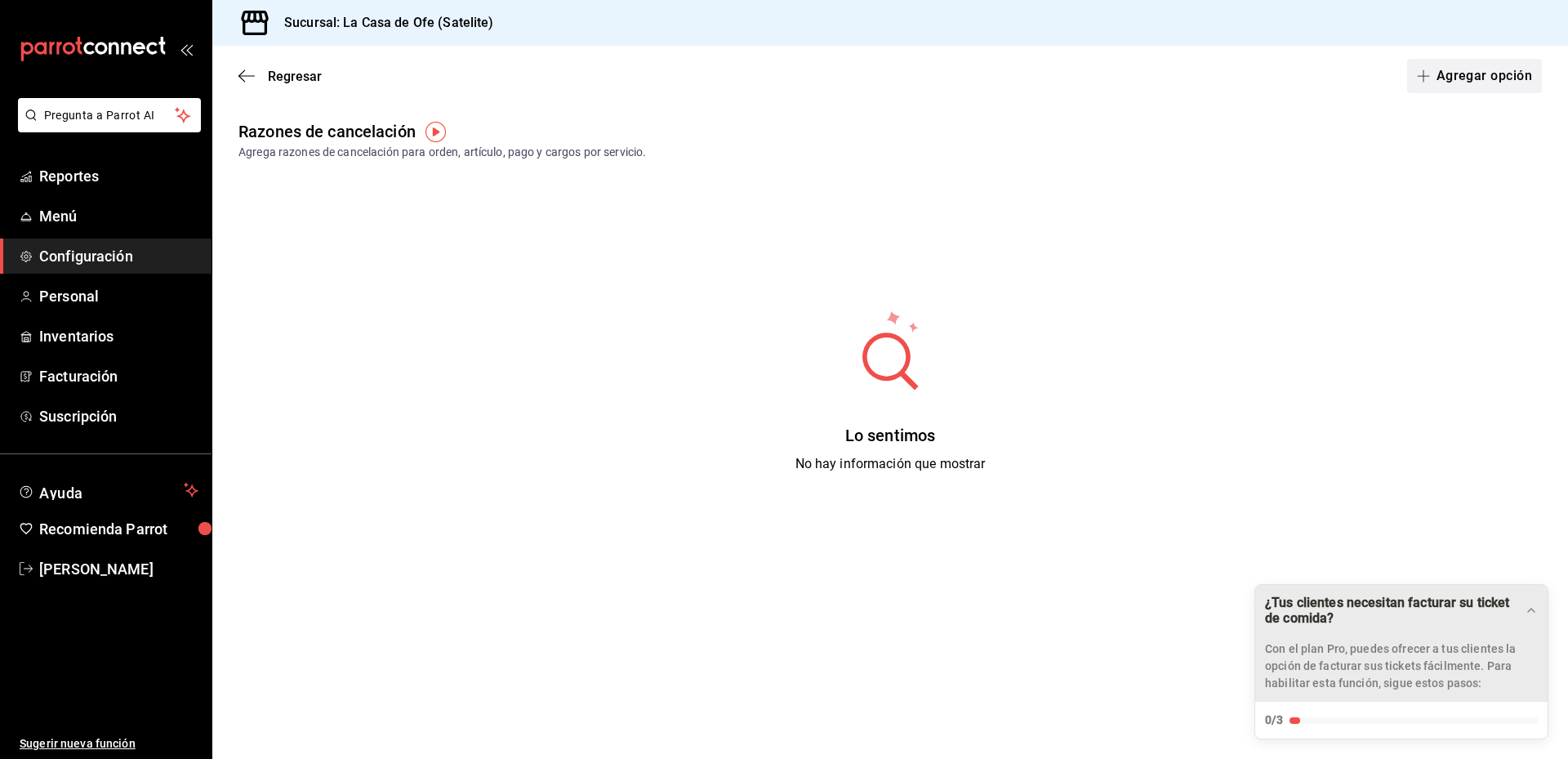
click at [1478, 82] on button "Agregar opción" at bounding box center [1474, 76] width 134 height 34
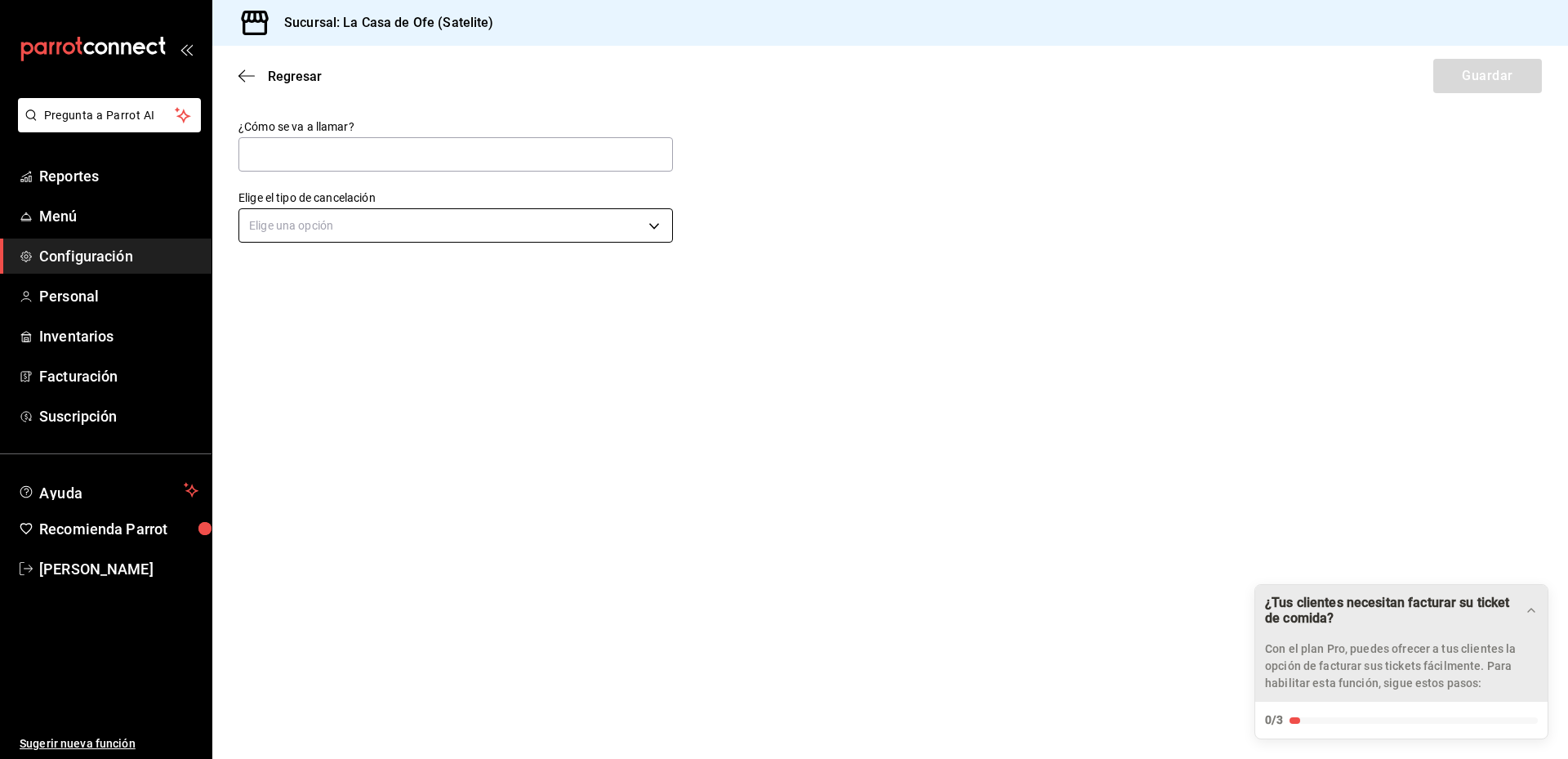
click at [435, 225] on body "Pregunta a Parrot AI Reportes Menú Configuración Personal Inventarios Facturaci…" at bounding box center [784, 380] width 1568 height 759
click at [428, 300] on li "Cancelación de orden" at bounding box center [456, 303] width 433 height 27
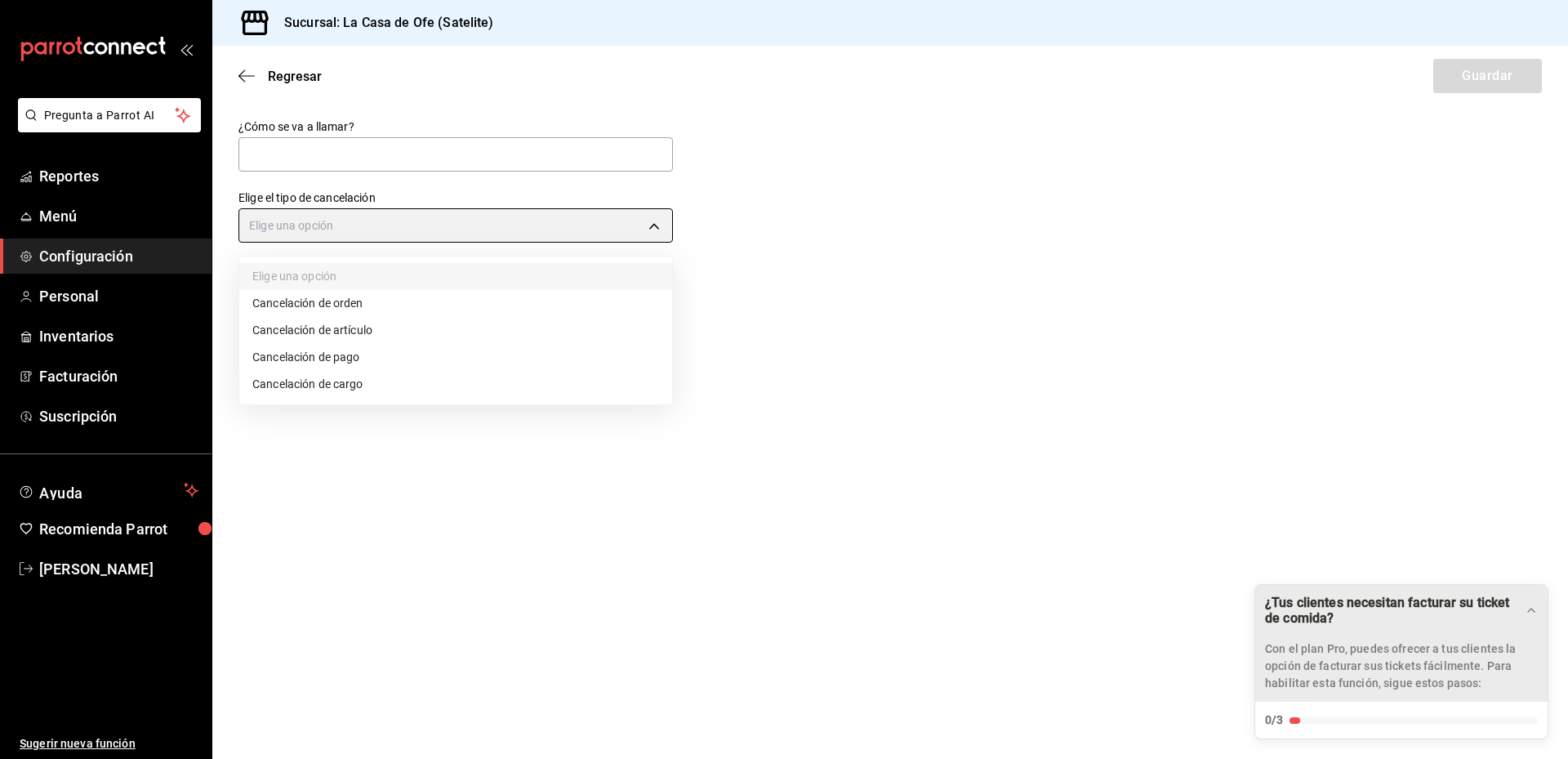
type input "ORDER"
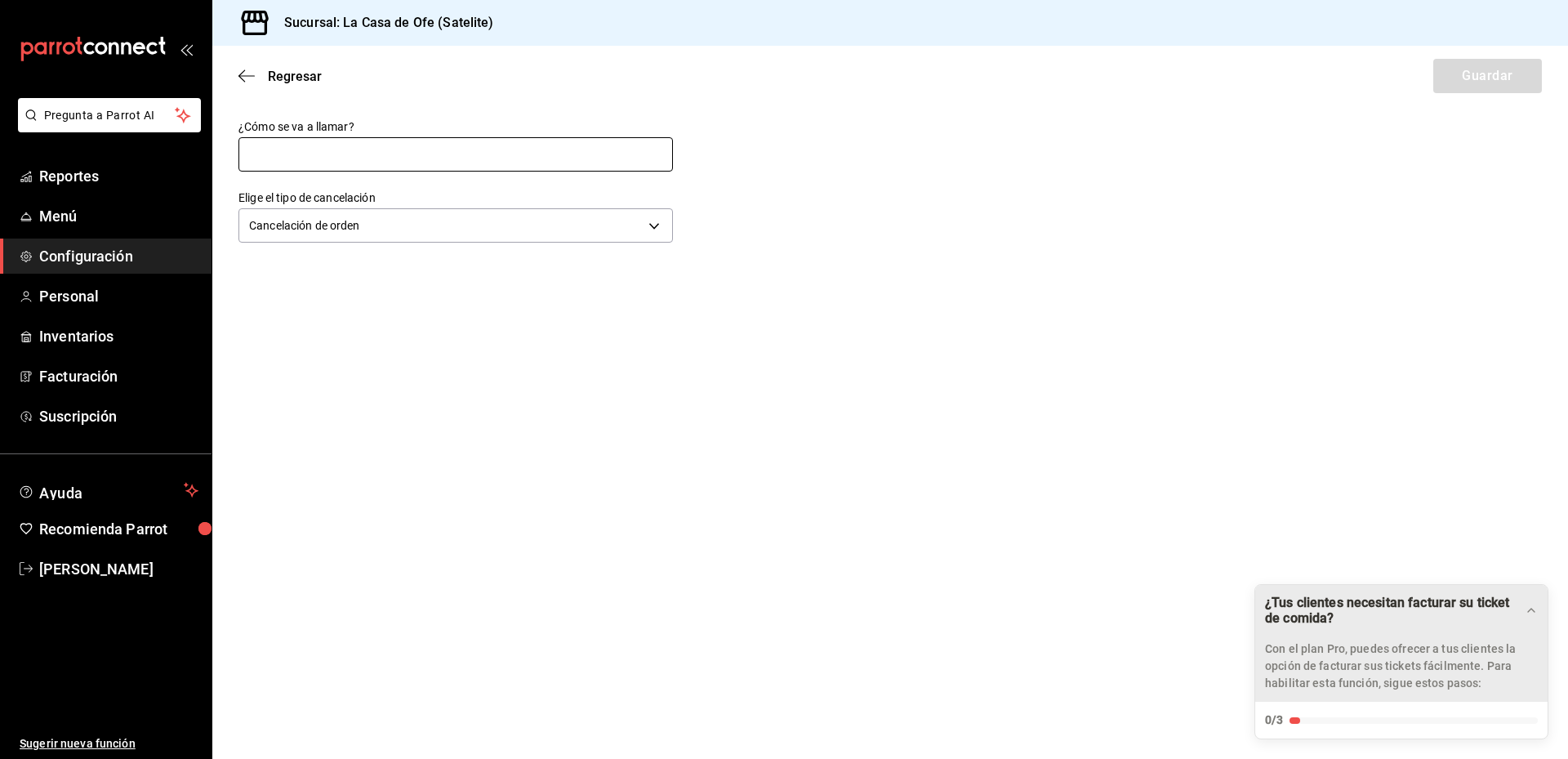
click at [469, 166] on input "text" at bounding box center [456, 154] width 435 height 34
type input "Cliente cambió de opinión"
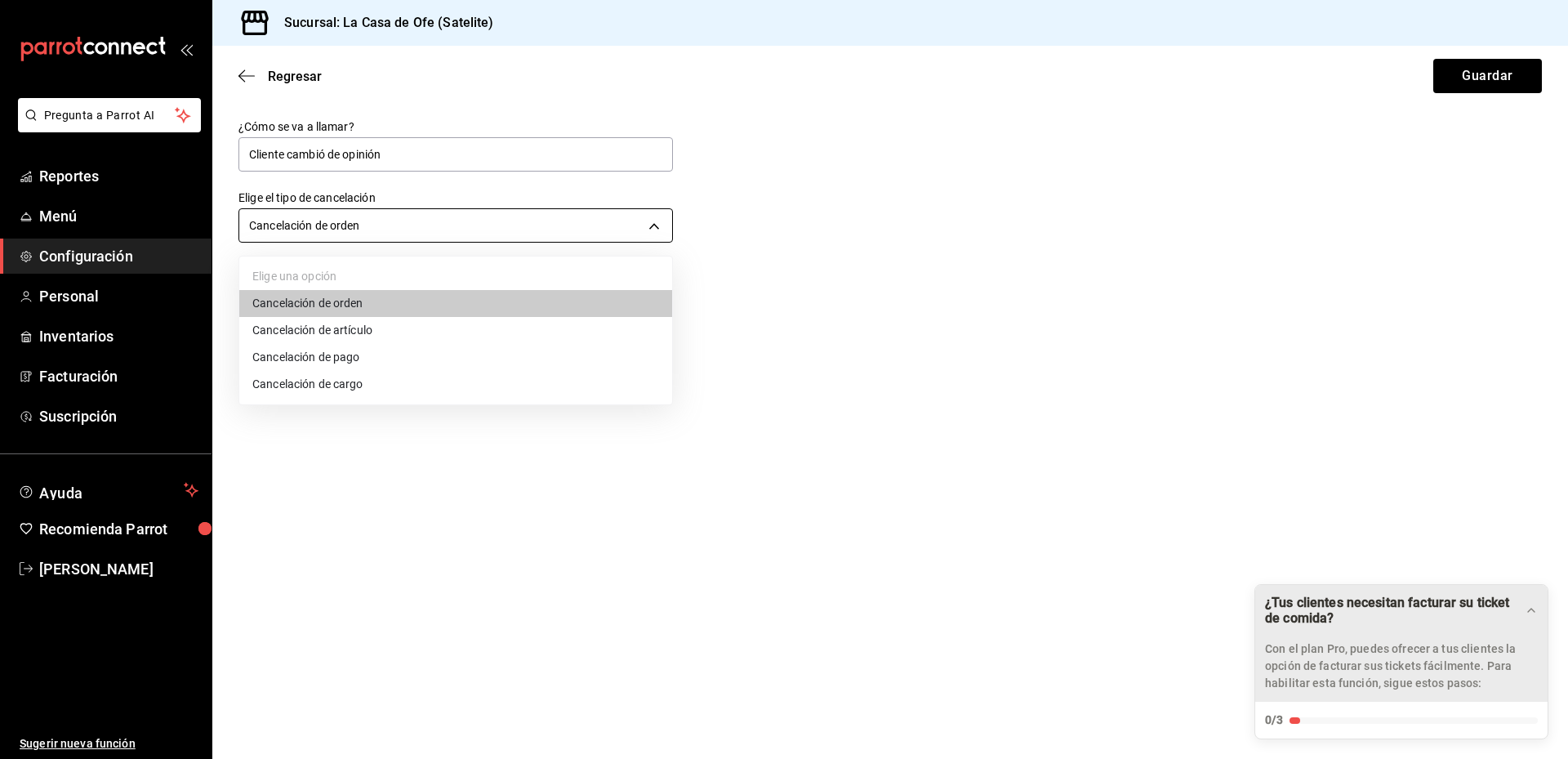
click at [431, 225] on body "Pregunta a Parrot AI Reportes Menú Configuración Personal Inventarios Facturaci…" at bounding box center [784, 380] width 1568 height 759
click at [436, 302] on li "Cancelación de orden" at bounding box center [456, 303] width 433 height 27
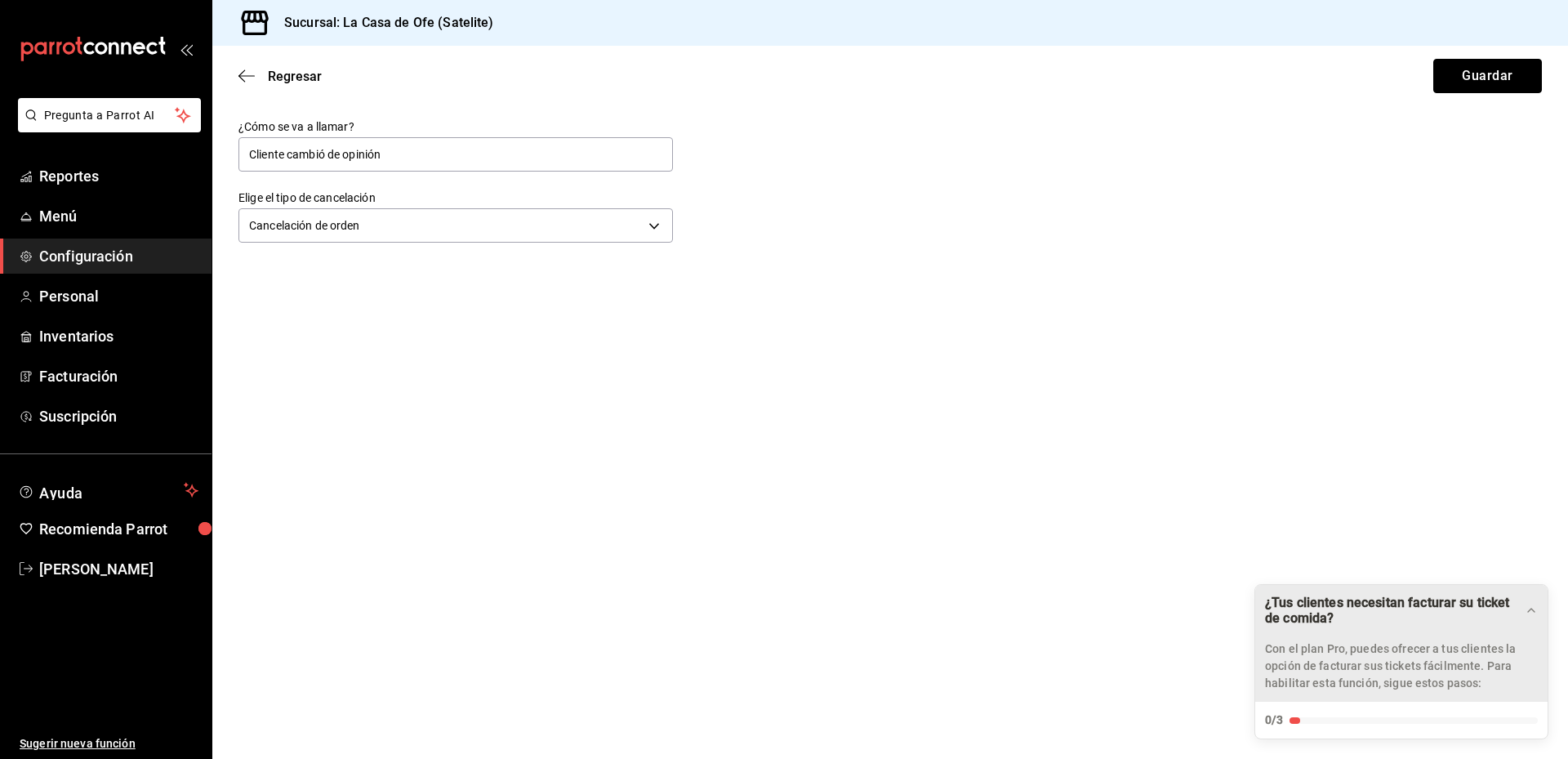
click at [1506, 65] on button "Guardar" at bounding box center [1487, 76] width 109 height 34
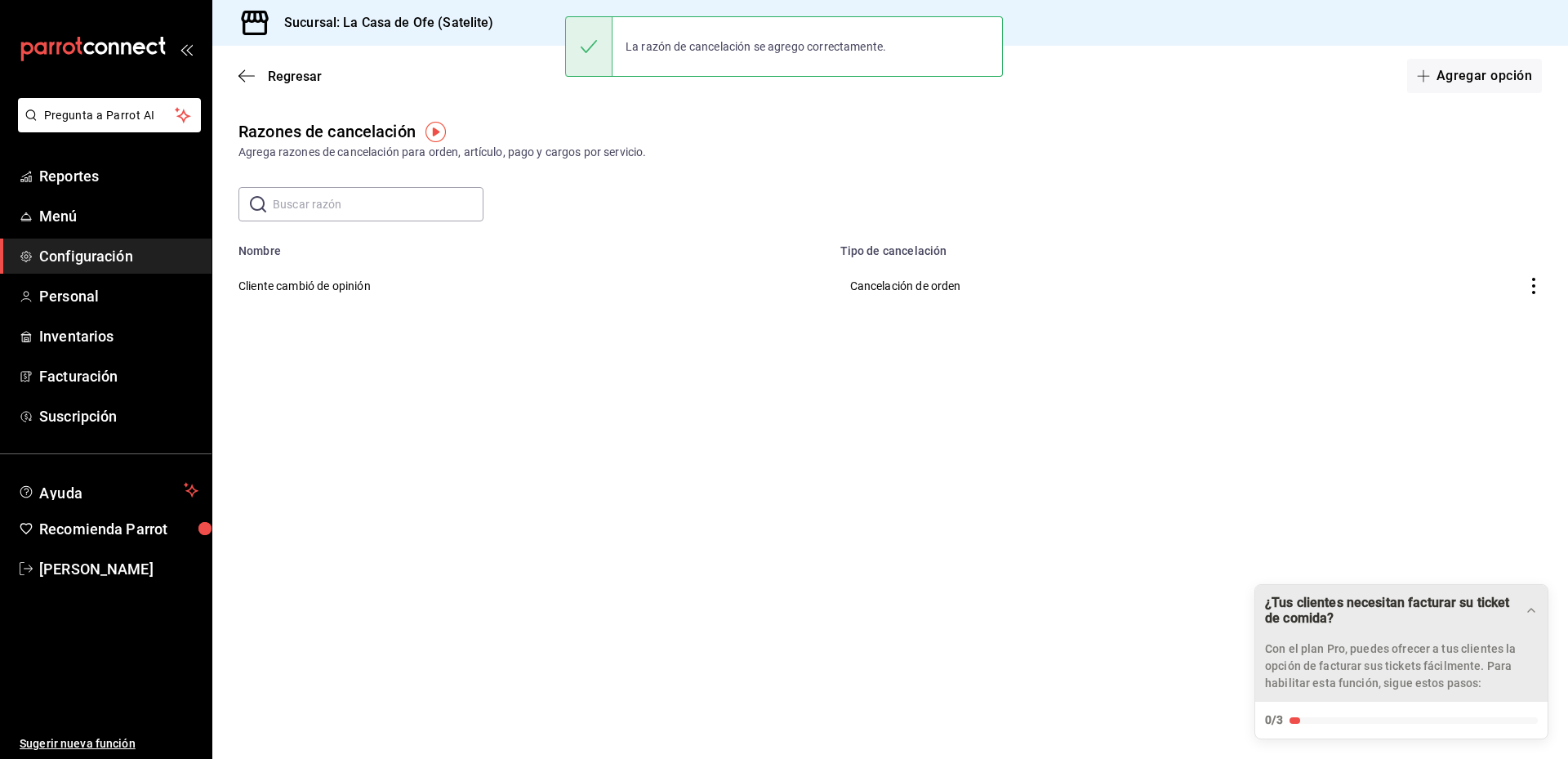
click at [1529, 280] on icon "actions" at bounding box center [1533, 285] width 16 height 16
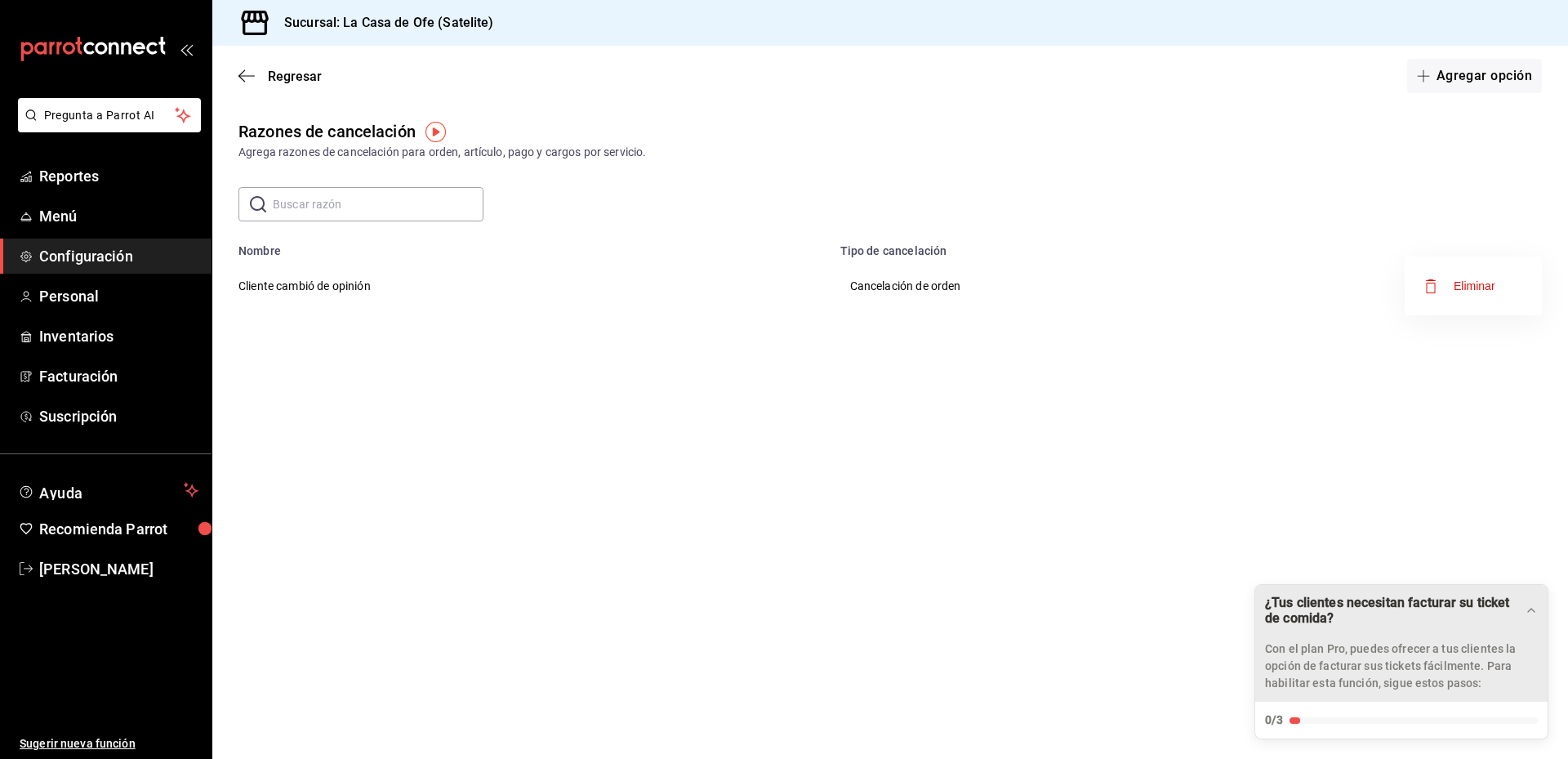
click at [606, 487] on div at bounding box center [784, 380] width 1568 height 759
click at [347, 288] on td "Cliente cambió de opinión" at bounding box center [521, 285] width 618 height 56
click at [1462, 64] on button "Agregar opción" at bounding box center [1474, 76] width 134 height 34
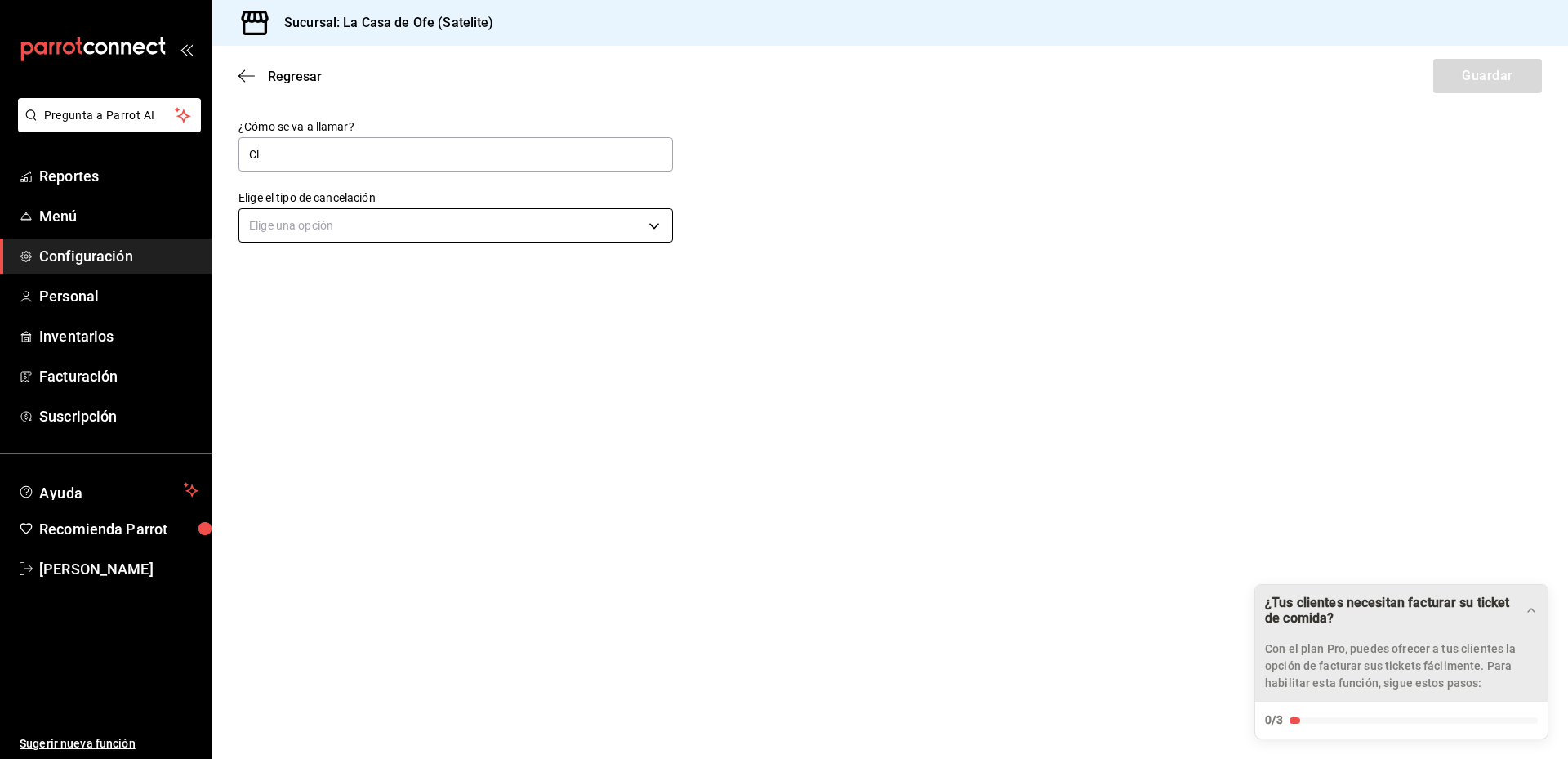
drag, startPoint x: 413, startPoint y: 308, endPoint x: 381, endPoint y: 242, distance: 73.3
click at [412, 308] on main "Regresar Guardar ¿Cómo se va a llamar? Cl Elige el tipo de cancelación Elige un…" at bounding box center [890, 402] width 1355 height 713
click at [344, 156] on input "Cl" at bounding box center [456, 154] width 435 height 34
type input "Cliente cambió de opinión"
click at [379, 208] on div "Elige una opción" at bounding box center [456, 223] width 435 height 43
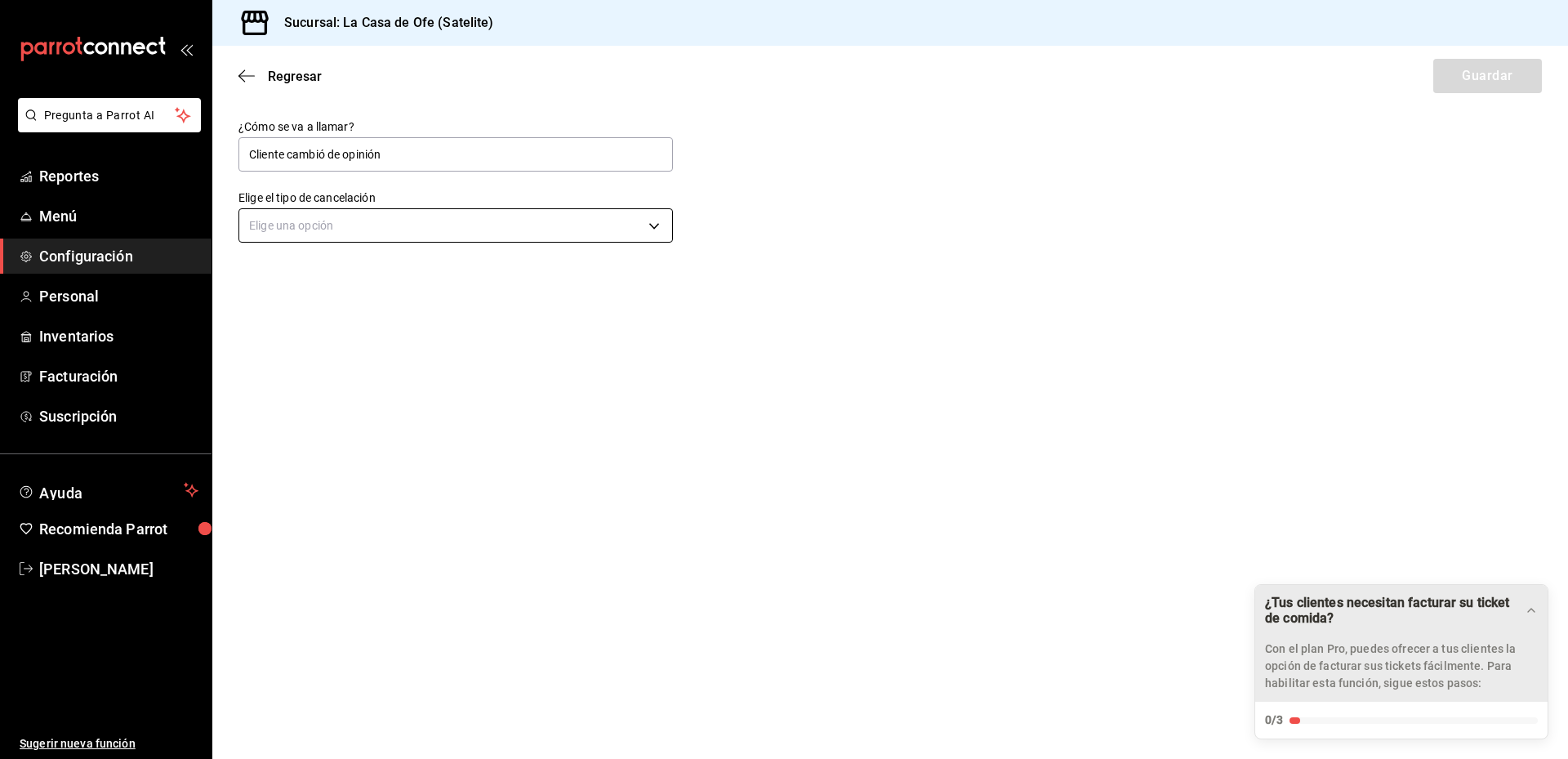
click at [396, 238] on body "Pregunta a Parrot AI Reportes Menú Configuración Personal Inventarios Facturaci…" at bounding box center [784, 380] width 1568 height 759
click at [408, 331] on li "Cancelación de artículo" at bounding box center [456, 330] width 433 height 27
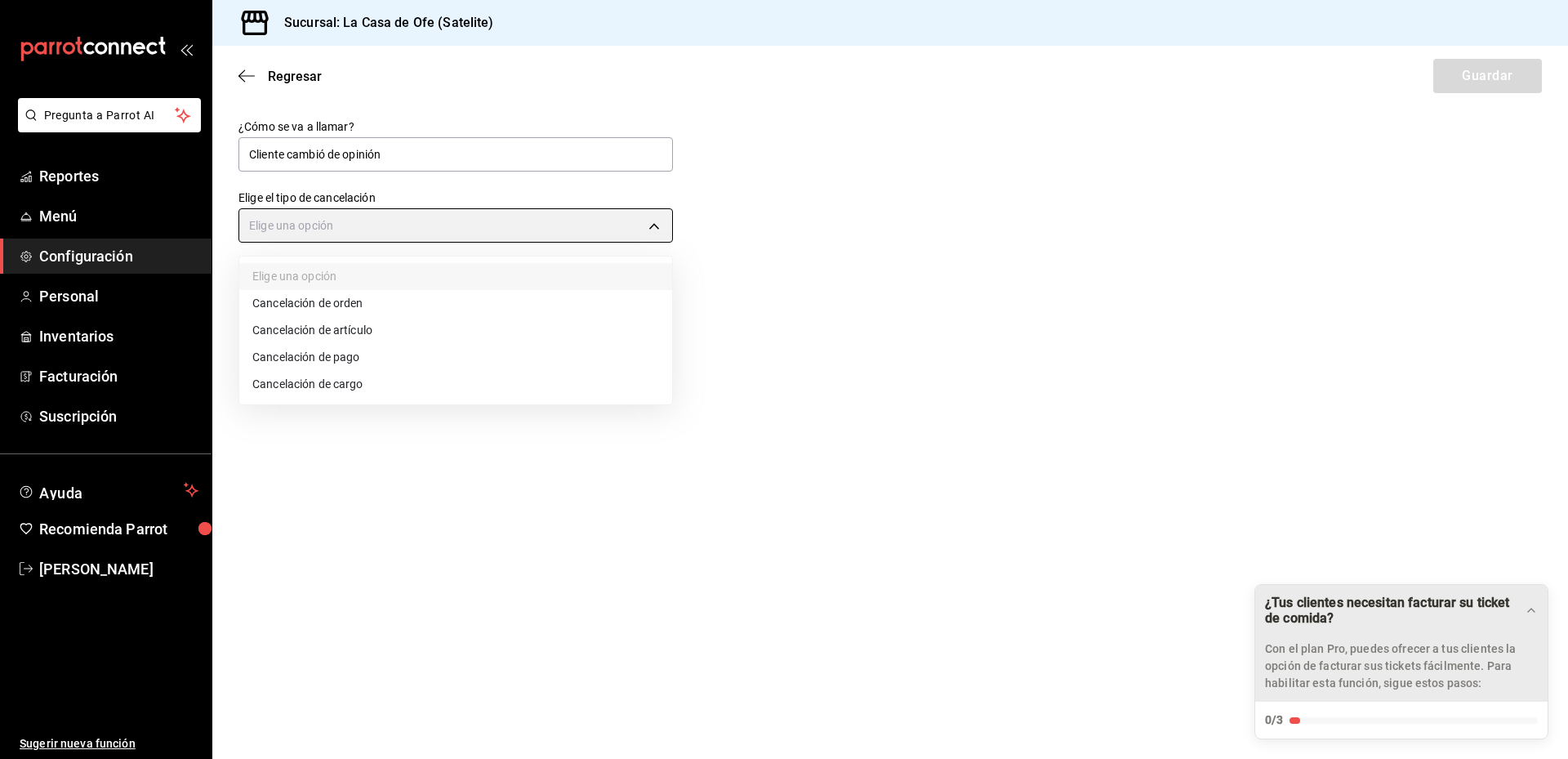
type input "ORDER_ITEM"
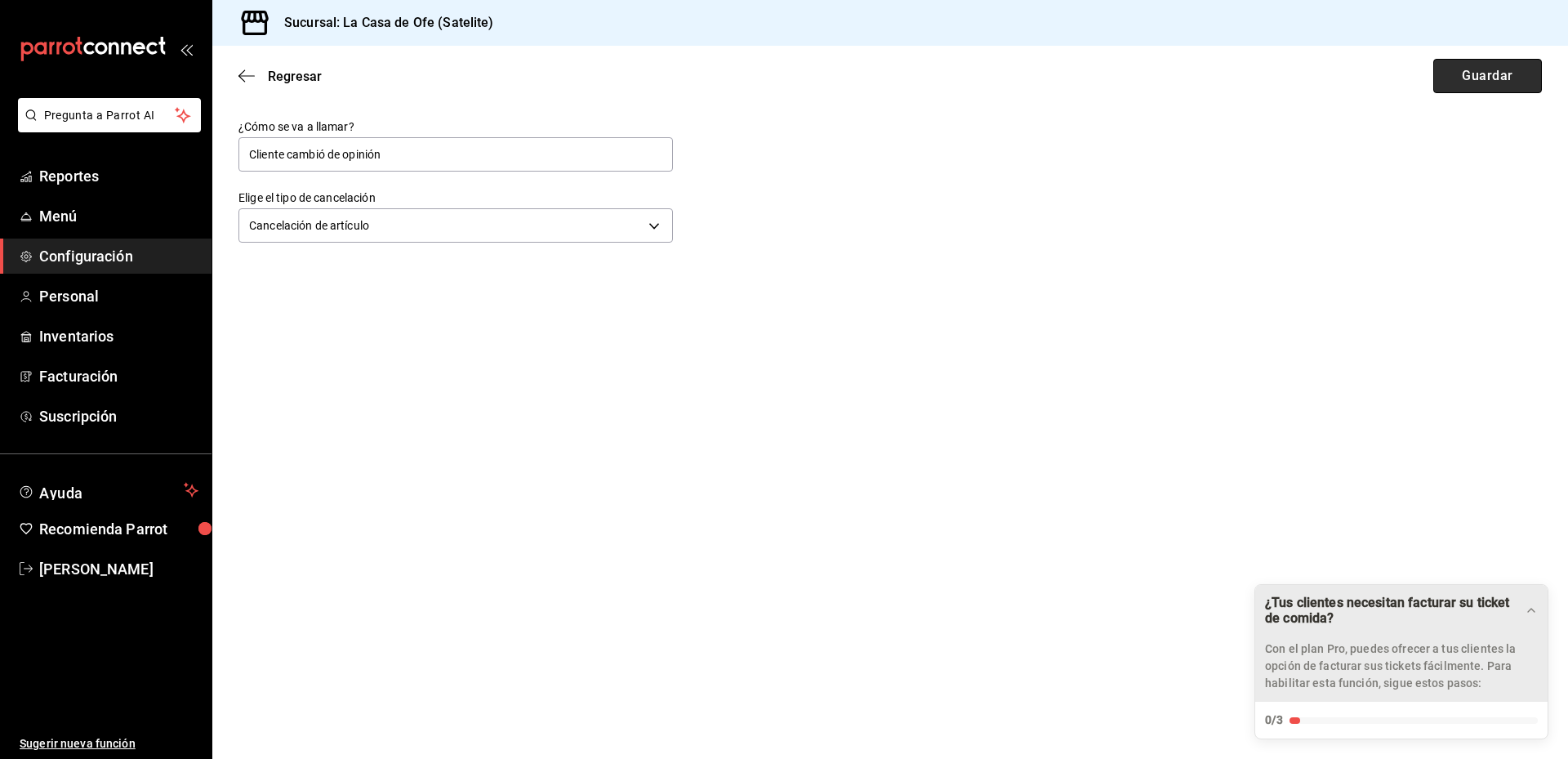
click at [1473, 81] on button "Guardar" at bounding box center [1487, 76] width 109 height 34
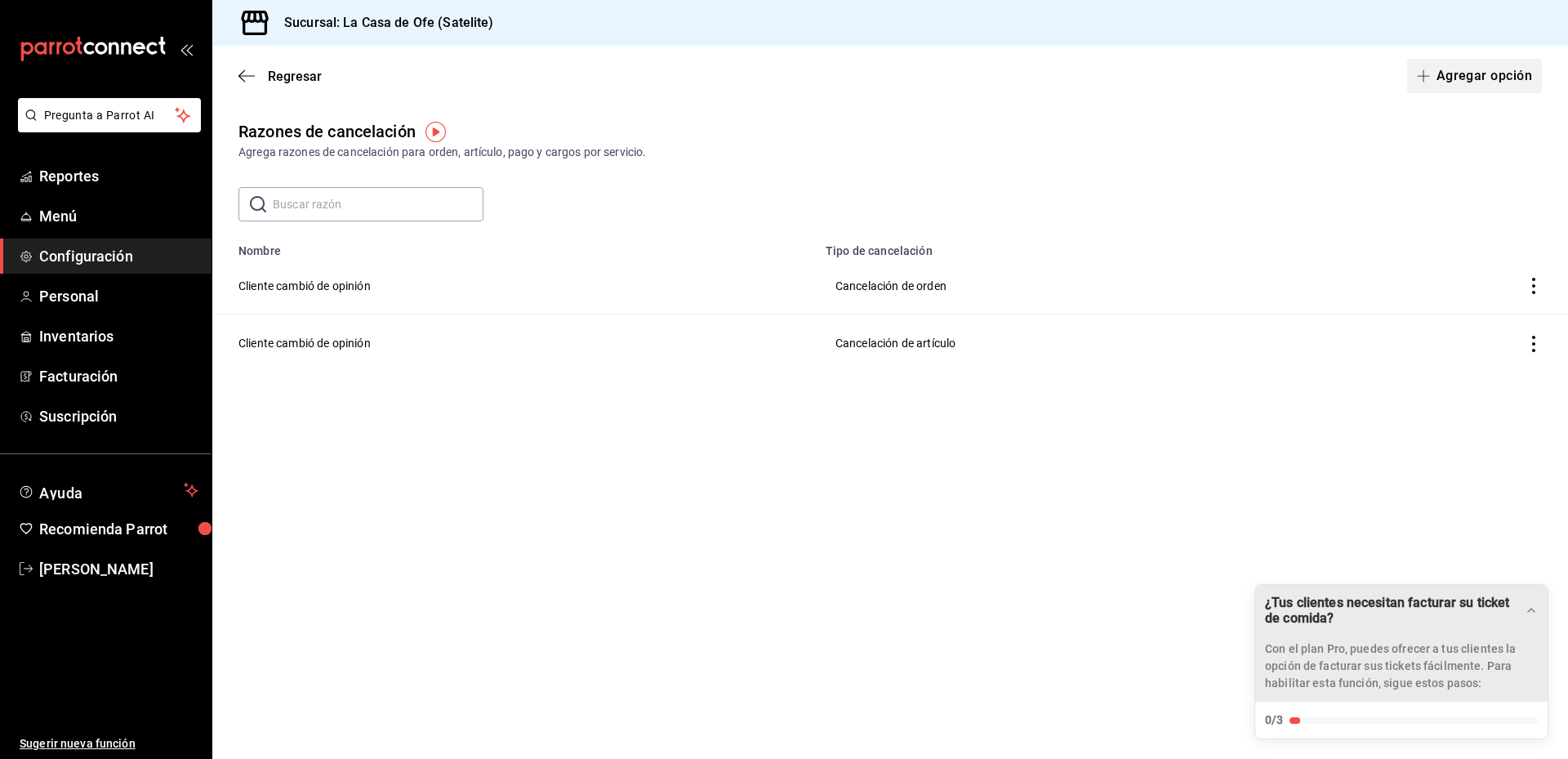
click at [1444, 84] on button "Agregar opción" at bounding box center [1474, 76] width 134 height 34
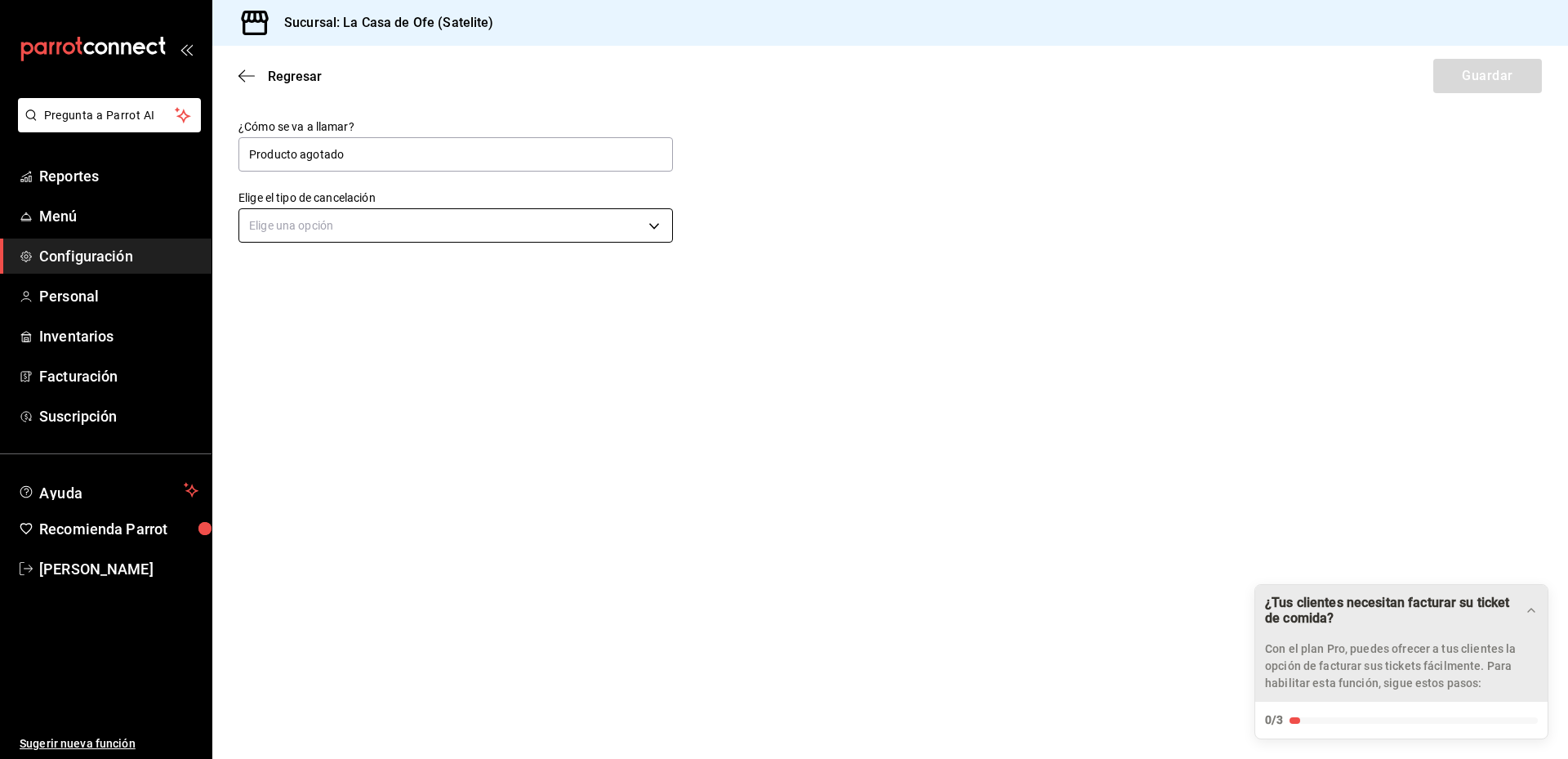
type input "Producto agotado"
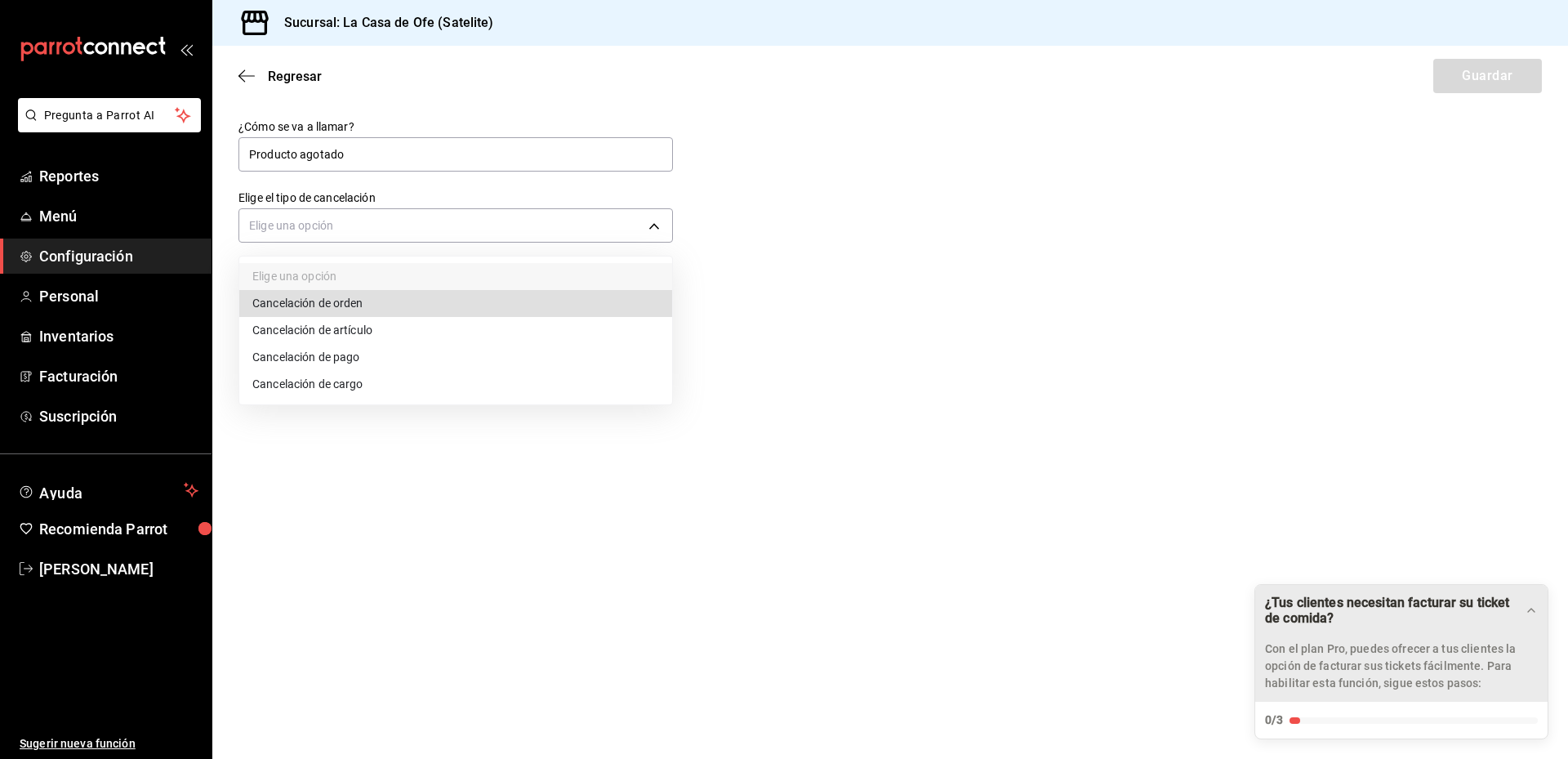
click at [422, 230] on body "Pregunta a Parrot AI Reportes Menú Configuración Personal Inventarios Facturaci…" at bounding box center [784, 380] width 1568 height 759
click at [428, 331] on li "Cancelación de artículo" at bounding box center [456, 330] width 433 height 27
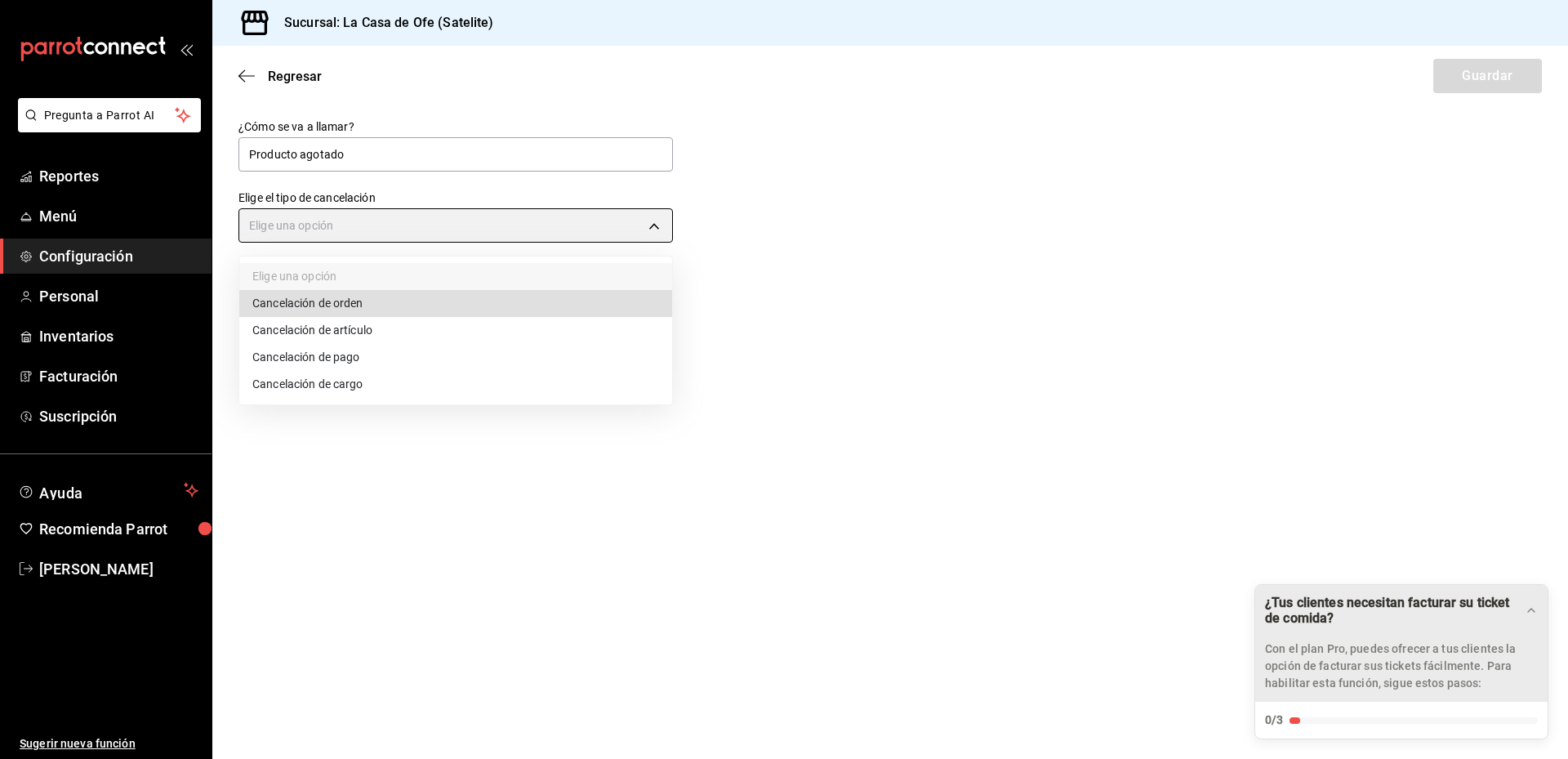
type input "ORDER_ITEM"
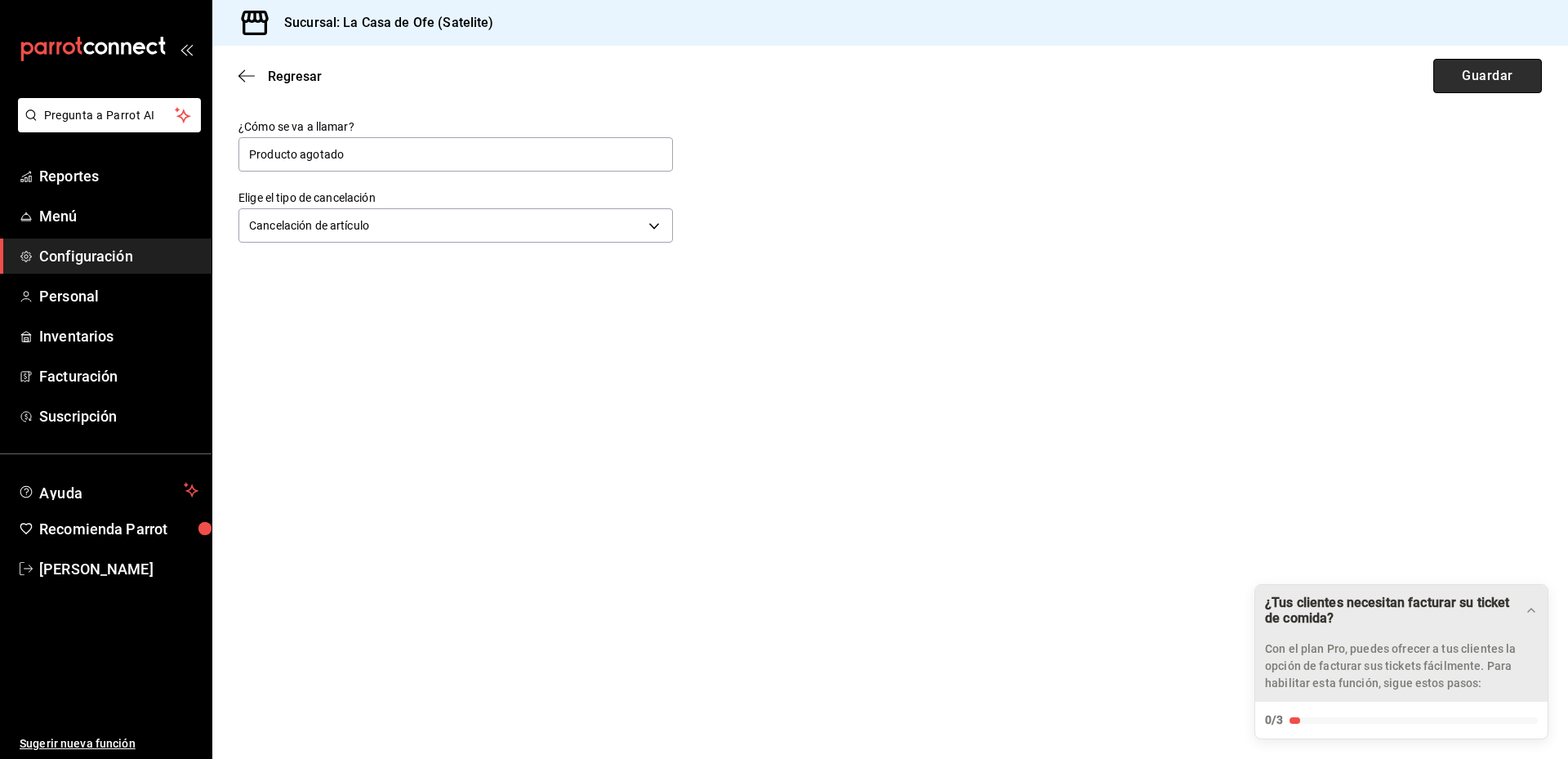
click at [1483, 86] on button "Guardar" at bounding box center [1487, 76] width 109 height 34
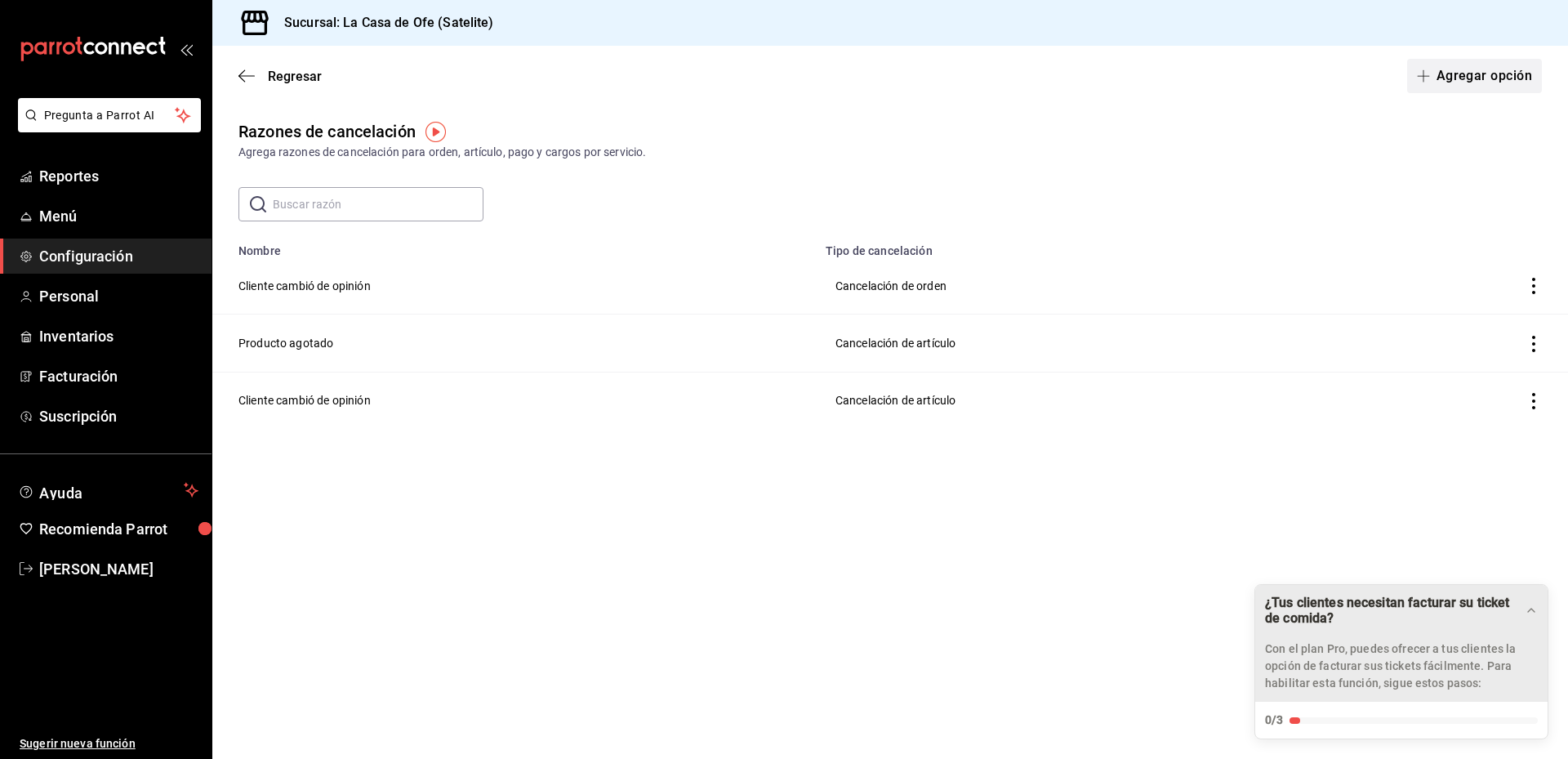
click at [1465, 88] on button "Agregar opción" at bounding box center [1474, 76] width 134 height 34
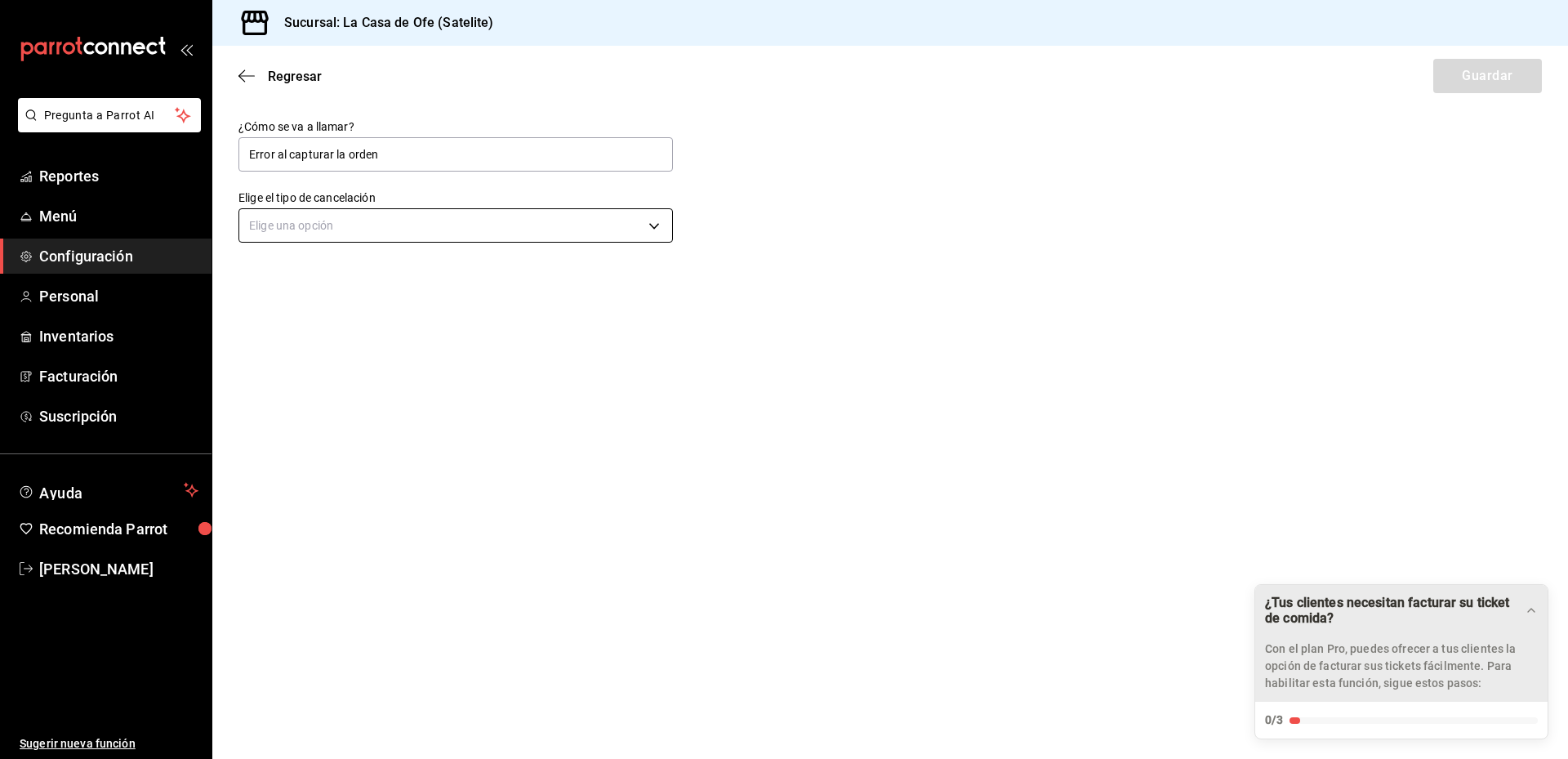
type input "Error al capturar la orden"
click at [586, 234] on body "Pregunta a Parrot AI Reportes Menú Configuración Personal Inventarios Facturaci…" at bounding box center [784, 380] width 1568 height 759
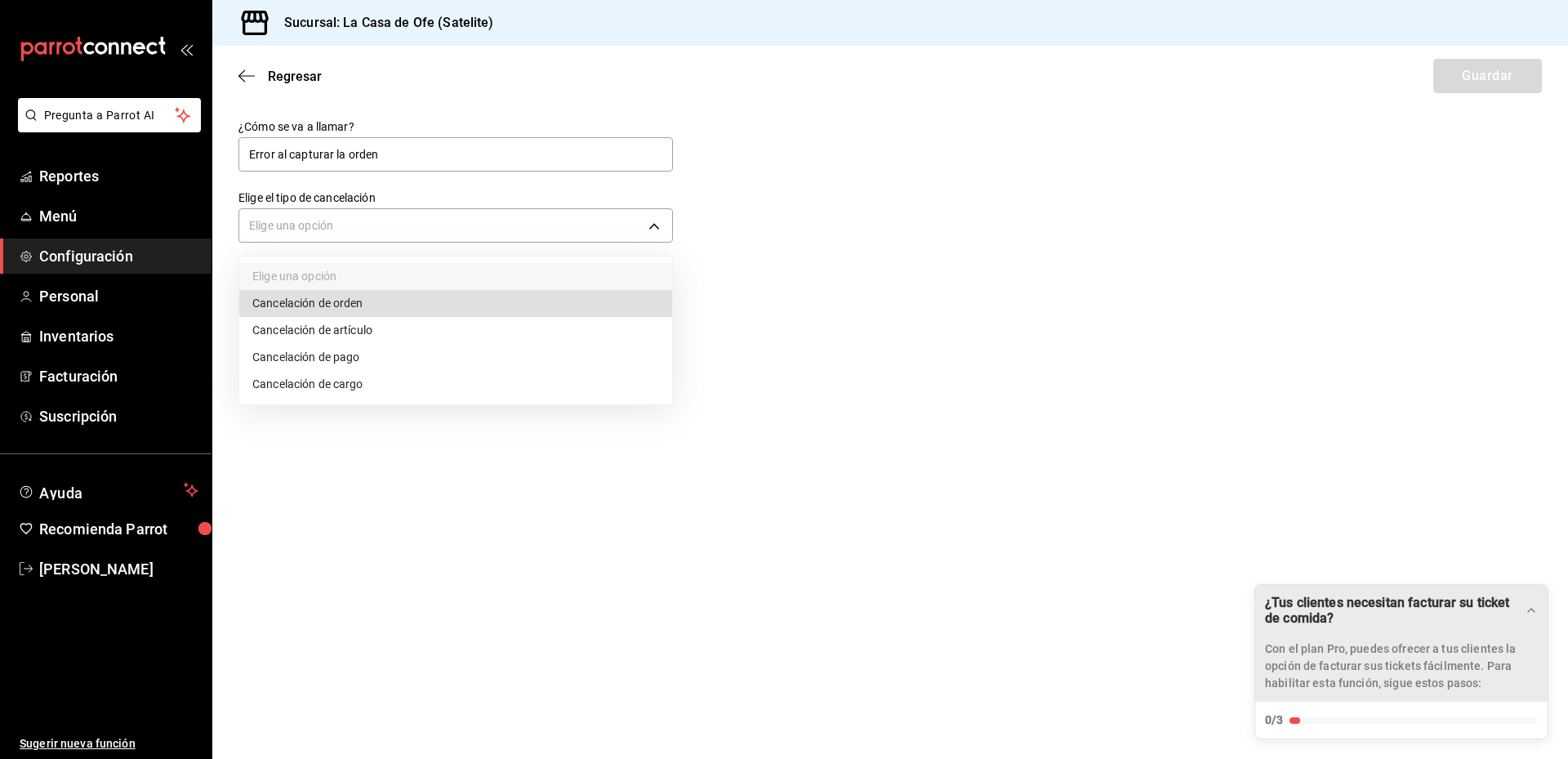
click at [449, 311] on li "Cancelación de orden" at bounding box center [456, 303] width 433 height 27
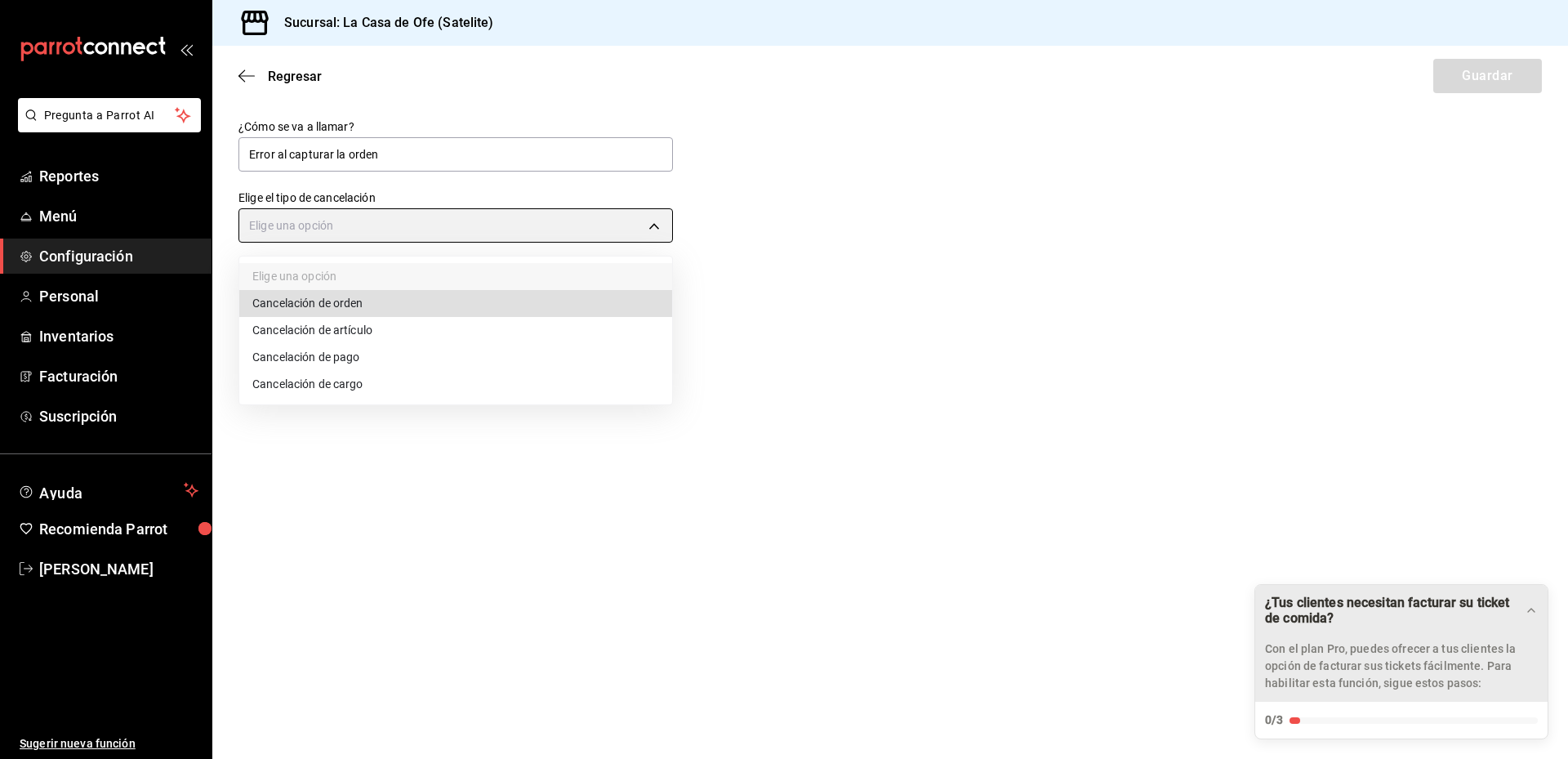
type input "ORDER"
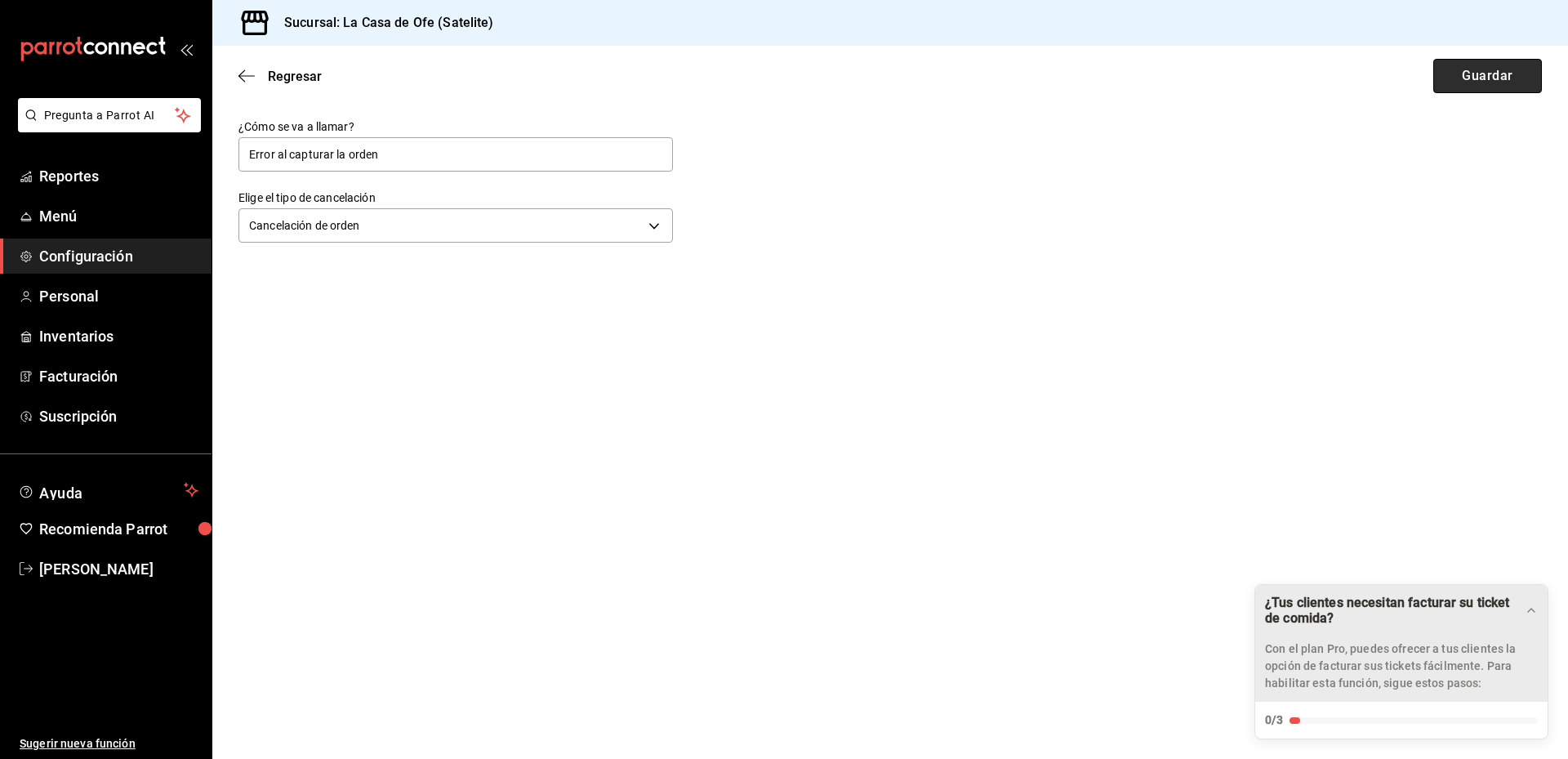
click at [1485, 90] on button "Guardar" at bounding box center [1487, 76] width 109 height 34
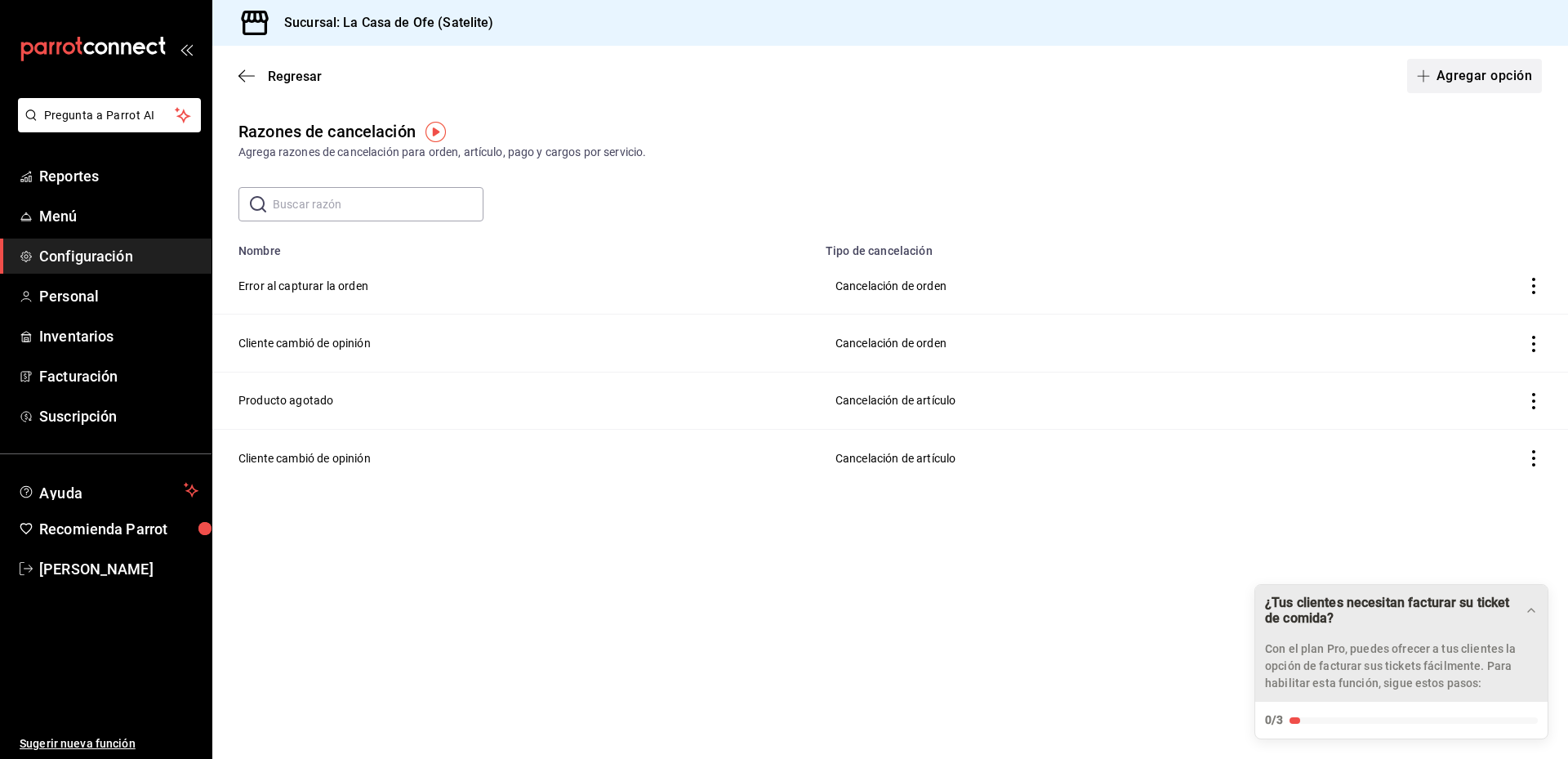
click at [1528, 72] on button "Agregar opción" at bounding box center [1474, 76] width 134 height 34
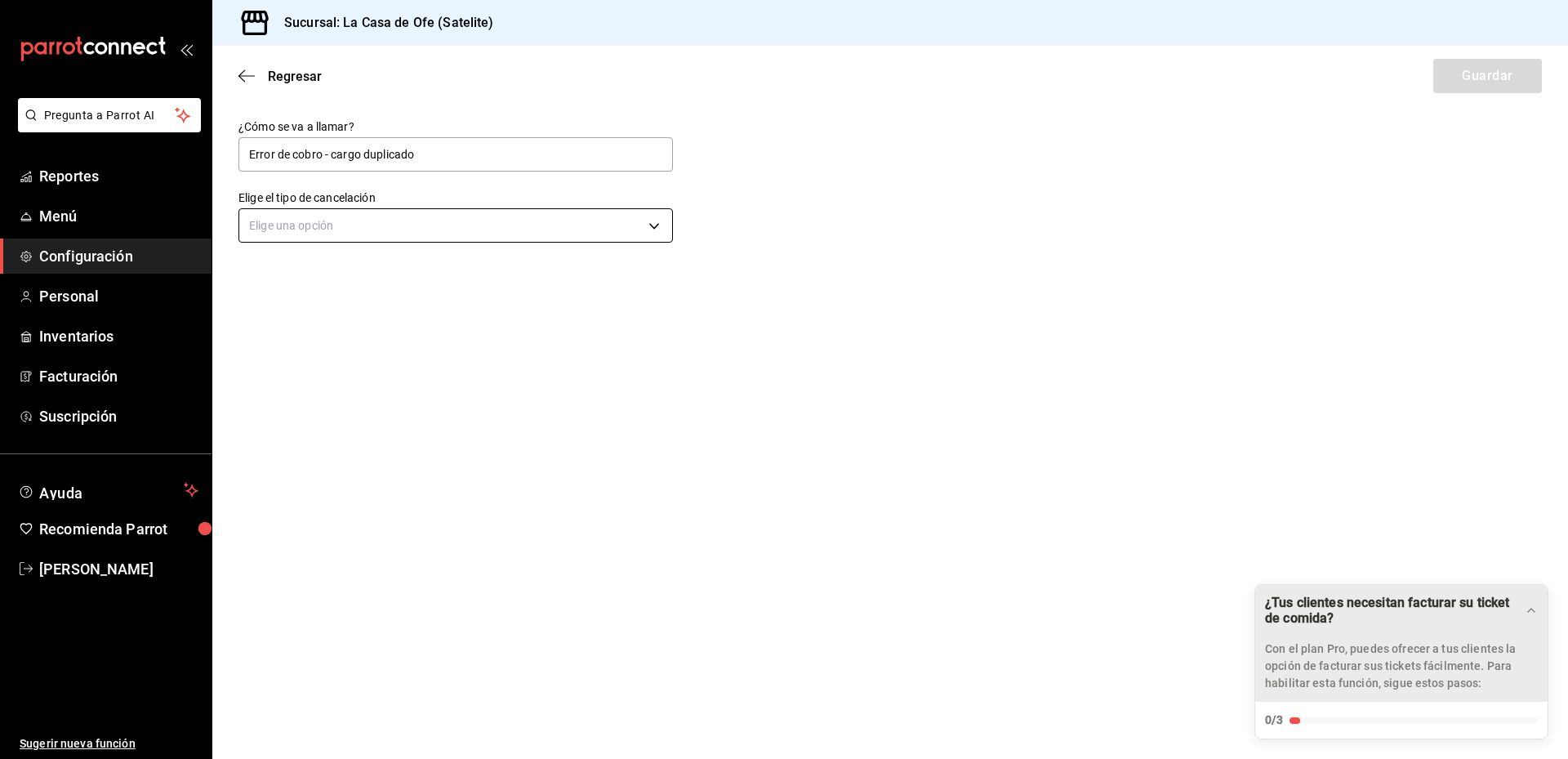
type input "Error de cobro - cargo duplicado"
click at [499, 234] on body "Pregunta a Parrot AI Reportes Menú Configuración Personal Inventarios Facturaci…" at bounding box center [784, 380] width 1568 height 759
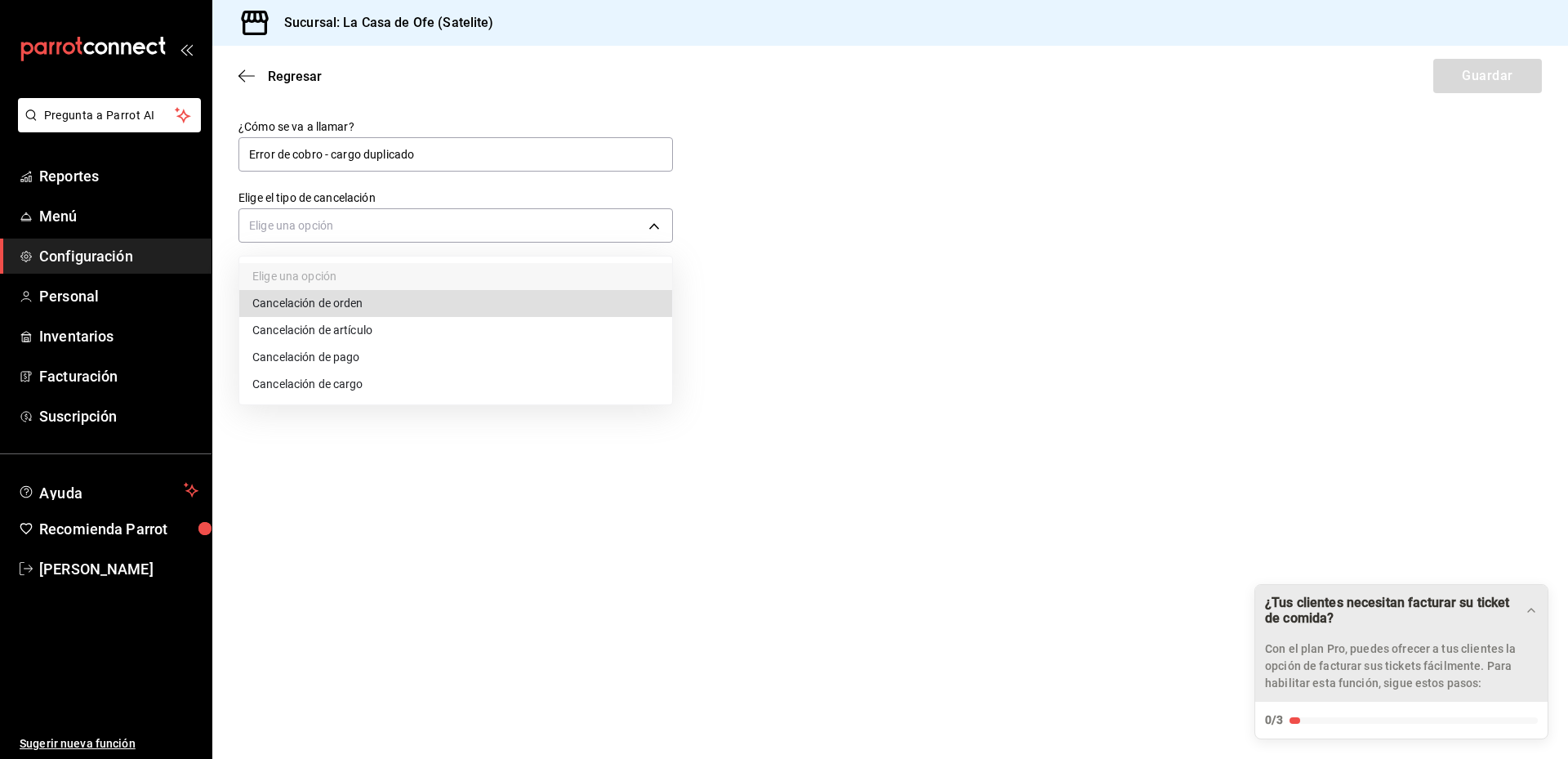
click at [443, 391] on li "Cancelación de cargo" at bounding box center [456, 384] width 433 height 27
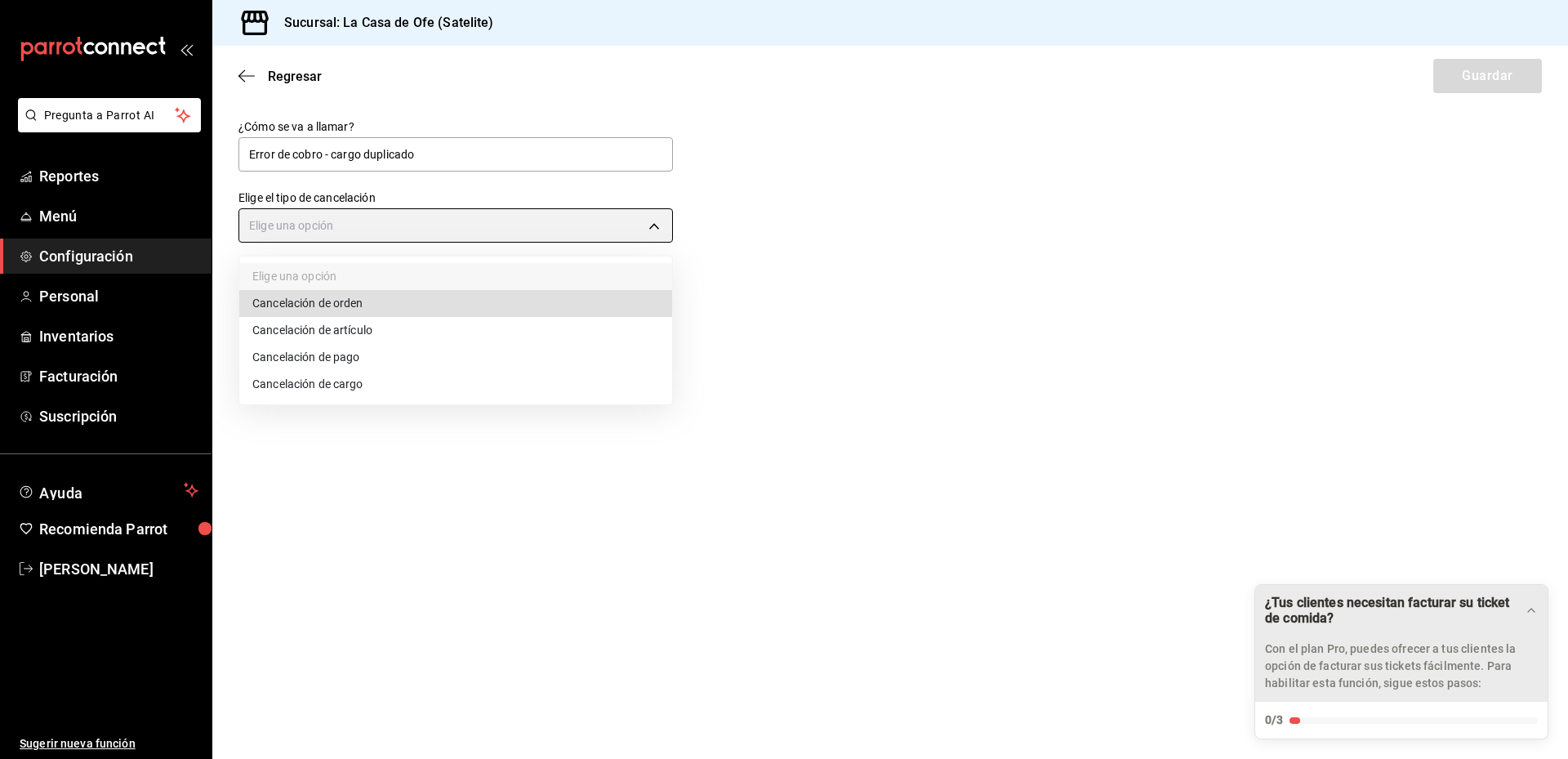
type input "SERVICE_CHARGE"
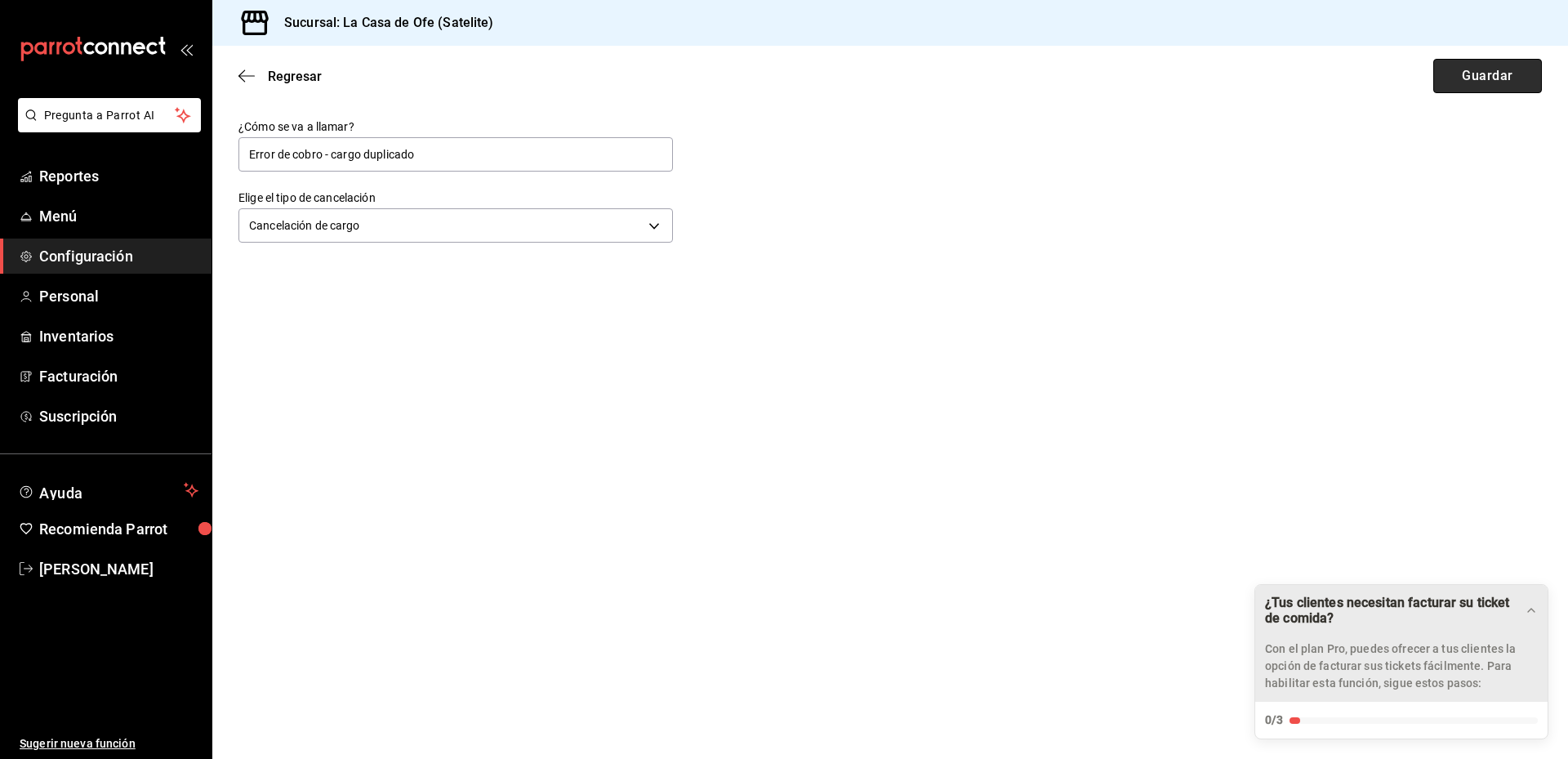
click at [1489, 77] on button "Guardar" at bounding box center [1487, 76] width 109 height 34
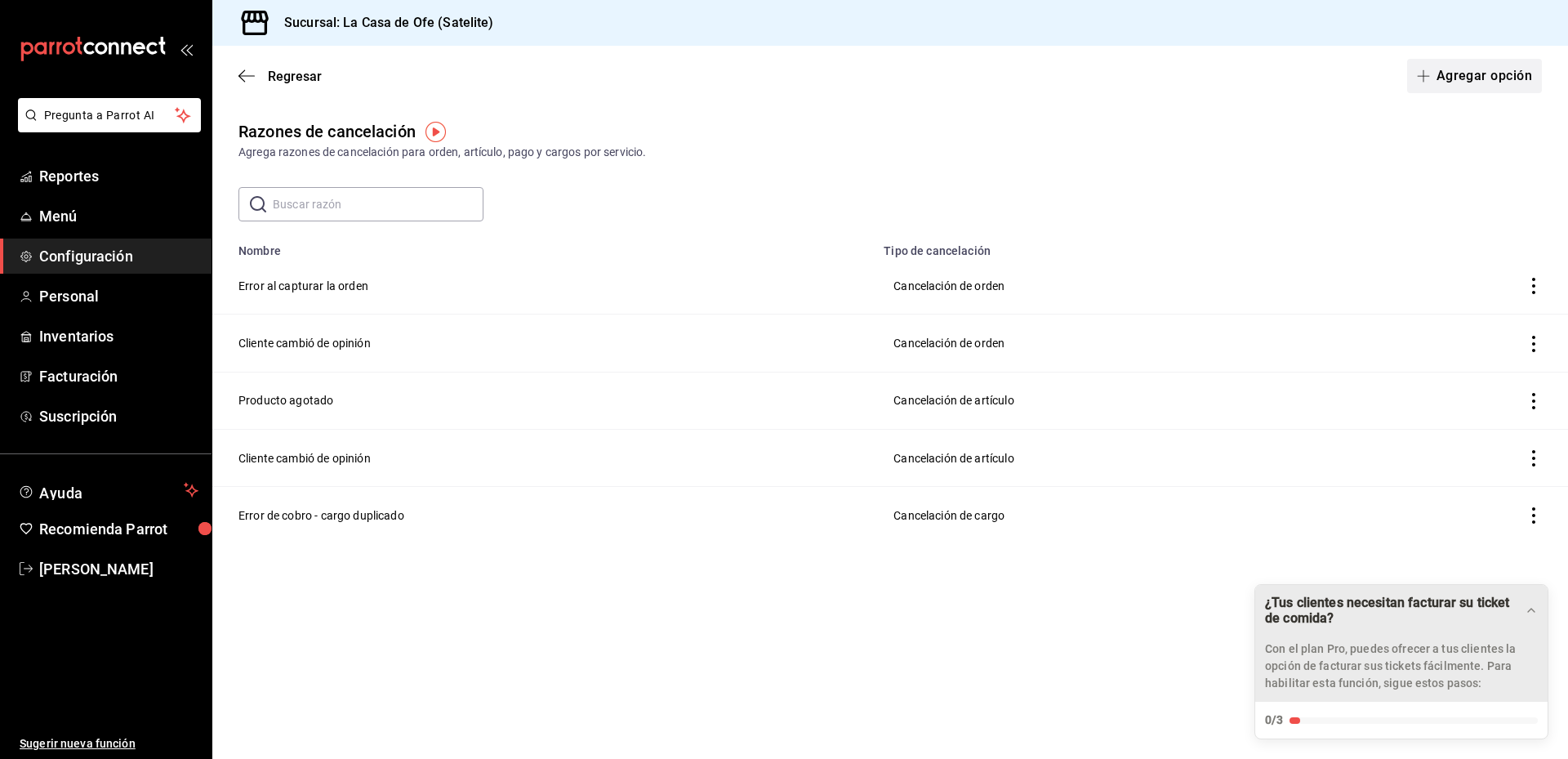
click at [1455, 72] on button "Agregar opción" at bounding box center [1474, 76] width 134 height 34
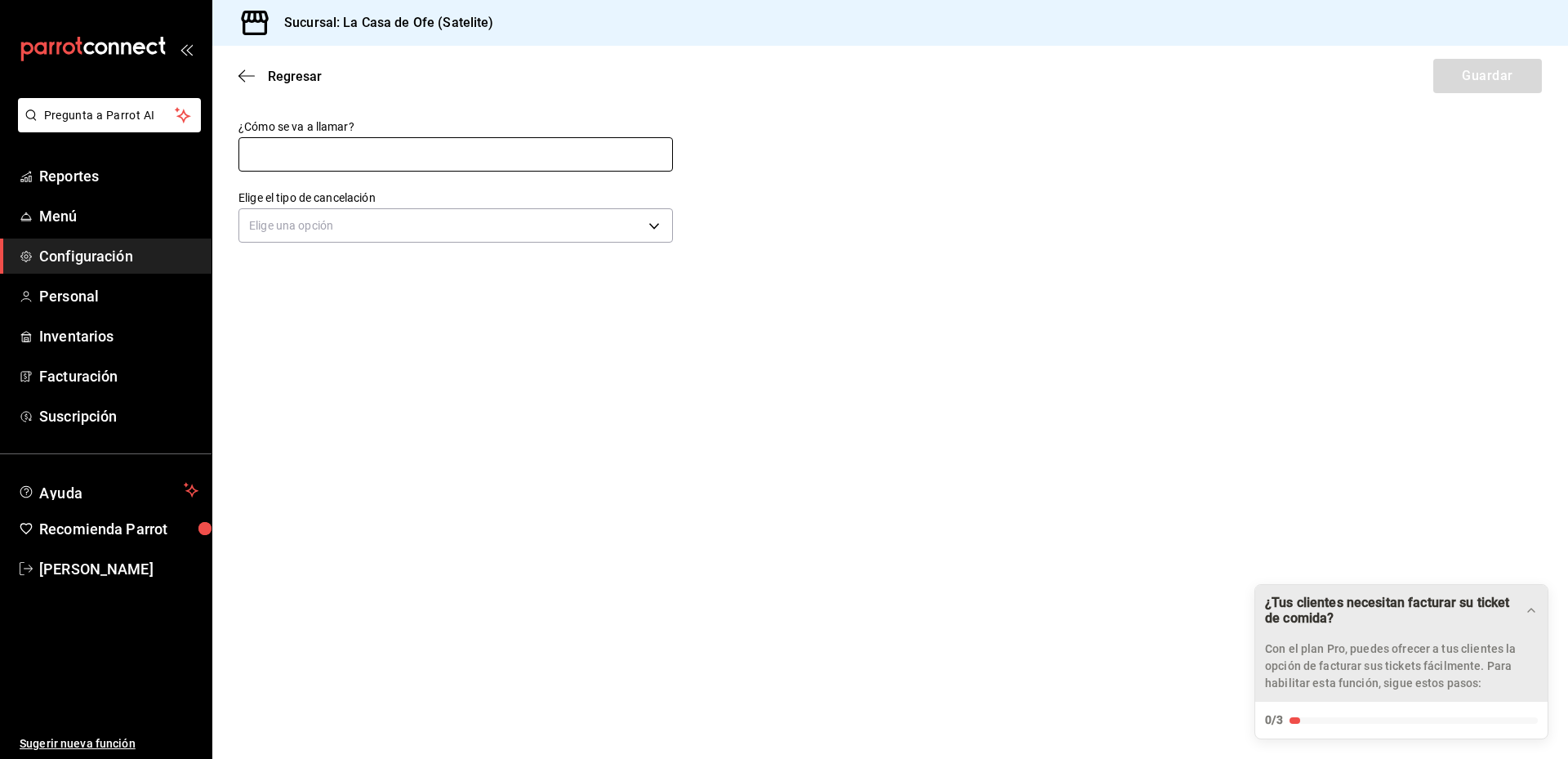
click at [539, 151] on input "text" at bounding box center [456, 154] width 435 height 34
type input "P"
type input "Error del personal"
click at [412, 244] on div "Elige una opción" at bounding box center [456, 223] width 435 height 43
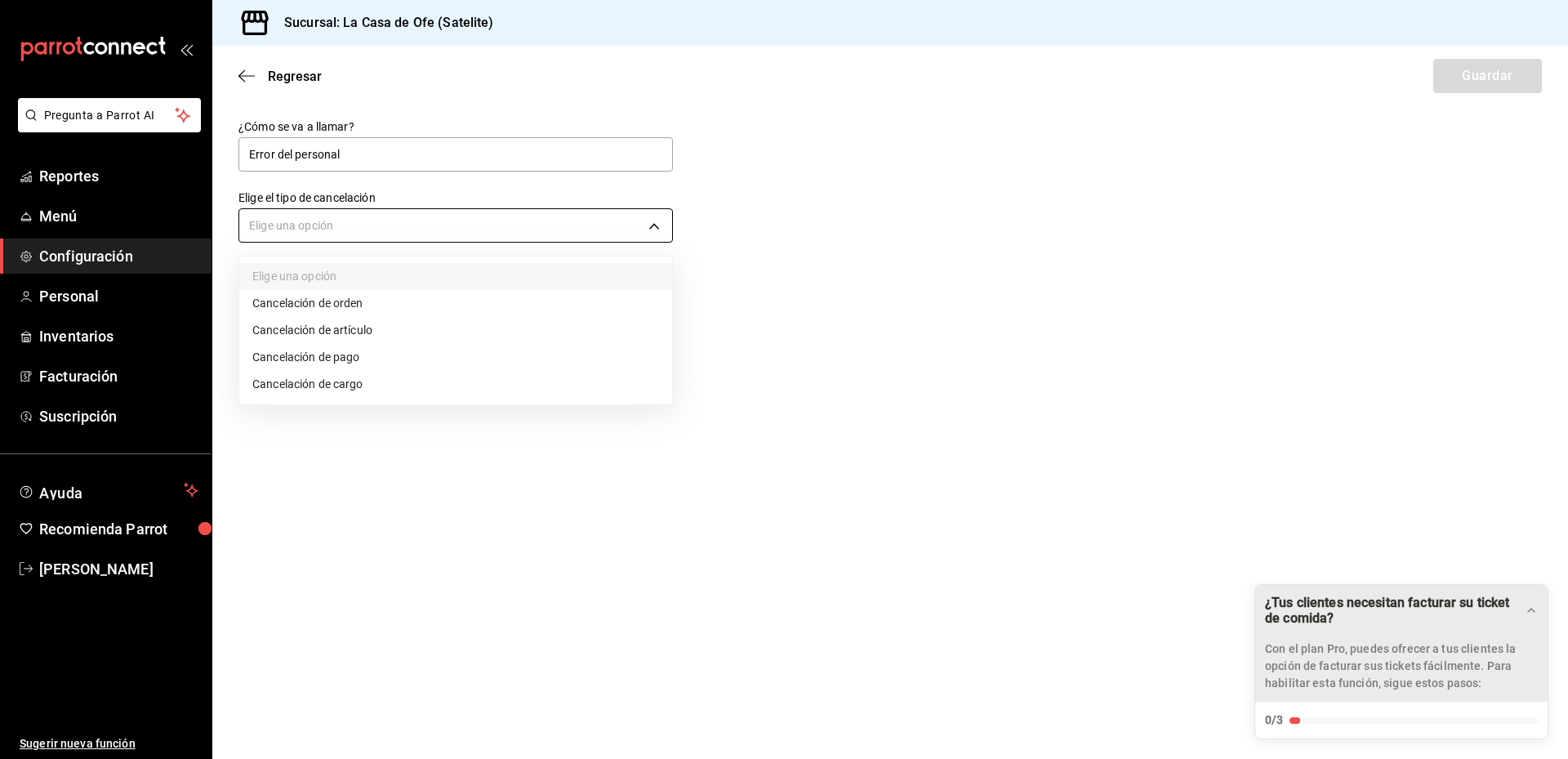
click at [414, 234] on body "Pregunta a Parrot AI Reportes Menú Configuración Personal Inventarios Facturaci…" at bounding box center [784, 380] width 1568 height 759
click at [399, 334] on li "Cancelación de artículo" at bounding box center [456, 330] width 433 height 27
type input "ORDER_ITEM"
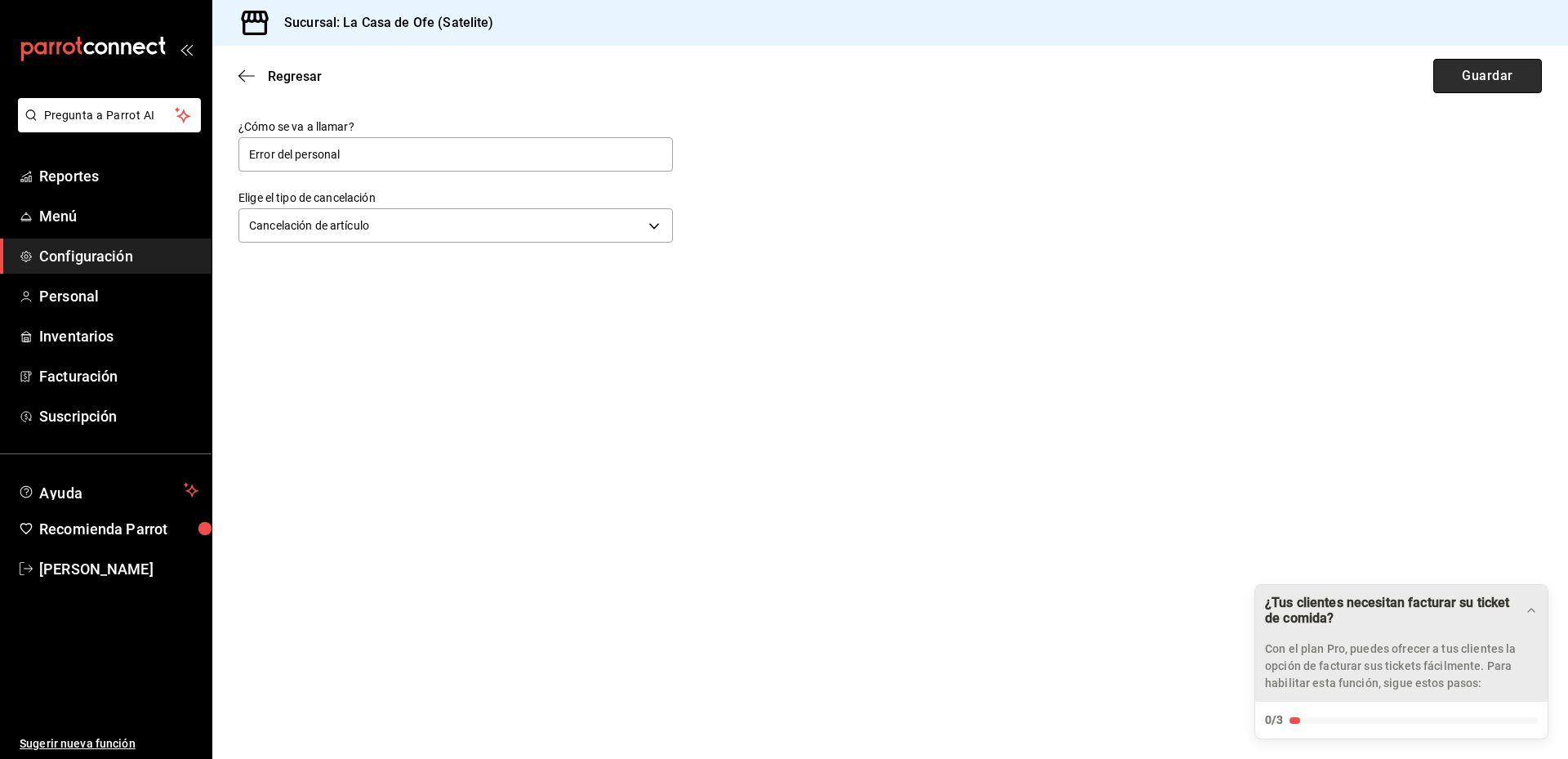
click at [1475, 89] on button "Guardar" at bounding box center [1487, 76] width 109 height 34
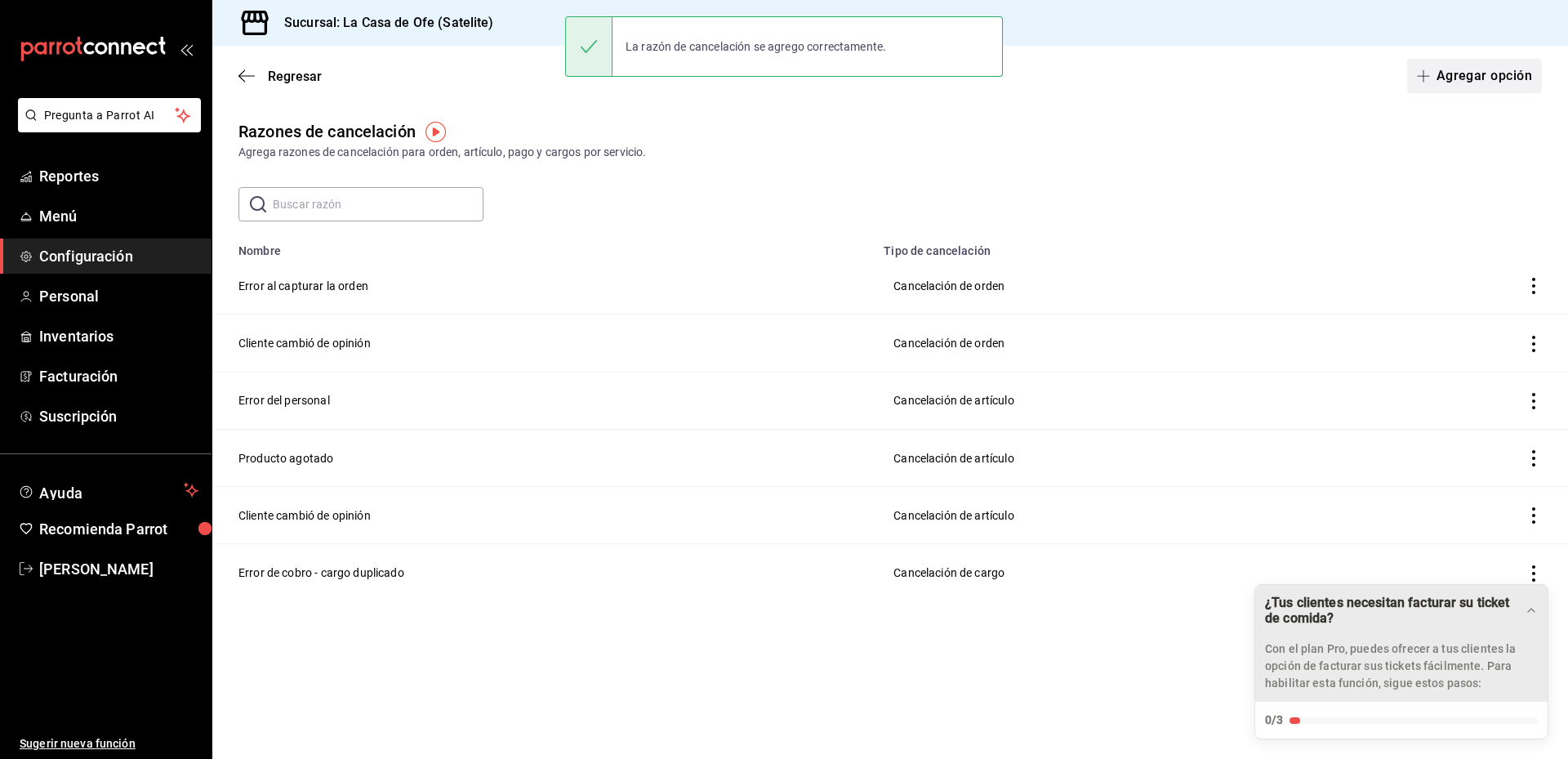
click at [1484, 82] on button "Agregar opción" at bounding box center [1474, 76] width 134 height 34
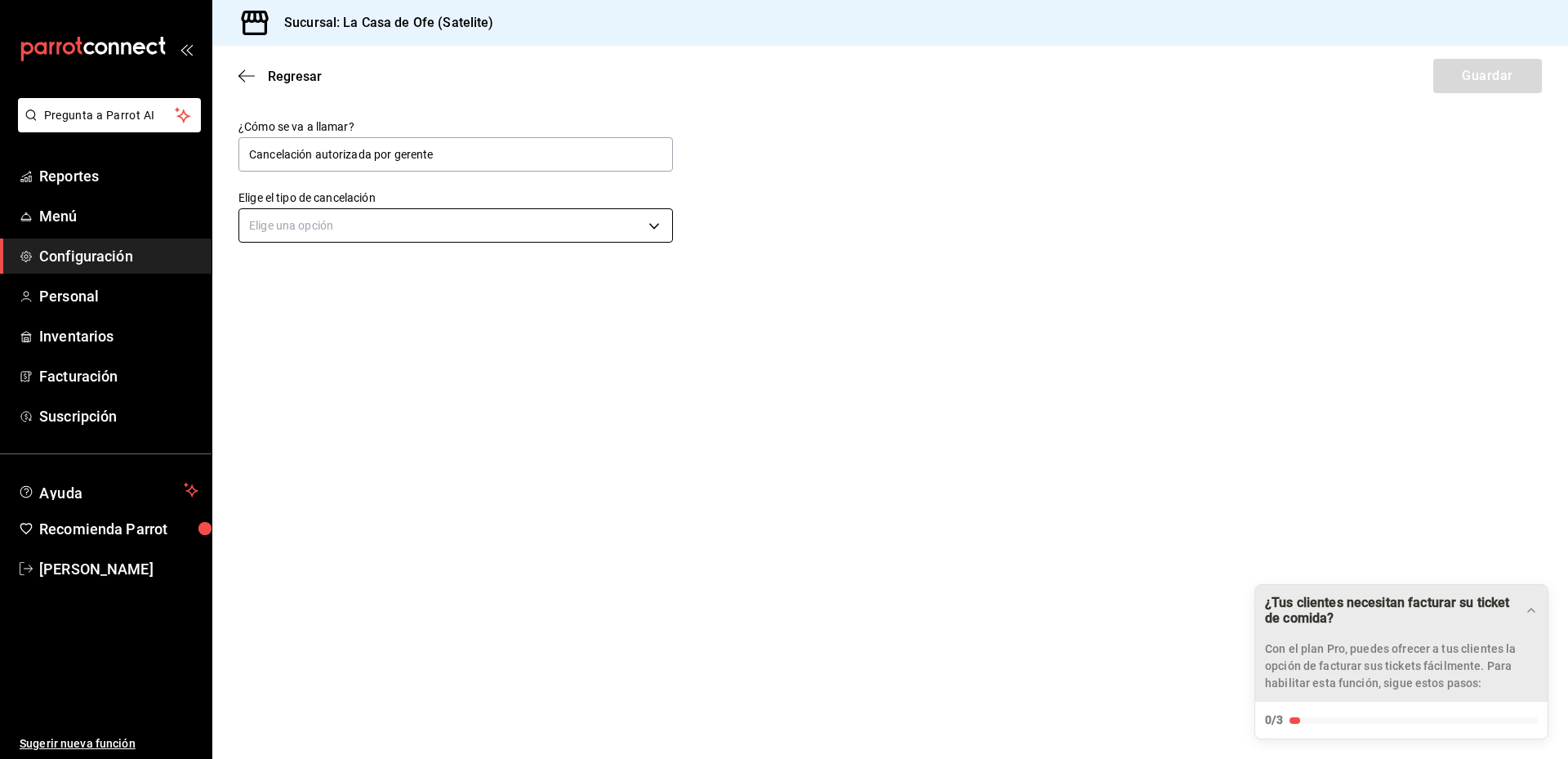
type input "Cancelación autorizada por gerente"
click at [579, 234] on body "Pregunta a Parrot AI Reportes Menú Configuración Personal Inventarios Facturaci…" at bounding box center [784, 380] width 1568 height 759
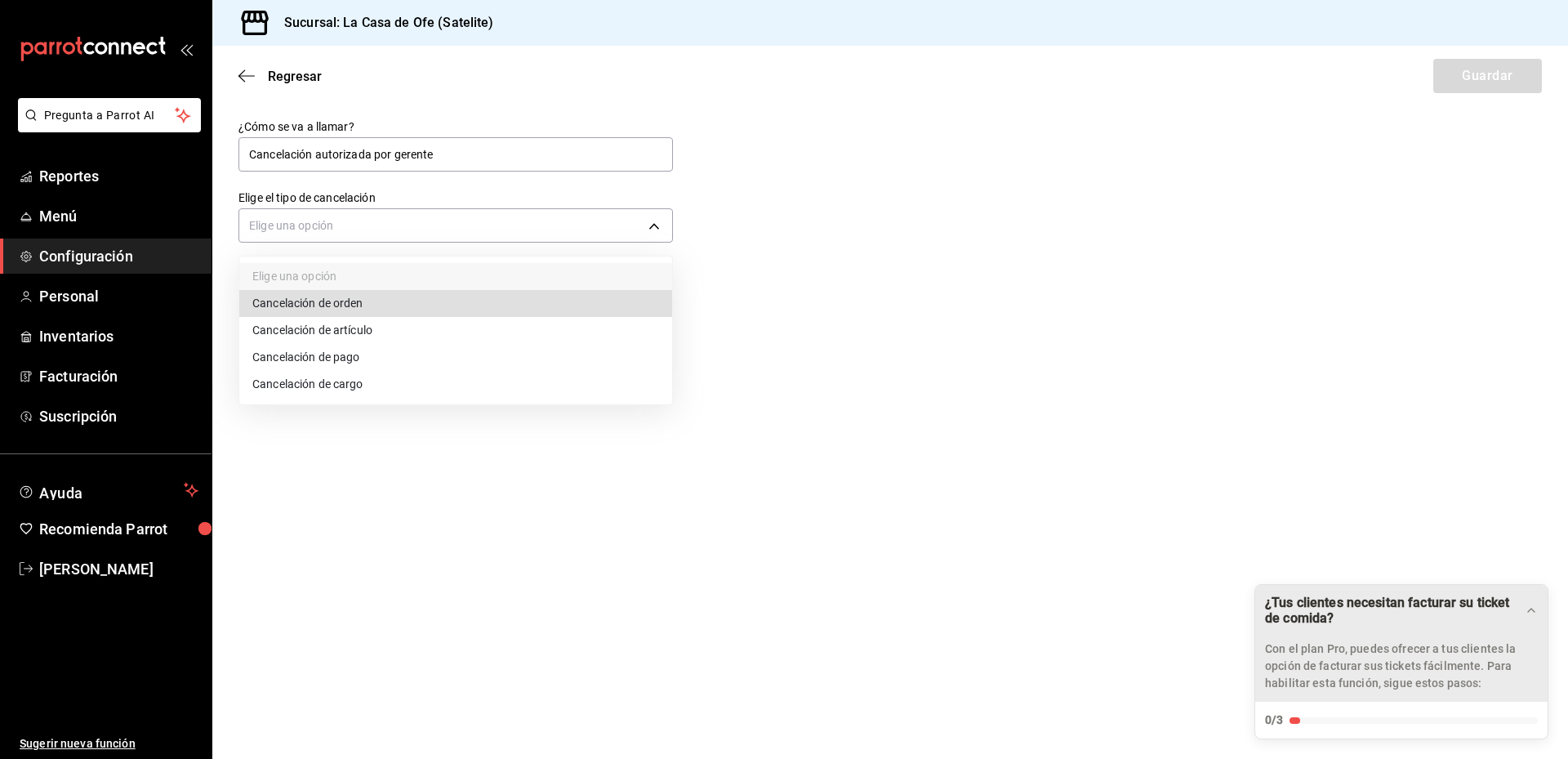
click at [454, 308] on li "Cancelación de orden" at bounding box center [456, 303] width 433 height 27
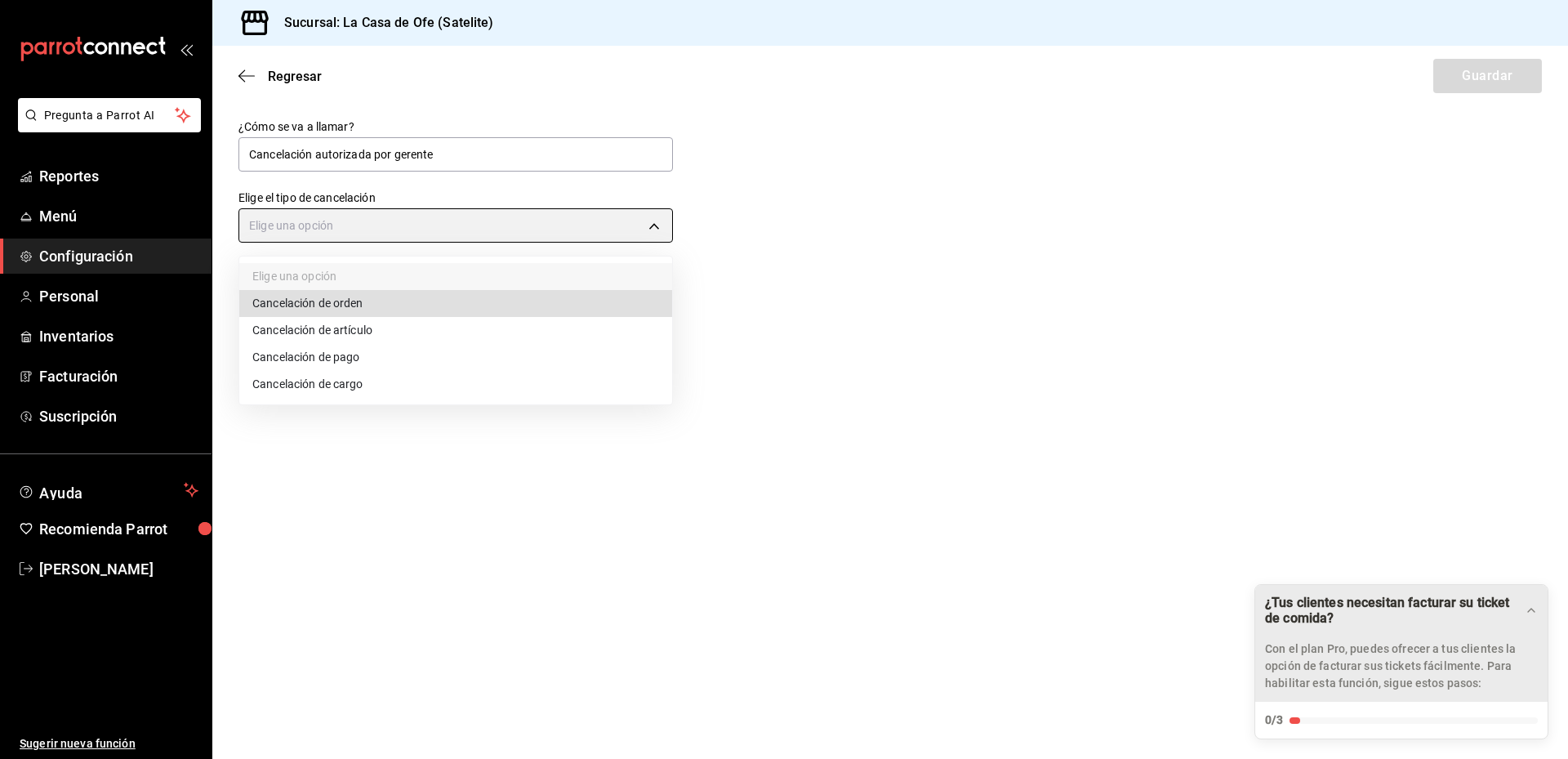
type input "ORDER"
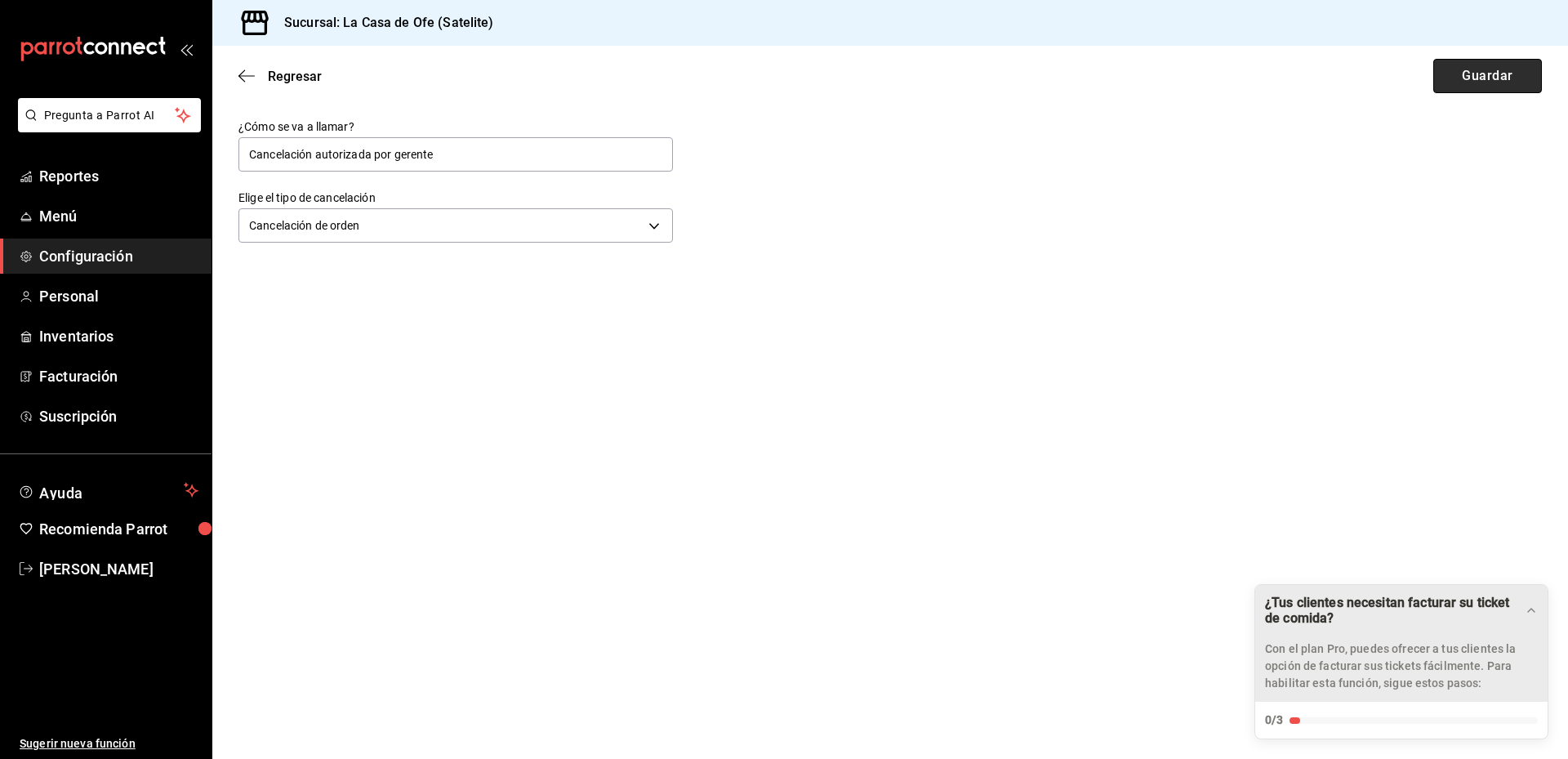
click at [1477, 80] on button "Guardar" at bounding box center [1487, 76] width 109 height 34
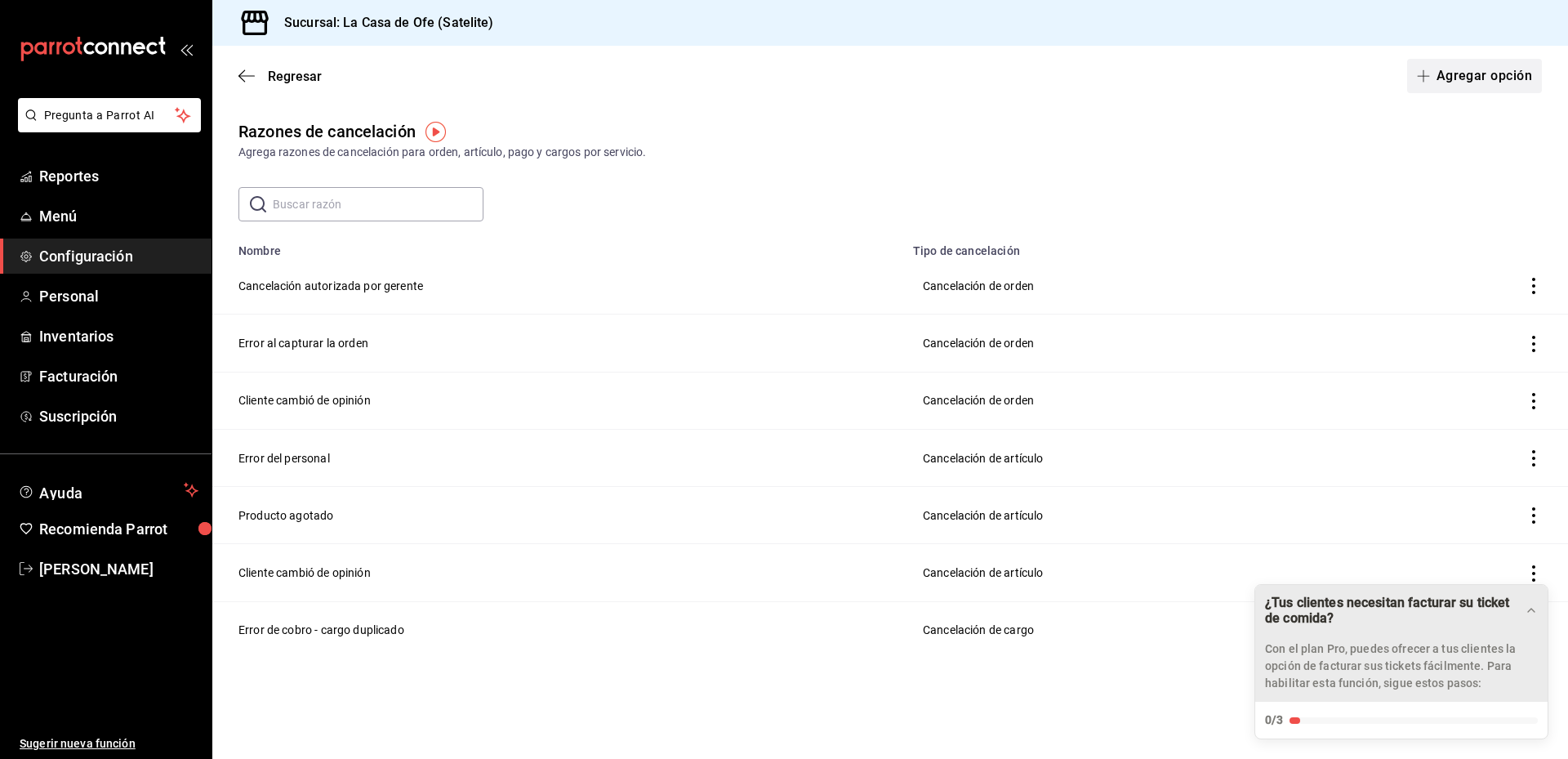
click at [1479, 69] on button "Agregar opción" at bounding box center [1474, 76] width 134 height 34
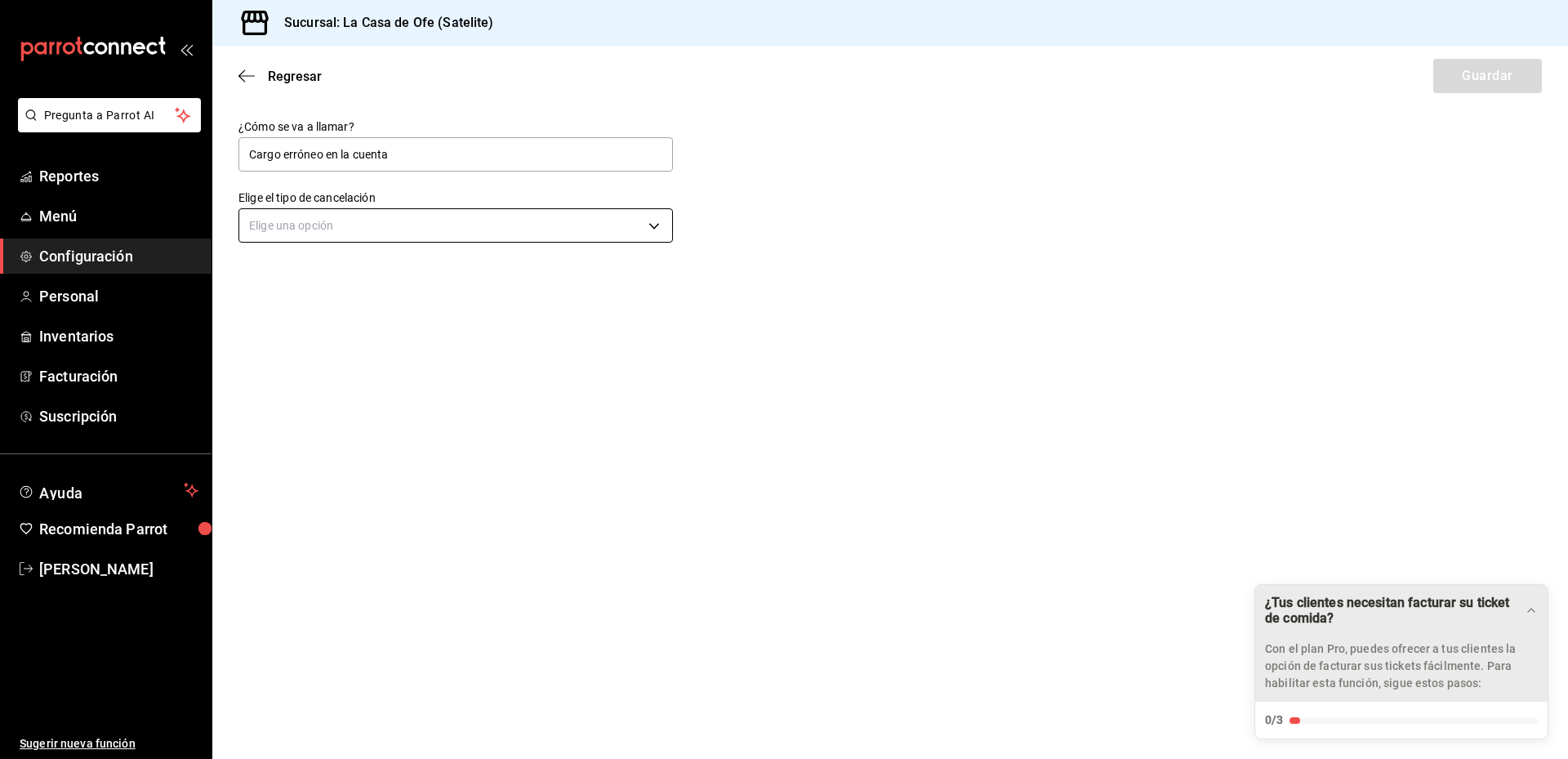
type input "Cargo erróneo en la cuenta"
click at [506, 231] on body "Pregunta a Parrot AI Reportes Menú Configuración Personal Inventarios Facturaci…" at bounding box center [784, 380] width 1568 height 759
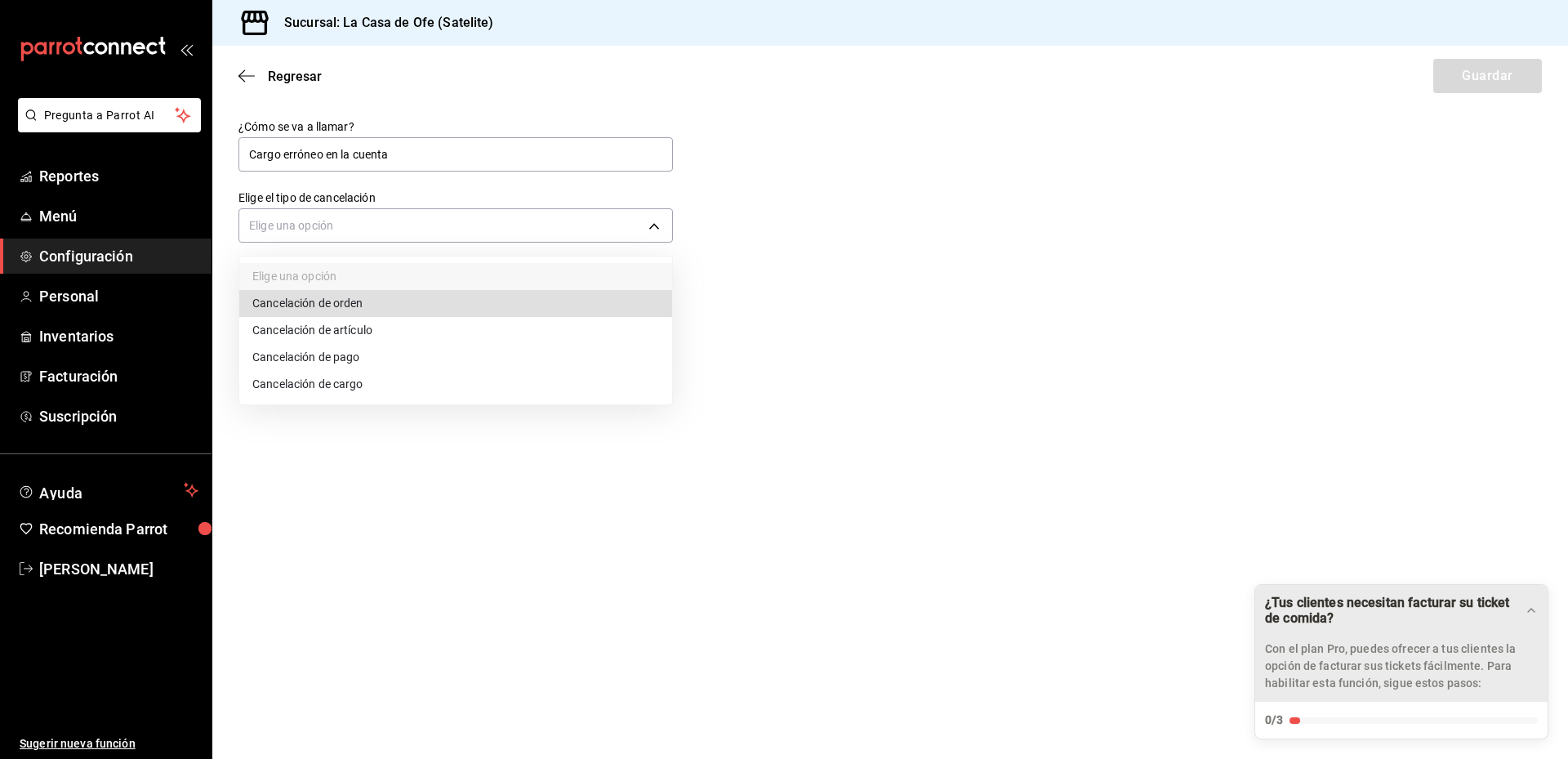
click at [429, 382] on li "Cancelación de cargo" at bounding box center [456, 384] width 433 height 27
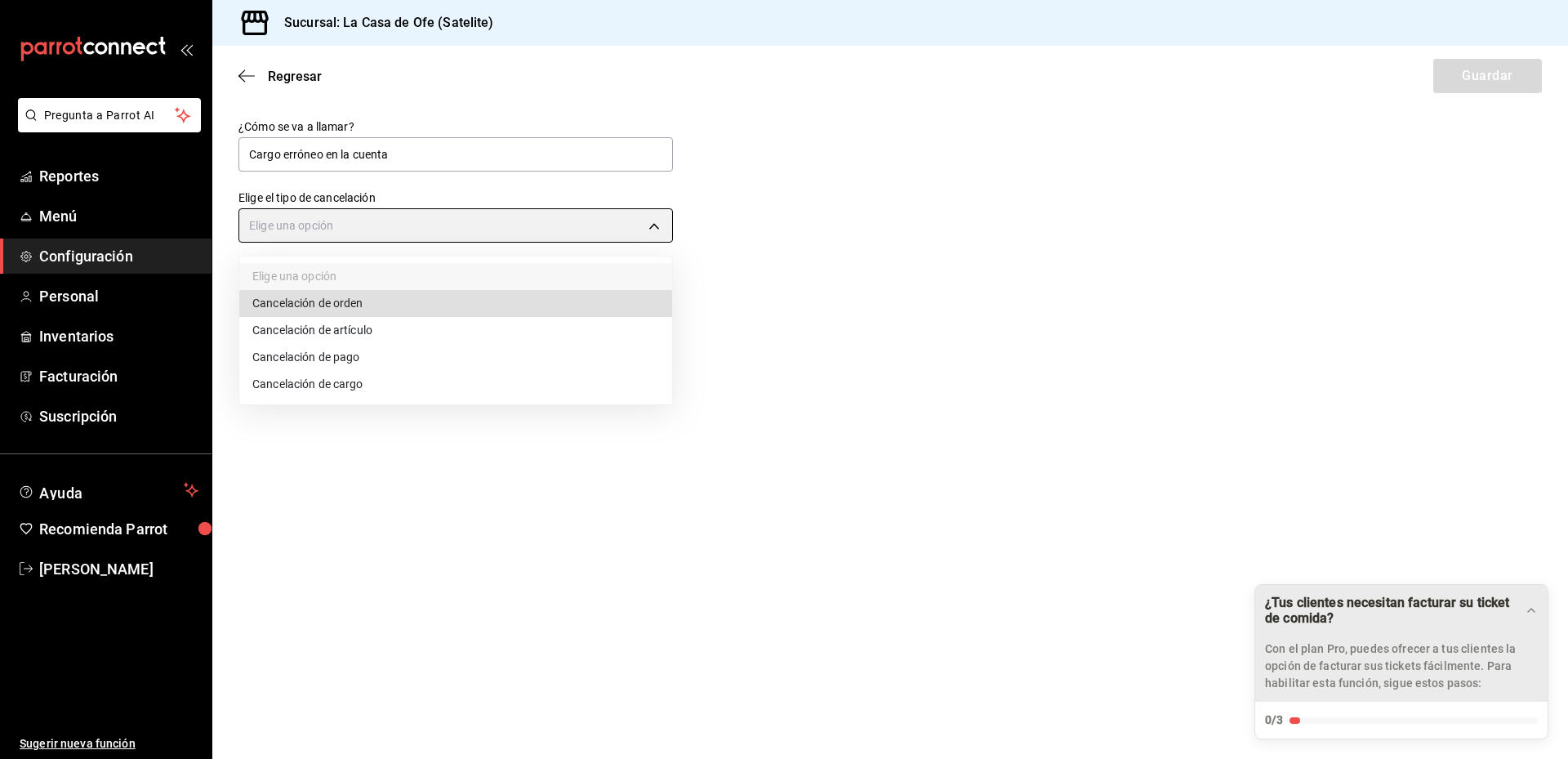
type input "SERVICE_CHARGE"
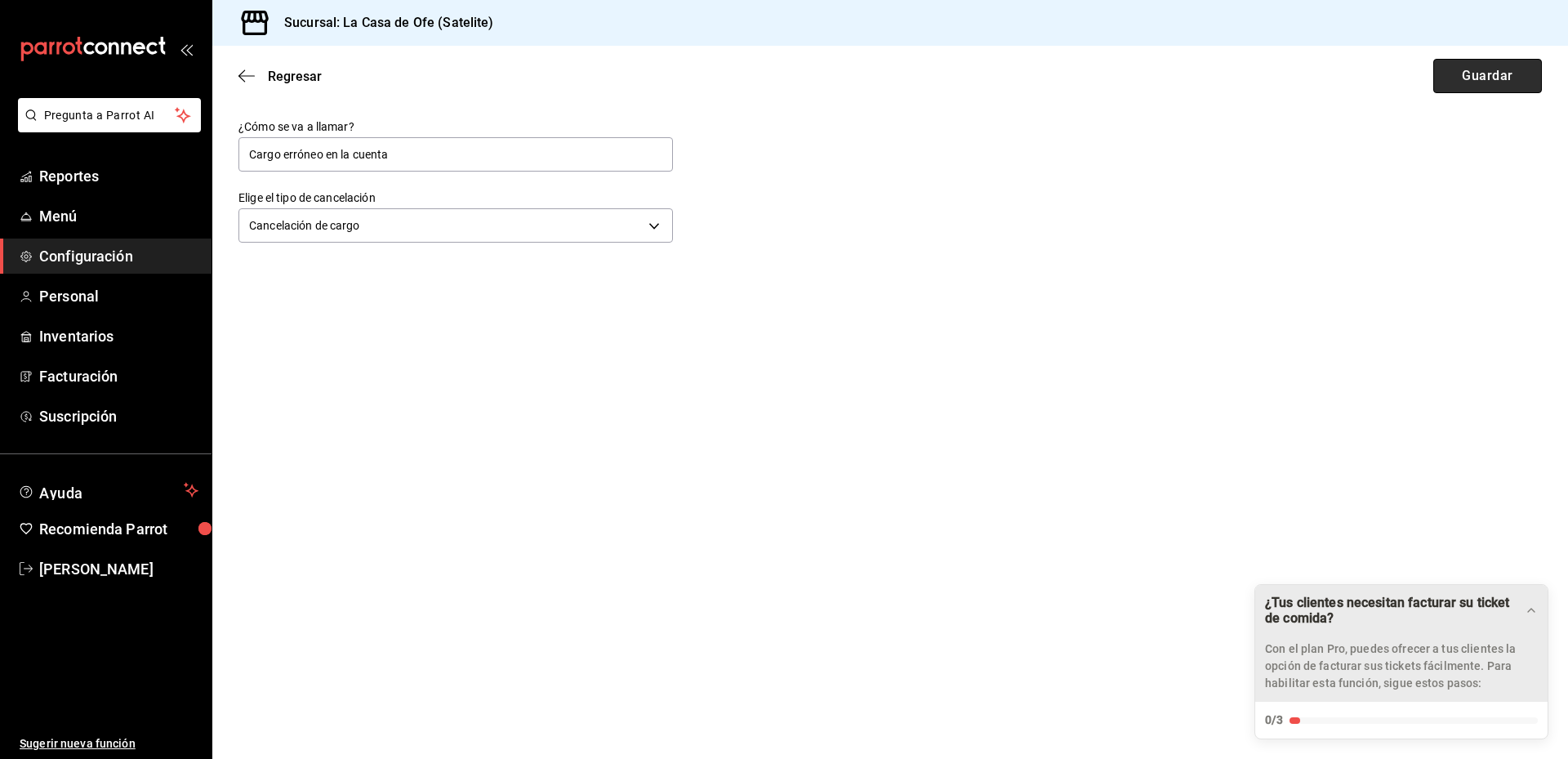
click at [1510, 79] on button "Guardar" at bounding box center [1487, 76] width 109 height 34
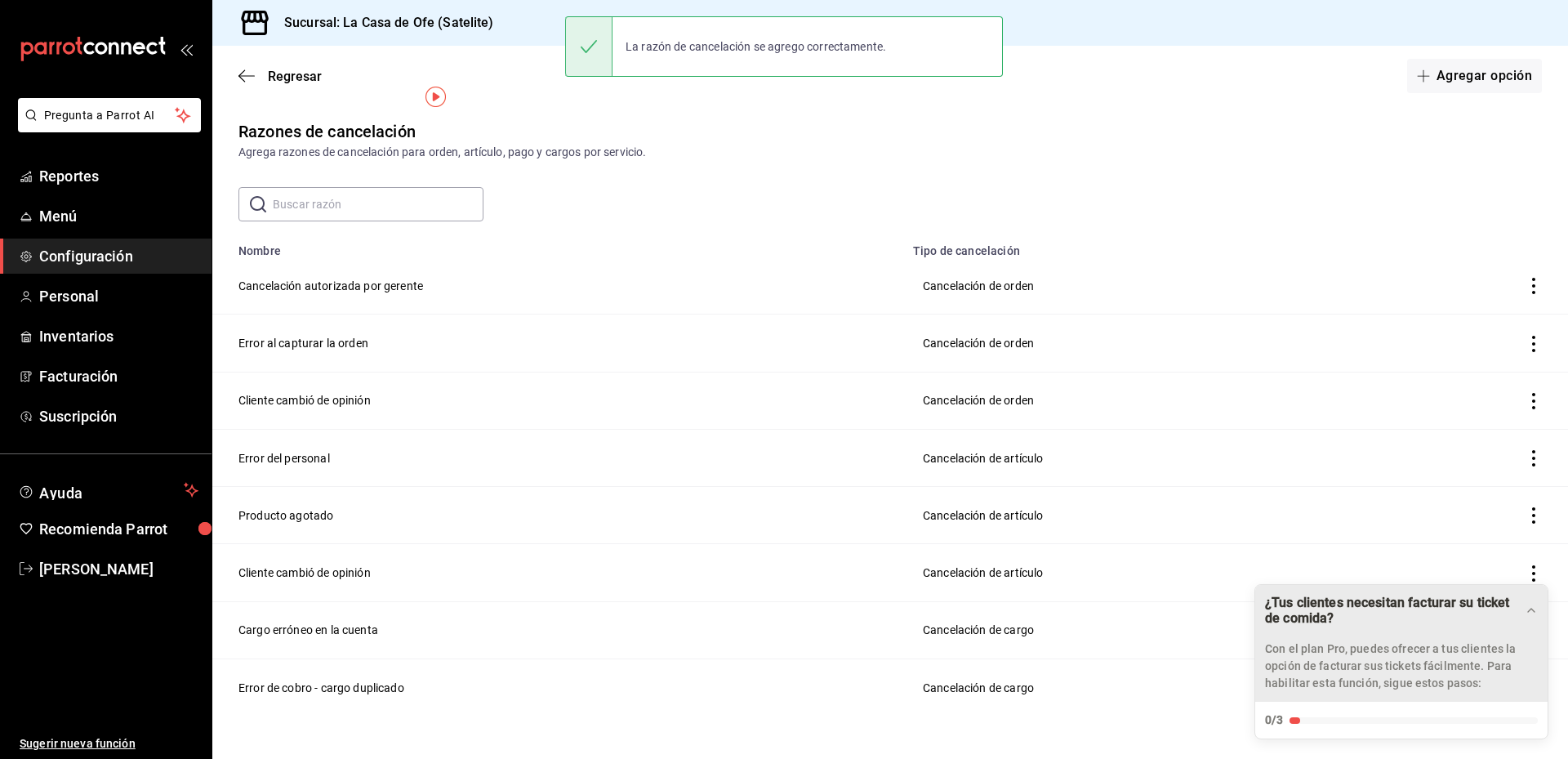
scroll to position [43, 0]
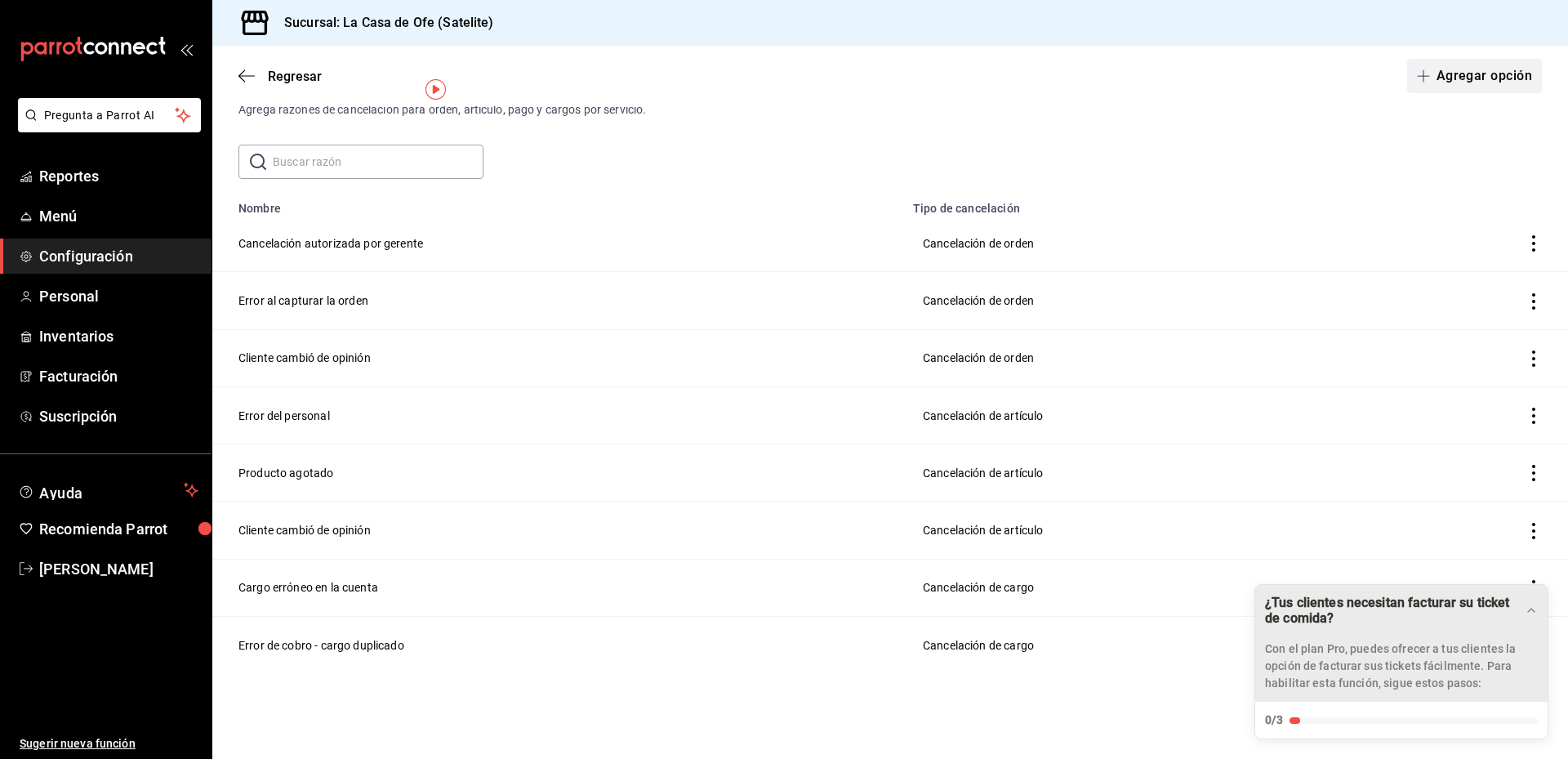
click at [1489, 77] on button "Agregar opción" at bounding box center [1474, 76] width 134 height 34
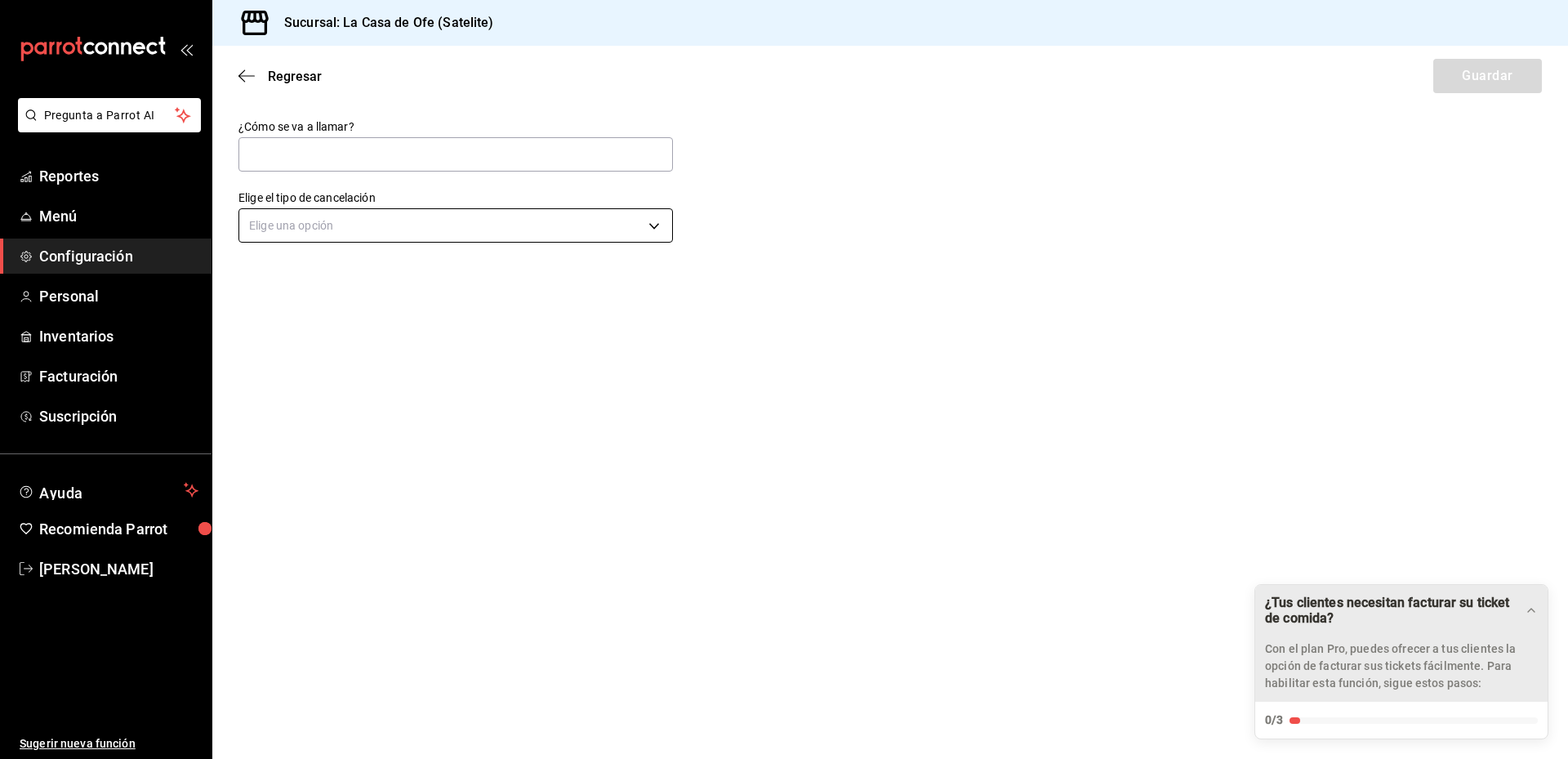
click at [407, 214] on body "Pregunta a Parrot AI Reportes Menú Configuración Personal Inventarios Facturaci…" at bounding box center [784, 380] width 1568 height 759
click at [314, 78] on div at bounding box center [784, 380] width 1568 height 759
click at [253, 77] on icon "button" at bounding box center [246, 75] width 16 height 14
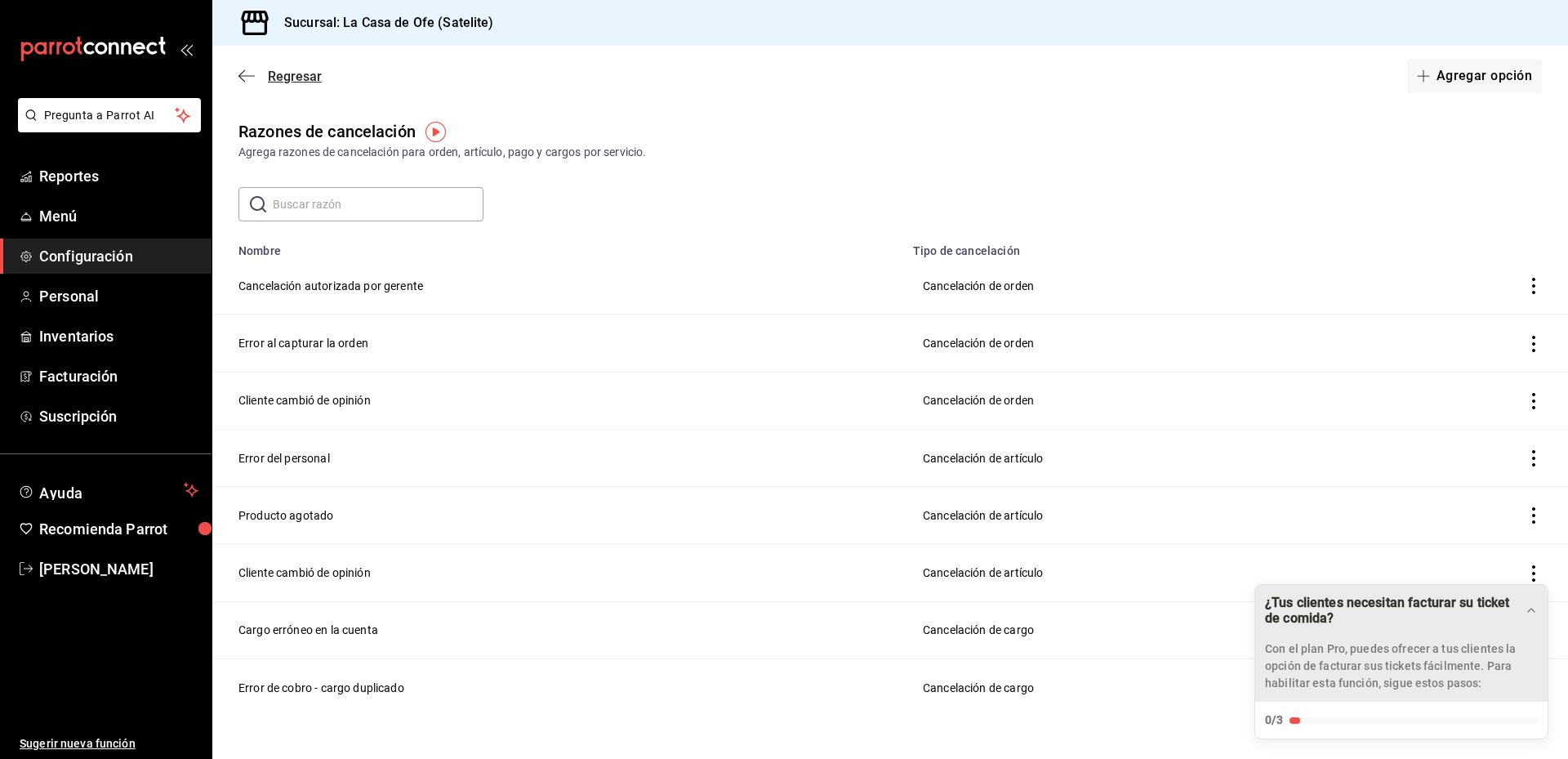
click at [276, 72] on span "Regresar" at bounding box center [295, 76] width 54 height 15
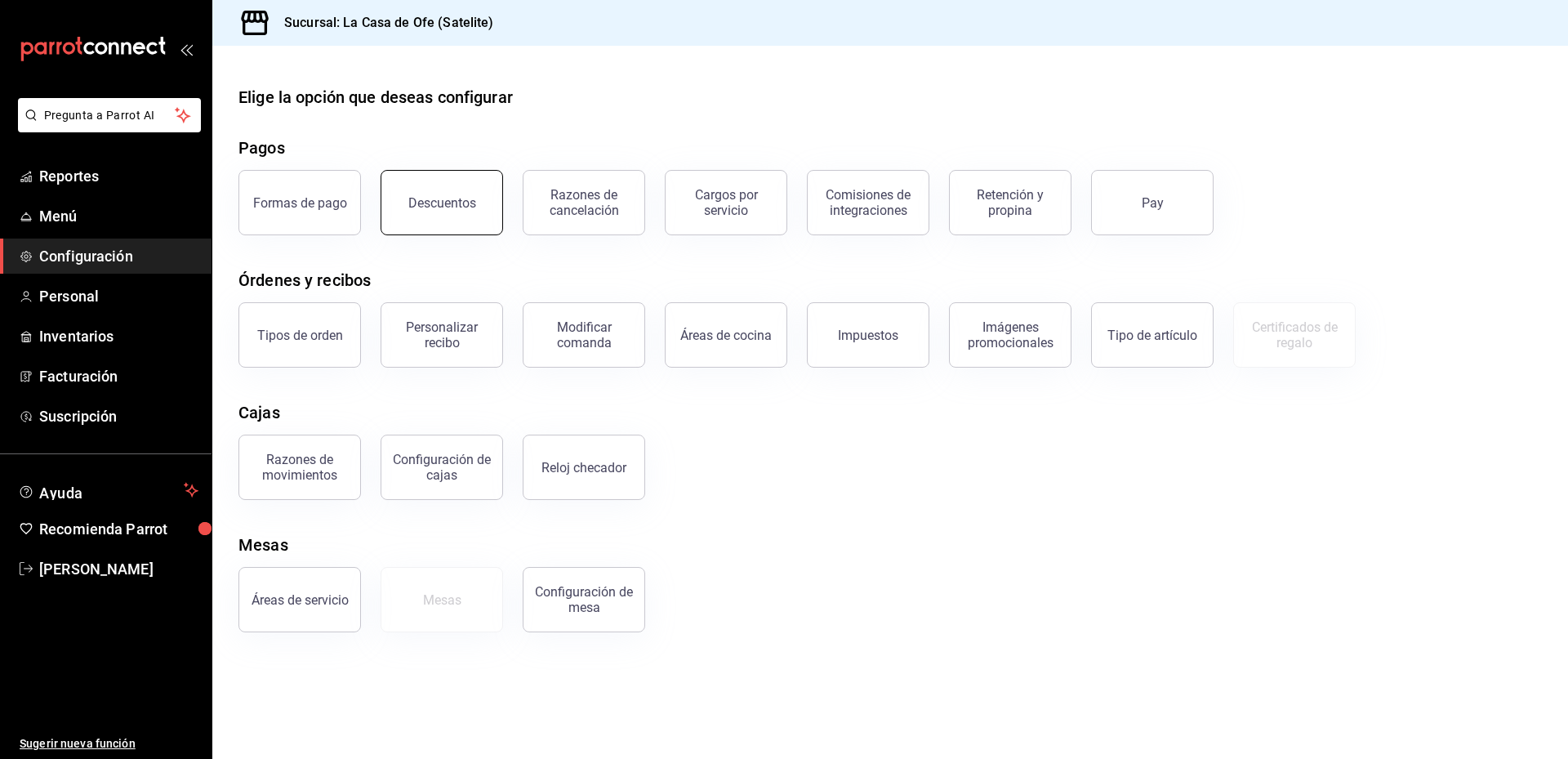
click at [478, 197] on button "Descuentos" at bounding box center [441, 202] width 122 height 66
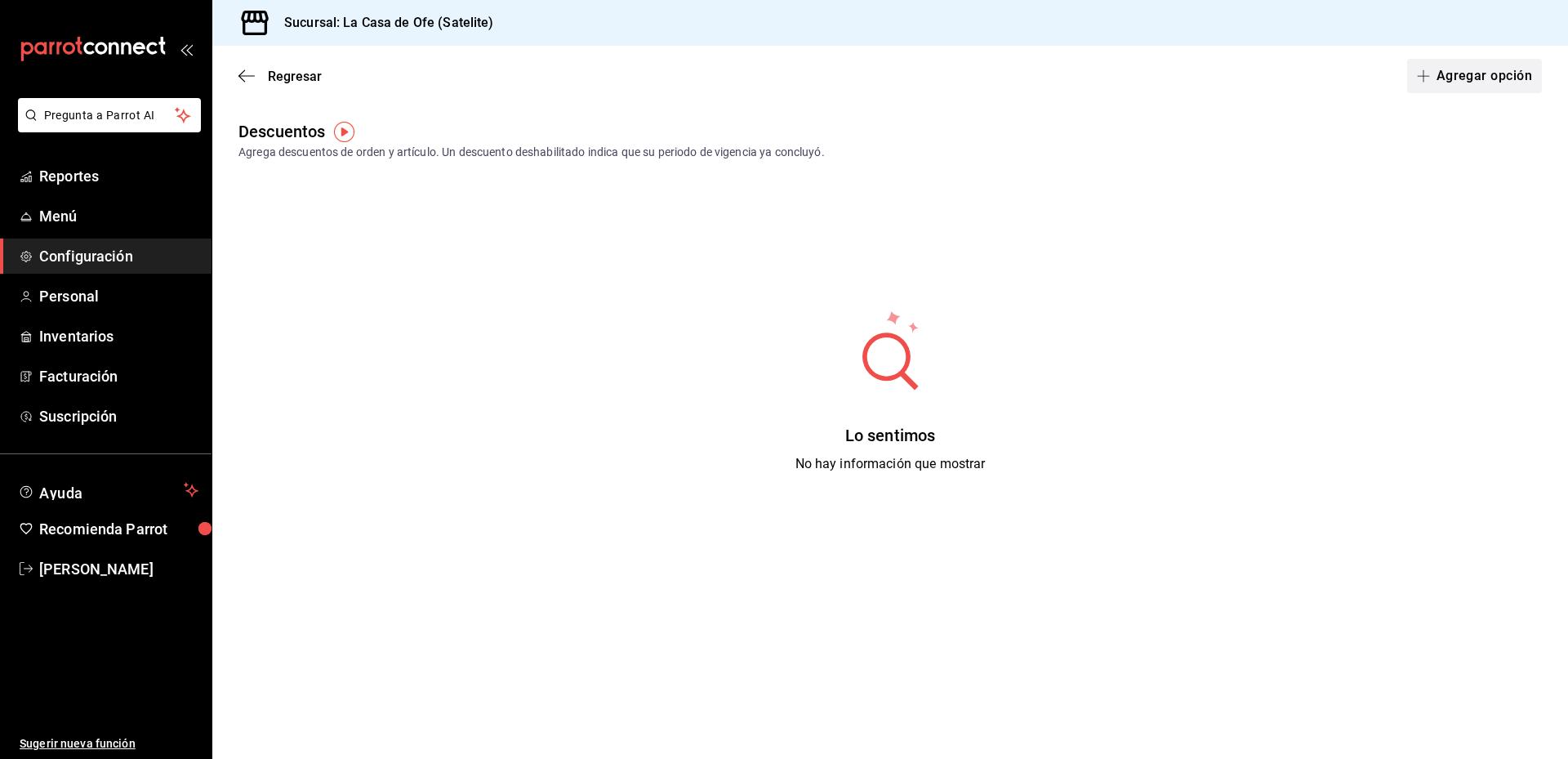
click at [1433, 76] on span "button" at bounding box center [1426, 76] width 20 height 13
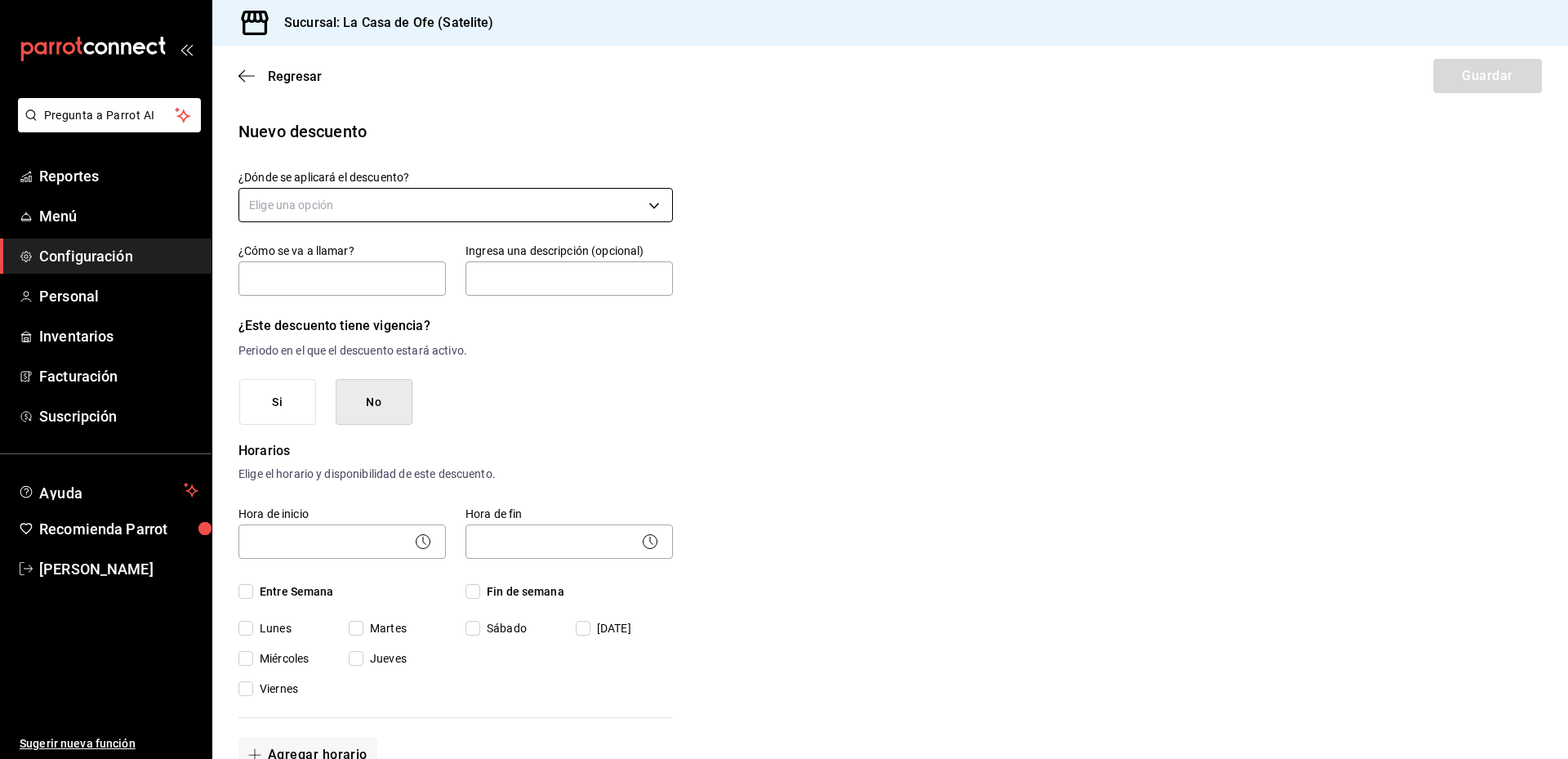
click at [574, 199] on body "Pregunta a Parrot AI Reportes Menú Configuración Personal Inventarios Facturaci…" at bounding box center [784, 380] width 1568 height 759
click at [881, 318] on div at bounding box center [784, 380] width 1568 height 759
click at [368, 285] on input "text" at bounding box center [342, 278] width 208 height 34
click at [627, 277] on input "text" at bounding box center [569, 278] width 208 height 34
click at [509, 402] on div "Si No" at bounding box center [456, 401] width 434 height 47
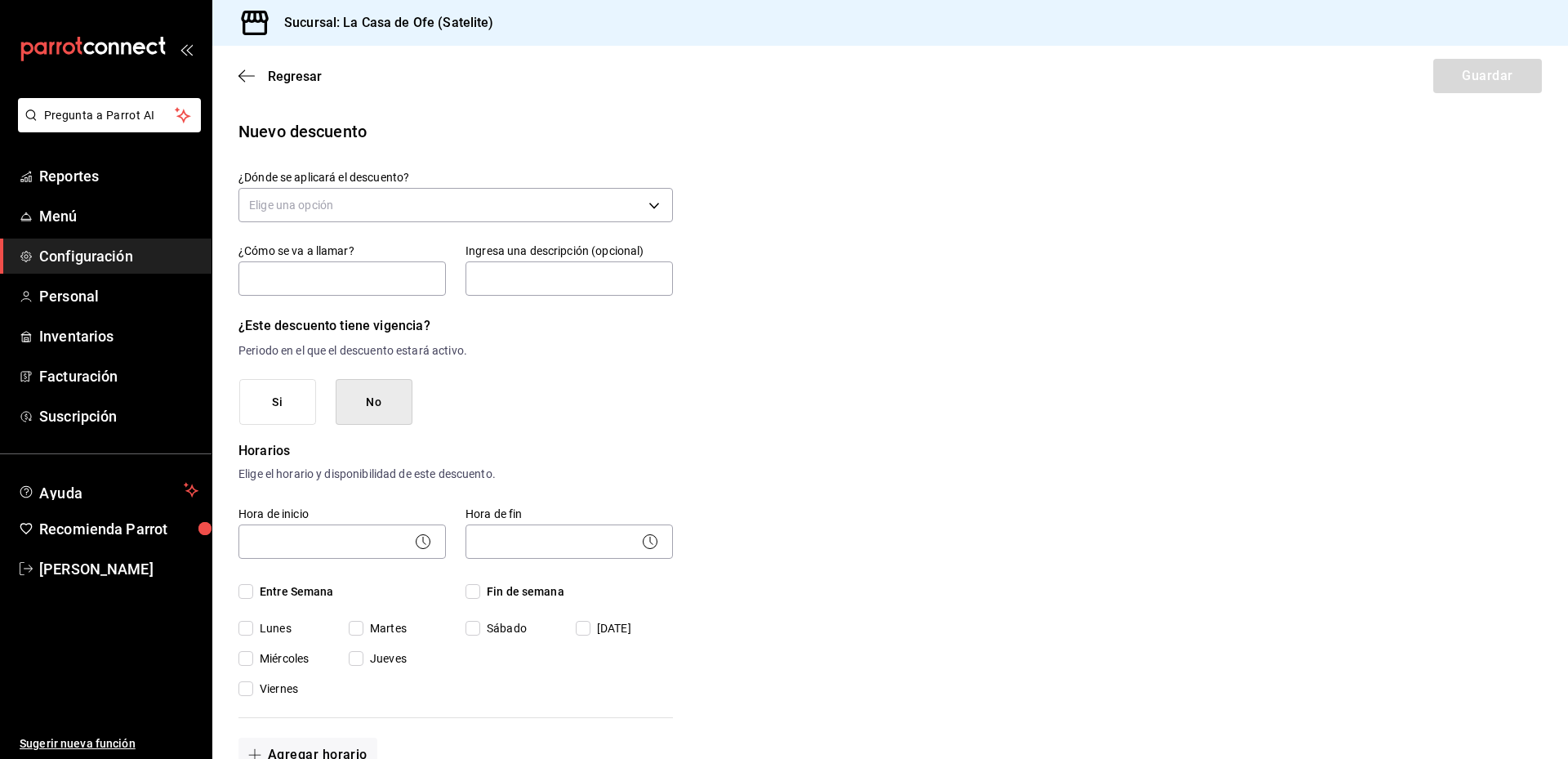
scroll to position [82, 0]
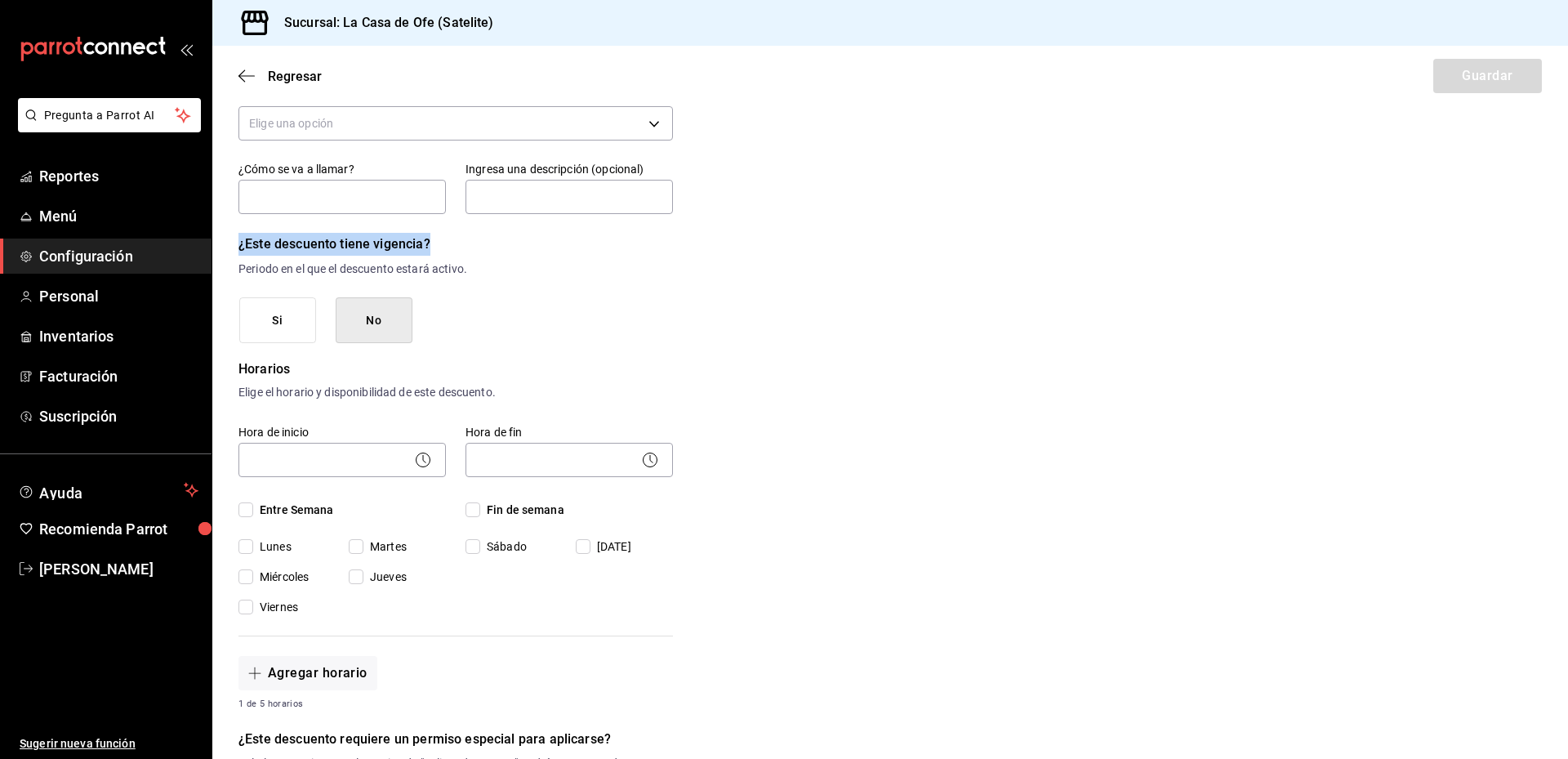
drag, startPoint x: 236, startPoint y: 238, endPoint x: 436, endPoint y: 233, distance: 200.1
click at [436, 233] on div "Nuevo descuento ¿Dónde se aplicará el descuento? Elige una opción ¿Cómo se va a…" at bounding box center [890, 626] width 1355 height 1180
copy h6 "¿Este descuento tiene vigencia?"
click at [684, 324] on div "Nuevo descuento ¿Dónde se aplicará el descuento? Elige una opción ¿Cómo se va a…" at bounding box center [890, 626] width 1355 height 1180
click at [286, 313] on button "Si" at bounding box center [277, 320] width 77 height 47
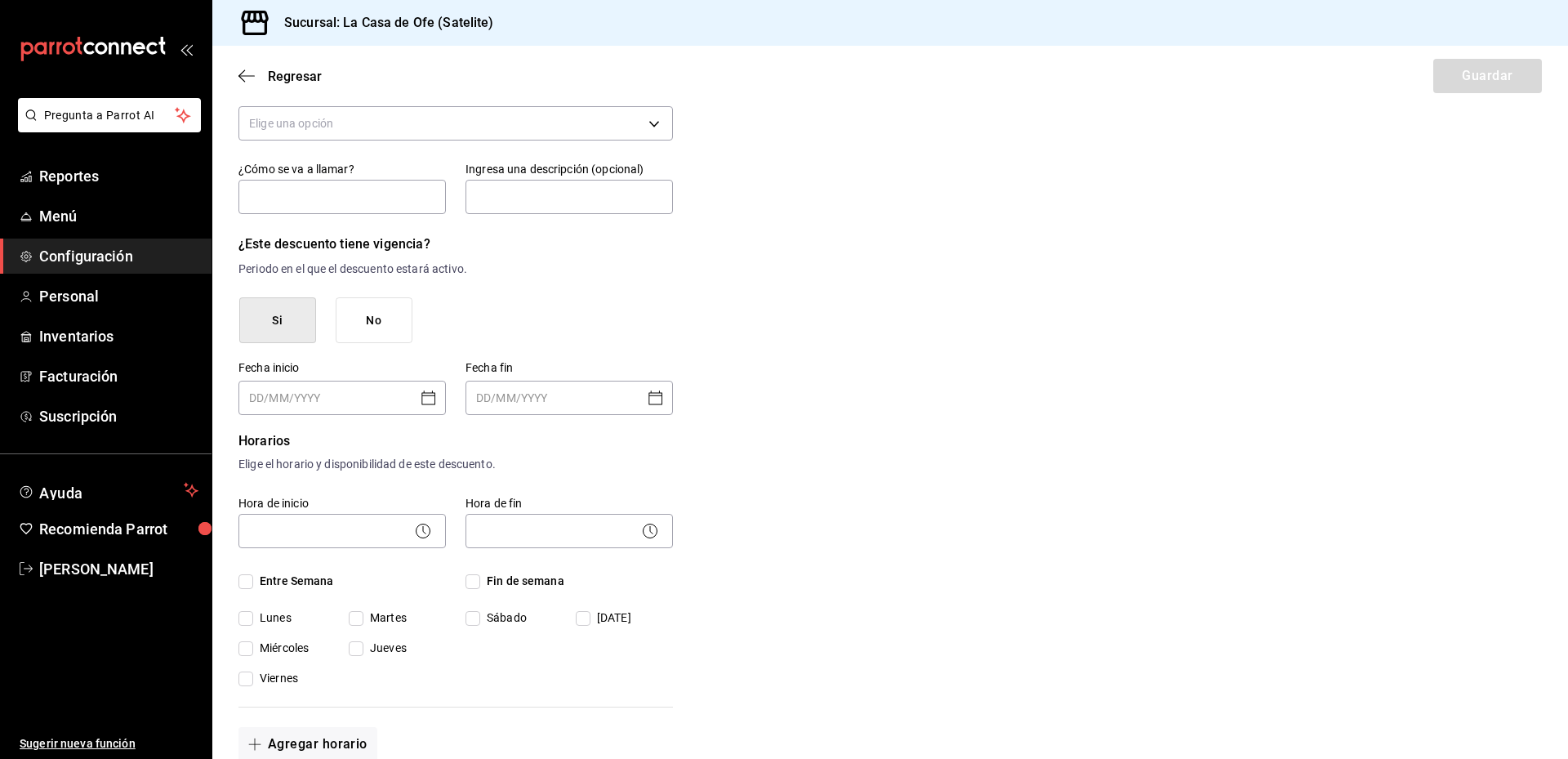
click at [379, 311] on button "No" at bounding box center [374, 320] width 77 height 47
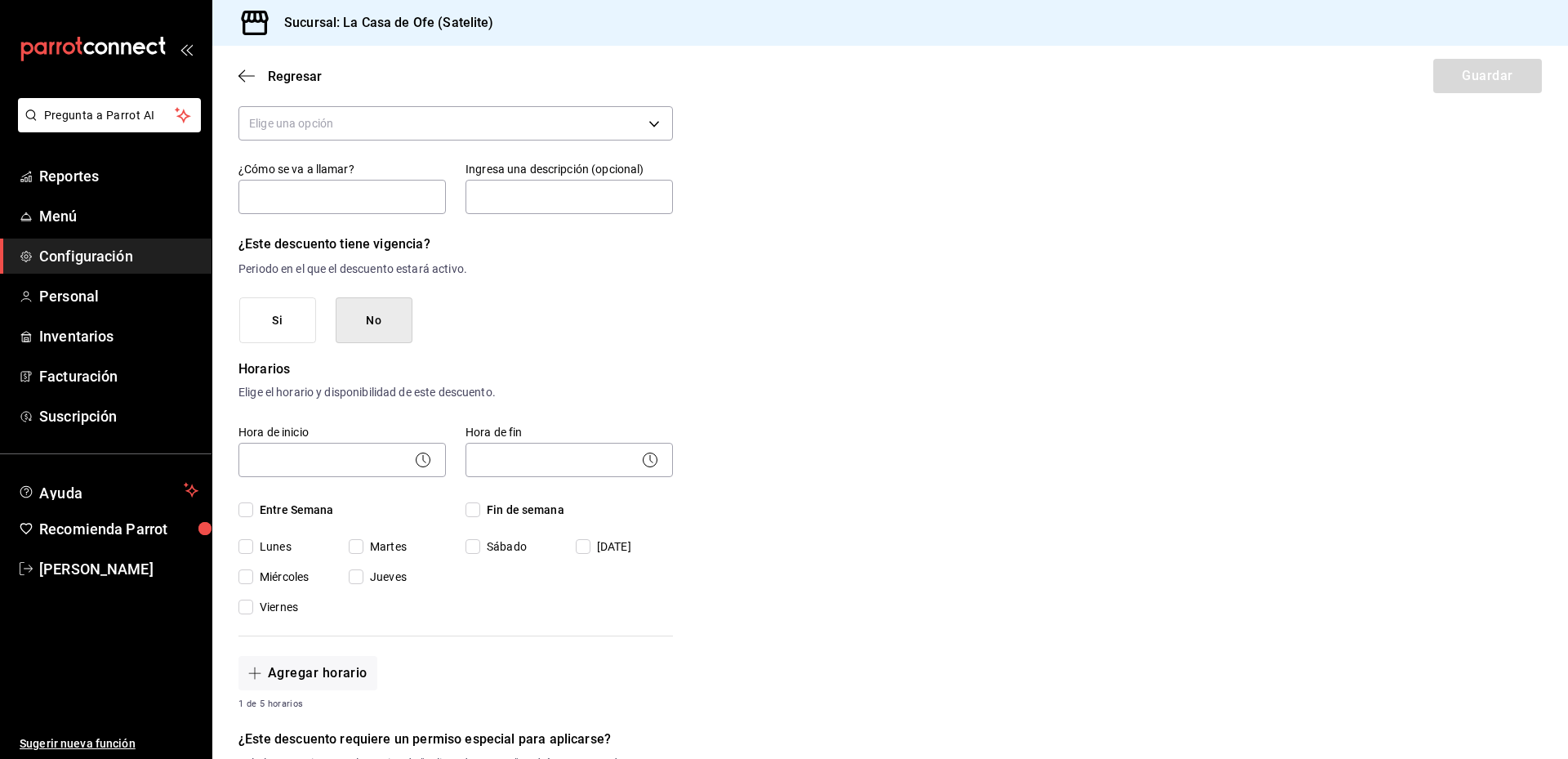
click at [569, 341] on div "Si No" at bounding box center [456, 320] width 434 height 47
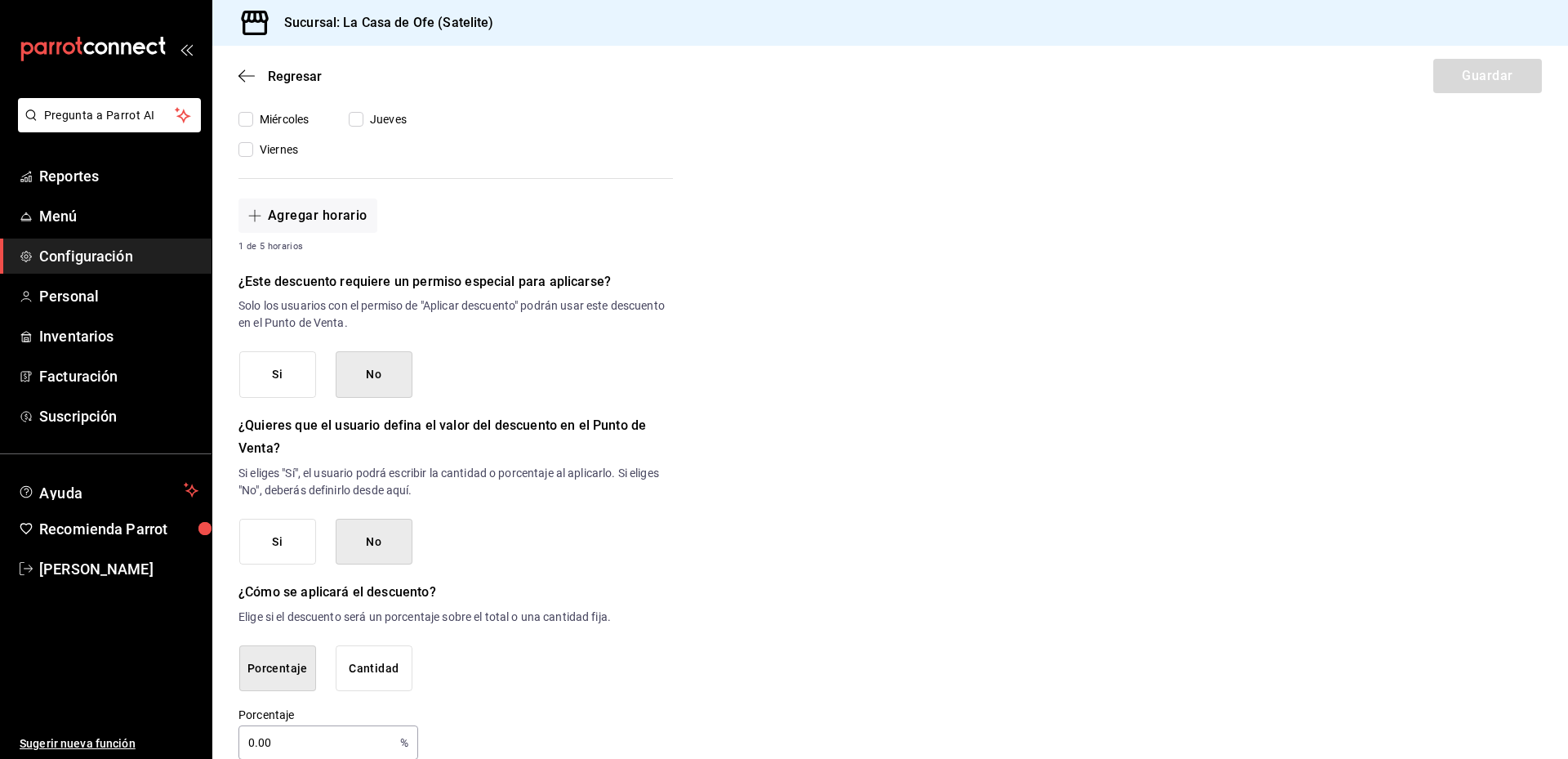
scroll to position [566, 0]
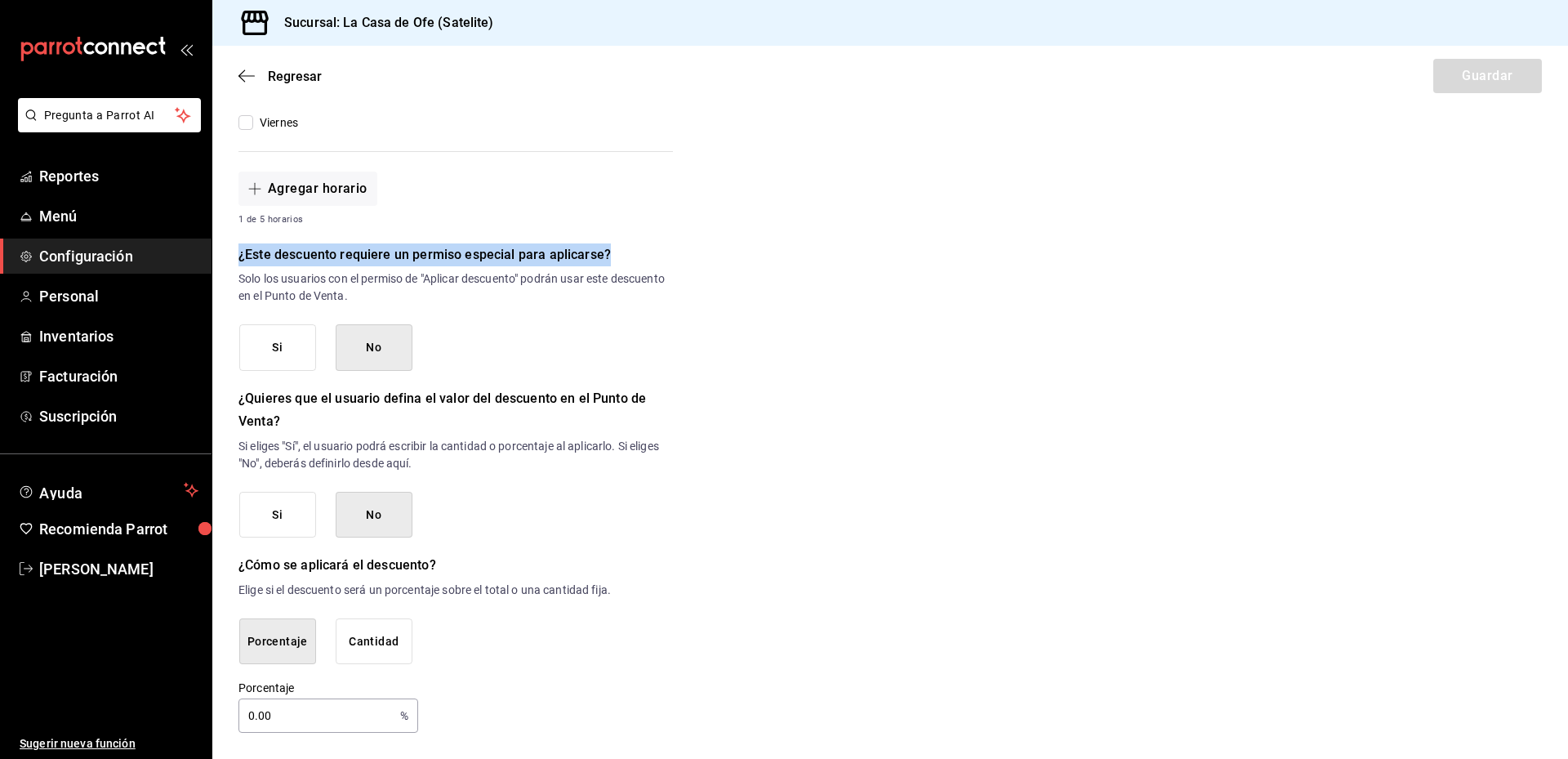
drag, startPoint x: 623, startPoint y: 252, endPoint x: 235, endPoint y: 251, distance: 388.0
click at [225, 248] on div "Nuevo descuento ¿Dónde se aplicará el descuento? Elige una opción ¿Cómo se va a…" at bounding box center [890, 142] width 1355 height 1180
drag, startPoint x: 401, startPoint y: 293, endPoint x: 222, endPoint y: 256, distance: 182.8
click at [222, 256] on div "Nuevo descuento ¿Dónde se aplicará el descuento? Elige una opción ¿Cómo se va a…" at bounding box center [890, 142] width 1355 height 1180
copy div "¿Este descuento requiere un permiso especial para aplicarse? Solo los usuarios …"
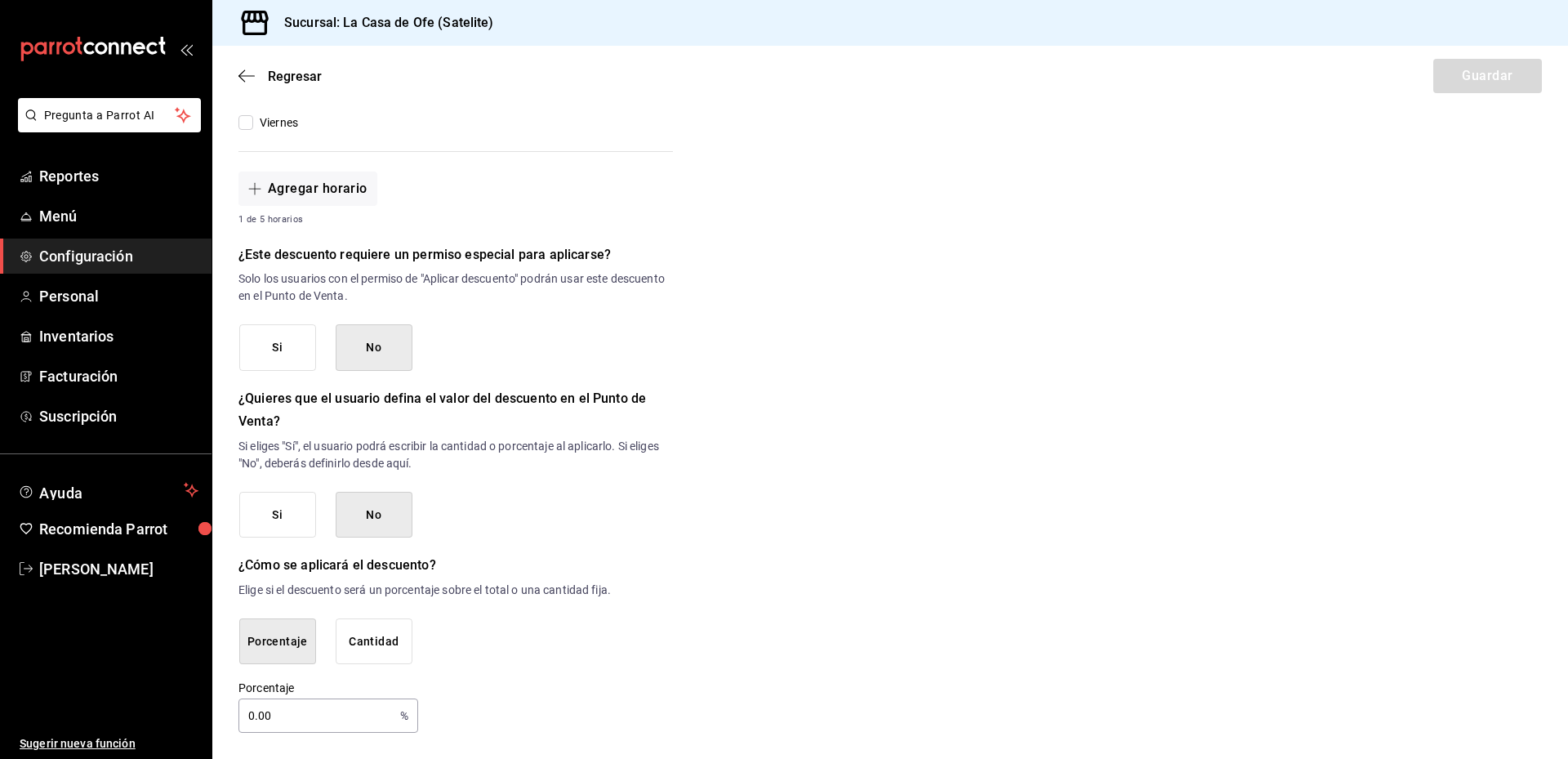
click at [577, 428] on h6 "¿Quieres que el usuario defina el valor del descuento en el Punto de Venta?" at bounding box center [456, 410] width 435 height 46
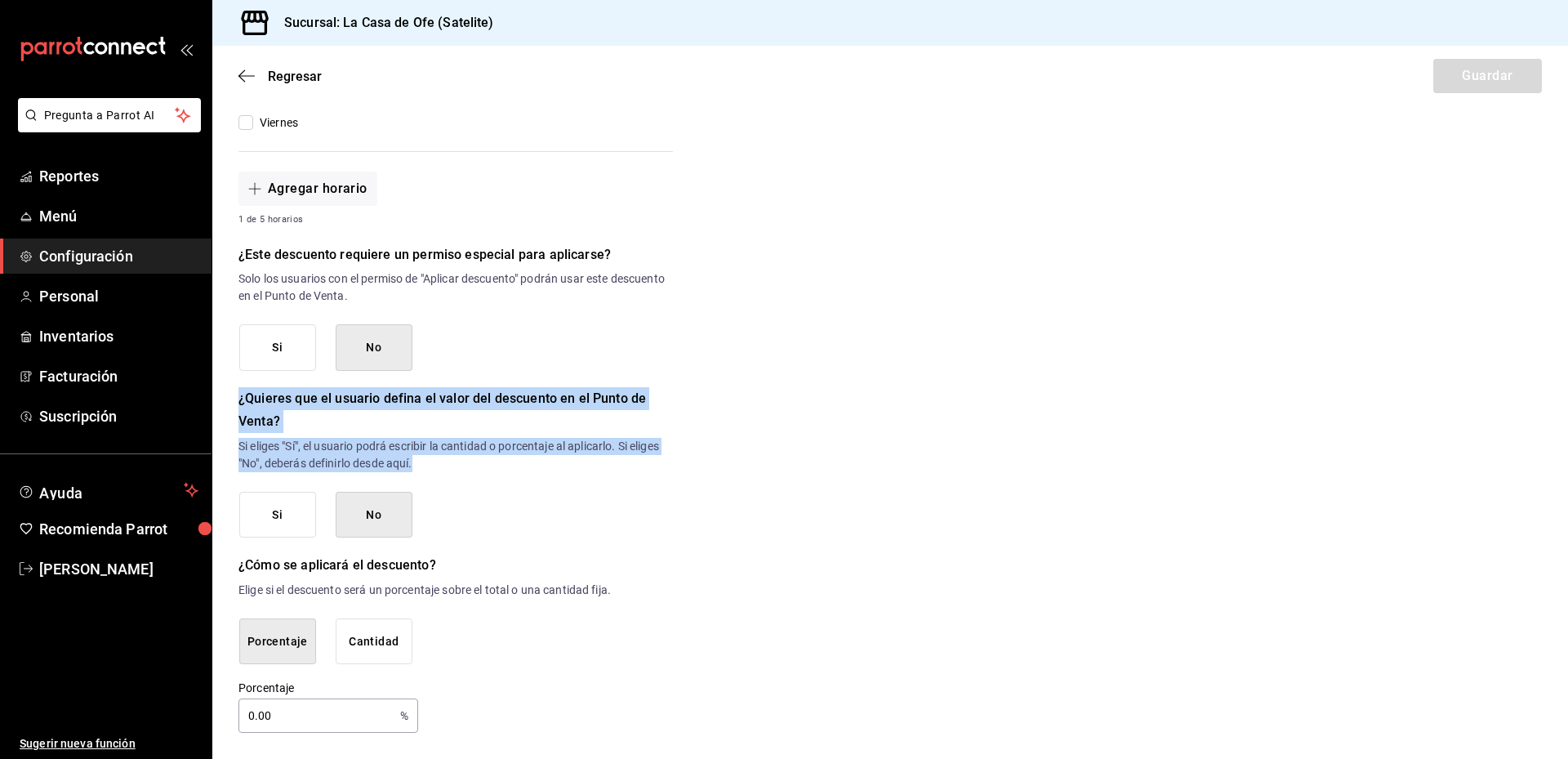
drag, startPoint x: 238, startPoint y: 395, endPoint x: 421, endPoint y: 469, distance: 197.4
click at [421, 469] on div "¿Quieres que el usuario defina el valor del descuento en el Punto de Venta? Si …" at bounding box center [456, 429] width 435 height 85
copy div "¿Quieres que el usuario defina el valor del descuento en el Punto de Venta? Si …"
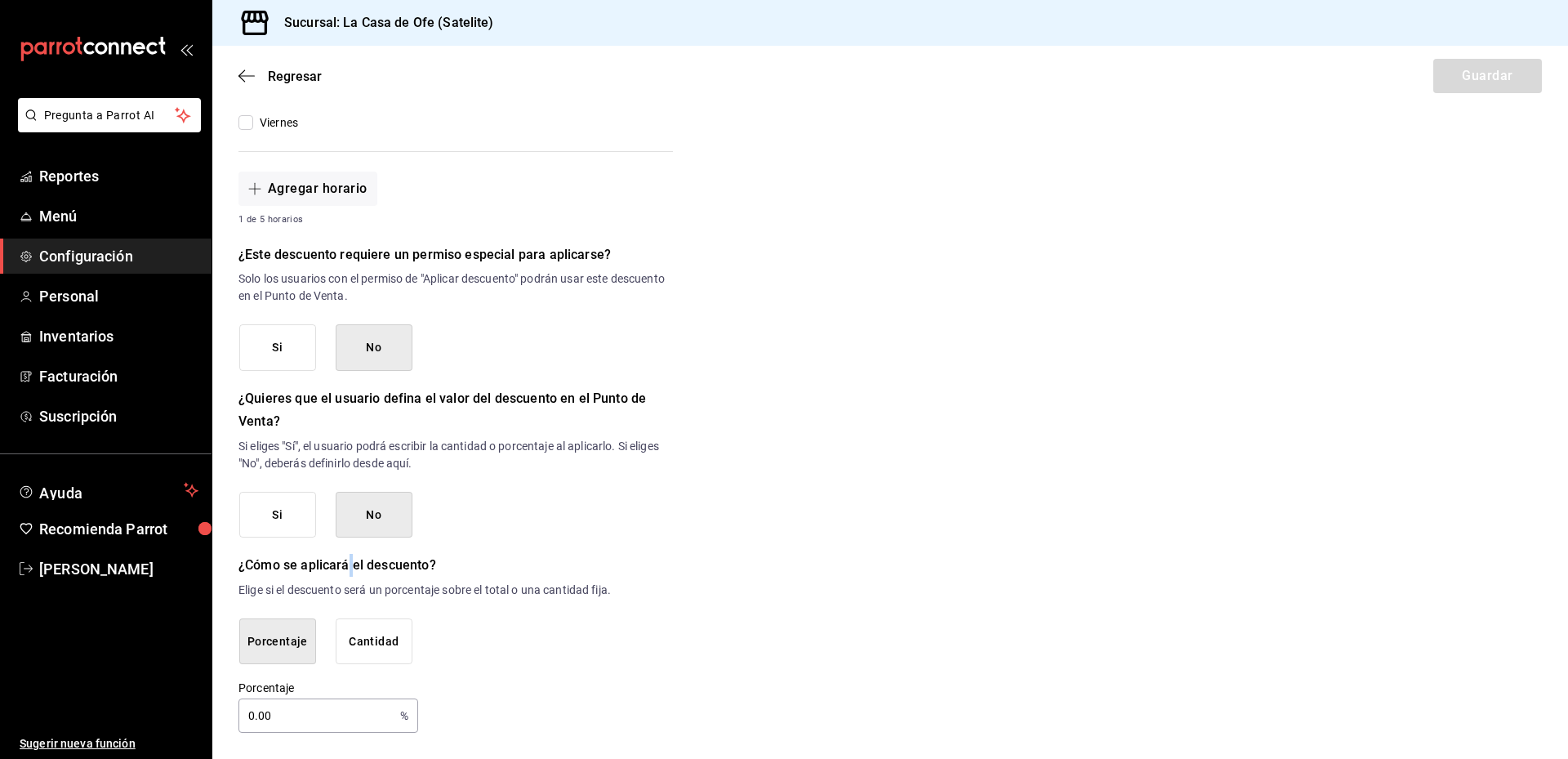
click at [350, 573] on h6 "¿Cómo se aplicará el descuento?" at bounding box center [456, 565] width 435 height 23
drag, startPoint x: 457, startPoint y: 561, endPoint x: 236, endPoint y: 574, distance: 221.4
click at [236, 574] on div "Nuevo descuento ¿Dónde se aplicará el descuento? Elige una opción ¿Cómo se va a…" at bounding box center [890, 142] width 1355 height 1180
drag, startPoint x: 510, startPoint y: 556, endPoint x: 576, endPoint y: 580, distance: 70.2
click at [512, 556] on h6 "¿Cómo se aplicará el descuento?" at bounding box center [456, 565] width 435 height 23
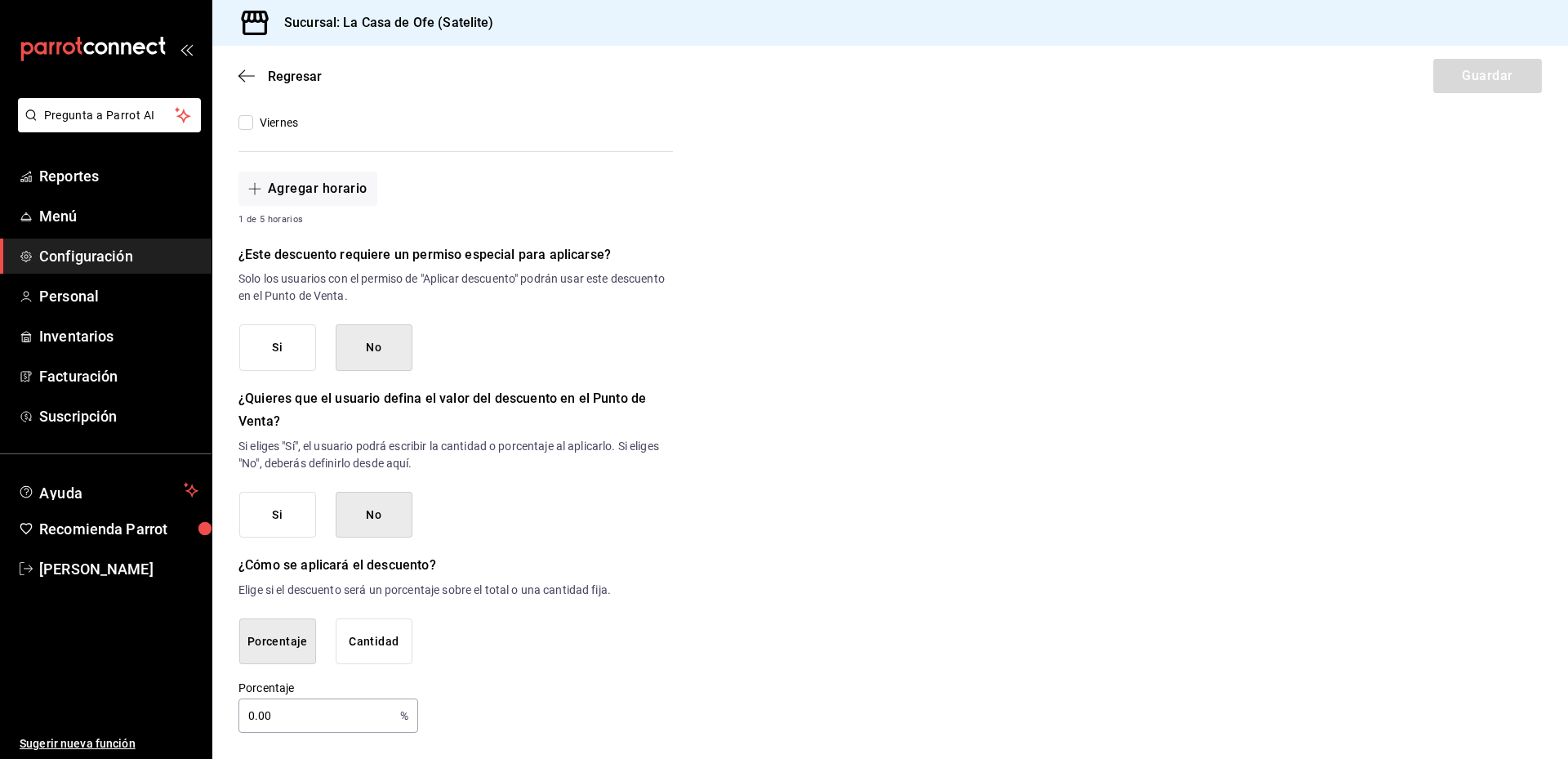
click at [599, 590] on p "Elige si el descuento será un porcentaje sobre el total o una cantidad fija." at bounding box center [456, 590] width 435 height 17
click at [370, 628] on button "Cantidad" at bounding box center [374, 641] width 77 height 47
click at [242, 644] on button "Porcentaje" at bounding box center [277, 641] width 77 height 47
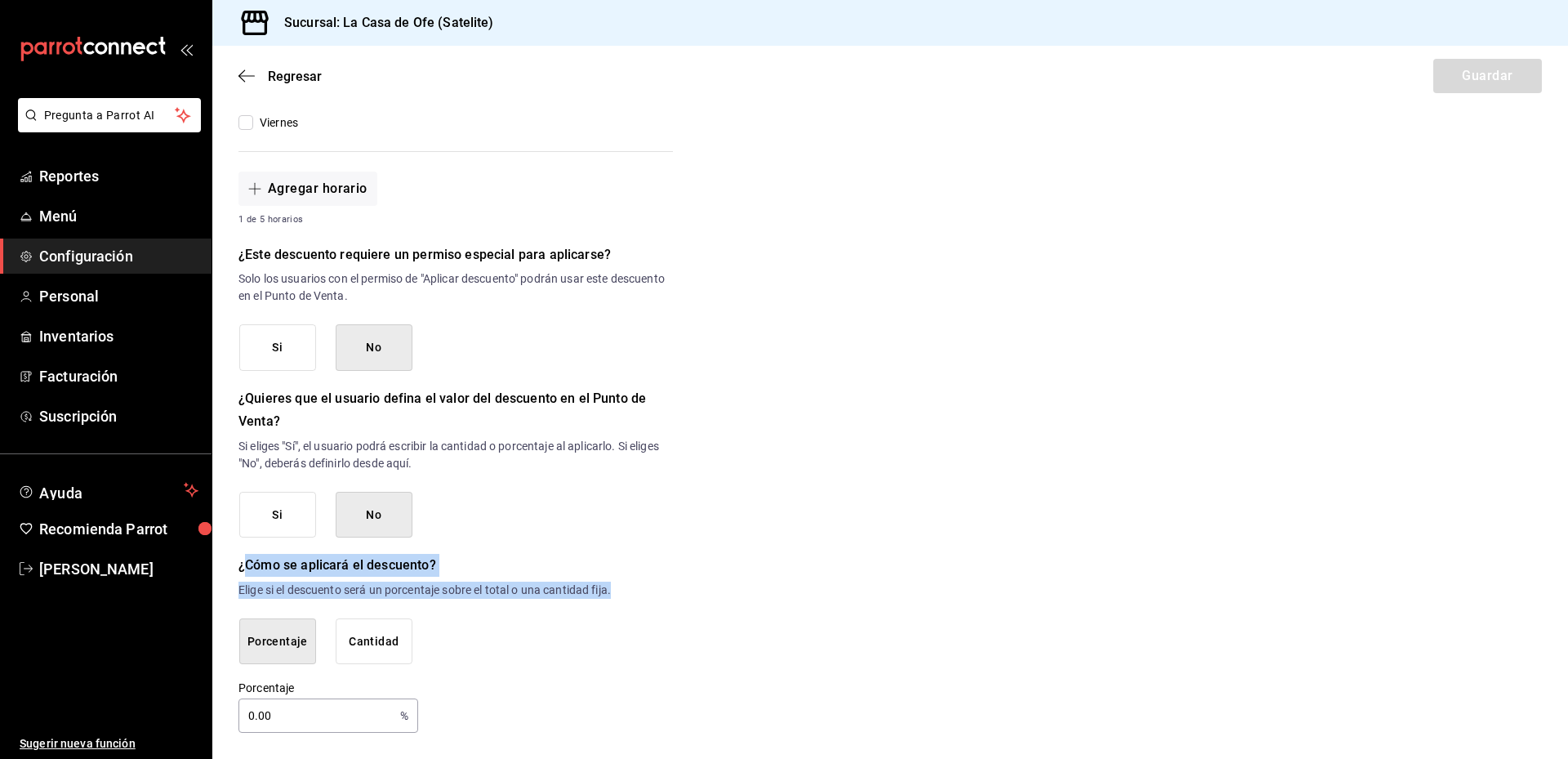
drag, startPoint x: 244, startPoint y: 564, endPoint x: 639, endPoint y: 596, distance: 396.3
click at [639, 596] on div "¿Cómo se aplicará el descuento? Elige si el descuento será un porcentaje sobre …" at bounding box center [456, 576] width 435 height 45
copy div "Cómo se aplicará el descuento? Elige si el descuento será un porcentaje sobre e…"
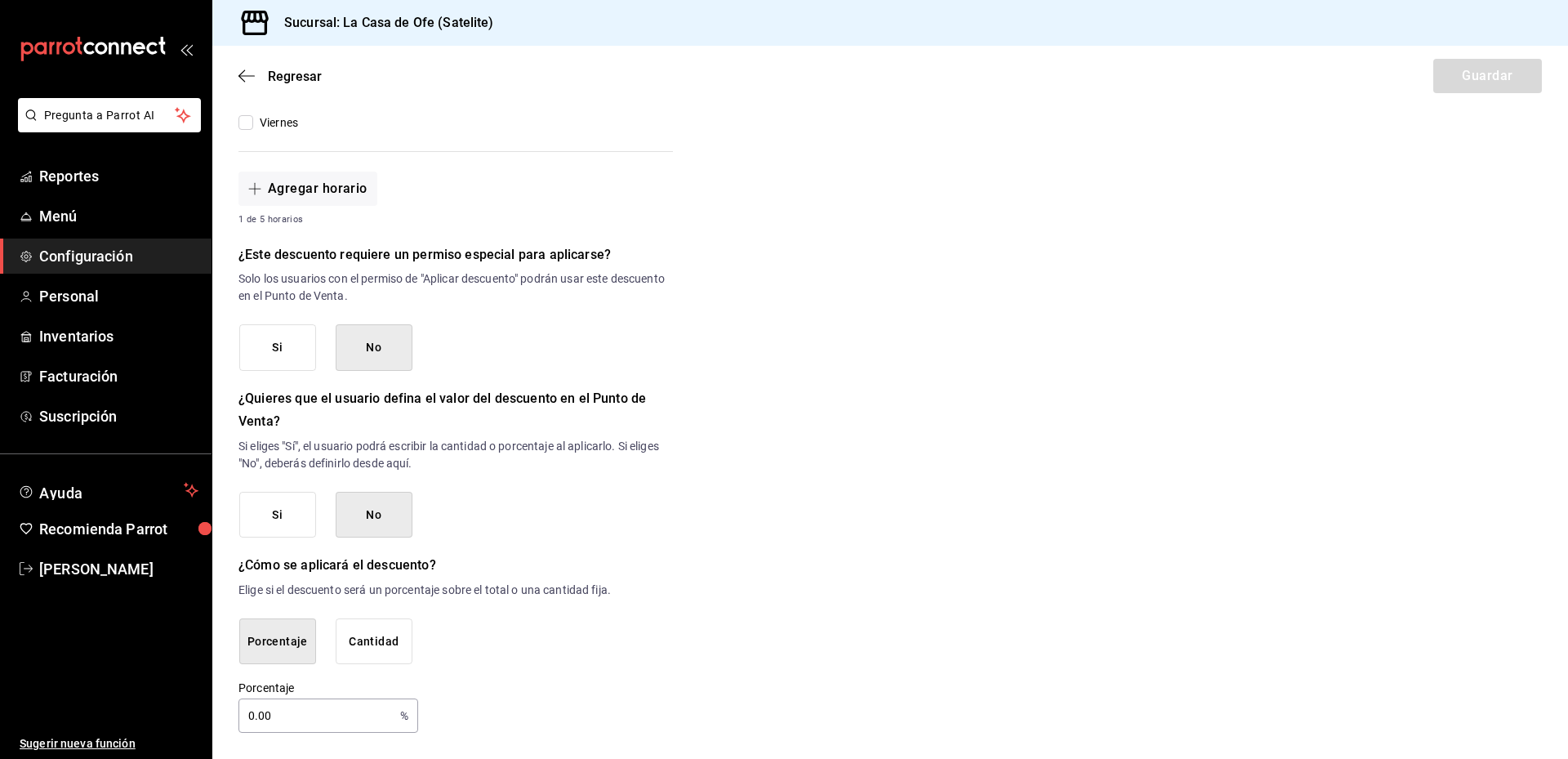
click at [596, 456] on p "Si eliges "Sí", el usuario podrá escribir la cantidad o porcentaje al aplicarlo…" at bounding box center [456, 455] width 435 height 34
click at [265, 83] on span "Regresar" at bounding box center [279, 76] width 83 height 15
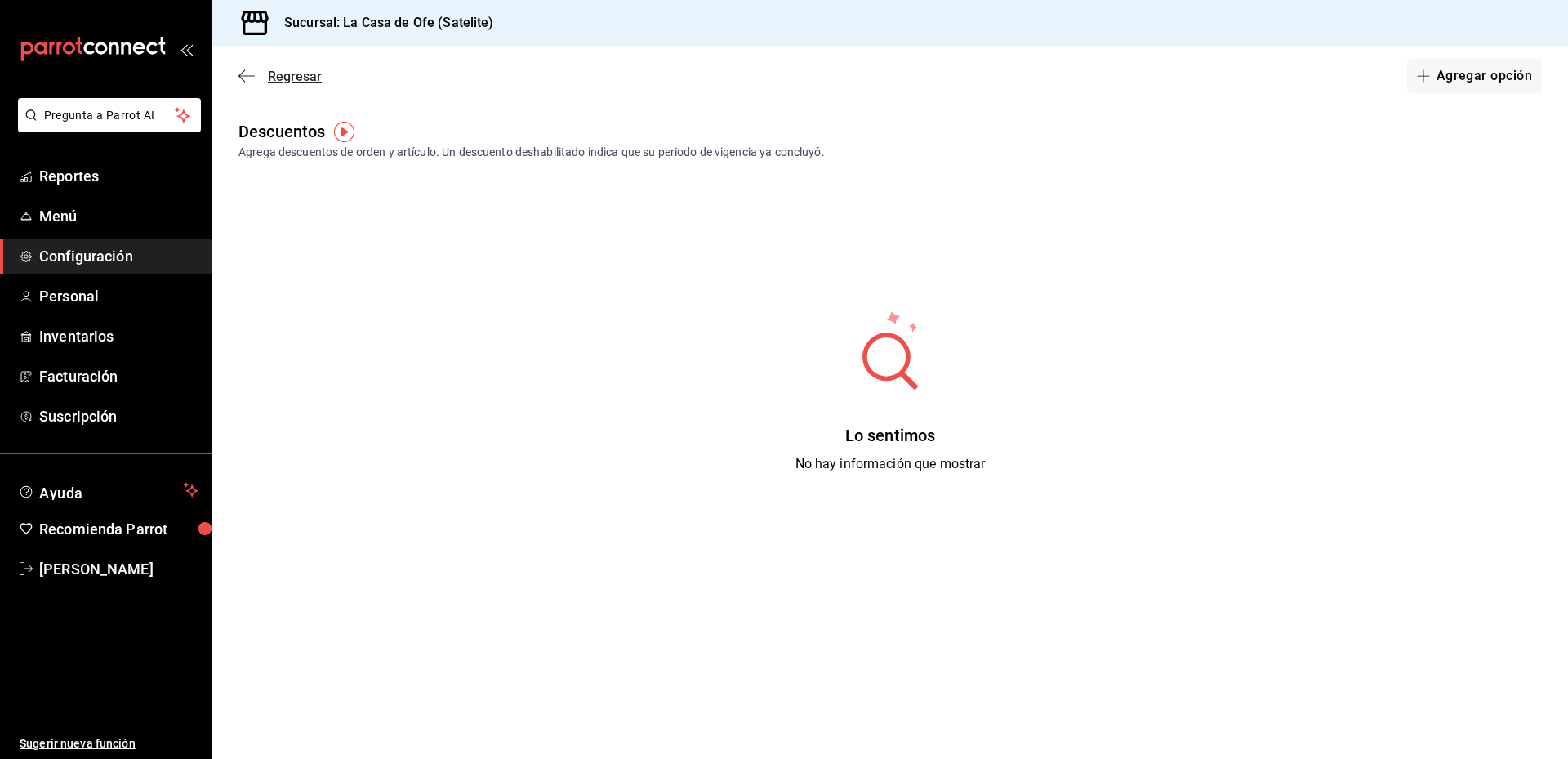
click at [288, 73] on span "Regresar" at bounding box center [295, 76] width 54 height 15
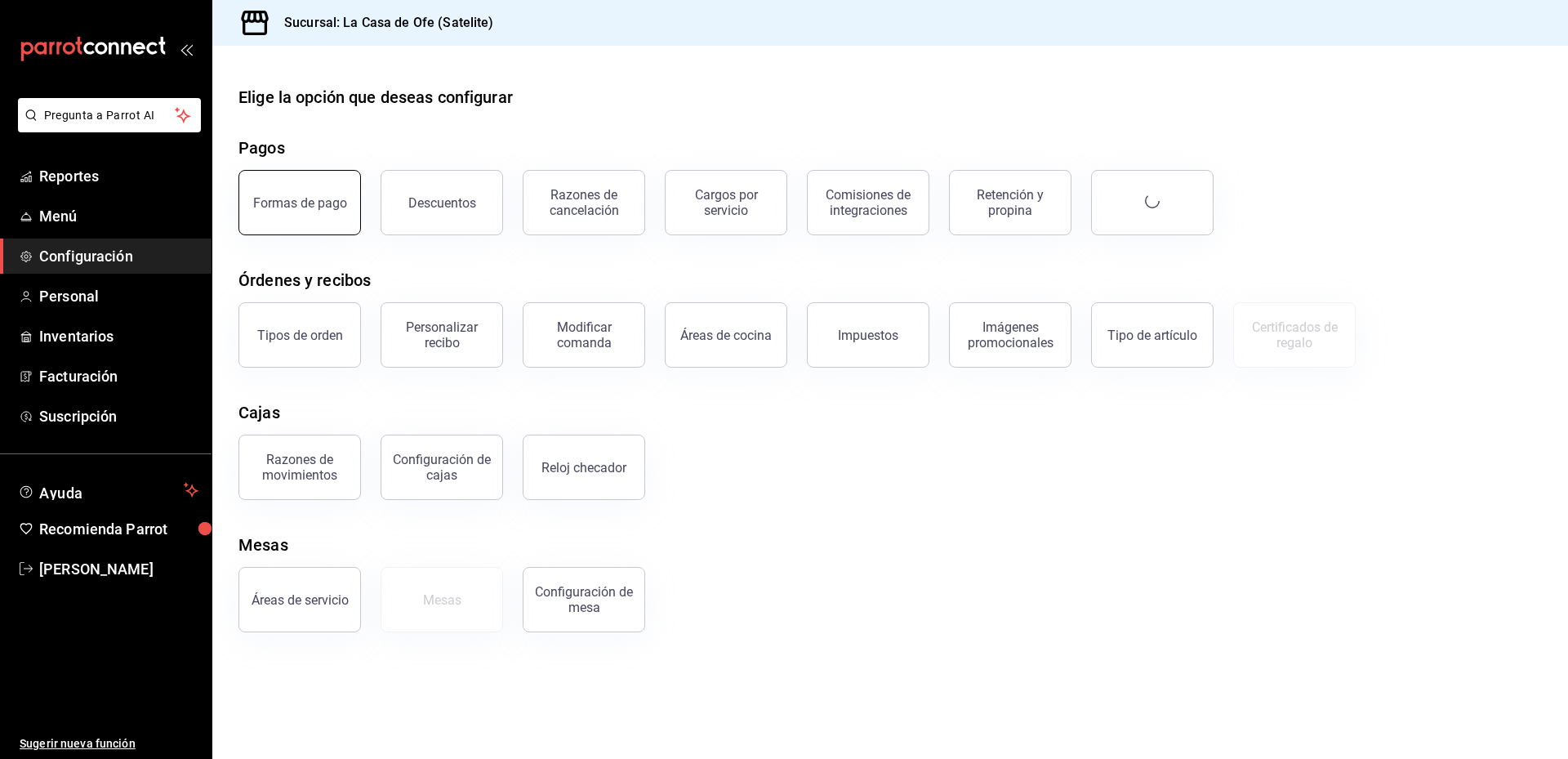
click at [310, 208] on div "Formas de pago" at bounding box center [300, 203] width 94 height 15
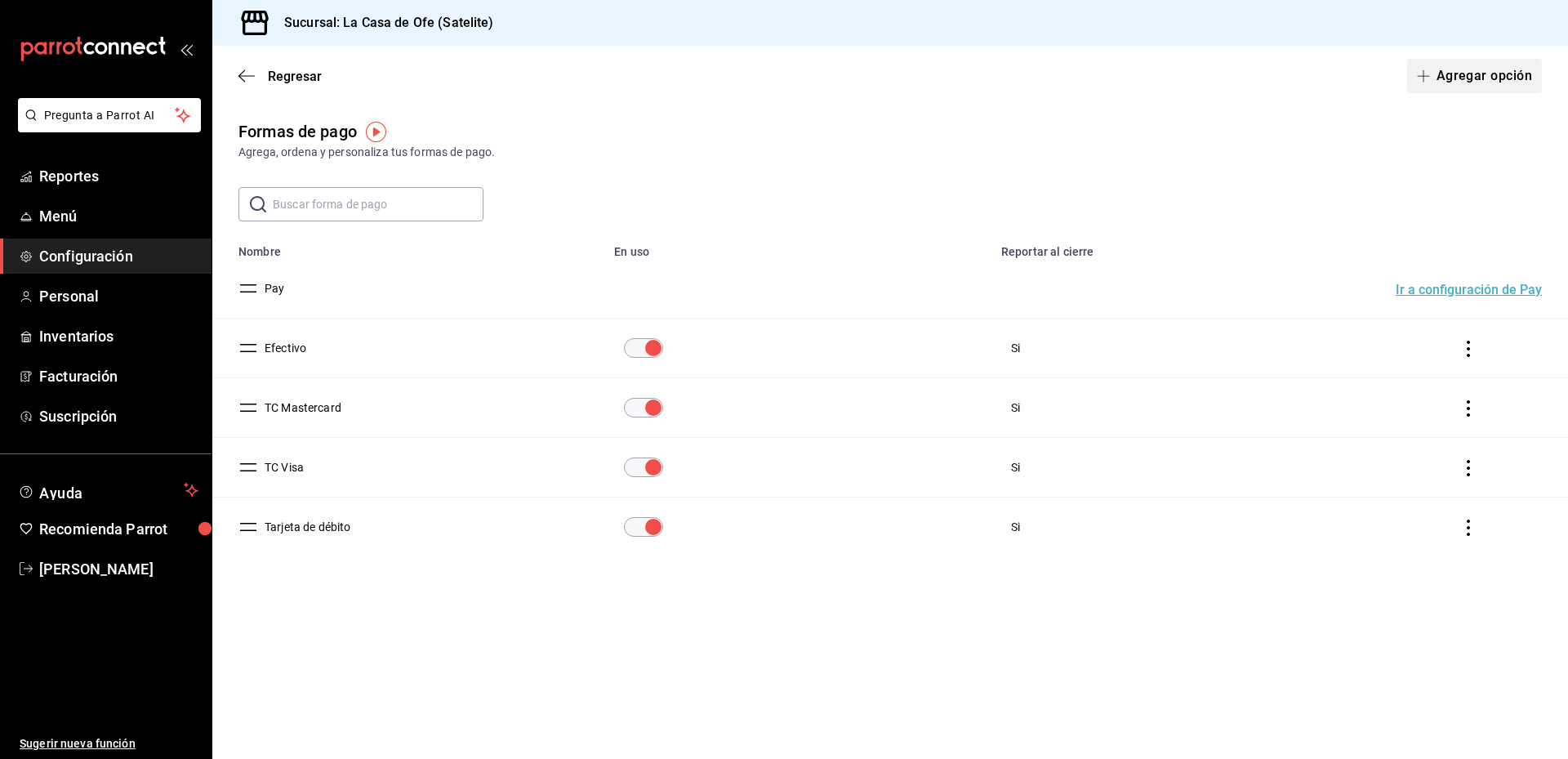
click at [1454, 80] on button "Agregar opción" at bounding box center [1474, 76] width 134 height 34
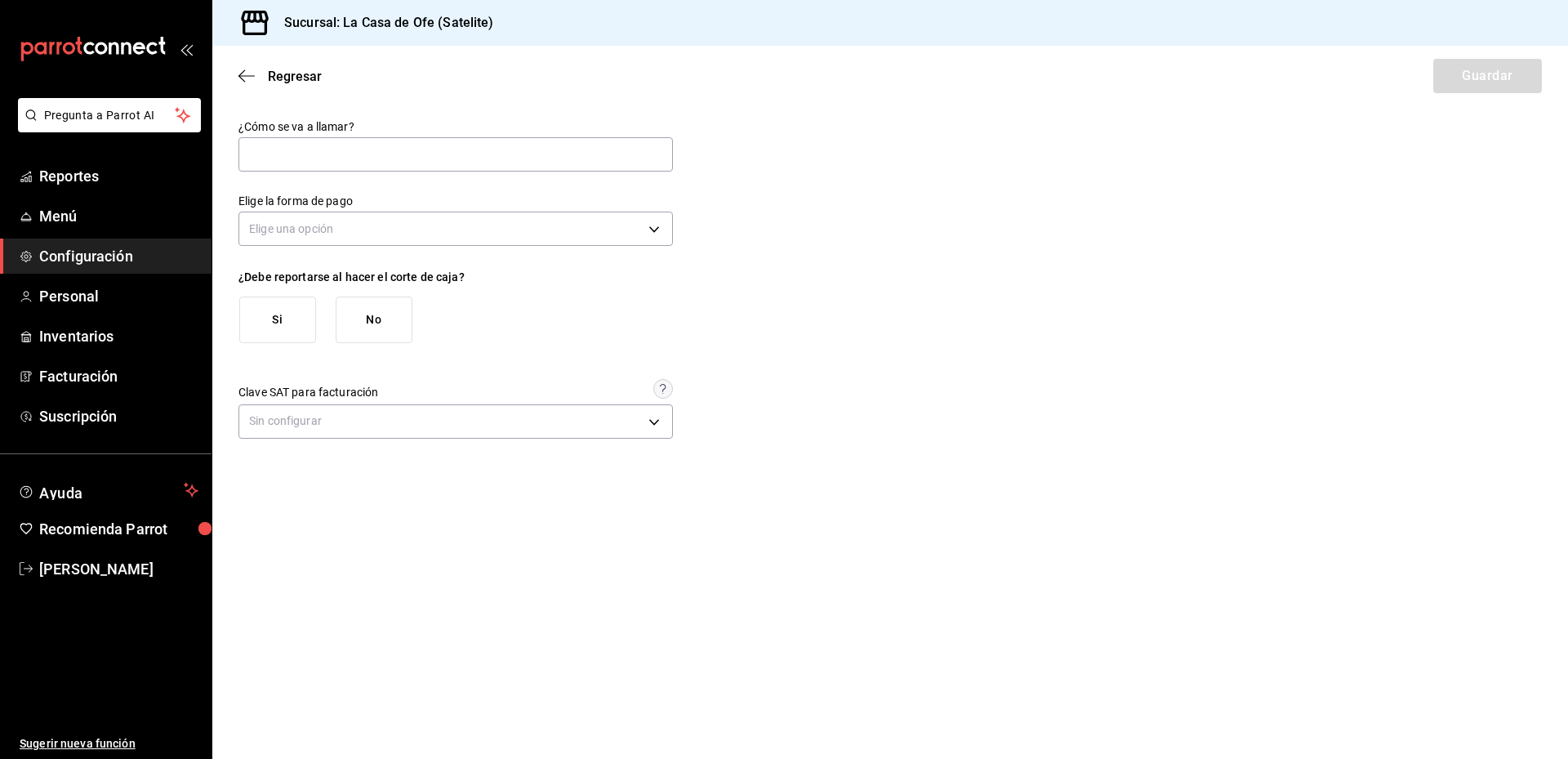
click at [514, 247] on div "Elige una opción" at bounding box center [456, 226] width 435 height 43
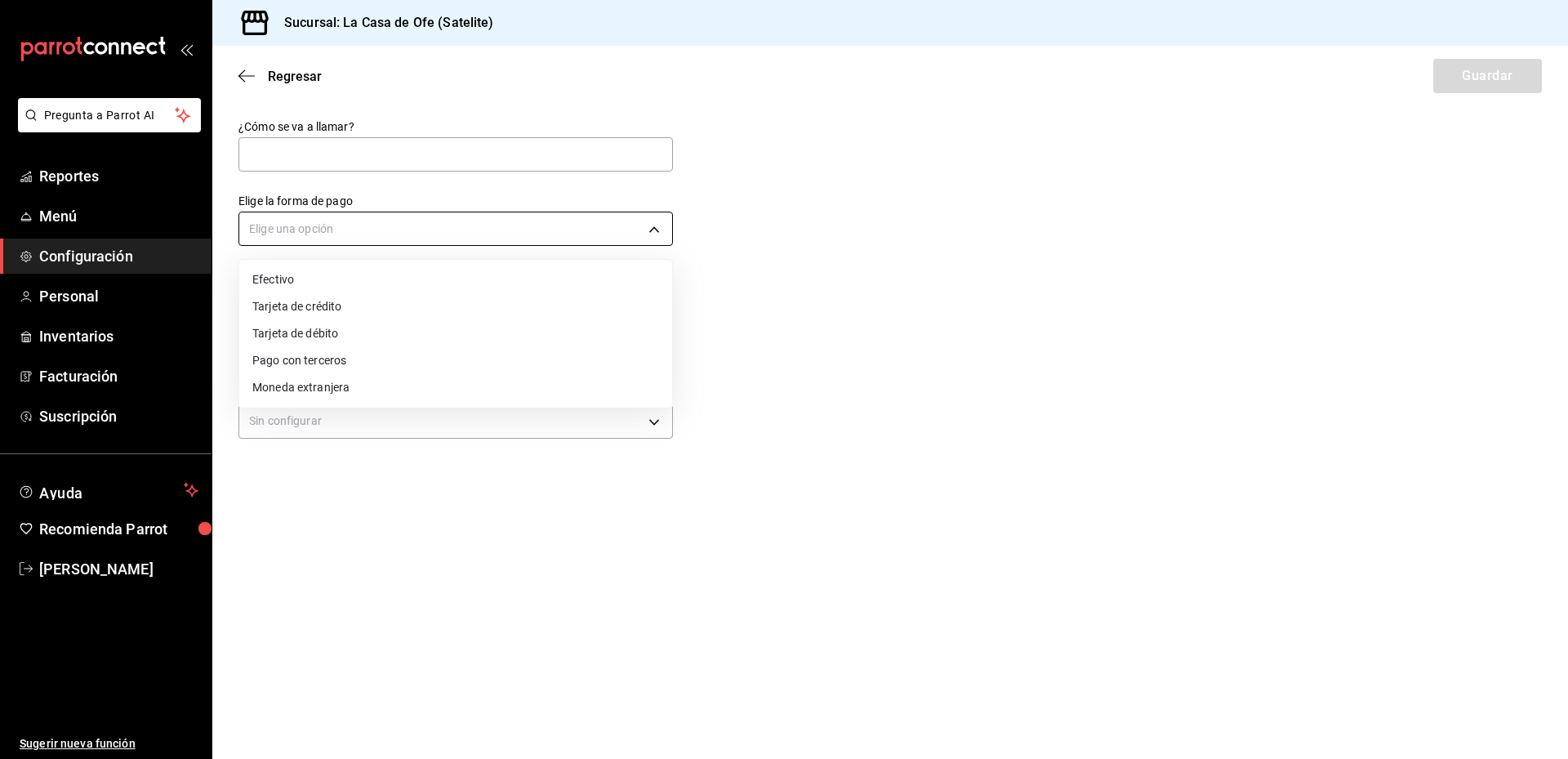
click at [516, 218] on body "Pregunta a Parrot AI Reportes Menú Configuración Personal Inventarios Facturaci…" at bounding box center [784, 380] width 1568 height 759
click at [935, 327] on div at bounding box center [784, 380] width 1568 height 759
click at [521, 226] on body "Pregunta a Parrot AI Reportes Menú Configuración Personal Inventarios Facturaci…" at bounding box center [784, 380] width 1568 height 759
click at [238, 77] on div at bounding box center [784, 380] width 1568 height 759
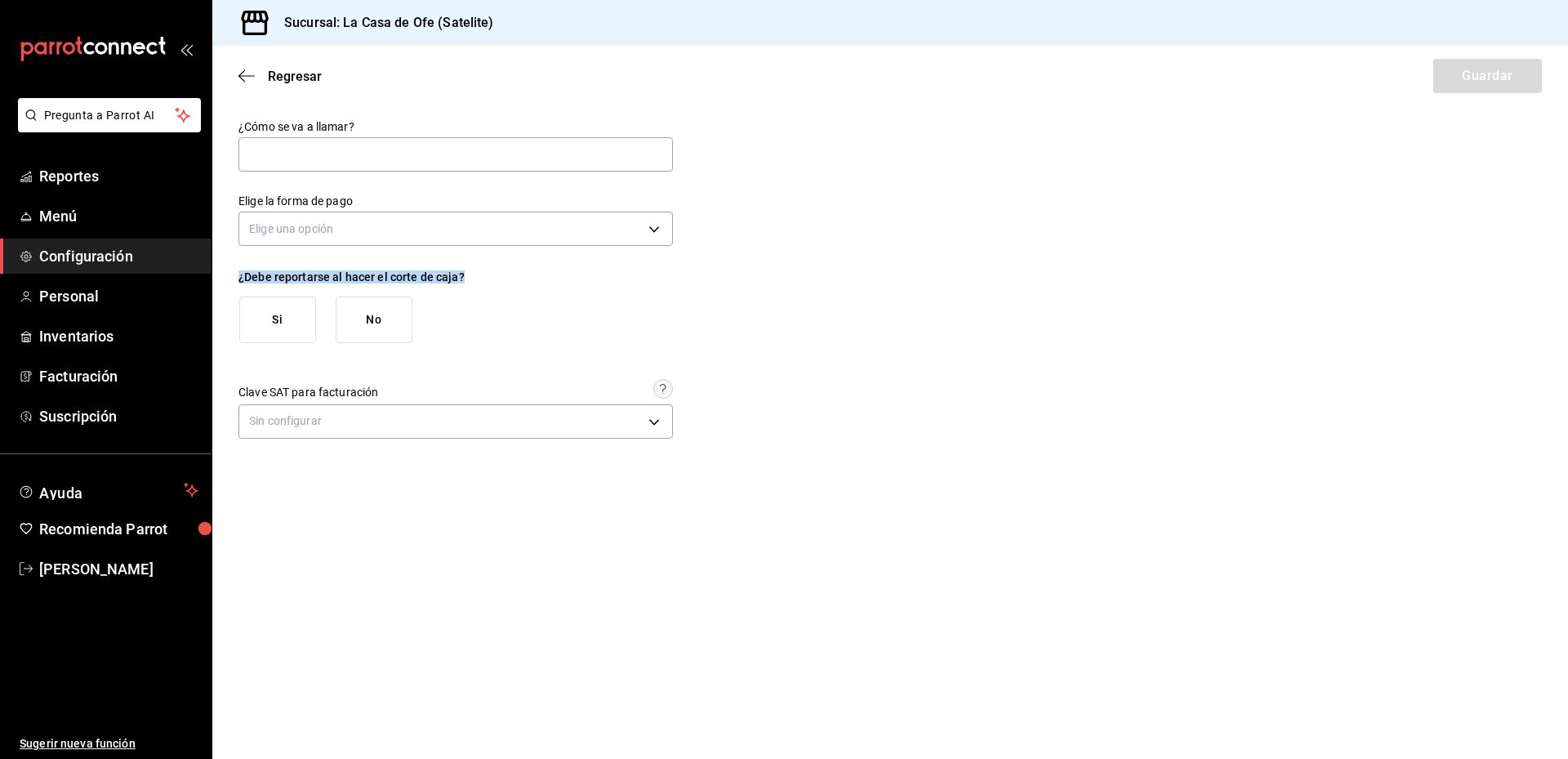
drag, startPoint x: 491, startPoint y: 273, endPoint x: 232, endPoint y: 269, distance: 259.0
click at [232, 269] on div "¿Cómo se va a llamar? Elige la forma de pago Elige una opción ¿Debe reportarse …" at bounding box center [890, 281] width 1355 height 324
copy div "¿Debe reportarse al hacer el corte de caja?"
click at [277, 317] on button "Si" at bounding box center [277, 319] width 77 height 47
click at [252, 336] on button "Si" at bounding box center [277, 319] width 77 height 47
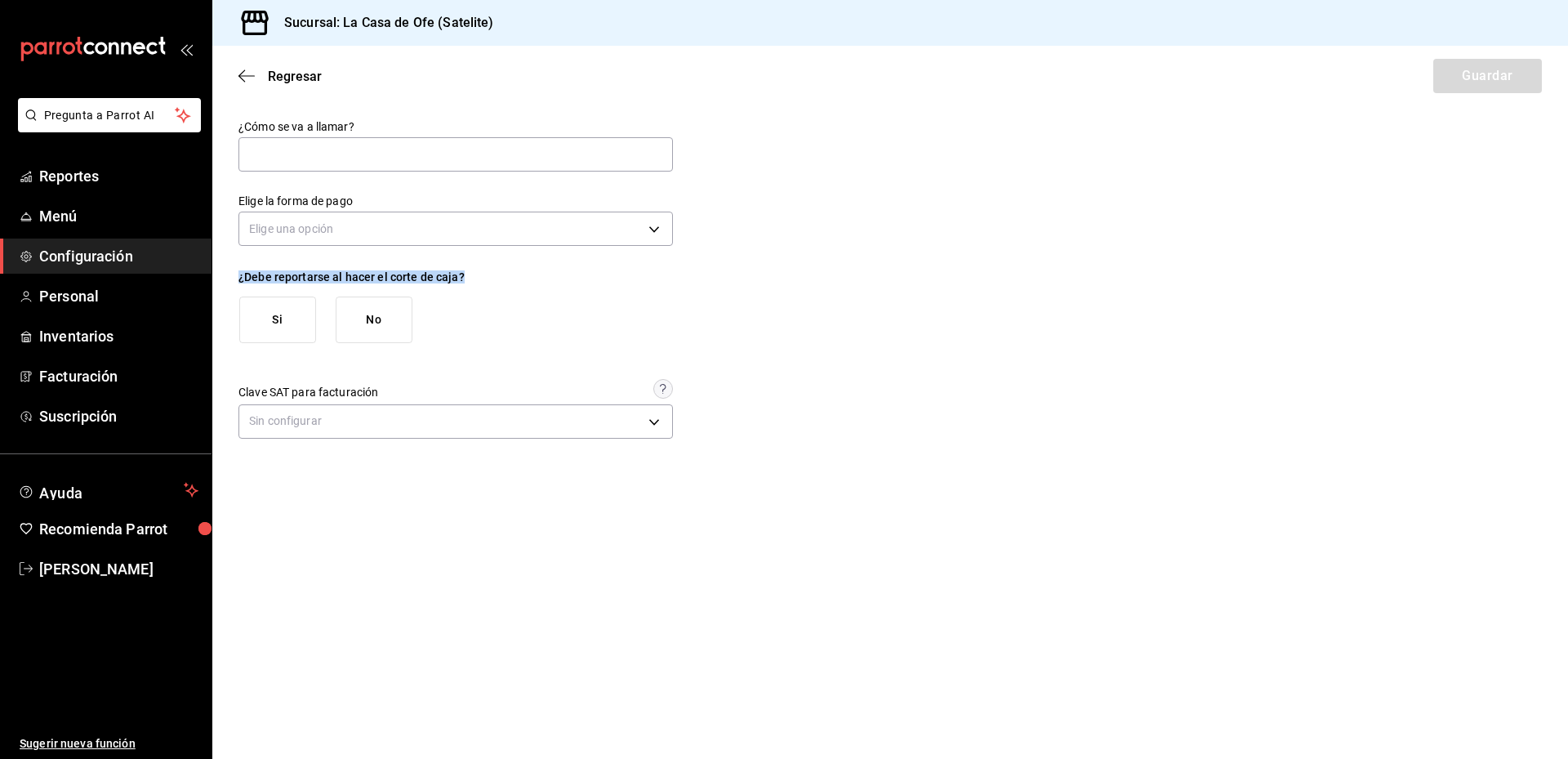
click at [389, 318] on button "No" at bounding box center [374, 319] width 77 height 47
click at [500, 305] on div "Si No" at bounding box center [462, 319] width 447 height 47
click at [458, 228] on body "Pregunta a Parrot AI Reportes Menú Configuración Personal Inventarios Facturaci…" at bounding box center [784, 380] width 1568 height 759
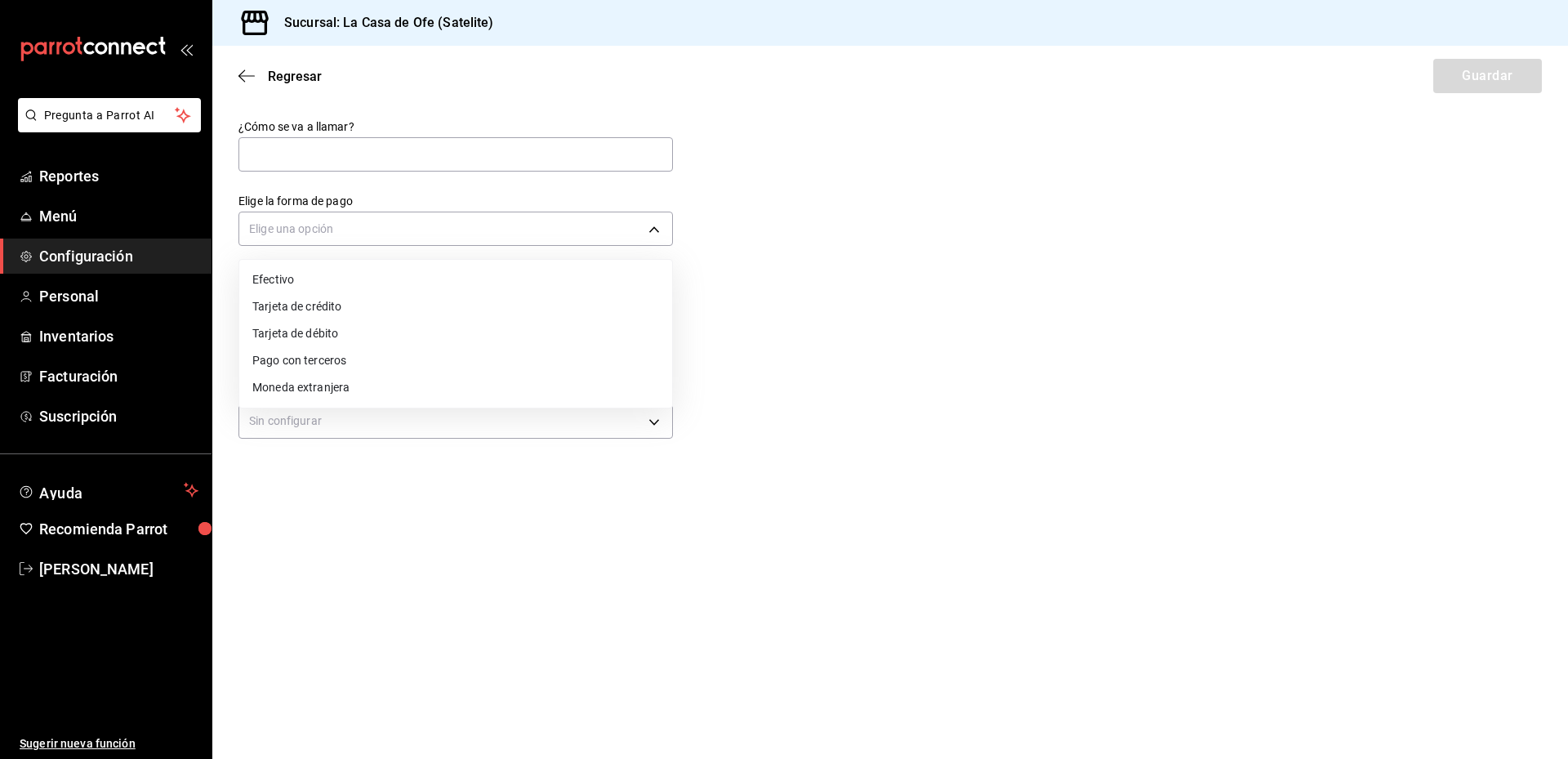
click at [420, 298] on li "Tarjeta de crédito" at bounding box center [456, 307] width 433 height 27
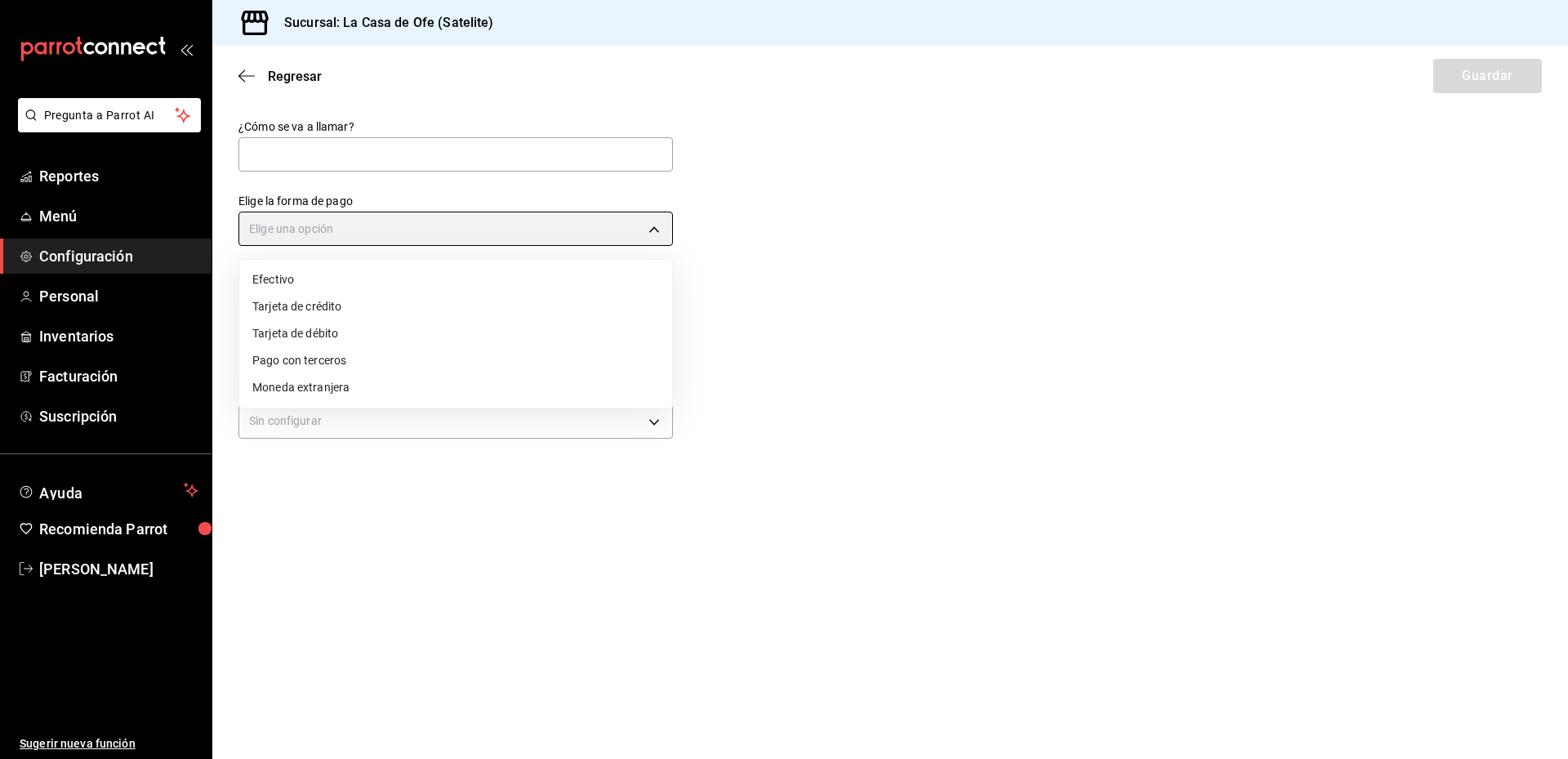
type input "CREDIT_CARD"
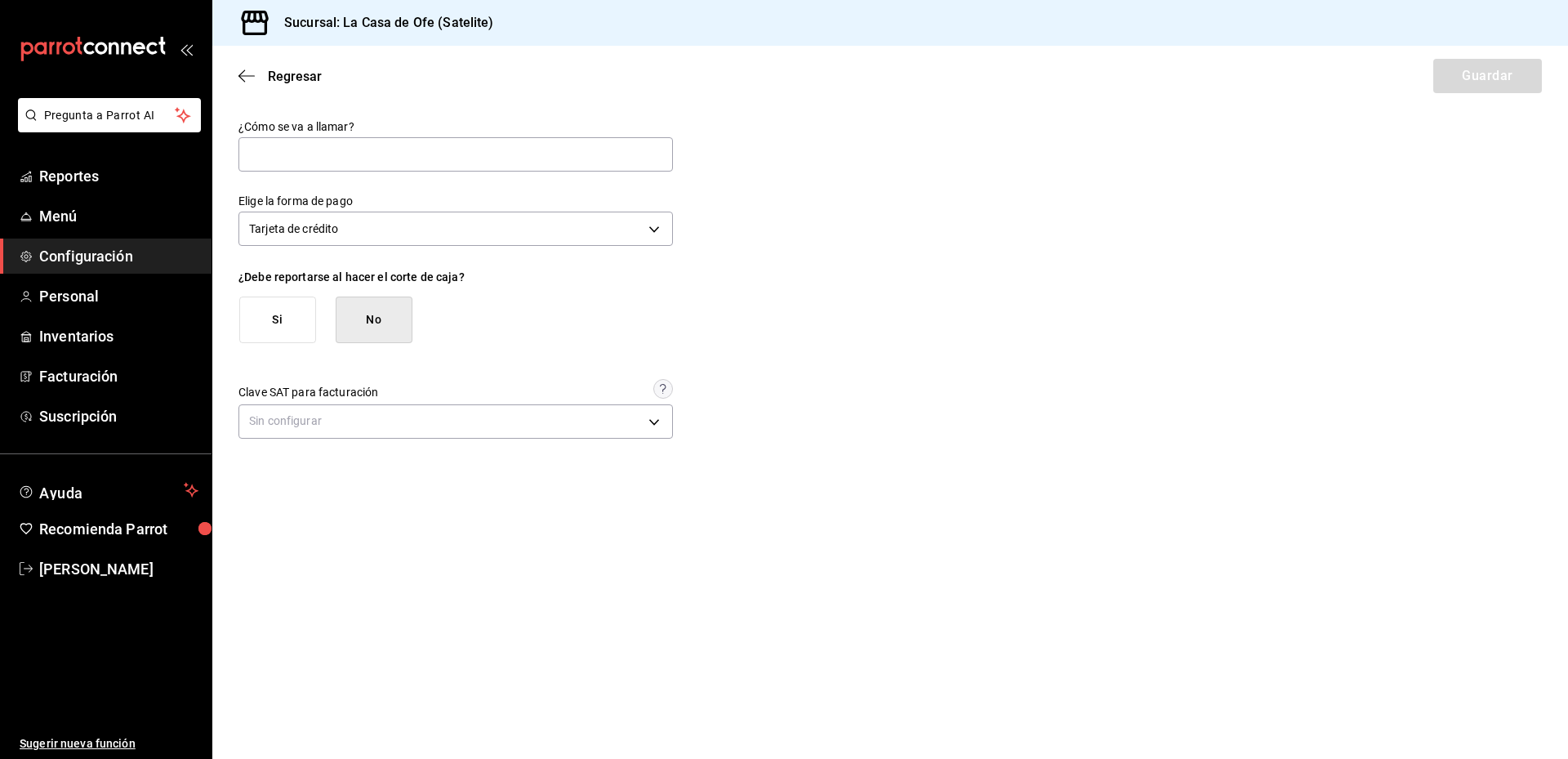
click at [337, 314] on button "No" at bounding box center [374, 319] width 77 height 47
click at [285, 326] on button "Si" at bounding box center [277, 319] width 77 height 47
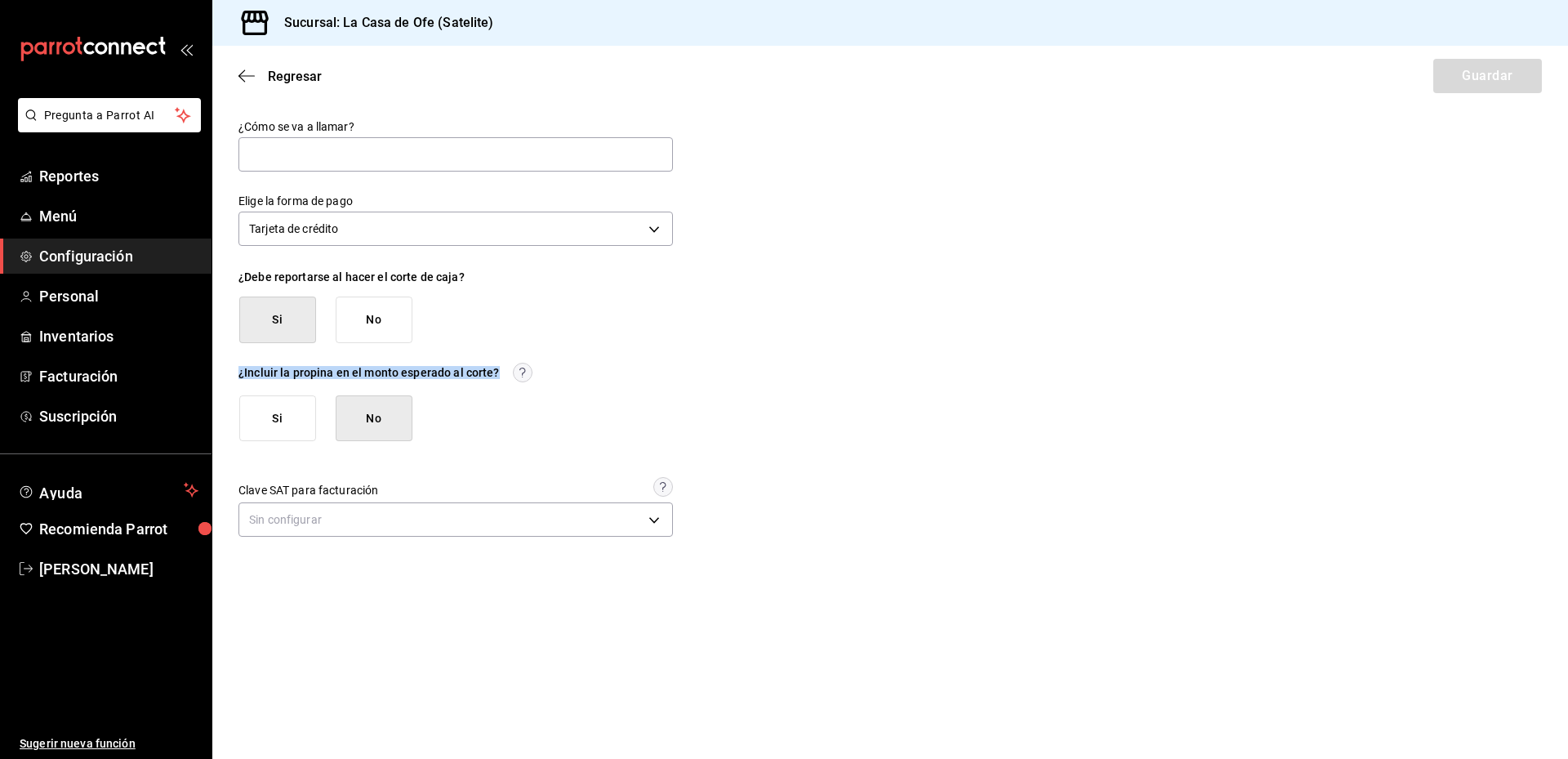
drag, startPoint x: 494, startPoint y: 377, endPoint x: 236, endPoint y: 374, distance: 258.0
click at [236, 374] on div "¿Cómo se va a llamar? Elige la forma de pago Tarjeta de crédito CREDIT_CARD ¿De…" at bounding box center [890, 330] width 1355 height 422
copy div "¿Incluir la propina en el monto esperado al corte?"
click at [390, 325] on button "No" at bounding box center [374, 319] width 77 height 47
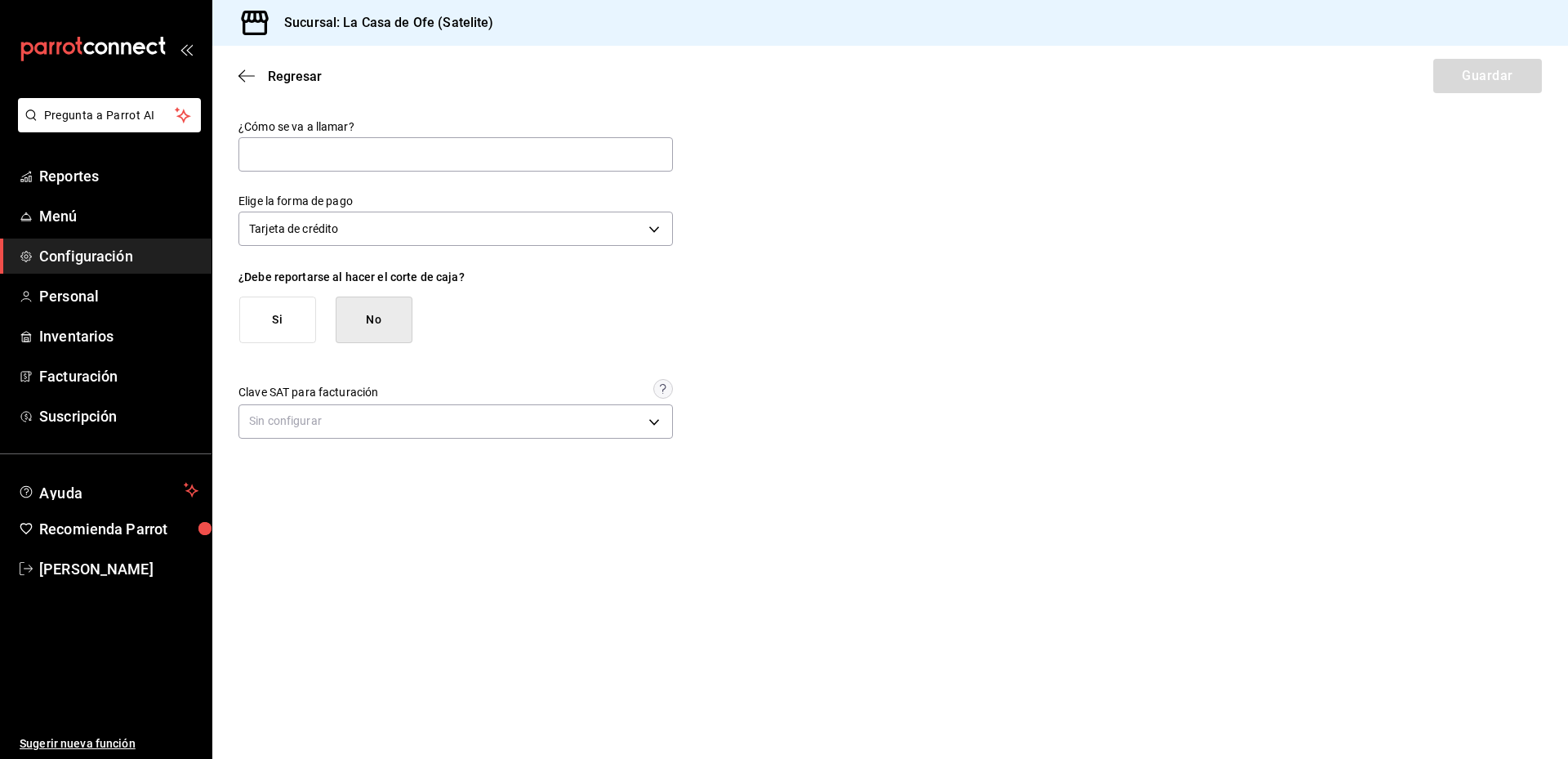
click at [282, 325] on button "Si" at bounding box center [277, 319] width 77 height 47
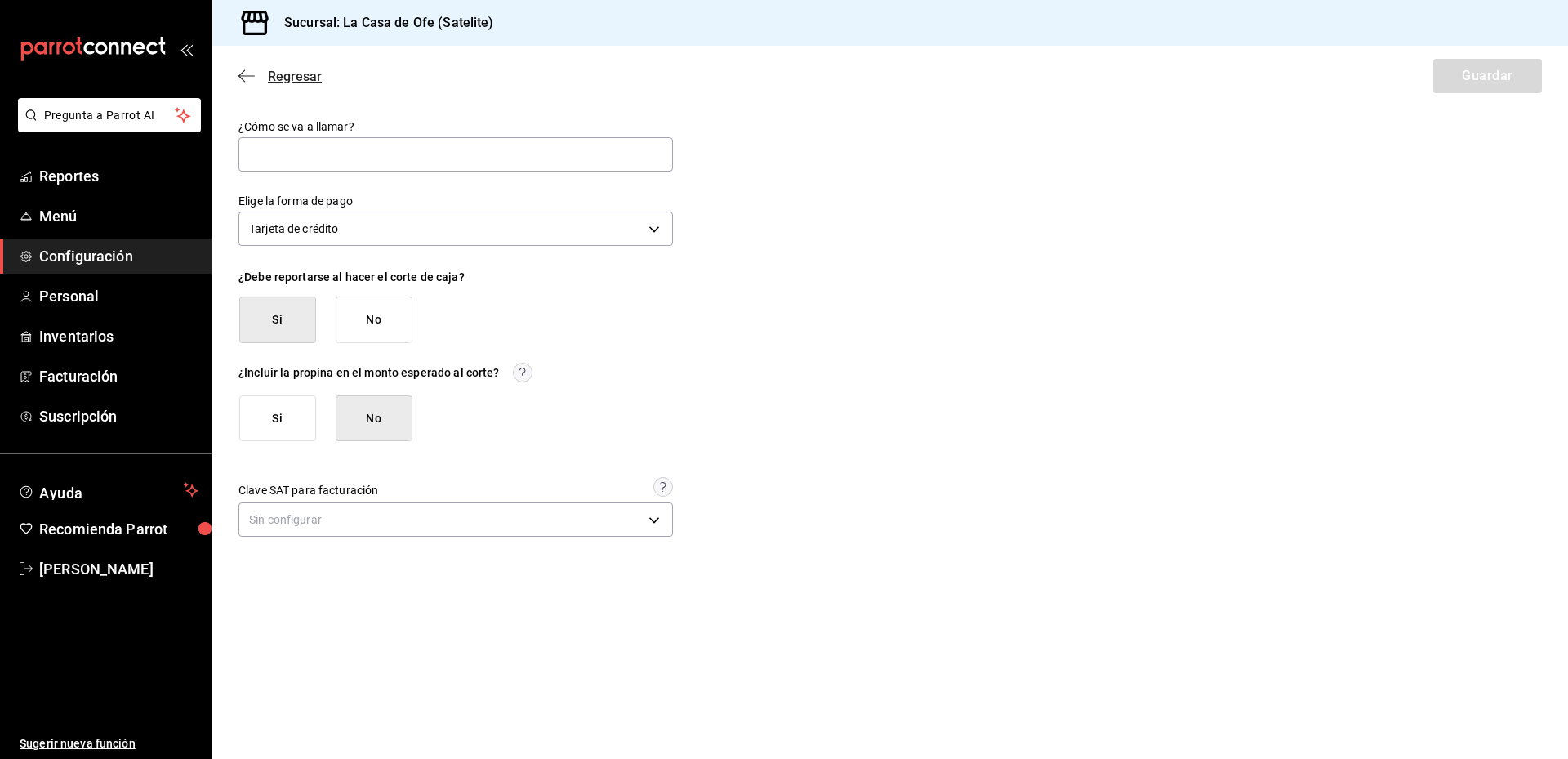
click at [254, 78] on icon "button" at bounding box center [246, 75] width 16 height 14
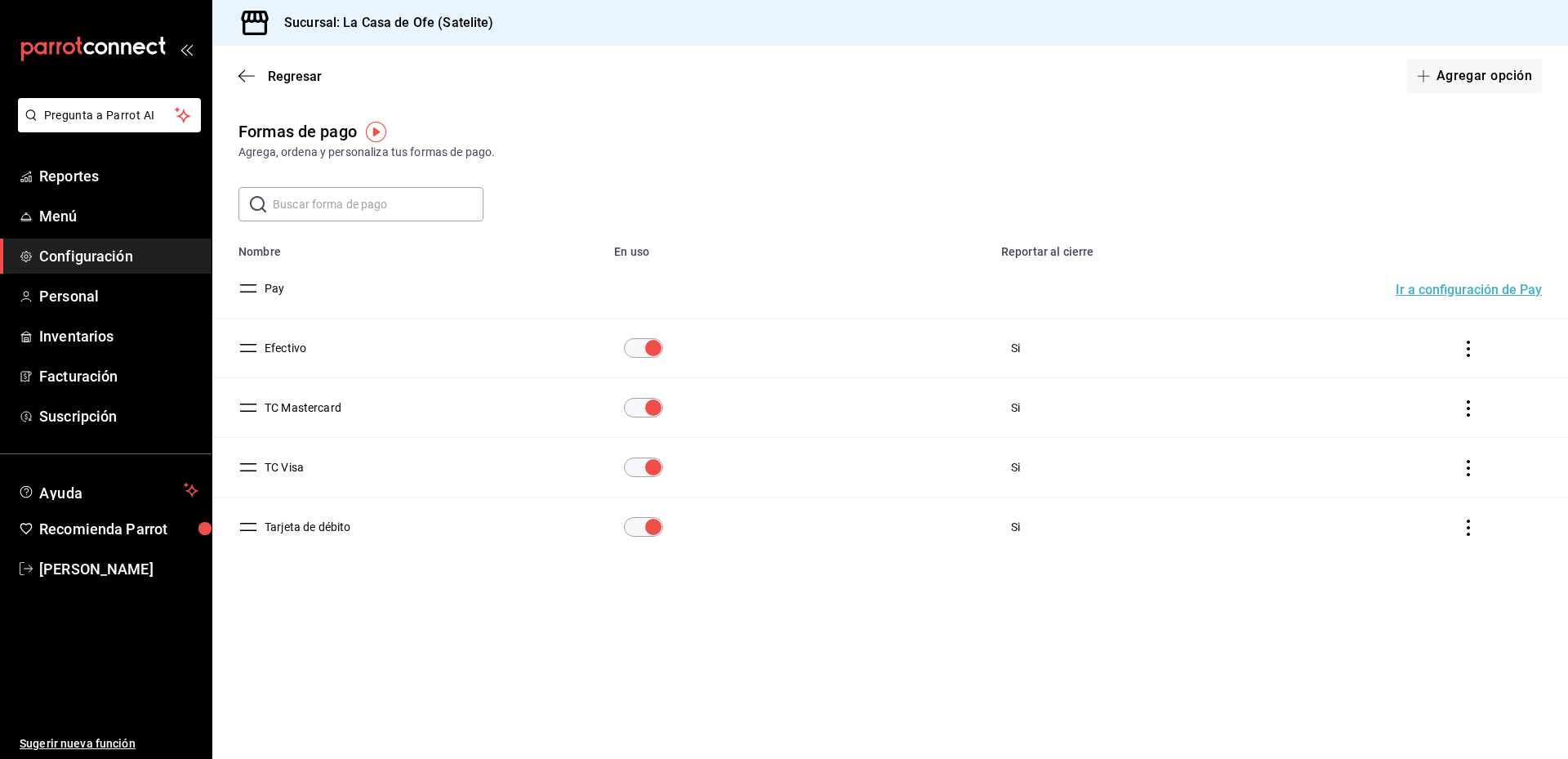
click at [294, 334] on td "Efectivo" at bounding box center [408, 348] width 392 height 60
click at [288, 346] on button "Efectivo" at bounding box center [282, 347] width 49 height 16
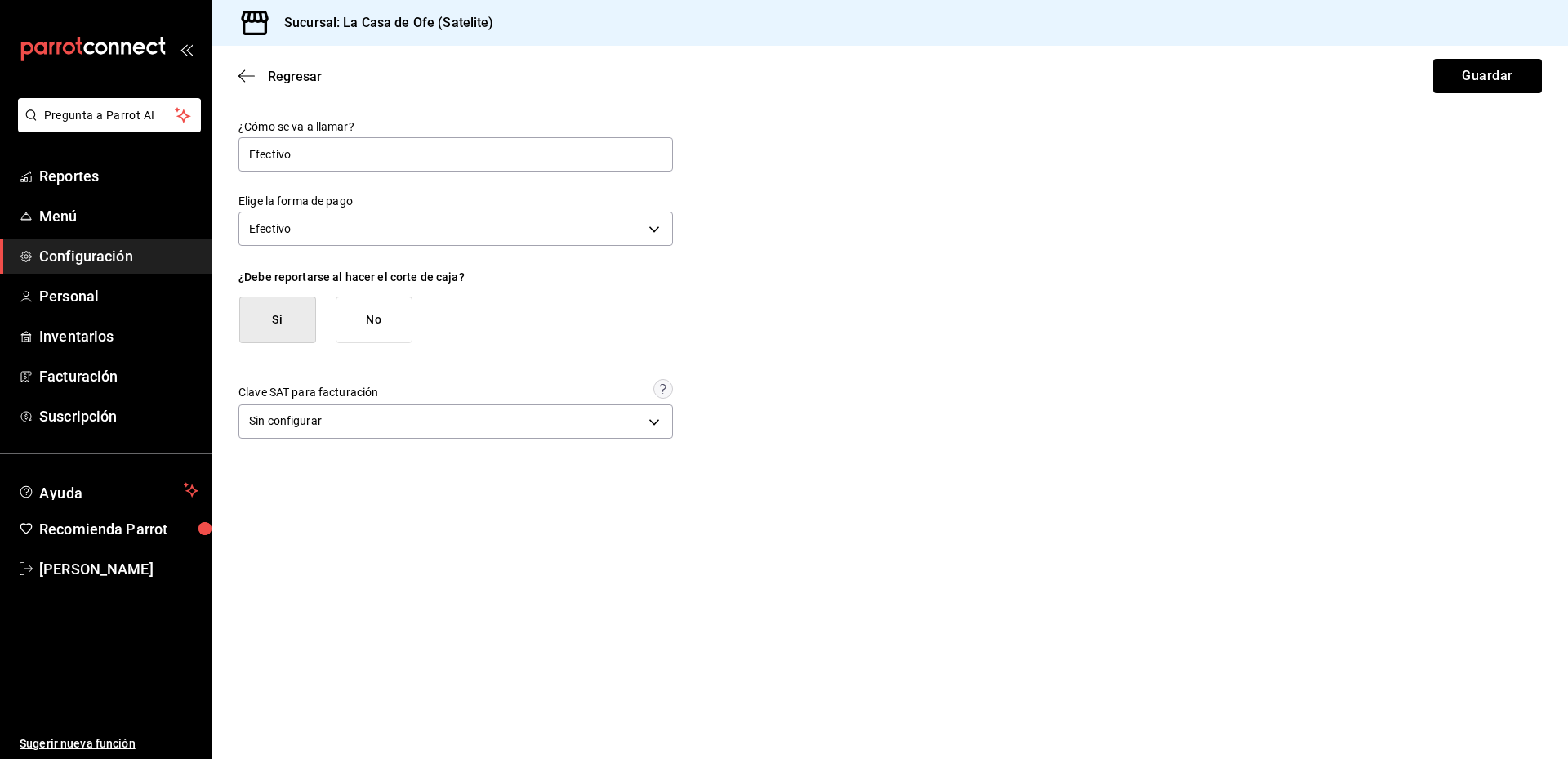
click at [255, 328] on button "Si" at bounding box center [277, 319] width 77 height 47
click at [239, 72] on icon "button" at bounding box center [246, 75] width 16 height 14
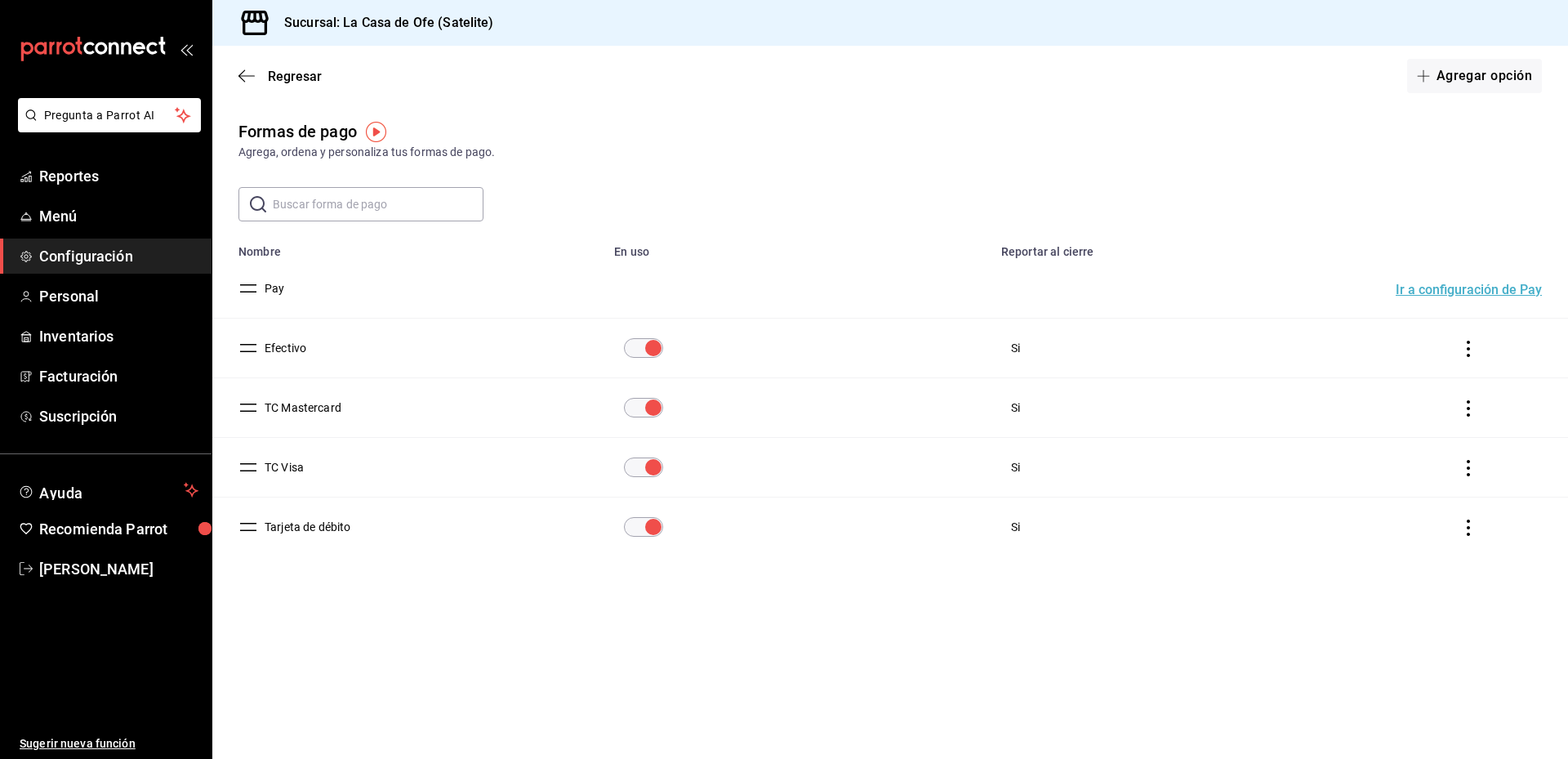
click at [276, 404] on button "TC Mastercard" at bounding box center [299, 407] width 83 height 16
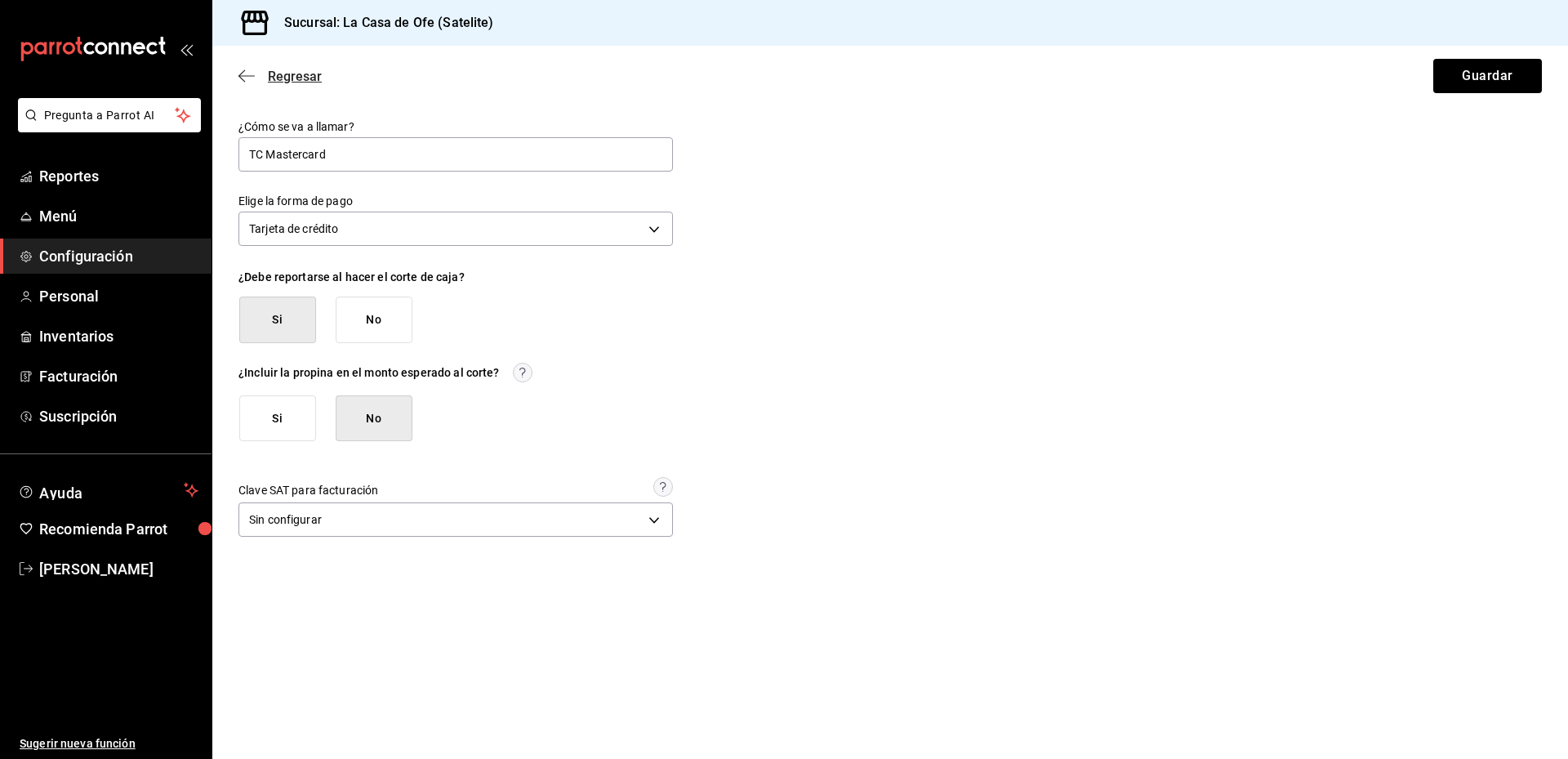
click at [249, 78] on icon "button" at bounding box center [246, 75] width 16 height 14
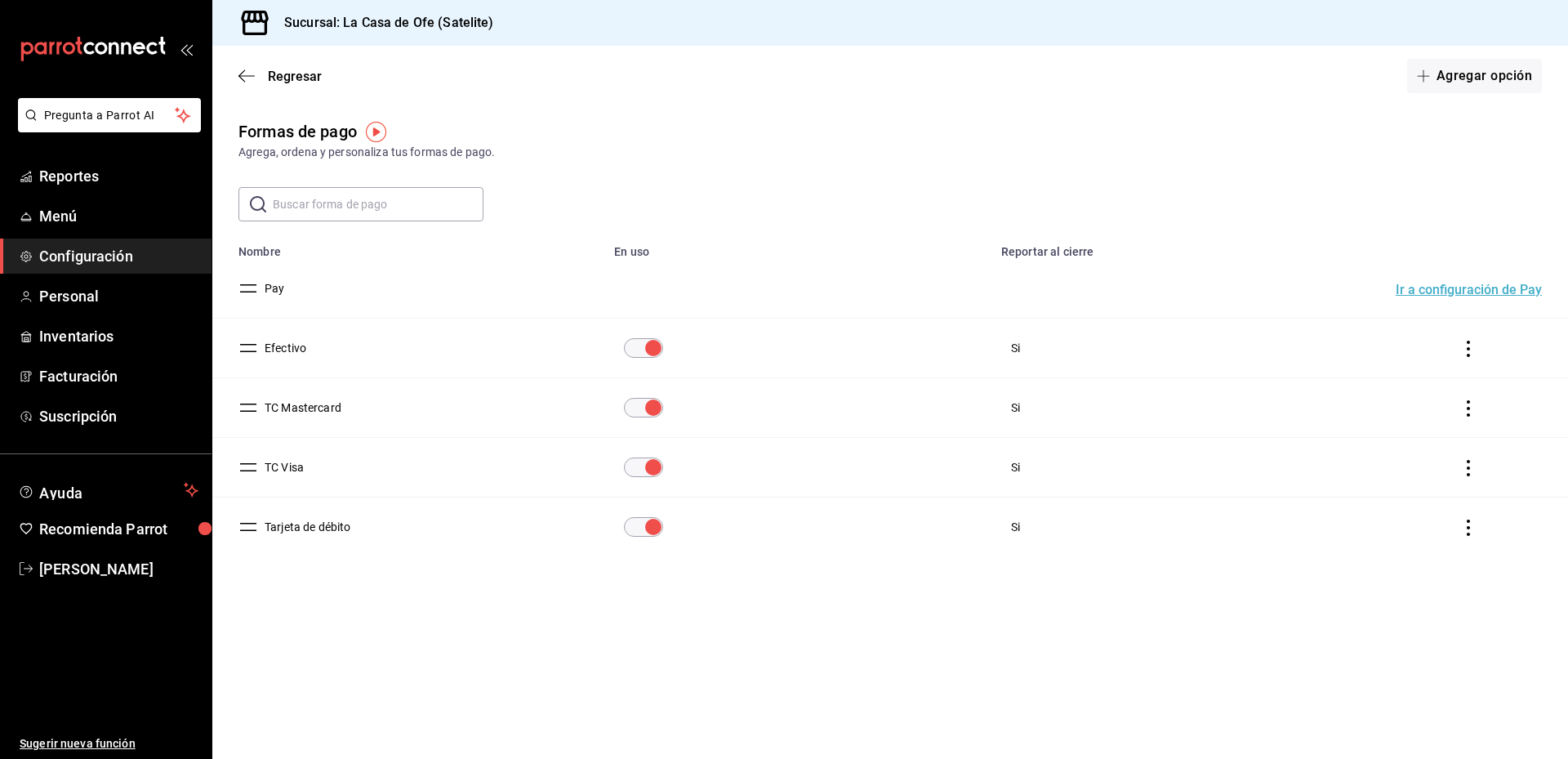
click at [249, 78] on icon "button" at bounding box center [246, 75] width 16 height 14
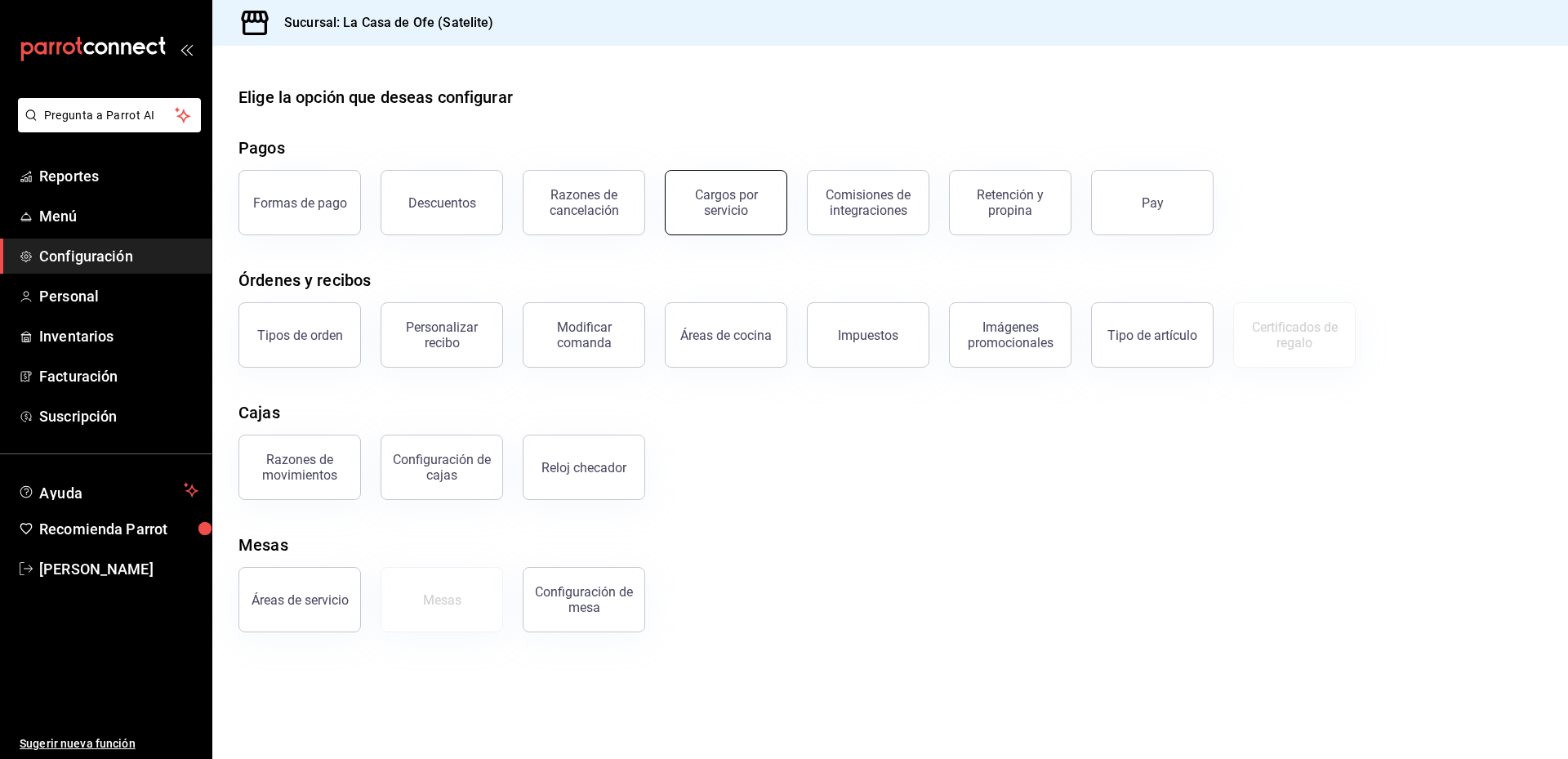
click at [745, 196] on div "Cargos por servicio" at bounding box center [725, 202] width 101 height 31
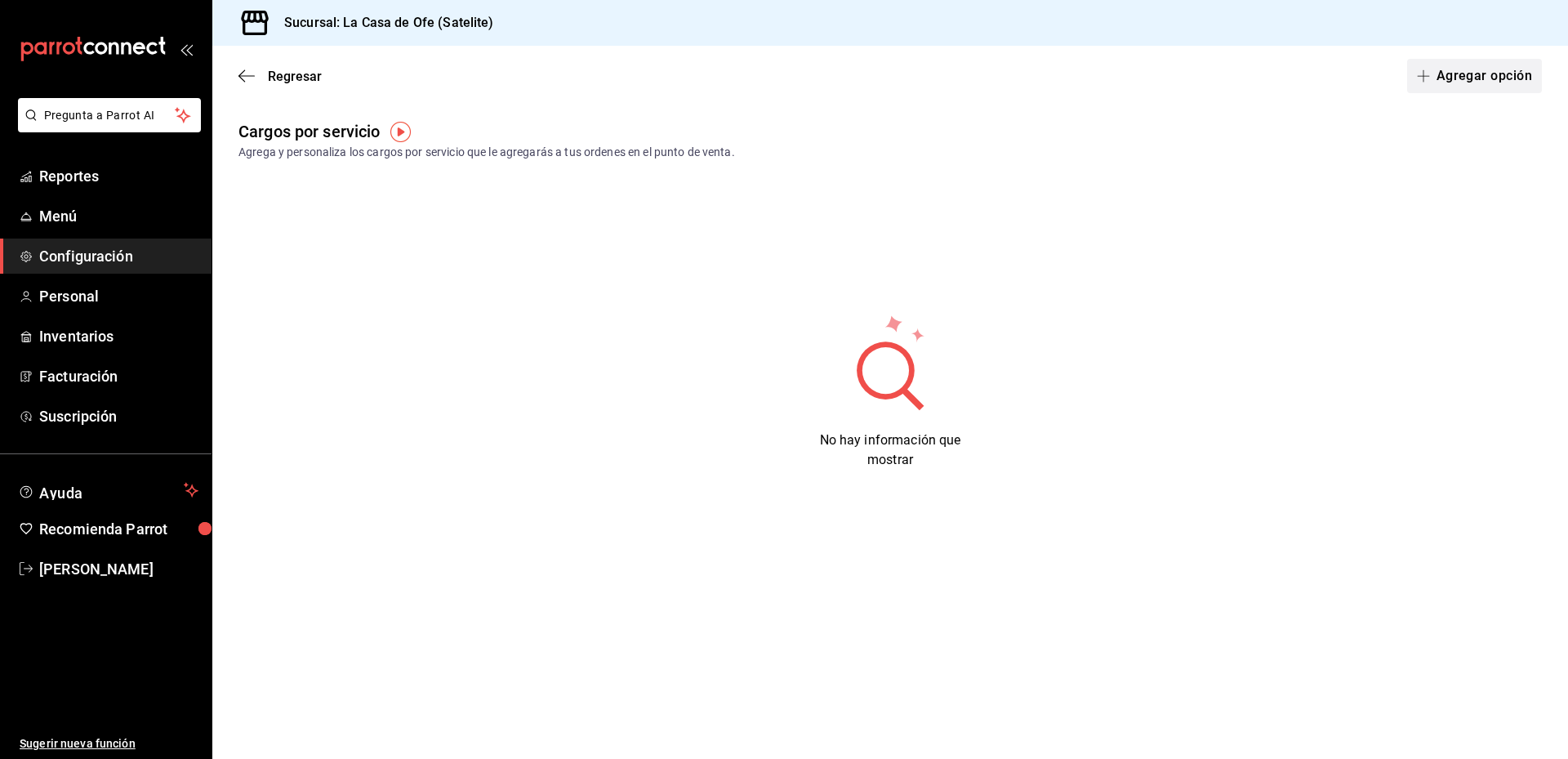
click at [1485, 81] on button "Agregar opción" at bounding box center [1474, 76] width 134 height 34
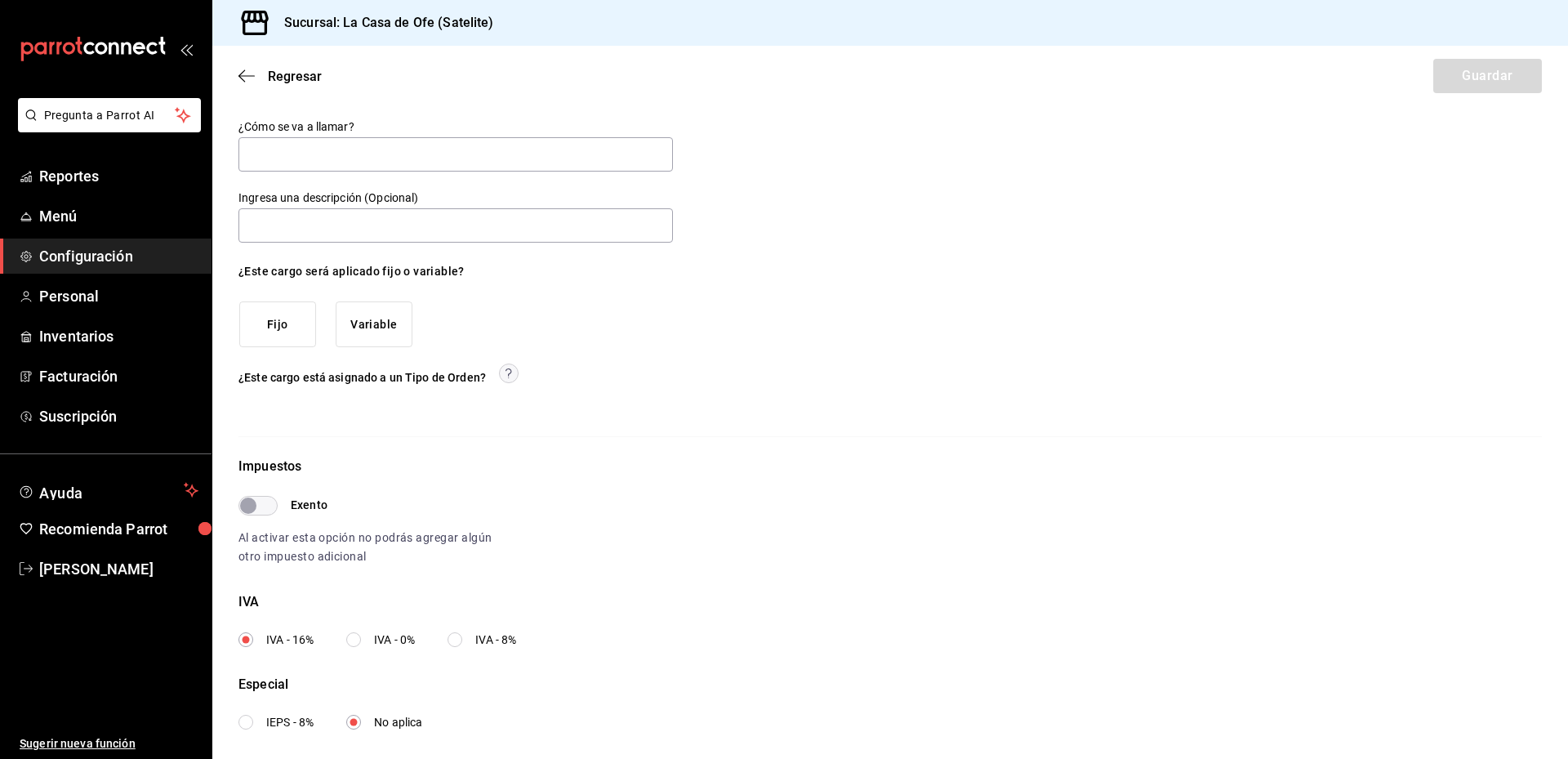
click at [288, 334] on button "Fijo" at bounding box center [277, 324] width 77 height 47
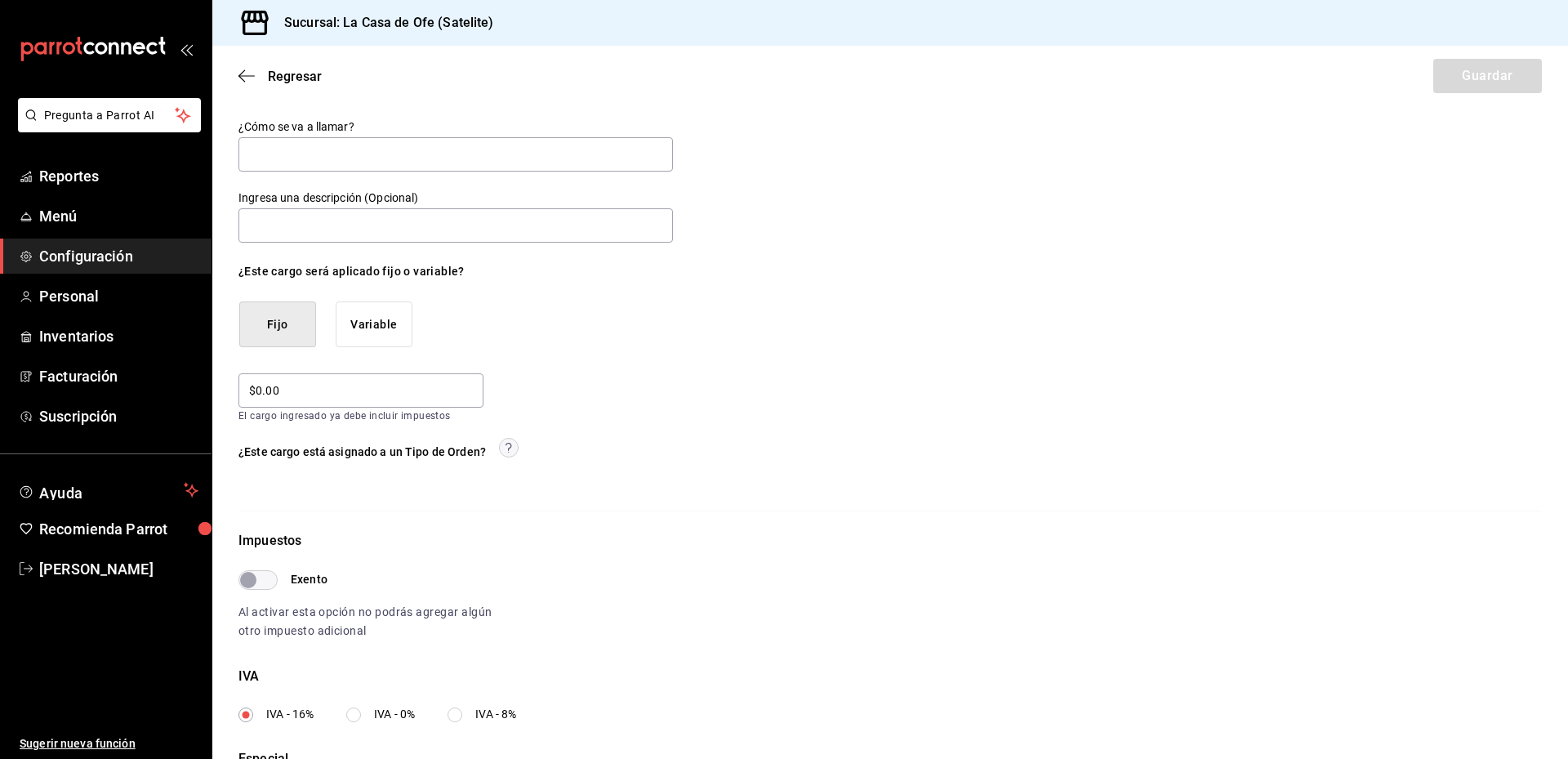
click at [368, 330] on button "Variable" at bounding box center [374, 324] width 77 height 47
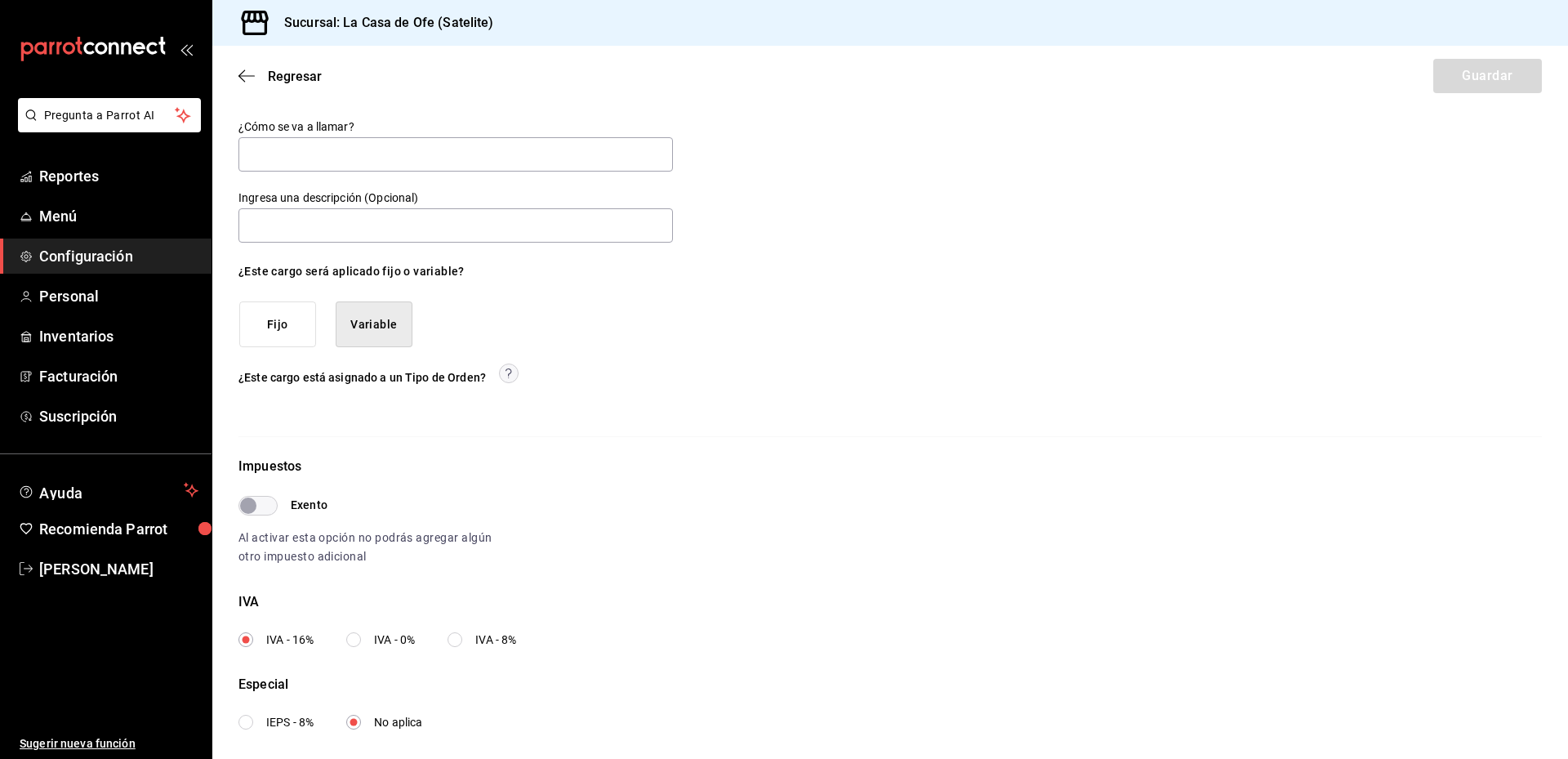
click at [226, 71] on div "Regresar Guardar" at bounding box center [890, 75] width 1355 height 60
click at [243, 76] on icon "button" at bounding box center [246, 75] width 16 height 14
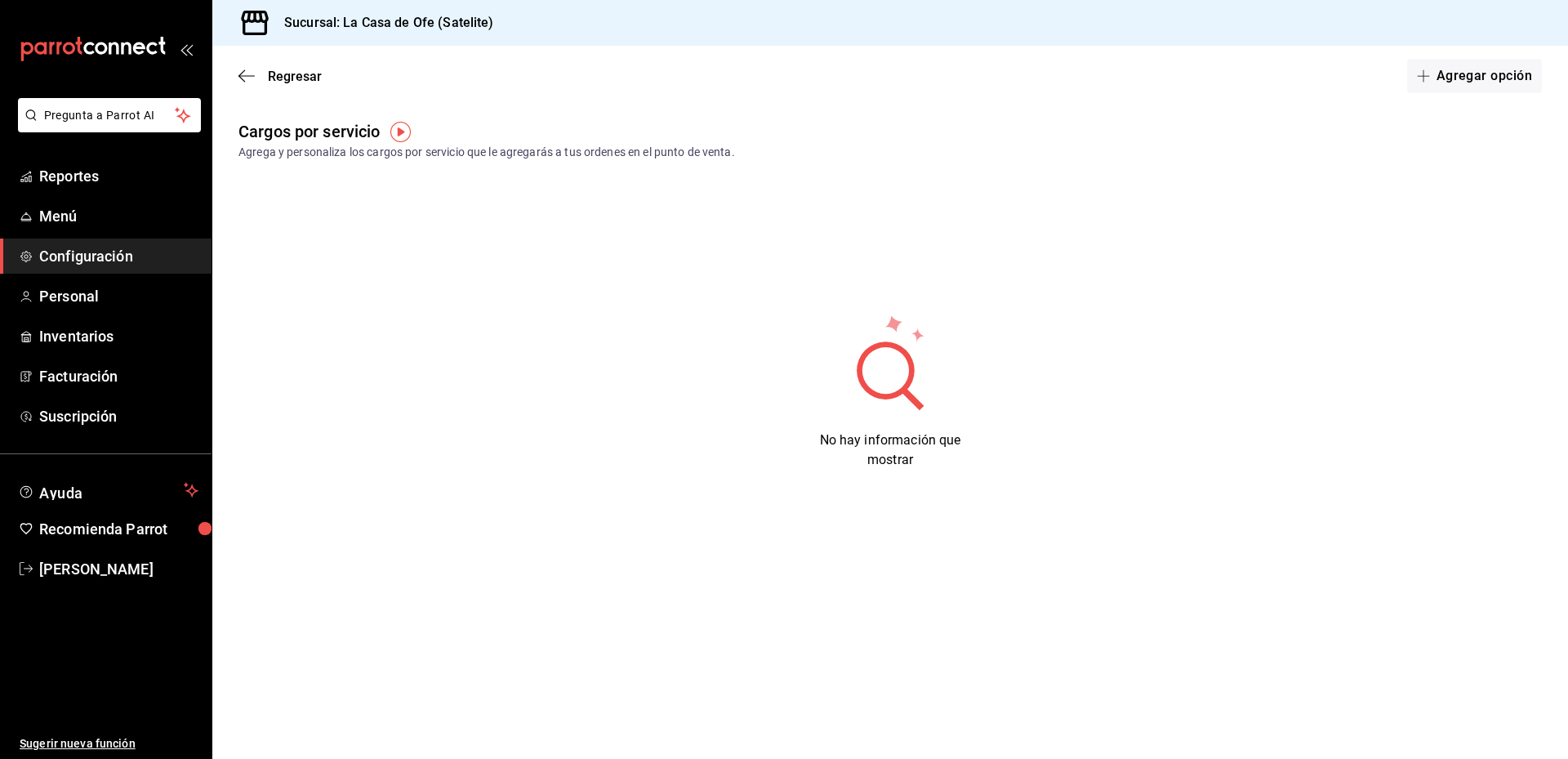
click at [232, 73] on div "Regresar Agregar opción" at bounding box center [890, 75] width 1355 height 60
click at [245, 78] on icon "button" at bounding box center [246, 75] width 16 height 14
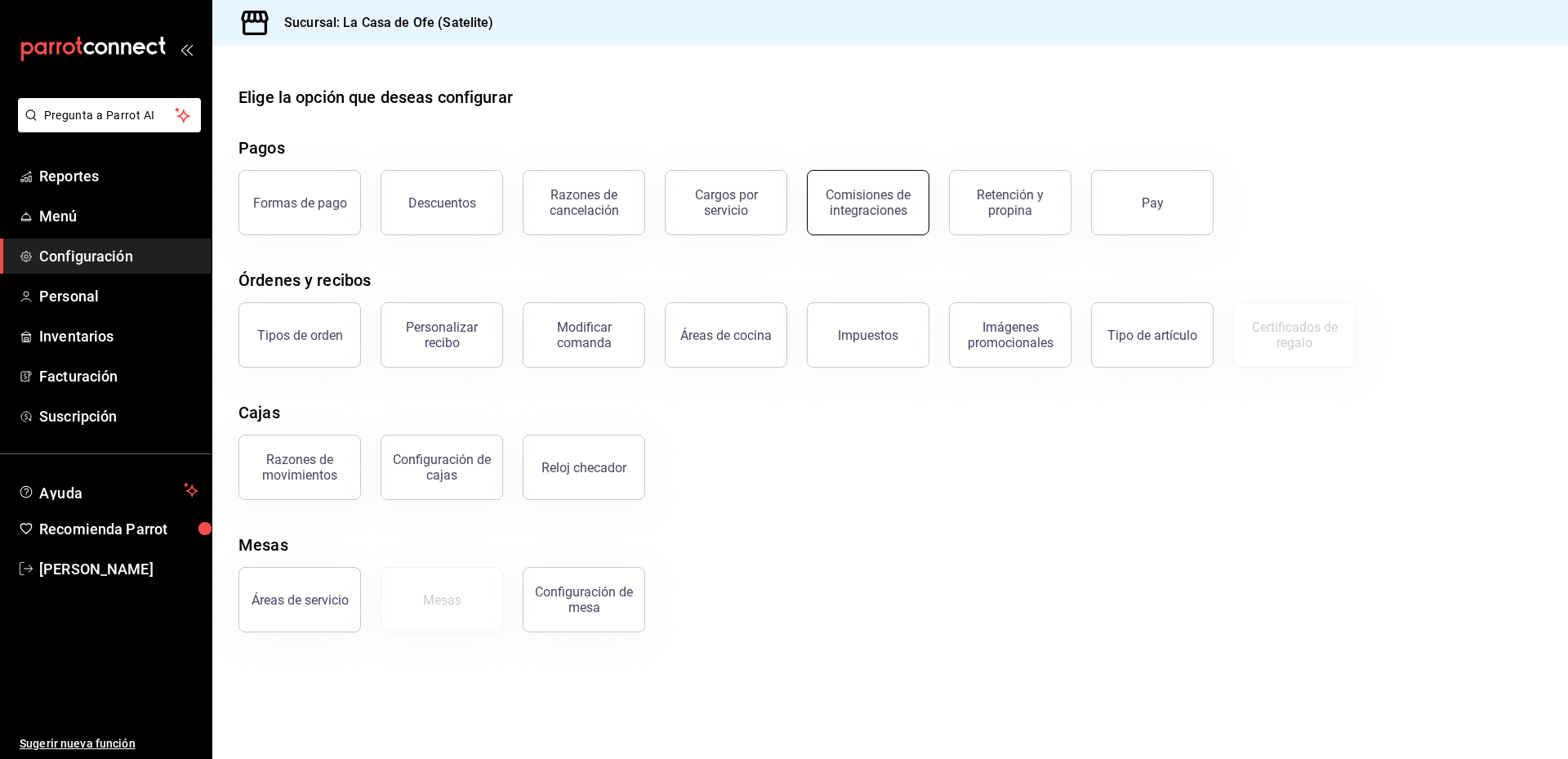
click at [897, 200] on div "Comisiones de integraciones" at bounding box center [867, 202] width 101 height 31
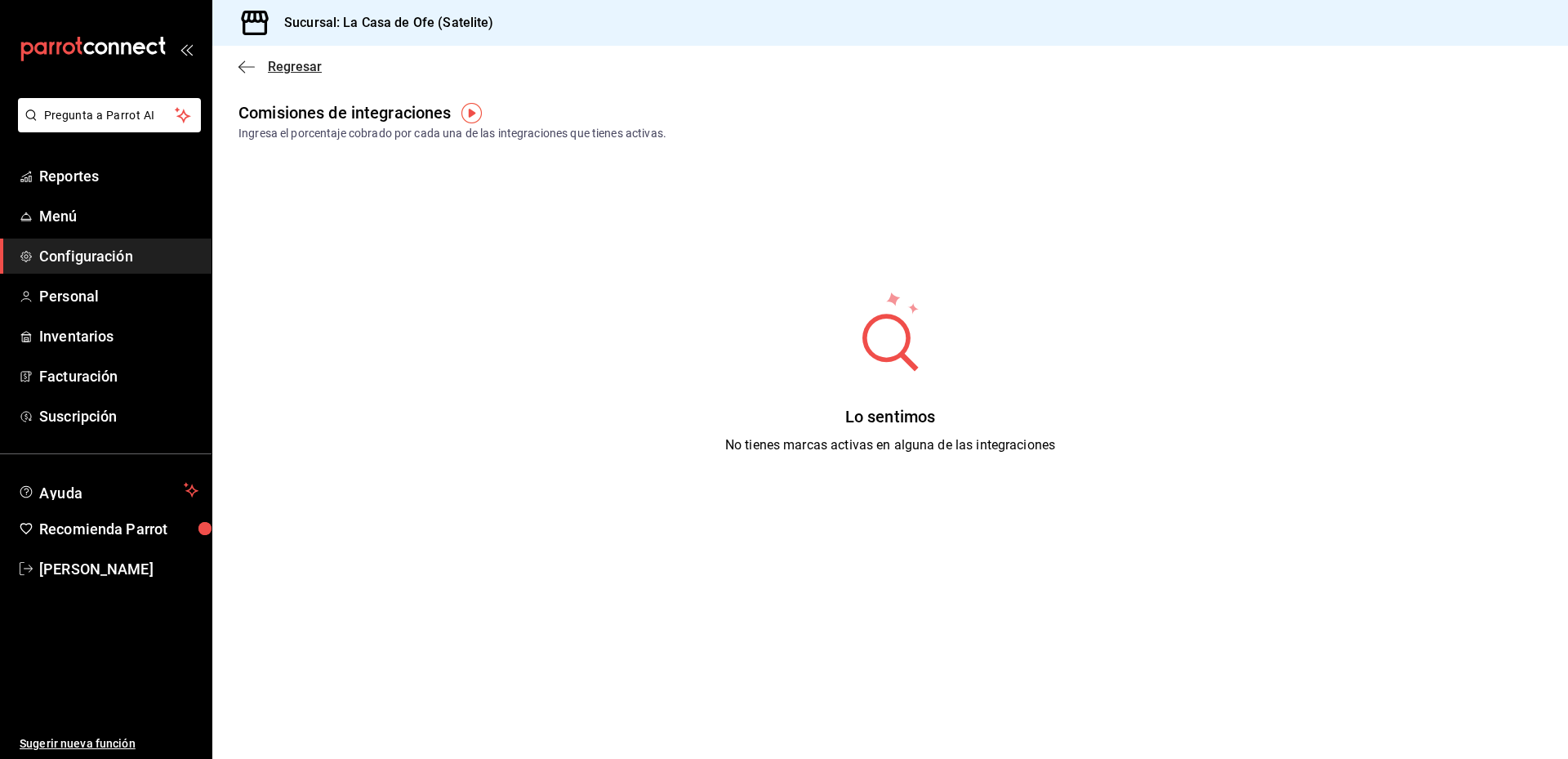
click at [248, 72] on icon "button" at bounding box center [246, 67] width 16 height 14
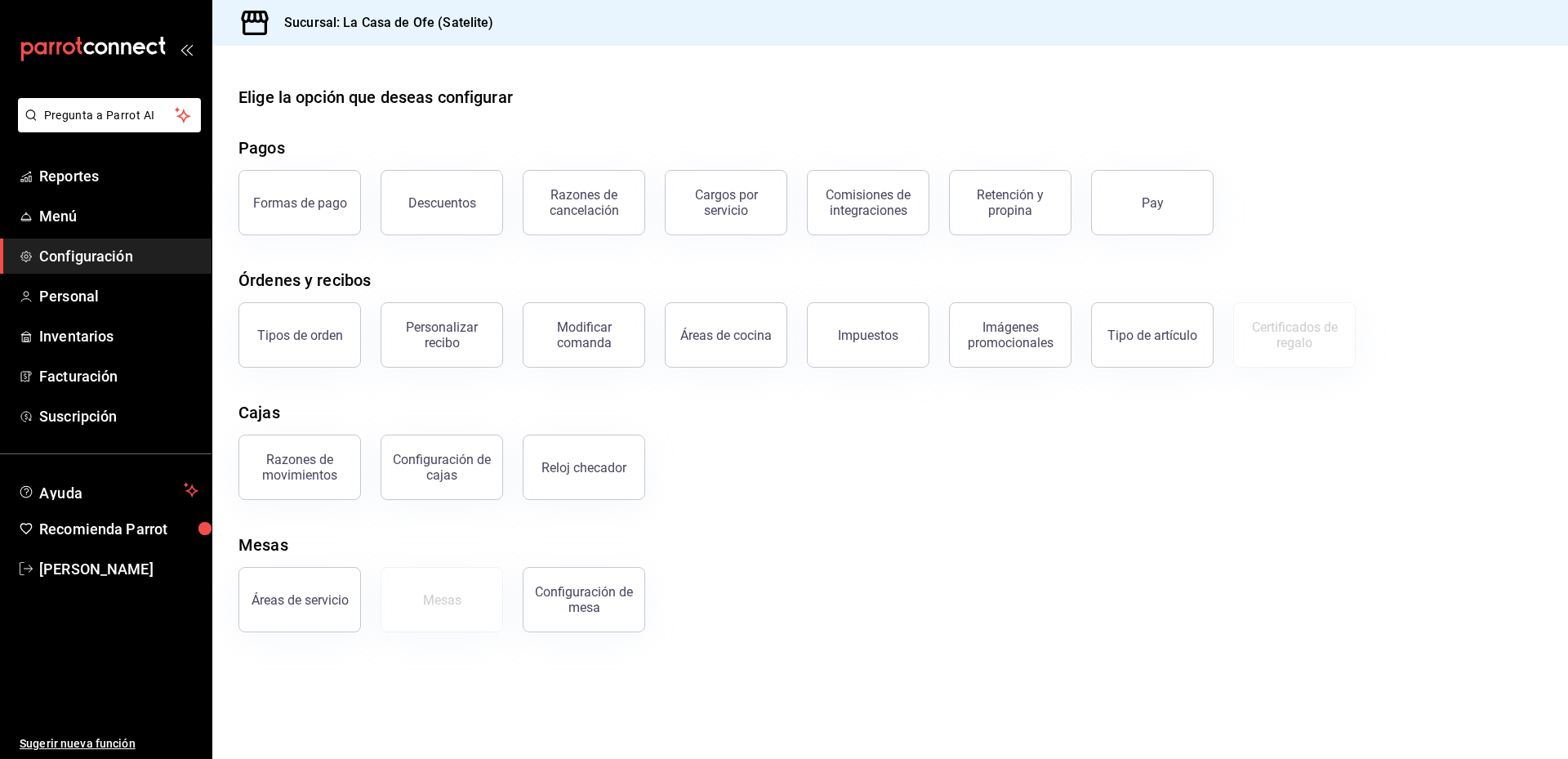
click at [1017, 226] on button "Retención y propina" at bounding box center [1009, 202] width 122 height 66
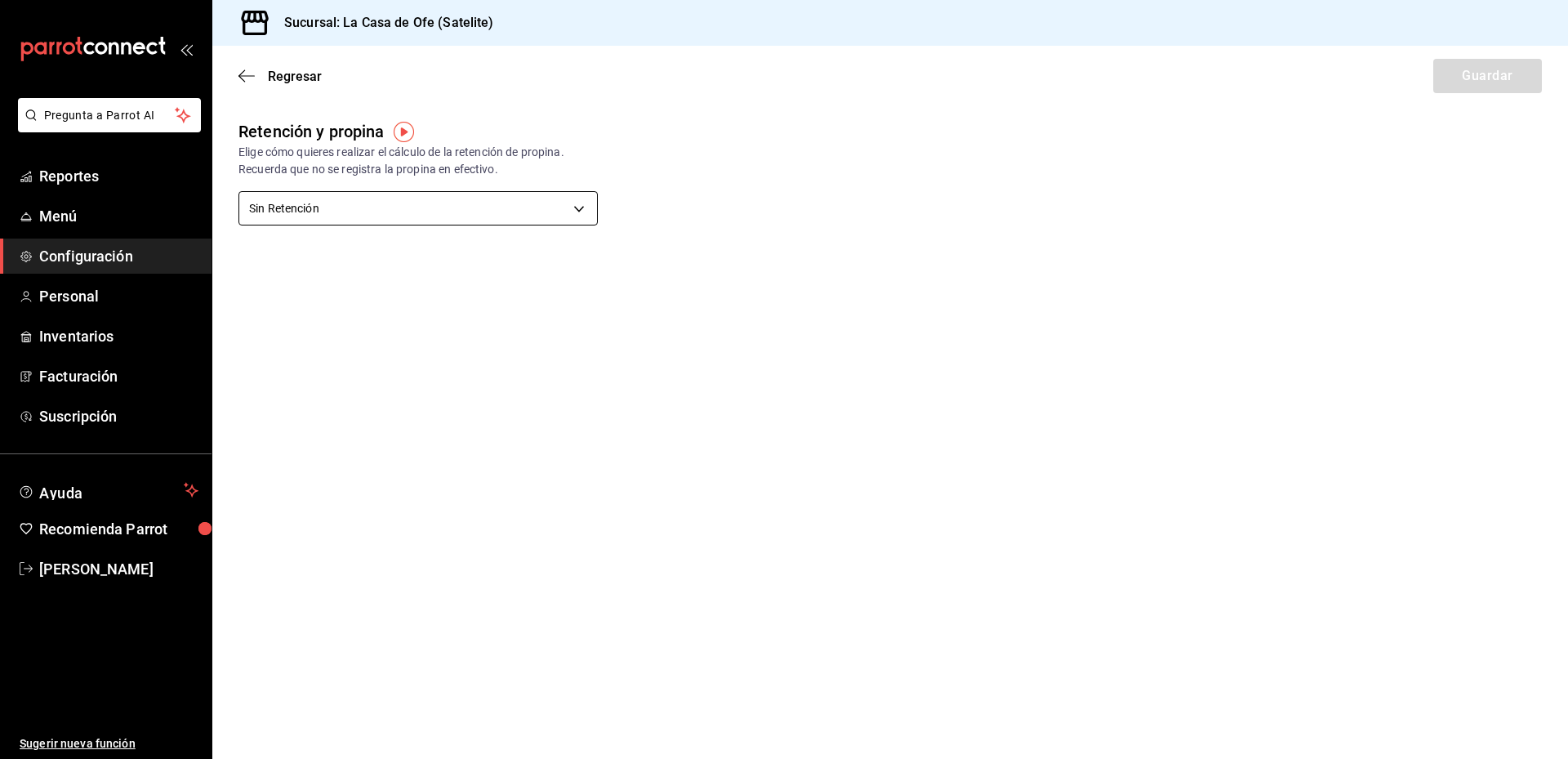
click at [573, 205] on body "Pregunta a Parrot AI Reportes Menú Configuración Personal Inventarios Facturaci…" at bounding box center [784, 380] width 1568 height 759
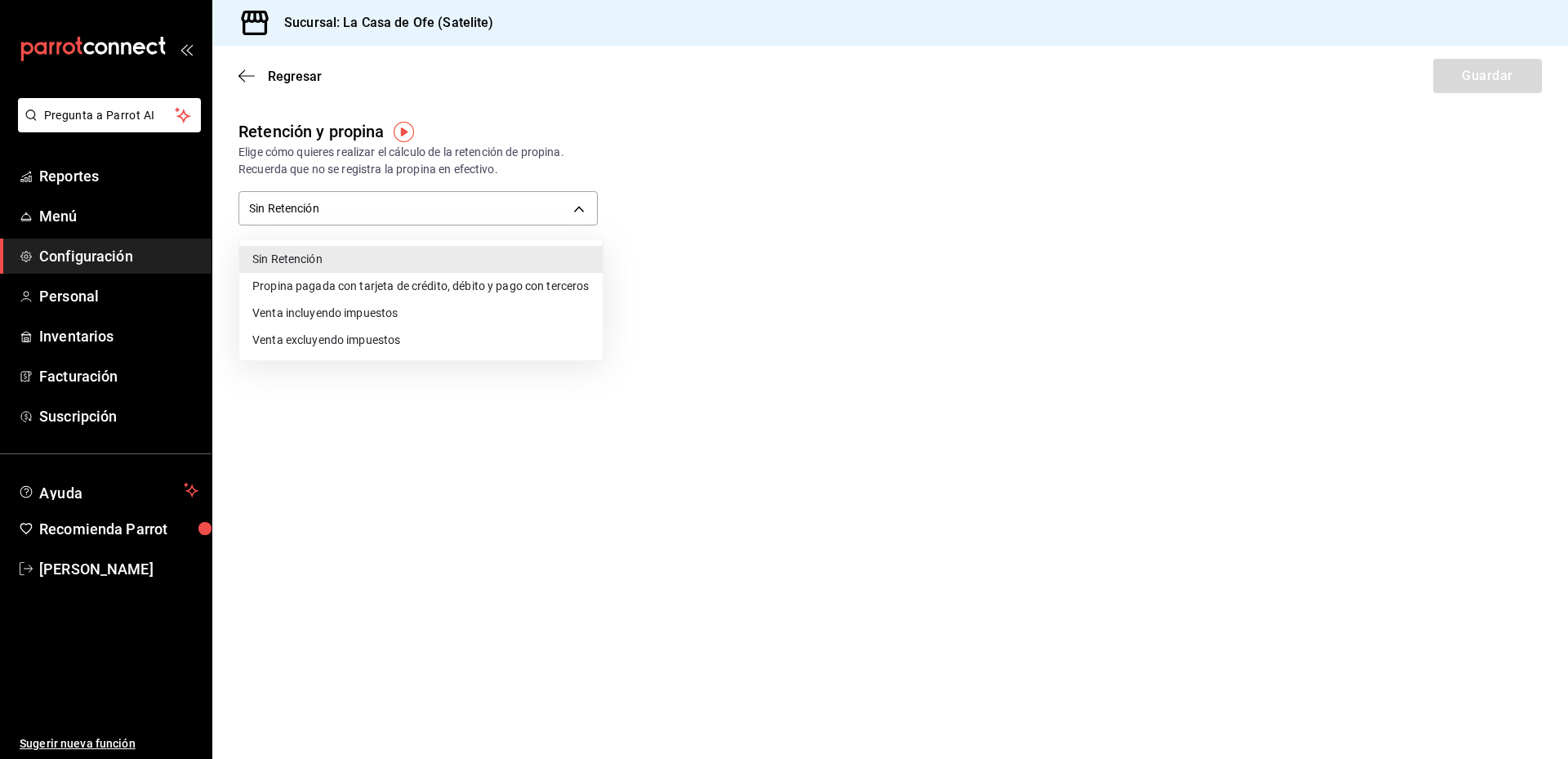
click at [839, 353] on div at bounding box center [784, 380] width 1568 height 759
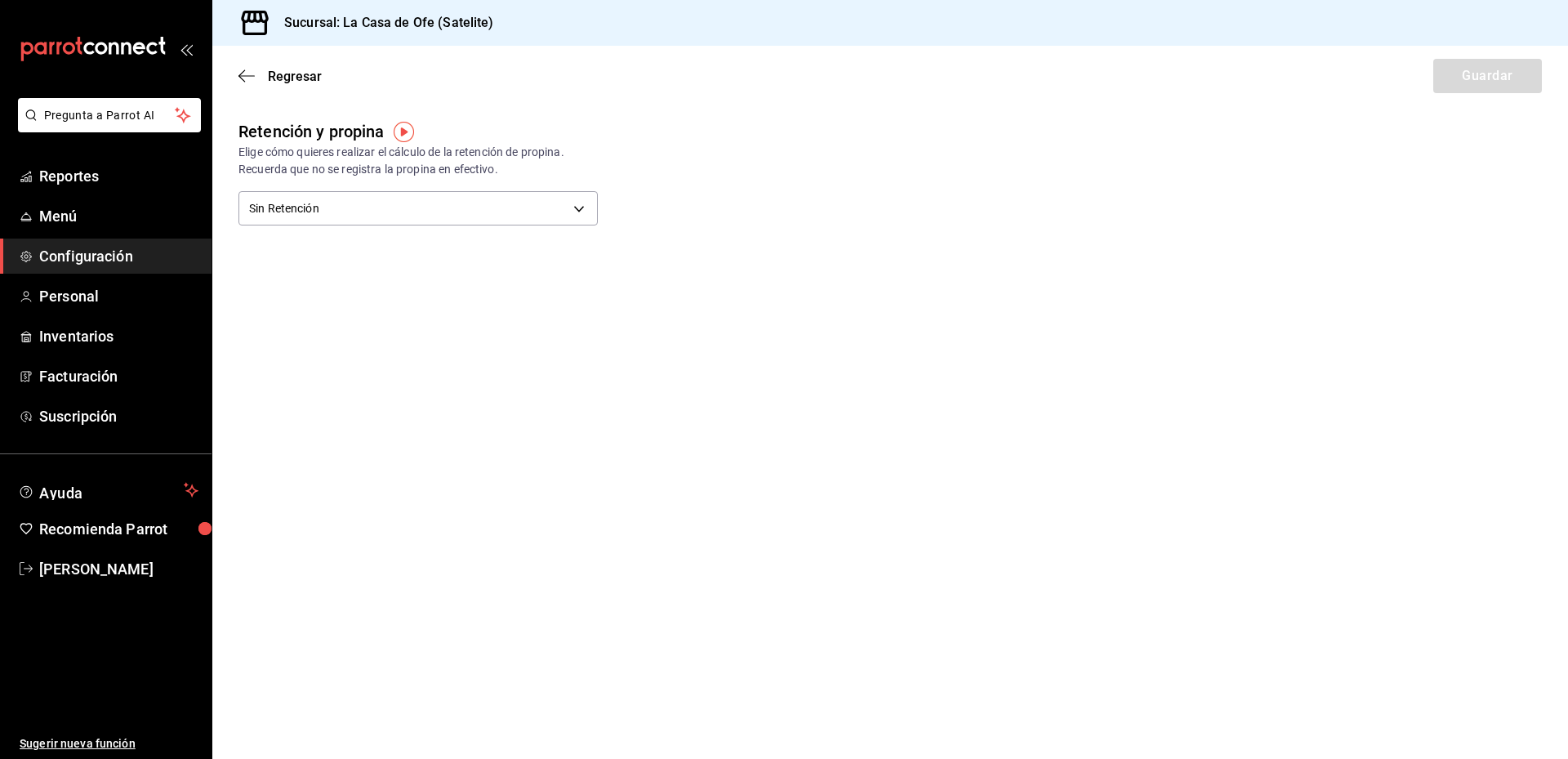
click at [235, 79] on div "Regresar Guardar" at bounding box center [890, 75] width 1355 height 60
click at [244, 79] on icon "button" at bounding box center [246, 75] width 16 height 14
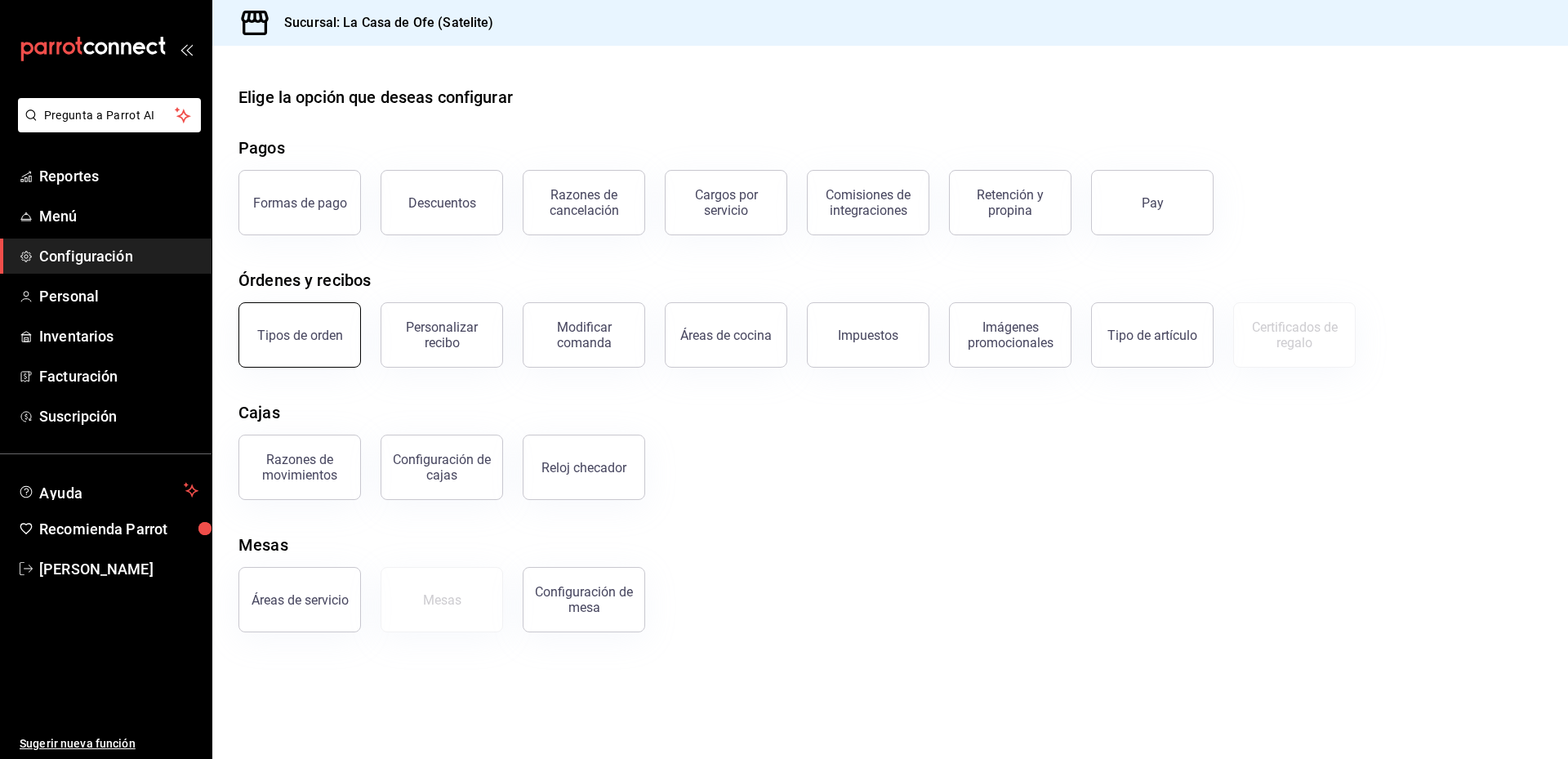
click at [315, 341] on div "Tipos de orden" at bounding box center [300, 336] width 86 height 15
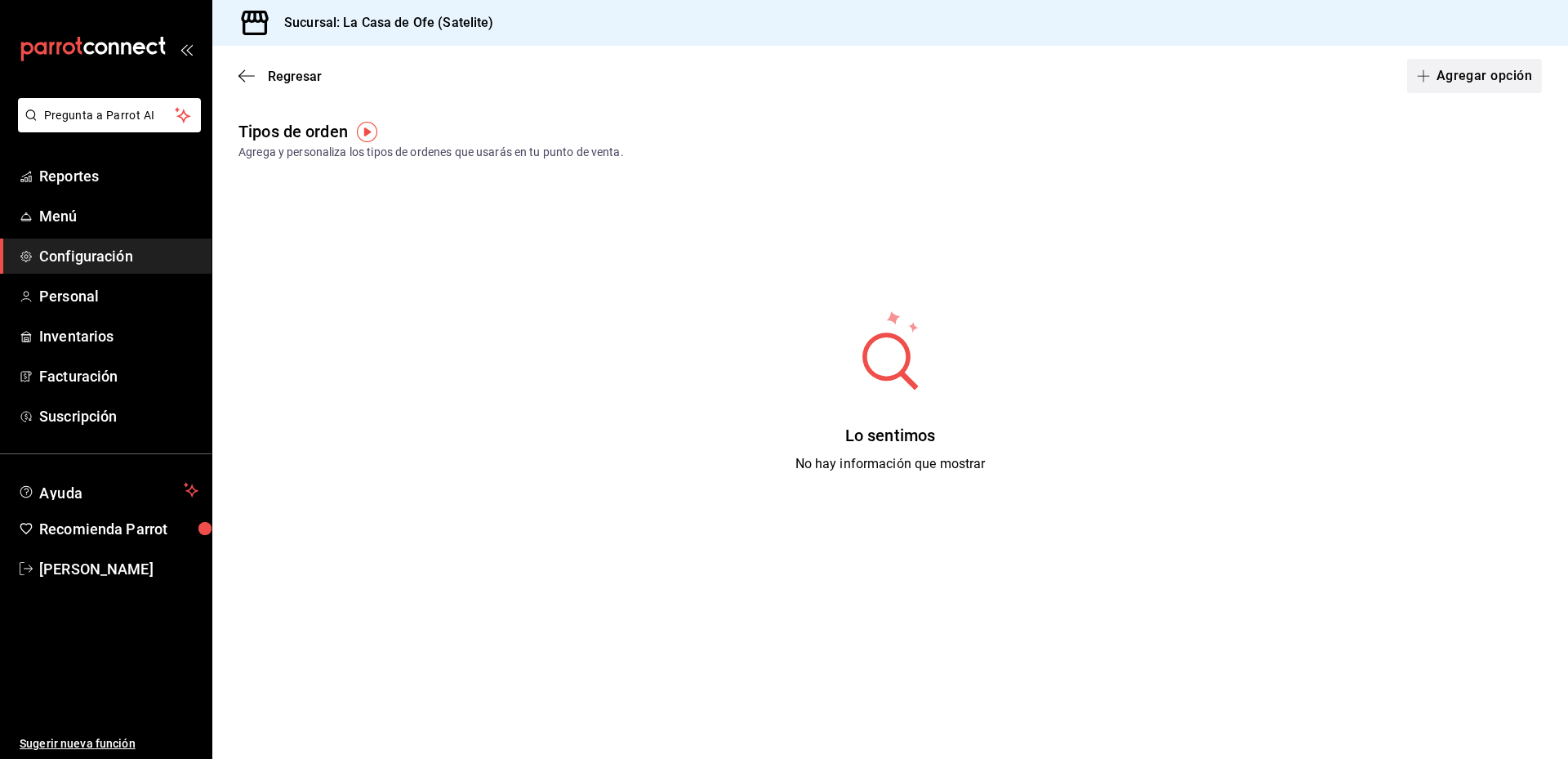
click at [1450, 89] on button "Agregar opción" at bounding box center [1474, 76] width 134 height 34
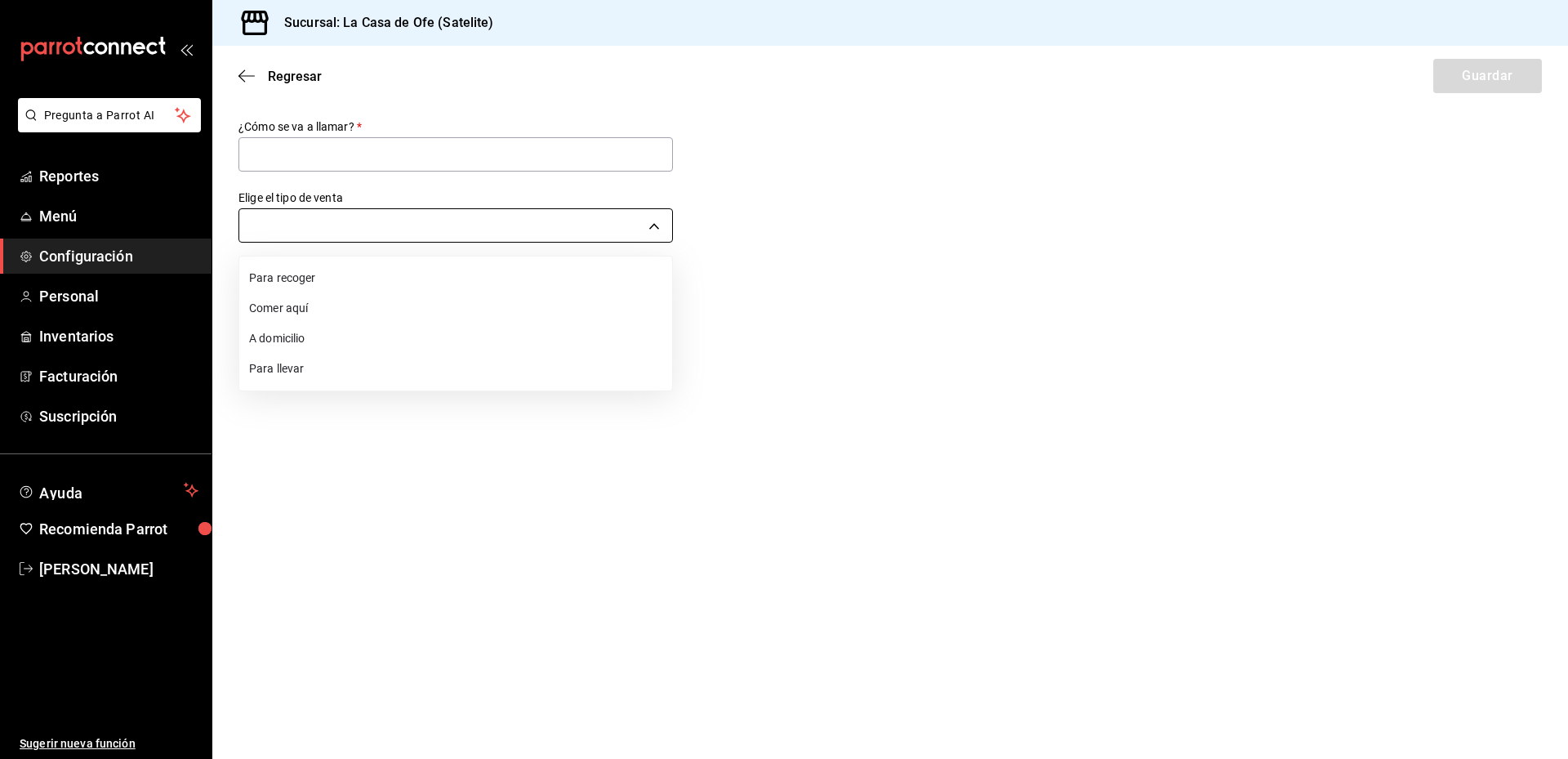
click at [492, 228] on body "Pregunta a Parrot AI Reportes Menú Configuración Personal Inventarios Facturaci…" at bounding box center [784, 380] width 1568 height 759
click at [973, 277] on div at bounding box center [784, 380] width 1568 height 759
click at [571, 234] on body "Pregunta a Parrot AI Reportes Menú Configuración Personal Inventarios Facturaci…" at bounding box center [784, 380] width 1568 height 759
click at [954, 364] on div at bounding box center [784, 380] width 1568 height 759
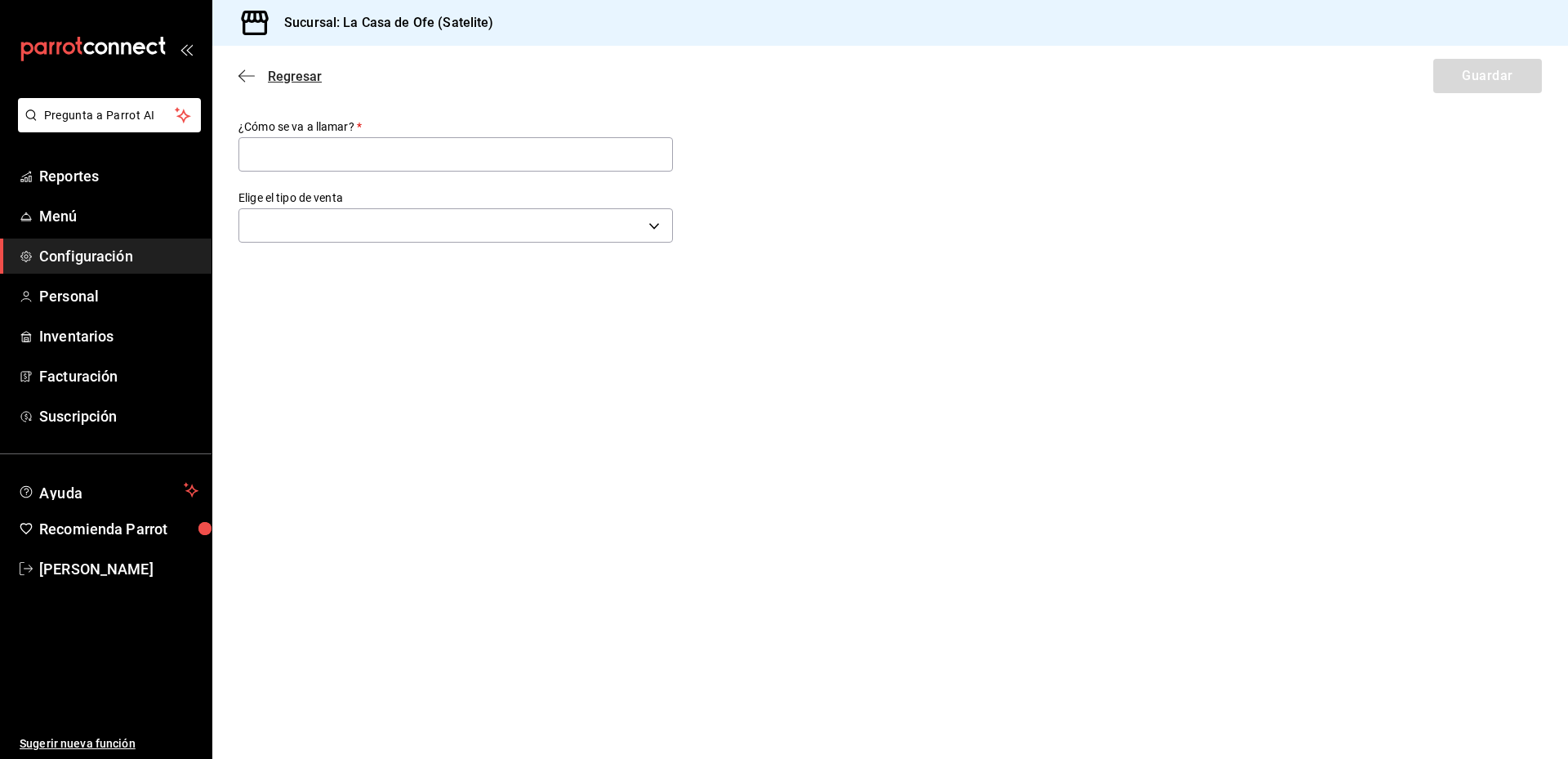
click at [242, 73] on icon "button" at bounding box center [241, 76] width 7 height 12
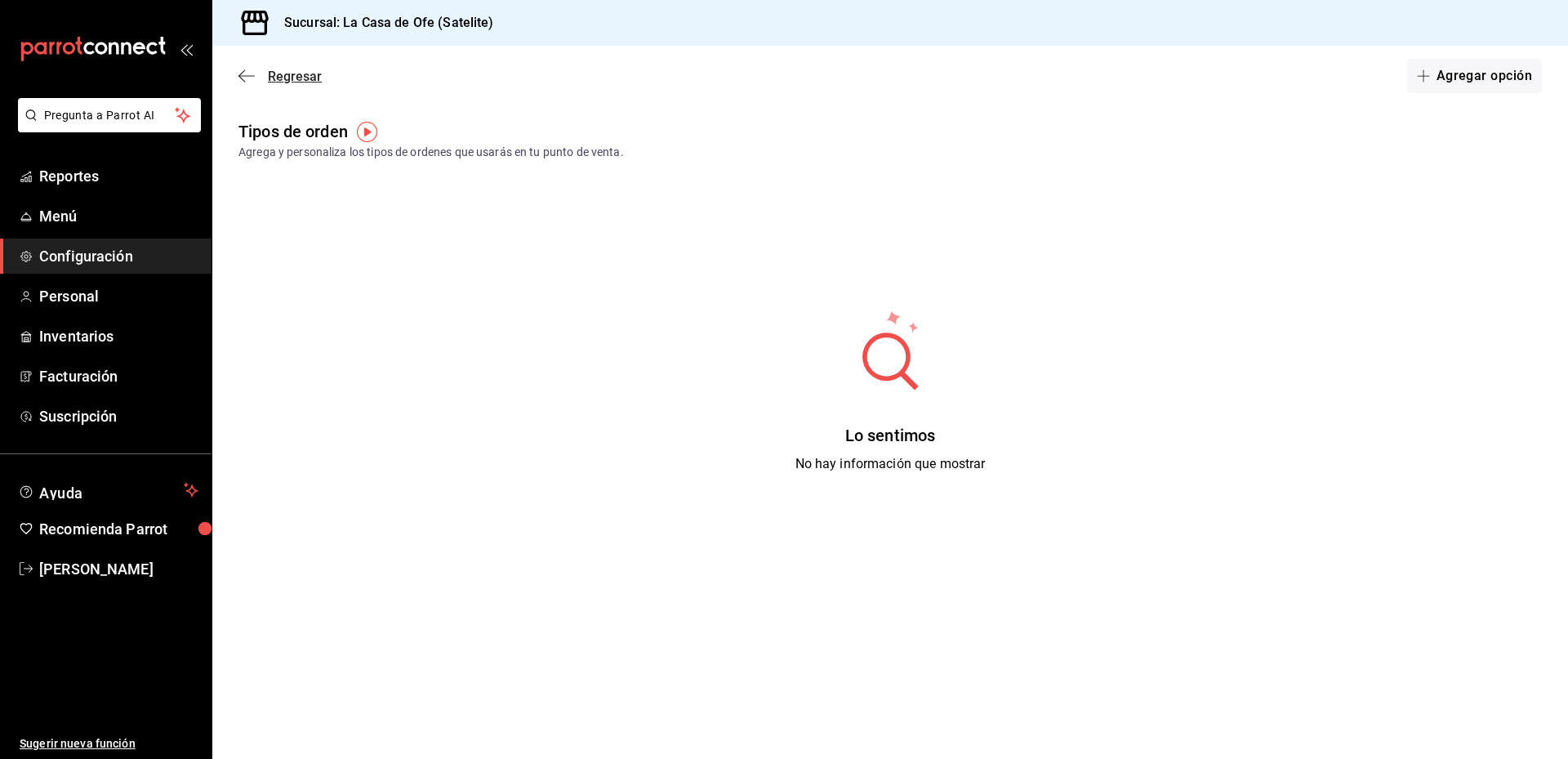
click at [248, 82] on icon "button" at bounding box center [246, 75] width 16 height 14
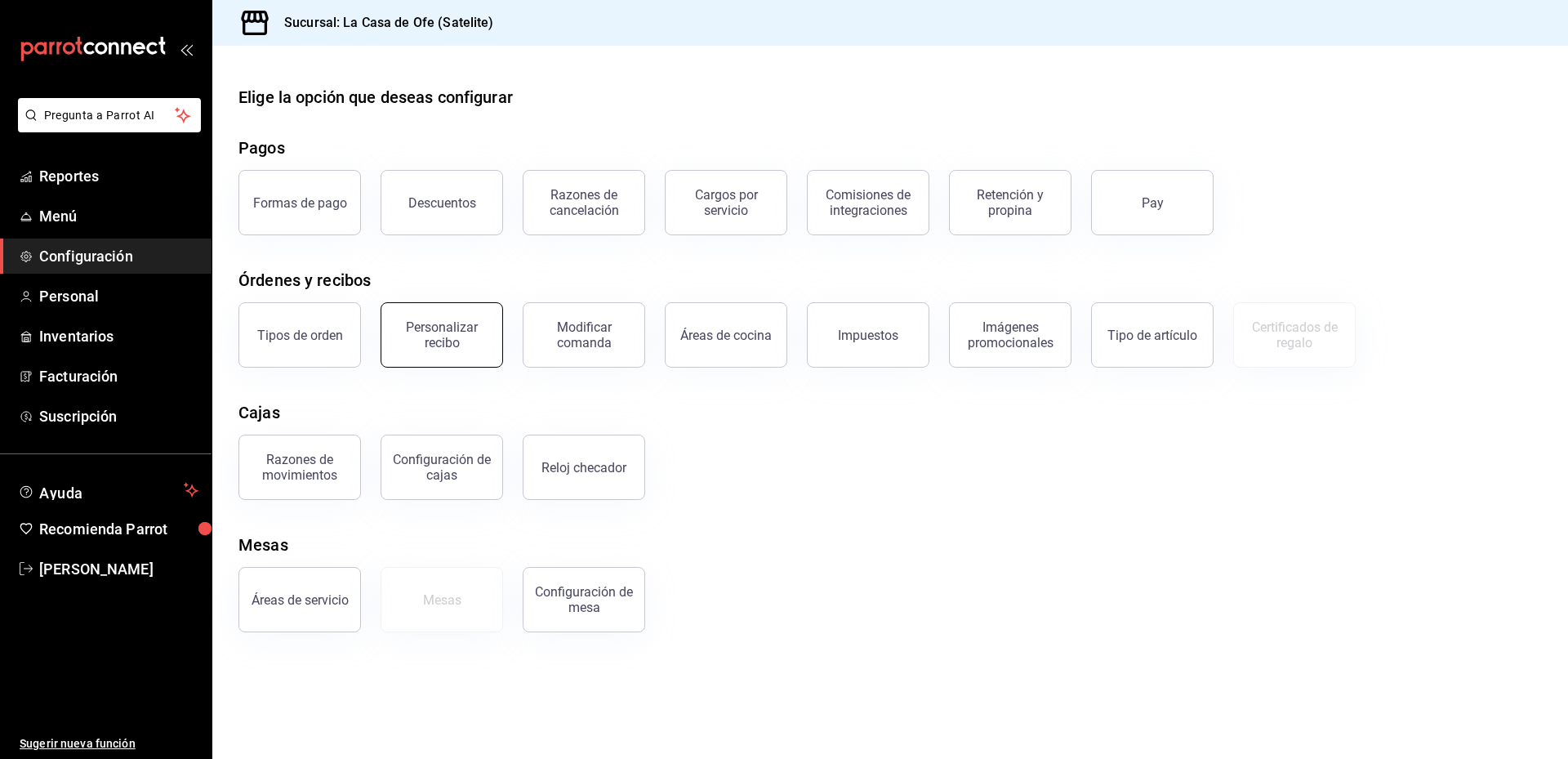
click at [477, 357] on button "Personalizar recibo" at bounding box center [441, 335] width 122 height 66
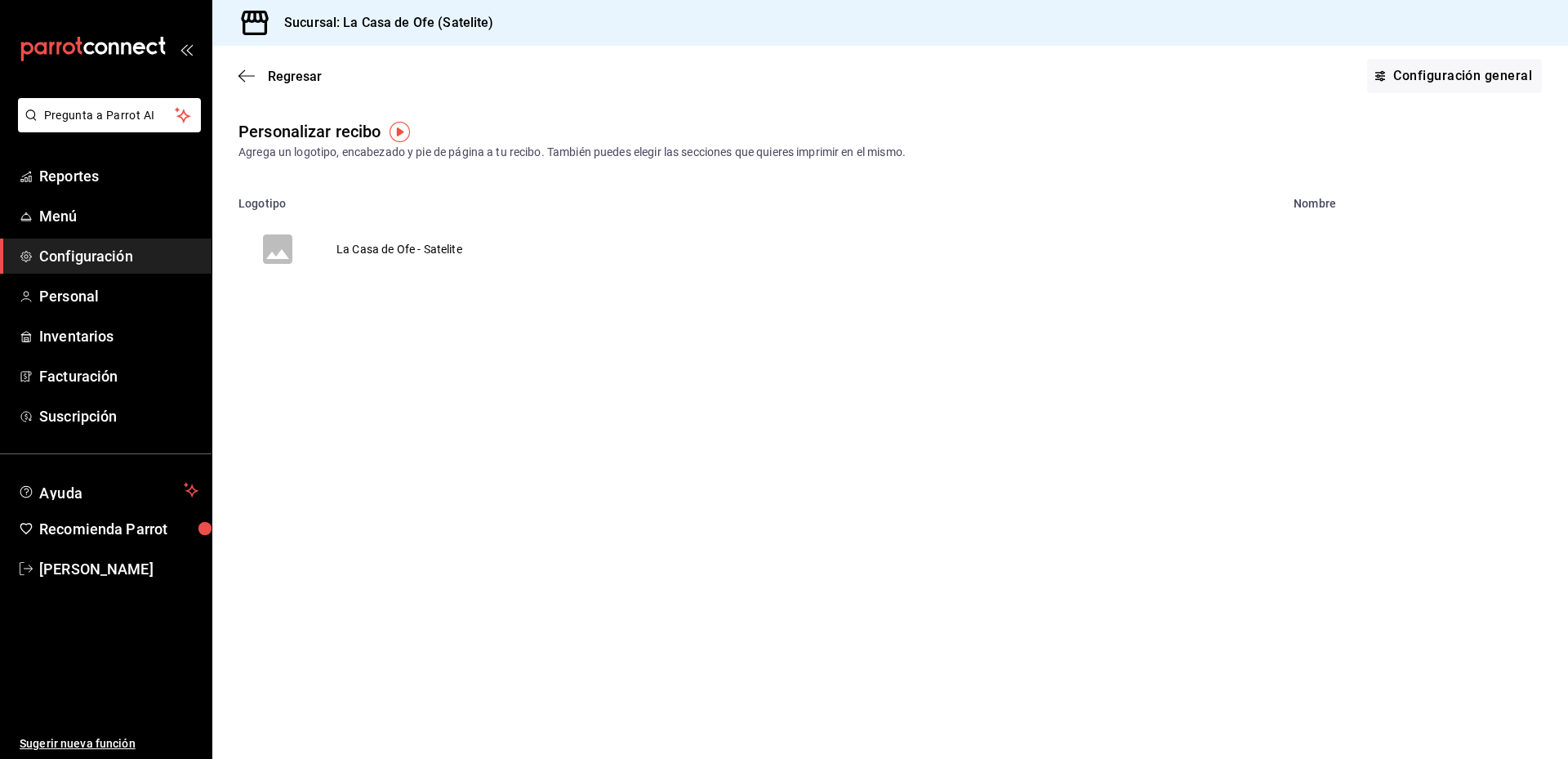
click at [376, 247] on td "La Casa de Ofe - Satelite" at bounding box center [398, 249] width 165 height 78
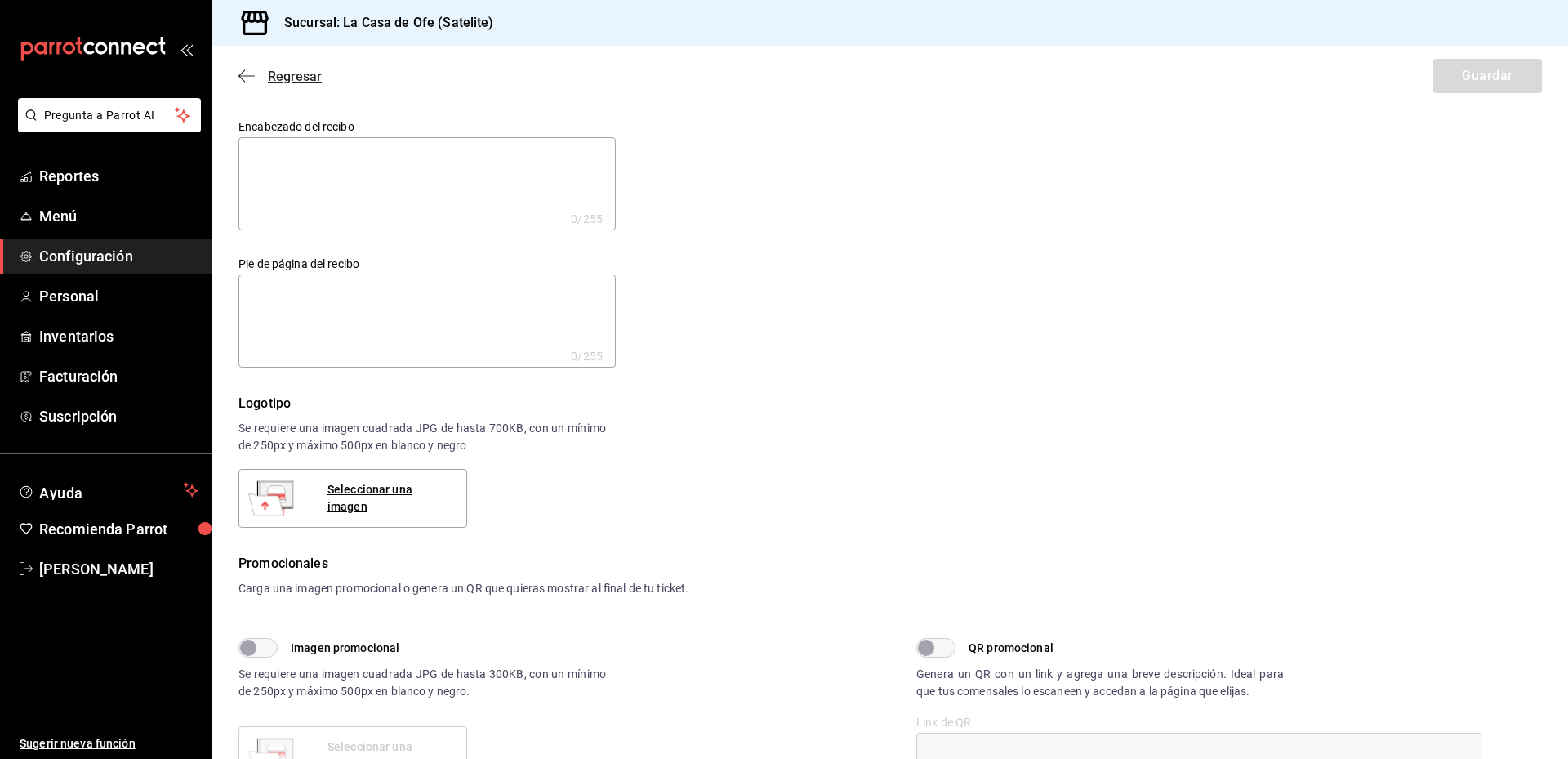
click at [242, 79] on icon "button" at bounding box center [241, 76] width 7 height 12
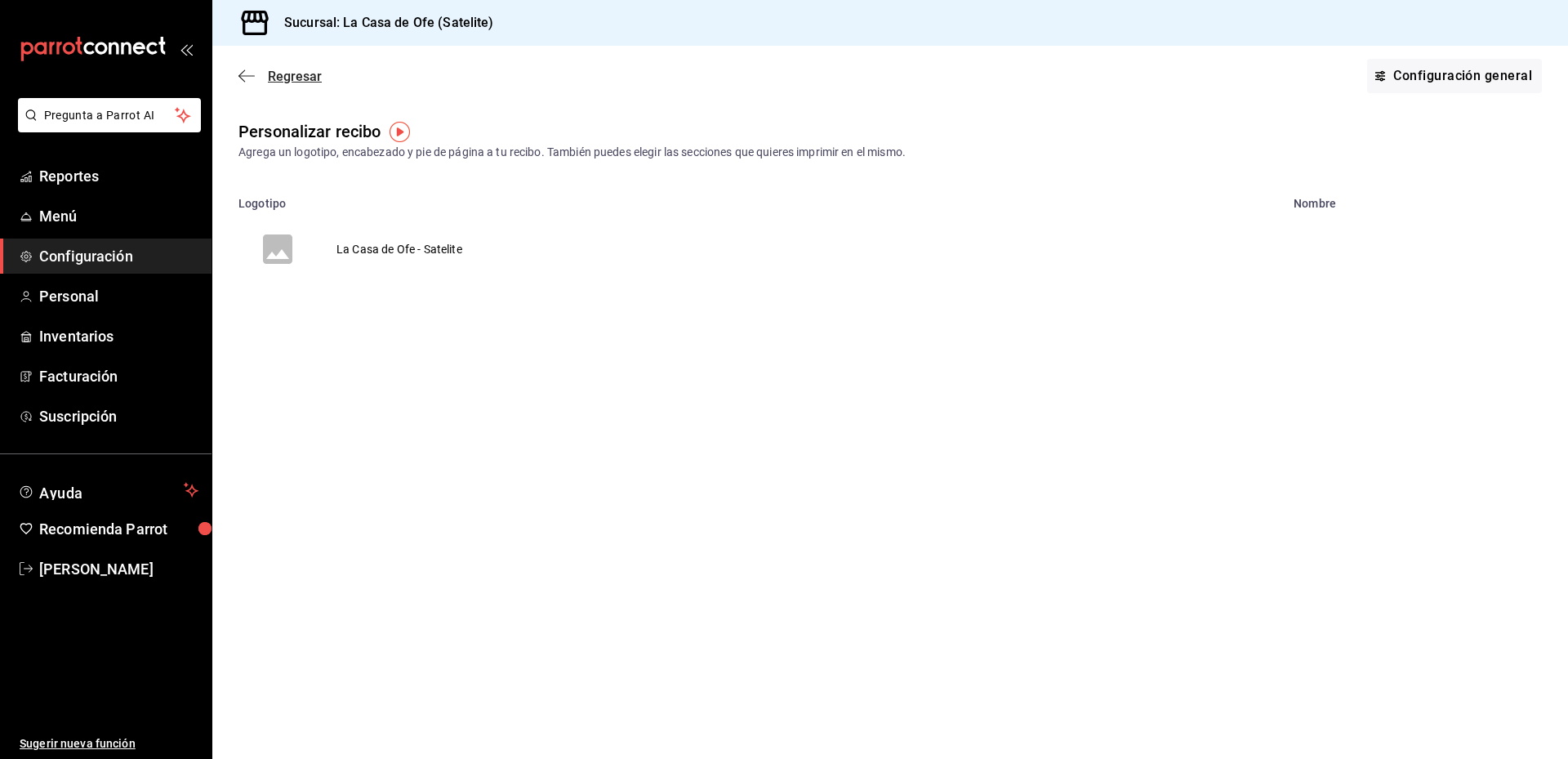
click at [248, 83] on icon "button" at bounding box center [246, 75] width 16 height 14
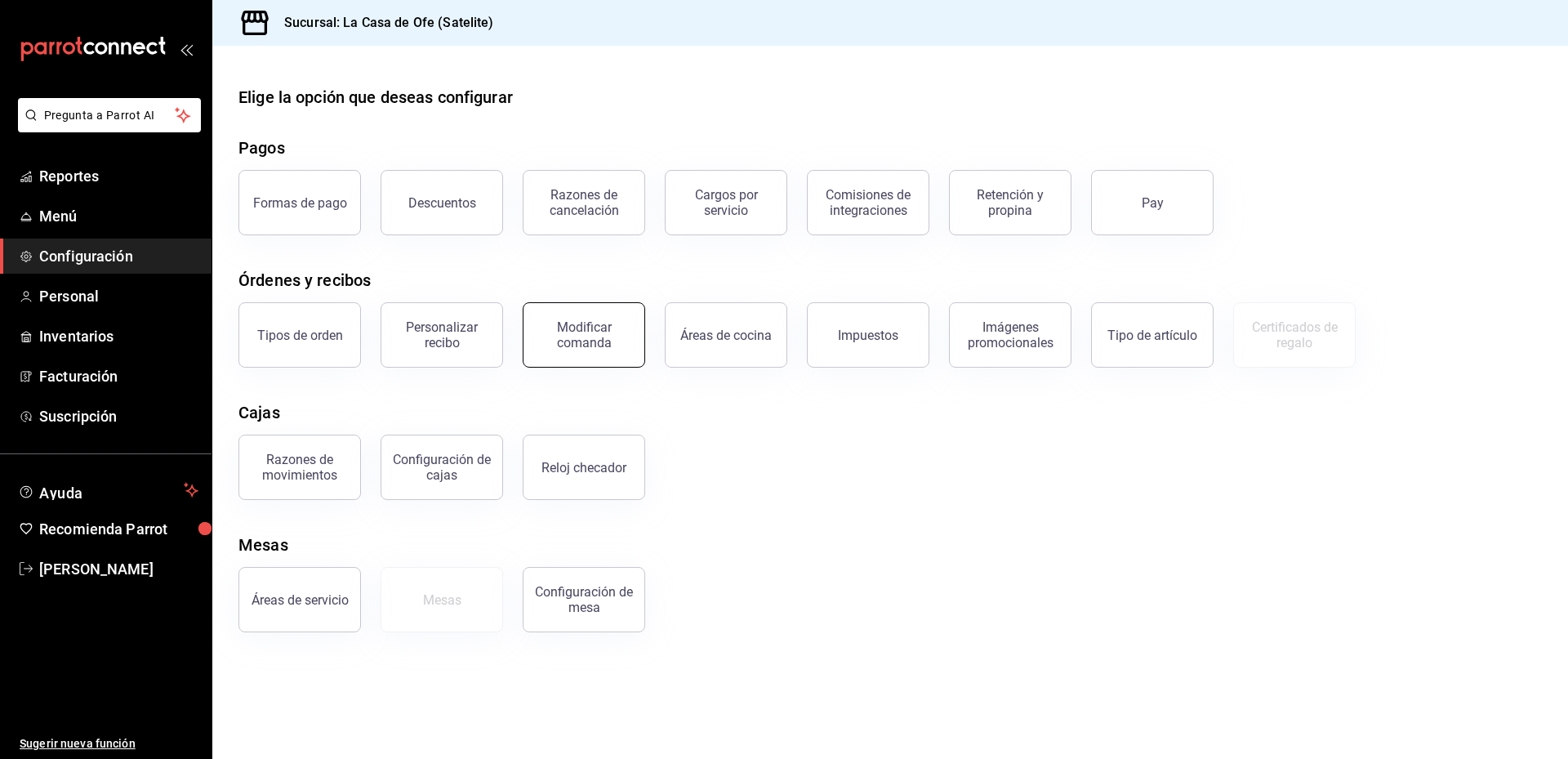
click at [629, 362] on button "Modificar comanda" at bounding box center [583, 335] width 122 height 66
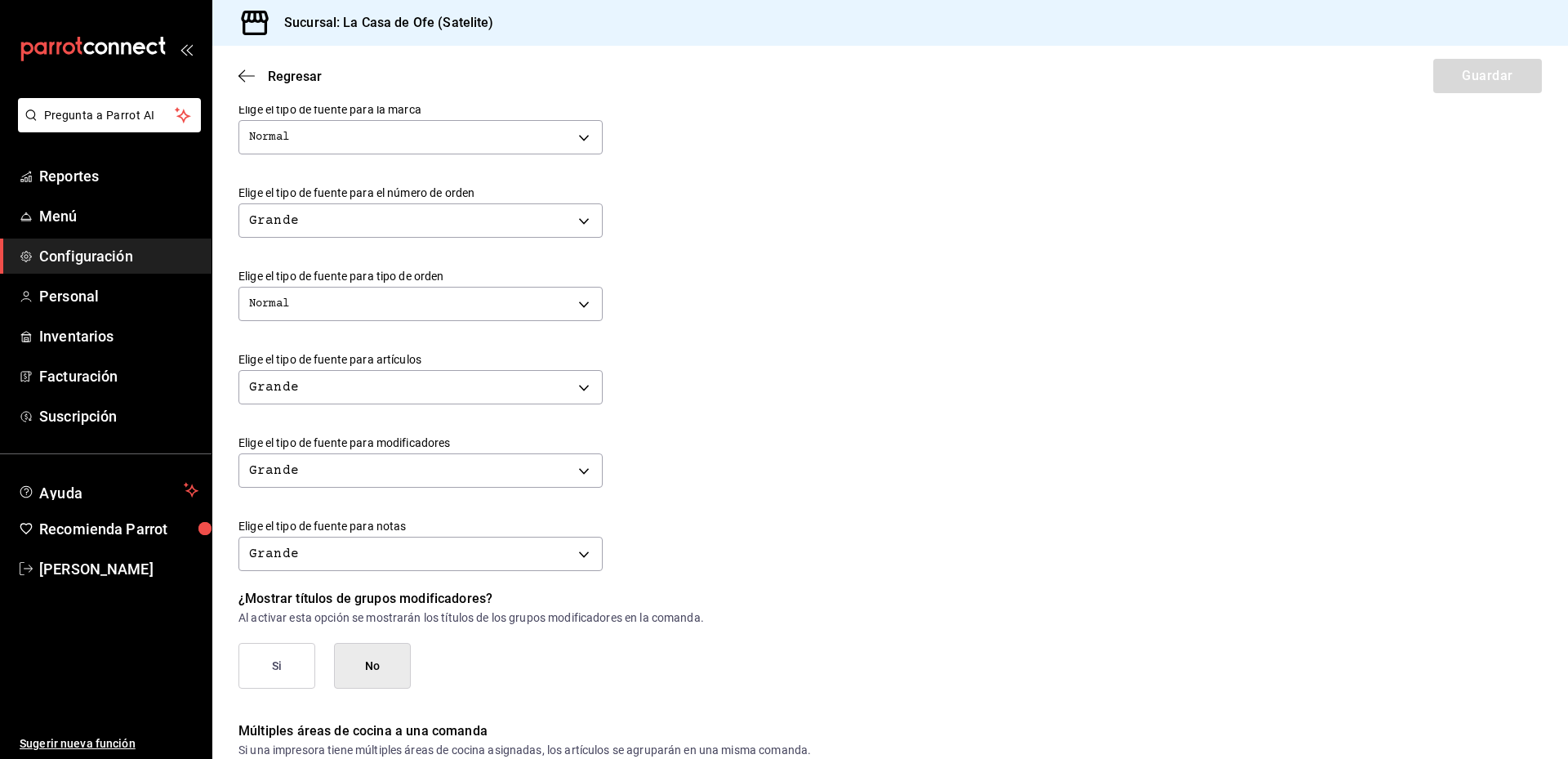
scroll to position [219, 0]
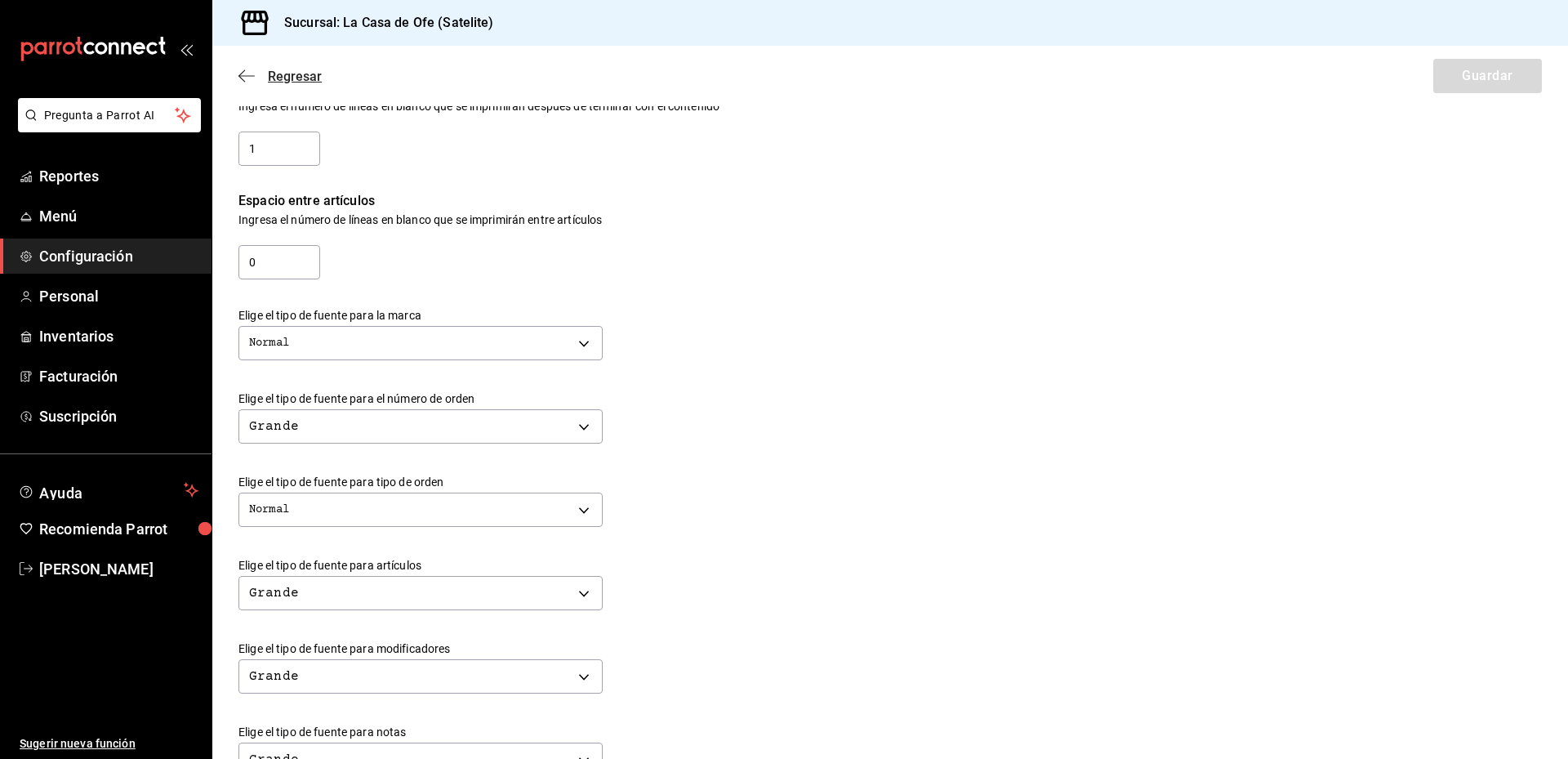
click at [259, 74] on span "Regresar" at bounding box center [279, 76] width 83 height 15
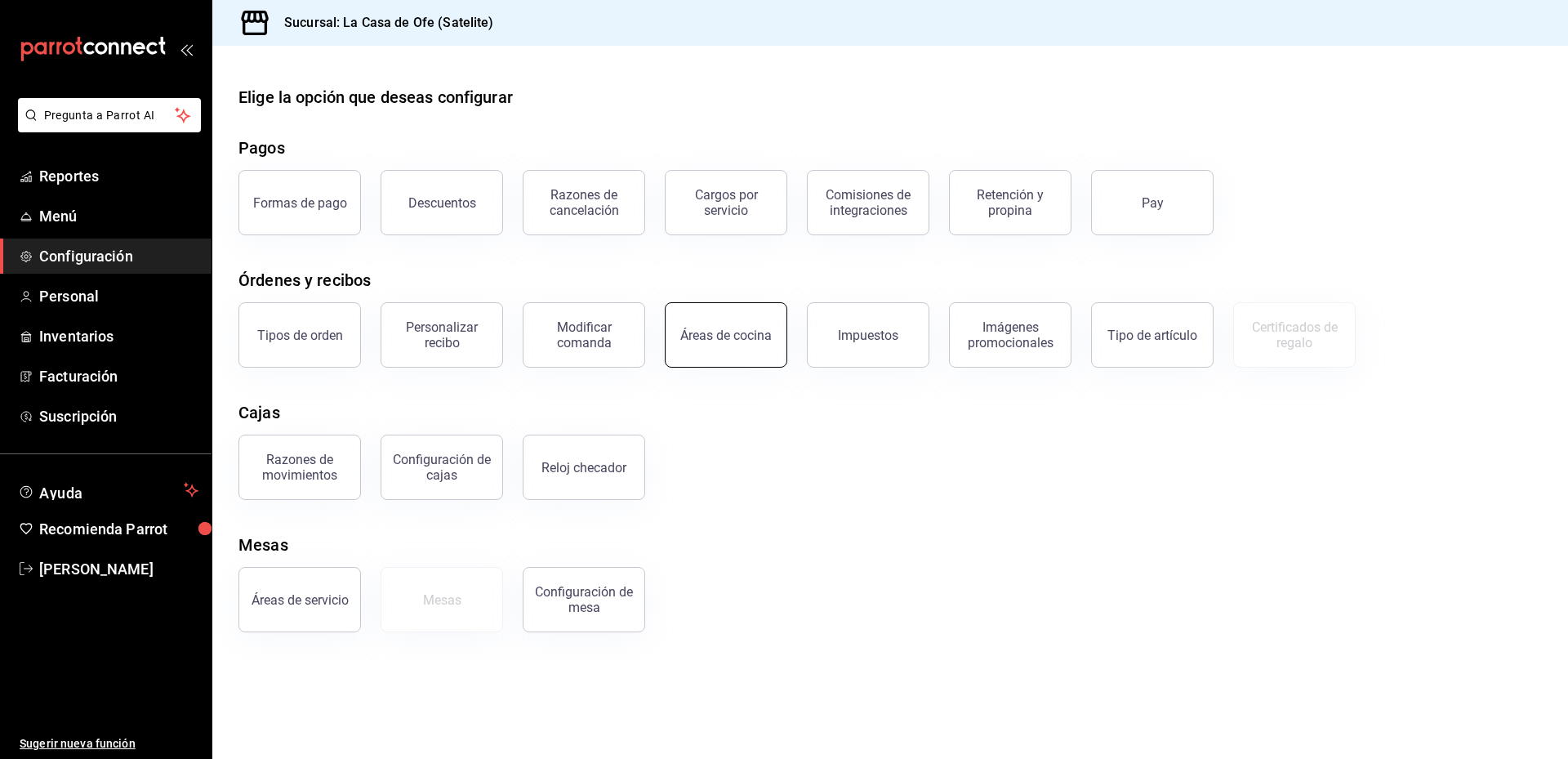
click at [717, 338] on div "Áreas de cocina" at bounding box center [726, 336] width 92 height 15
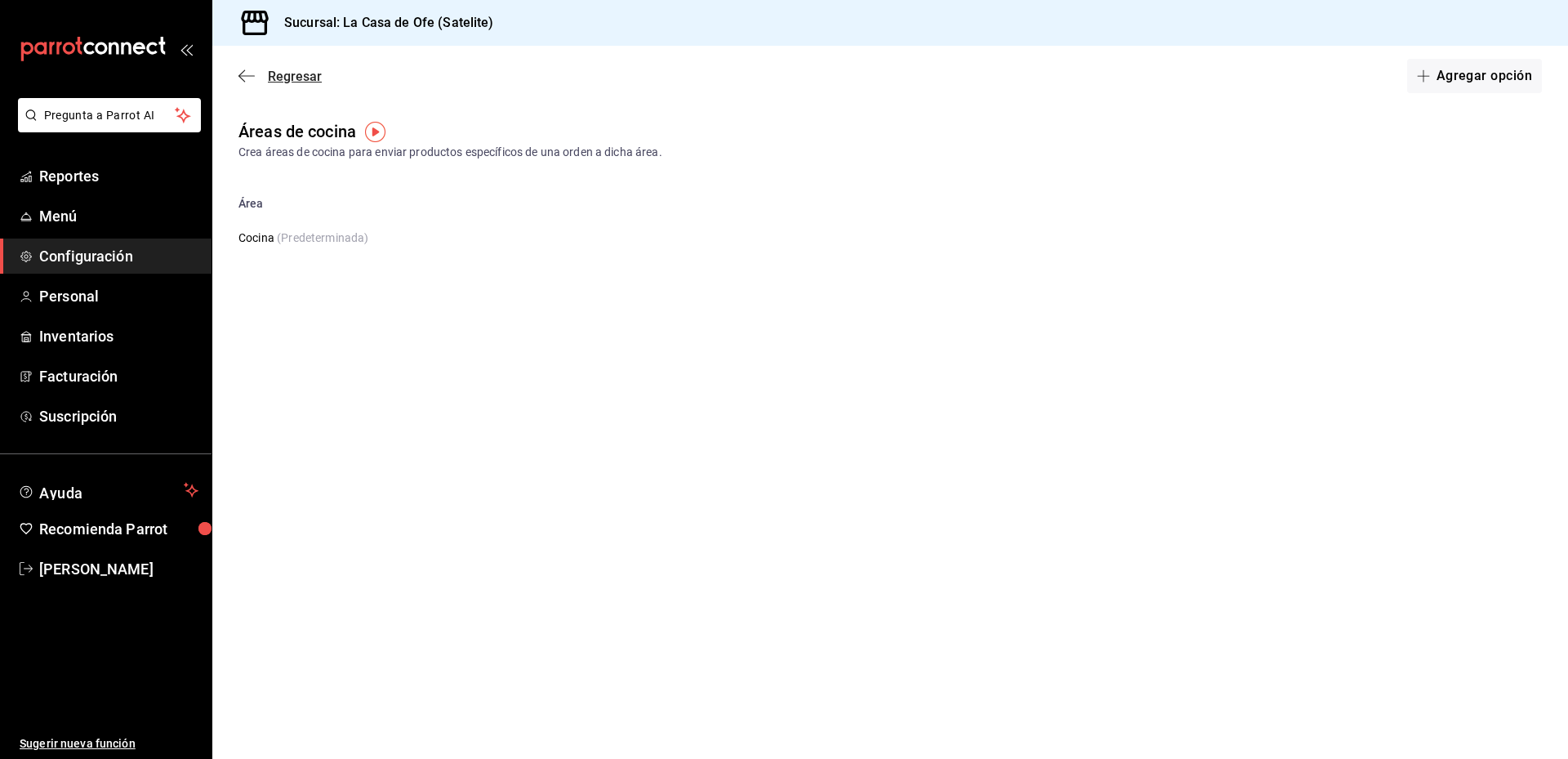
click at [244, 79] on icon "button" at bounding box center [246, 75] width 16 height 14
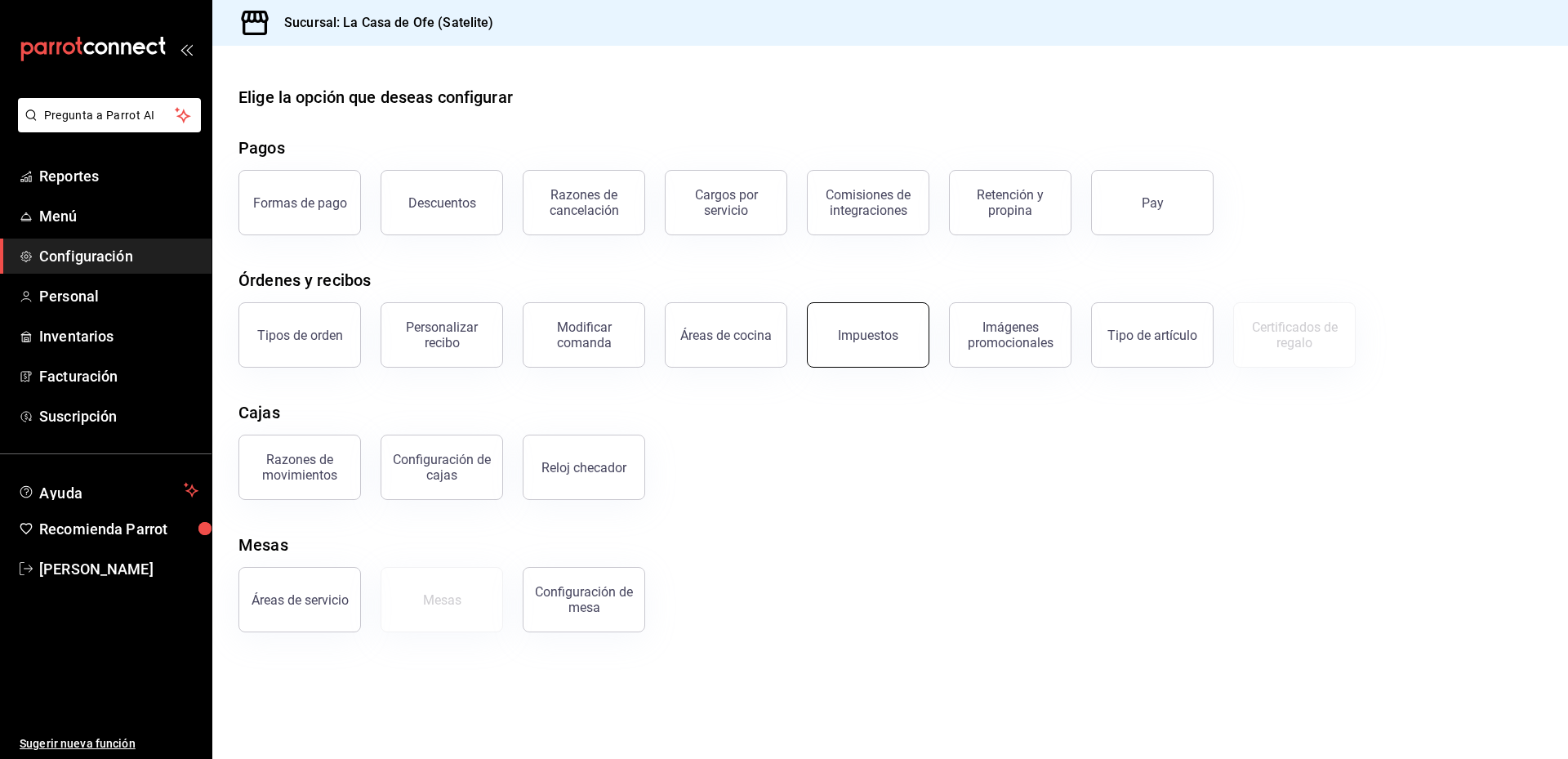
click at [890, 344] on button "Impuestos" at bounding box center [867, 335] width 122 height 66
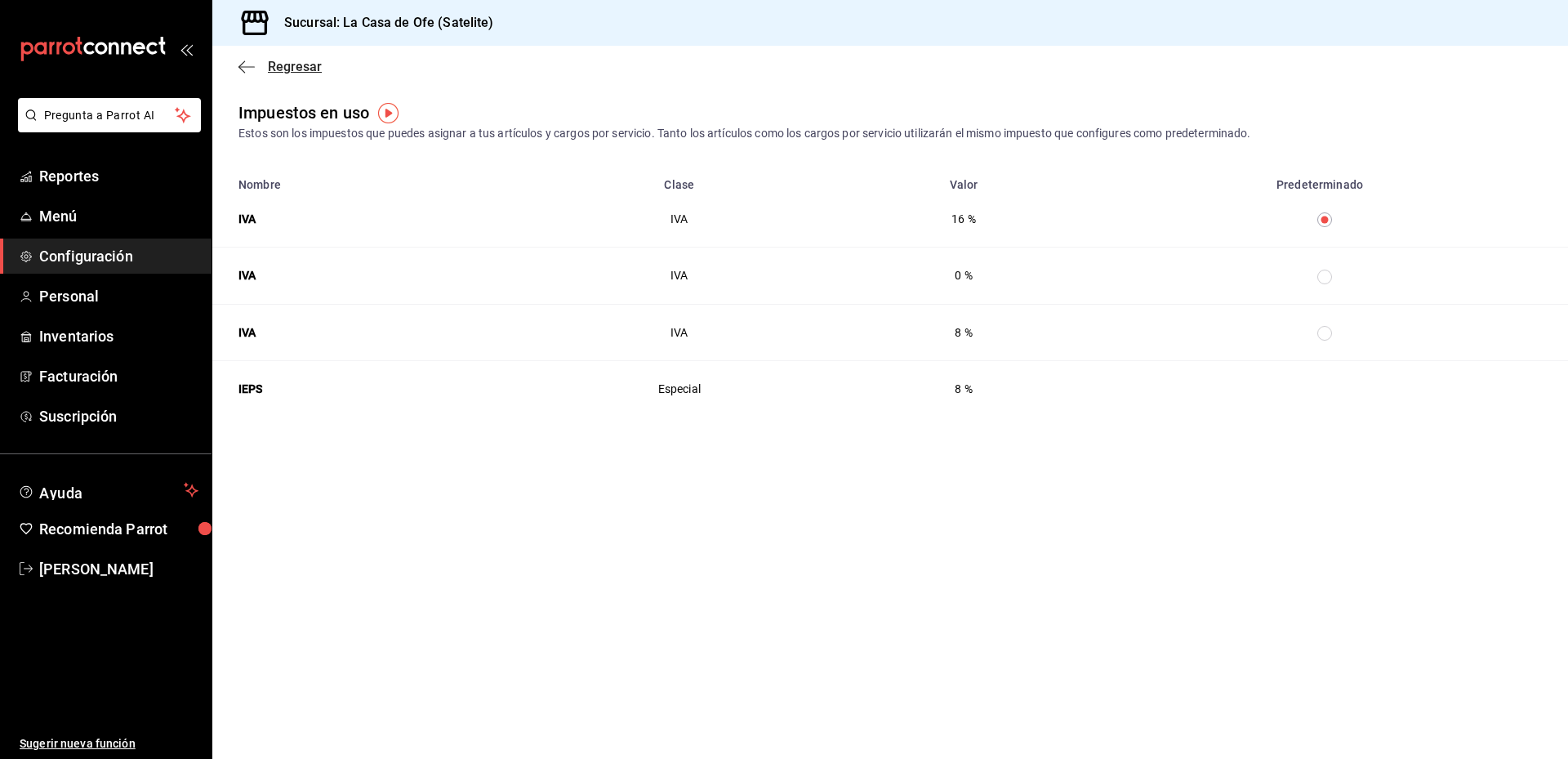
click at [246, 60] on icon "button" at bounding box center [246, 67] width 16 height 14
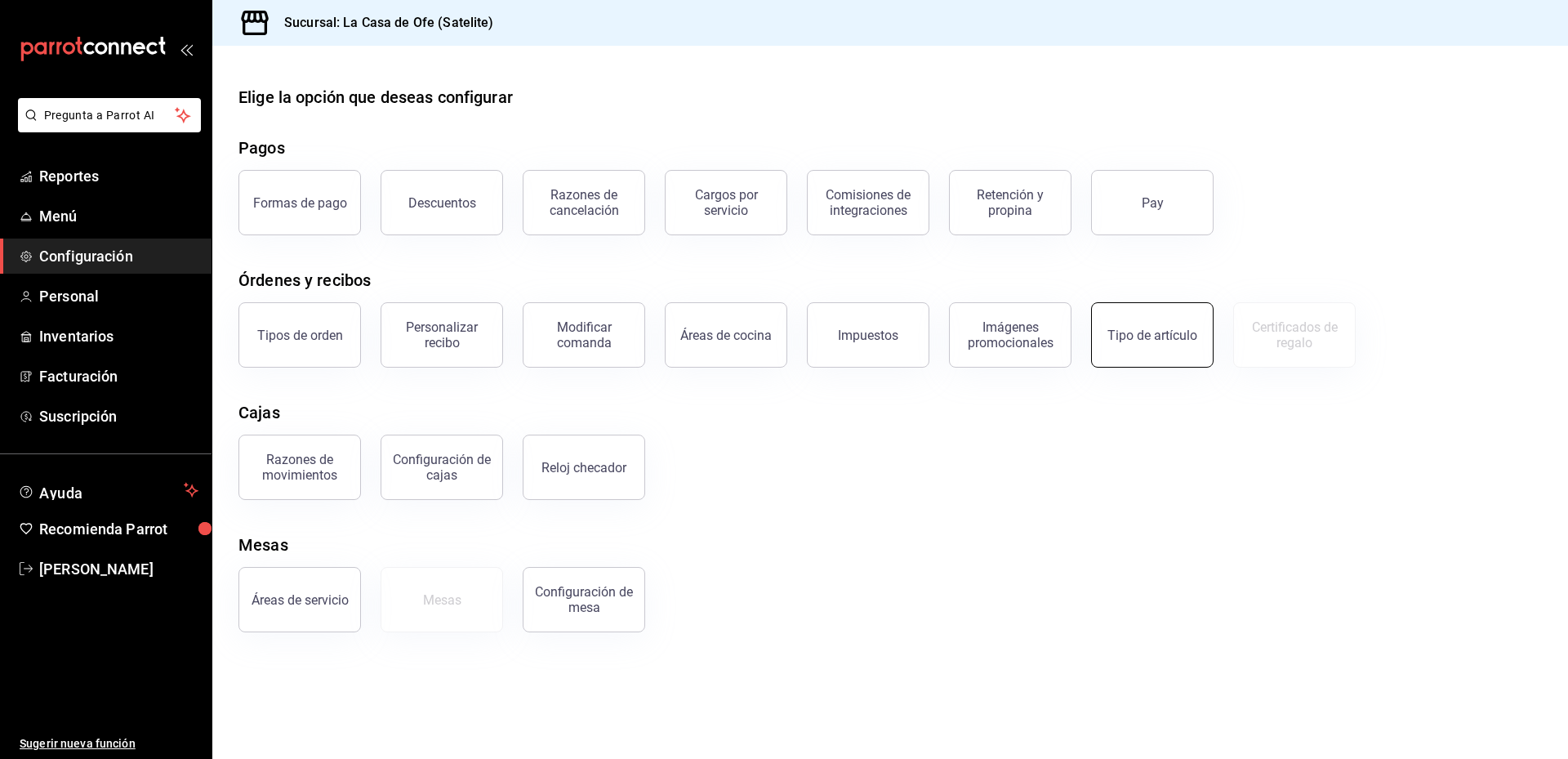
click at [1185, 336] on div "Tipo de artículo" at bounding box center [1152, 336] width 90 height 15
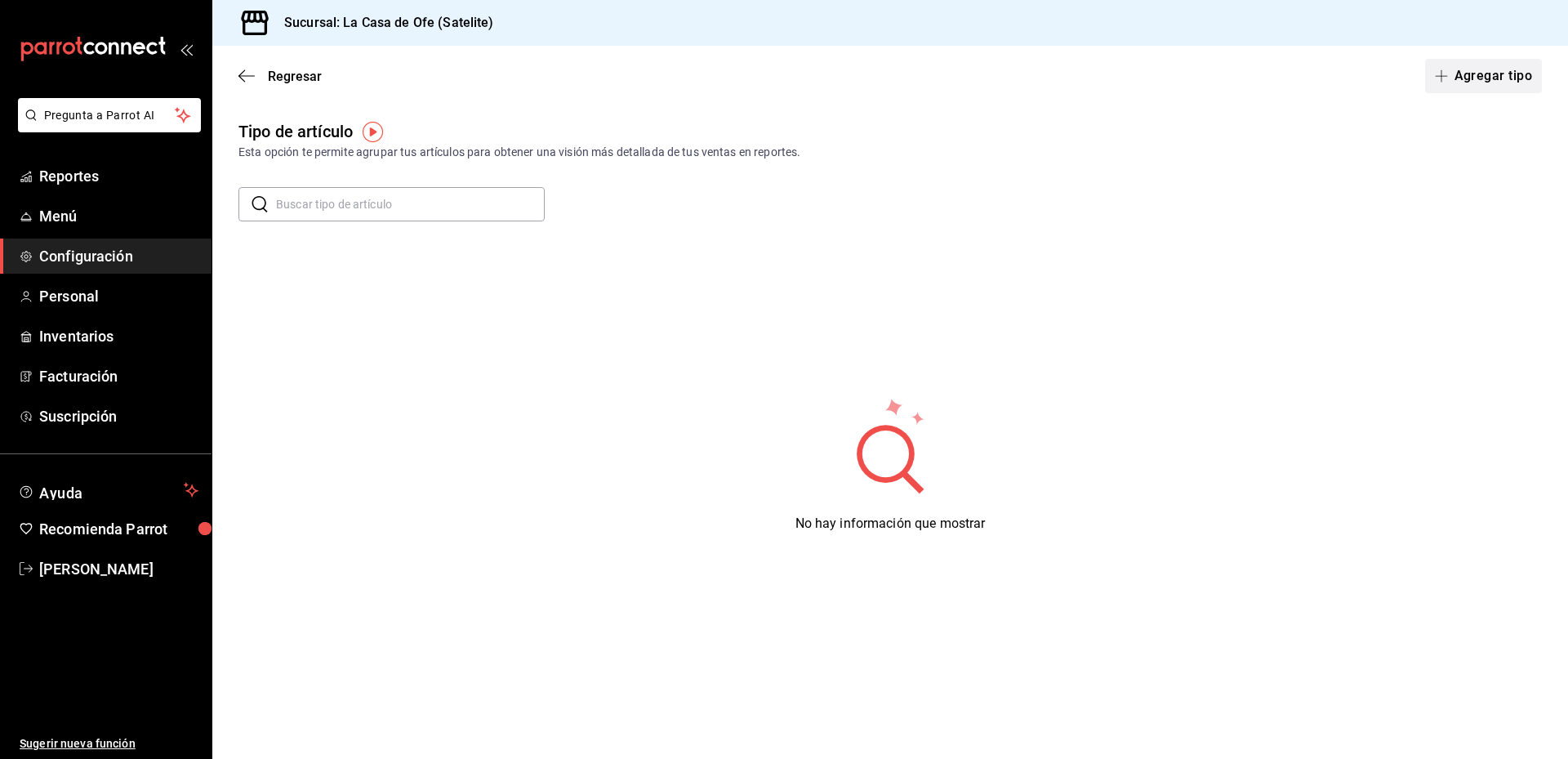
click at [1453, 80] on span "button" at bounding box center [1444, 76] width 20 height 13
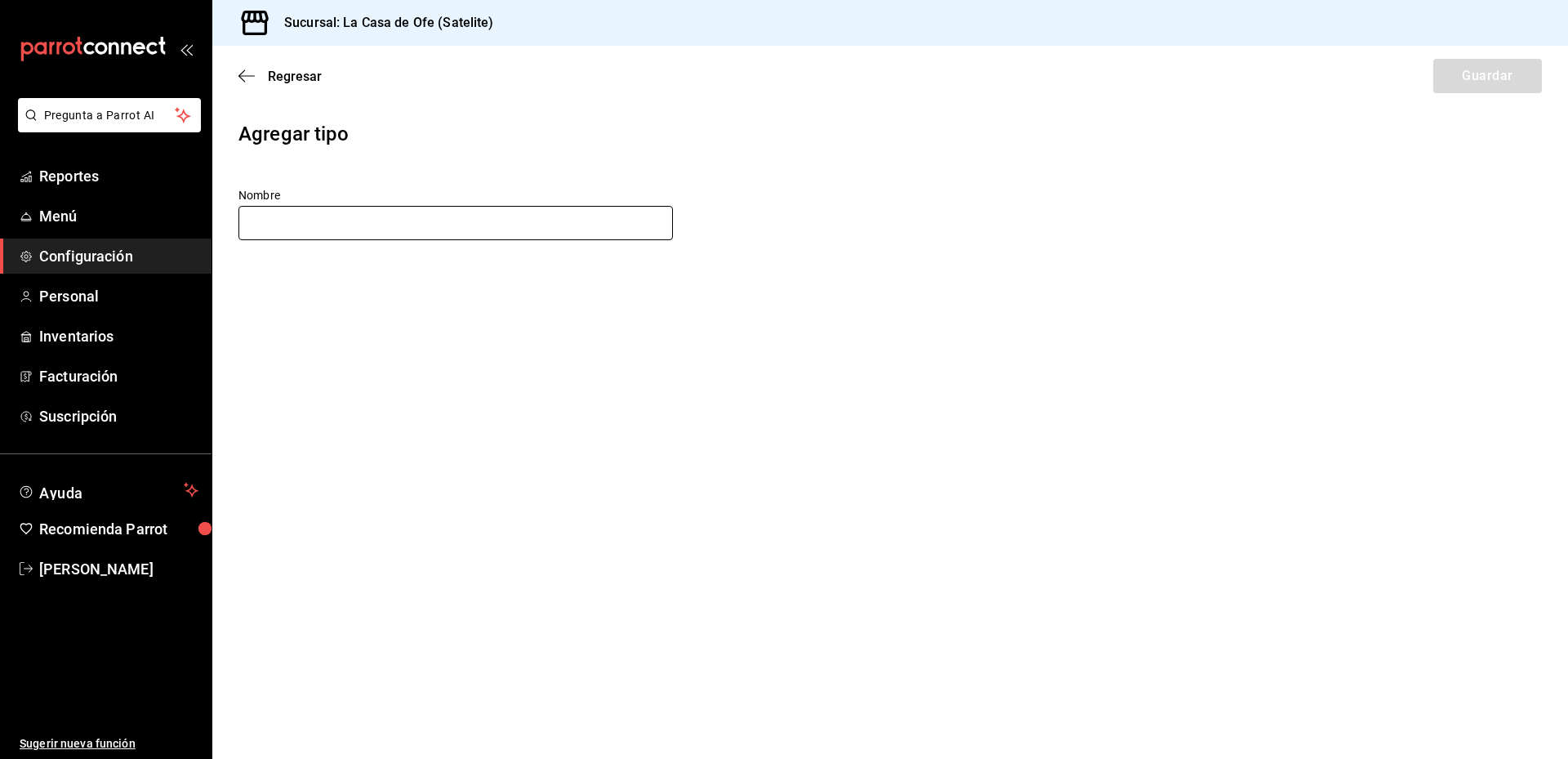
click at [446, 233] on input "text" at bounding box center [456, 223] width 435 height 34
click at [248, 72] on icon "button" at bounding box center [246, 75] width 16 height 14
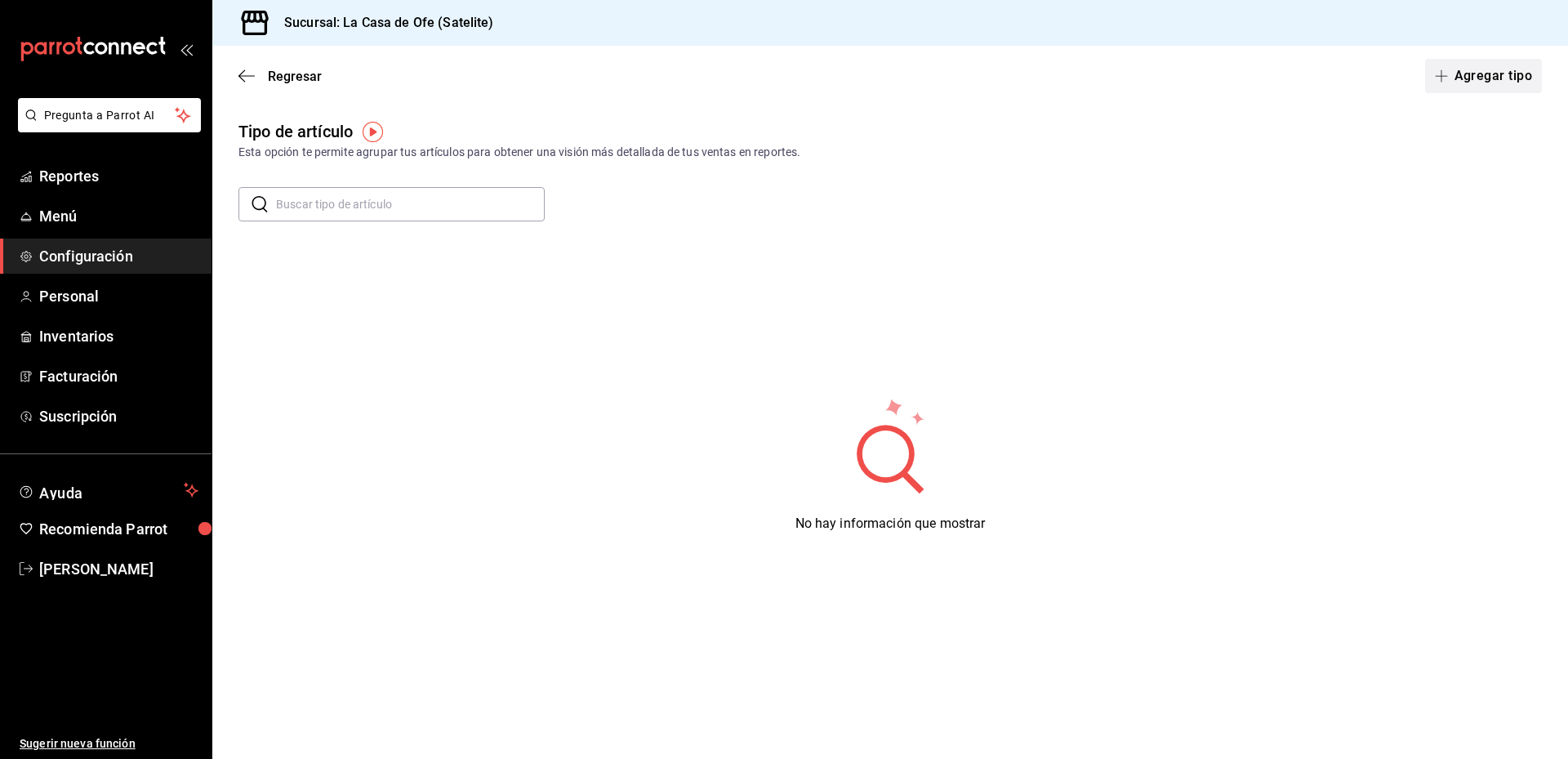
click at [1475, 81] on button "Agregar tipo" at bounding box center [1483, 76] width 117 height 34
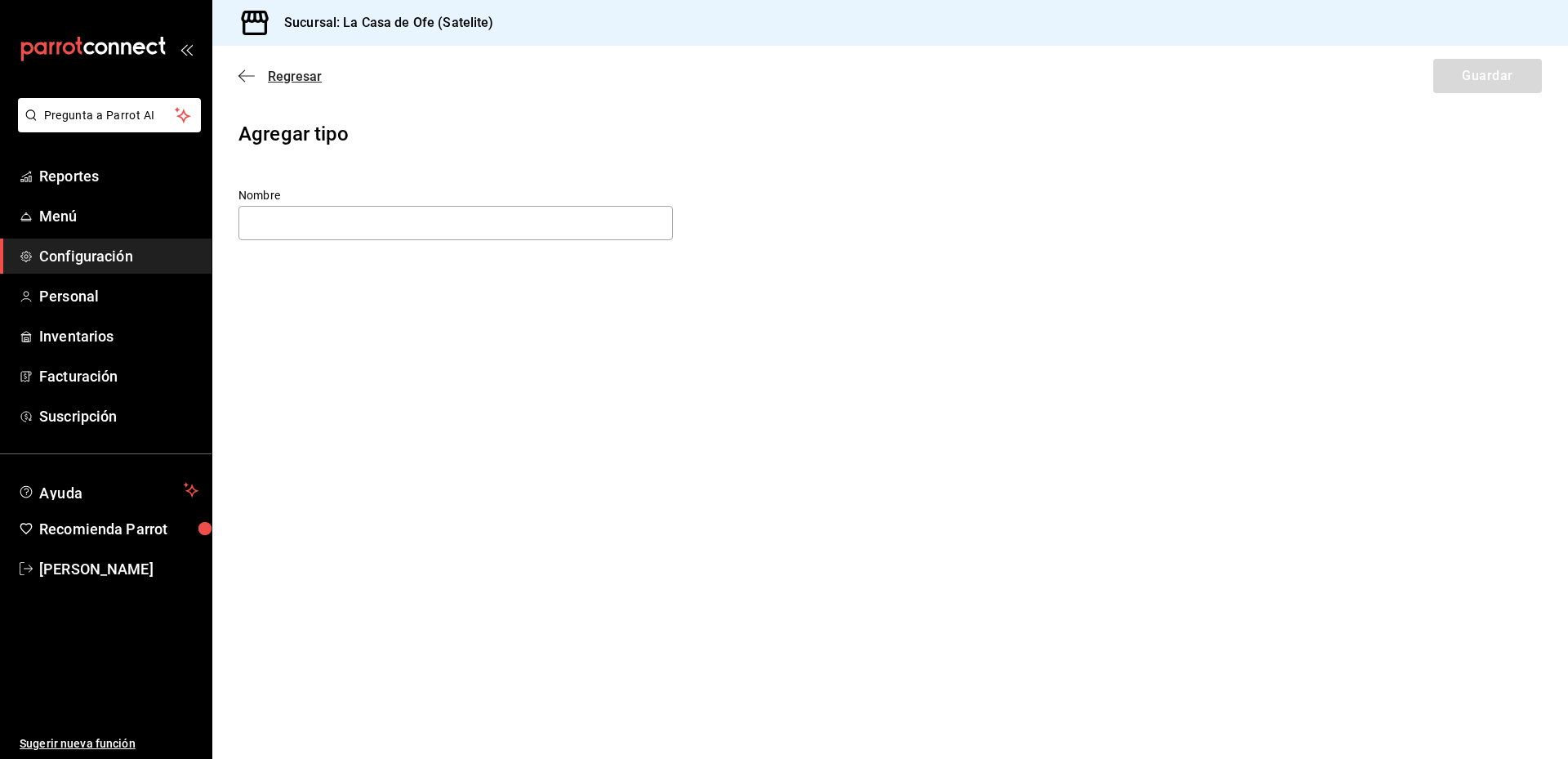
click at [243, 74] on icon "button" at bounding box center [246, 75] width 16 height 14
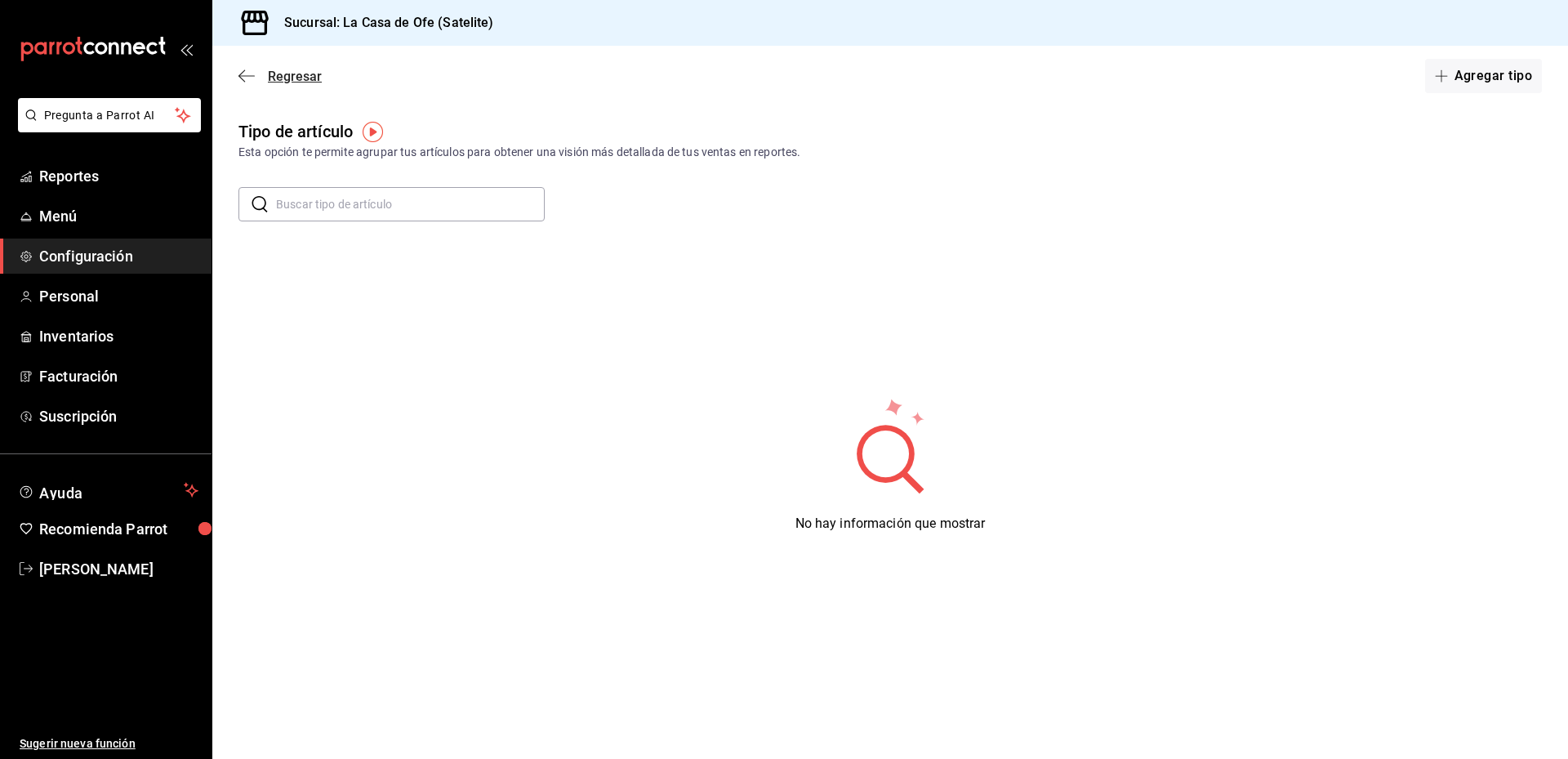
click at [240, 70] on icon "button" at bounding box center [246, 75] width 16 height 14
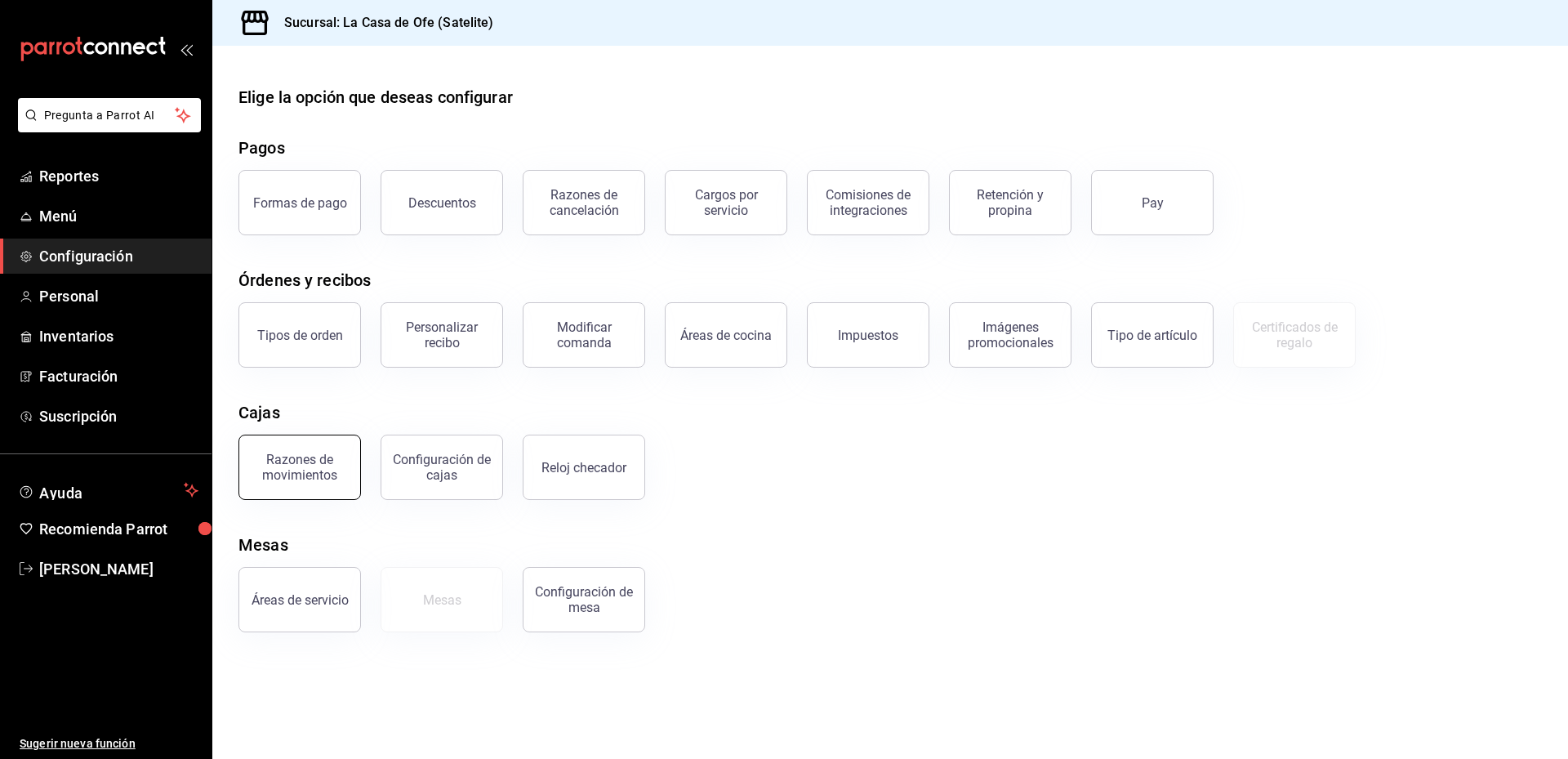
click at [317, 483] on button "Razones de movimientos" at bounding box center [299, 467] width 122 height 66
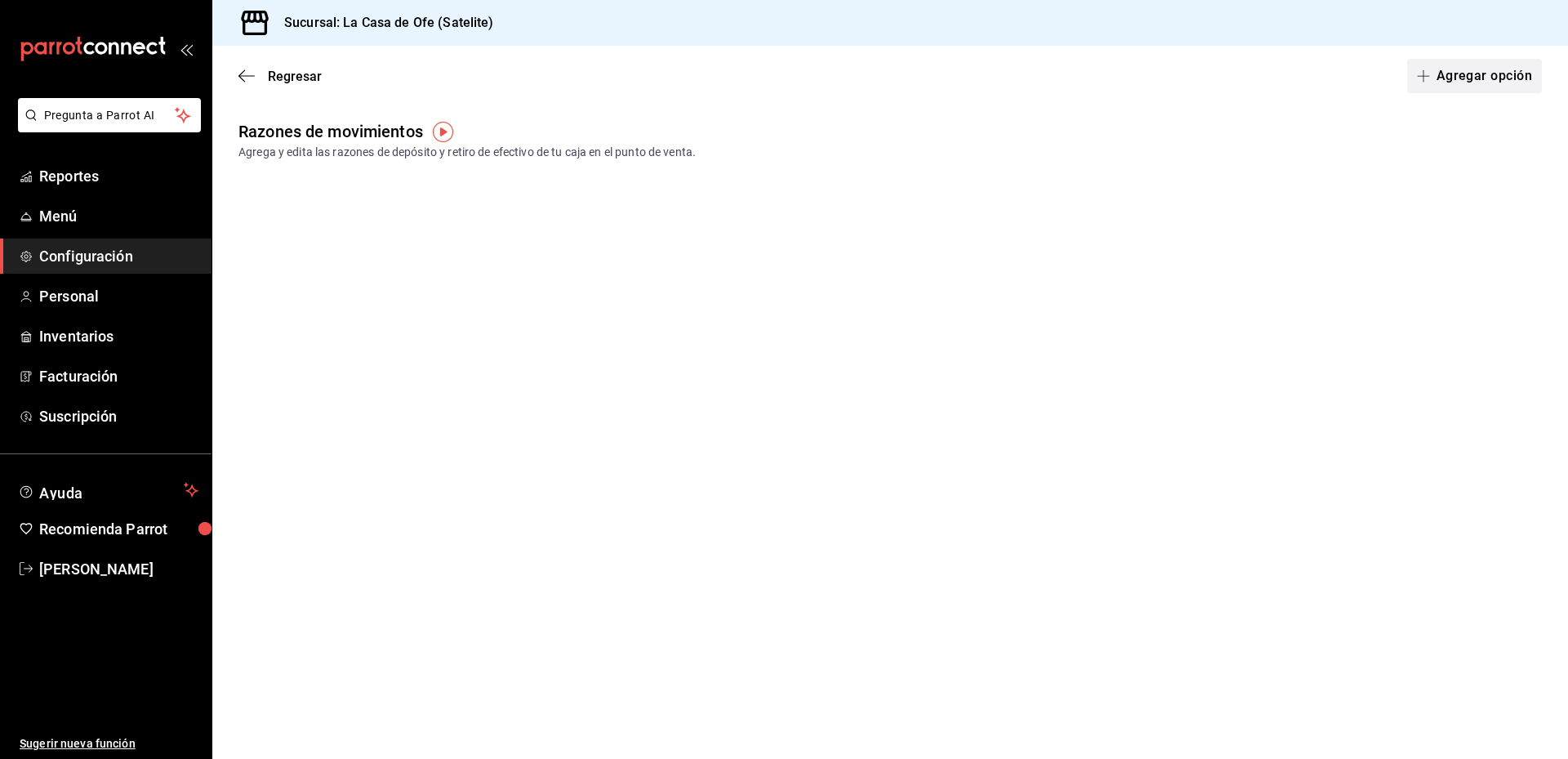
click at [1458, 88] on button "Agregar opción" at bounding box center [1474, 76] width 134 height 34
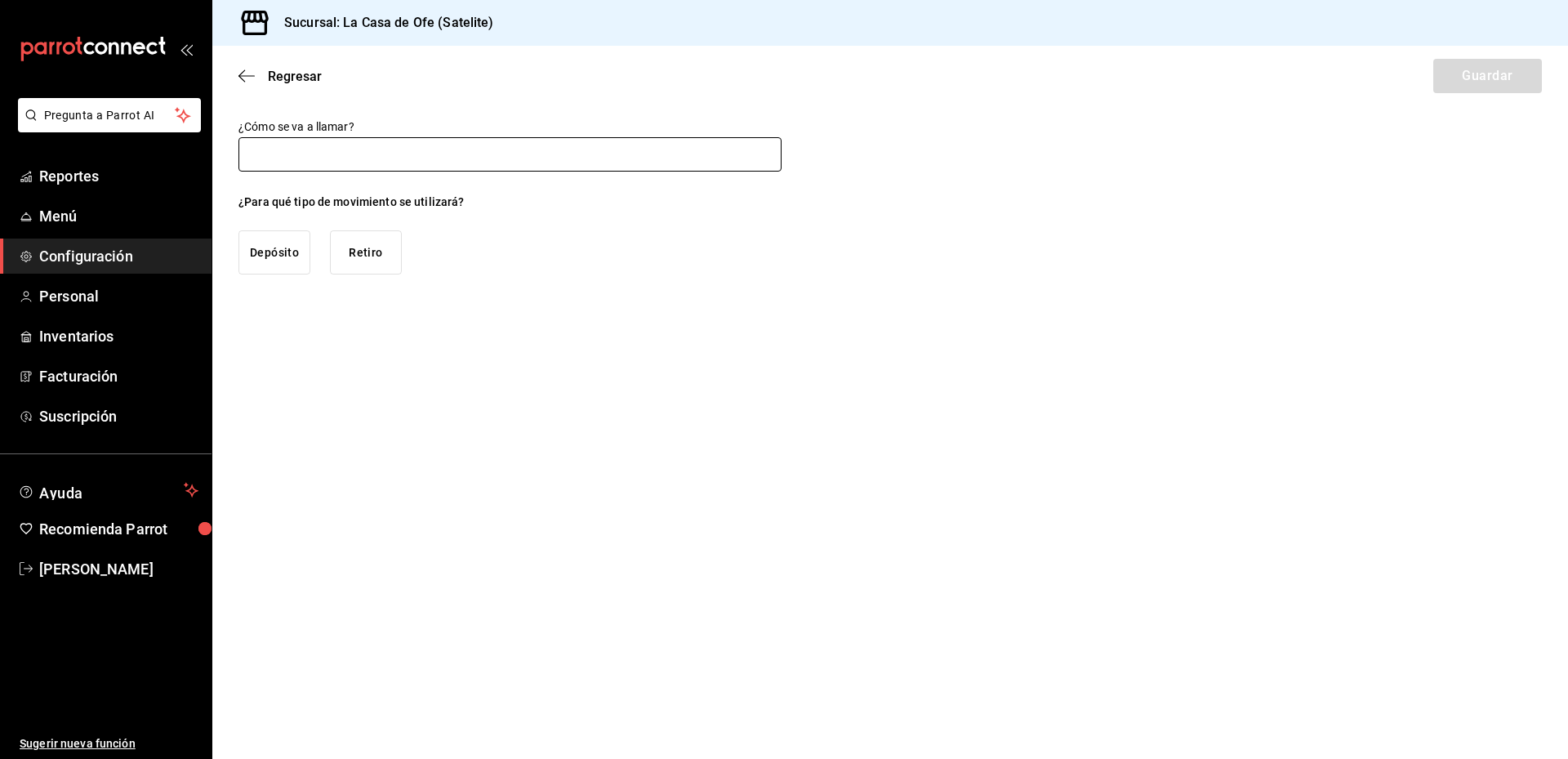
click at [390, 166] on input "text" at bounding box center [510, 154] width 543 height 34
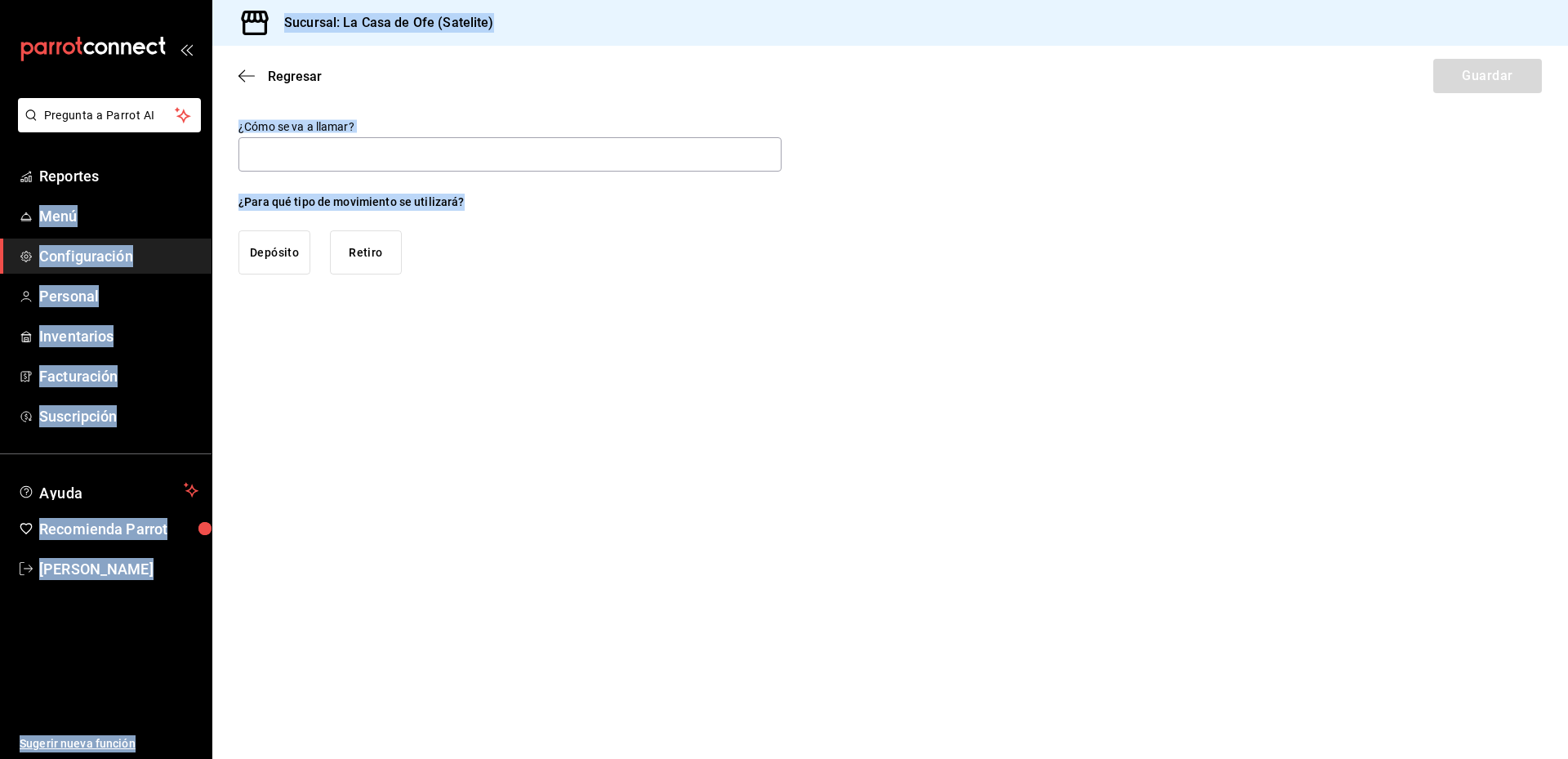
drag, startPoint x: 479, startPoint y: 198, endPoint x: 199, endPoint y: 195, distance: 280.0
click at [199, 195] on div "Pregunta a Parrot AI Reportes Menú Configuración Personal Inventarios Facturaci…" at bounding box center [784, 380] width 1568 height 759
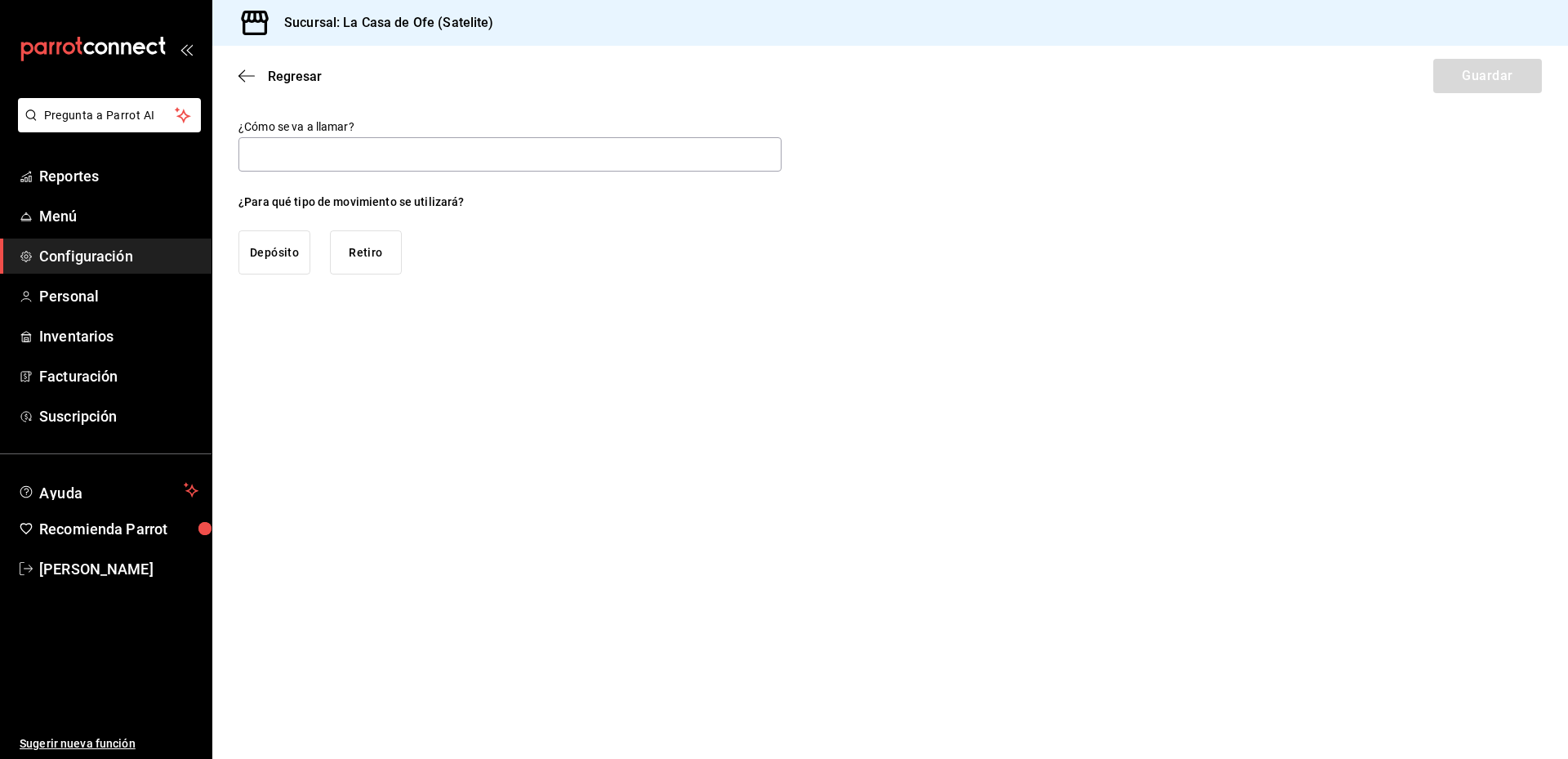
drag, startPoint x: 540, startPoint y: 253, endPoint x: 518, endPoint y: 222, distance: 38.0
click at [541, 253] on div "¿Para qué tipo de movimiento se utilizará? Depósito Retiro" at bounding box center [510, 234] width 543 height 81
drag, startPoint x: 470, startPoint y: 199, endPoint x: 239, endPoint y: 195, distance: 231.0
click at [239, 195] on div "¿Para qué tipo de movimiento se utilizará? Depósito Retiro" at bounding box center [510, 234] width 543 height 81
copy div "¿Para qué tipo de movimiento se utilizará?"
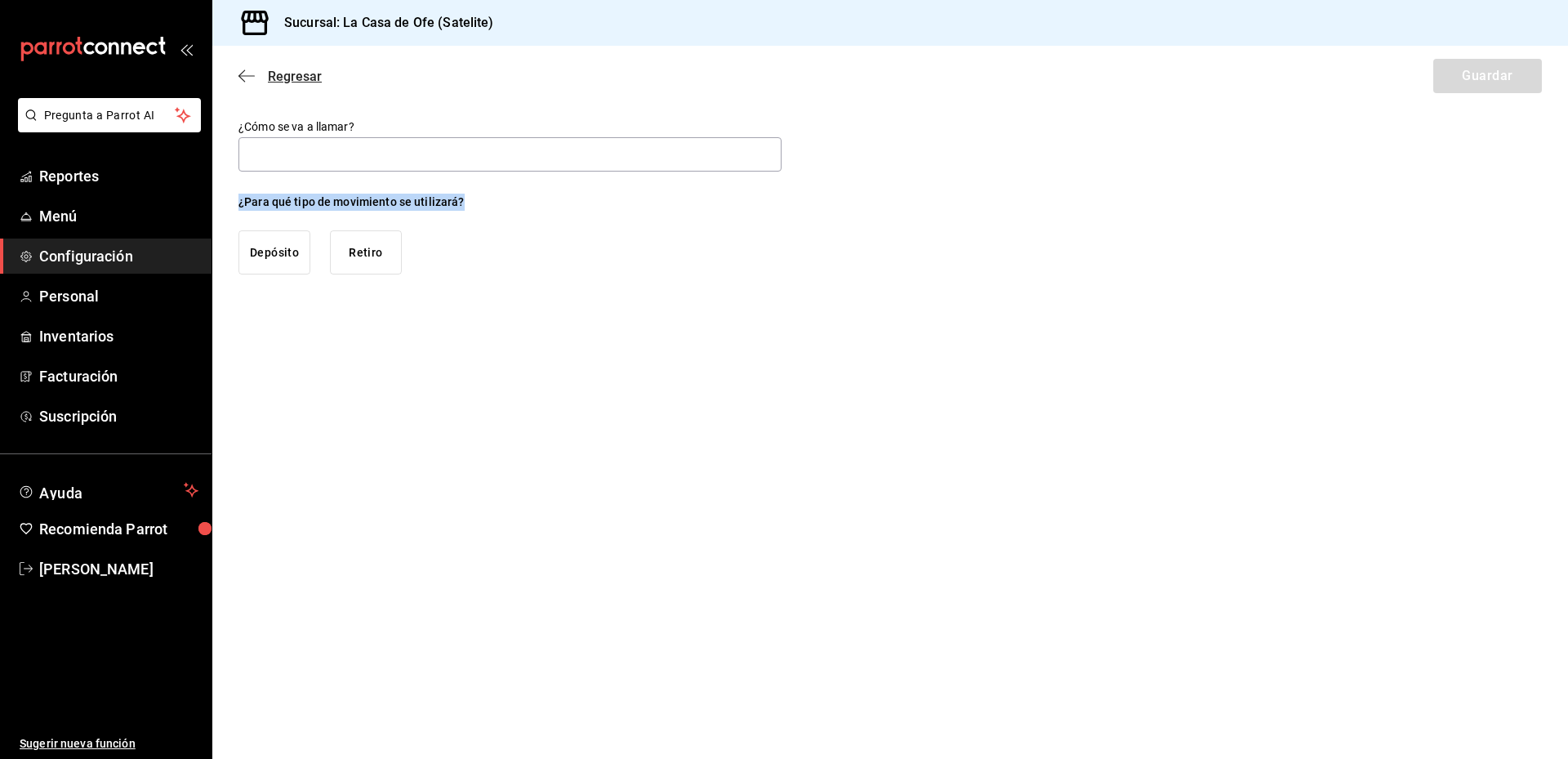
click at [246, 81] on icon "button" at bounding box center [246, 75] width 16 height 14
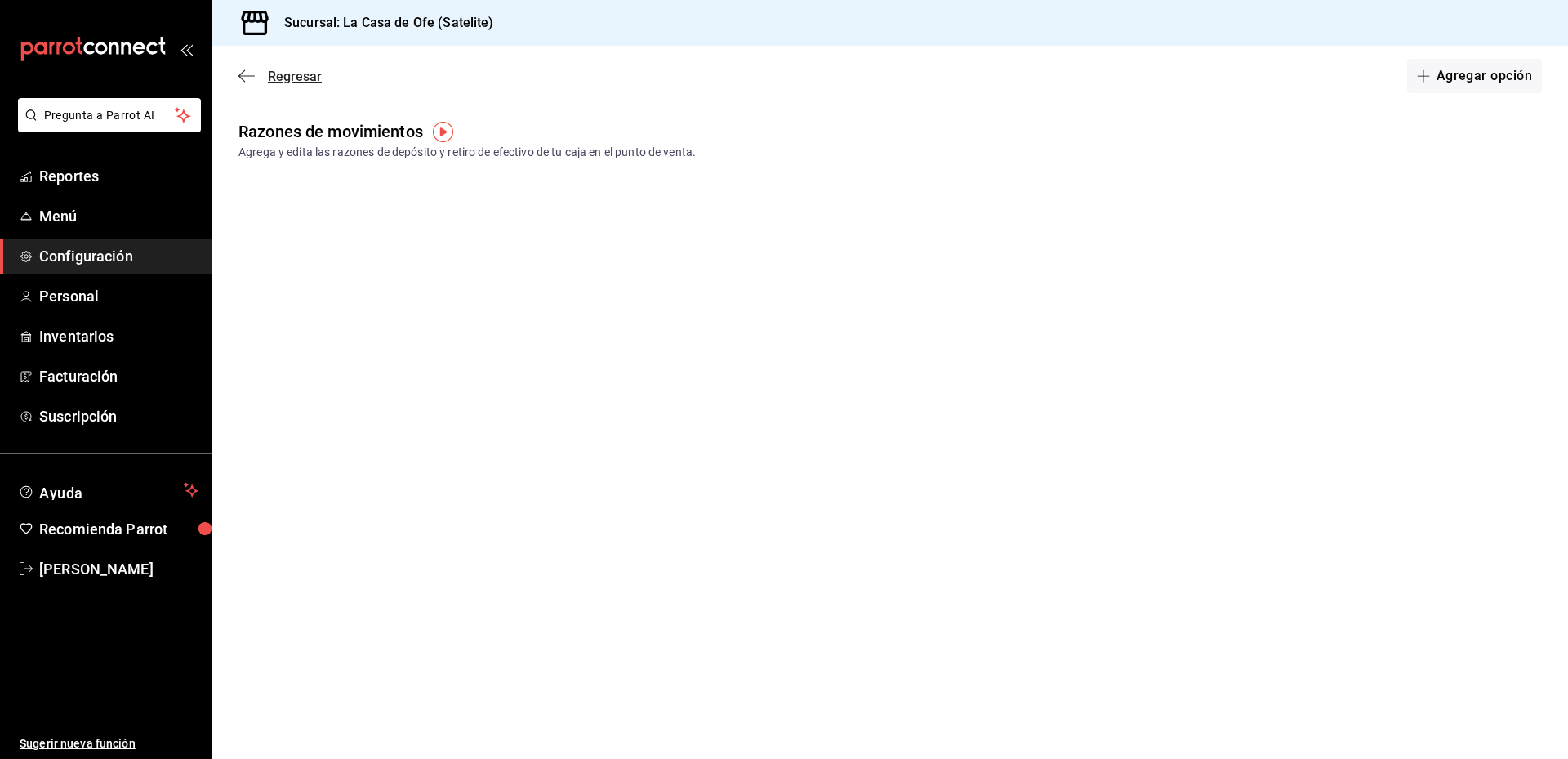
click at [243, 74] on icon "button" at bounding box center [246, 75] width 16 height 14
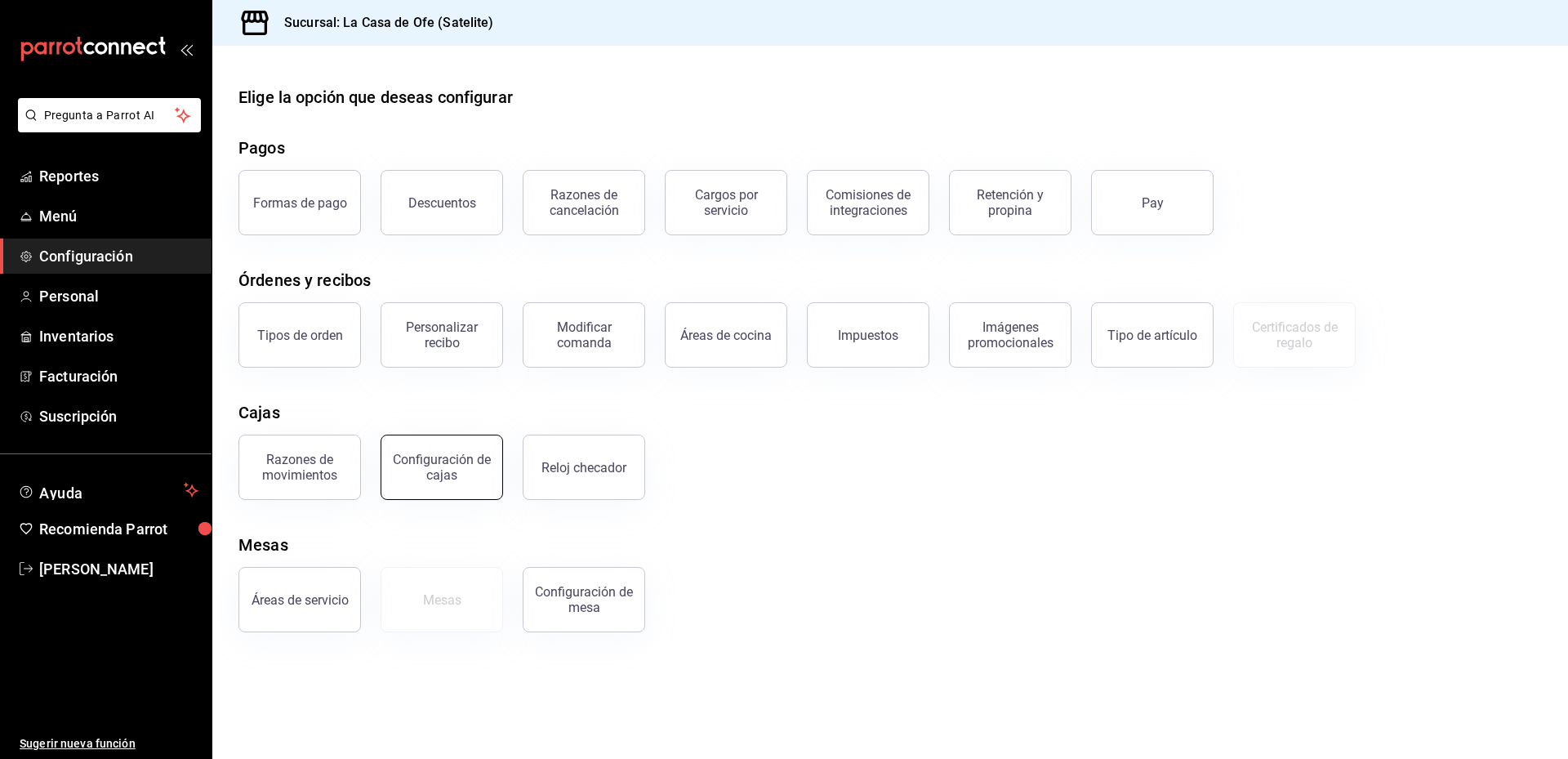
click at [464, 490] on button "Configuración de cajas" at bounding box center [441, 467] width 122 height 66
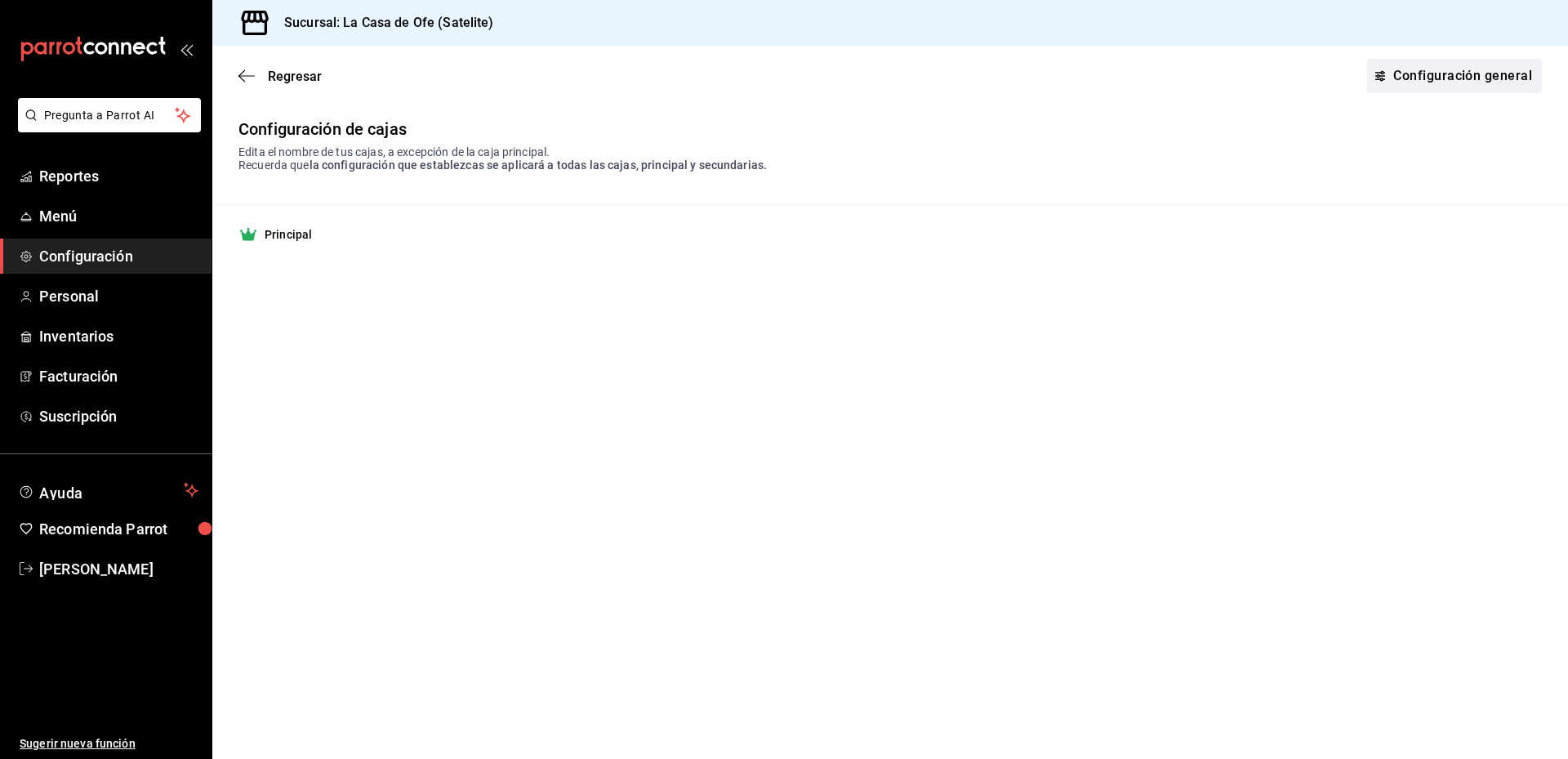
click at [1477, 76] on link "Configuración general" at bounding box center [1454, 76] width 174 height 34
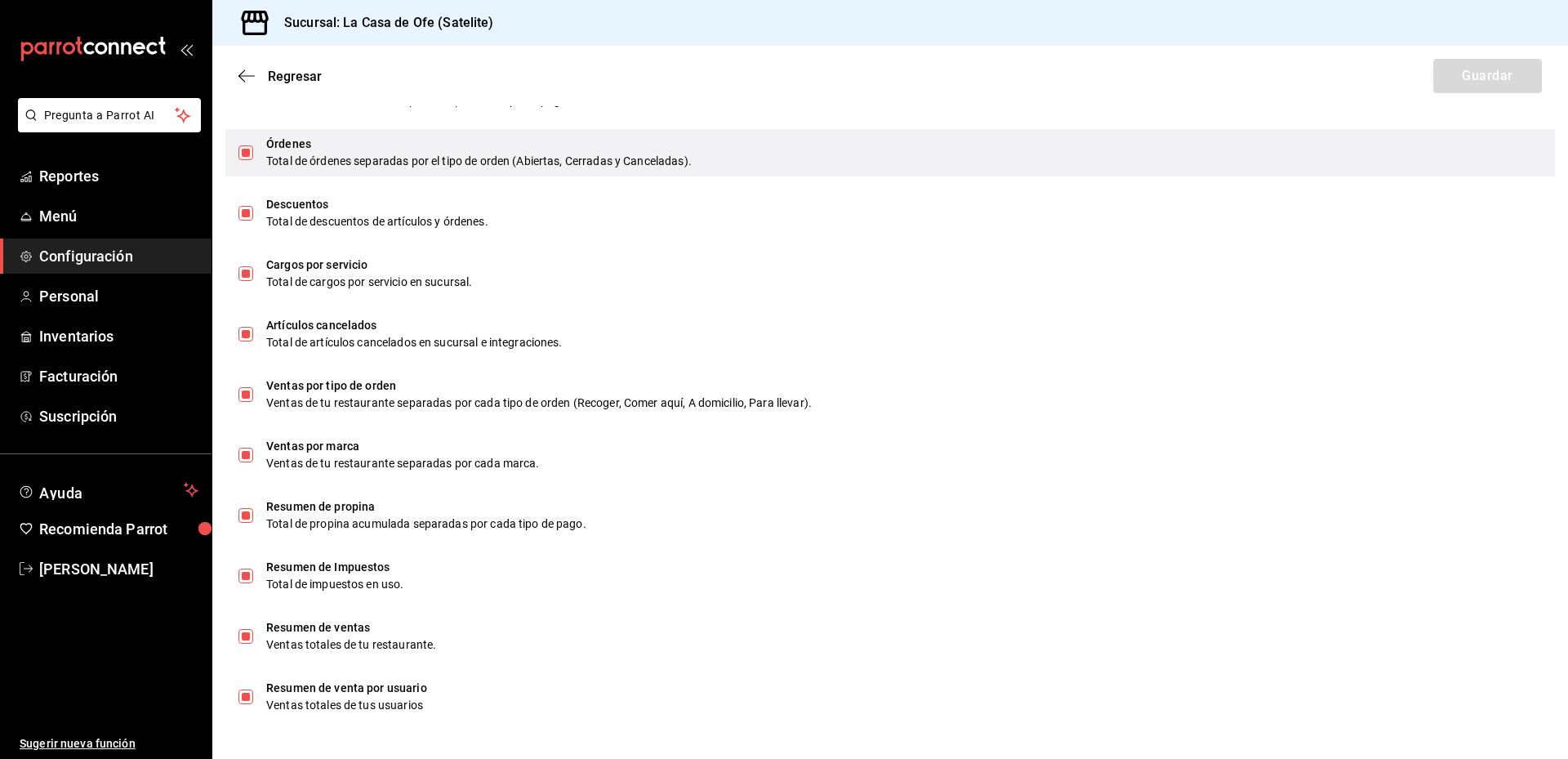
scroll to position [855, 0]
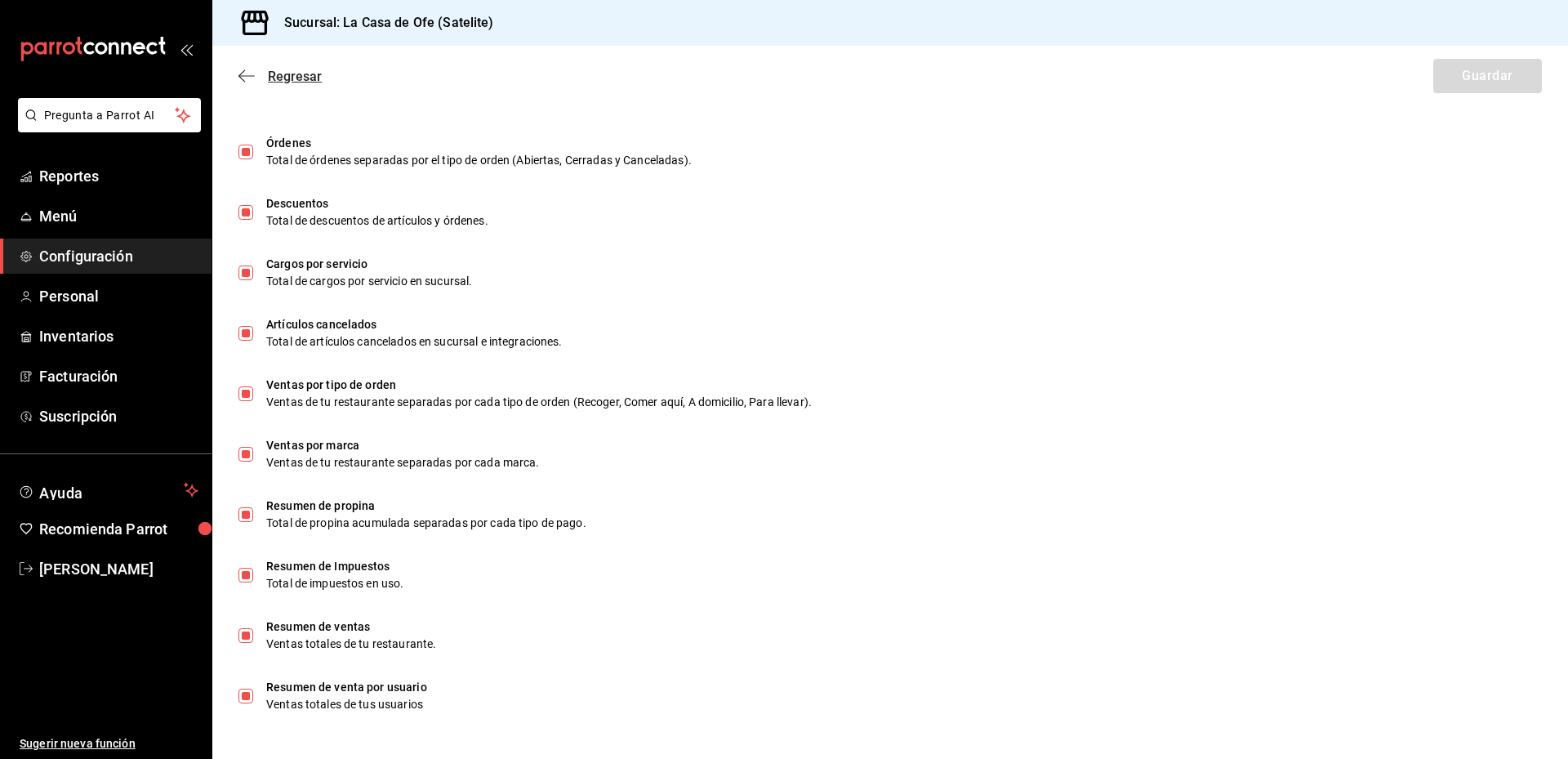
click at [242, 71] on icon "button" at bounding box center [246, 75] width 16 height 14
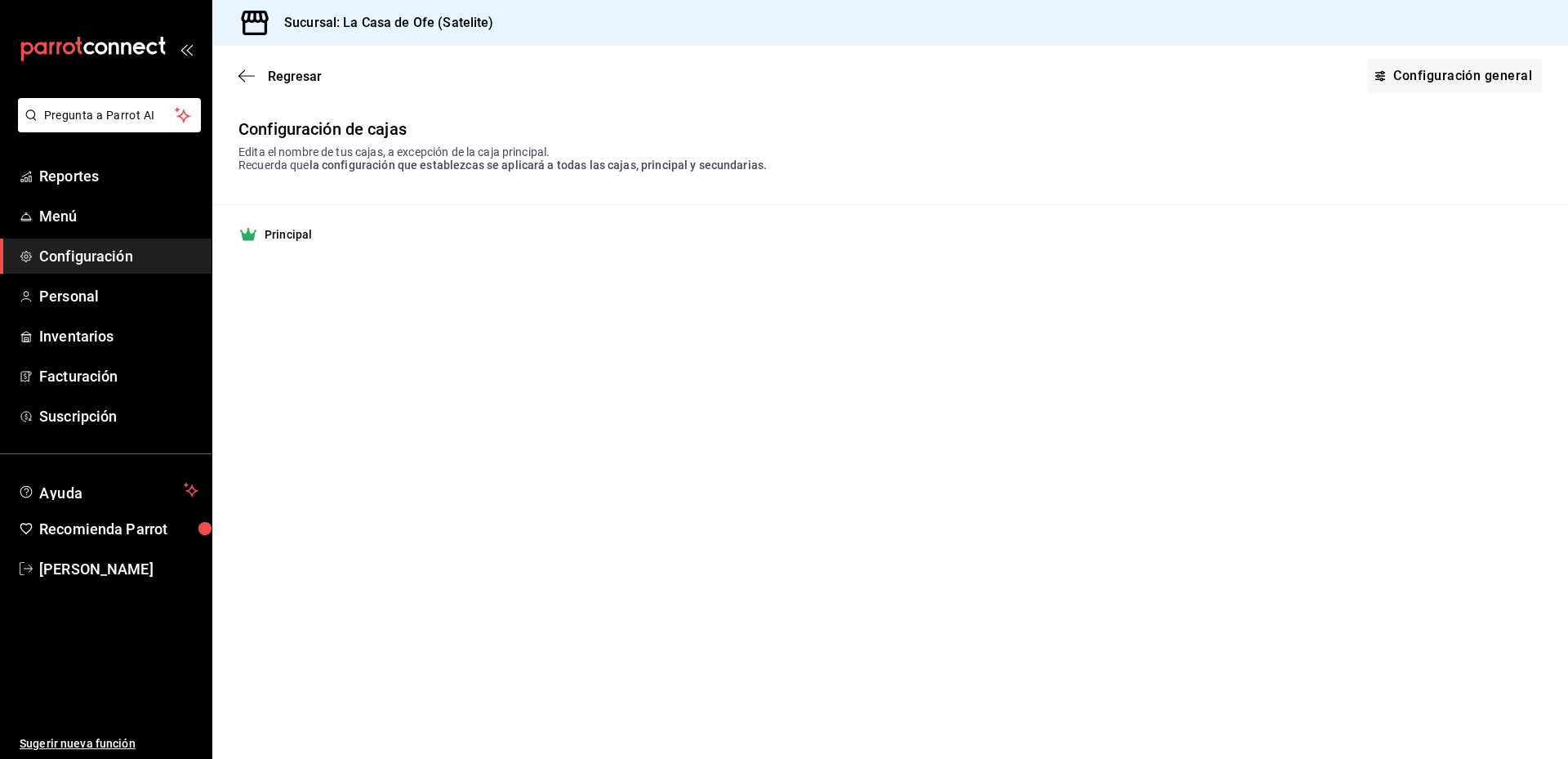
click at [242, 71] on icon "button" at bounding box center [246, 75] width 16 height 14
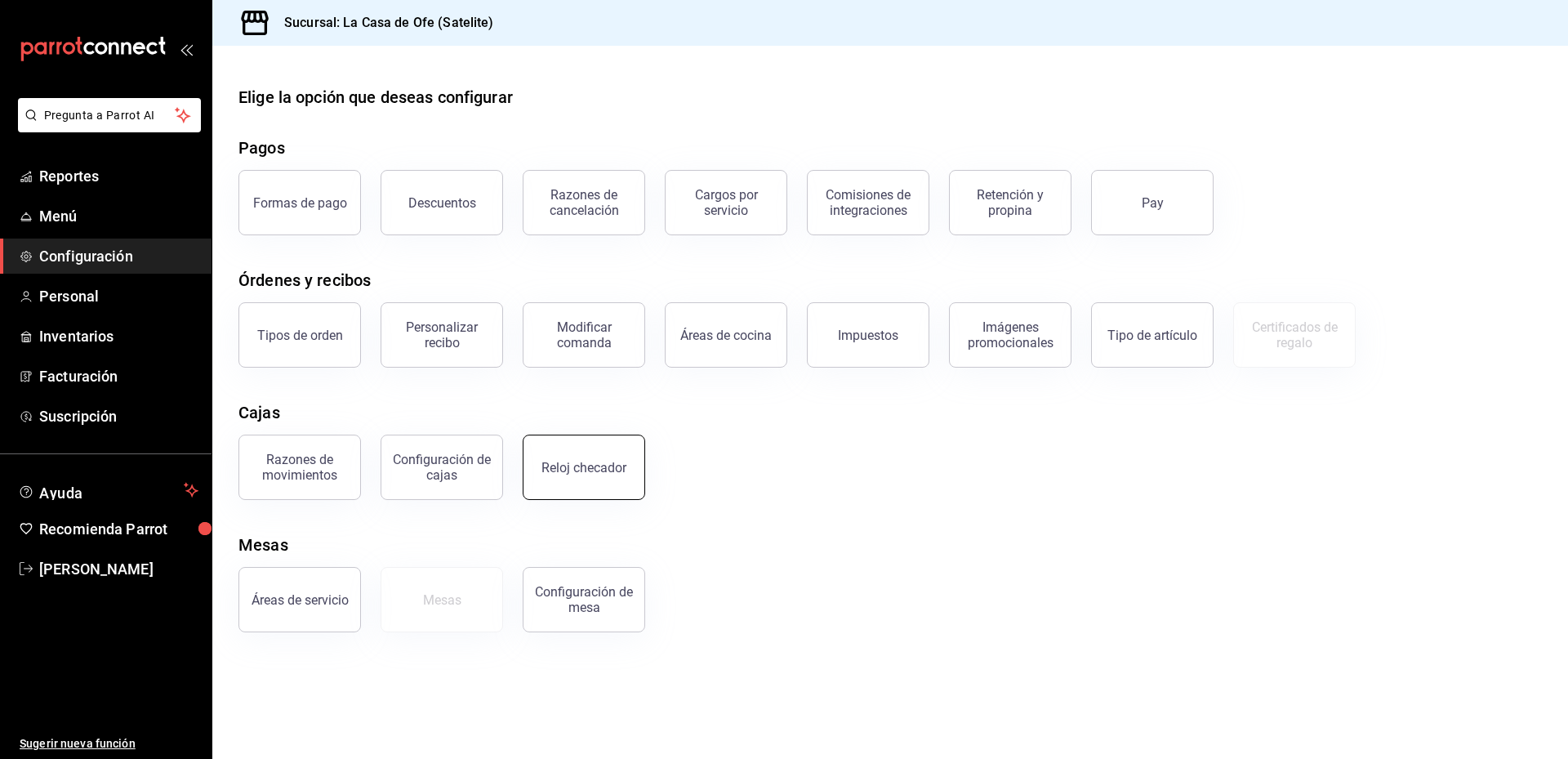
click at [606, 459] on button "Reloj checador" at bounding box center [583, 467] width 122 height 66
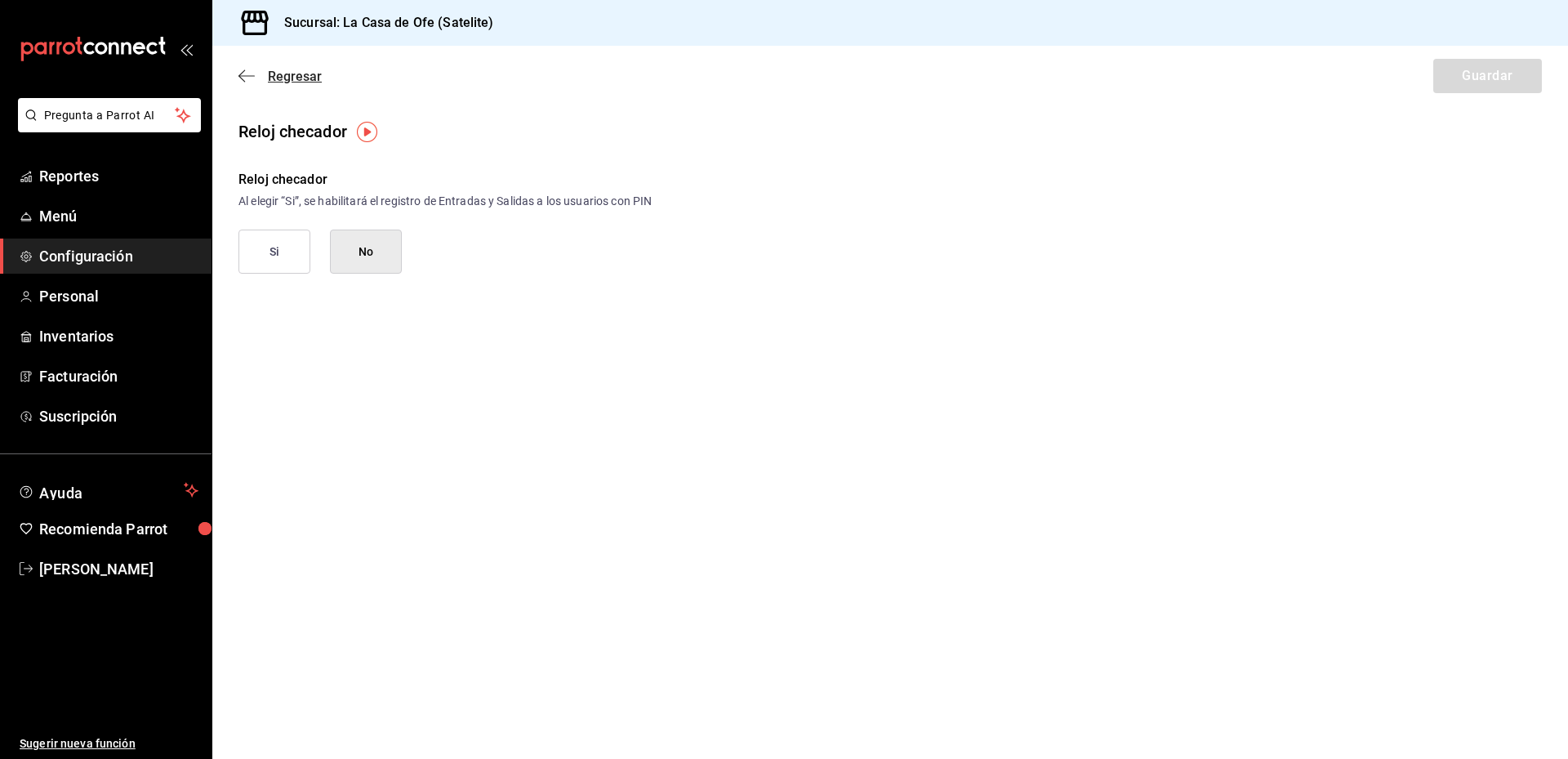
click at [246, 72] on icon "button" at bounding box center [246, 75] width 16 height 14
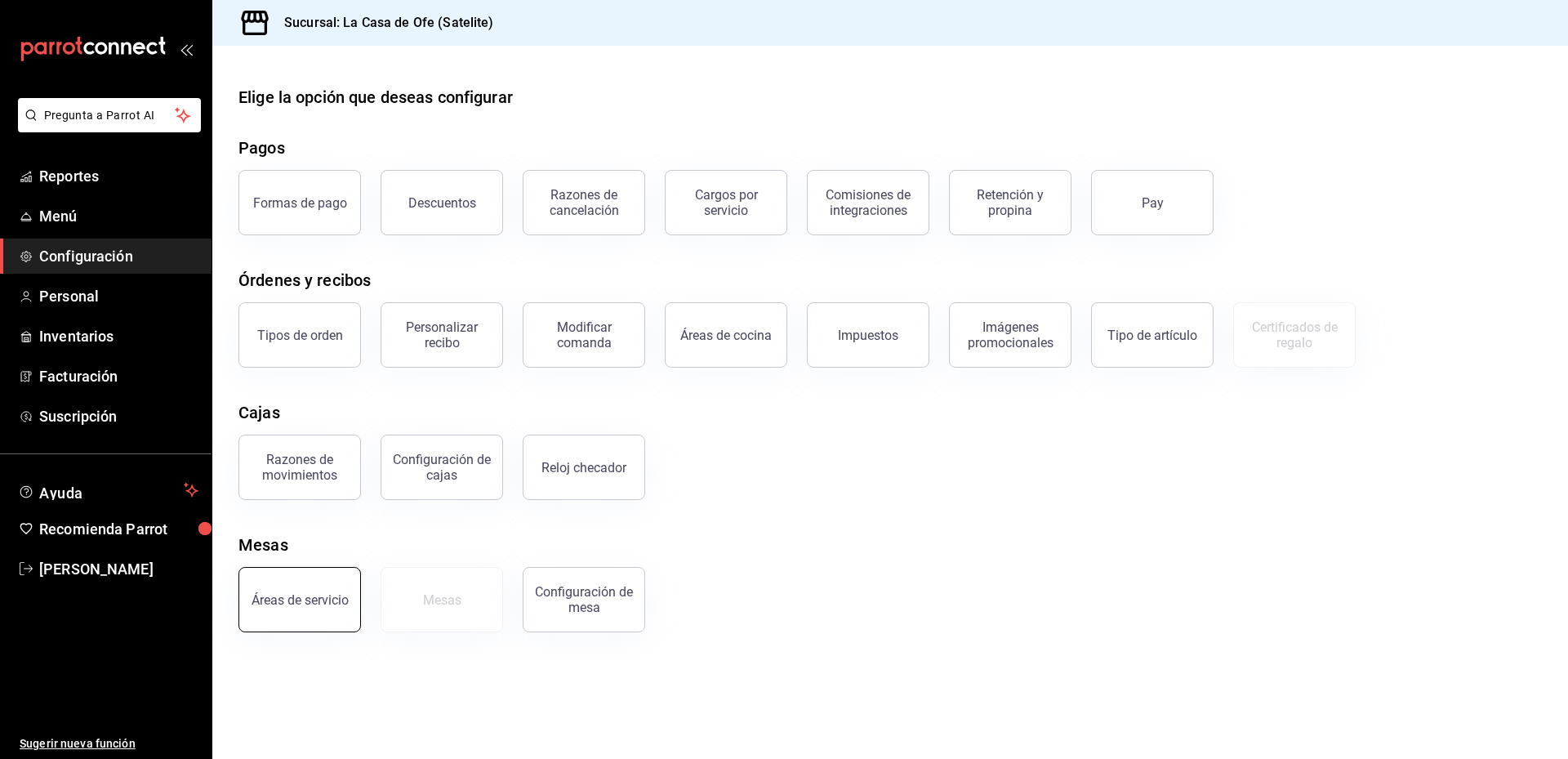
click at [309, 617] on button "Áreas de servicio" at bounding box center [299, 600] width 122 height 66
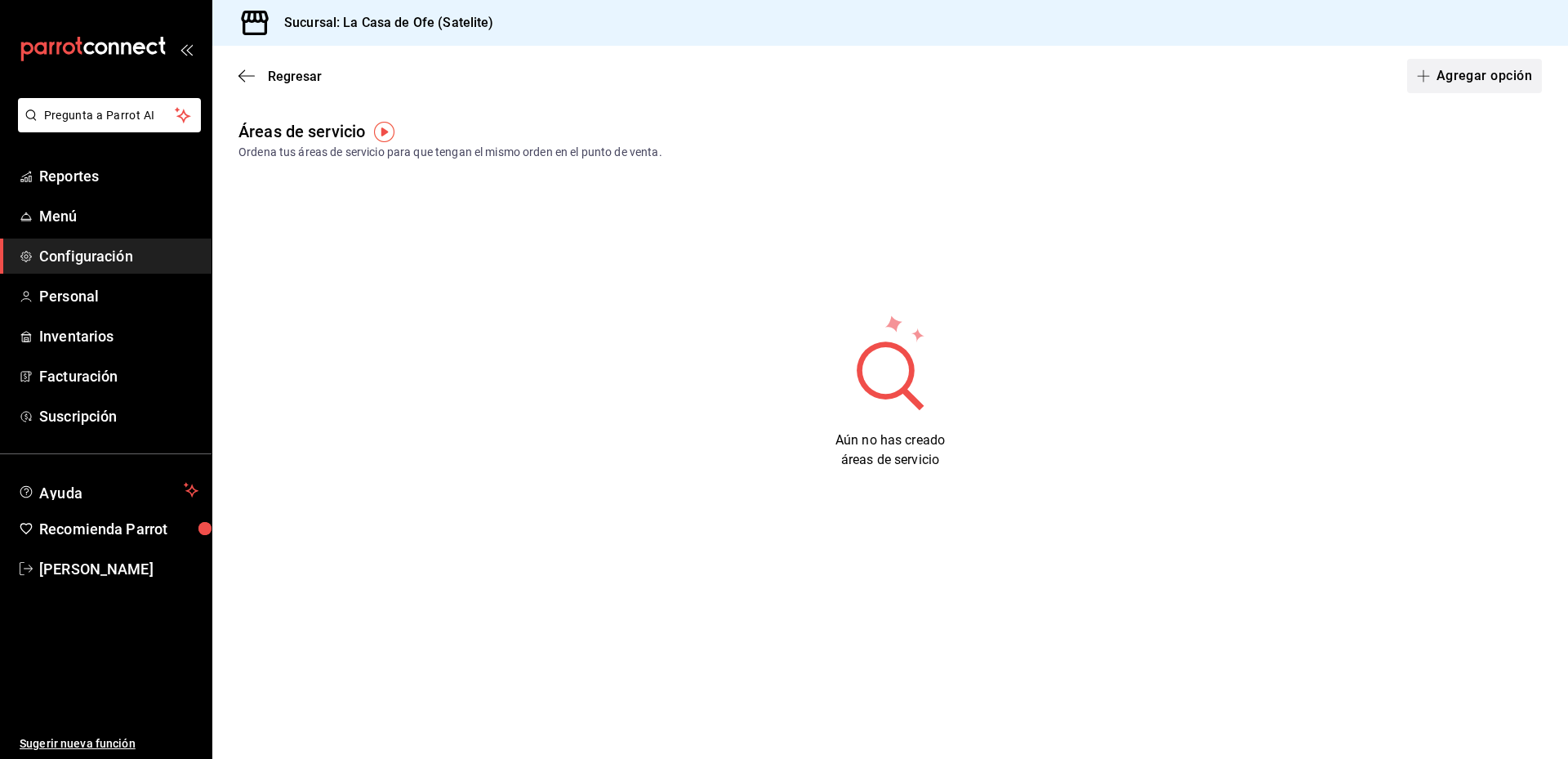
click at [1446, 75] on button "Agregar opción" at bounding box center [1474, 76] width 134 height 34
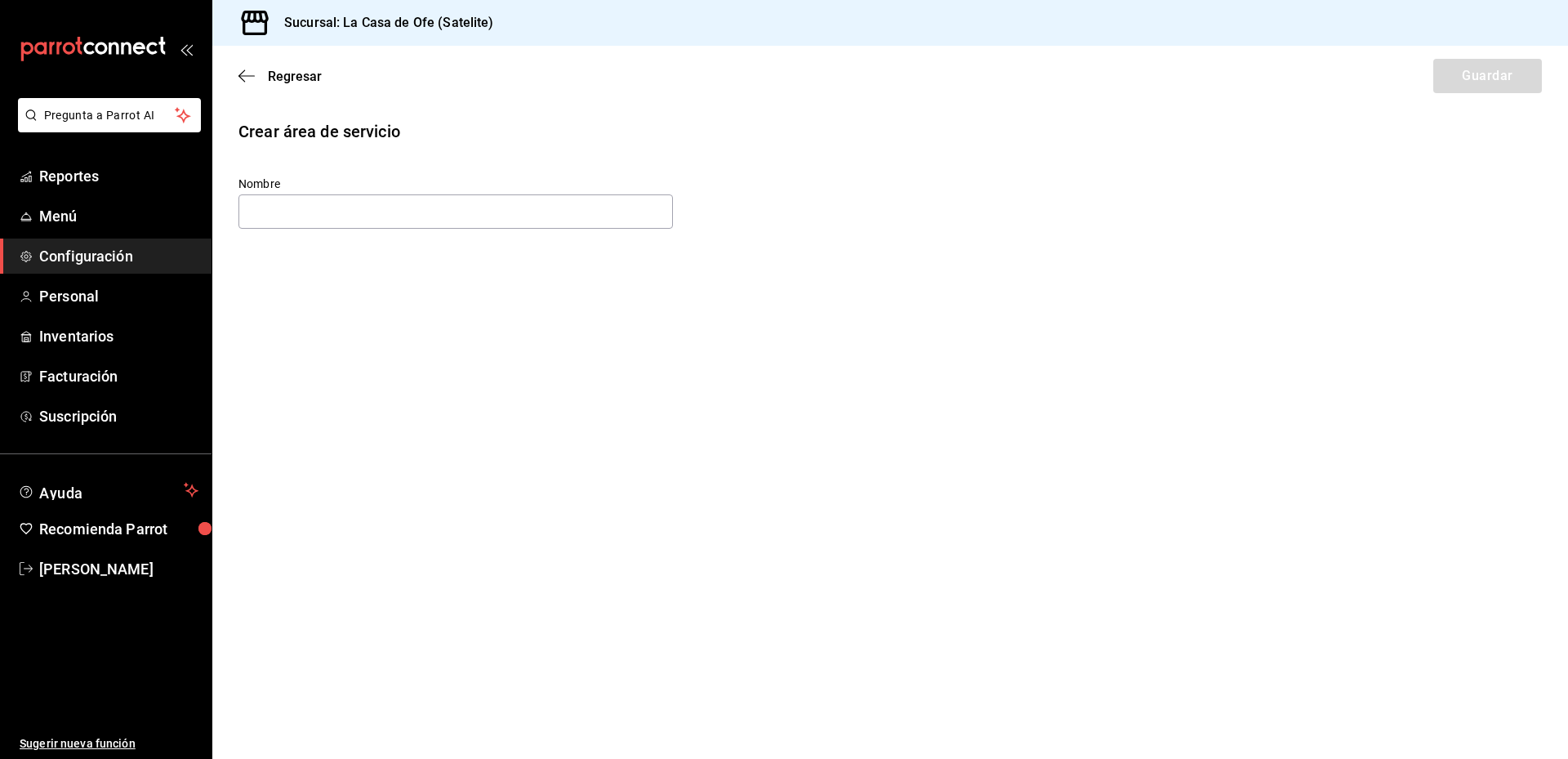
click at [235, 77] on div "Regresar Guardar" at bounding box center [890, 75] width 1355 height 60
click at [251, 86] on div "Regresar Guardar" at bounding box center [890, 75] width 1355 height 60
click at [244, 81] on icon "button" at bounding box center [241, 76] width 7 height 12
